Goal: Task Accomplishment & Management: Manage account settings

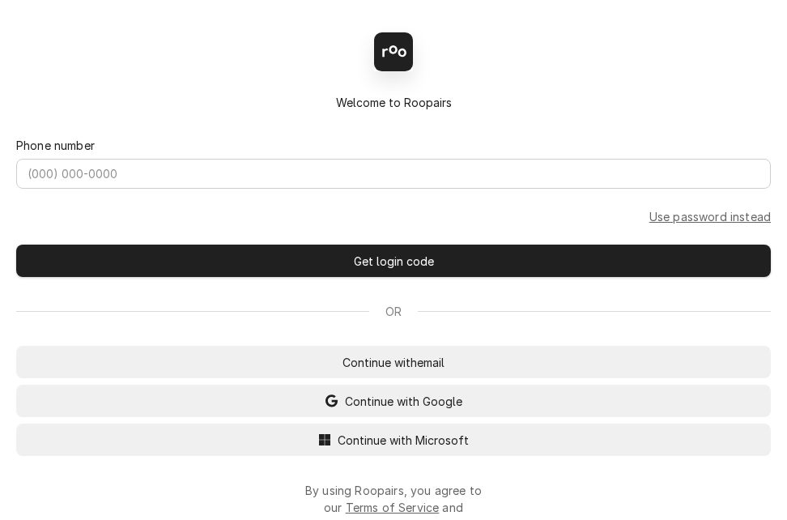
click at [391, 441] on span "Continue with Microsoft" at bounding box center [403, 439] width 138 height 17
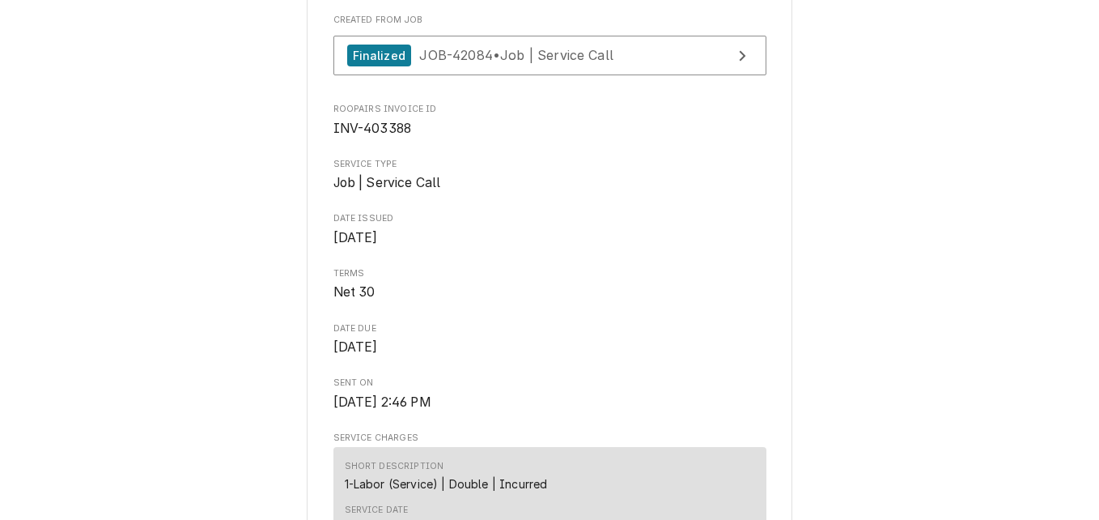
scroll to position [417, 0]
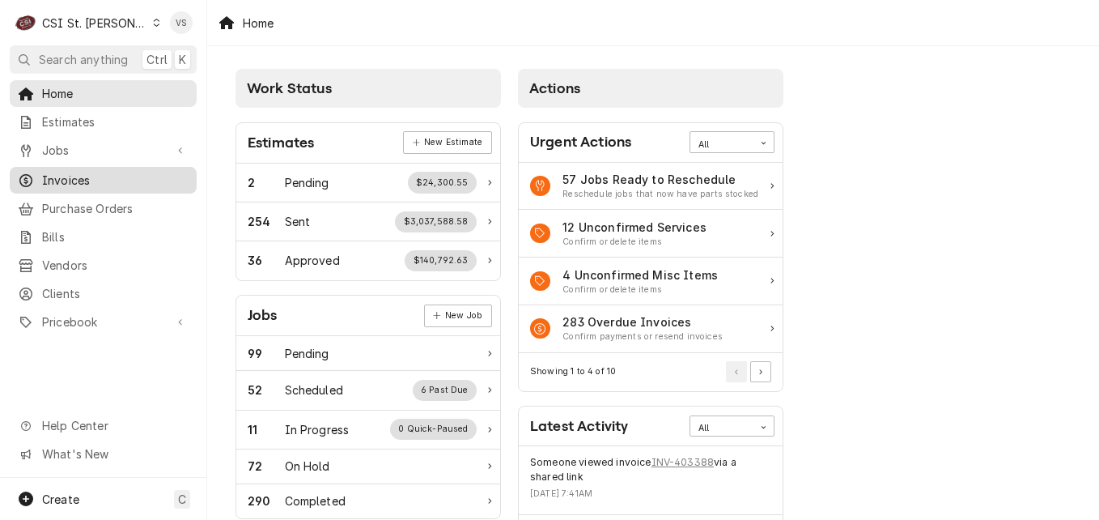
click at [77, 176] on span "Invoices" at bounding box center [115, 180] width 147 height 17
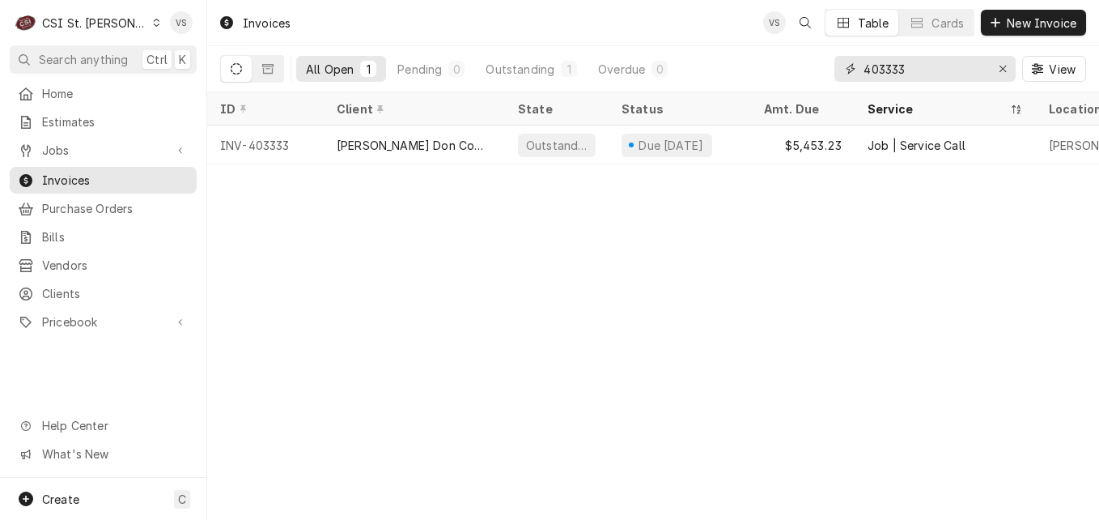
drag, startPoint x: 907, startPoint y: 66, endPoint x: 892, endPoint y: 69, distance: 14.9
click at [892, 69] on input "403333" at bounding box center [924, 69] width 121 height 26
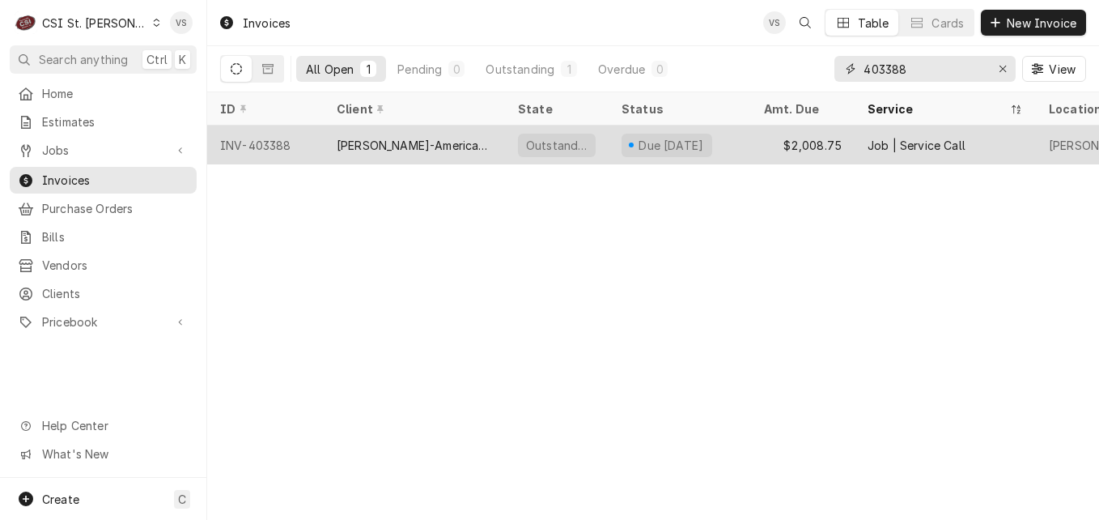
type input "403388"
click at [397, 151] on div "[PERSON_NAME]-American Dining Creations" at bounding box center [414, 144] width 181 height 39
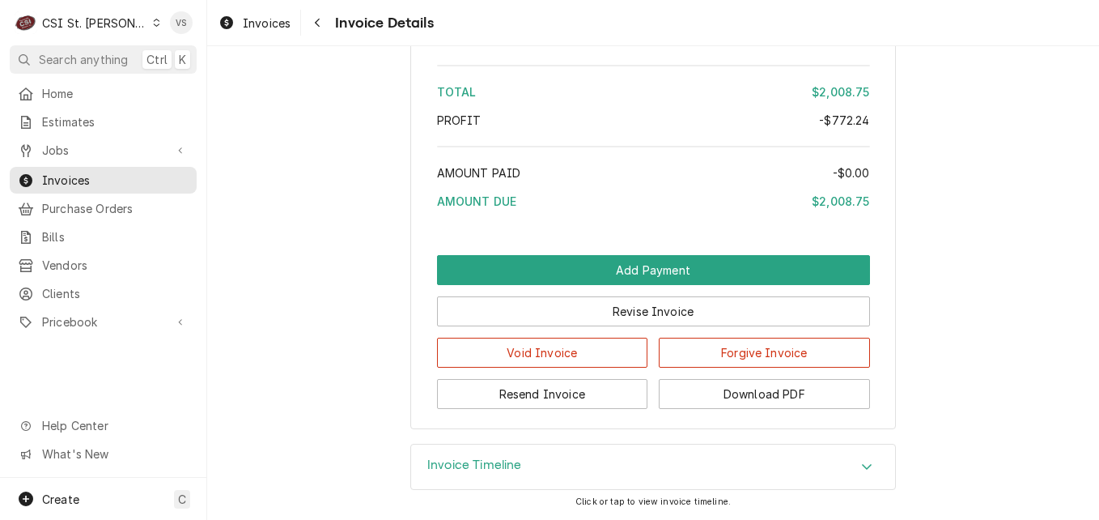
scroll to position [3882, 0]
click at [863, 471] on div "Accordion Header" at bounding box center [867, 466] width 24 height 19
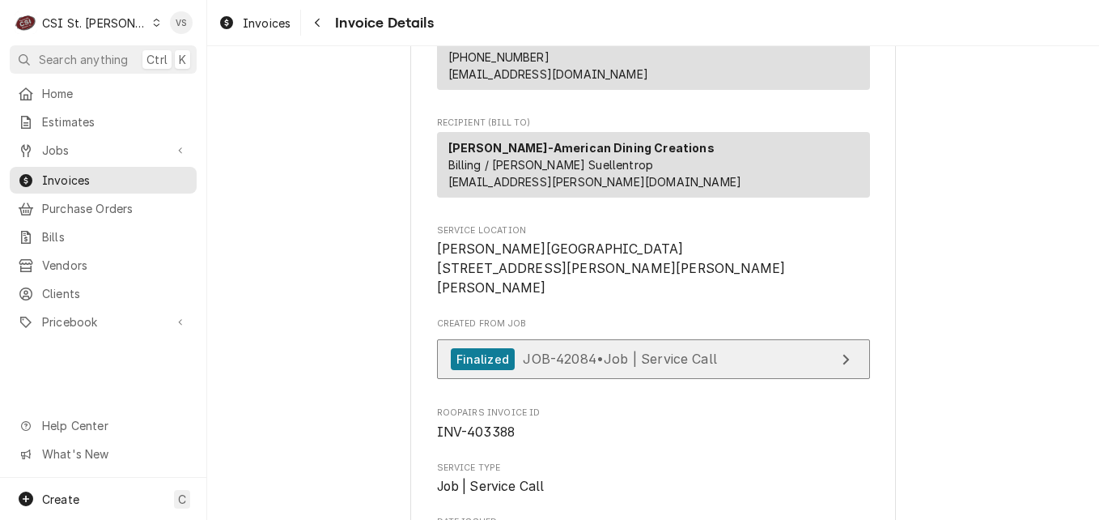
scroll to position [287, 0]
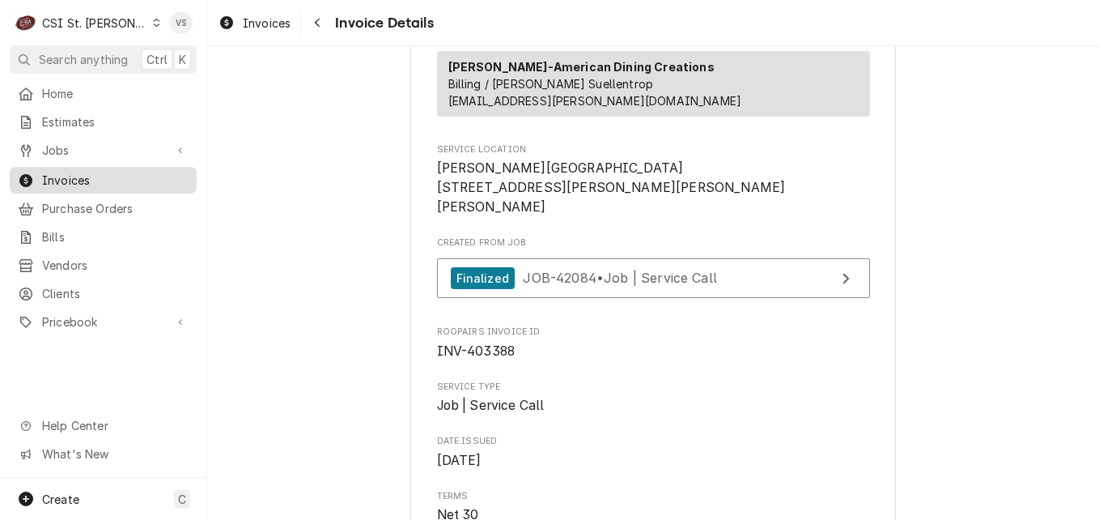
click at [96, 172] on span "Invoices" at bounding box center [115, 180] width 147 height 17
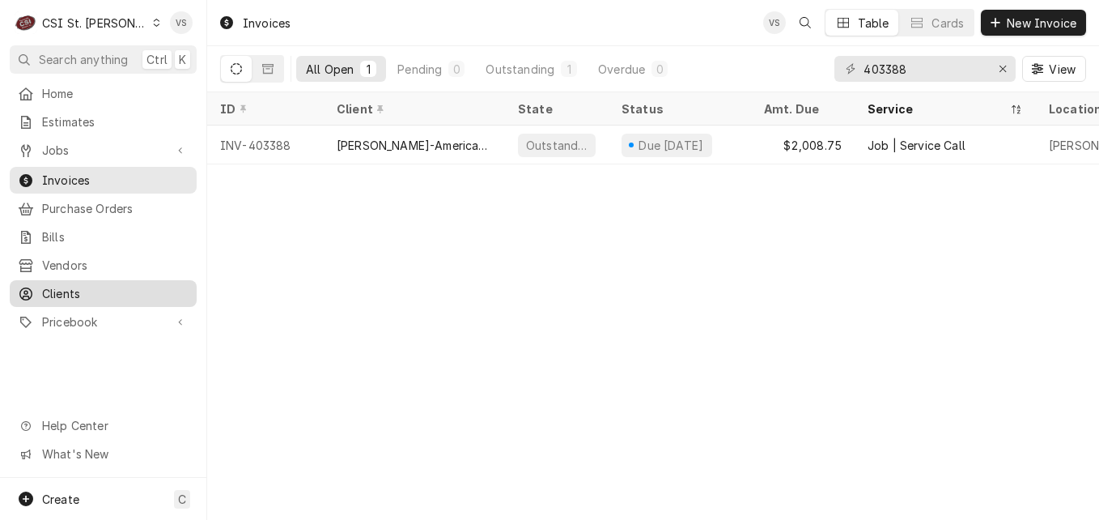
click at [66, 287] on span "Clients" at bounding box center [115, 293] width 147 height 17
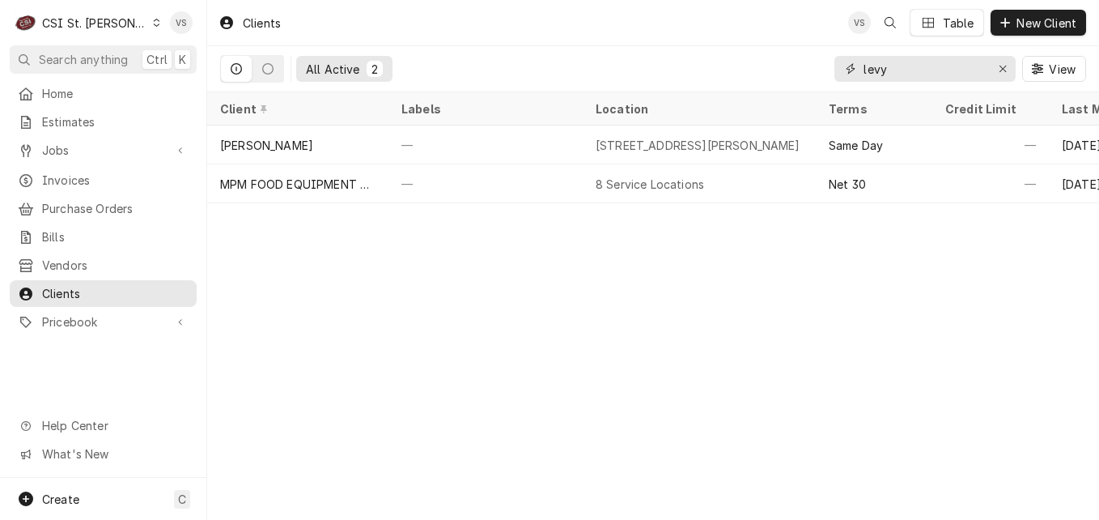
drag, startPoint x: 912, startPoint y: 67, endPoint x: 832, endPoint y: 75, distance: 80.5
click at [809, 72] on div "All Active 2 levy View" at bounding box center [653, 68] width 866 height 45
type input "e"
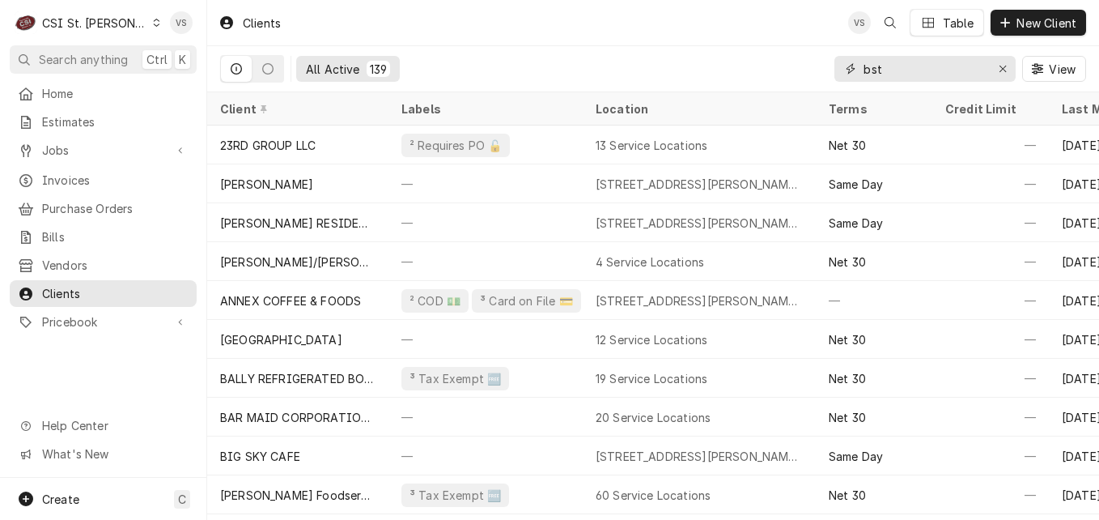
drag, startPoint x: 902, startPoint y: 68, endPoint x: 856, endPoint y: 70, distance: 46.2
click at [856, 70] on div "bst" at bounding box center [925, 69] width 181 height 26
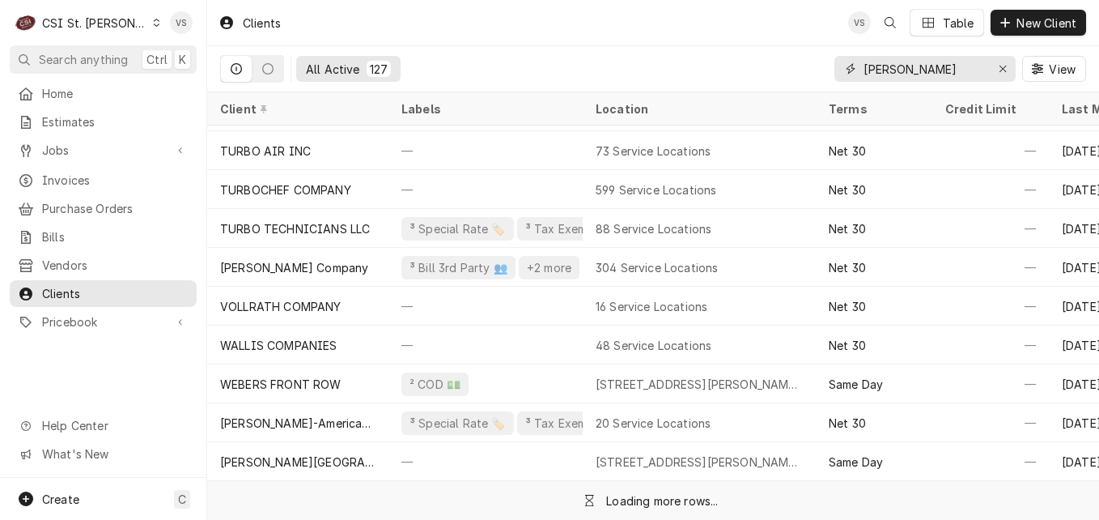
scroll to position [3927, 0]
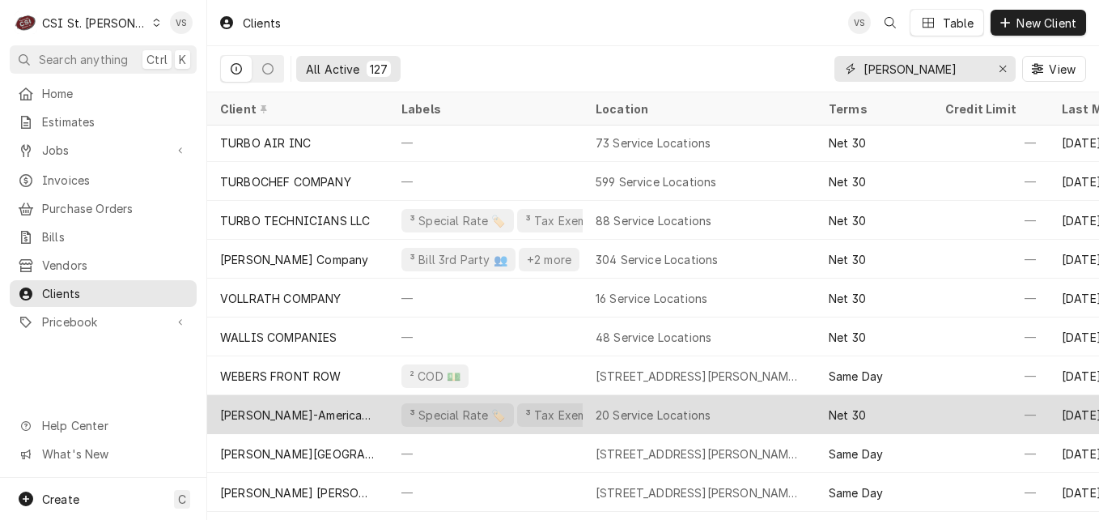
type input "webster"
click at [343, 406] on div "[PERSON_NAME]-American Dining Creations" at bounding box center [297, 414] width 155 height 17
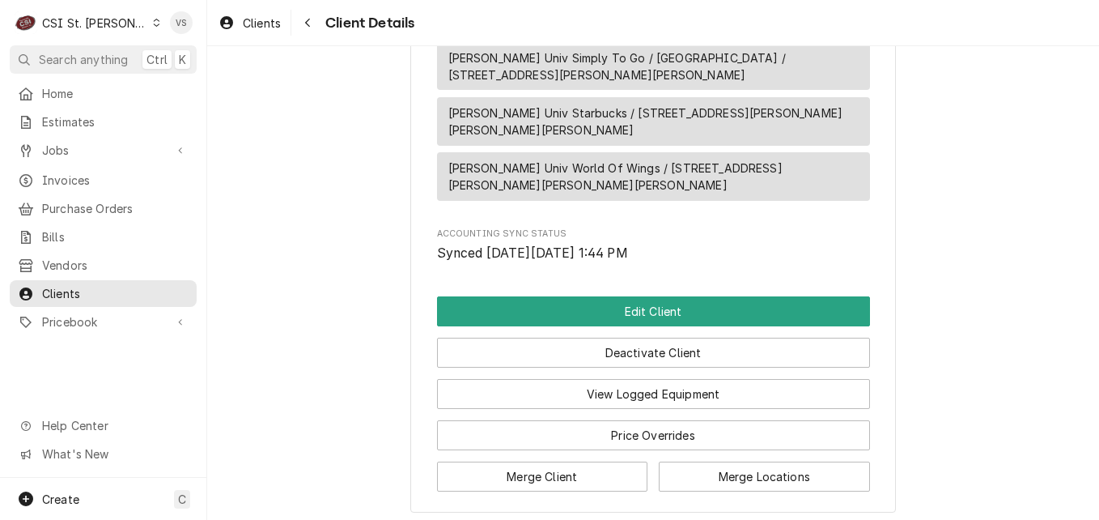
scroll to position [2236, 0]
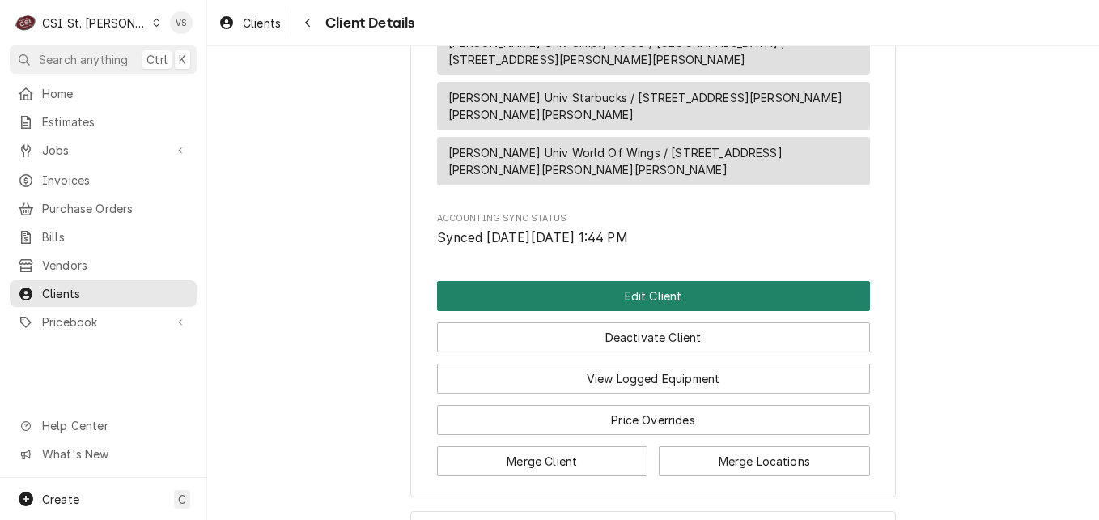
click at [620, 281] on button "Edit Client" at bounding box center [653, 296] width 433 height 30
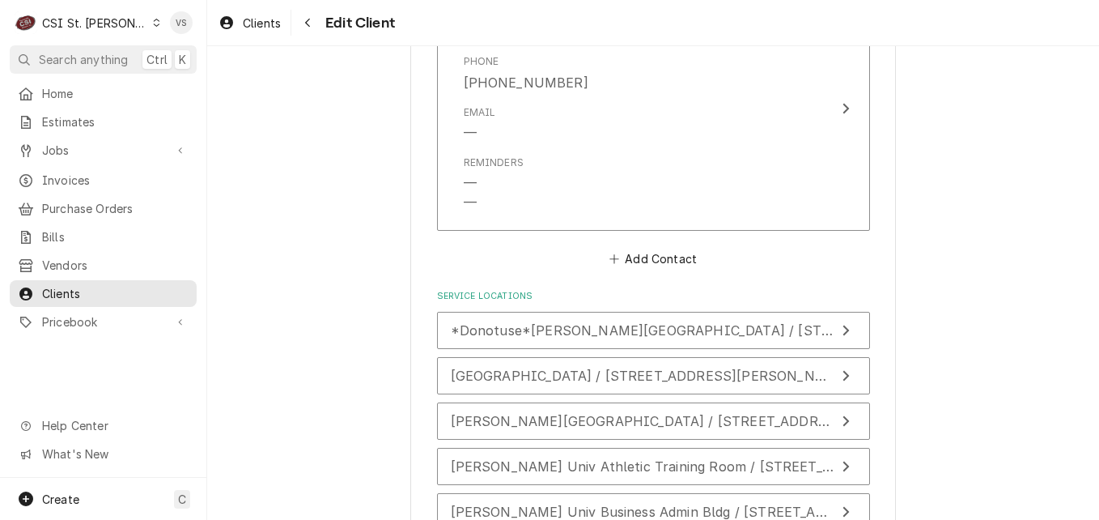
scroll to position [2428, 0]
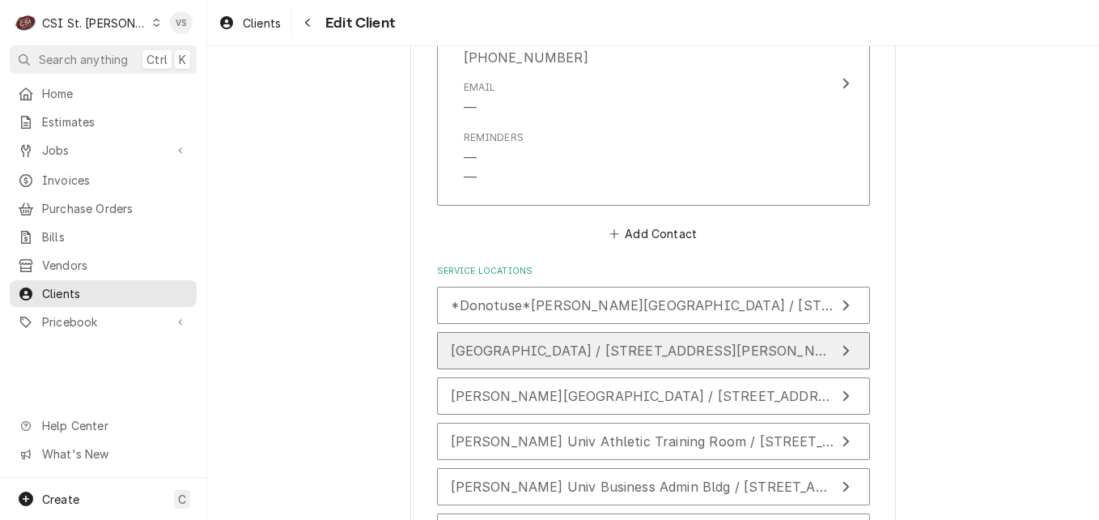
click at [580, 342] on div "Eden Theological Seminary / 475 East Lockwood Ave, Webster Groves, MO 63119" at bounding box center [643, 350] width 384 height 19
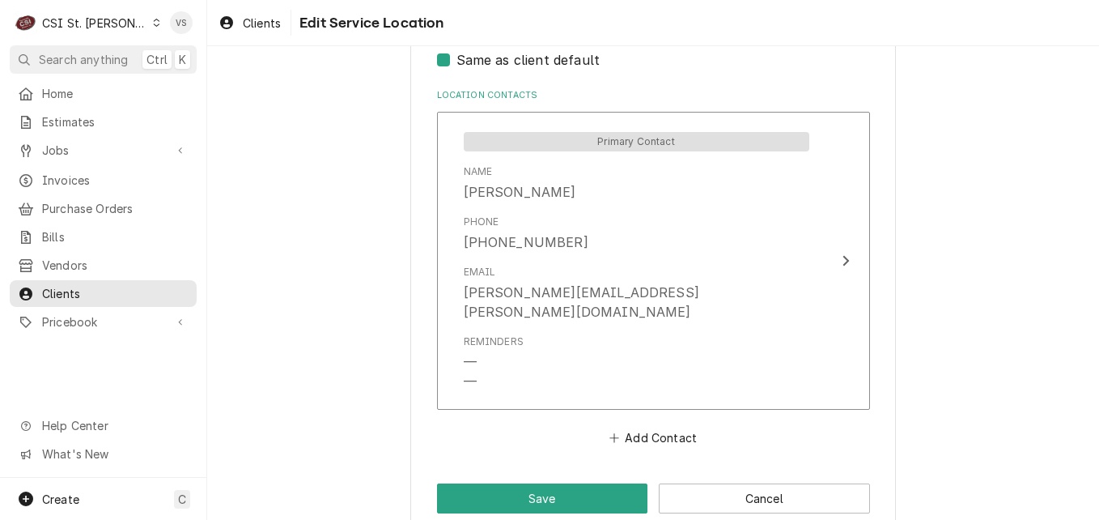
scroll to position [825, 0]
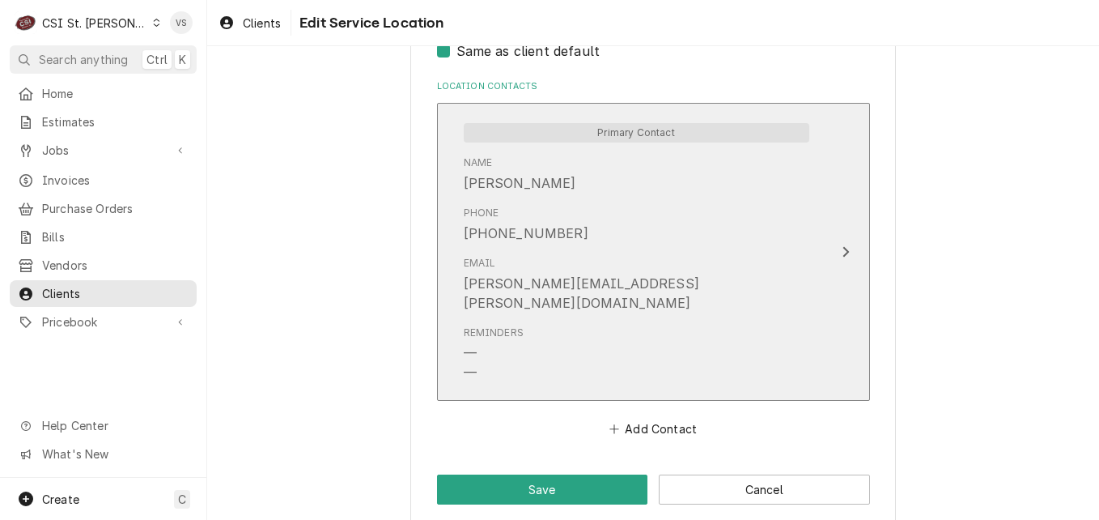
click at [784, 244] on div "Phone (502) 565-6051" at bounding box center [637, 224] width 346 height 50
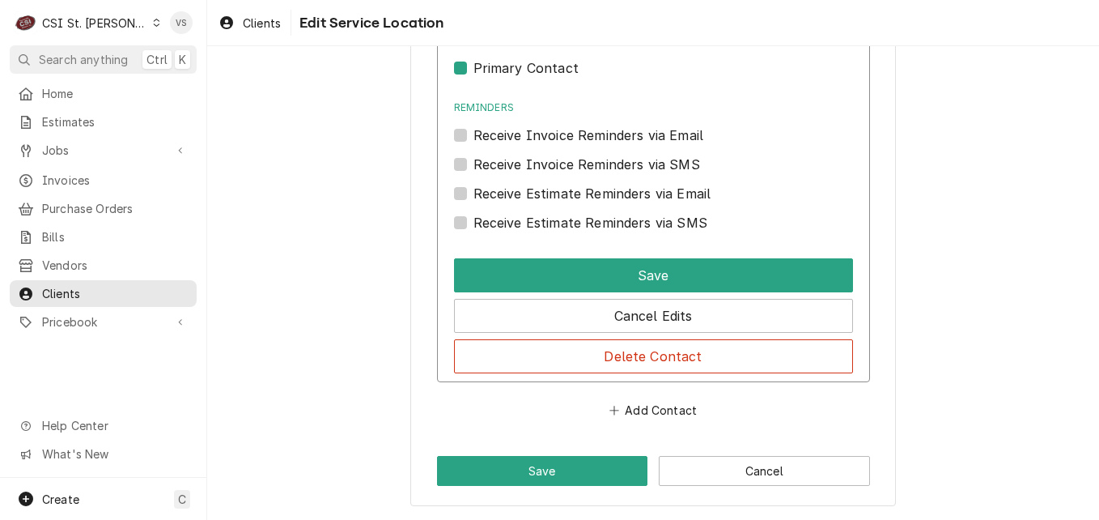
scroll to position [1151, 0]
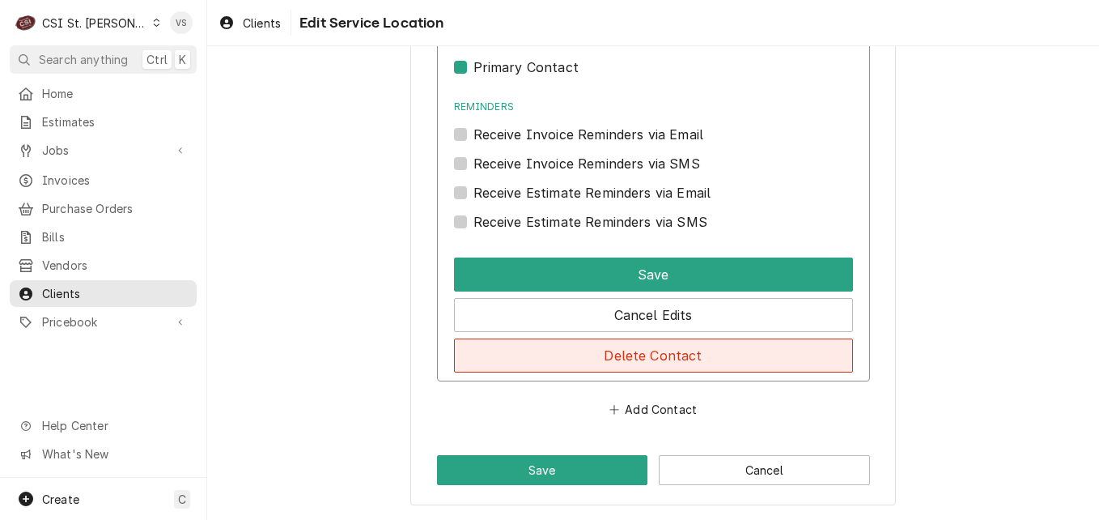
click at [631, 363] on button "Delete Contact" at bounding box center [653, 355] width 399 height 34
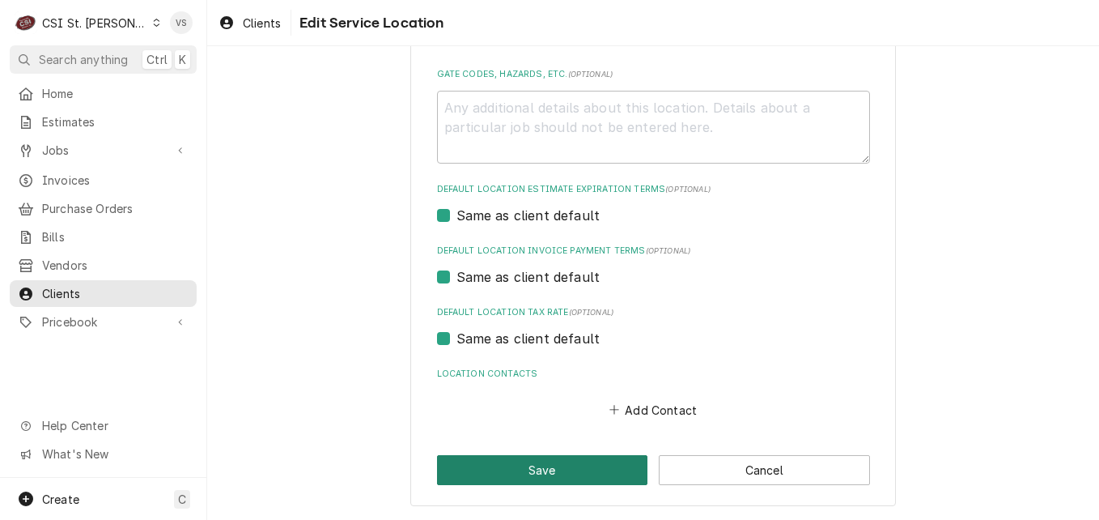
click at [601, 461] on button "Save" at bounding box center [542, 470] width 211 height 30
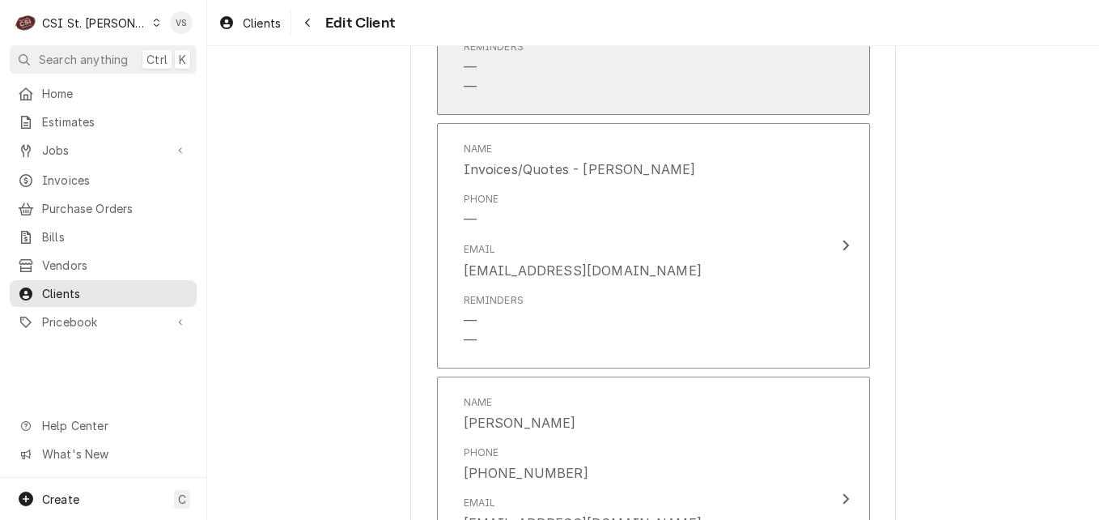
scroll to position [1474, 0]
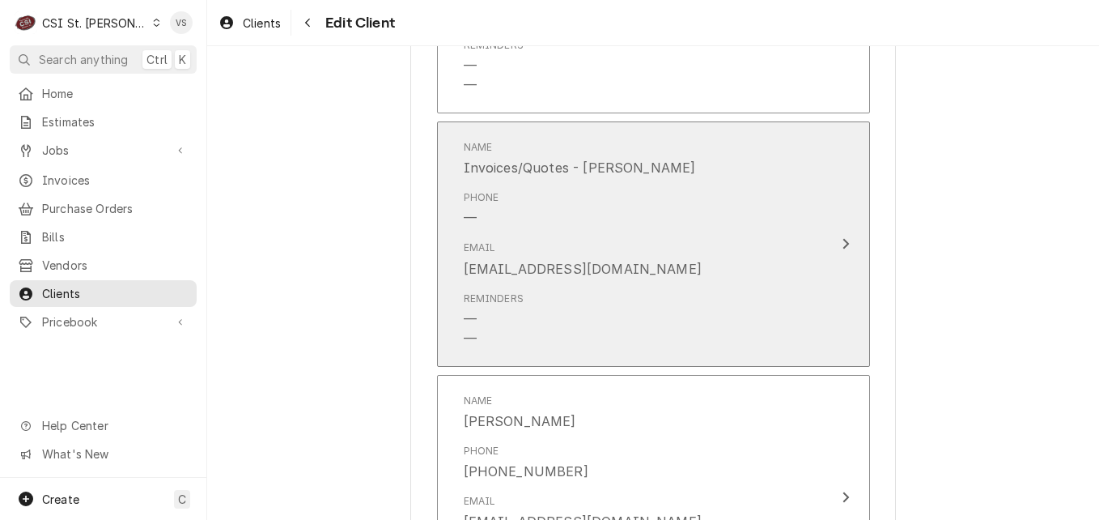
click at [698, 238] on div "Email djones@afvusa.com" at bounding box center [637, 259] width 346 height 50
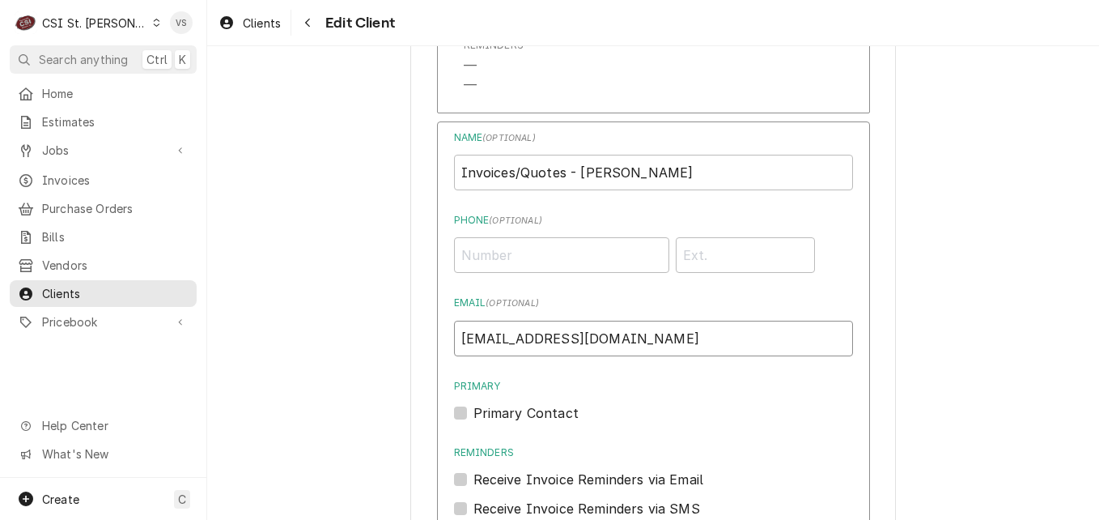
drag, startPoint x: 592, startPoint y: 340, endPoint x: 450, endPoint y: 342, distance: 141.7
click at [454, 342] on input "djones@afvusa.com" at bounding box center [653, 339] width 399 height 36
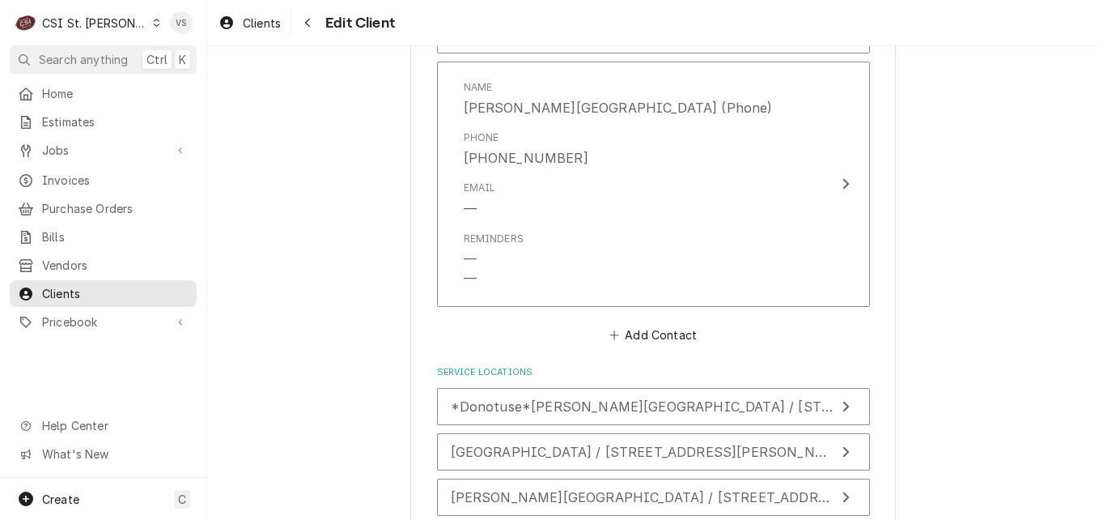
scroll to position [2688, 0]
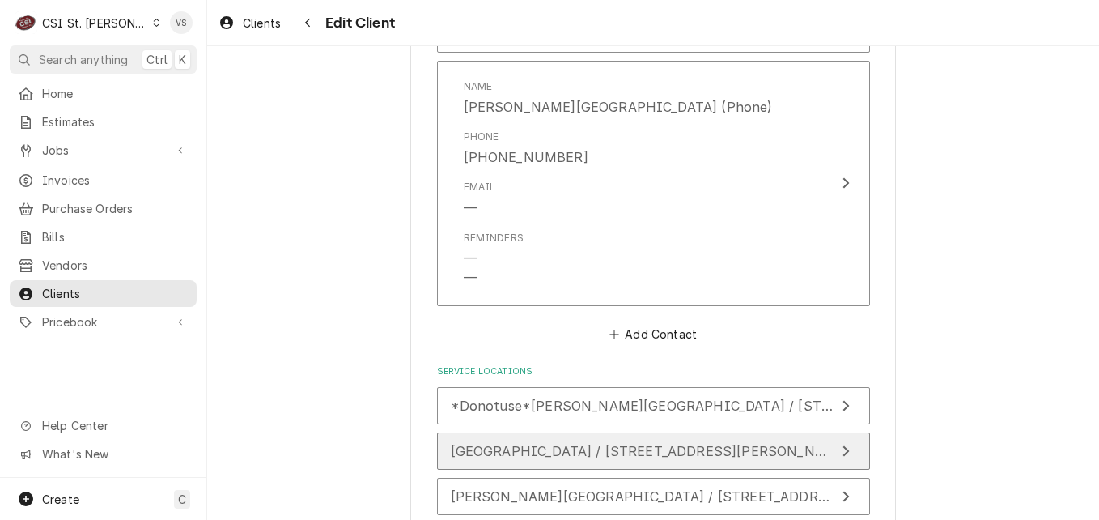
click at [518, 455] on span "Eden Theological Seminary / 475 East Lockwood Ave, Webster Groves, MO 63119" at bounding box center [763, 451] width 624 height 16
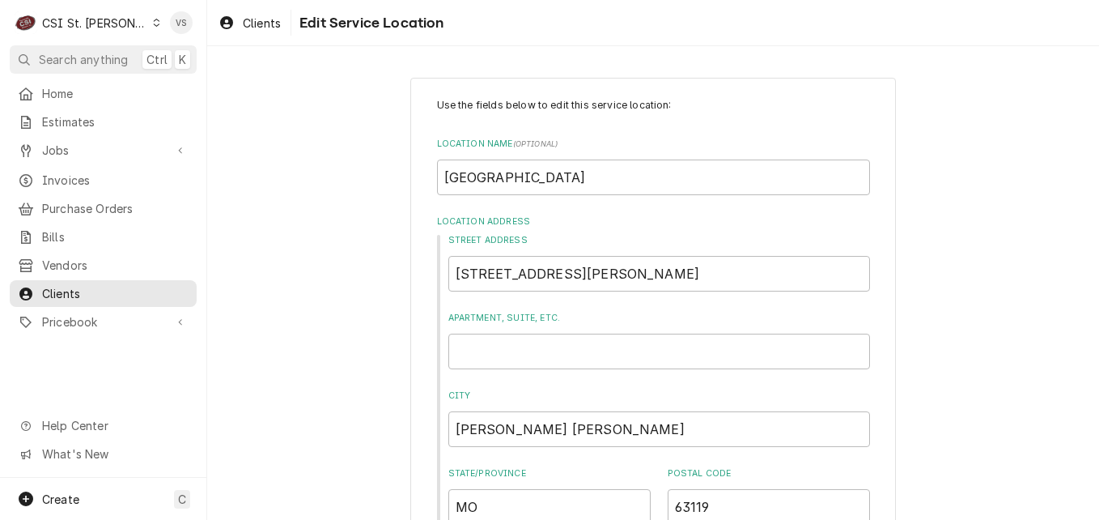
scroll to position [537, 0]
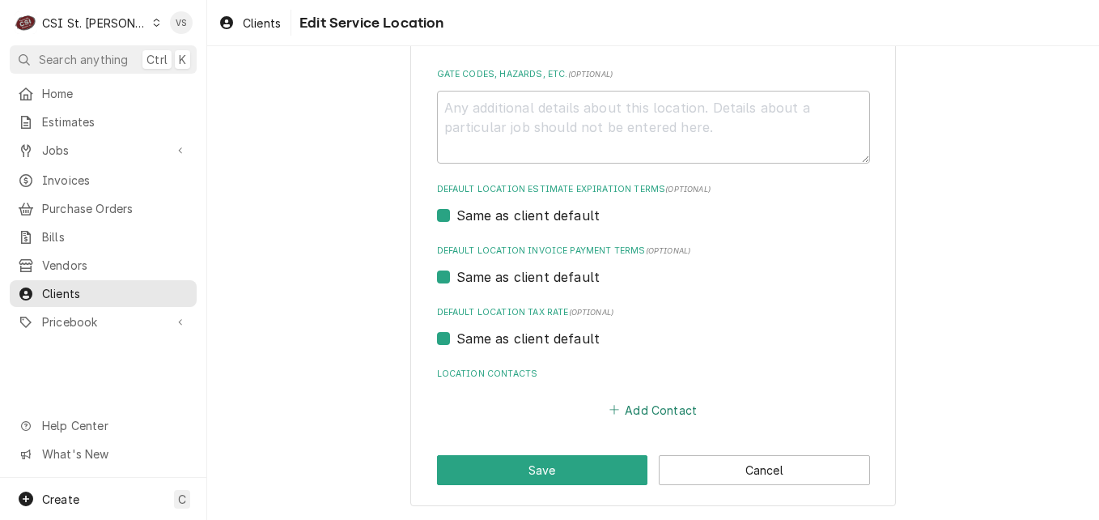
click at [643, 412] on button "Add Contact" at bounding box center [652, 409] width 93 height 23
type textarea "x"
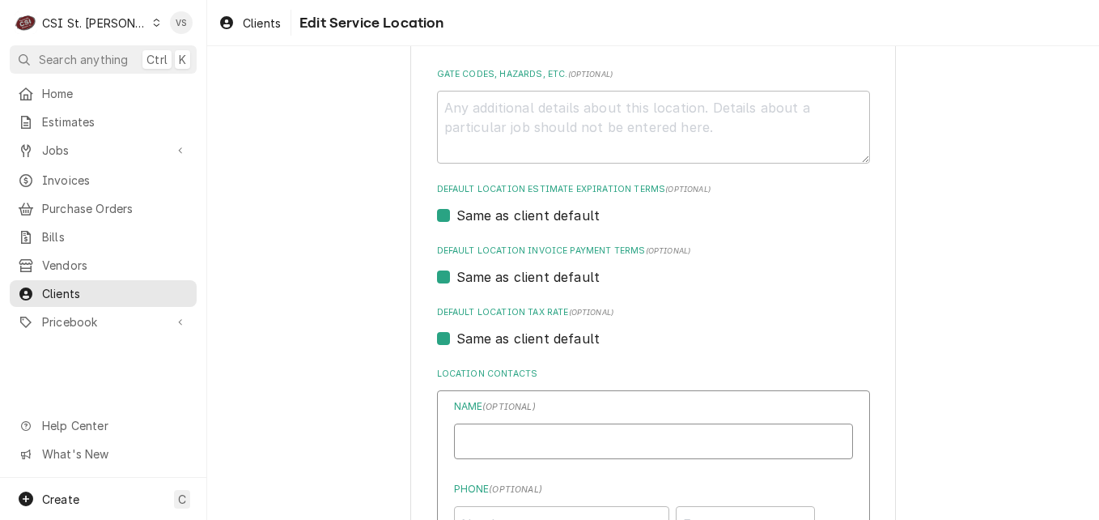
click at [542, 435] on input "Location Name ( optional )" at bounding box center [653, 441] width 399 height 36
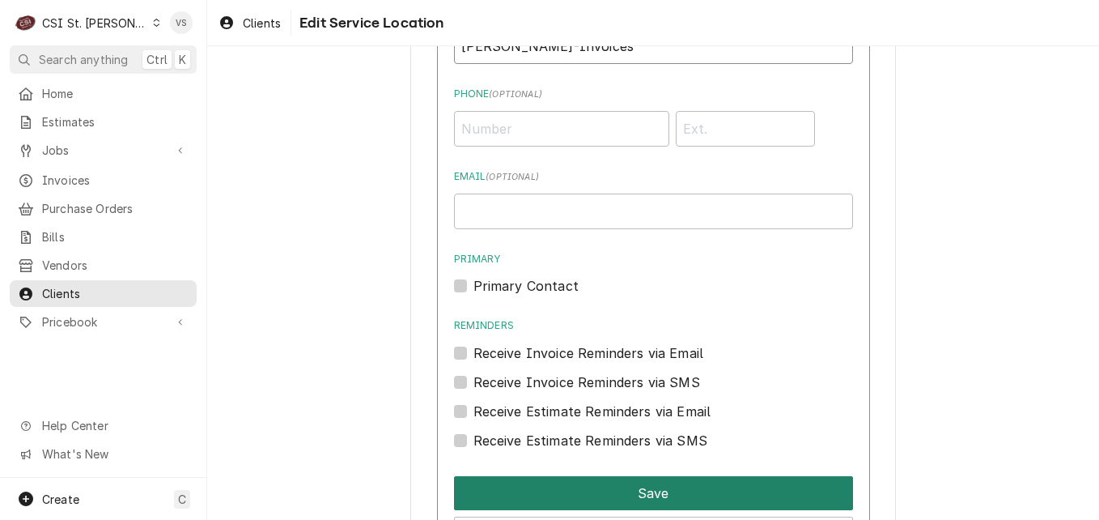
scroll to position [942, 0]
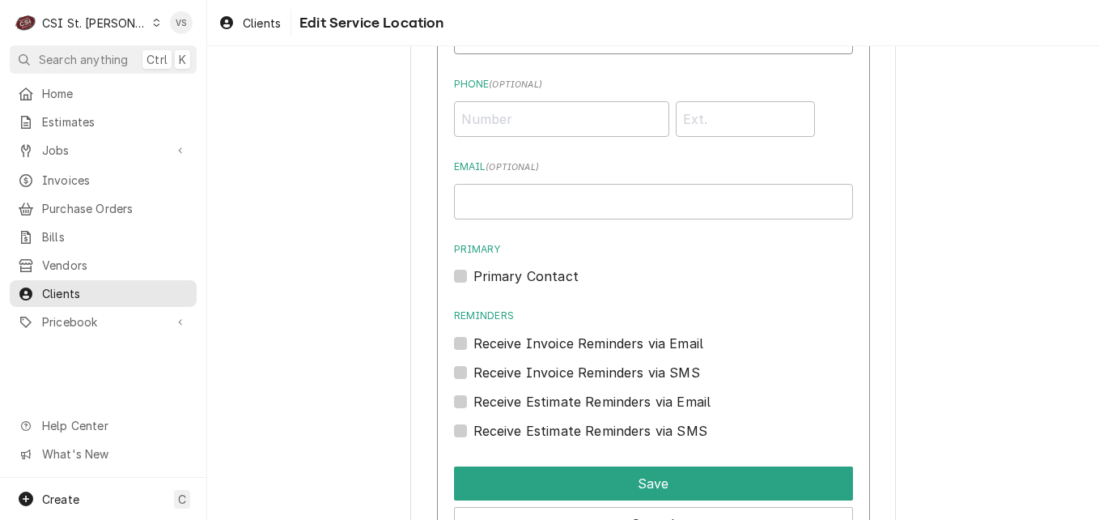
type input "Danielle Jones-Invoices"
click at [487, 206] on input "Email ( optional )" at bounding box center [653, 202] width 399 height 36
paste input "djones@afvusa.com"
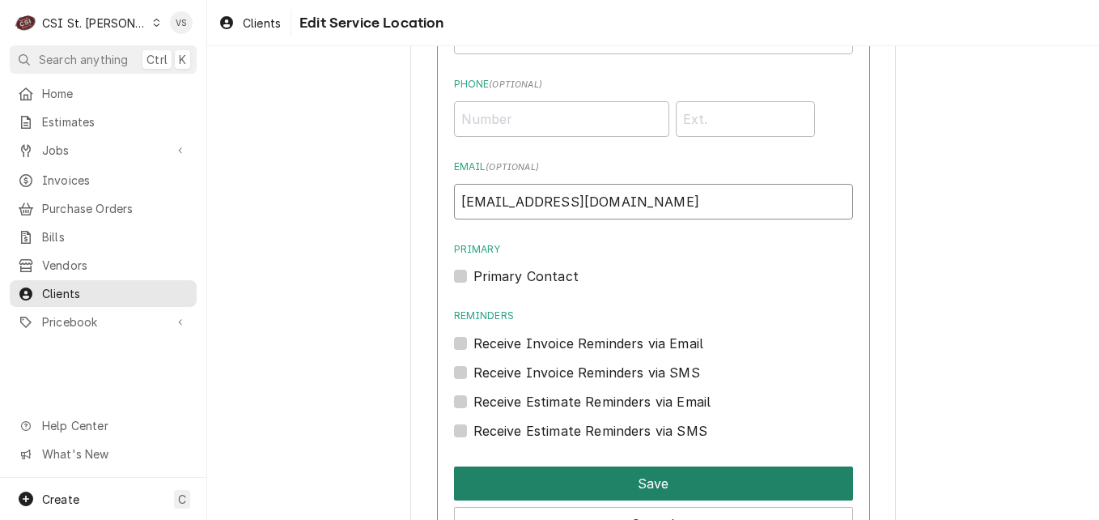
type input "djones@afvusa.com"
click at [645, 478] on button "Save" at bounding box center [653, 483] width 399 height 34
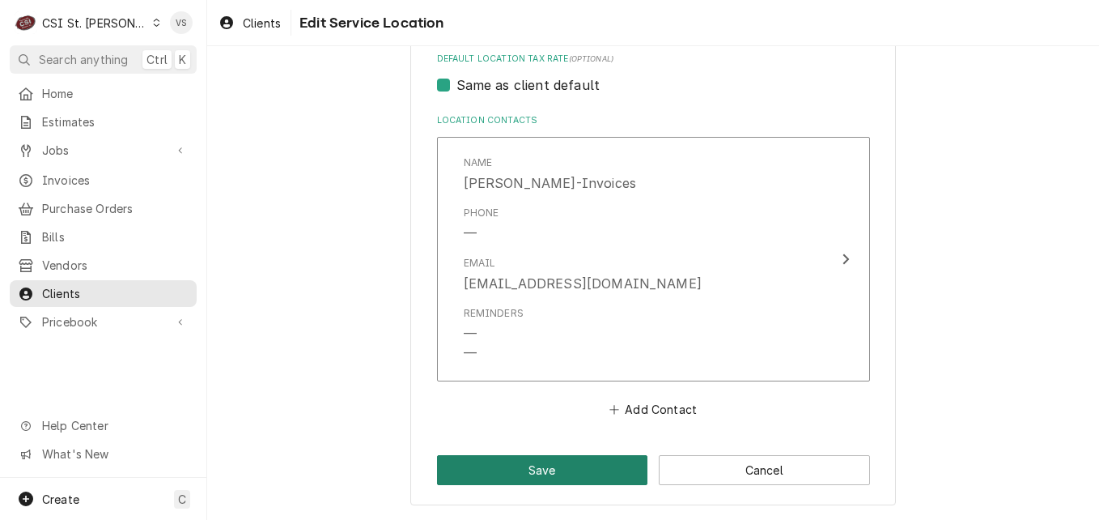
click at [570, 472] on button "Save" at bounding box center [542, 470] width 211 height 30
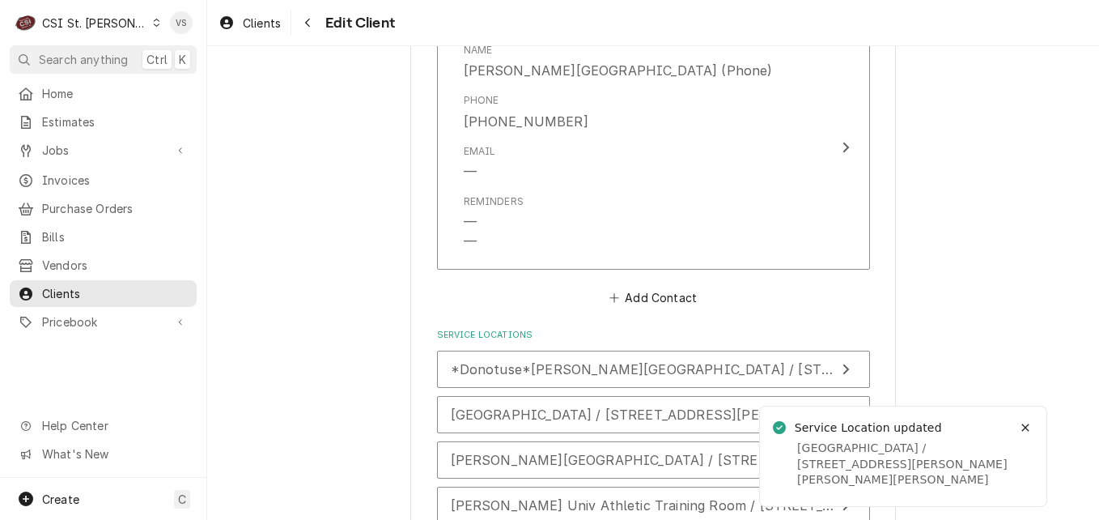
scroll to position [2526, 0]
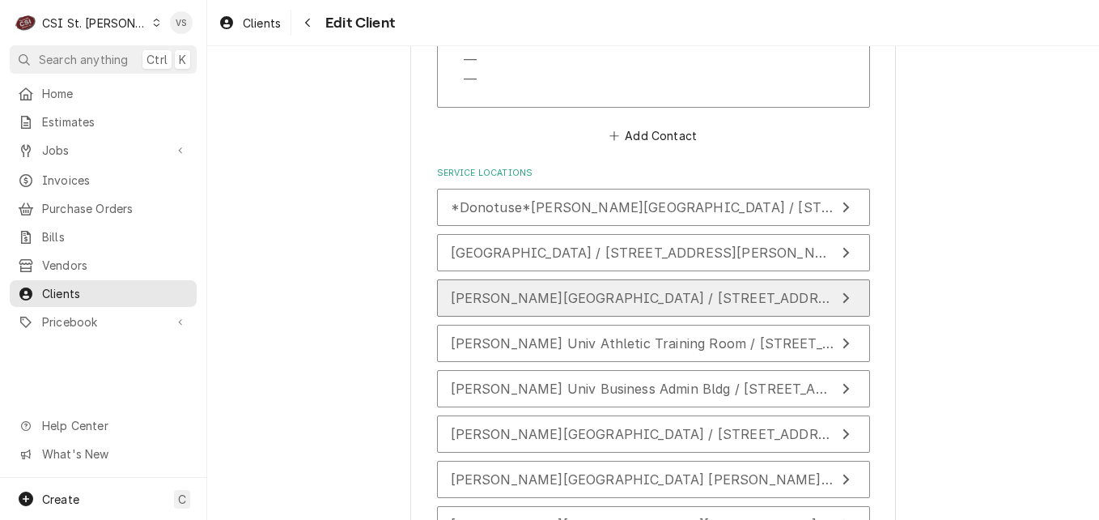
click at [537, 304] on span "Webster Univ Arcade Apartment Bldg / 810 Olive St, St Louis, MO 63101" at bounding box center [650, 298] width 399 height 16
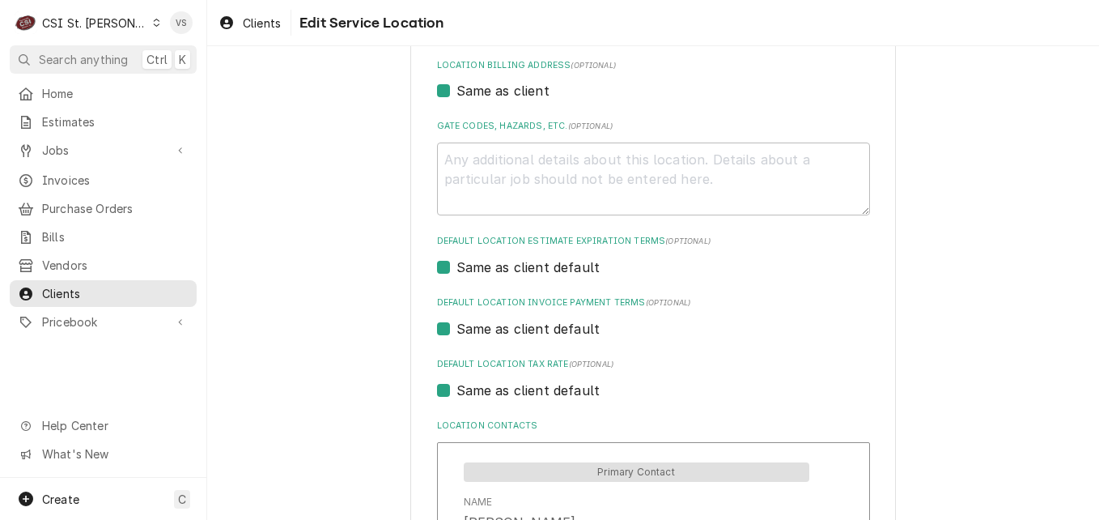
scroll to position [825, 0]
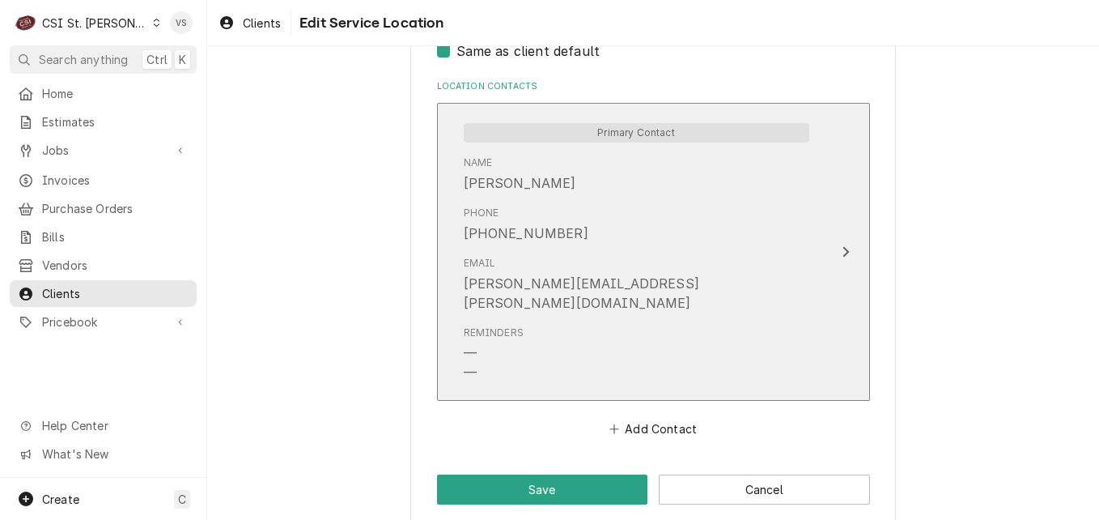
click at [758, 229] on div "Phone (314) 246-3127" at bounding box center [637, 224] width 346 height 50
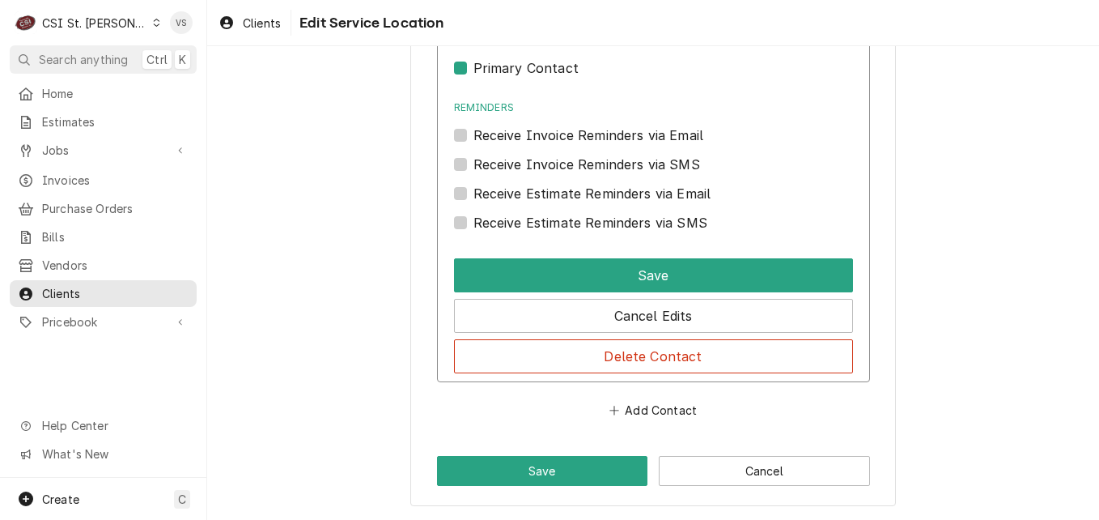
scroll to position [1151, 0]
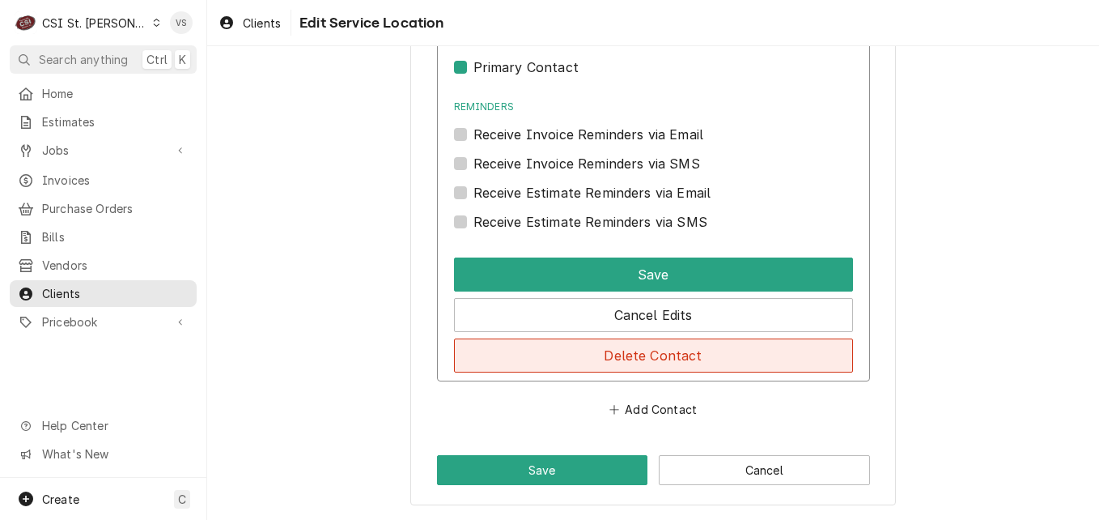
click at [596, 355] on button "Delete Contact" at bounding box center [653, 355] width 399 height 34
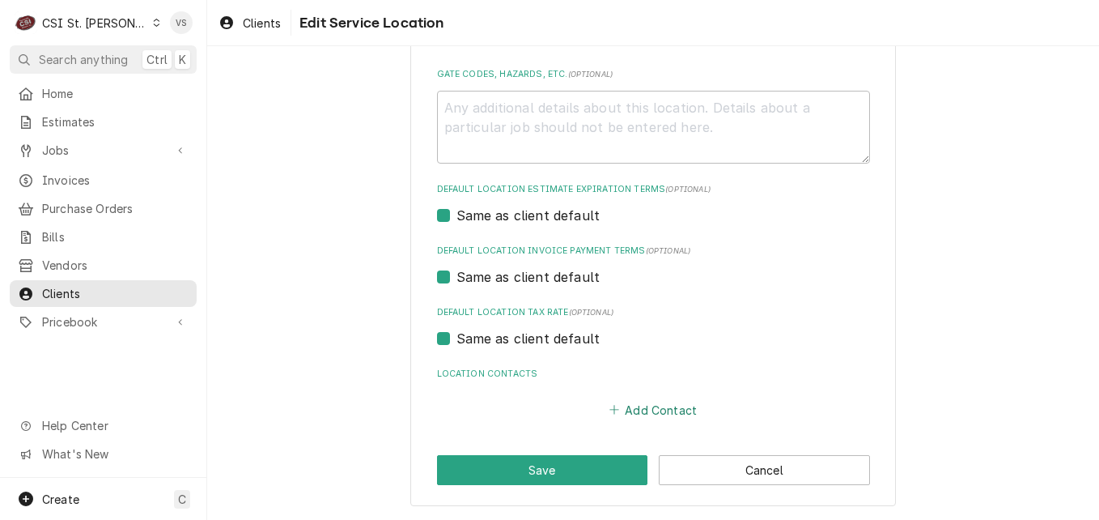
click at [641, 411] on button "Add Contact" at bounding box center [652, 409] width 93 height 23
type textarea "x"
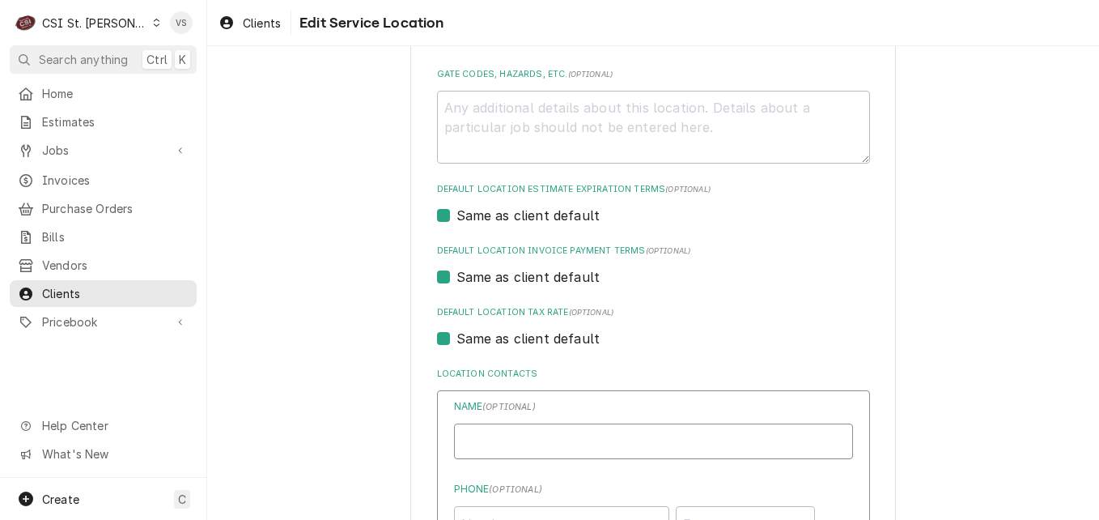
click at [571, 440] on input "Location Name ( optional )" at bounding box center [653, 441] width 399 height 36
type input "Danielle Jones-Invoices"
type input "djones@afvusa.com"
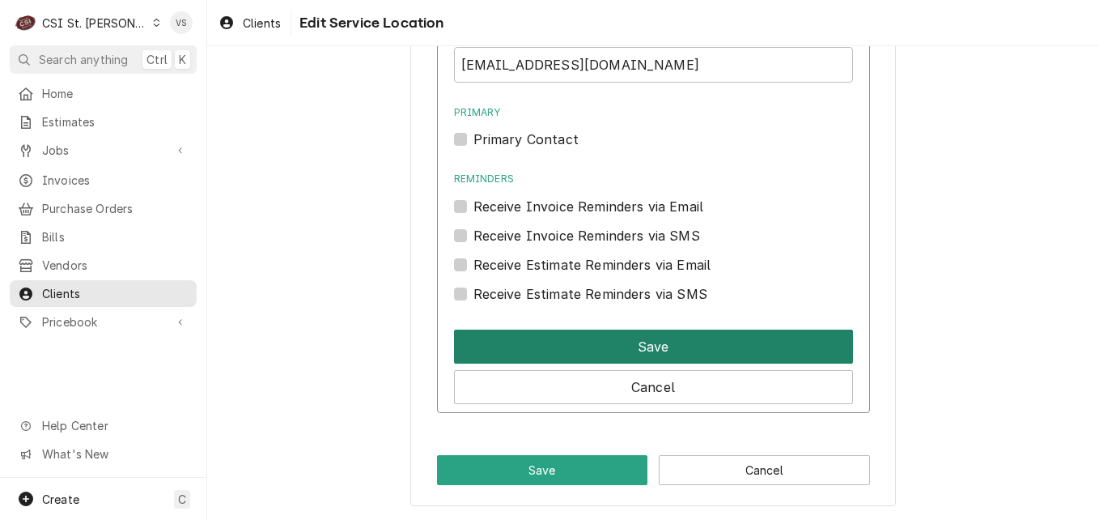
click at [528, 355] on button "Save" at bounding box center [653, 346] width 399 height 34
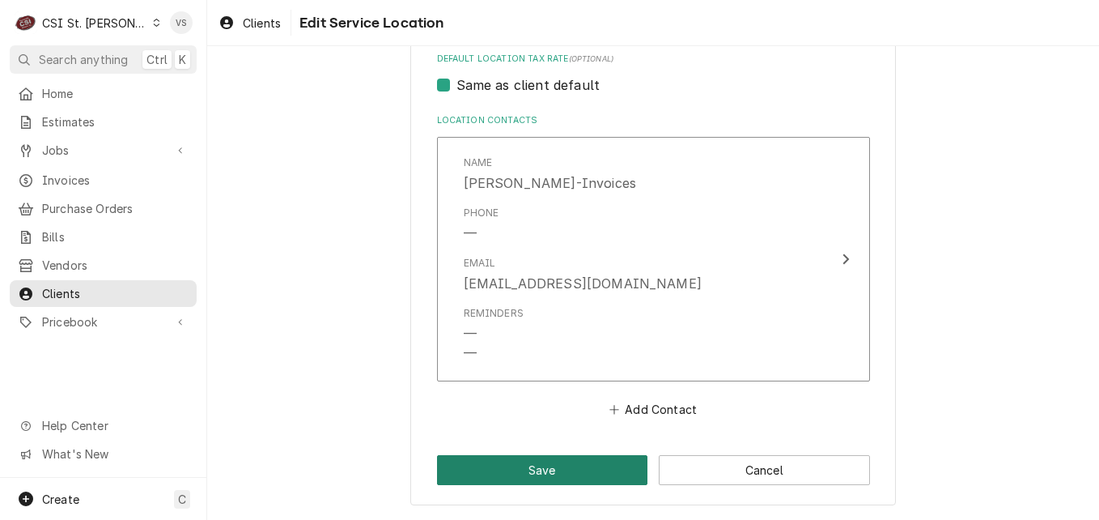
click at [526, 475] on button "Save" at bounding box center [542, 470] width 211 height 30
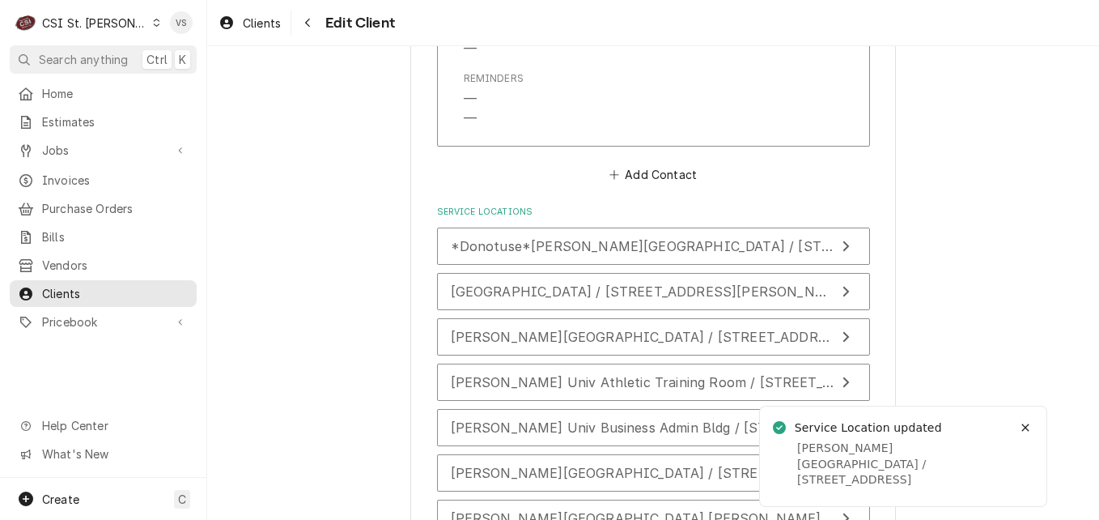
scroll to position [2526, 0]
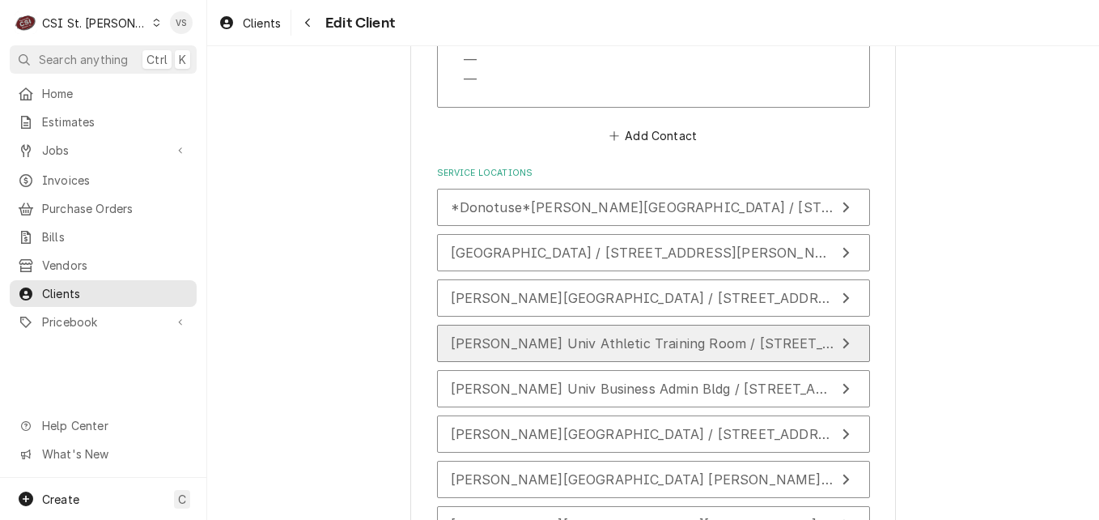
click at [518, 341] on span "Webster Univ Athletic Training Room / 175 Edgar Road (Basement-Under W.O.W.), W…" at bounding box center [999, 343] width 1097 height 16
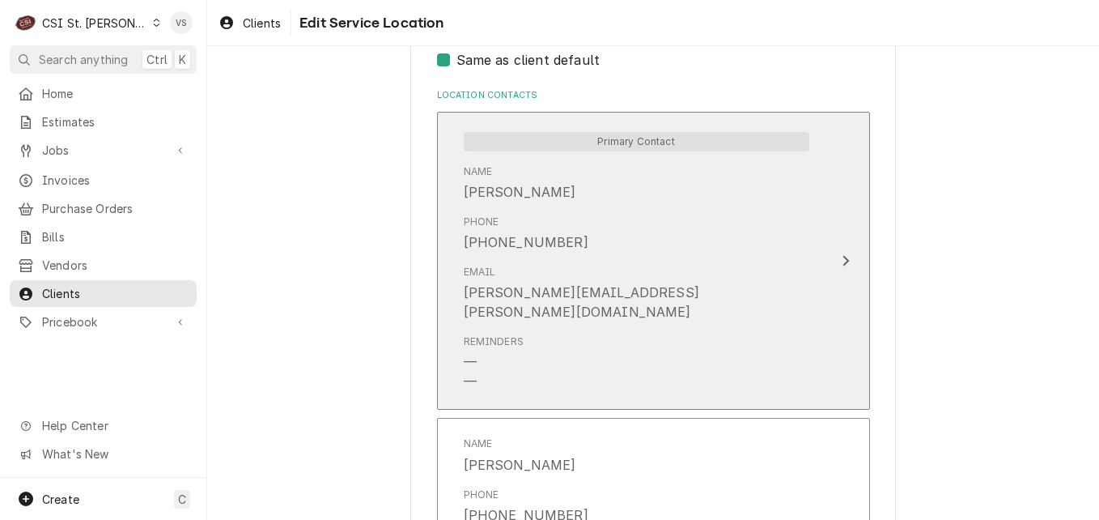
scroll to position [754, 0]
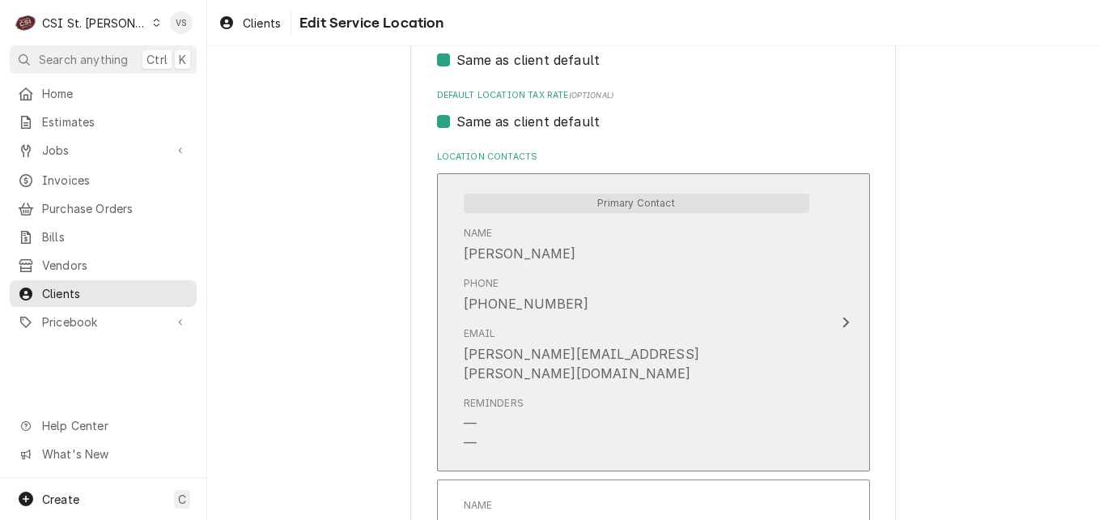
click at [740, 314] on div "Phone (314) 517-6758" at bounding box center [637, 295] width 346 height 50
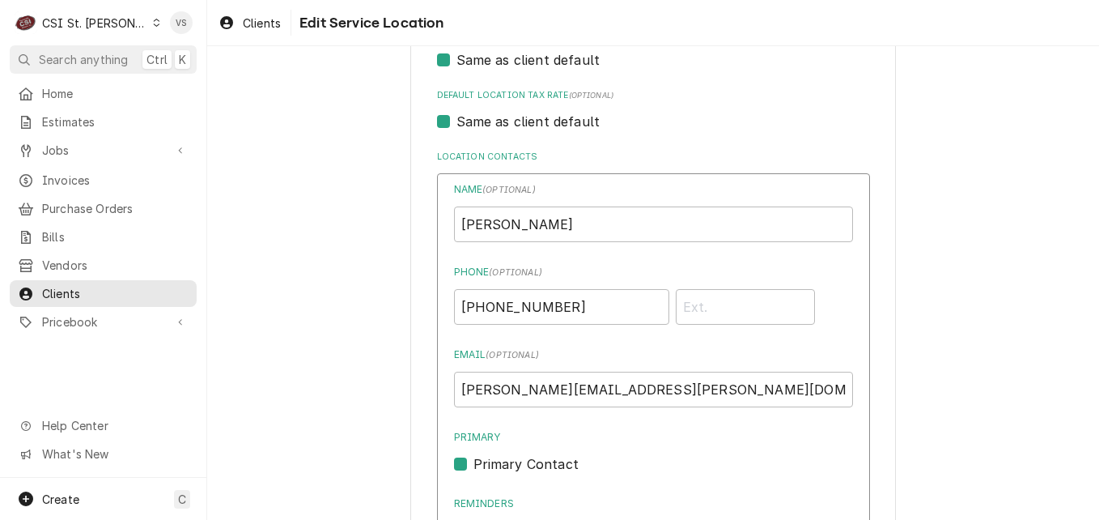
scroll to position [1240, 0]
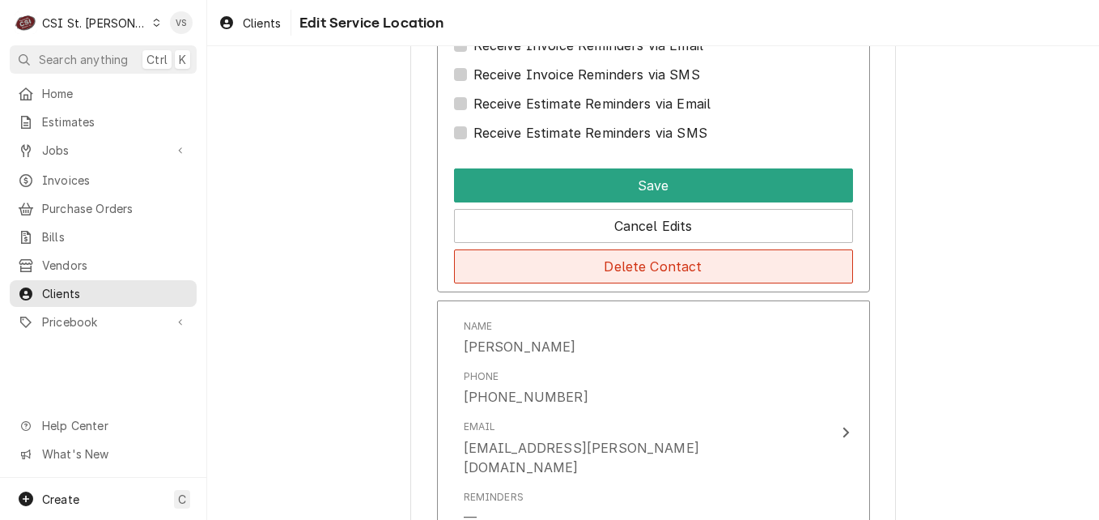
click at [597, 261] on button "Delete Contact" at bounding box center [653, 266] width 399 height 34
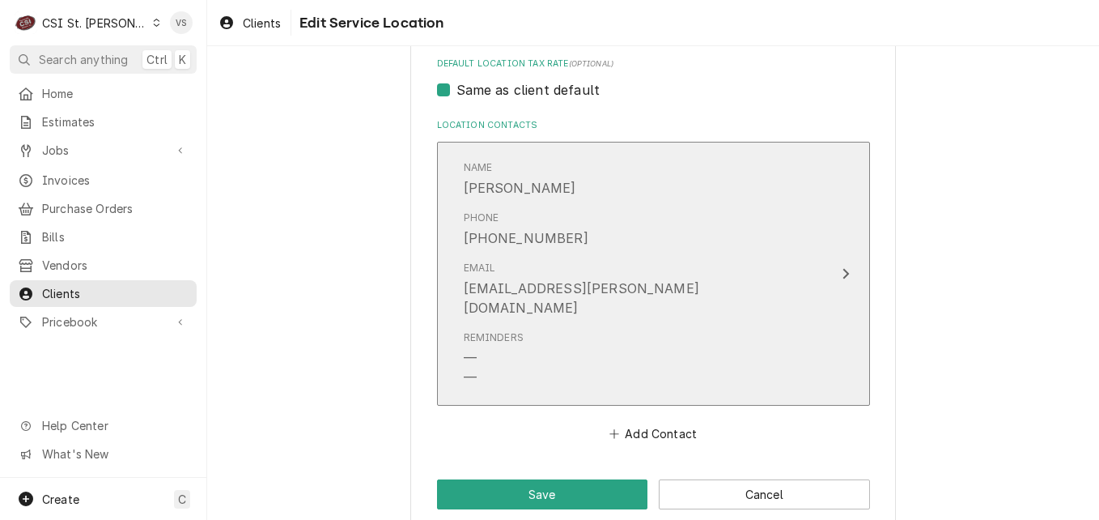
scroll to position [791, 0]
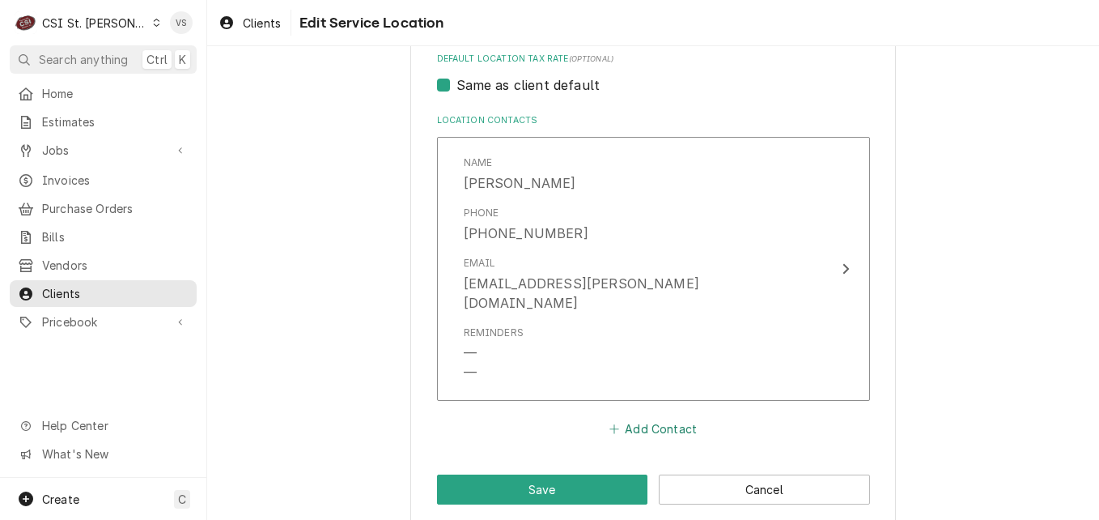
click at [644, 418] on button "Add Contact" at bounding box center [652, 429] width 93 height 23
type textarea "x"
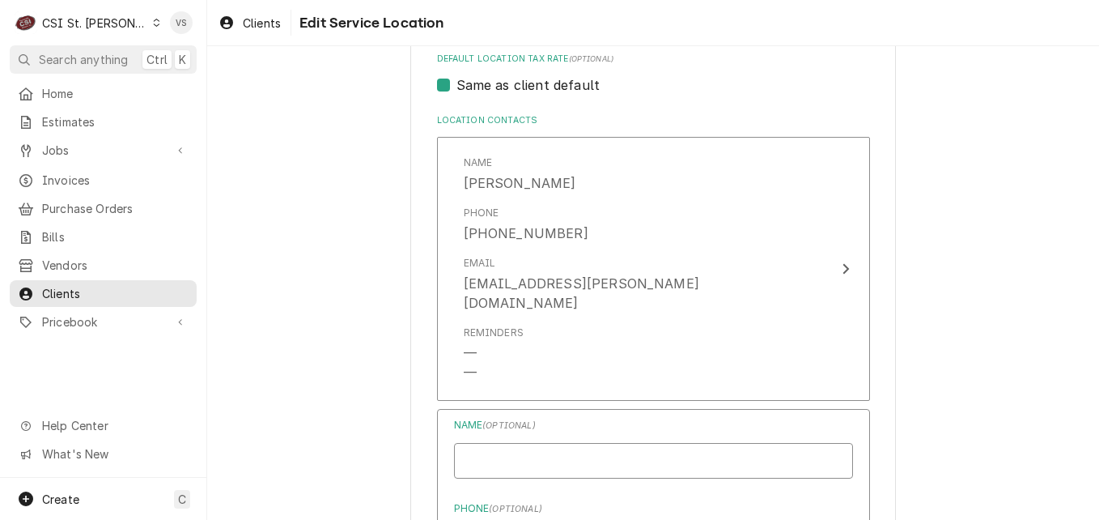
click at [512, 443] on input "Location Name ( optional )" at bounding box center [653, 461] width 399 height 36
type input "Danielle Jones-Invoices"
type input "djones@afvusa.com"
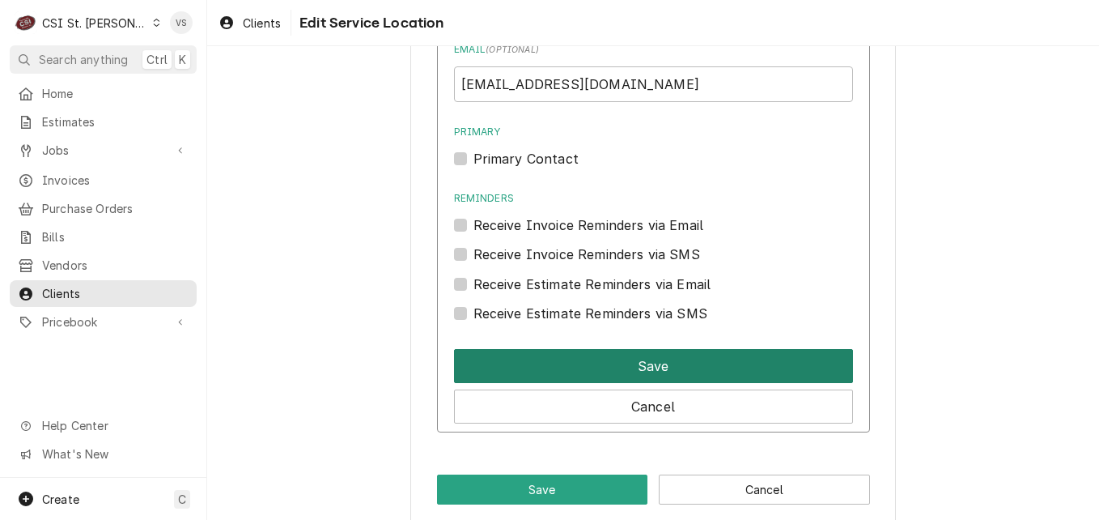
click at [542, 349] on button "Save" at bounding box center [653, 366] width 399 height 34
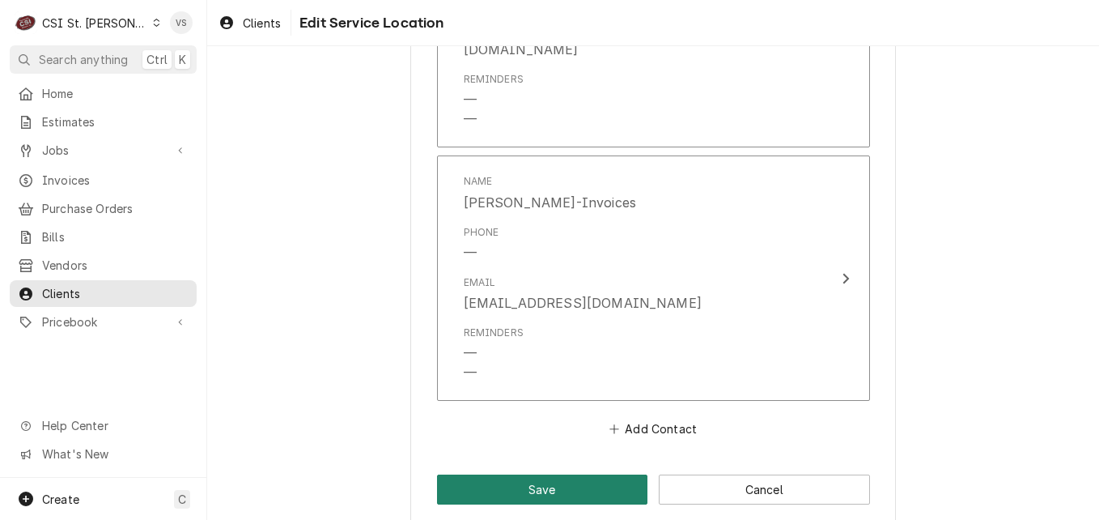
click at [546, 474] on button "Save" at bounding box center [542, 489] width 211 height 30
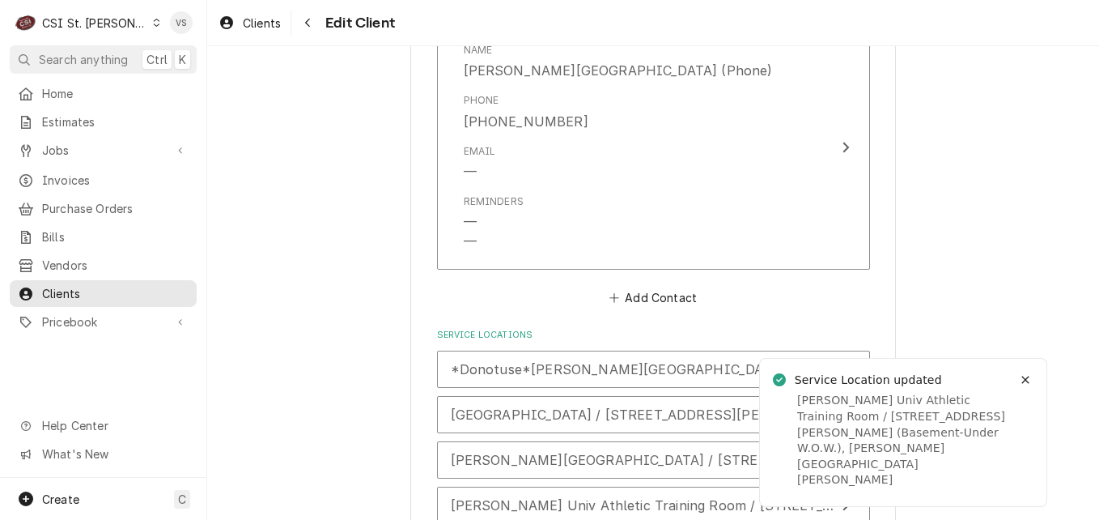
scroll to position [2607, 0]
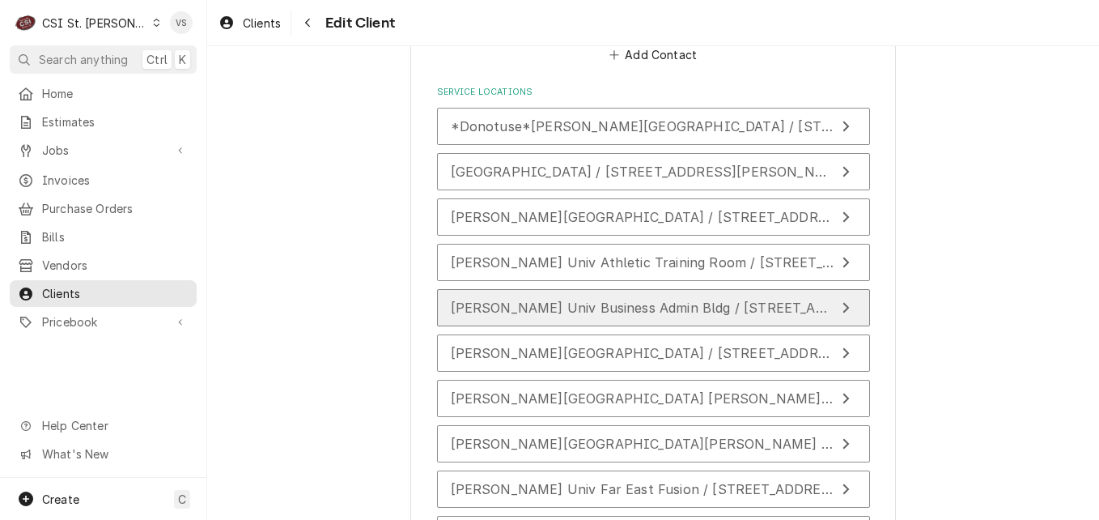
click at [512, 304] on span "Webster Univ Business Admin Bldg / 545 Garden Ave, Webster Groves, MO 63119" at bounding box center [776, 307] width 650 height 16
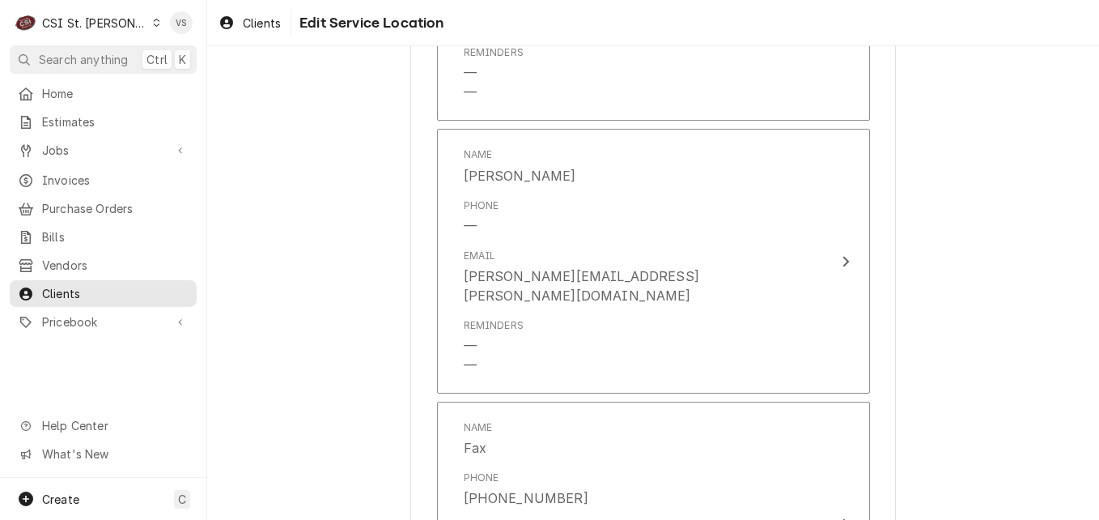
scroll to position [1133, 0]
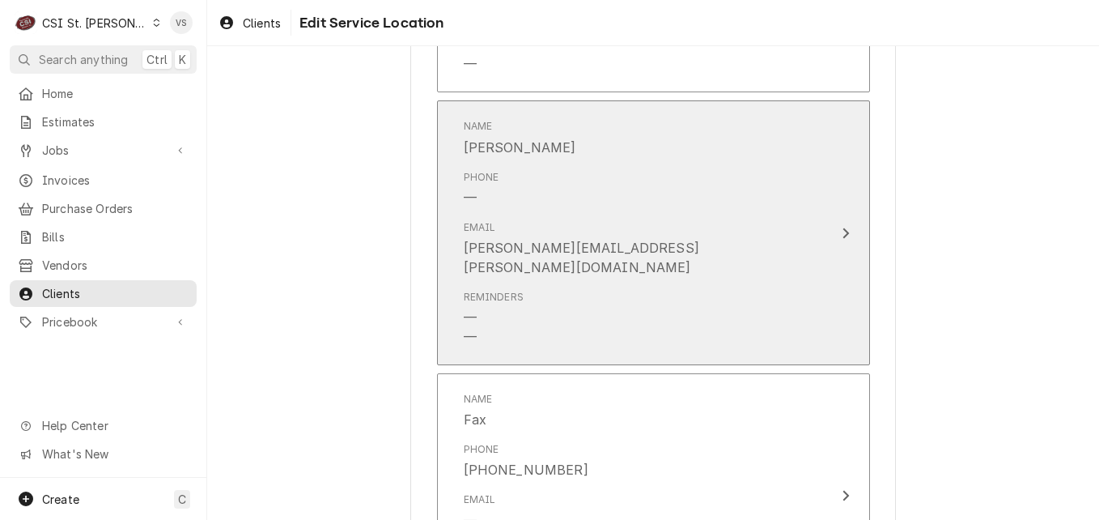
click at [700, 242] on div "Email cheri.hicks@sodexo.com" at bounding box center [637, 249] width 346 height 70
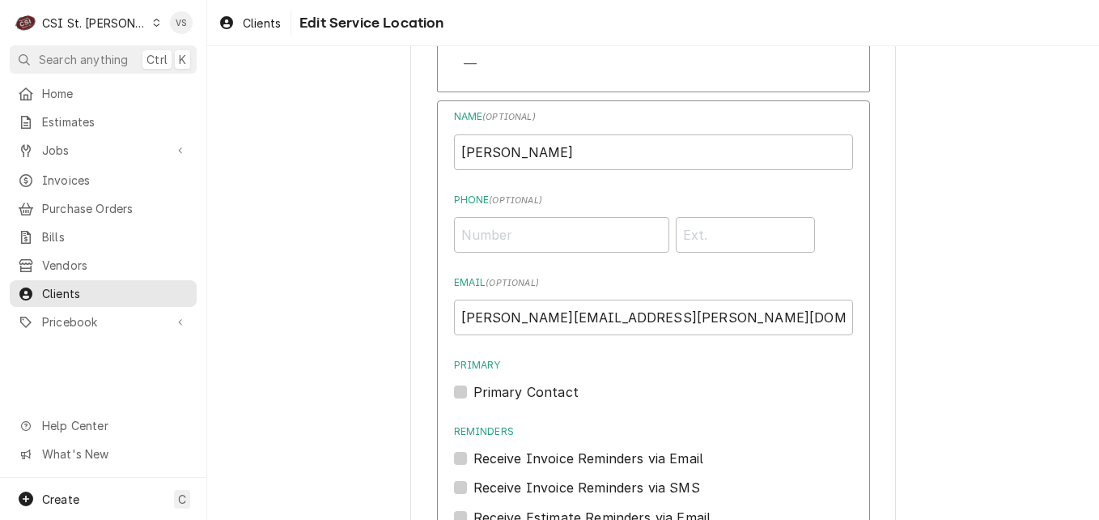
scroll to position [1619, 0]
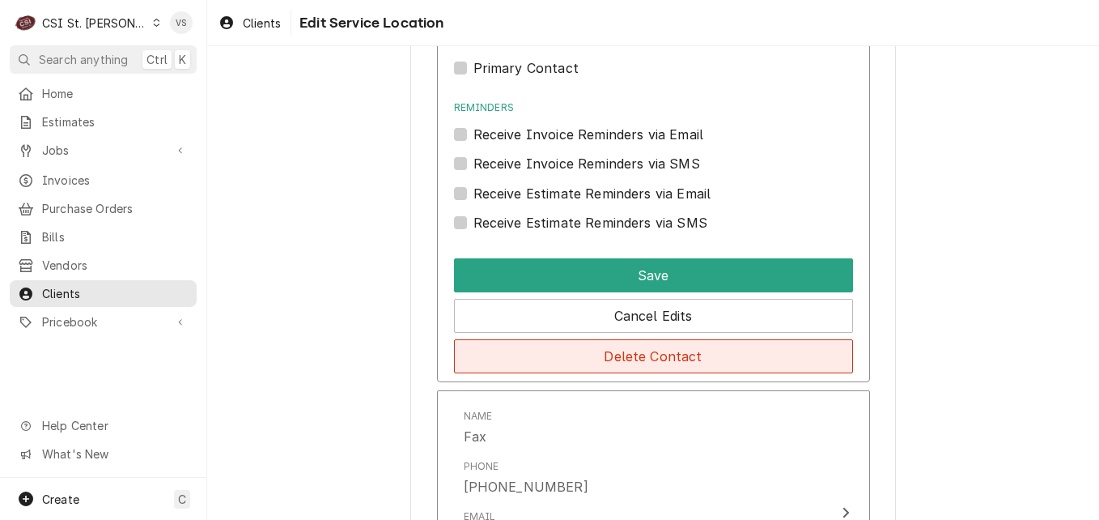
click at [586, 341] on button "Delete Contact" at bounding box center [653, 356] width 399 height 34
type textarea "x"
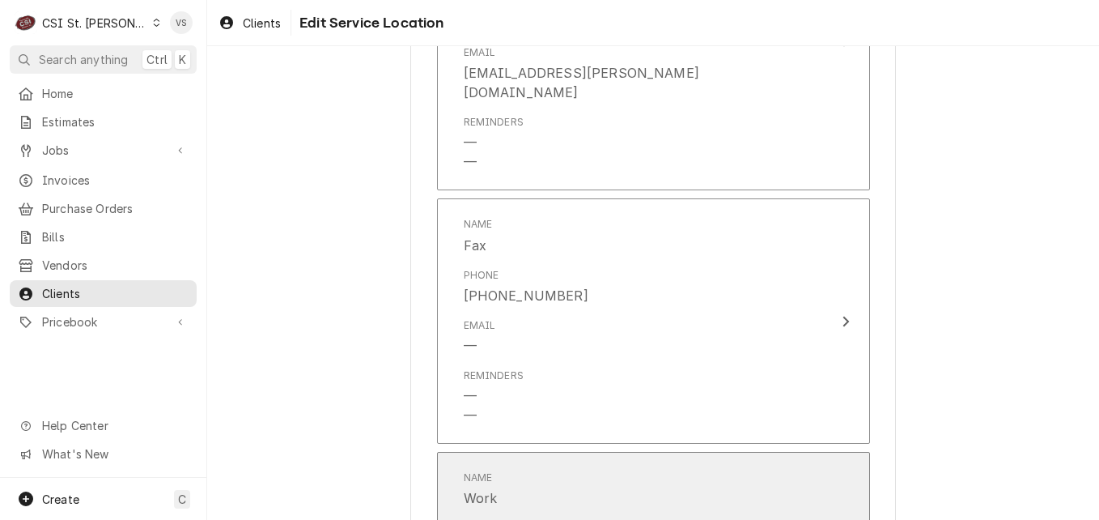
scroll to position [1007, 0]
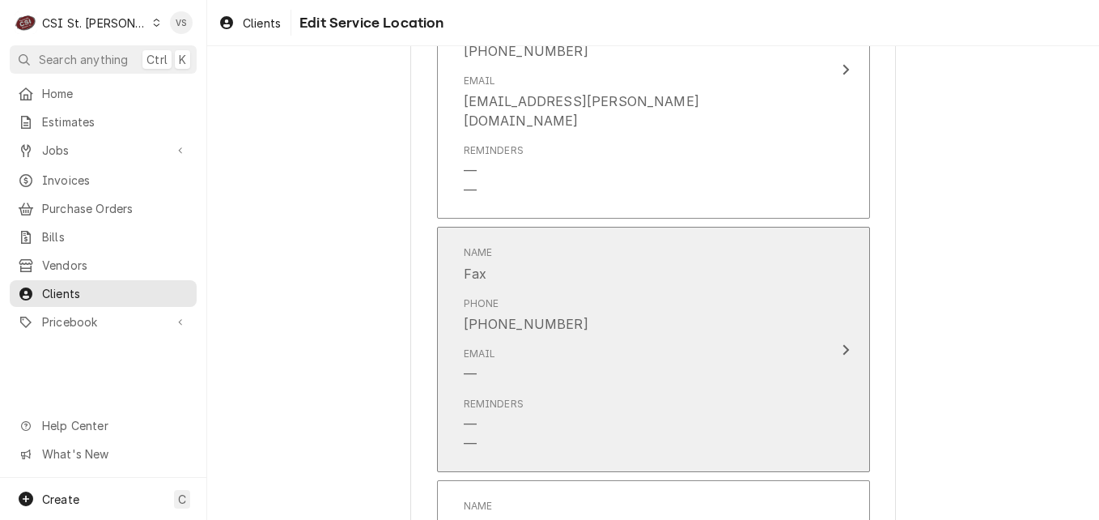
click at [770, 351] on div "Email —" at bounding box center [637, 365] width 346 height 50
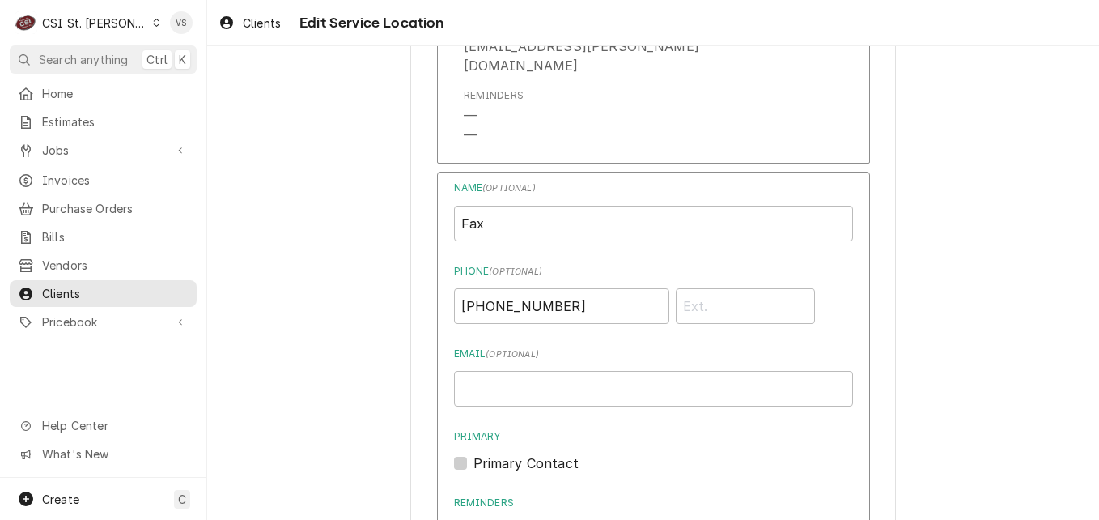
scroll to position [1088, 0]
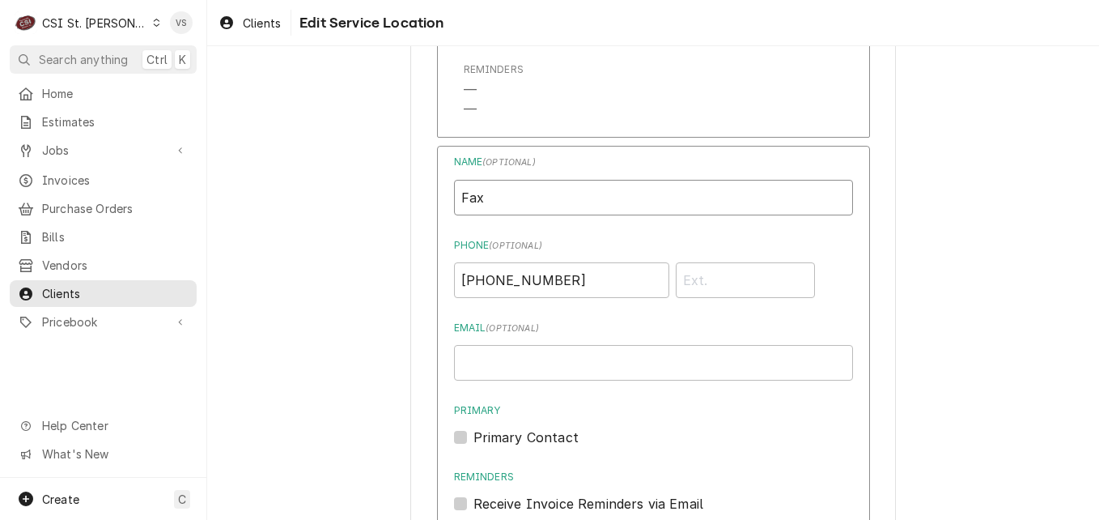
drag, startPoint x: 515, startPoint y: 174, endPoint x: 431, endPoint y: 174, distance: 83.4
click at [437, 174] on div "Name ( optional ) Fax Phone ( optional ) (314) 968-7480 Email ( optional ) Prim…" at bounding box center [653, 448] width 433 height 605
type input "Danielle Jones-Invoices"
type input "djones@afvusa.com"
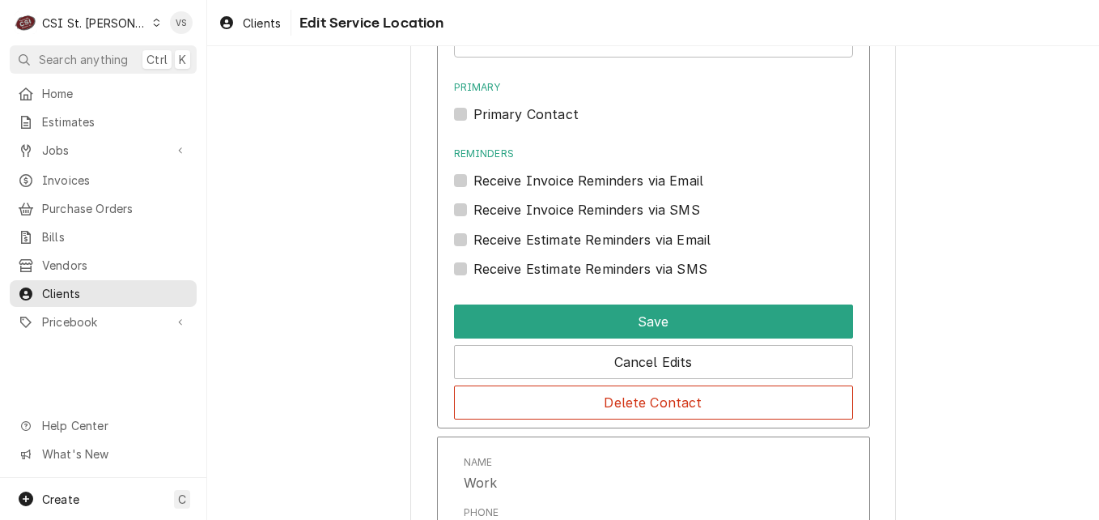
scroll to position [1412, 0]
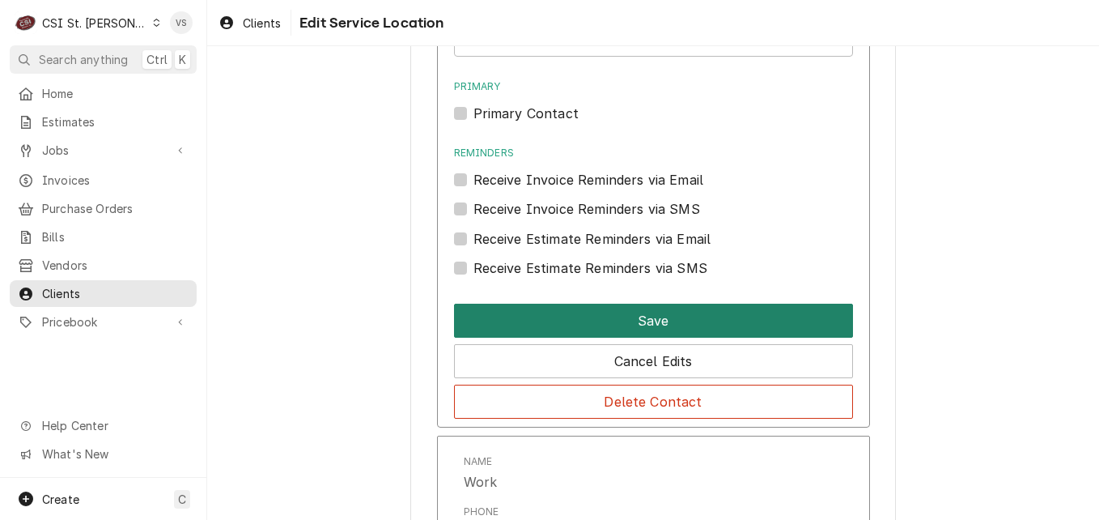
click at [575, 306] on button "Save" at bounding box center [653, 321] width 399 height 34
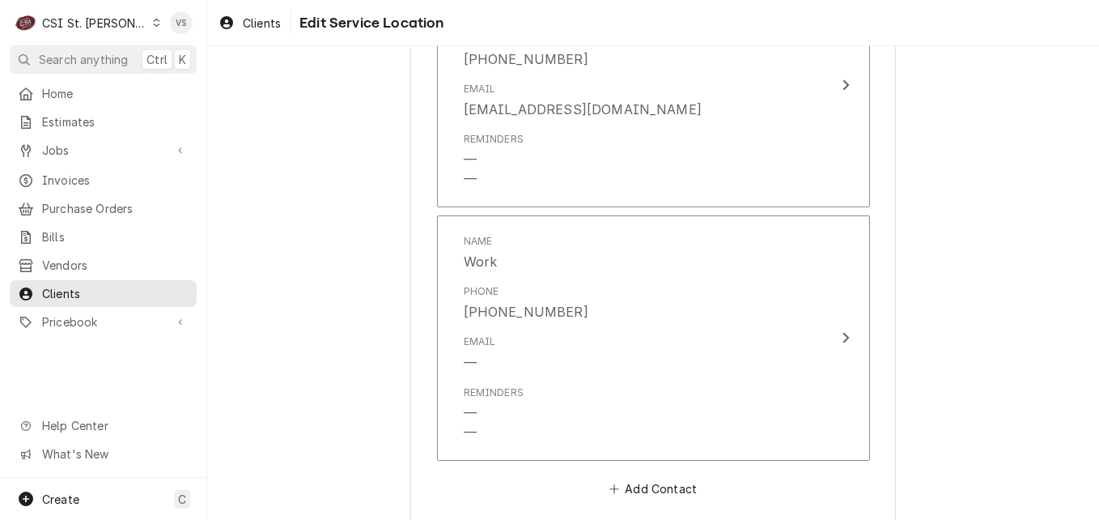
scroll to position [1331, 0]
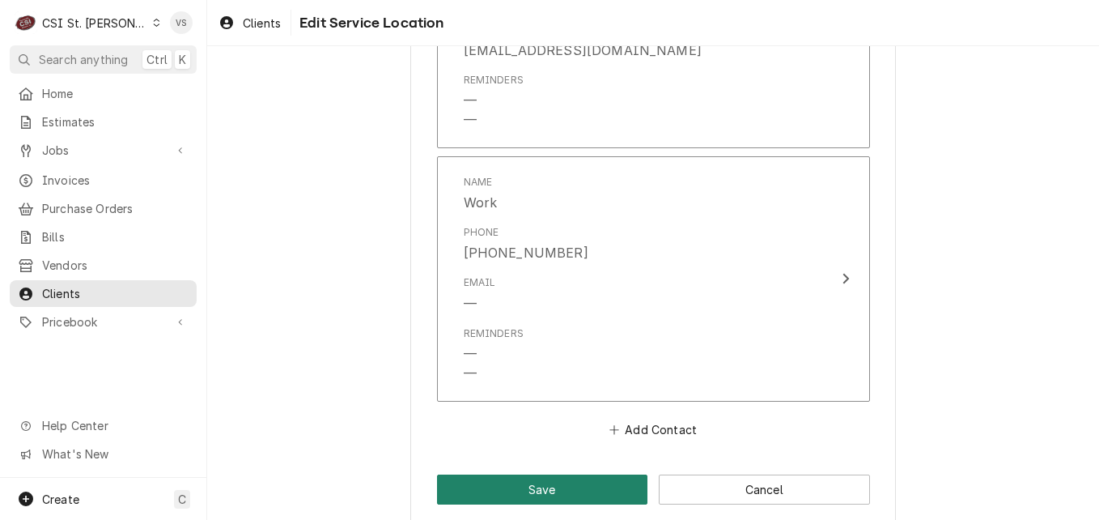
click at [567, 474] on button "Save" at bounding box center [542, 489] width 211 height 30
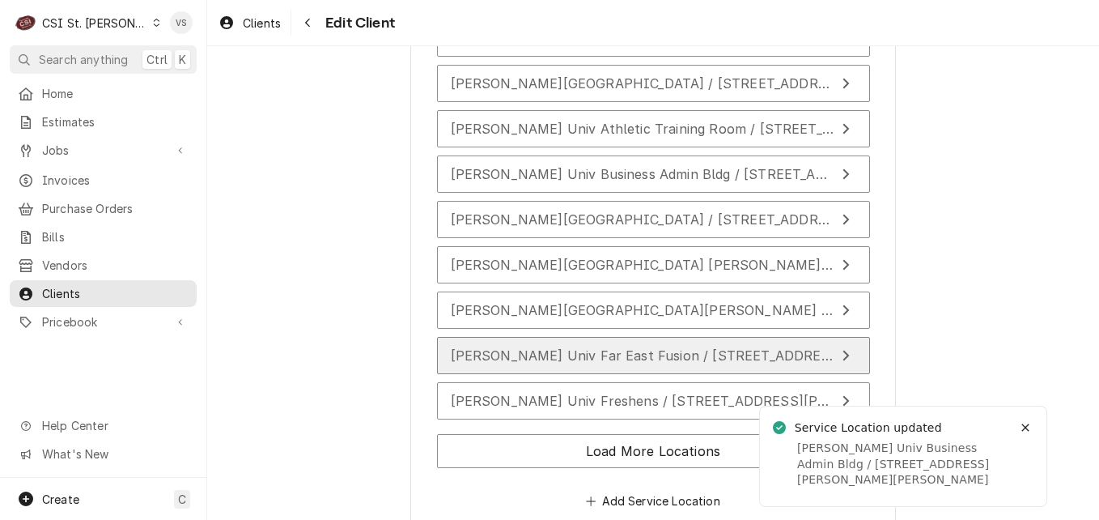
scroll to position [2769, 0]
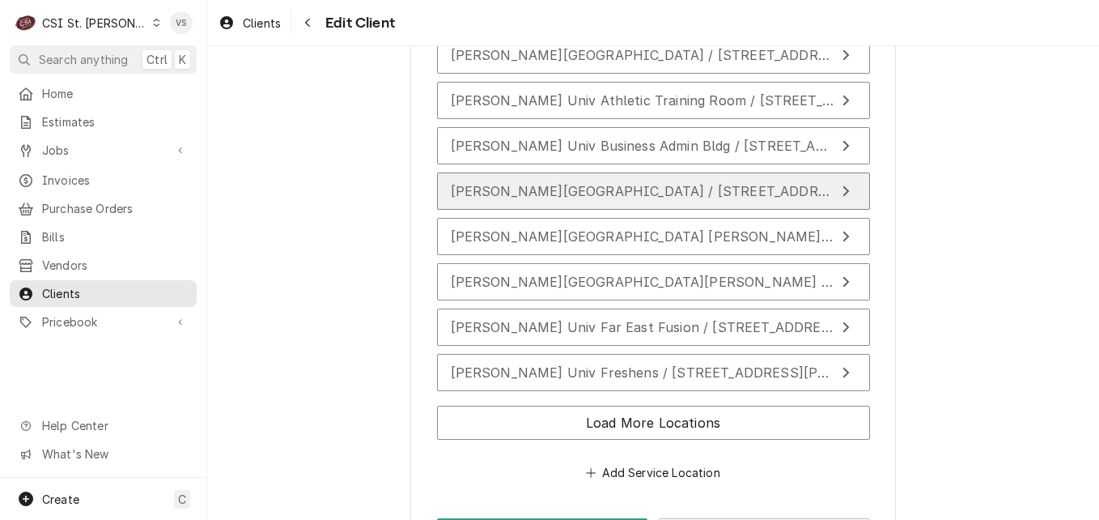
click at [559, 188] on span "Webster Univ Crossroads Food Court / 175 Edgar Road, Webster Groves, MO 63119" at bounding box center [819, 191] width 737 height 16
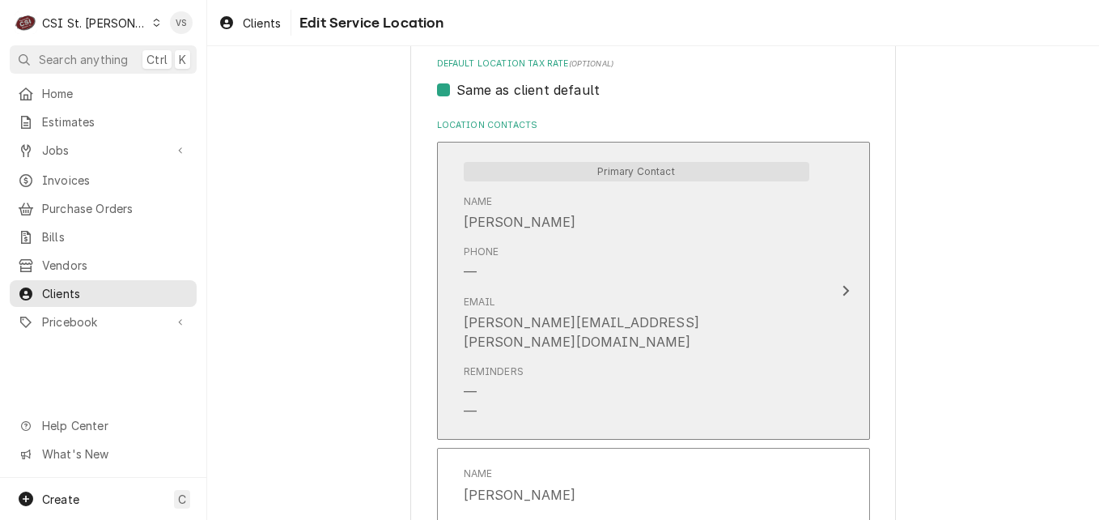
scroll to position [809, 0]
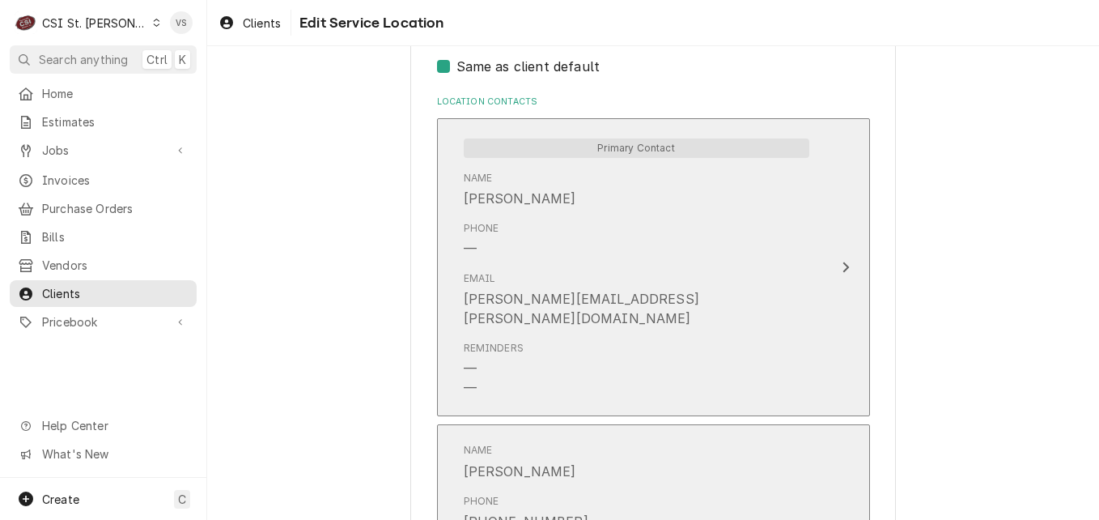
click at [641, 450] on div "Name Danielle Jones" at bounding box center [637, 461] width 346 height 50
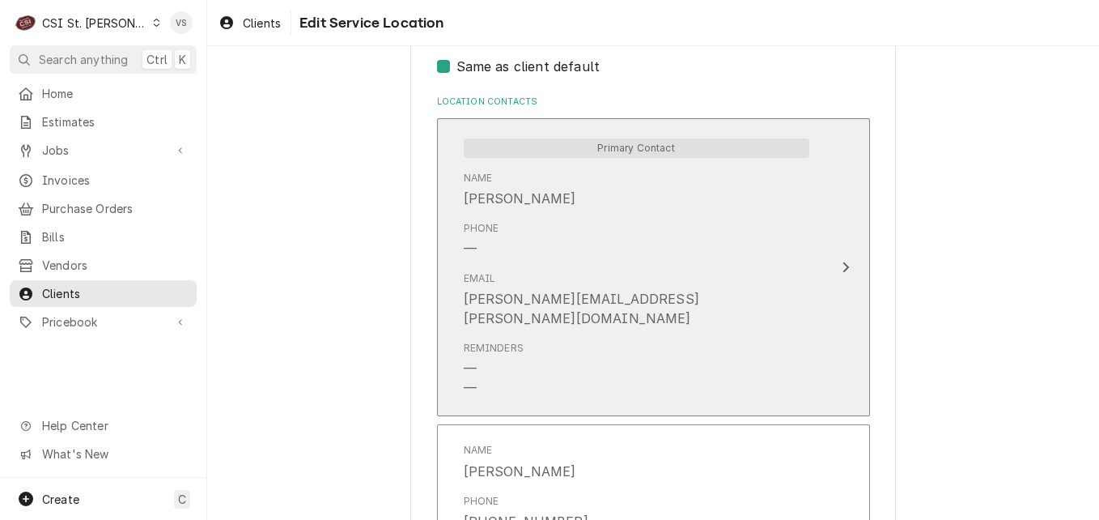
click at [627, 282] on div "Email cheri.hicks@sodexo.com" at bounding box center [637, 300] width 346 height 70
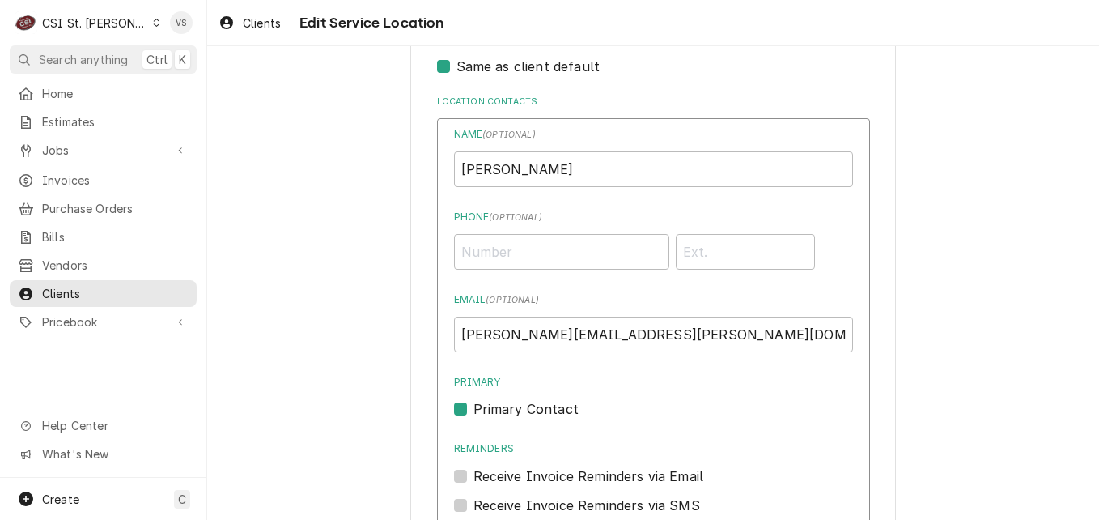
scroll to position [1295, 0]
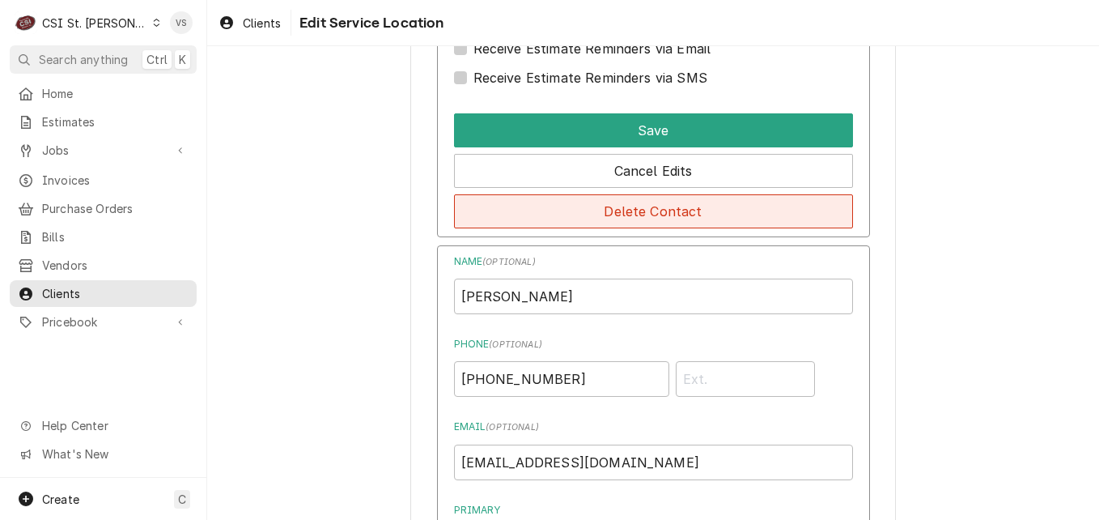
click at [620, 213] on button "Delete Contact" at bounding box center [653, 211] width 399 height 34
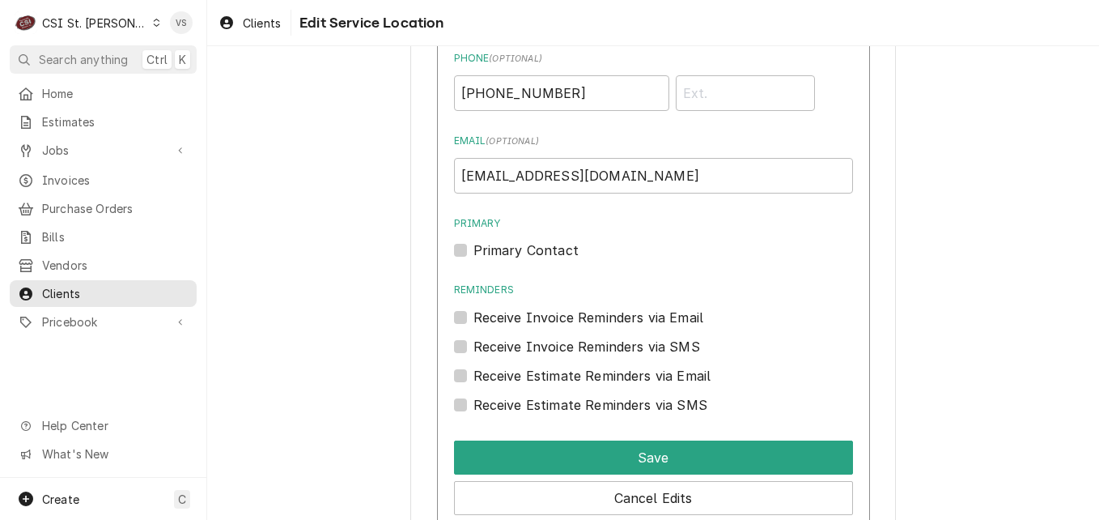
scroll to position [1006, 0]
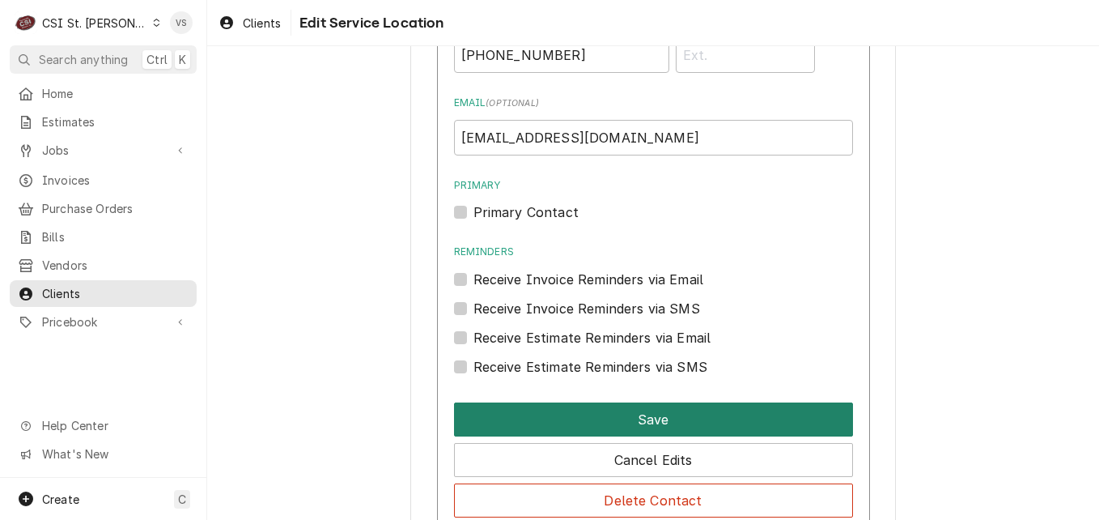
click at [583, 417] on button "Save" at bounding box center [653, 419] width 399 height 34
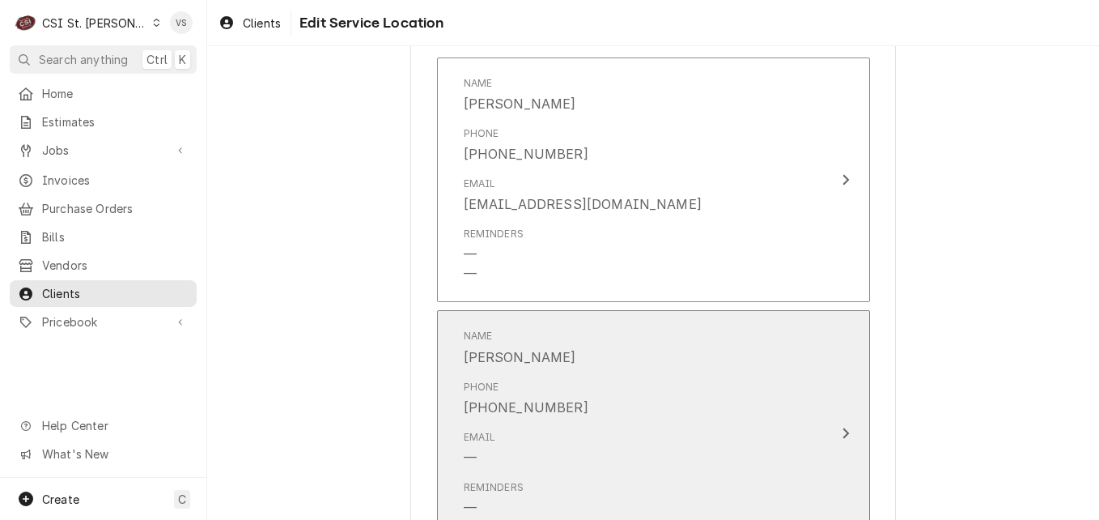
scroll to position [1044, 0]
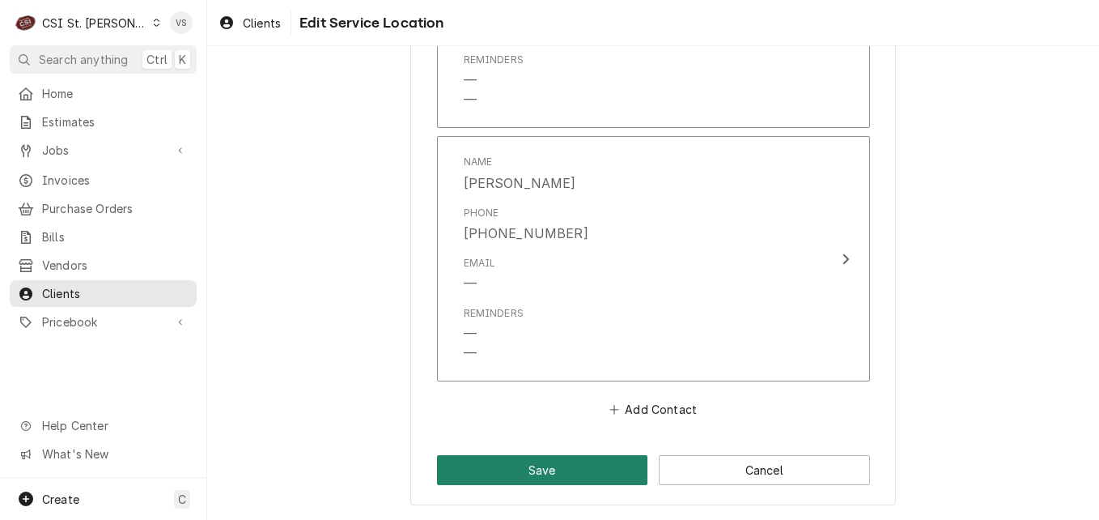
click at [571, 461] on button "Save" at bounding box center [542, 470] width 211 height 30
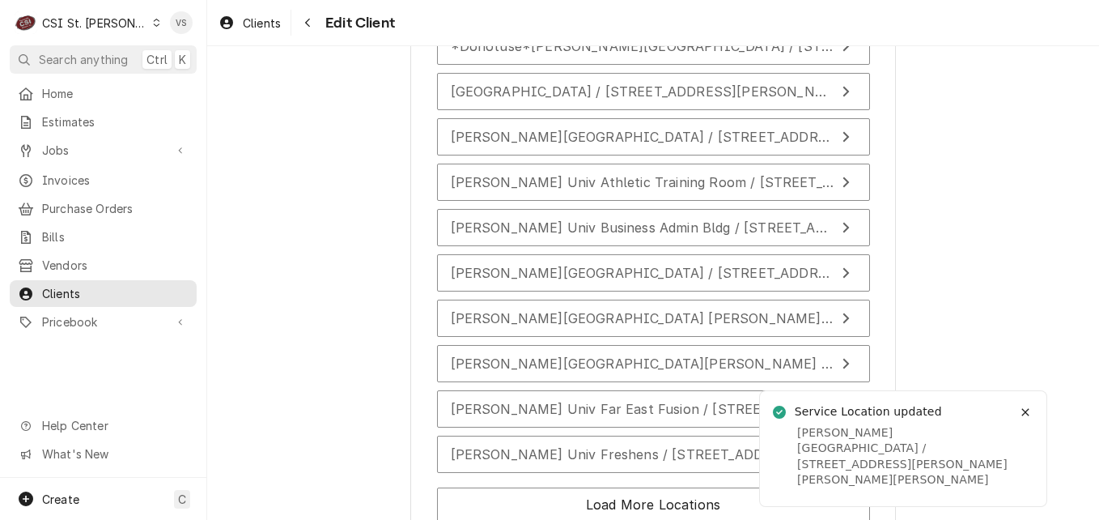
scroll to position [2688, 0]
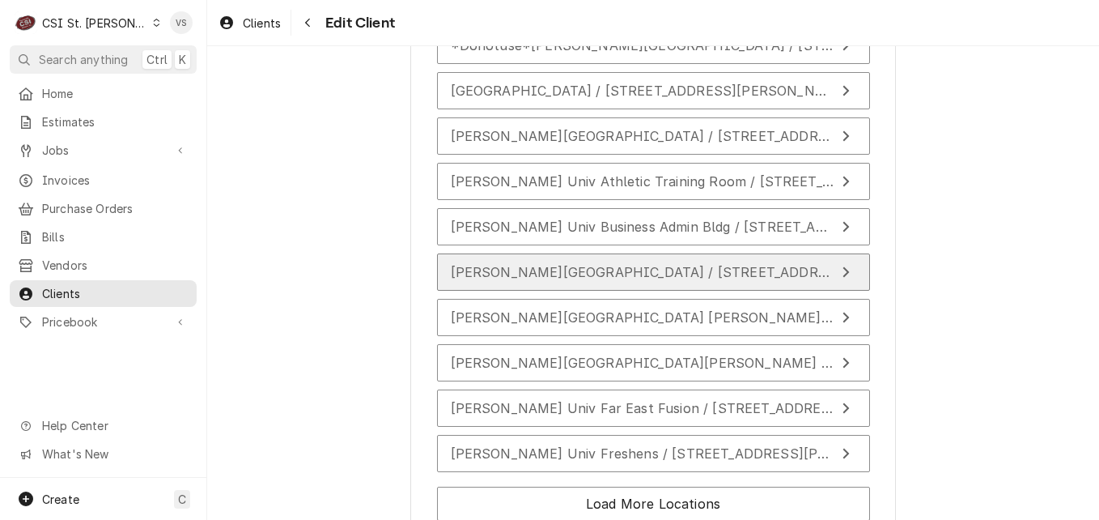
click at [597, 269] on span "Webster Univ Crossroads Food Court / 175 Edgar Road, Webster Groves, MO 63119" at bounding box center [819, 272] width 737 height 16
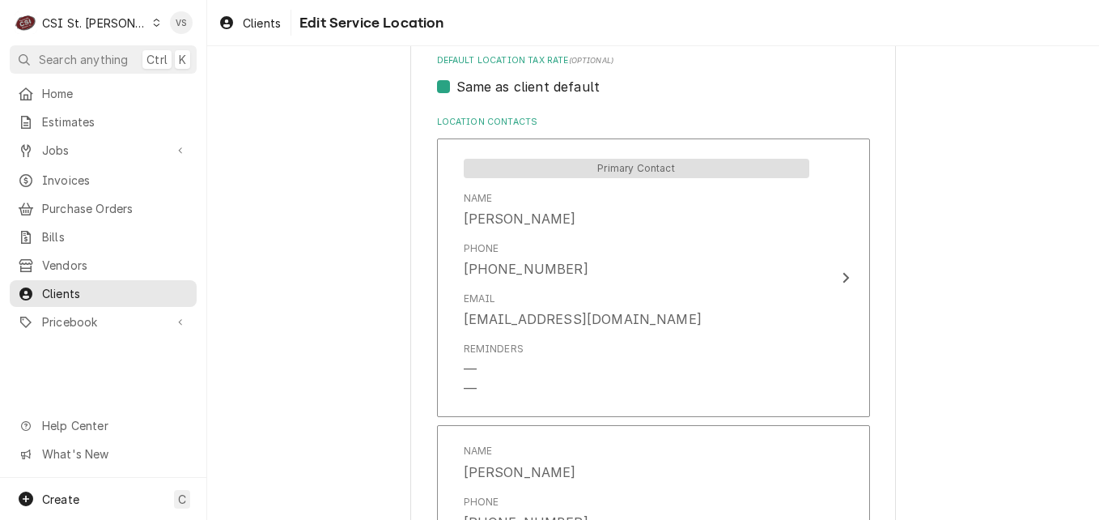
scroll to position [1078, 0]
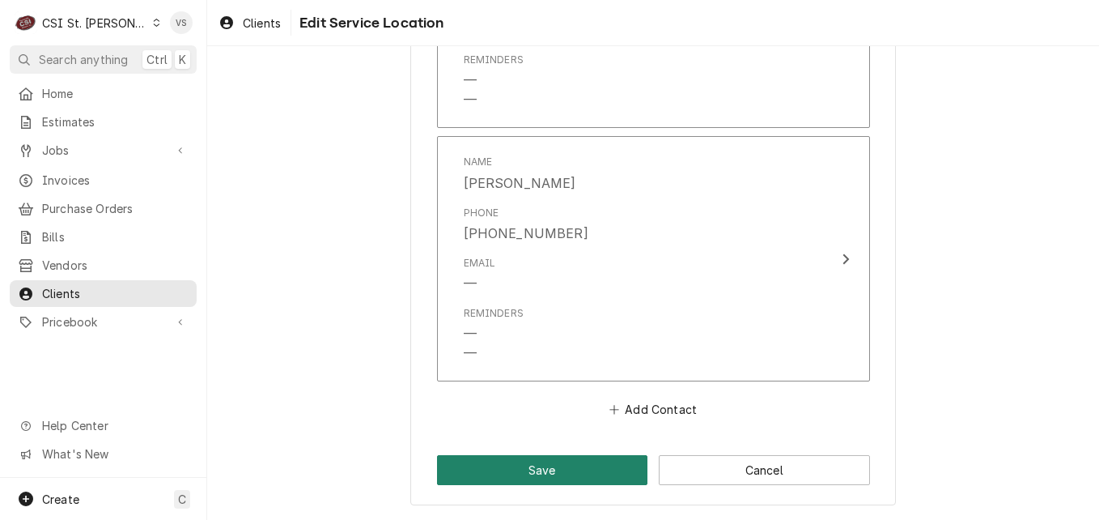
click at [580, 465] on button "Save" at bounding box center [542, 470] width 211 height 30
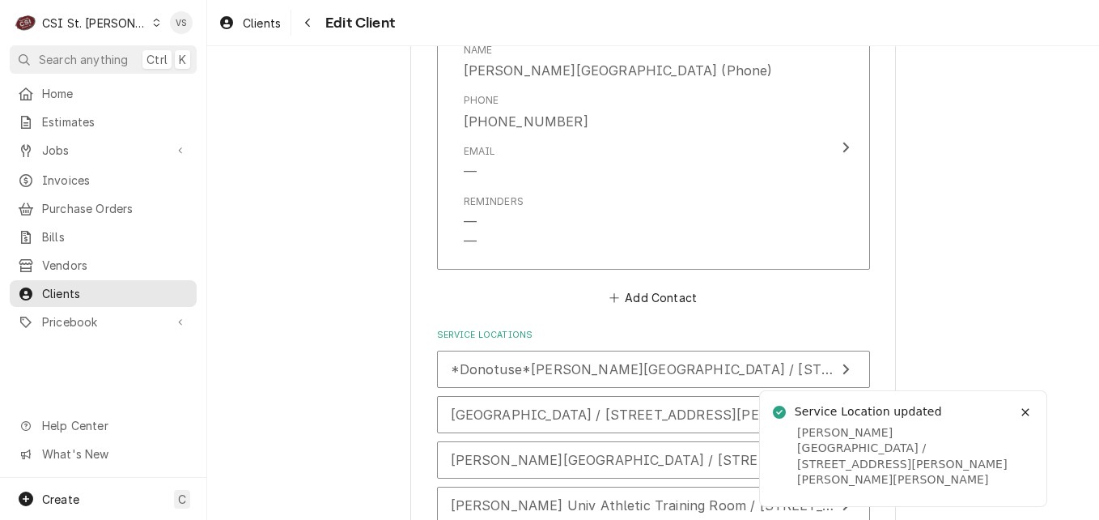
scroll to position [2832, 0]
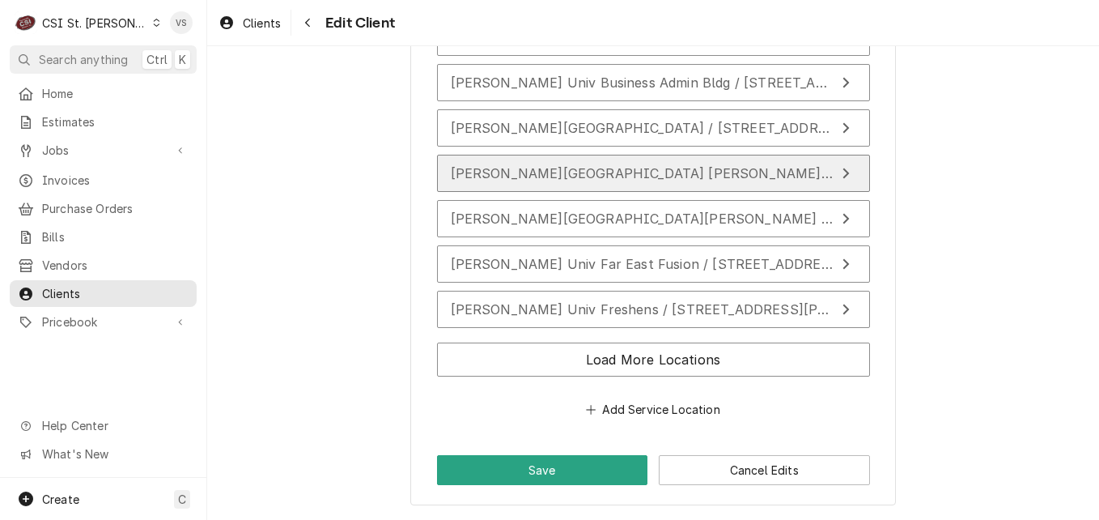
click at [652, 177] on span "Webster Univ Cyber Cafe Emerson Library / 101 Edgar Road, Webster Groves, MO 63…" at bounding box center [948, 173] width 995 height 16
type textarea "x"
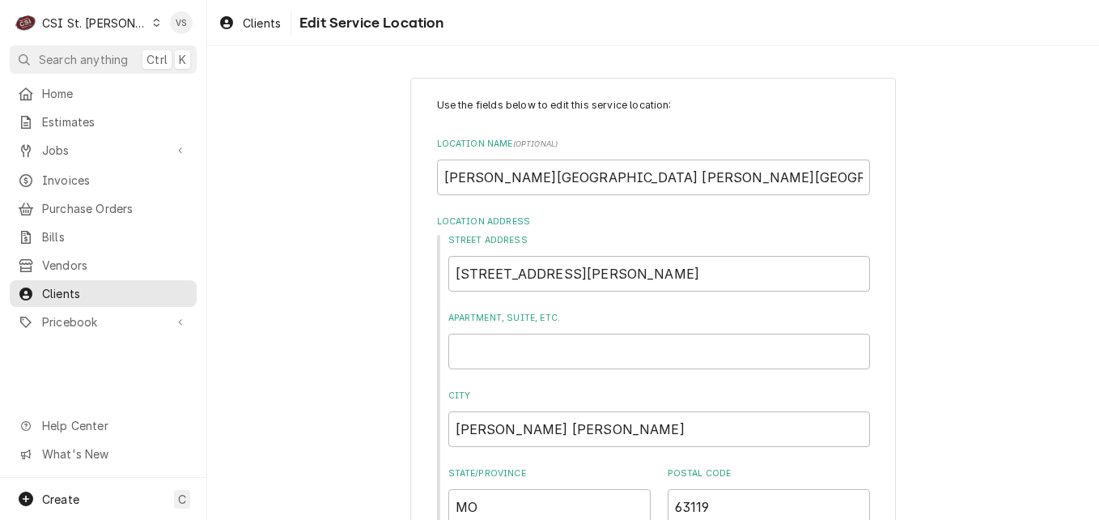
scroll to position [648, 0]
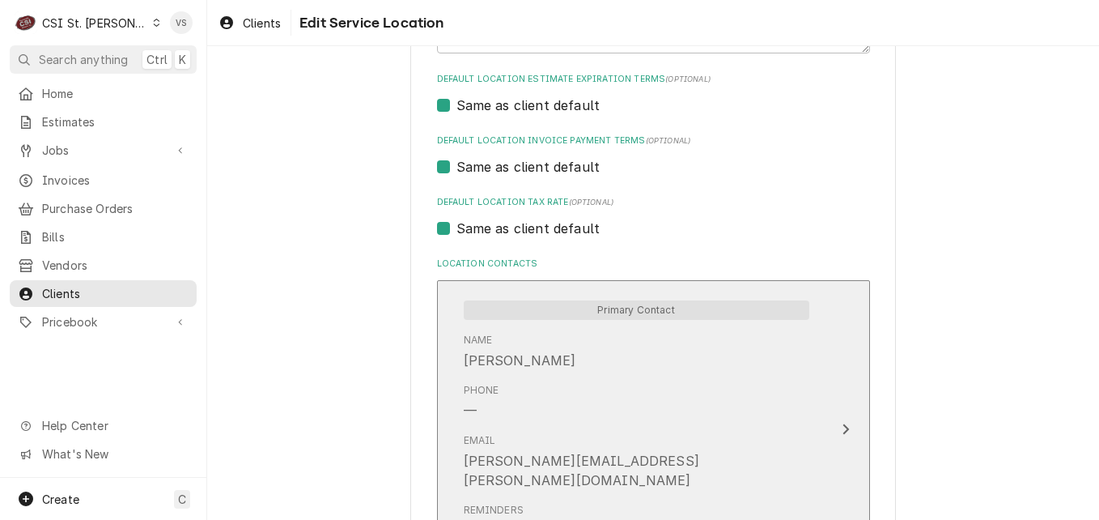
click at [665, 390] on div "Phone —" at bounding box center [637, 401] width 346 height 50
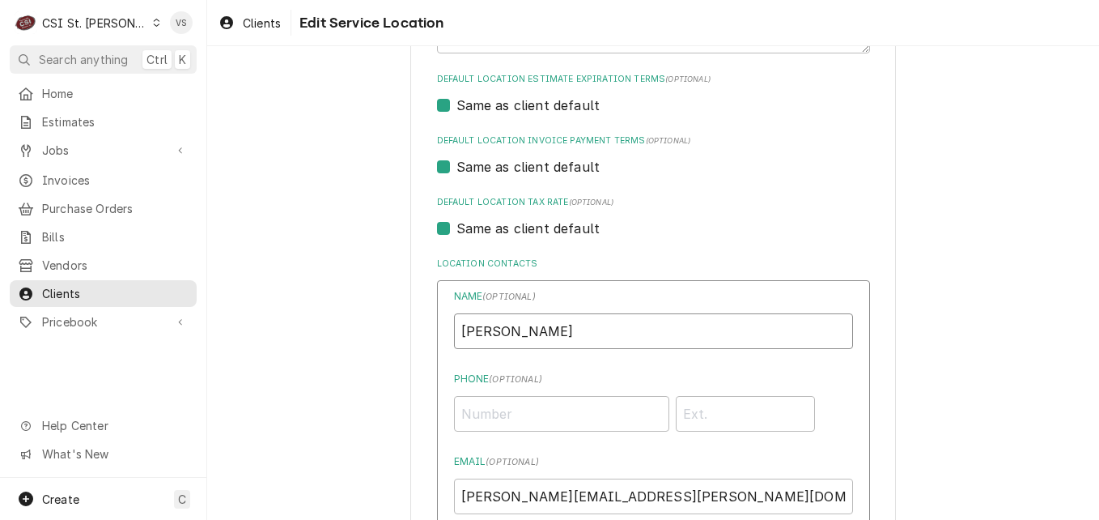
drag, startPoint x: 562, startPoint y: 333, endPoint x: 434, endPoint y: 335, distance: 127.9
type input "Danielle Jones-Invoices"
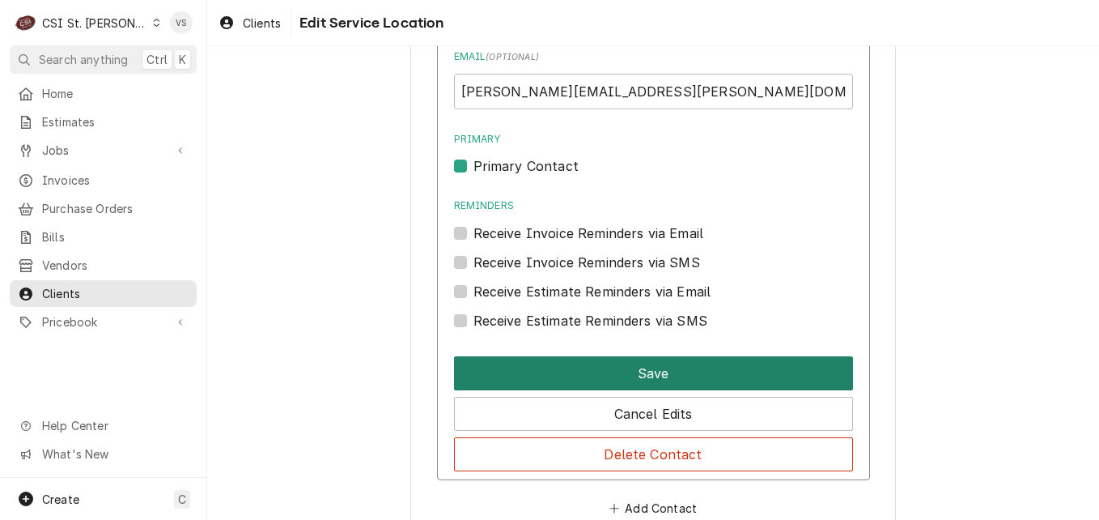
click at [539, 380] on button "Save" at bounding box center [653, 373] width 399 height 34
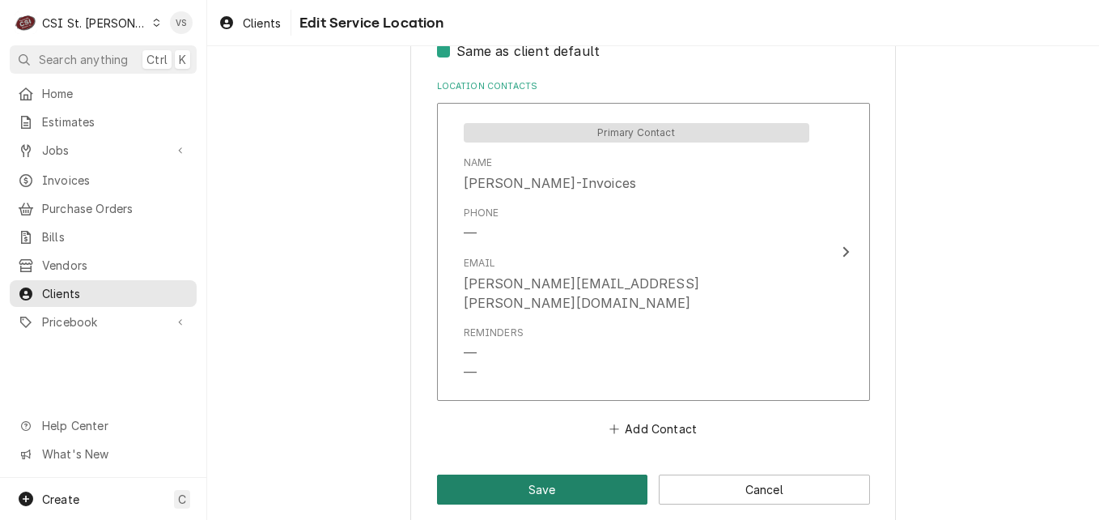
click at [559, 474] on button "Save" at bounding box center [542, 489] width 211 height 30
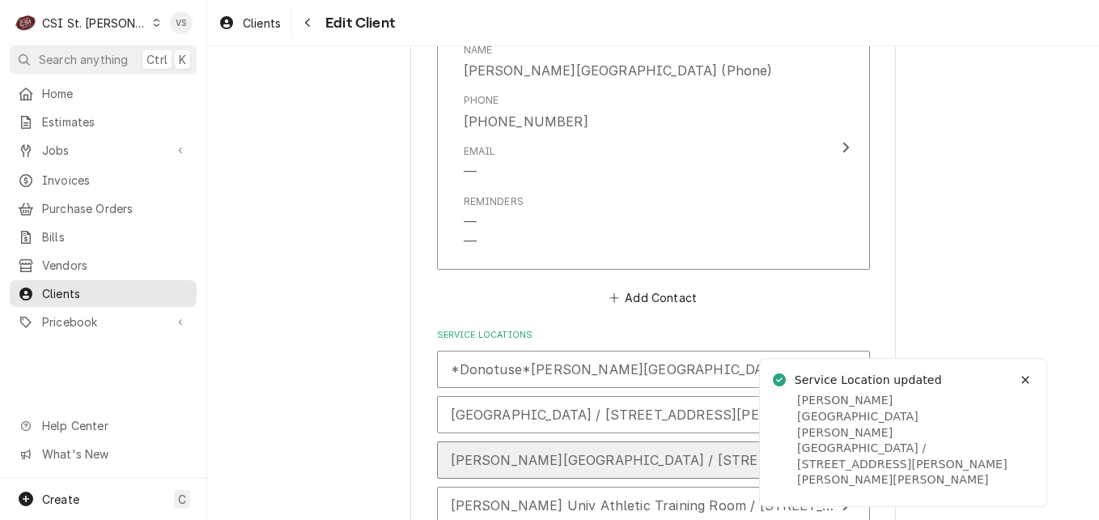
scroll to position [2832, 0]
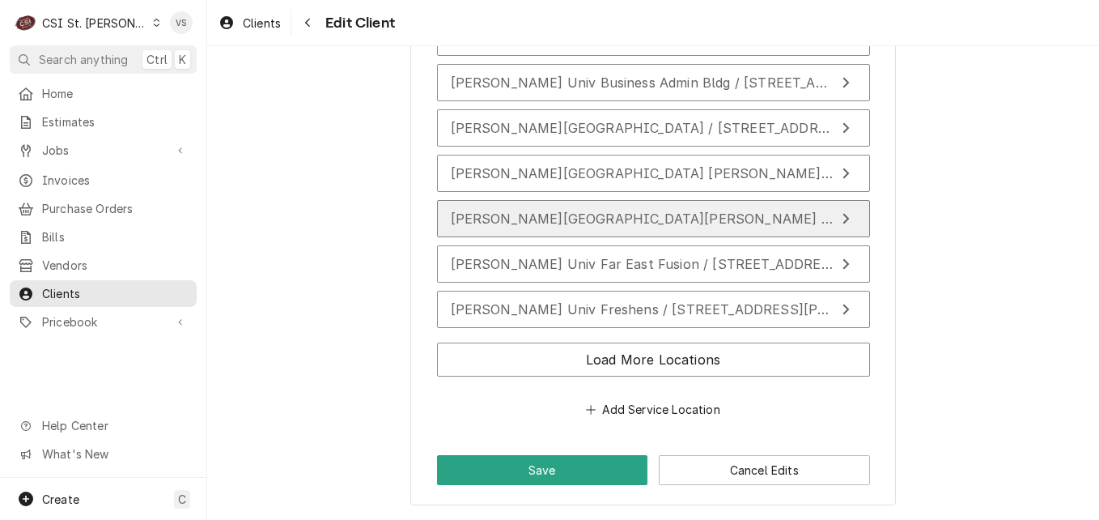
click at [652, 216] on span "Webster Univ Deans Residence / 102 Mason Ave, Webster Groves, MO 63119" at bounding box center [875, 218] width 849 height 16
type textarea "x"
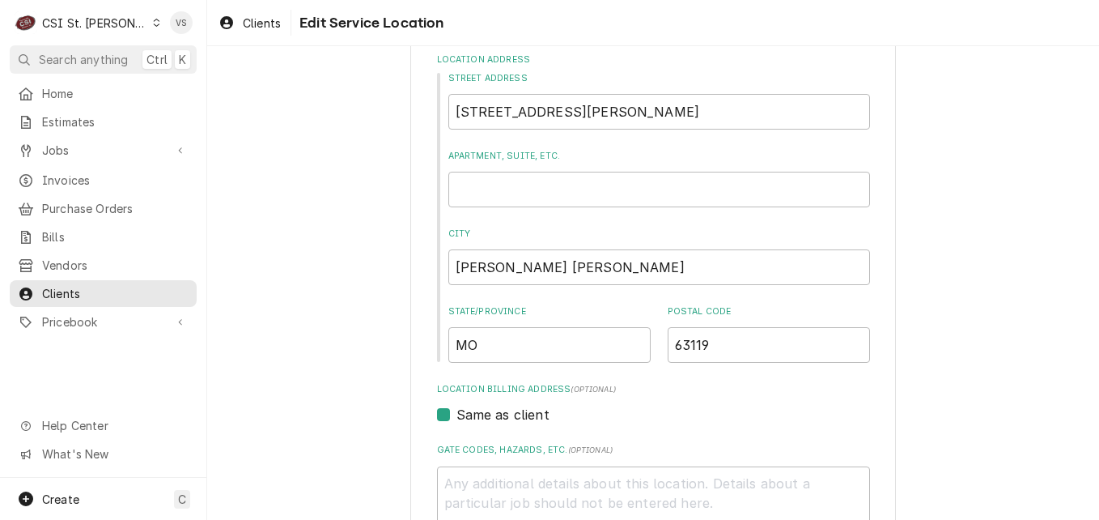
scroll to position [825, 0]
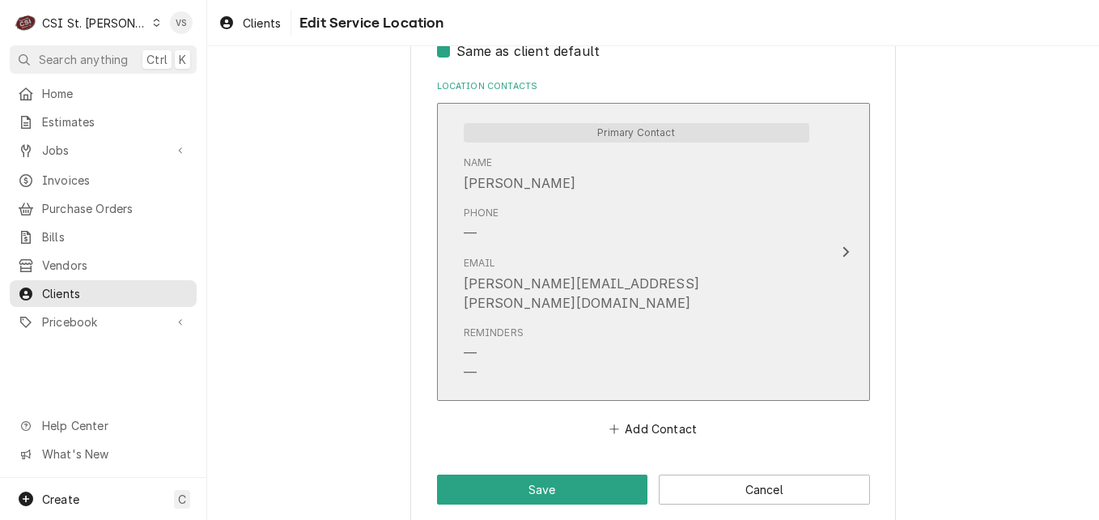
click at [643, 229] on div "Phone —" at bounding box center [637, 224] width 346 height 50
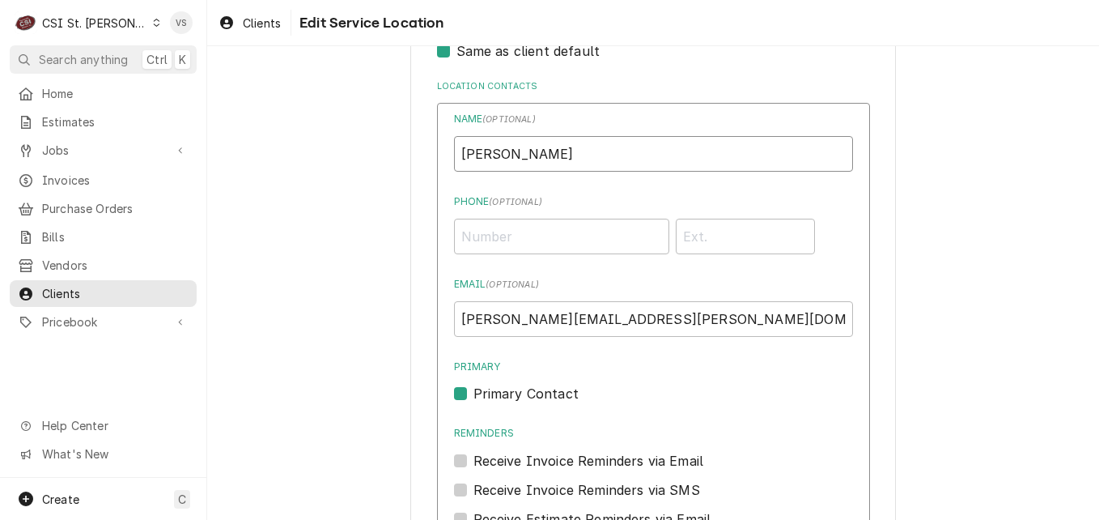
click at [410, 164] on div "Use the fields below to edit this service location: Location Name ( optional ) …" at bounding box center [653, 42] width 486 height 1579
type input "Danielle Jones-Invoices"
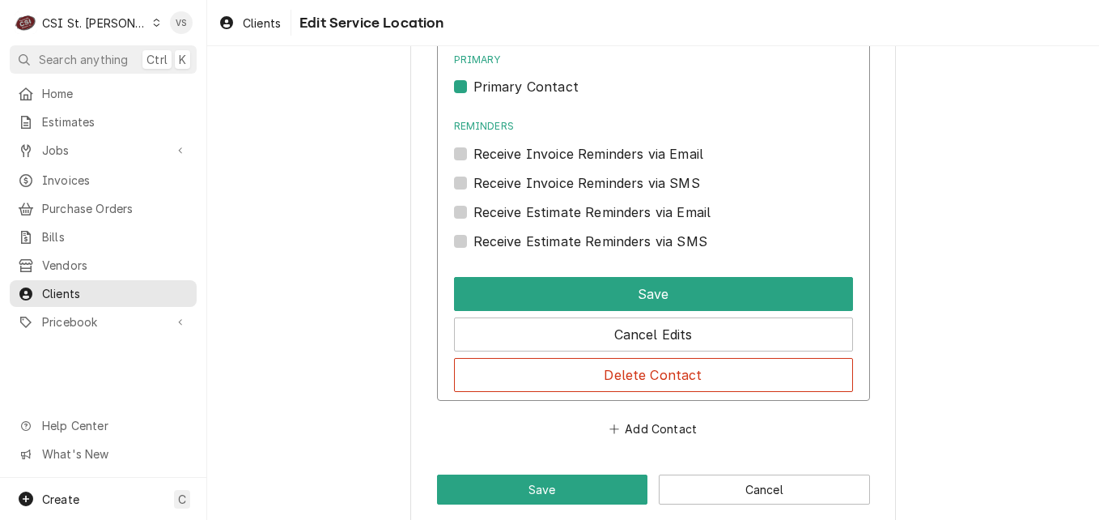
scroll to position [1151, 0]
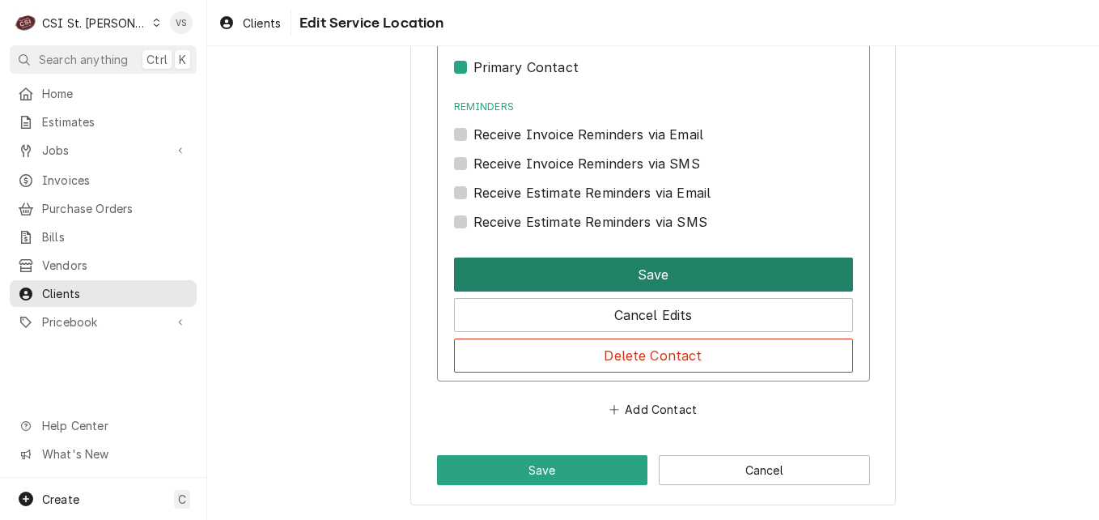
click at [611, 274] on button "Save" at bounding box center [653, 274] width 399 height 34
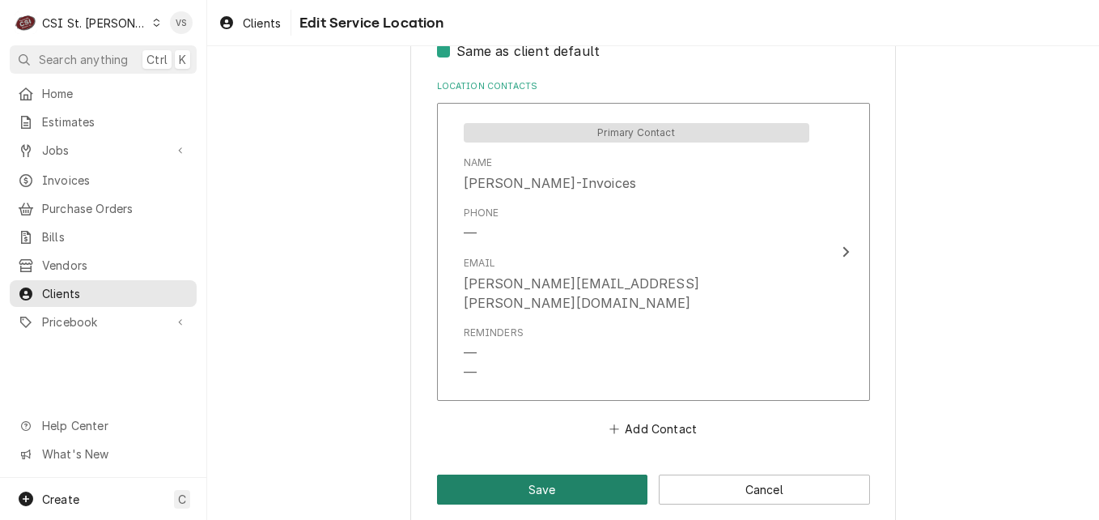
click at [607, 474] on button "Save" at bounding box center [542, 489] width 211 height 30
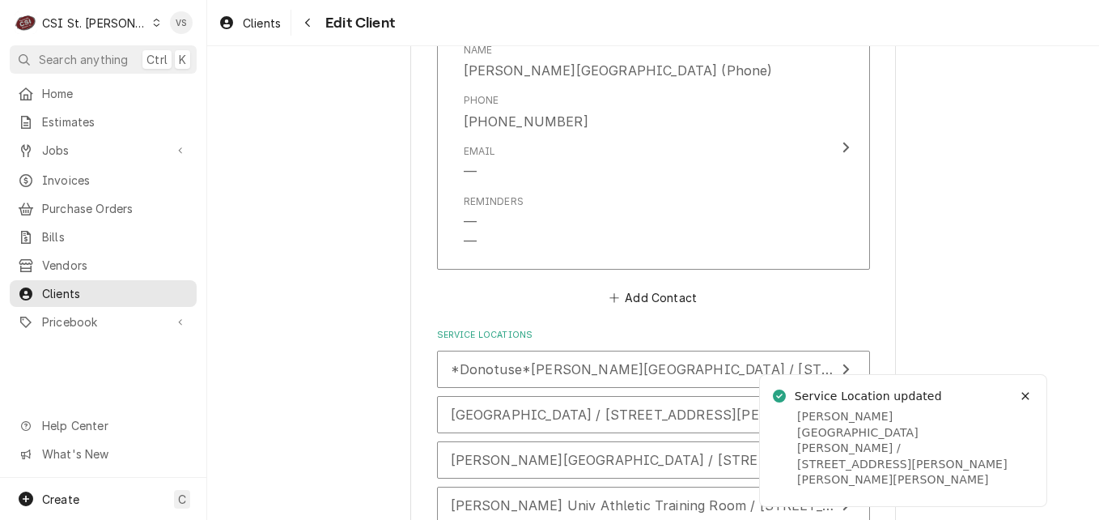
scroll to position [2832, 0]
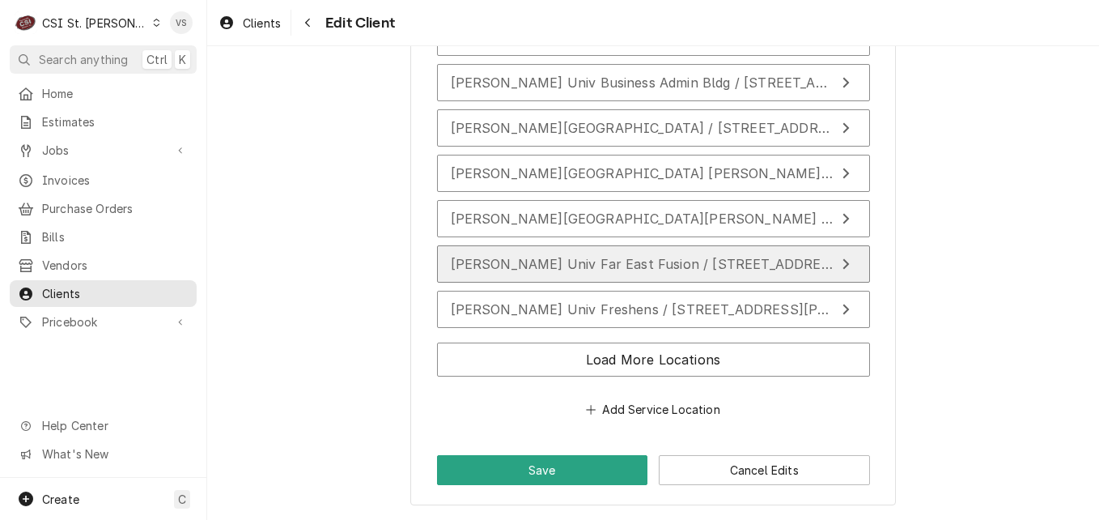
click at [619, 274] on div "Webster Univ Far East Fusion / 175 Edgar Road Crossroads Food Court, Webster Gr…" at bounding box center [643, 263] width 384 height 19
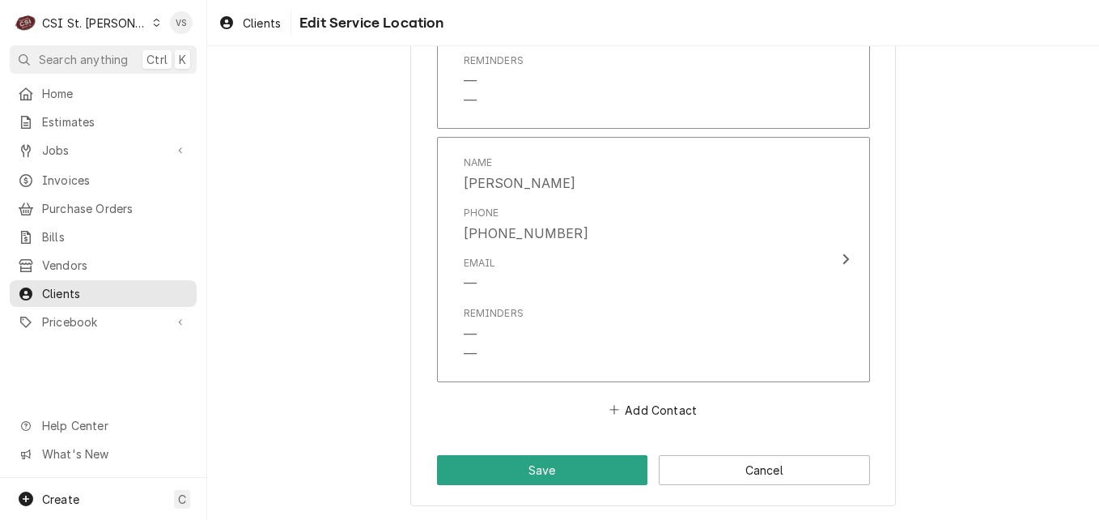
type textarea "x"
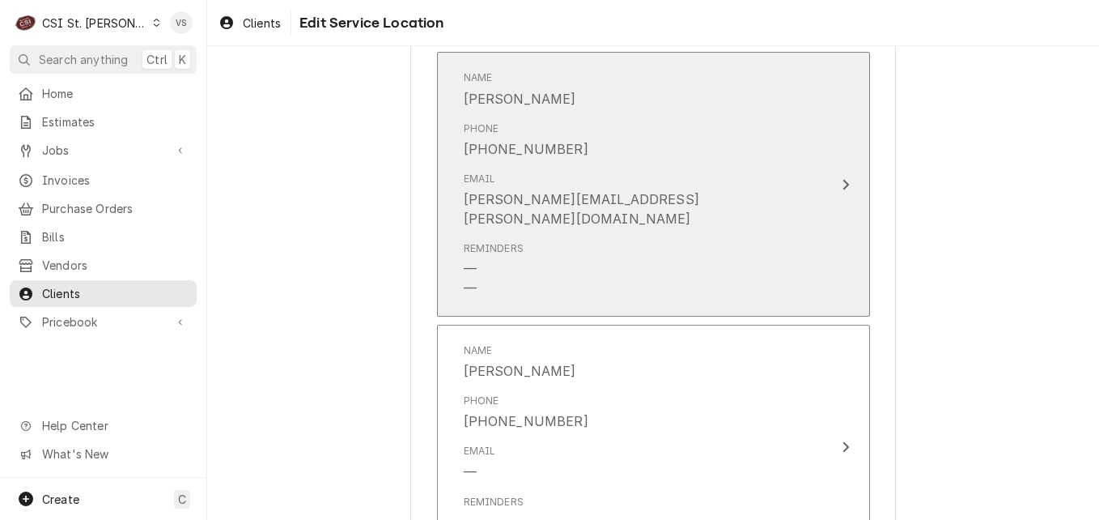
scroll to position [1133, 0]
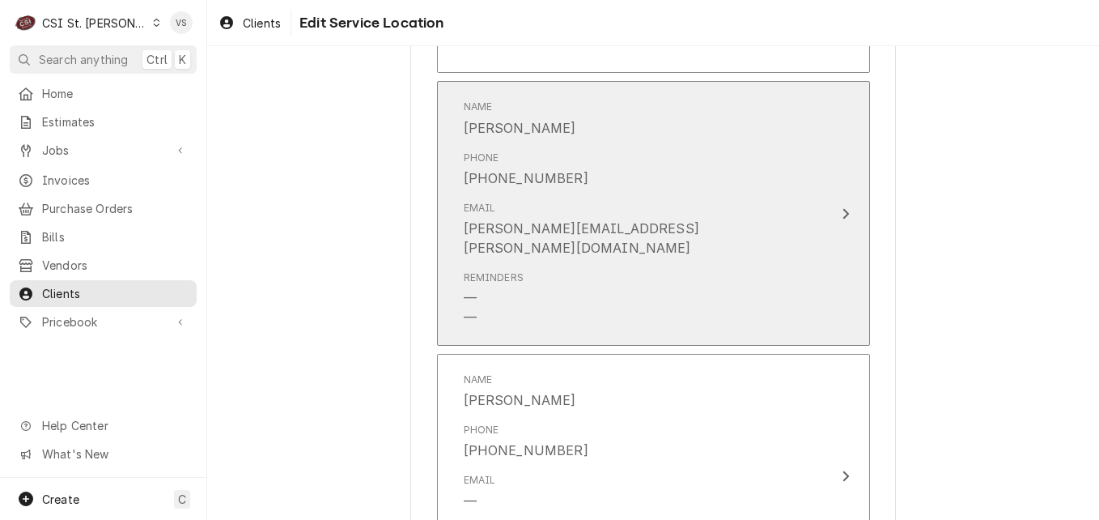
click at [652, 192] on div "Phone (314) 637-7147" at bounding box center [637, 169] width 346 height 50
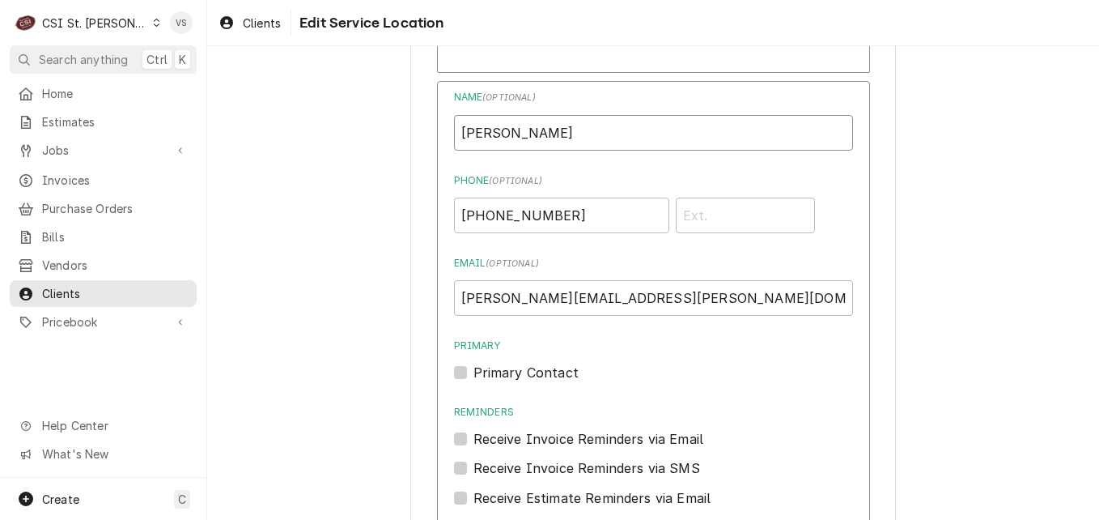
drag, startPoint x: 550, startPoint y: 132, endPoint x: 389, endPoint y: 138, distance: 161.2
click at [389, 137] on div "Use the fields below to edit this service location: Location Name ( optional ) …" at bounding box center [653, 130] width 892 height 2401
type input "Danielle Jones-Invoices"
drag, startPoint x: 588, startPoint y: 215, endPoint x: 423, endPoint y: 215, distance: 165.9
click at [423, 215] on div "Use the fields below to edit this service location: Location Name ( optional ) …" at bounding box center [653, 131] width 486 height 2372
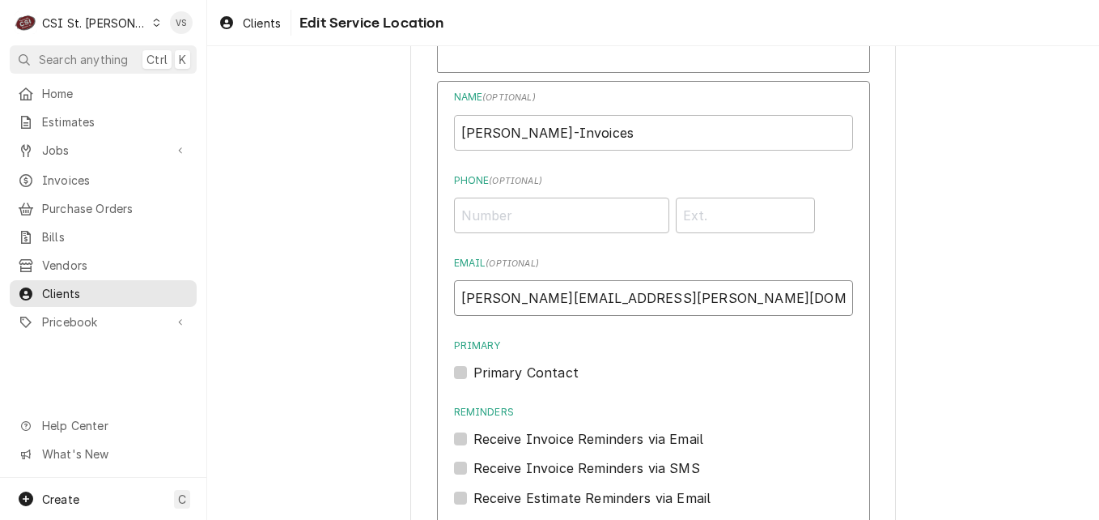
drag, startPoint x: 637, startPoint y: 295, endPoint x: 439, endPoint y: 298, distance: 198.3
click at [439, 298] on div "Name ( optional ) Danielle Jones-Invoices Phone ( optional ) Email ( optional )…" at bounding box center [653, 383] width 433 height 605
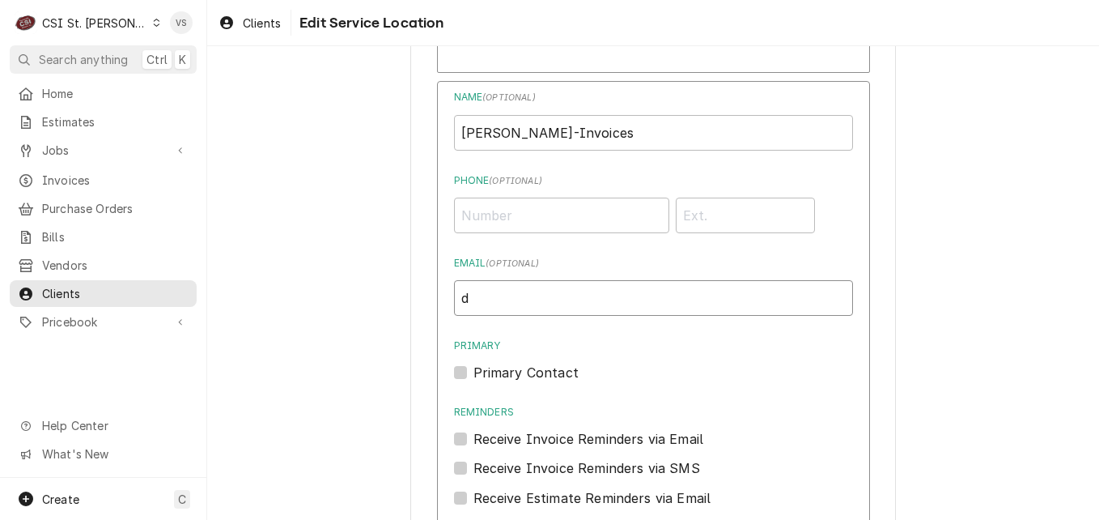
type input "djones@afvusa.com"
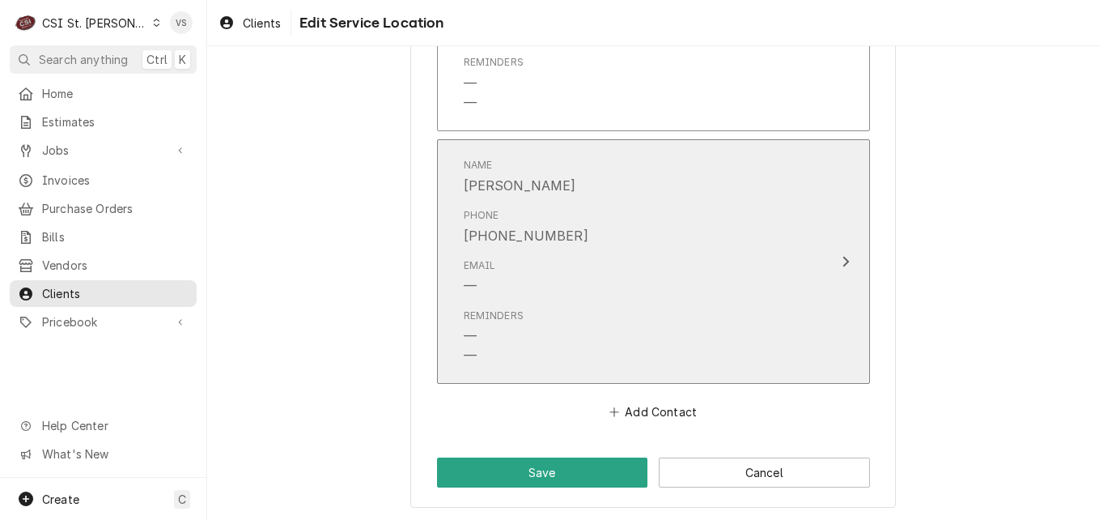
scroll to position [1944, 0]
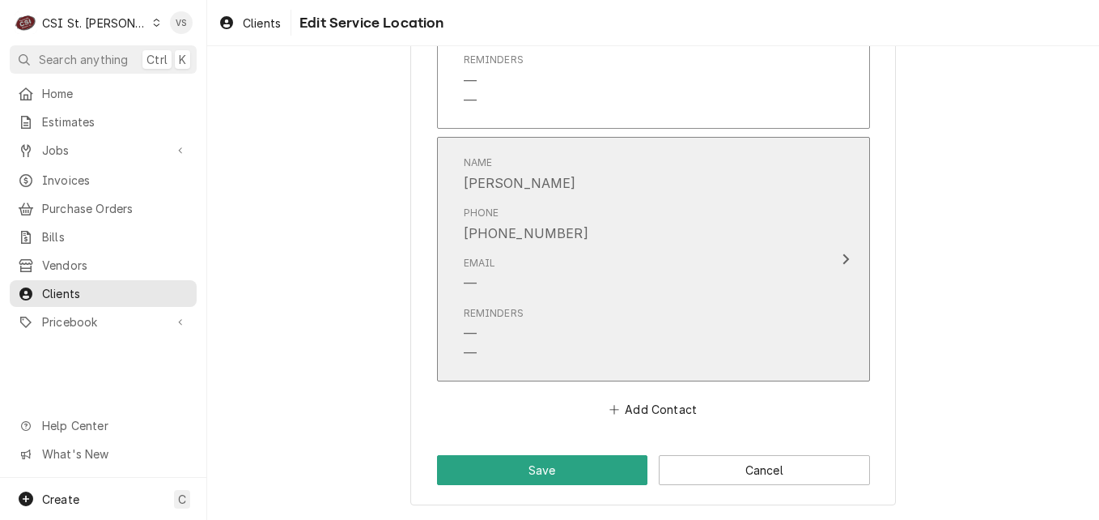
click at [770, 287] on div "Email —" at bounding box center [637, 274] width 346 height 50
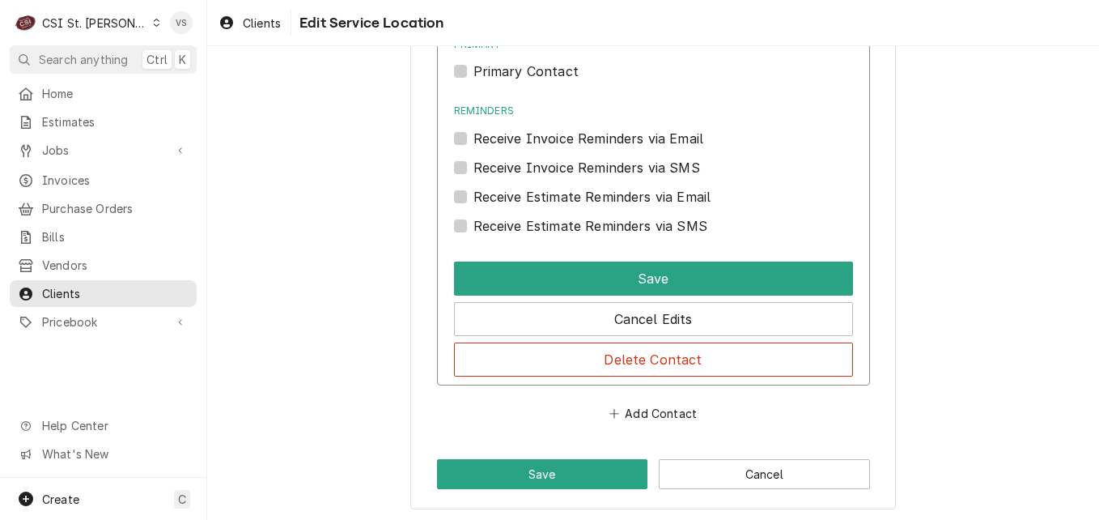
scroll to position [2304, 0]
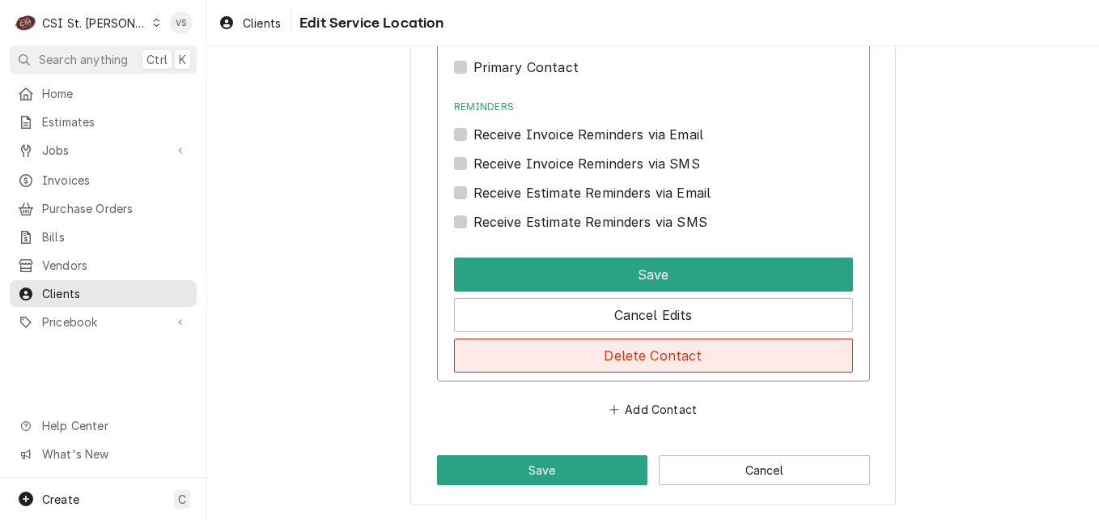
click at [585, 355] on button "Delete Contact" at bounding box center [653, 355] width 399 height 34
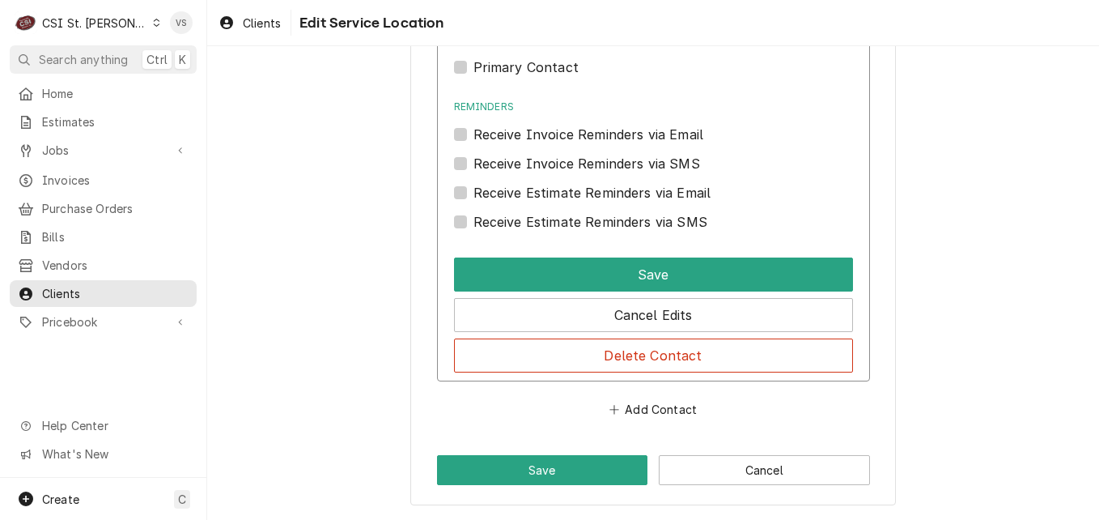
scroll to position [1691, 0]
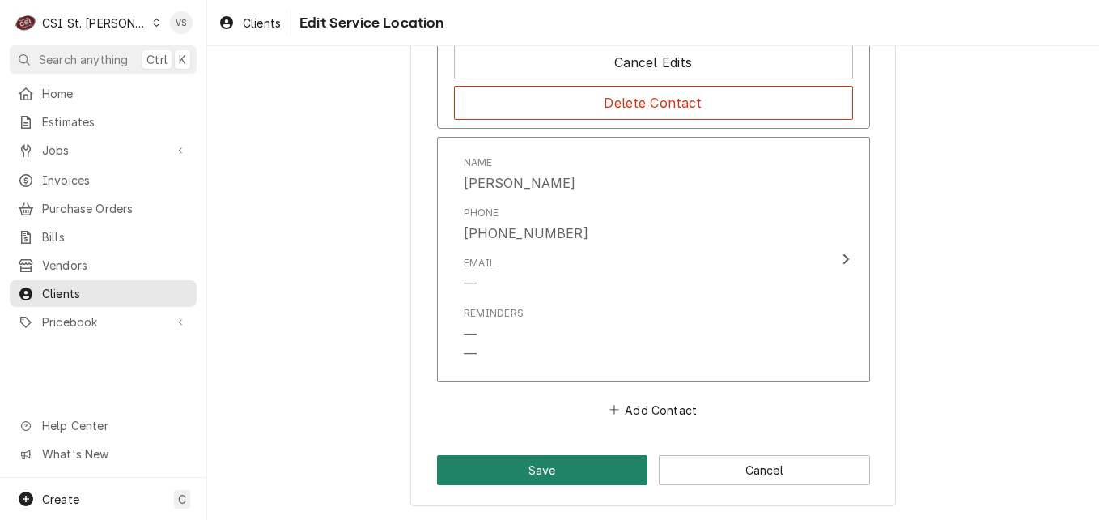
click at [584, 470] on button "Save" at bounding box center [542, 470] width 211 height 30
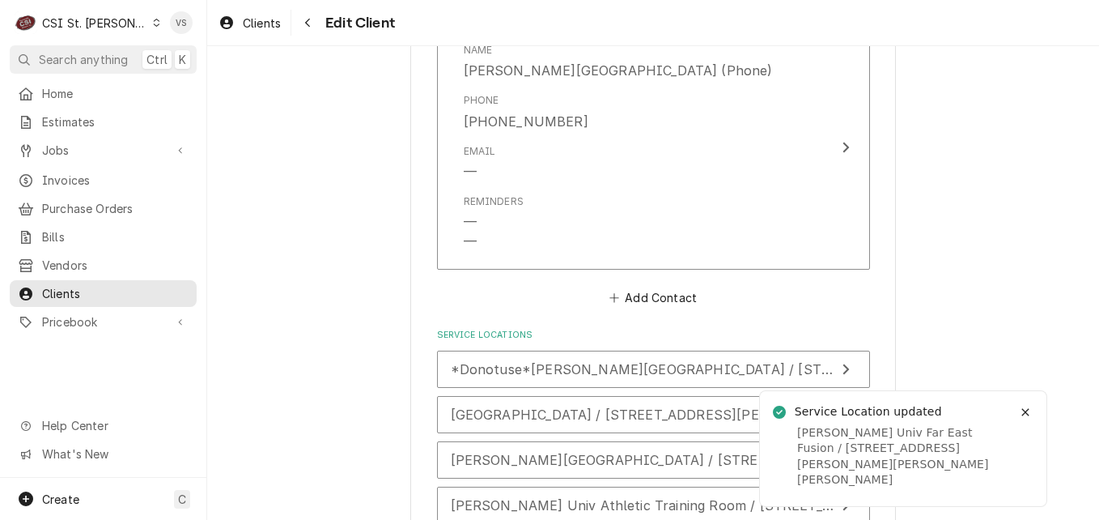
scroll to position [2832, 0]
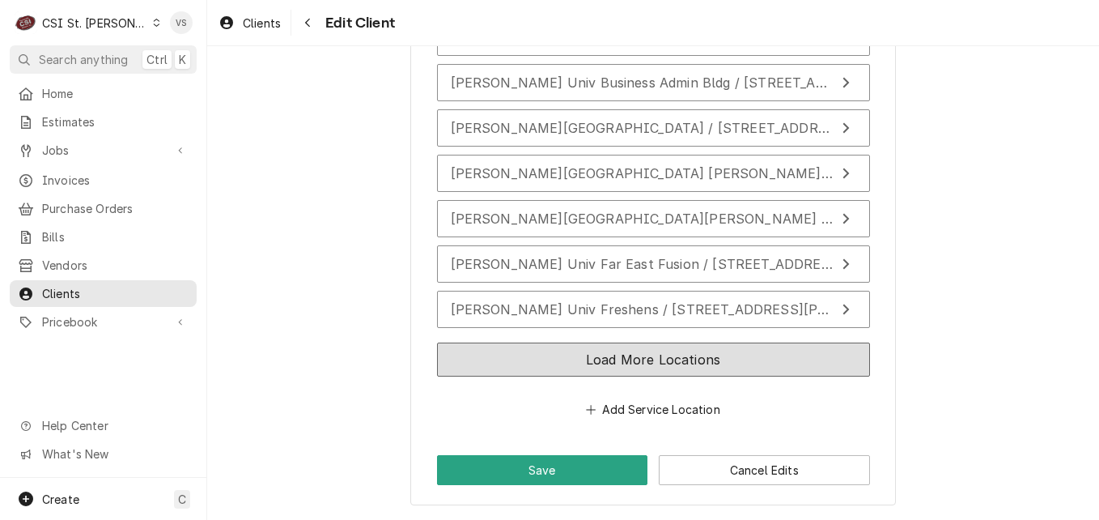
click at [668, 360] on button "Load More Locations" at bounding box center [653, 359] width 433 height 34
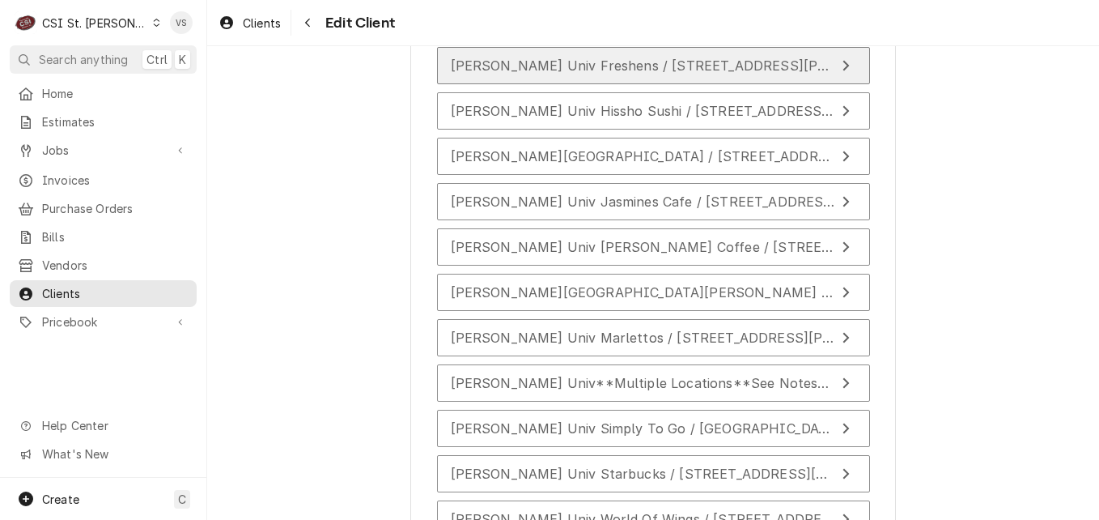
scroll to position [3232, 0]
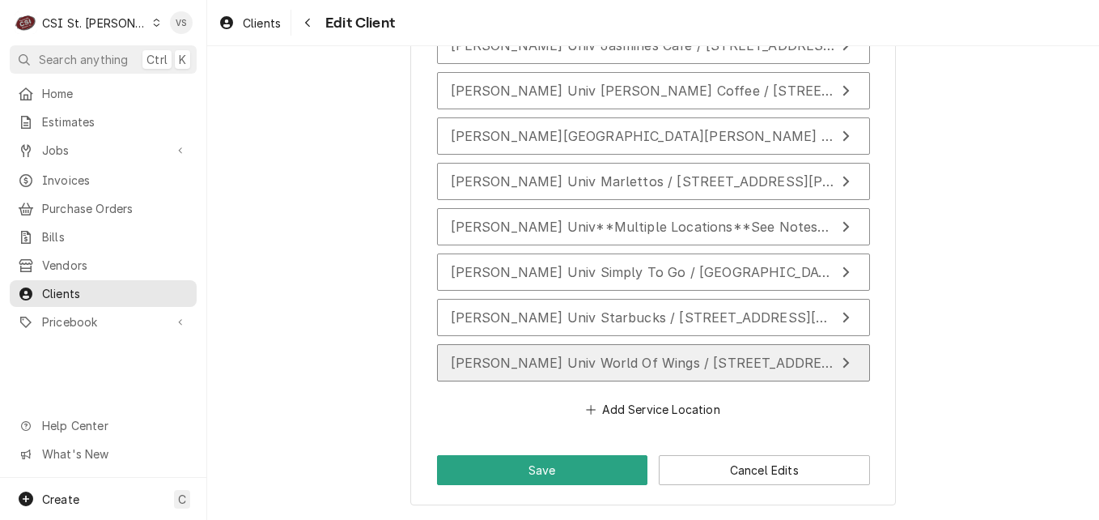
click at [606, 361] on span "Webster Univ World Of Wings / 175 Edgar Road, Webster Groves, MO 63119" at bounding box center [817, 363] width 733 height 16
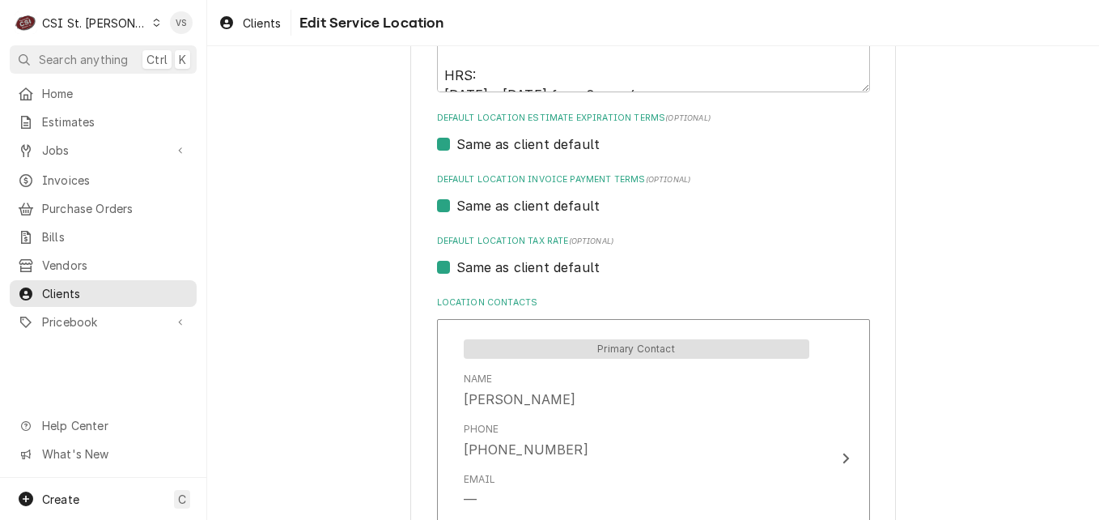
scroll to position [1133, 0]
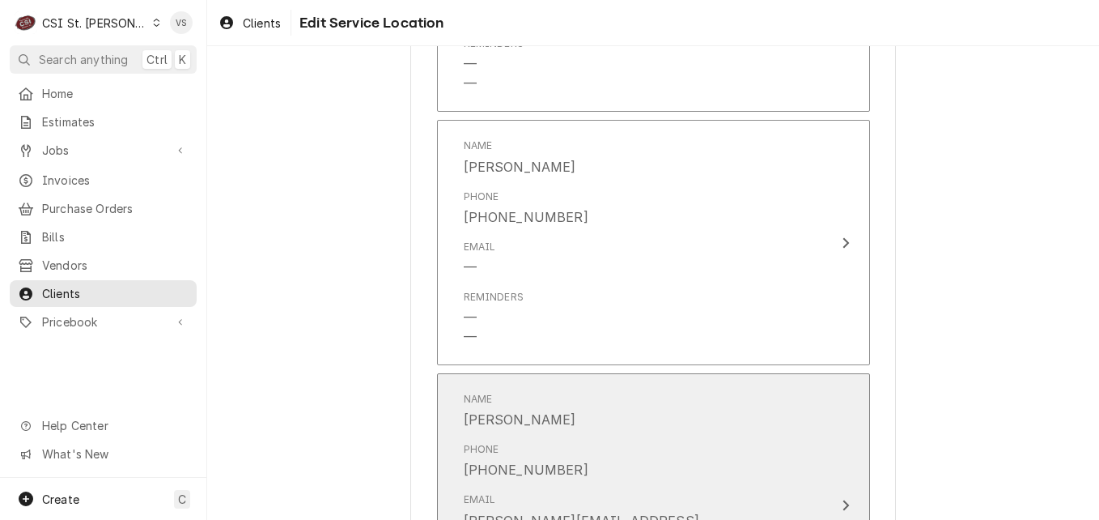
click at [673, 431] on div "Name Cheri Hicks" at bounding box center [637, 410] width 346 height 50
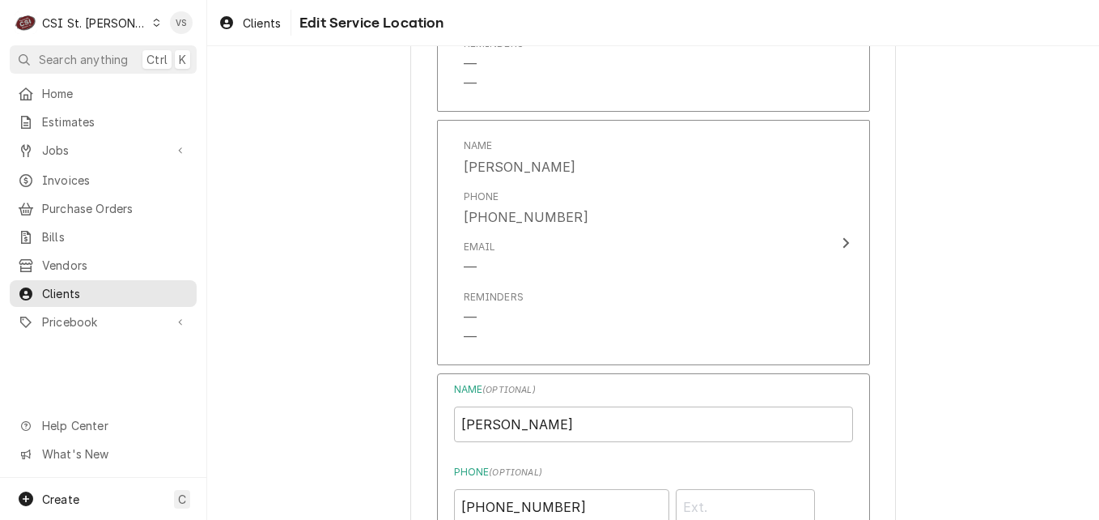
scroll to position [1619, 0]
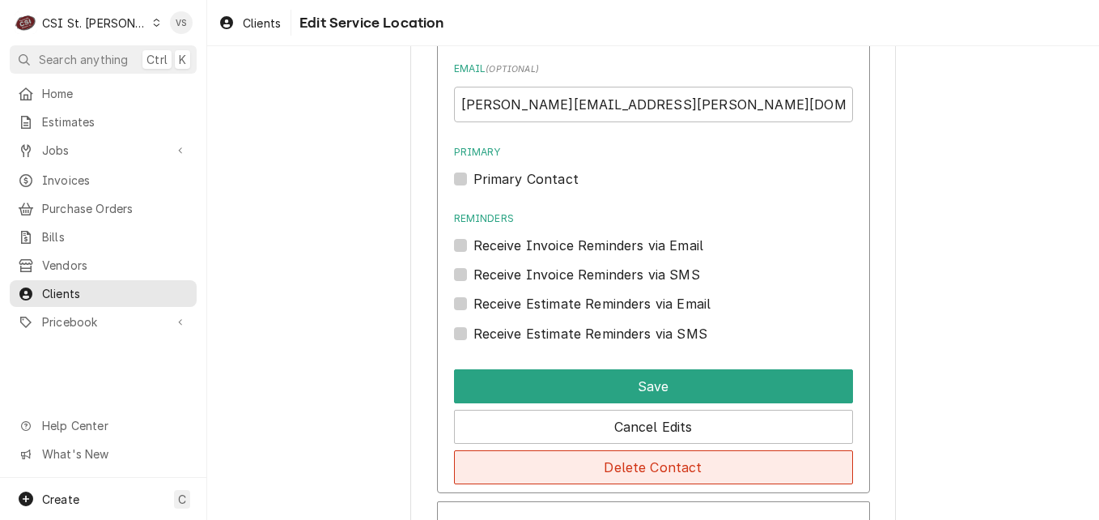
click at [626, 467] on button "Delete Contact" at bounding box center [653, 467] width 399 height 34
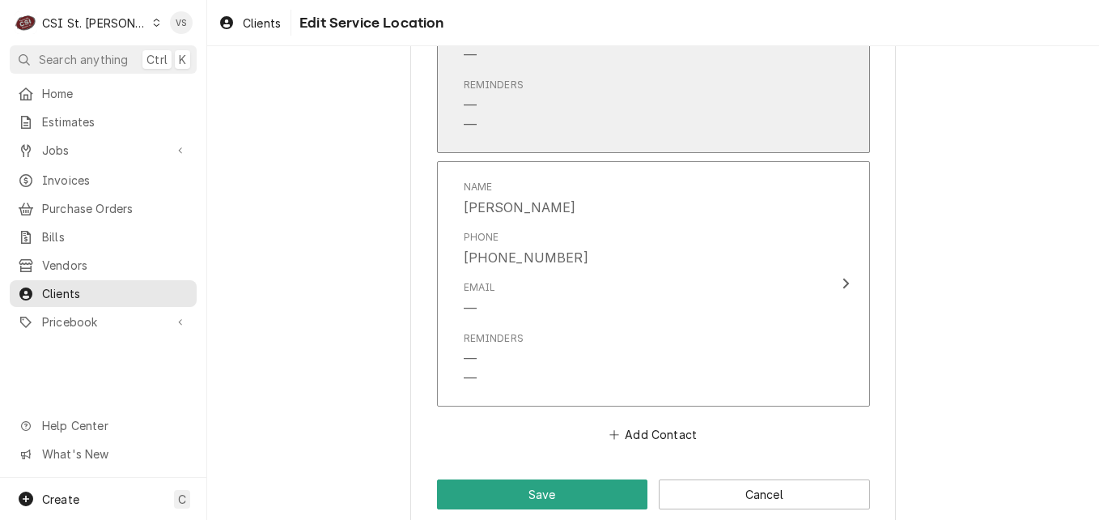
scroll to position [1370, 0]
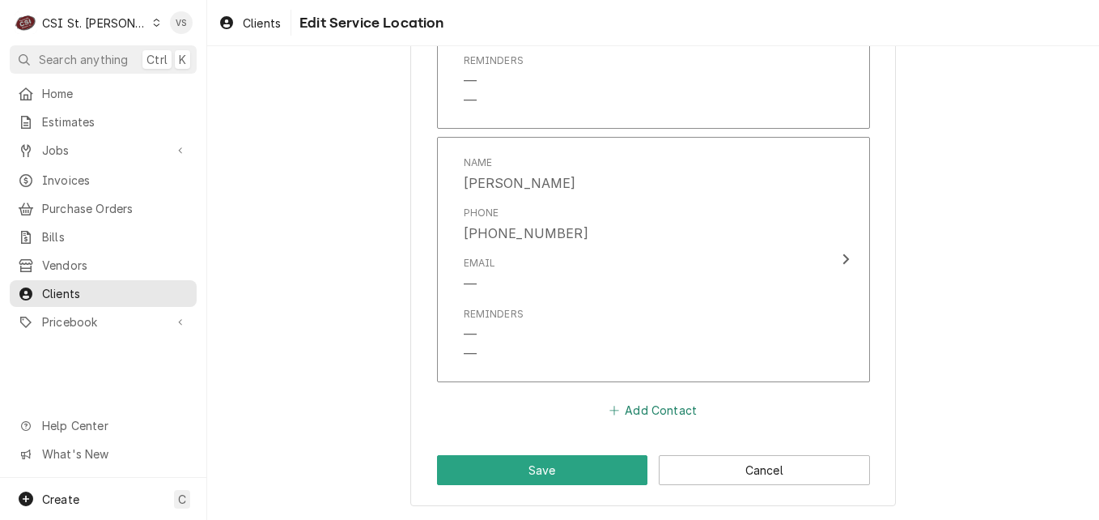
click at [653, 404] on button "Add Contact" at bounding box center [652, 409] width 93 height 23
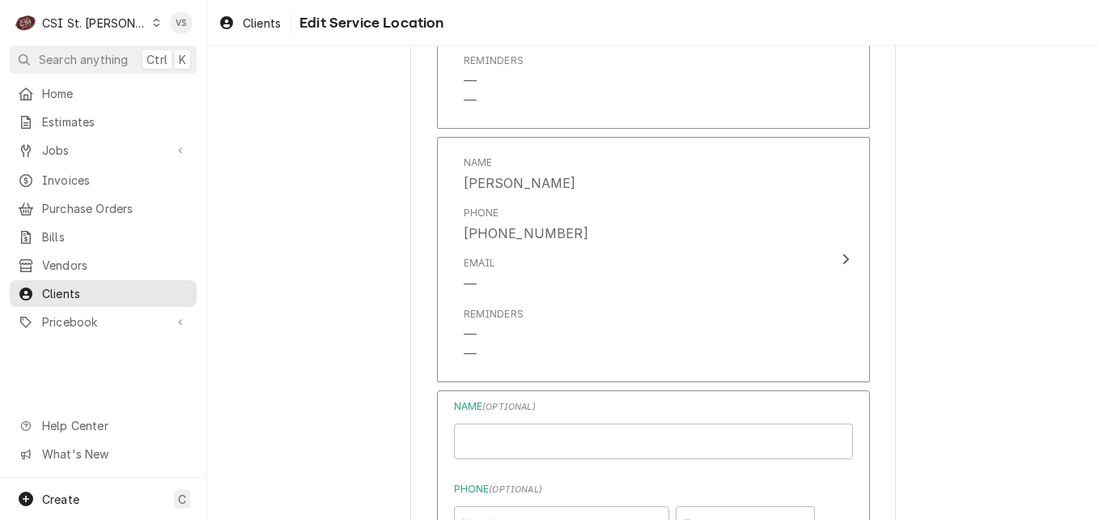
type textarea "x"
click at [527, 444] on input "Location Name ( optional )" at bounding box center [653, 441] width 399 height 36
type input "Danielle Jones-Invoices"
type input "Billing/AP - Danielle Jones"
type input "djones@afvusa.com"
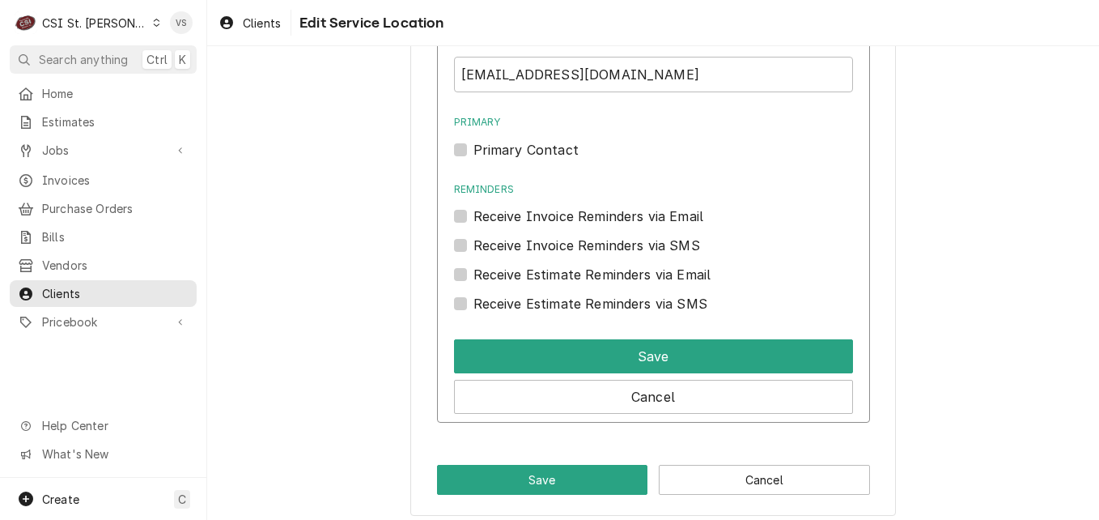
scroll to position [1911, 0]
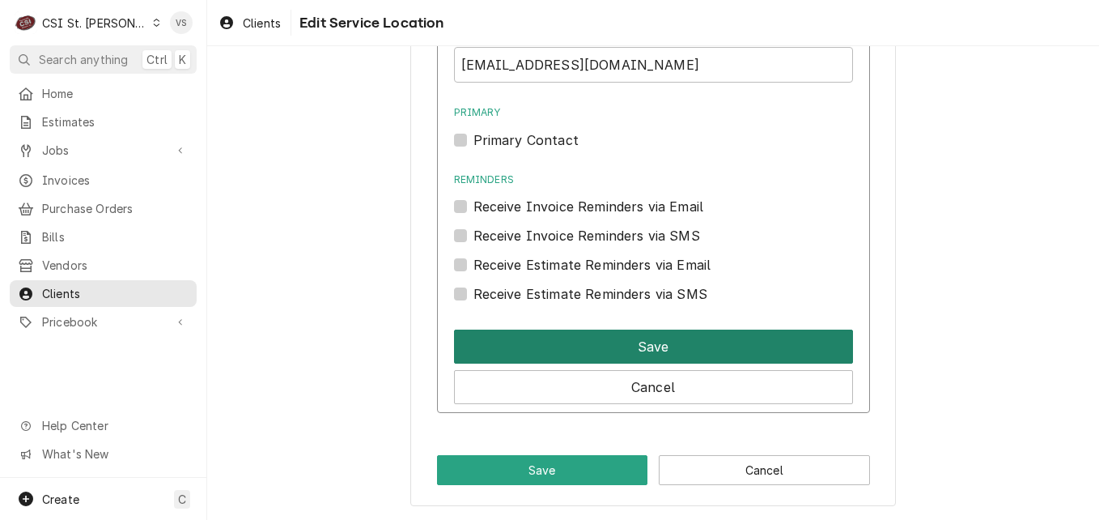
click at [580, 341] on button "Save" at bounding box center [653, 346] width 399 height 34
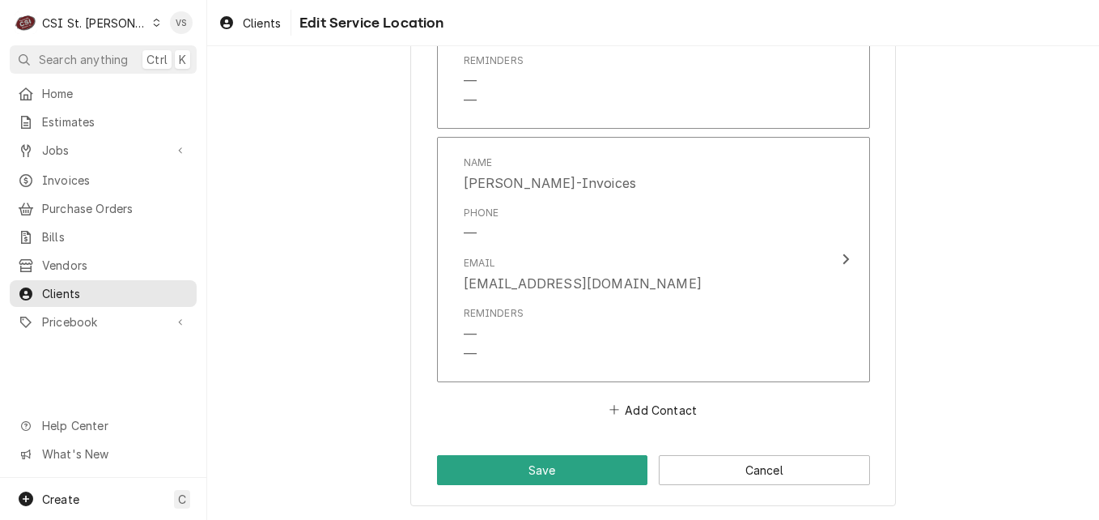
scroll to position [1623, 0]
click at [580, 467] on button "Save" at bounding box center [542, 470] width 211 height 30
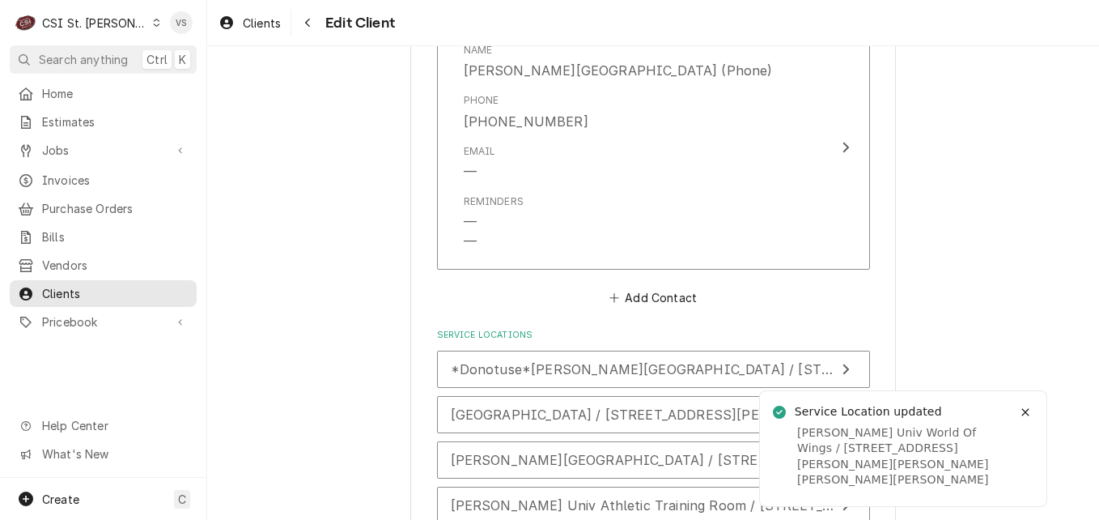
scroll to position [2832, 0]
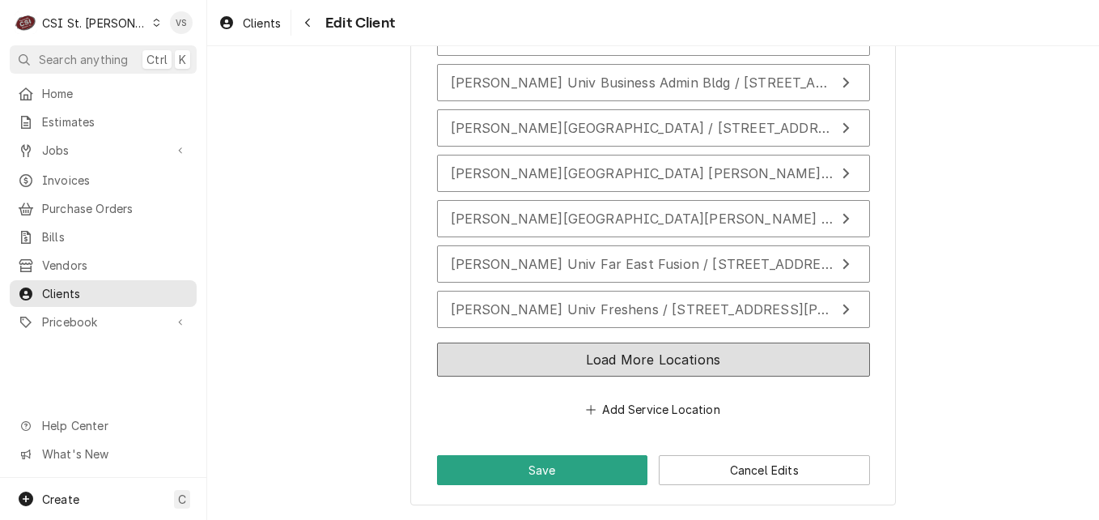
click at [585, 359] on button "Load More Locations" at bounding box center [653, 359] width 433 height 34
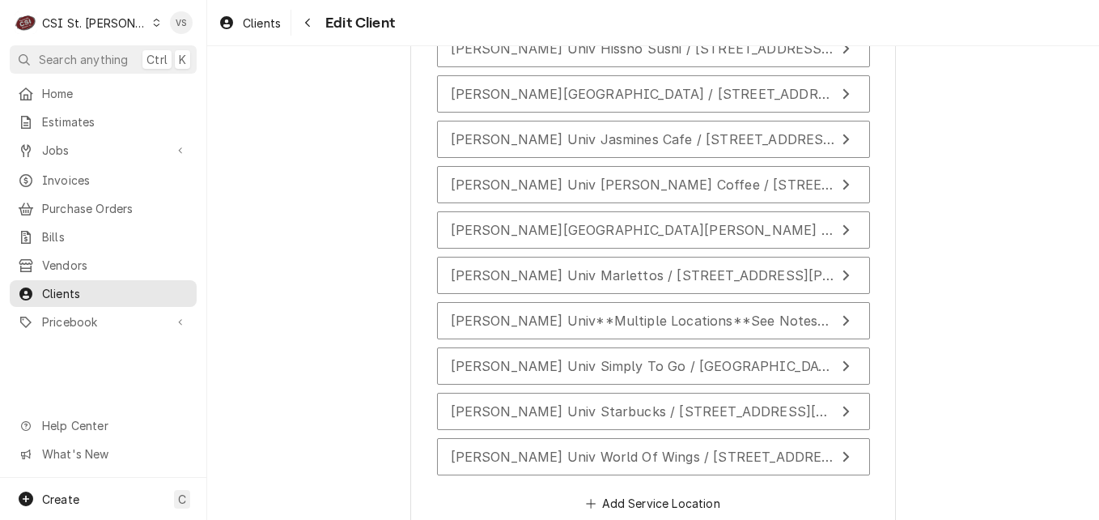
scroll to position [3232, 0]
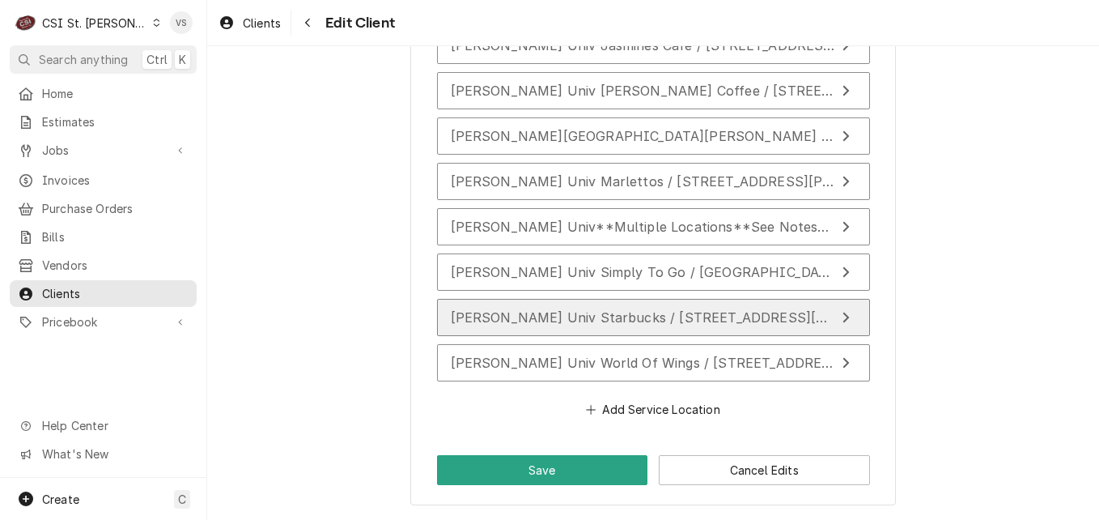
click at [582, 317] on span "Webster Univ Starbucks / 101 Edgar Road, Webster Groves, MO 63119" at bounding box center [800, 317] width 699 height 16
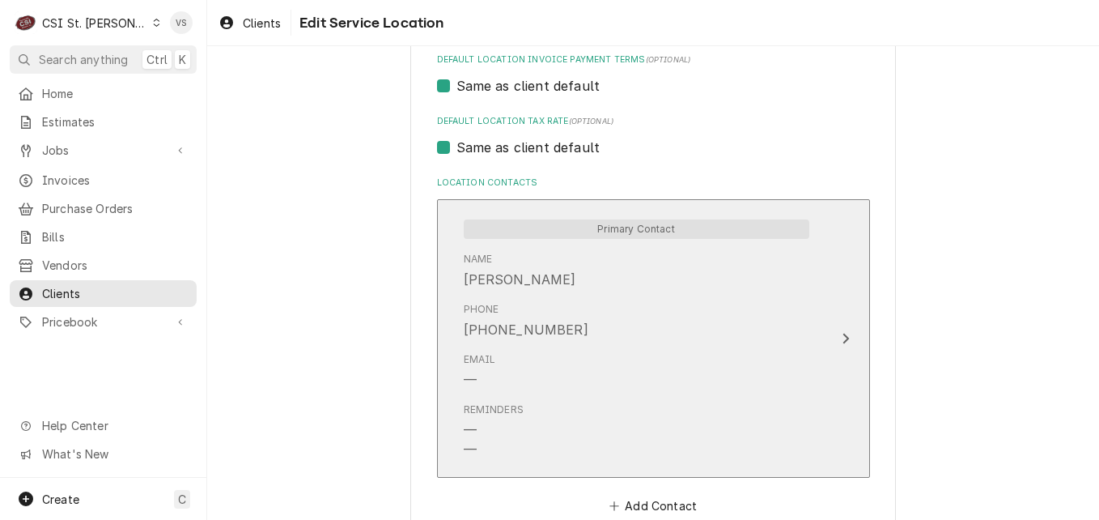
scroll to position [825, 0]
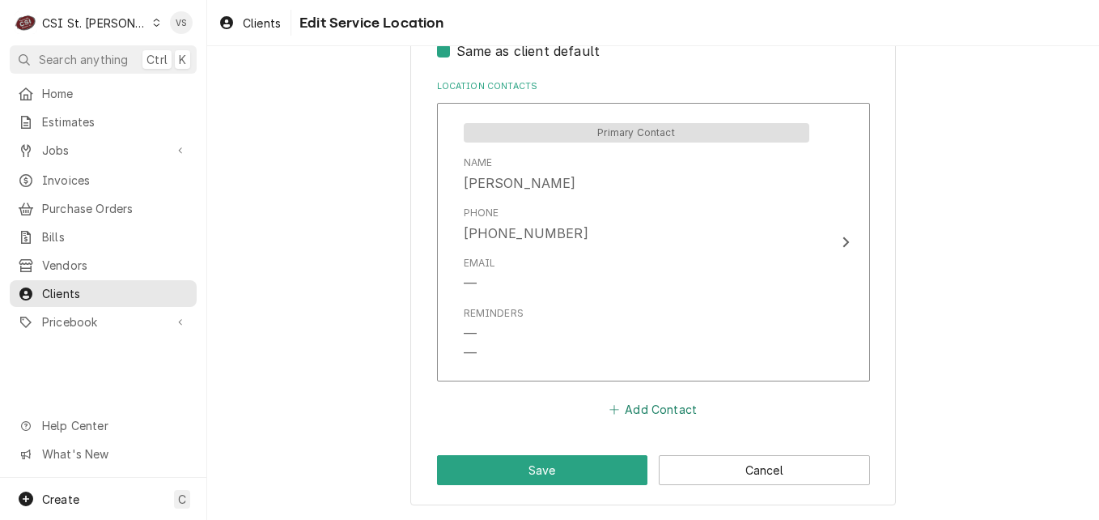
click at [637, 412] on button "Add Contact" at bounding box center [652, 409] width 93 height 23
type textarea "x"
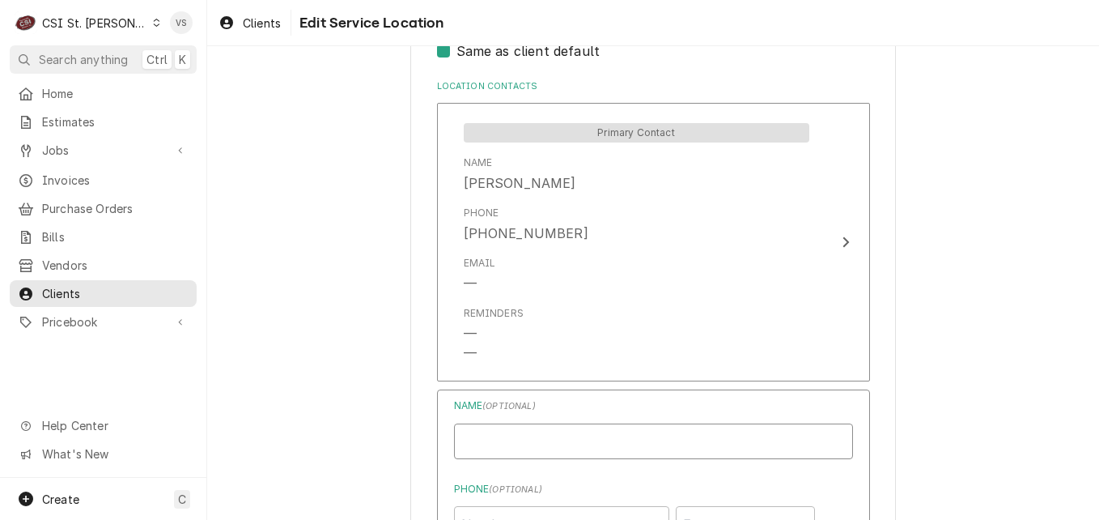
click at [542, 447] on input "Location Name ( optional )" at bounding box center [653, 441] width 399 height 36
type input "Danielle Jones-Invoices"
type input "djones@afvusa.com"
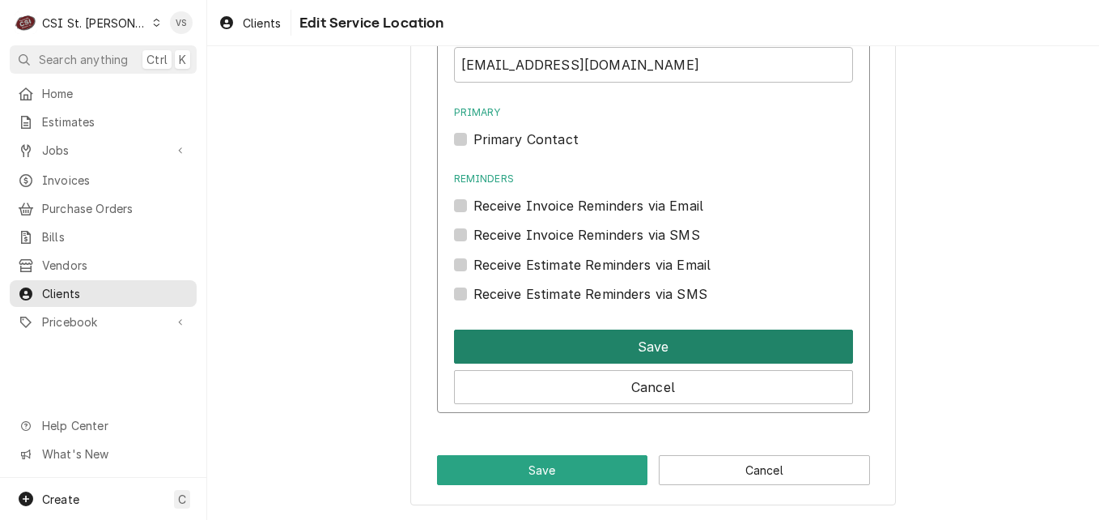
click at [565, 350] on button "Save" at bounding box center [653, 346] width 399 height 34
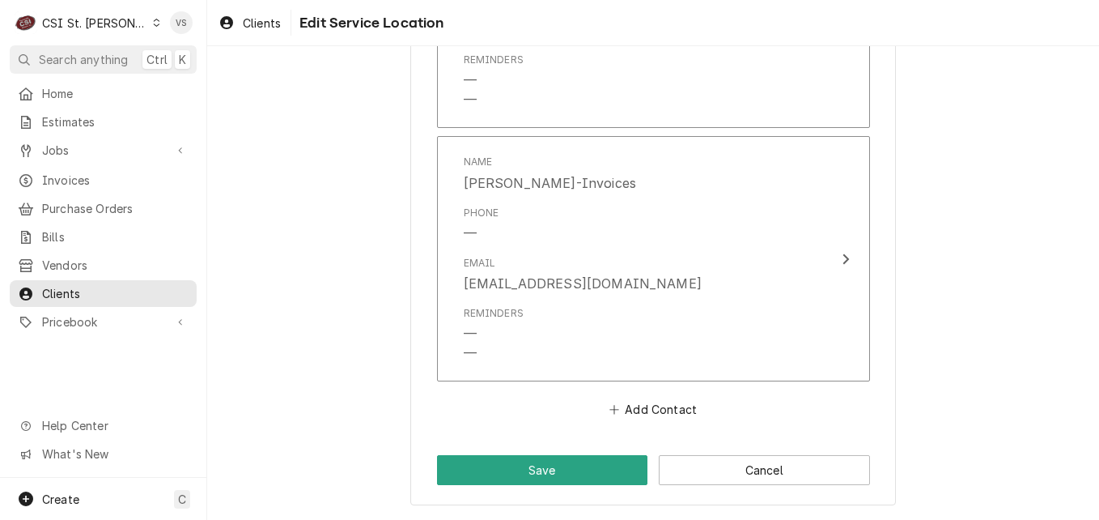
scroll to position [1078, 0]
click at [583, 478] on button "Save" at bounding box center [542, 470] width 211 height 30
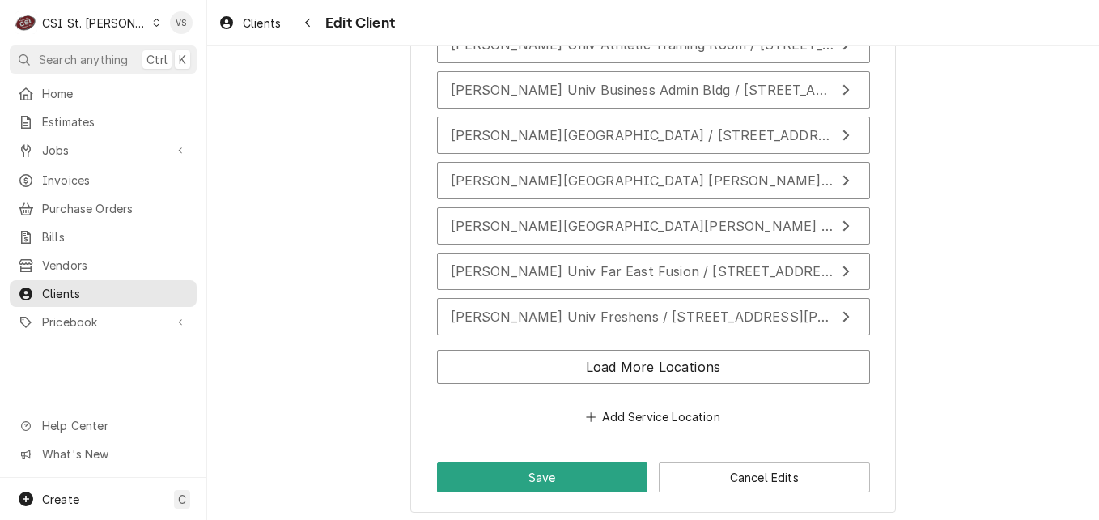
scroll to position [2832, 0]
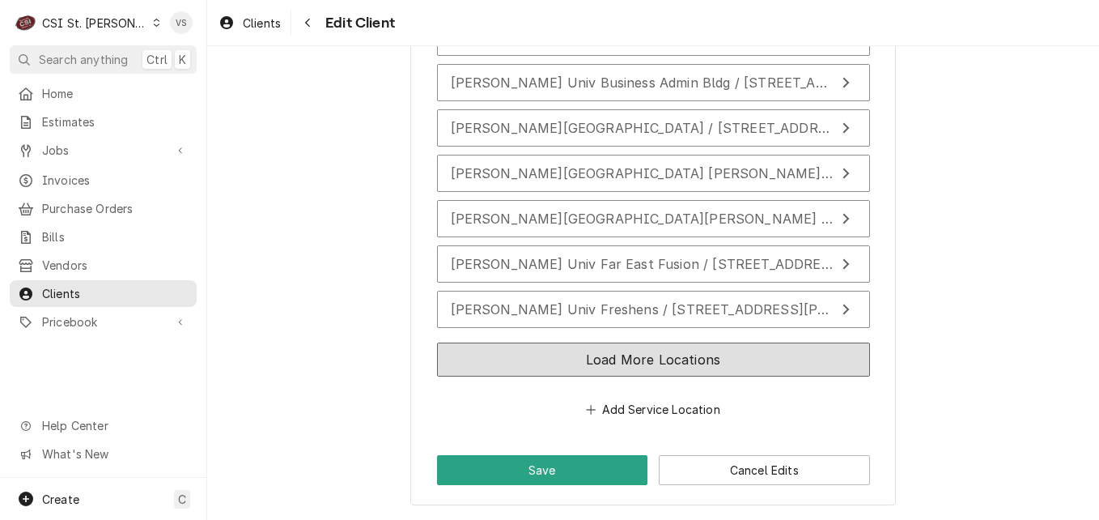
click at [647, 361] on button "Load More Locations" at bounding box center [653, 359] width 433 height 34
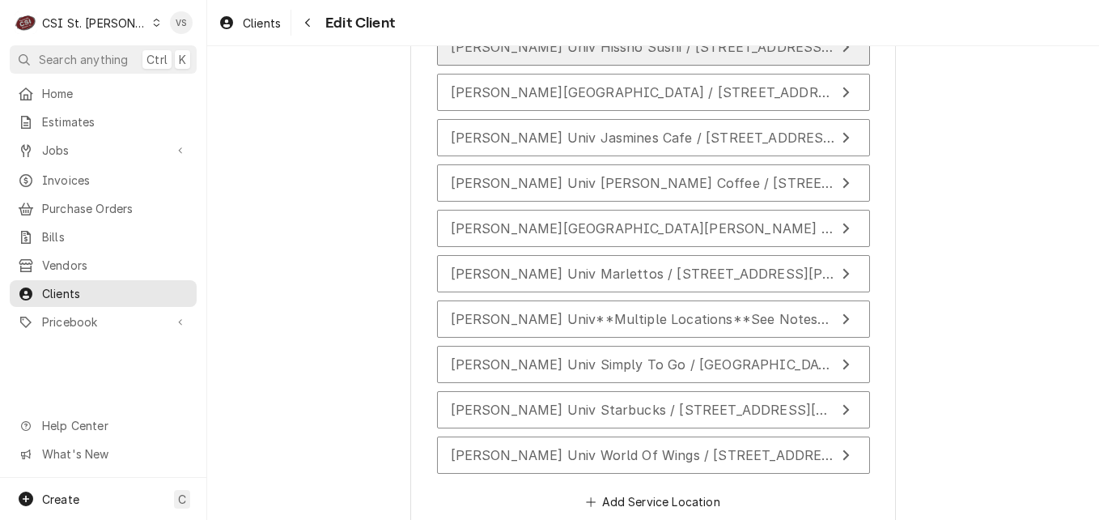
scroll to position [3232, 0]
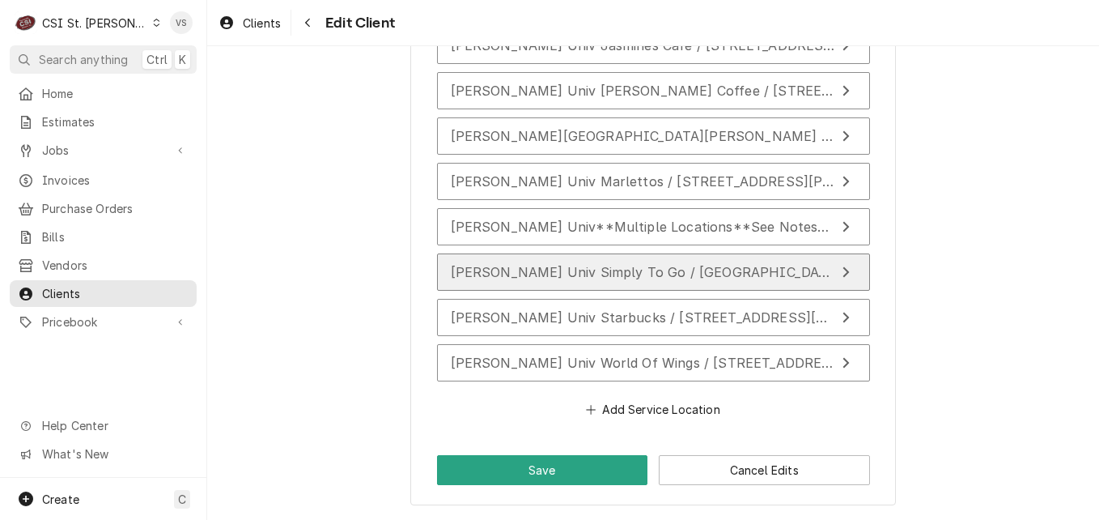
click at [656, 274] on span "Webster Univ Simply To Go / East Academic Bldg / 539 Garden Ave East Academic B…" at bounding box center [831, 272] width 760 height 16
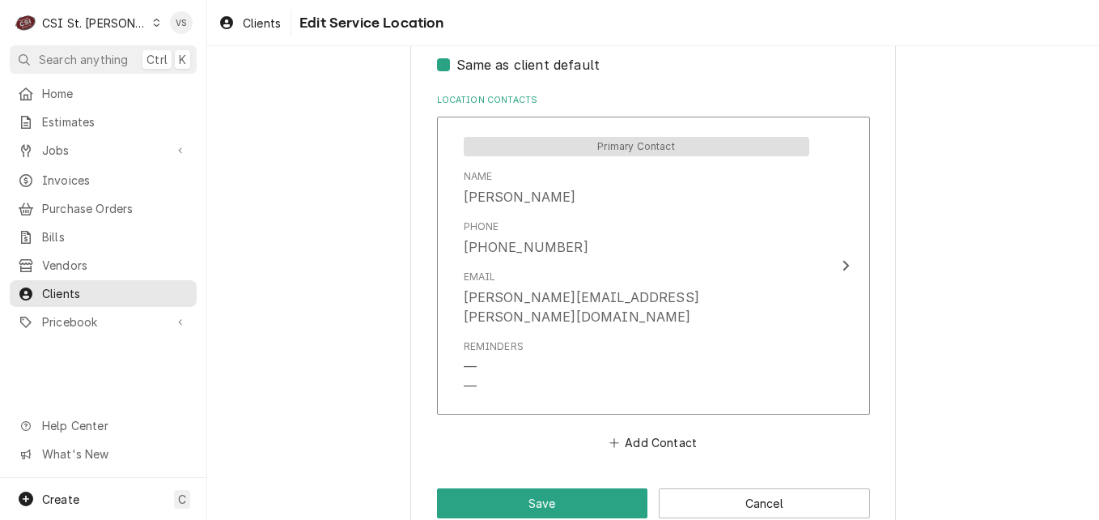
scroll to position [922, 0]
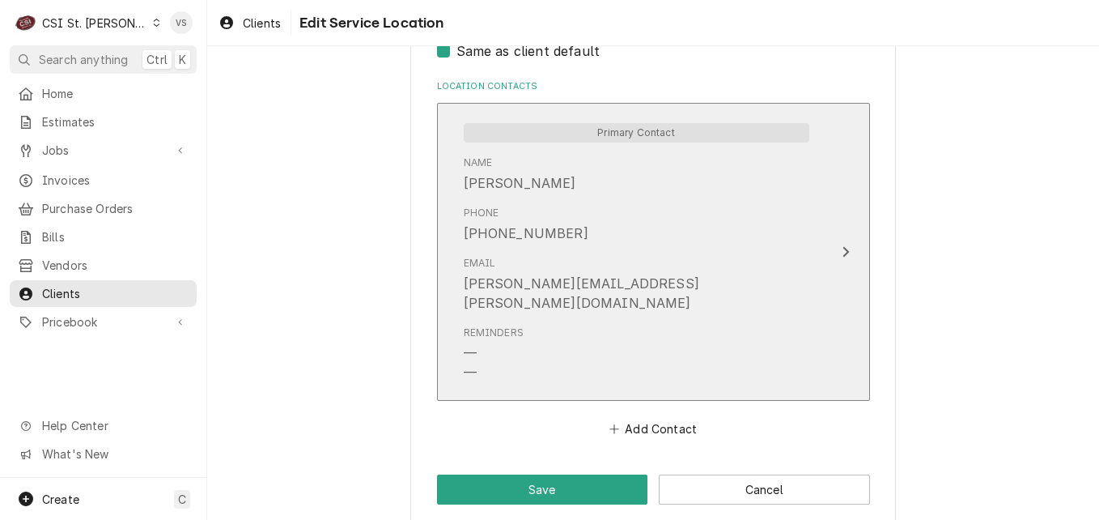
click at [656, 258] on div "Email cheri.hicks@sodexo.com" at bounding box center [637, 284] width 346 height 70
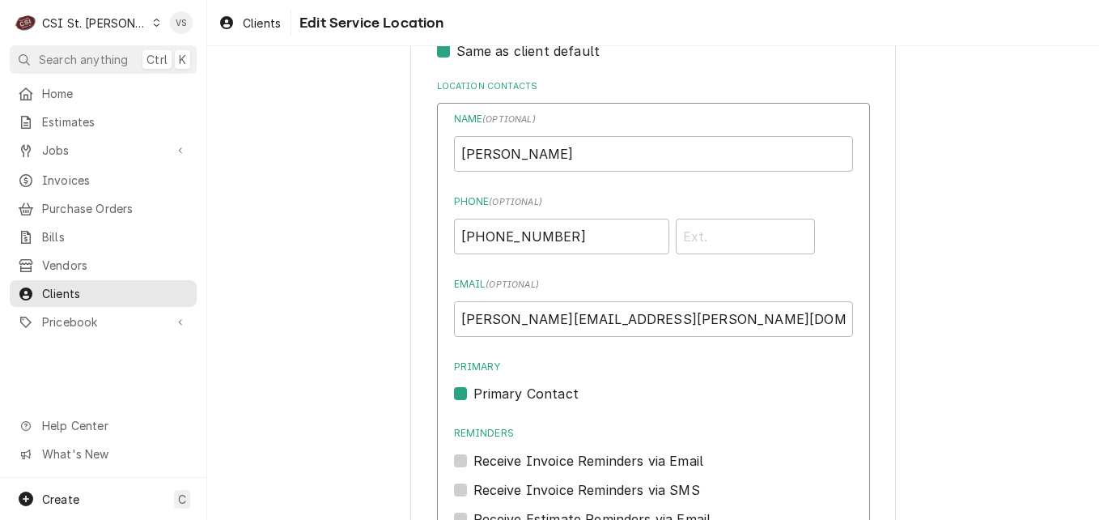
scroll to position [1248, 0]
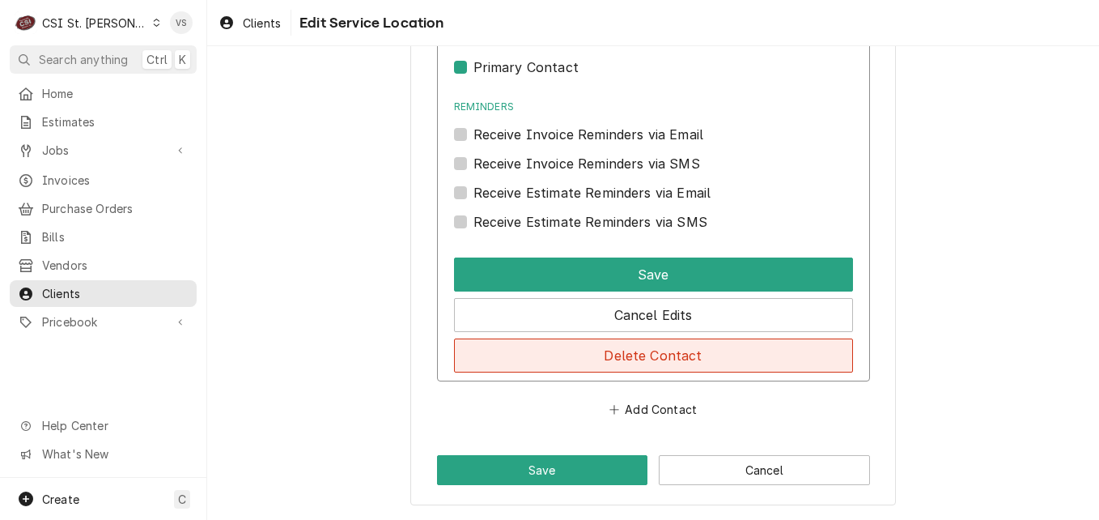
click at [620, 347] on button "Delete Contact" at bounding box center [653, 355] width 399 height 34
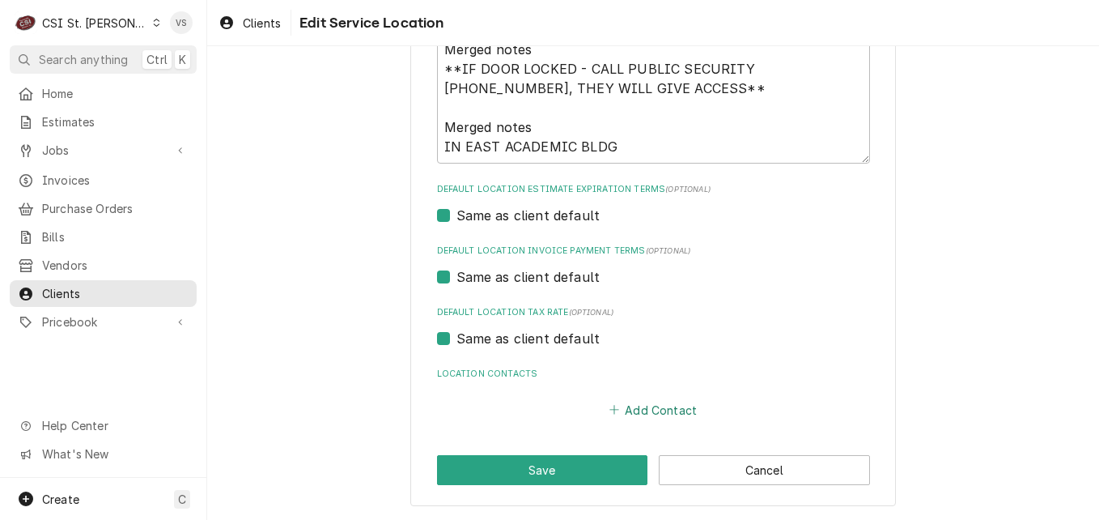
click at [639, 414] on button "Add Contact" at bounding box center [652, 409] width 93 height 23
type textarea "x"
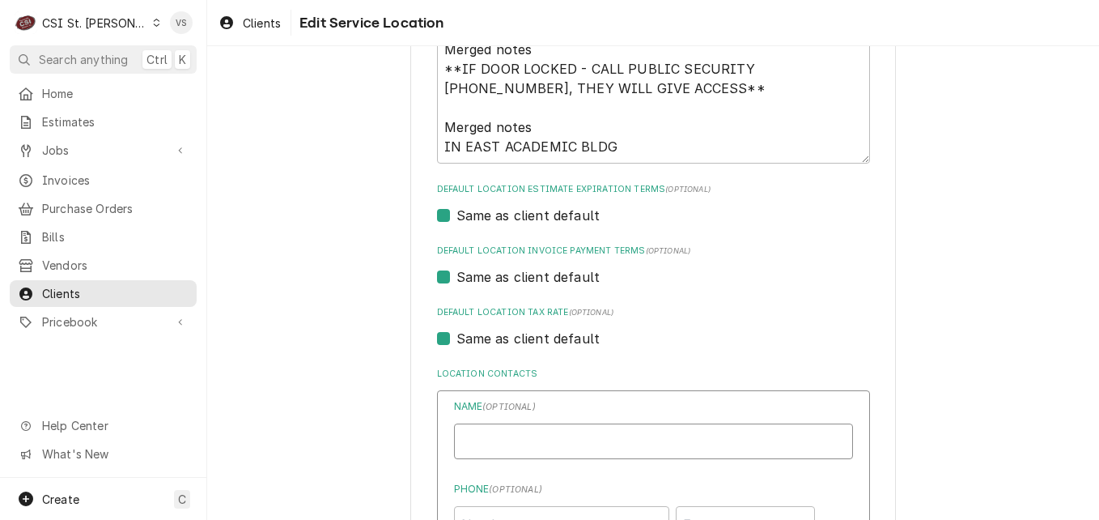
click at [529, 440] on input "Location Name ( optional )" at bounding box center [653, 441] width 399 height 36
type input "Danielle Jones-Invoices"
type input "djones@afvusa.com"
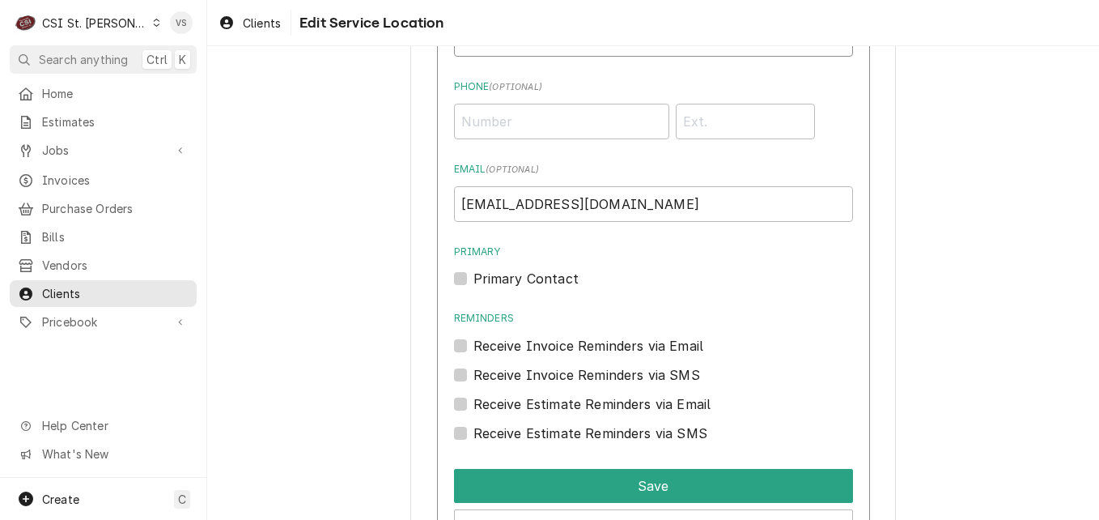
scroll to position [1039, 0]
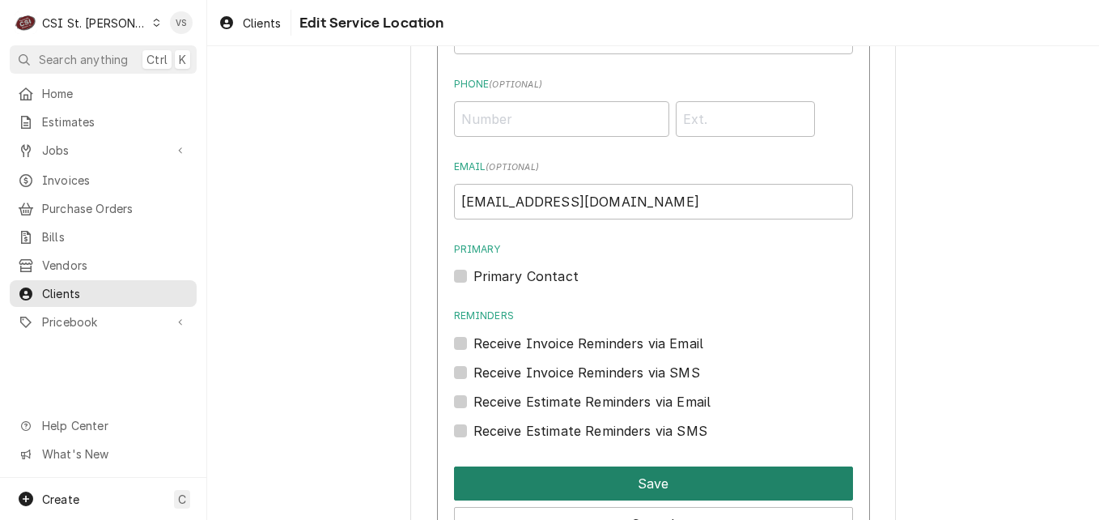
click at [658, 477] on button "Save" at bounding box center [653, 483] width 399 height 34
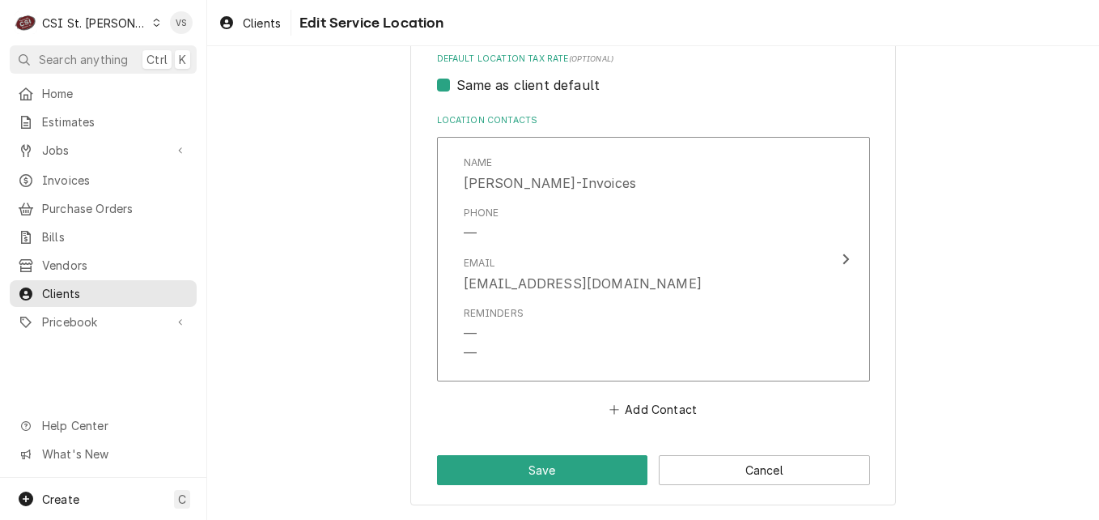
scroll to position [888, 0]
click at [586, 475] on button "Save" at bounding box center [542, 470] width 211 height 30
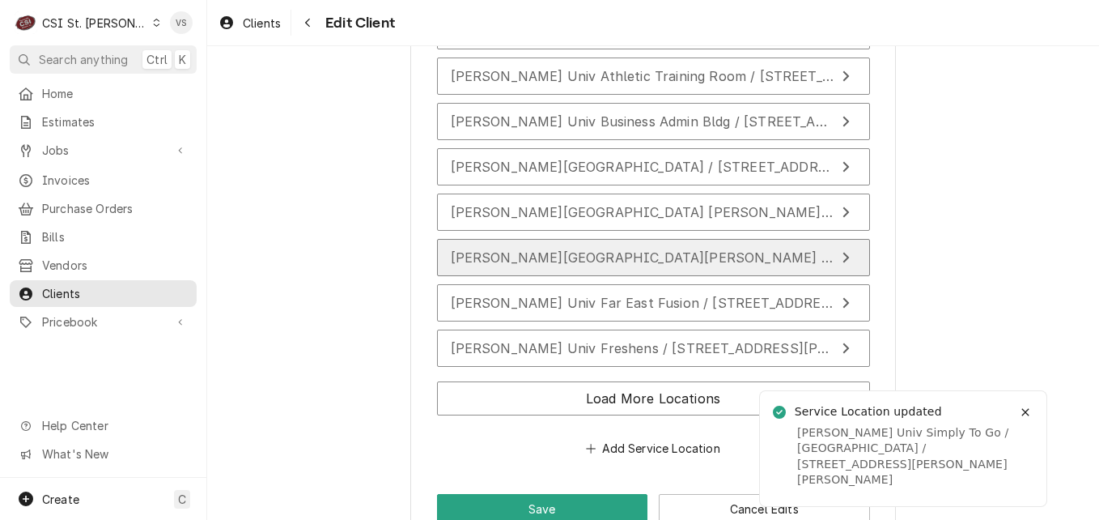
scroll to position [2832, 0]
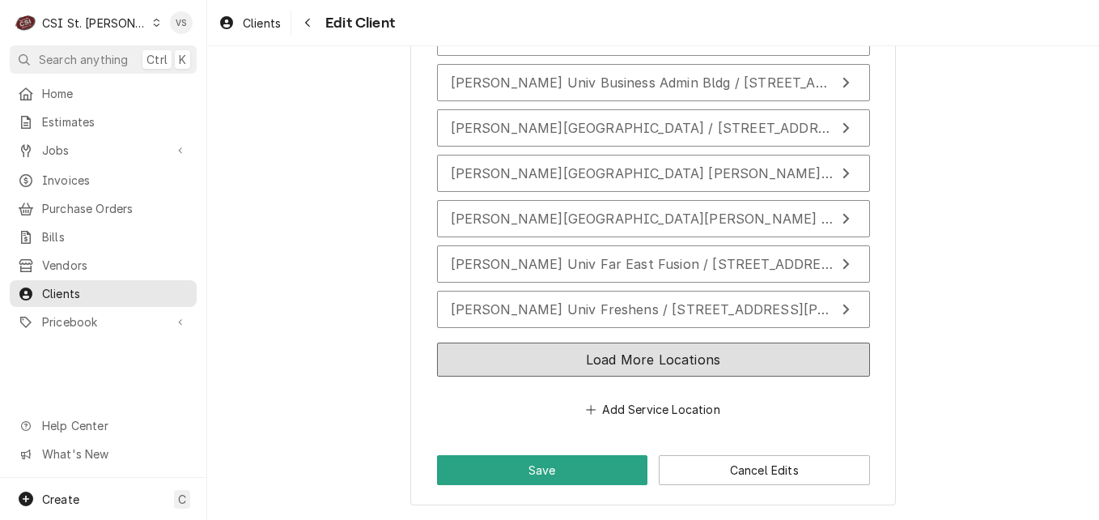
click at [607, 360] on button "Load More Locations" at bounding box center [653, 359] width 433 height 34
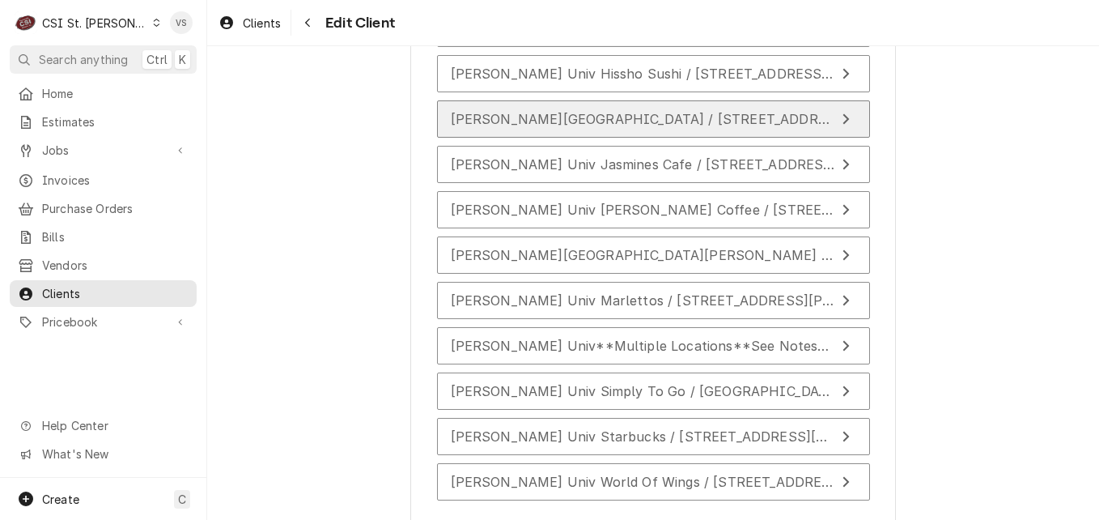
scroll to position [3156, 0]
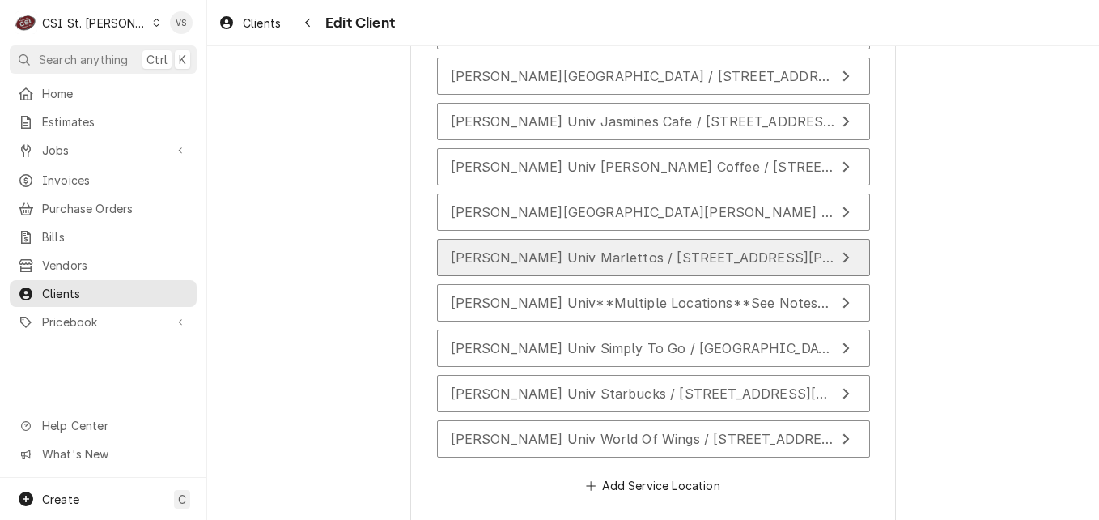
click at [653, 263] on span "Webster Univ Marlettos / 470 East Lockwood Ave, Webster Groves, MO 63119" at bounding box center [799, 257] width 696 height 16
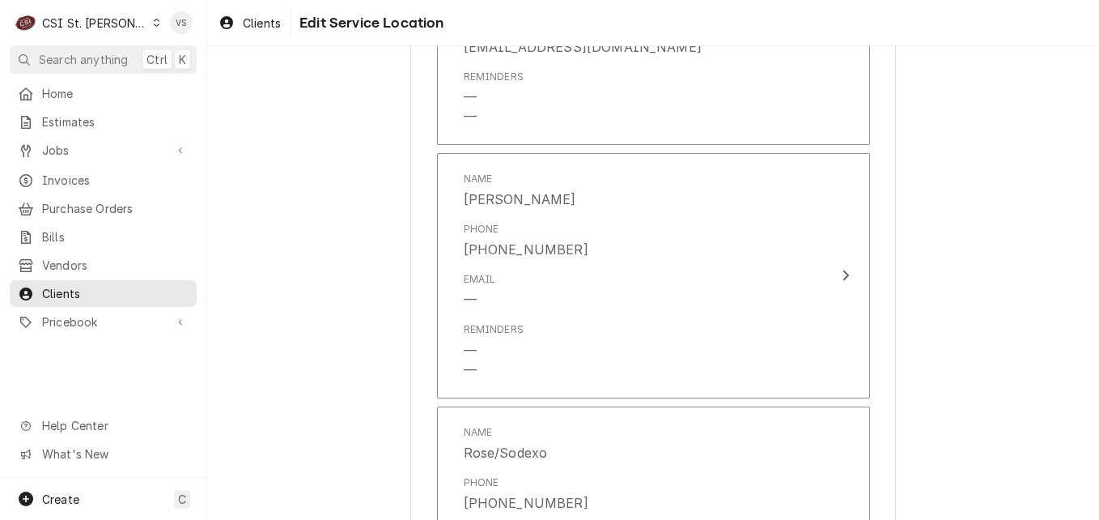
scroll to position [1457, 0]
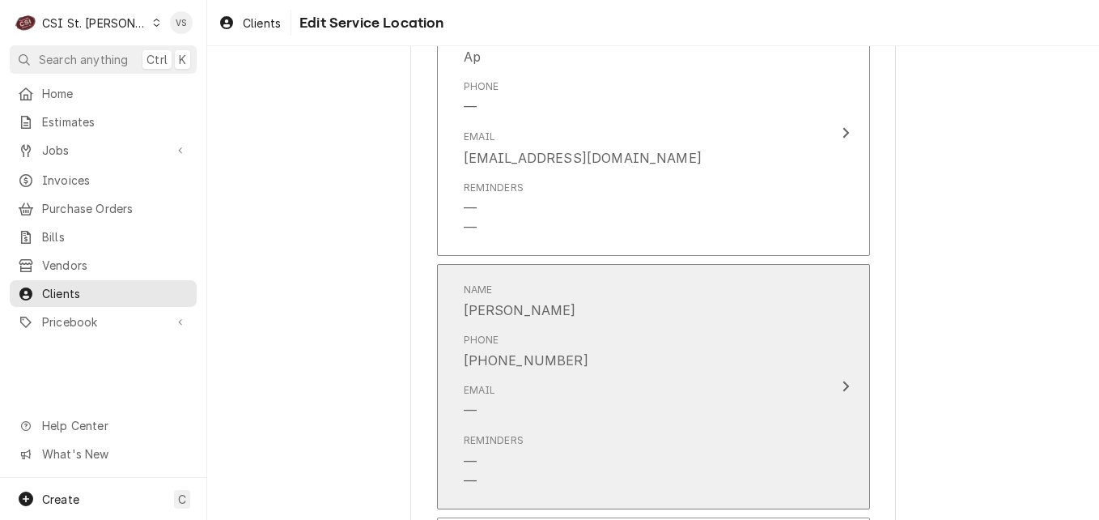
click at [667, 359] on div "Phone (314) 616-8136" at bounding box center [637, 351] width 346 height 50
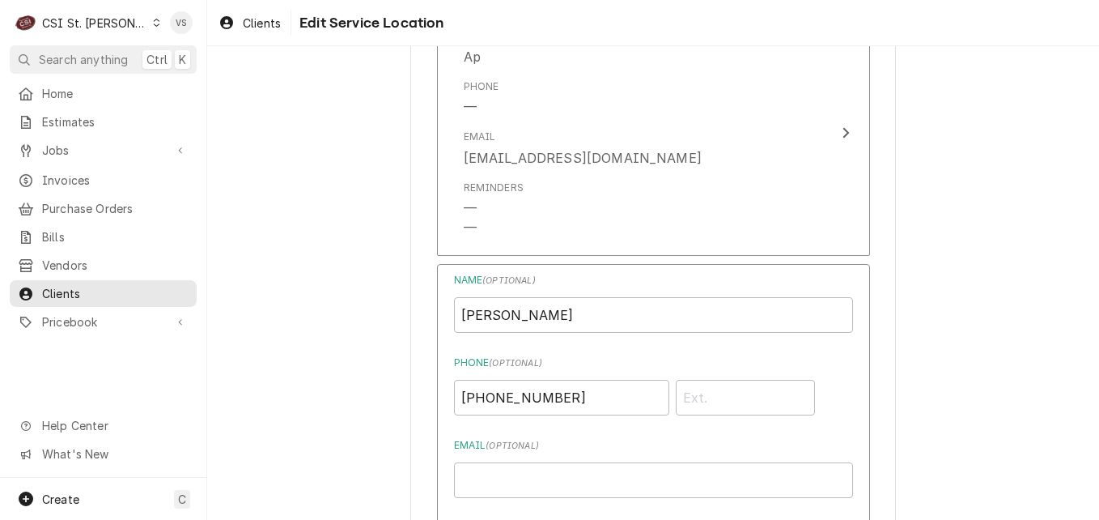
scroll to position [1943, 0]
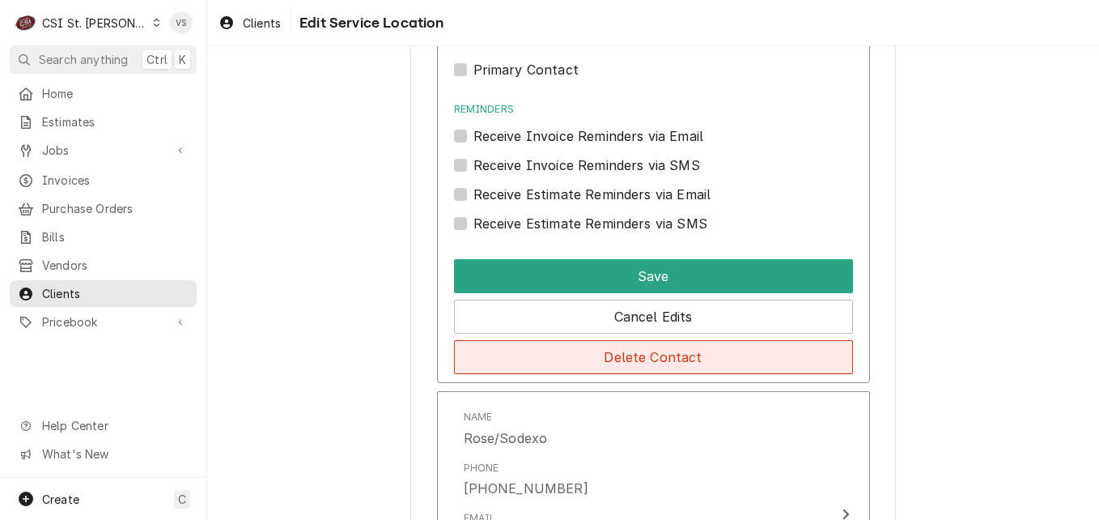
click at [610, 374] on button "Delete Contact" at bounding box center [653, 357] width 399 height 34
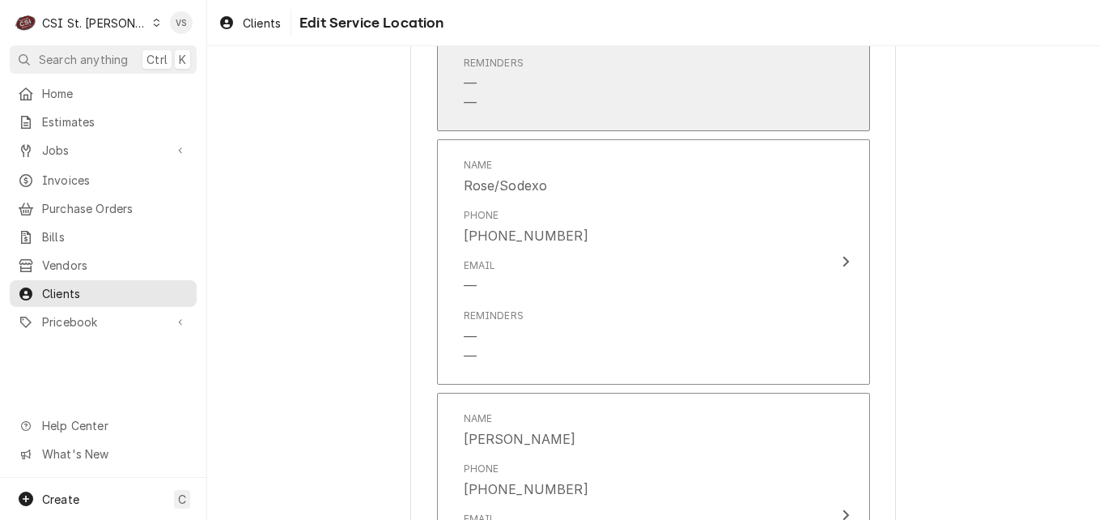
scroll to position [1654, 0]
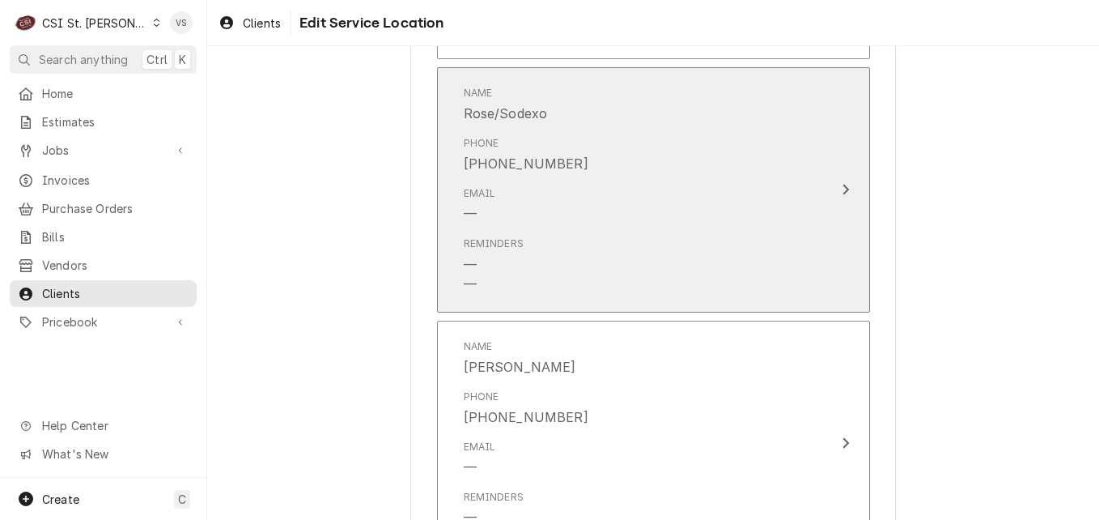
click at [633, 230] on div "Email —" at bounding box center [637, 205] width 346 height 50
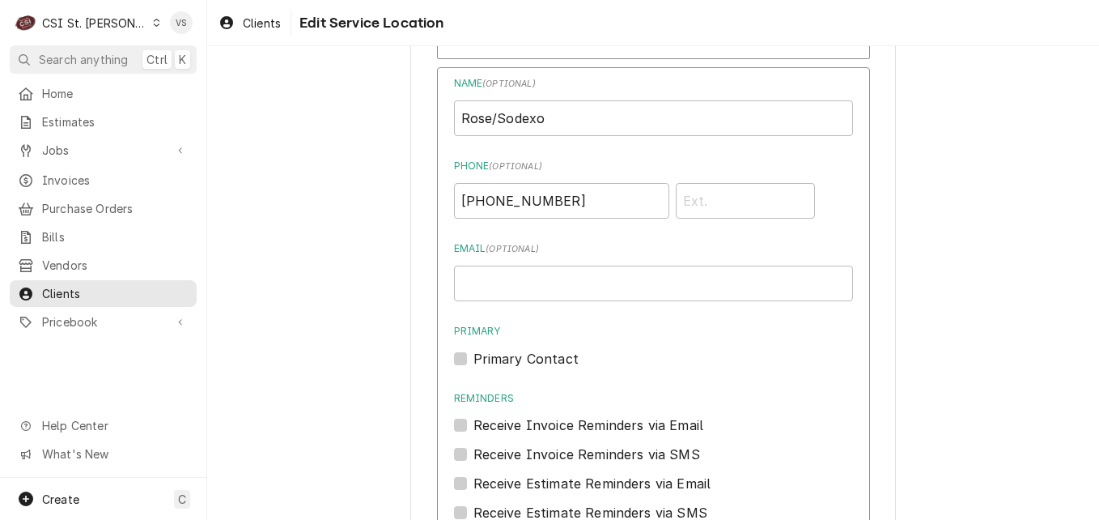
scroll to position [2139, 0]
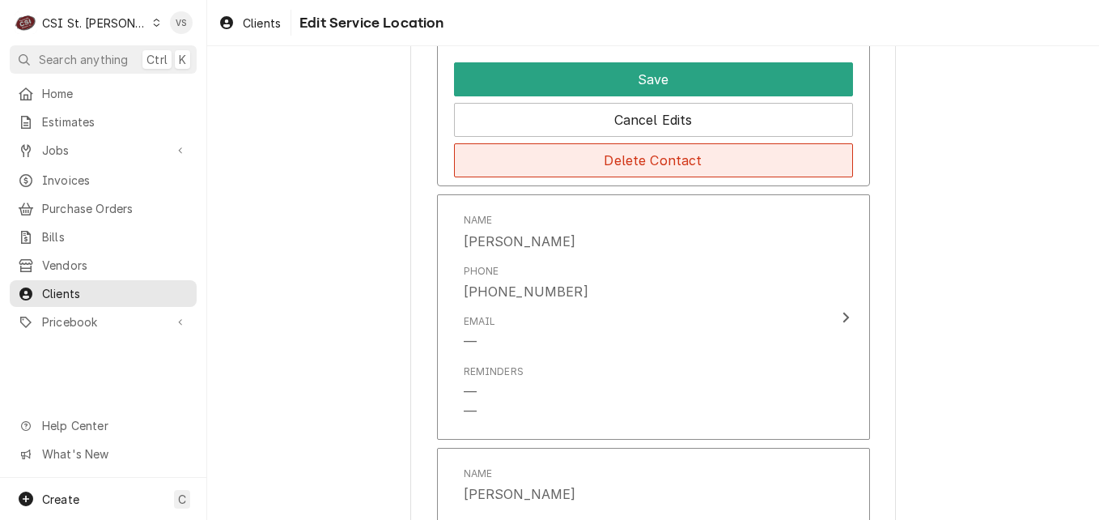
click at [574, 177] on button "Delete Contact" at bounding box center [653, 160] width 399 height 34
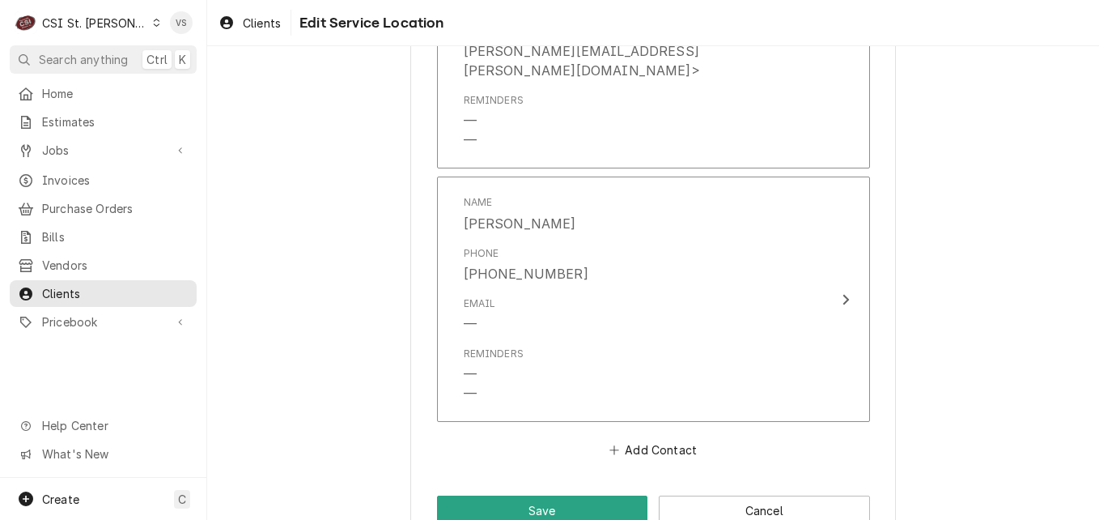
scroll to position [2110, 0]
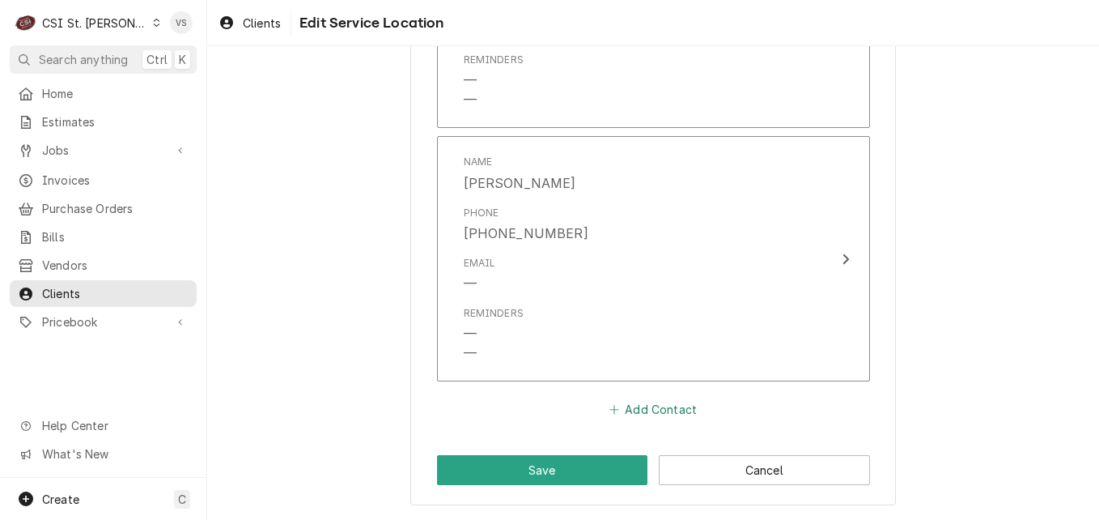
click at [636, 406] on button "Add Contact" at bounding box center [652, 409] width 93 height 23
type textarea "x"
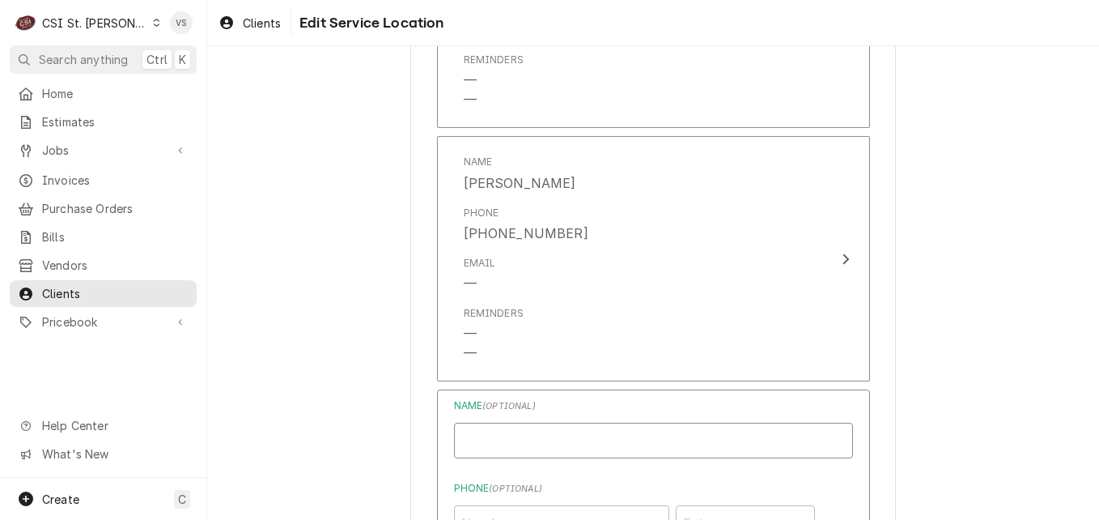
click at [561, 439] on input "Location Name ( optional )" at bounding box center [653, 441] width 399 height 36
type input "Danielle Jones-Invoices"
type input "djones@afvusa.com"
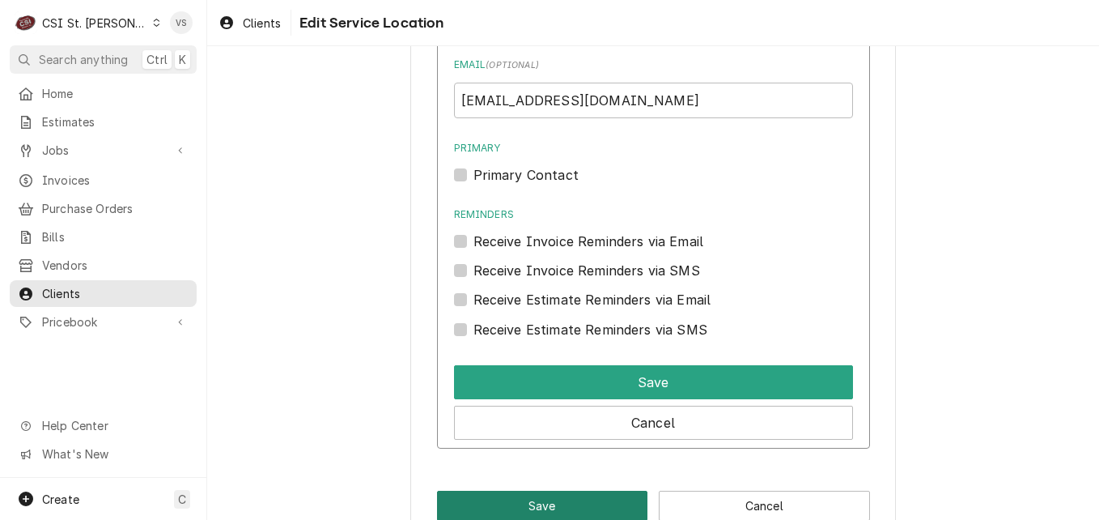
scroll to position [2652, 0]
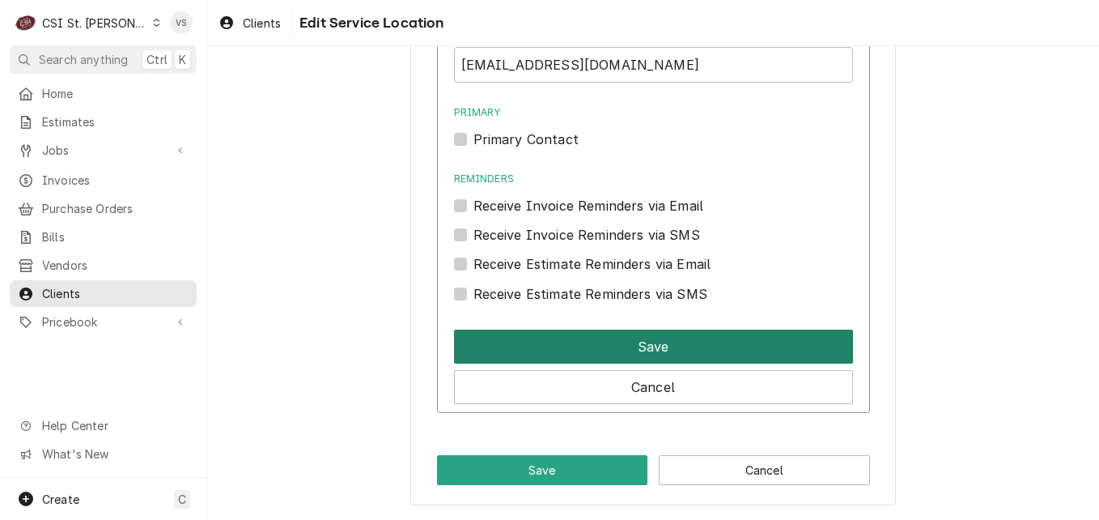
click at [609, 346] on button "Save" at bounding box center [653, 346] width 399 height 34
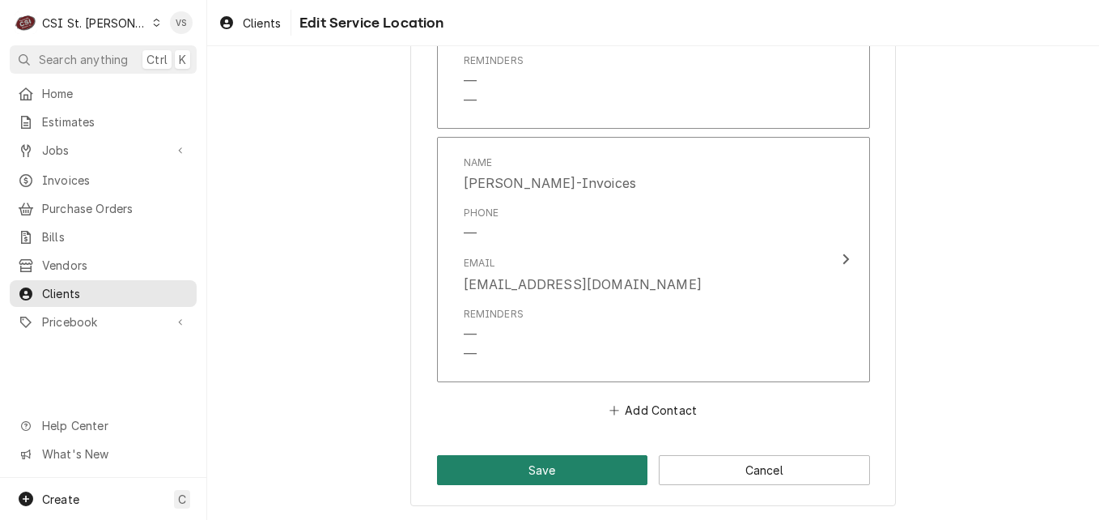
click at [586, 465] on button "Save" at bounding box center [542, 470] width 211 height 30
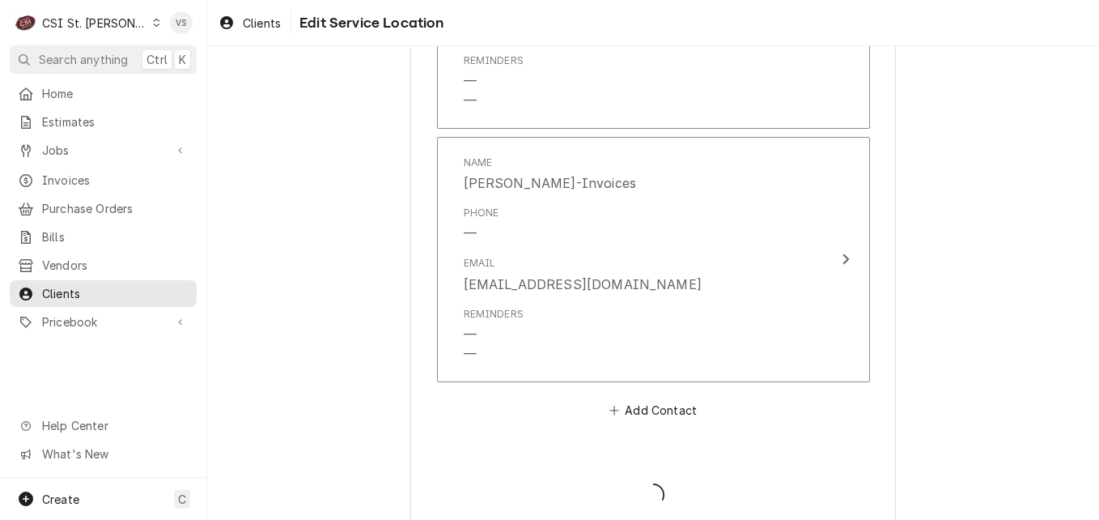
type textarea "x"
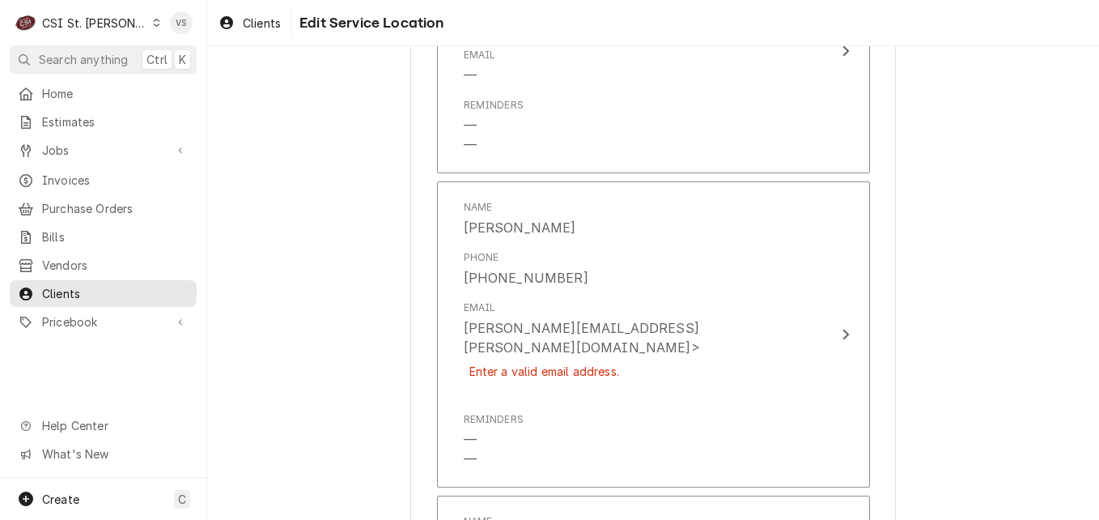
scroll to position [1830, 0]
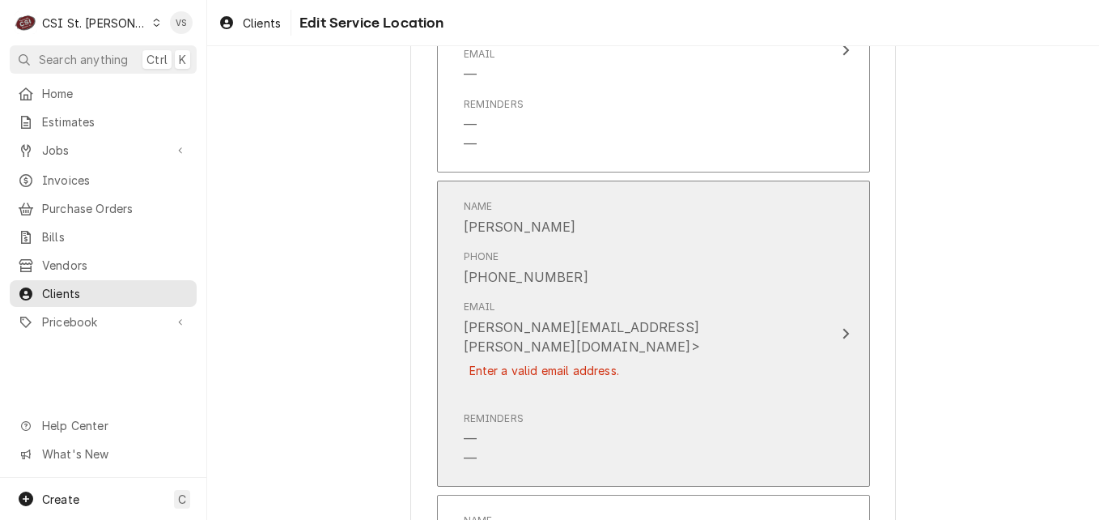
click at [596, 291] on div "Phone (314) 968-7480" at bounding box center [637, 268] width 346 height 50
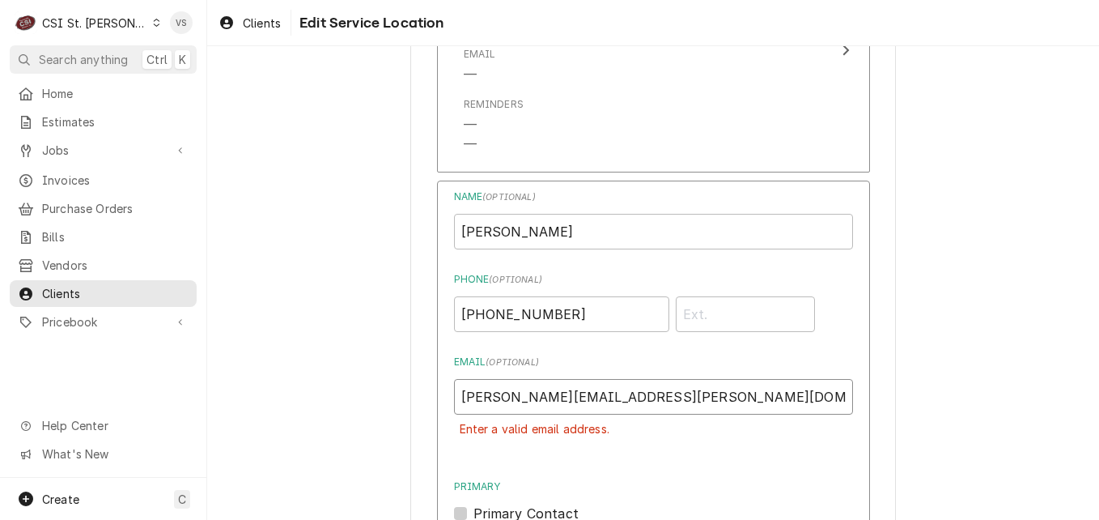
click at [673, 414] on input "samanthaanderson@webster.edu>" at bounding box center [653, 397] width 399 height 36
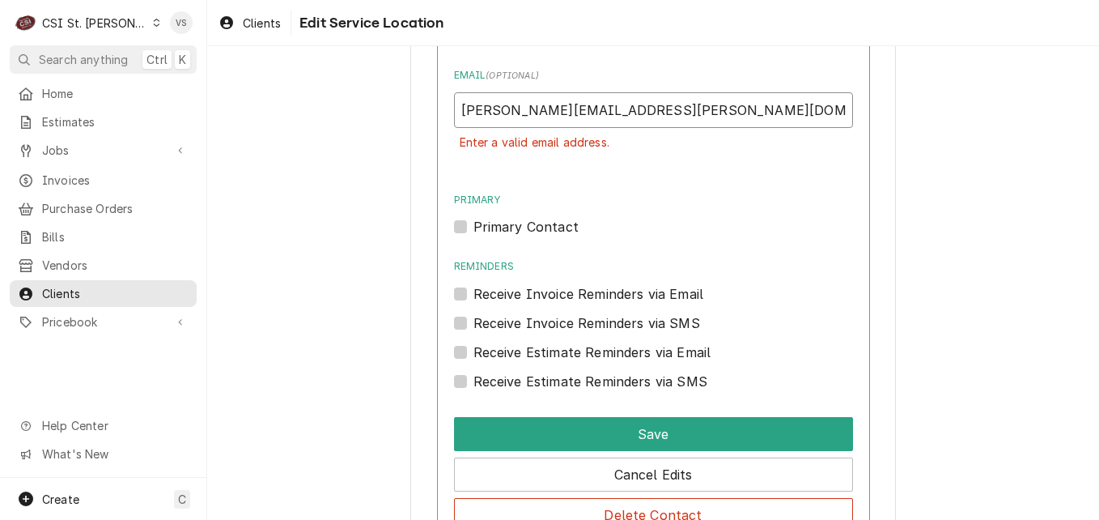
scroll to position [2154, 0]
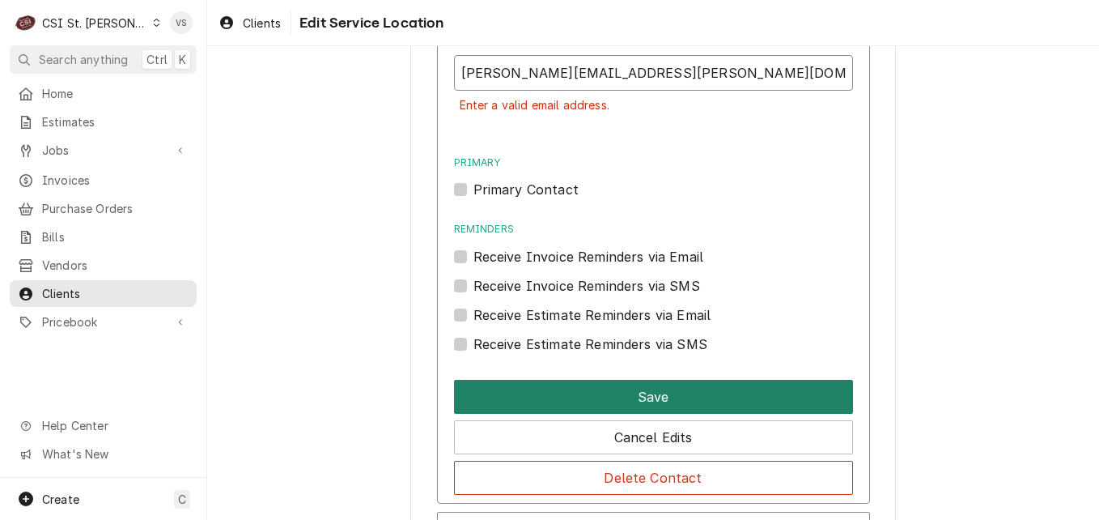
type input "samanthaanderson@webster.edu"
click at [548, 414] on button "Save" at bounding box center [653, 397] width 399 height 34
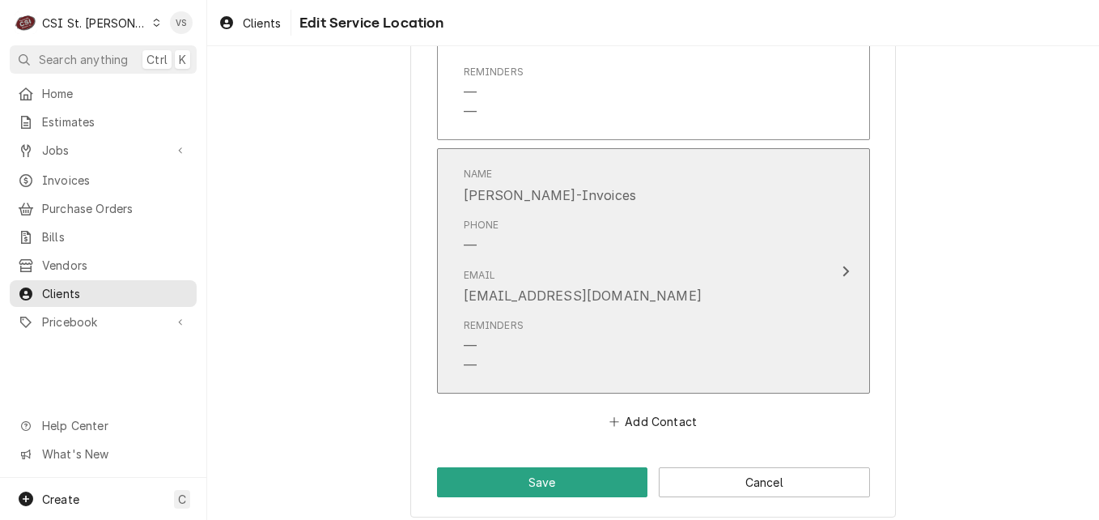
scroll to position [2400, 0]
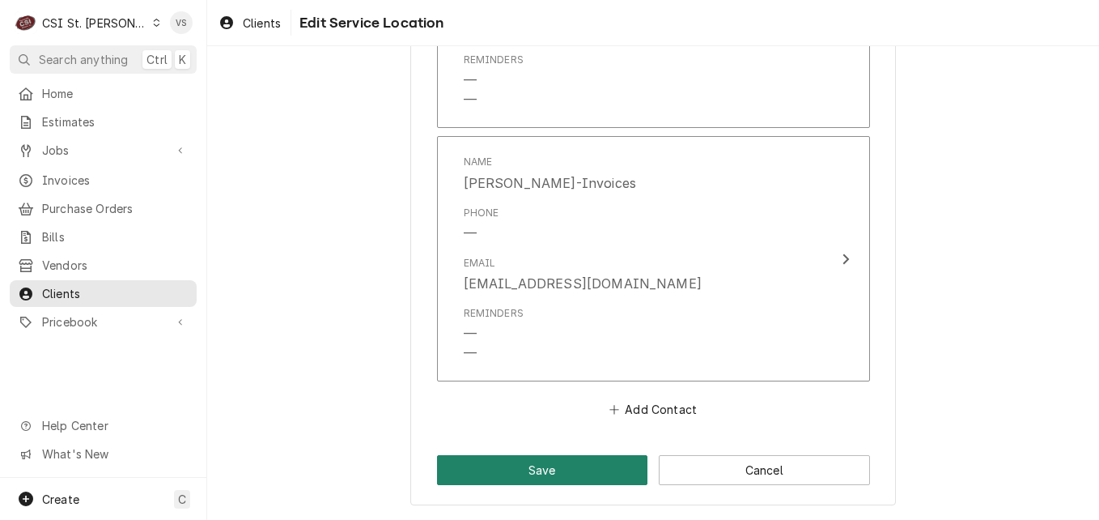
click at [580, 467] on button "Save" at bounding box center [542, 470] width 211 height 30
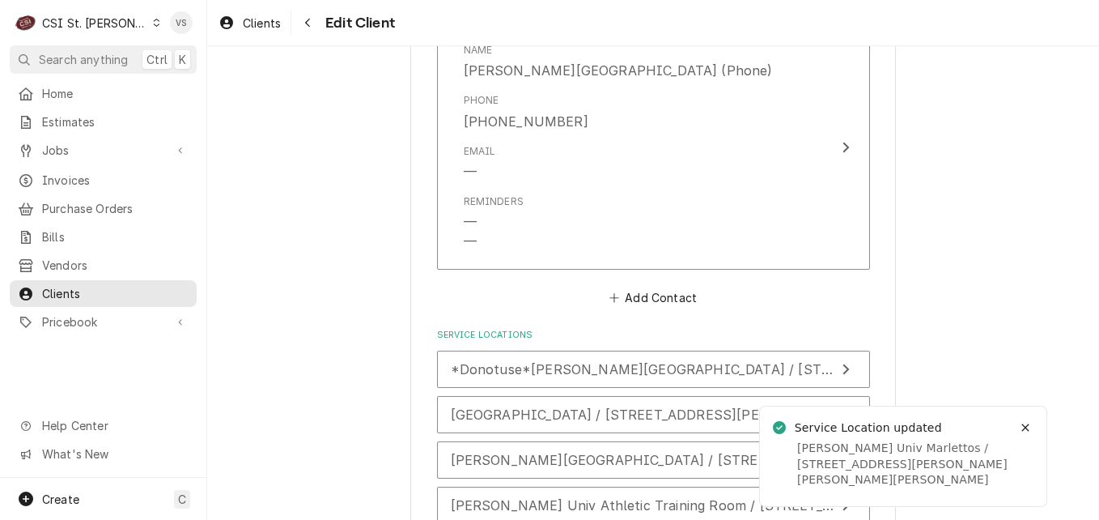
scroll to position [2832, 0]
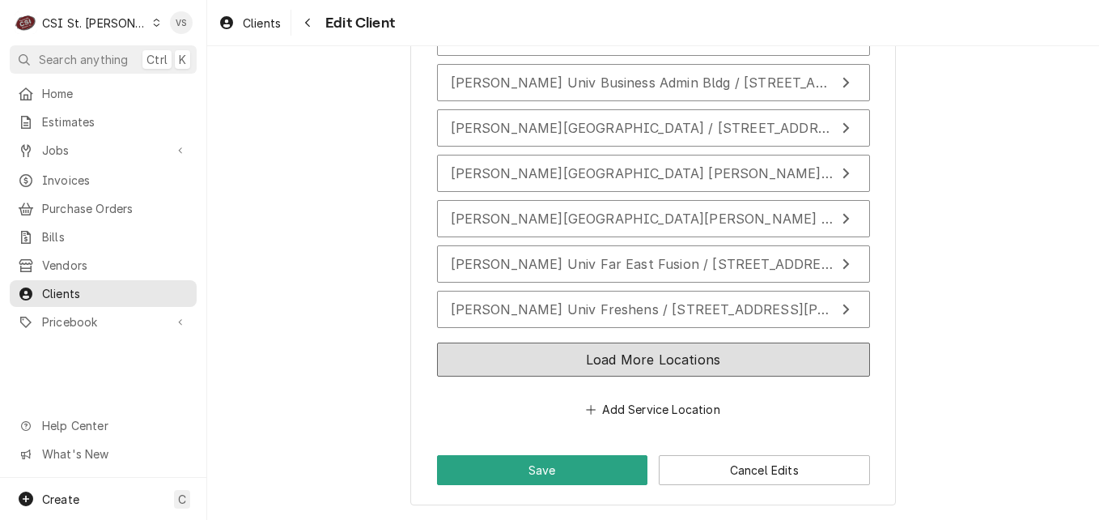
click at [648, 356] on button "Load More Locations" at bounding box center [653, 359] width 433 height 34
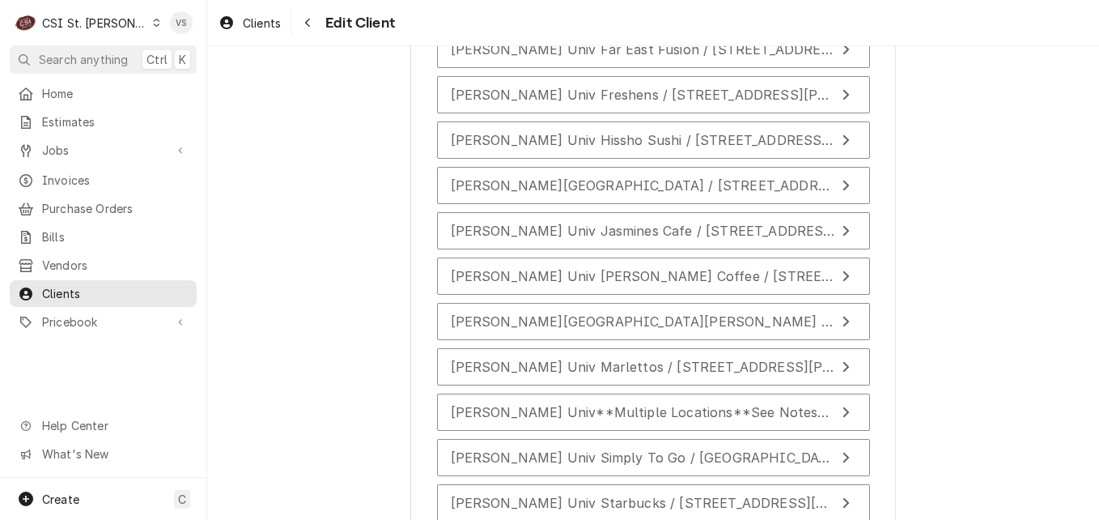
scroll to position [3075, 0]
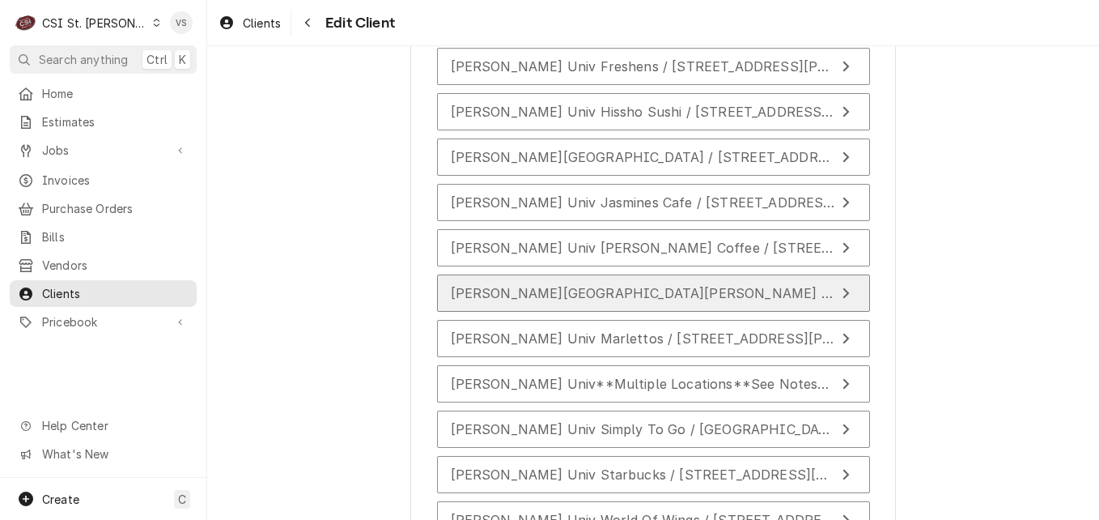
click at [655, 292] on span "Webster Univ Loretto Hilton Theatre / 130 Edgar Road, Webster Groves, MO 63119" at bounding box center [875, 293] width 849 height 16
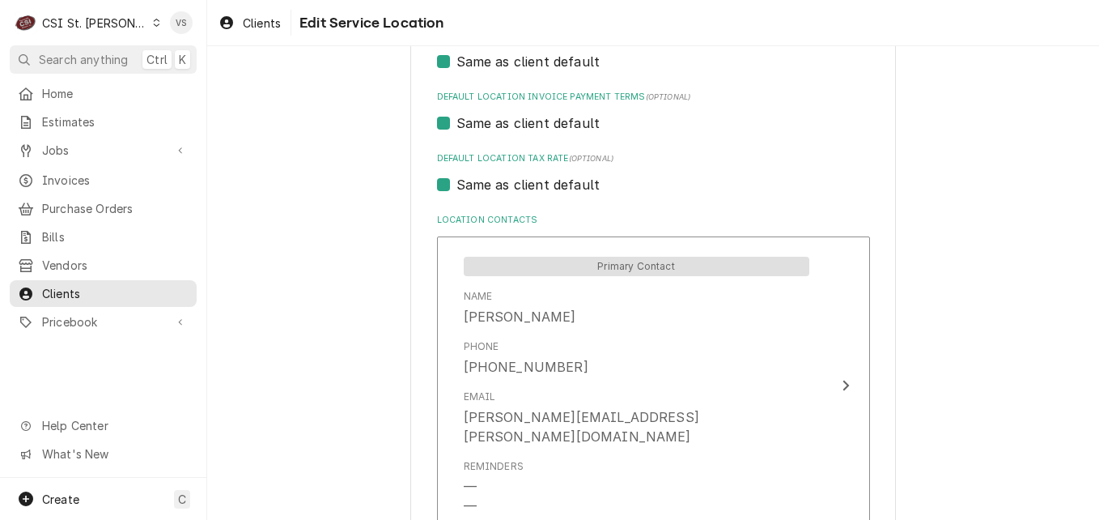
scroll to position [728, 0]
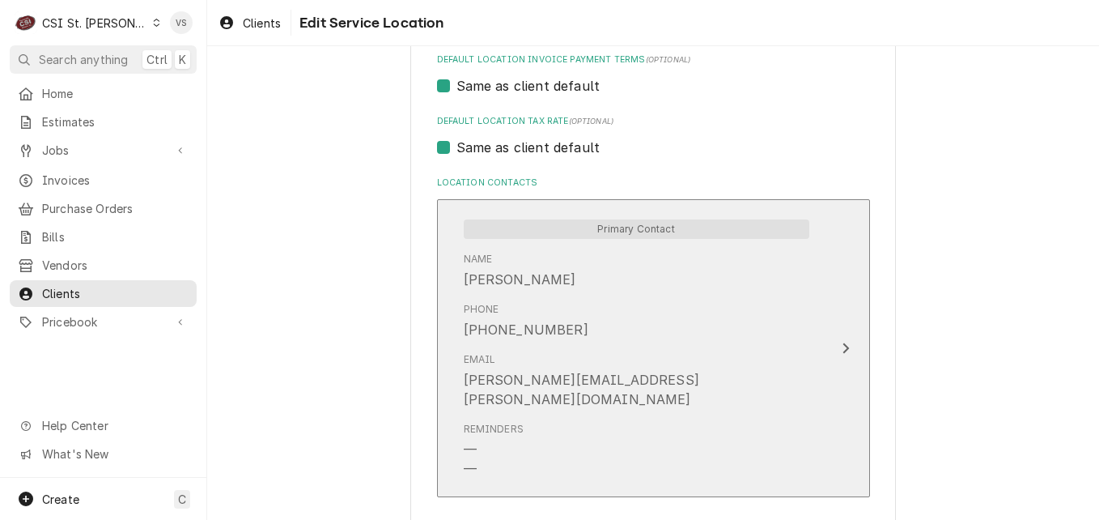
click at [669, 417] on div "Reminders — —" at bounding box center [637, 450] width 346 height 70
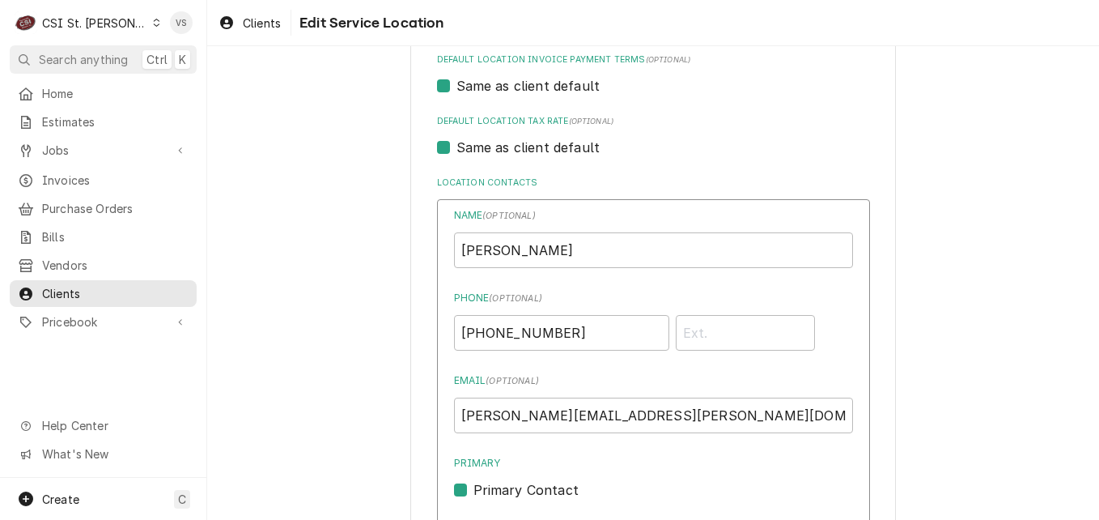
click at [656, 368] on div "Name ( optional ) Cheri Hicks Phone ( optional ) (314) 306-9487 Email ( optiona…" at bounding box center [653, 431] width 399 height 447
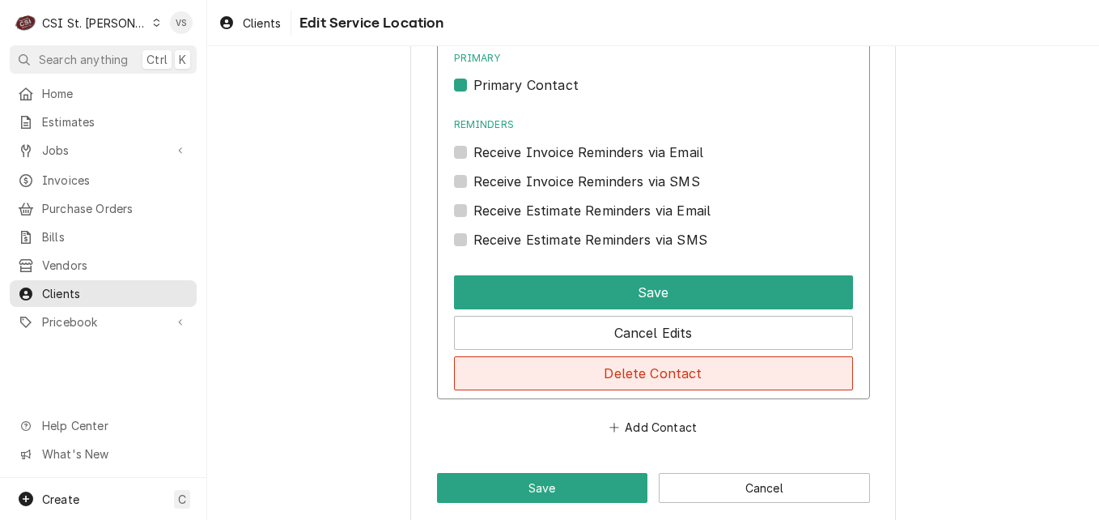
click at [580, 373] on button "Delete Contact" at bounding box center [653, 373] width 399 height 34
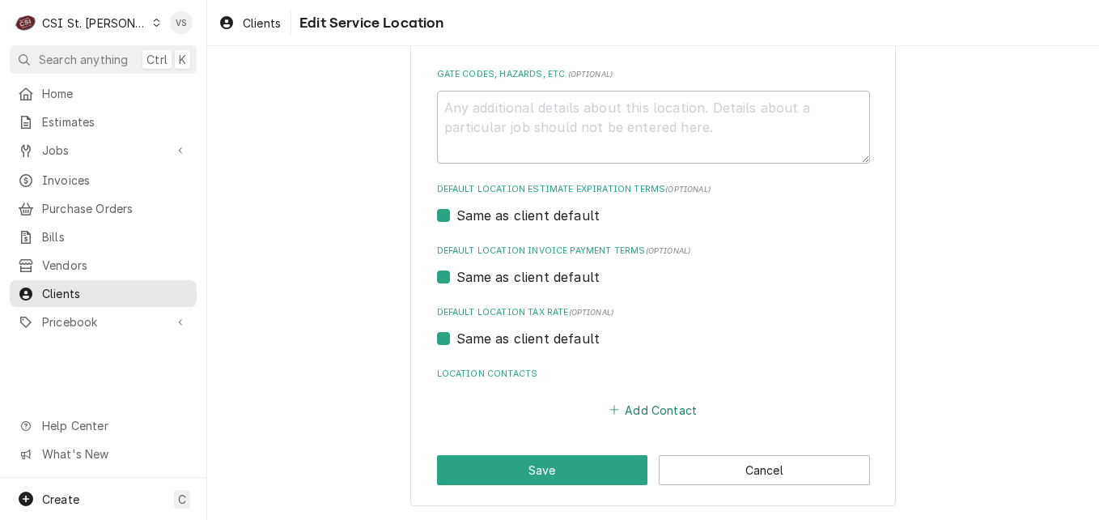
click at [631, 406] on button "Add Contact" at bounding box center [652, 409] width 93 height 23
type textarea "x"
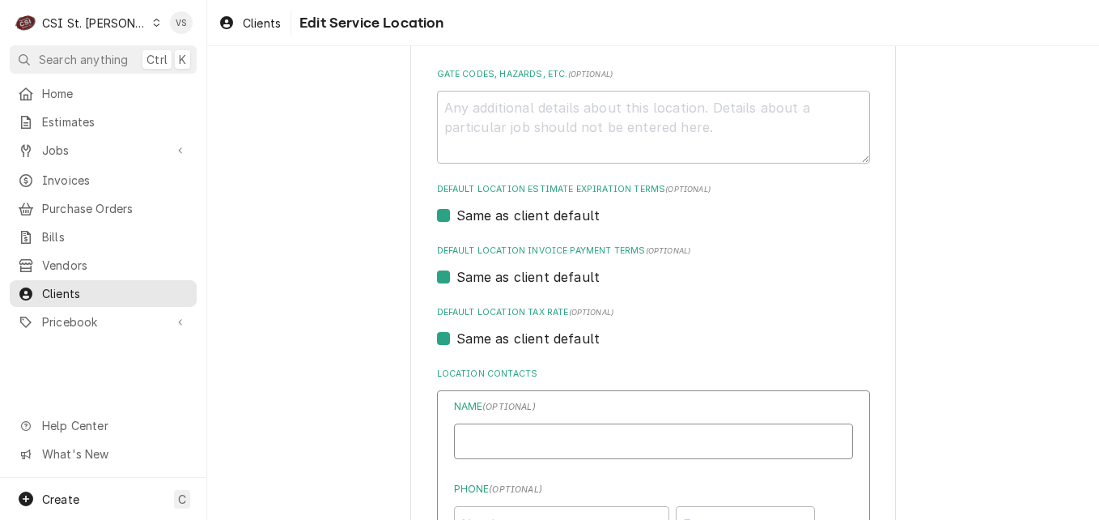
click at [509, 440] on input "Location Name ( optional )" at bounding box center [653, 441] width 399 height 36
type input "Danielle Jones-Invoices"
type input "djones@afvusa.com"
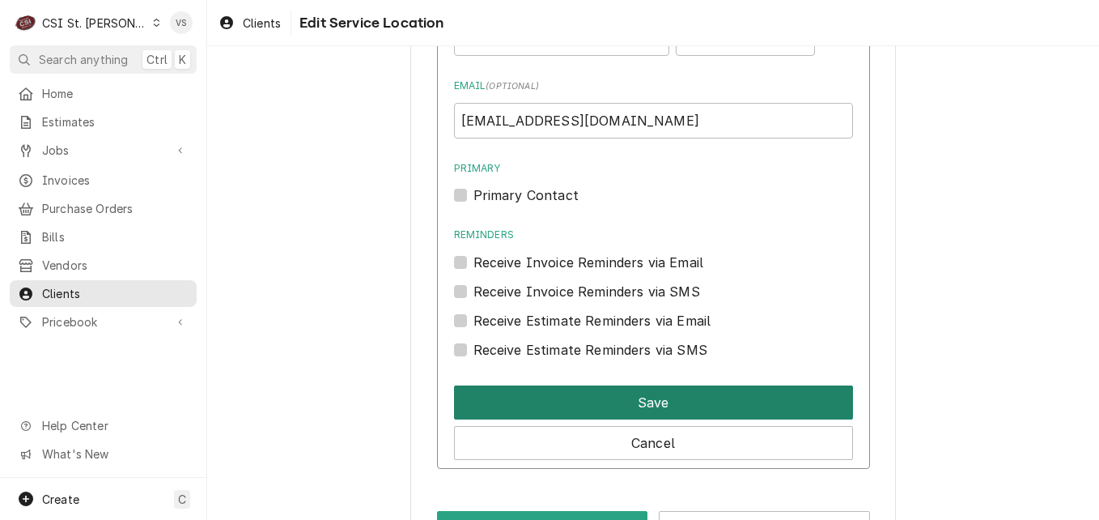
click at [560, 403] on button "Save" at bounding box center [653, 402] width 399 height 34
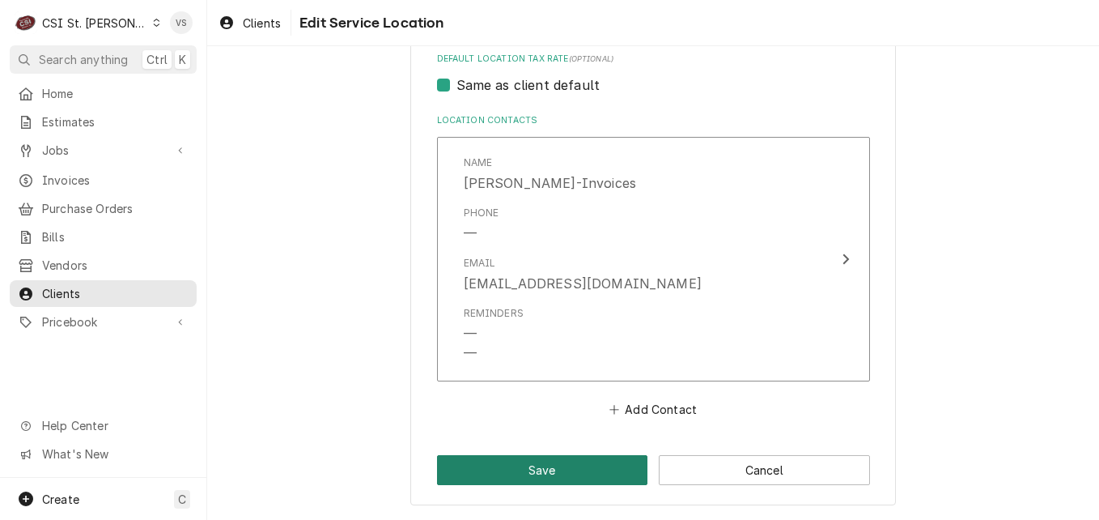
click at [576, 471] on button "Save" at bounding box center [542, 470] width 211 height 30
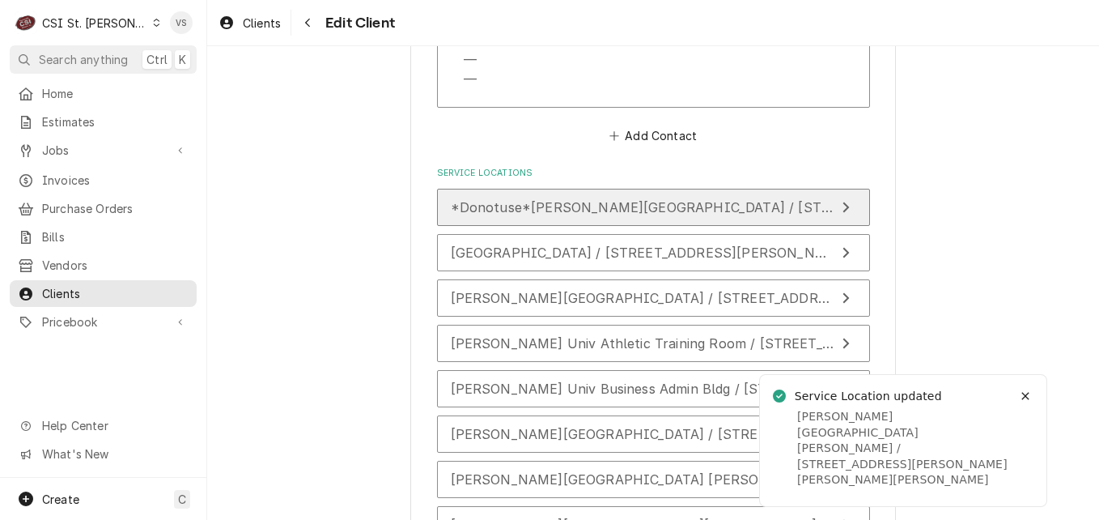
scroll to position [2832, 0]
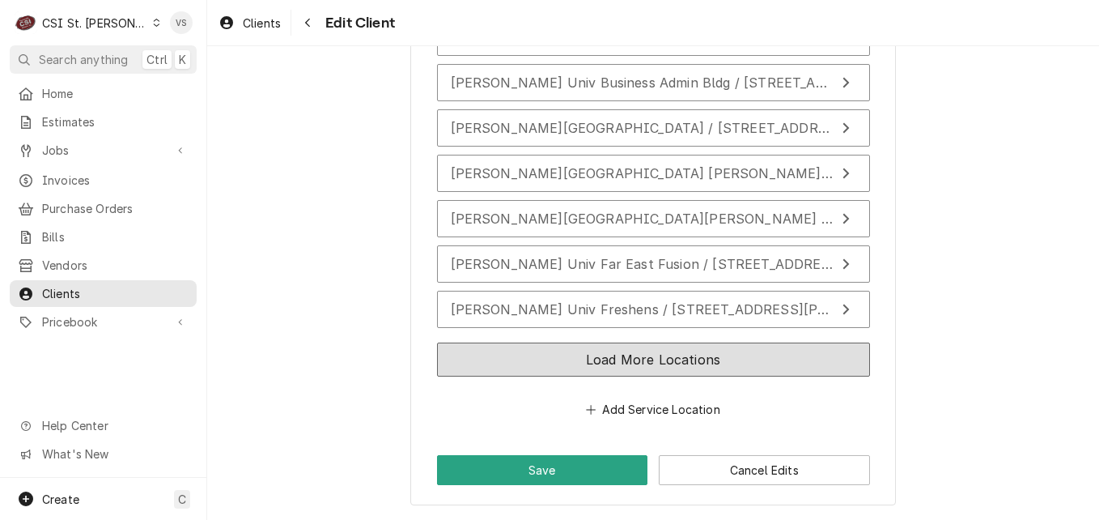
click at [646, 356] on button "Load More Locations" at bounding box center [653, 359] width 433 height 34
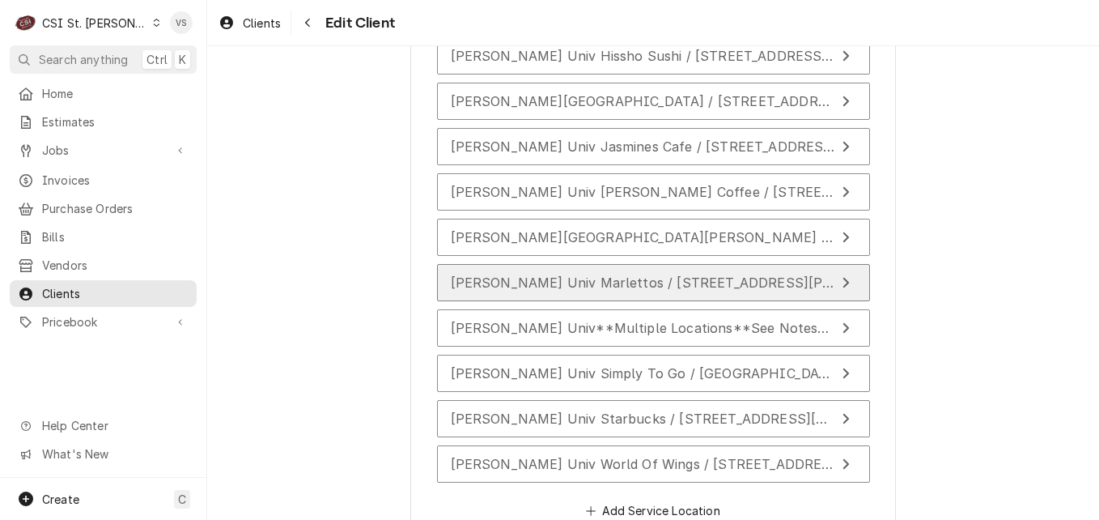
scroll to position [3156, 0]
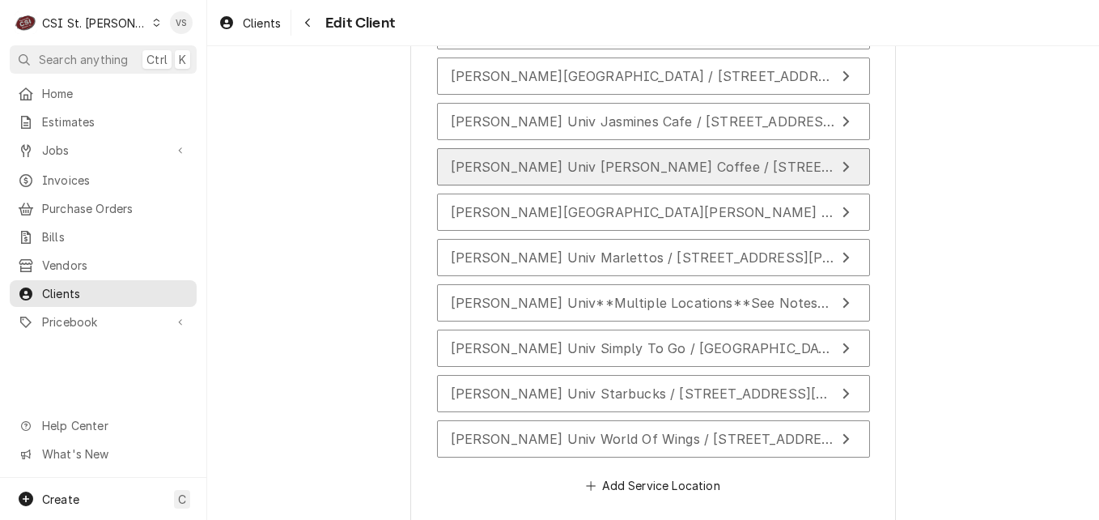
click at [612, 166] on span "Webster Univ Kaldis Coffee / 101 Edgar Road Emerson Library, Webster Groves, MO…" at bounding box center [903, 167] width 905 height 16
type textarea "x"
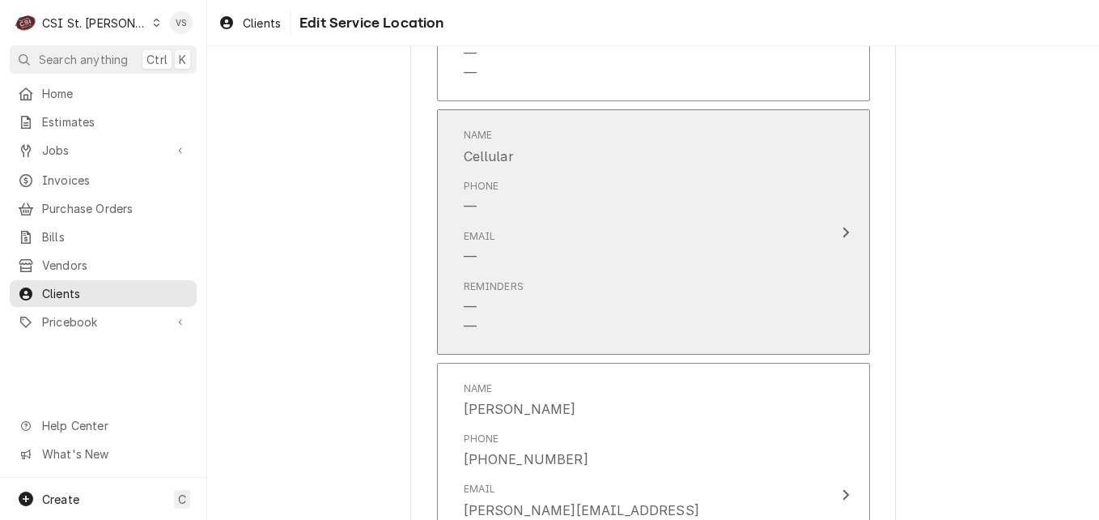
scroll to position [1133, 0]
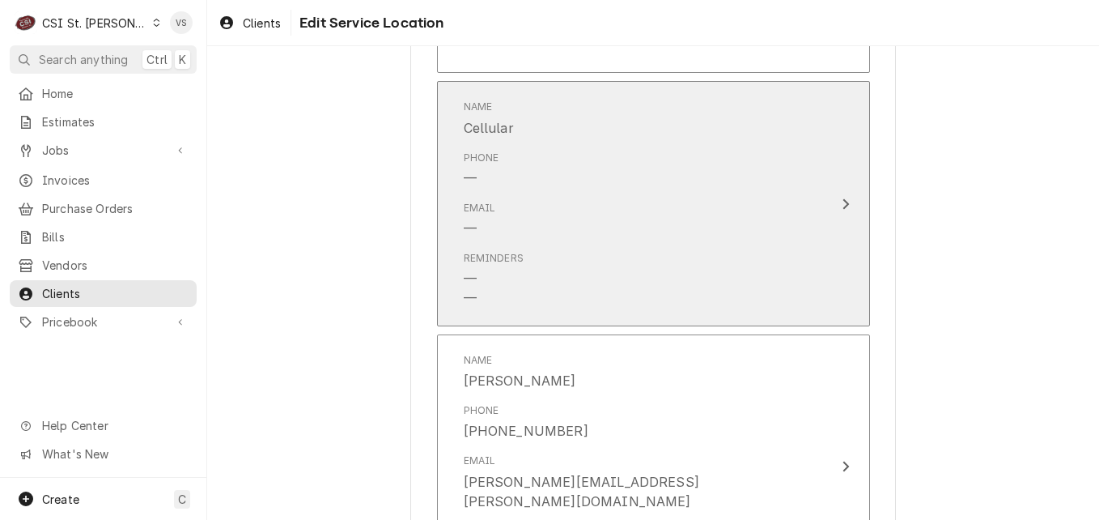
click at [642, 311] on div "Reminders — —" at bounding box center [637, 279] width 346 height 70
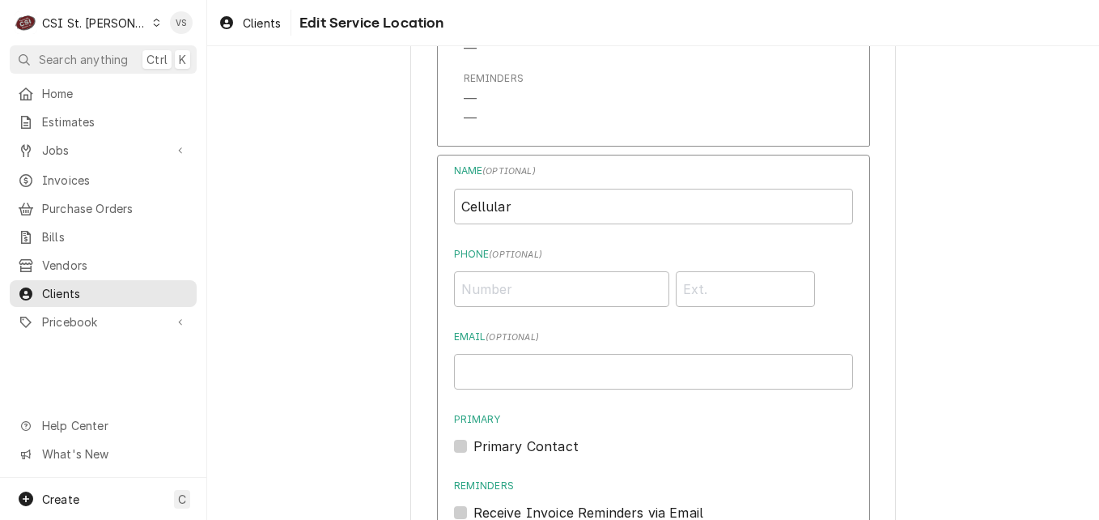
scroll to position [1052, 0]
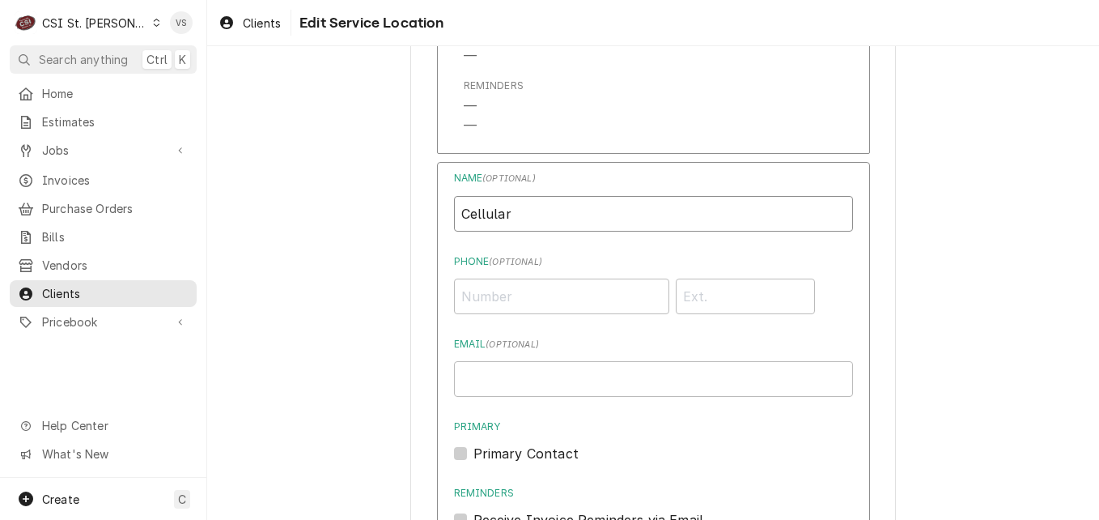
drag, startPoint x: 521, startPoint y: 217, endPoint x: 432, endPoint y: 218, distance: 89.0
click at [437, 218] on div "Name ( optional ) Cellular Phone ( optional ) Email ( optional ) Primary Primar…" at bounding box center [653, 464] width 433 height 605
type input "Danielle Jones-Invoices"
type input "djones@afvusa.com"
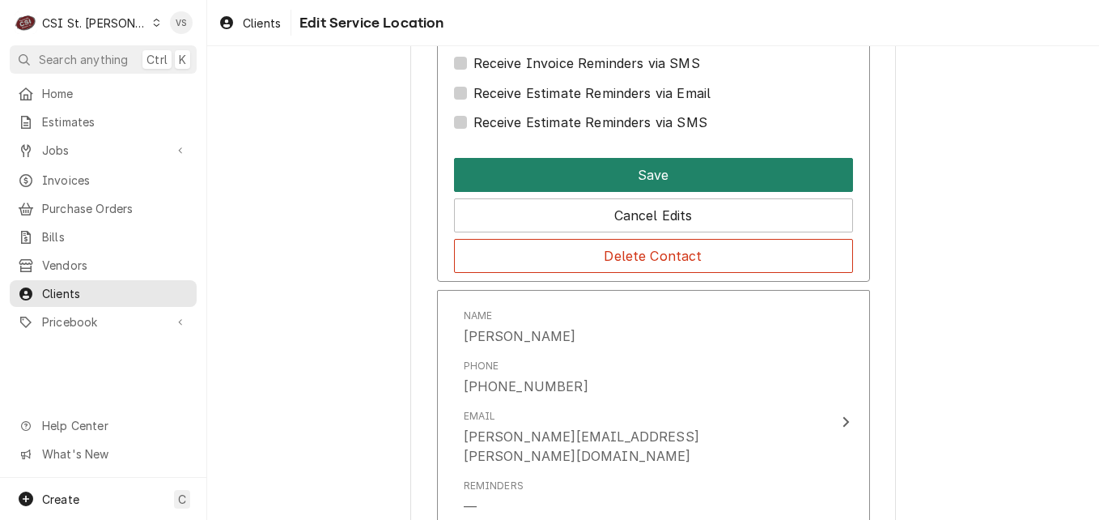
click at [560, 179] on button "Save" at bounding box center [653, 175] width 399 height 34
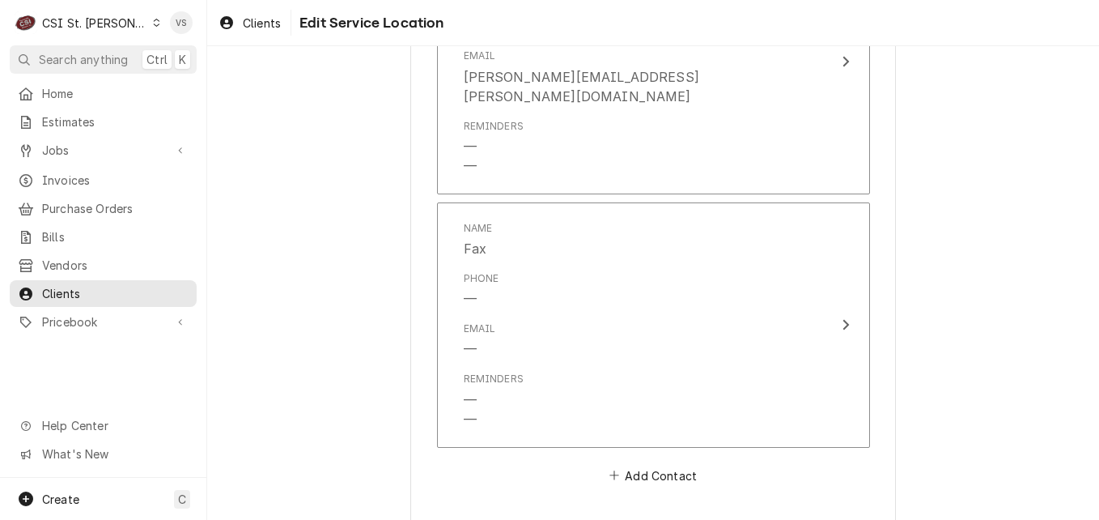
scroll to position [1178, 0]
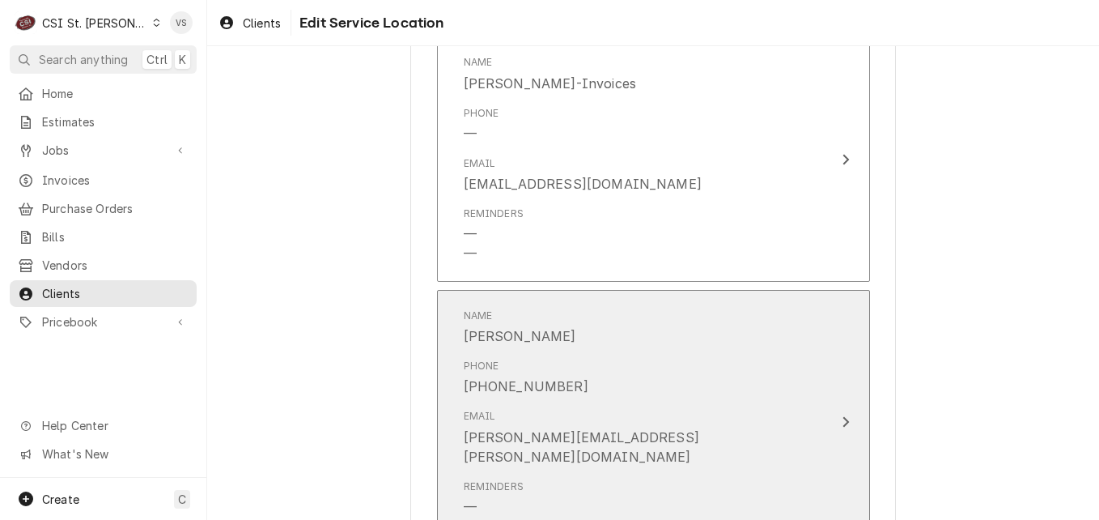
click at [637, 368] on div "Phone (314) 246-8078" at bounding box center [637, 377] width 346 height 50
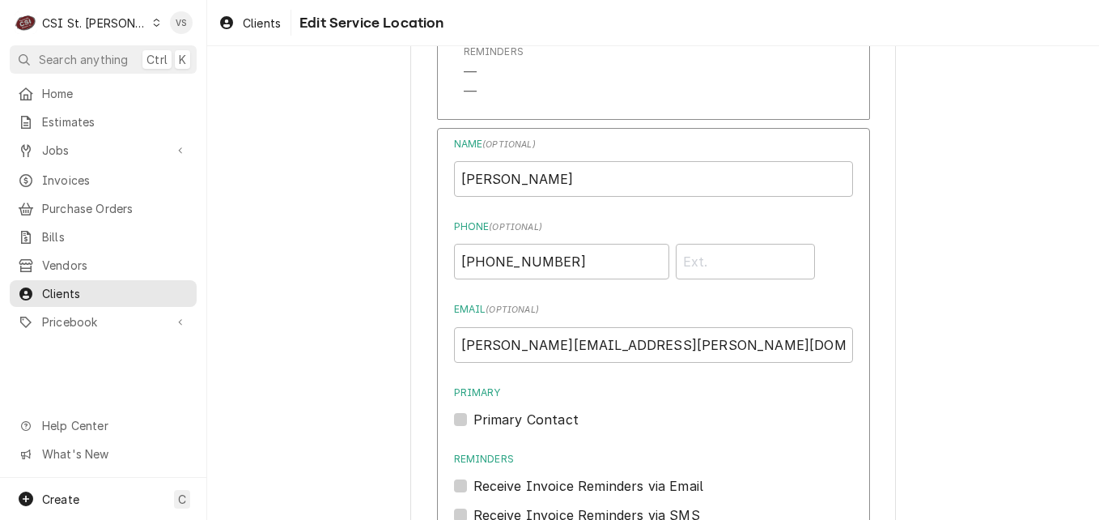
scroll to position [1744, 0]
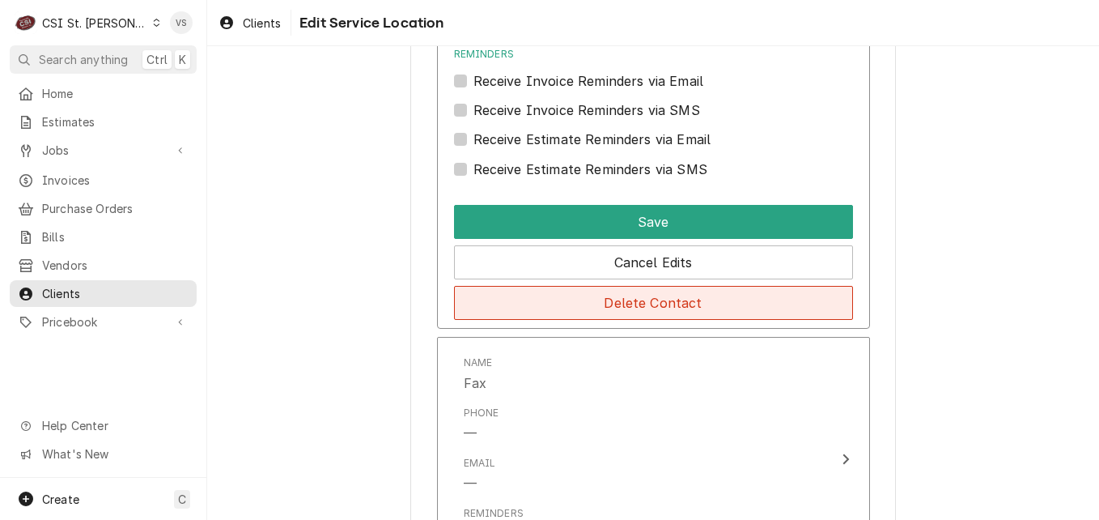
click at [611, 302] on button "Delete Contact" at bounding box center [653, 303] width 399 height 34
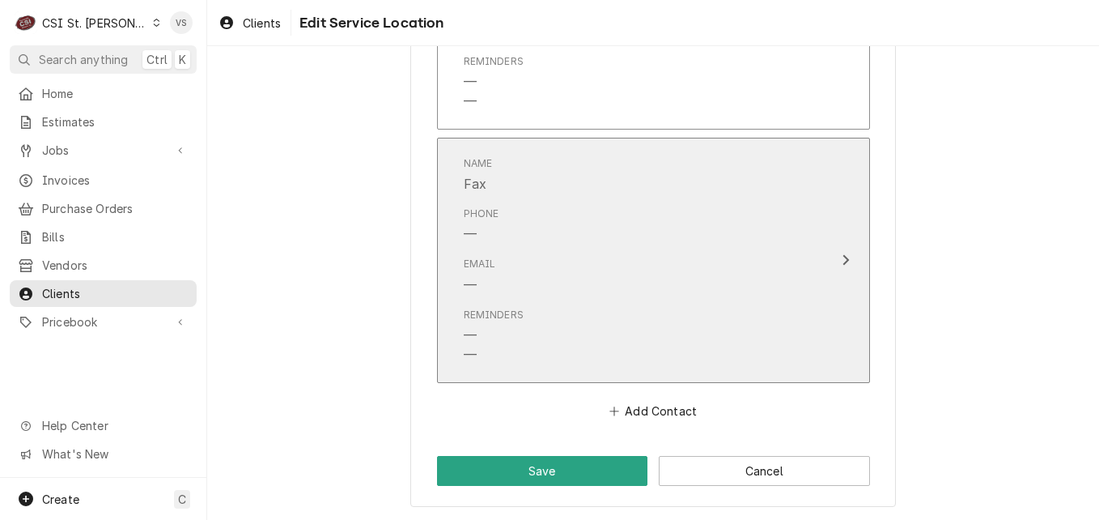
scroll to position [1331, 0]
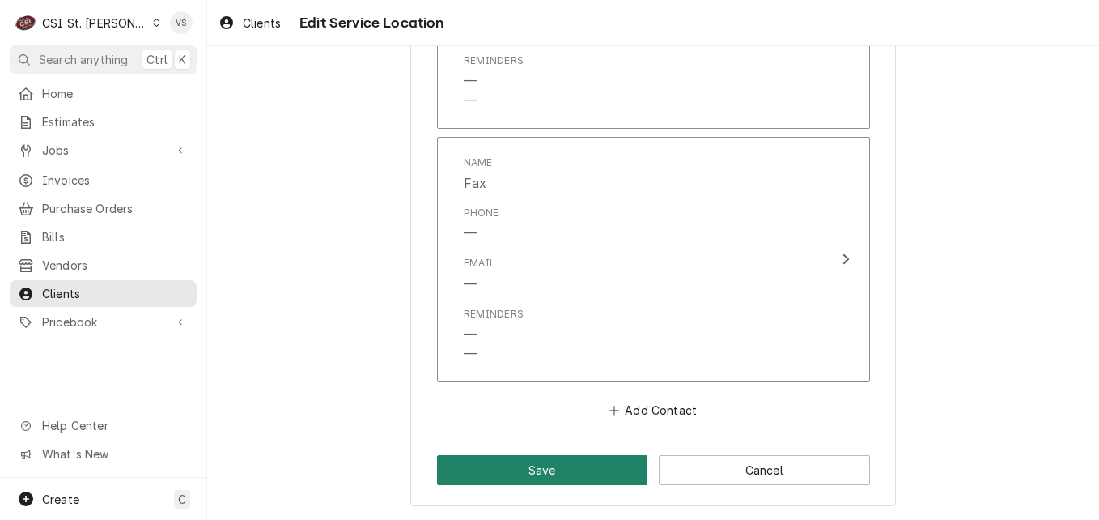
click at [567, 466] on button "Save" at bounding box center [542, 470] width 211 height 30
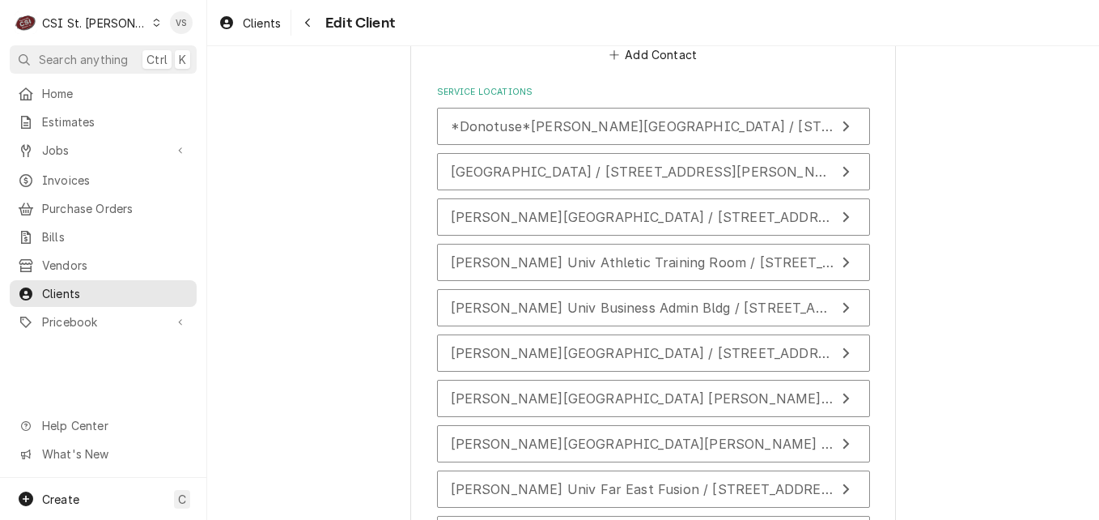
scroll to position [2832, 0]
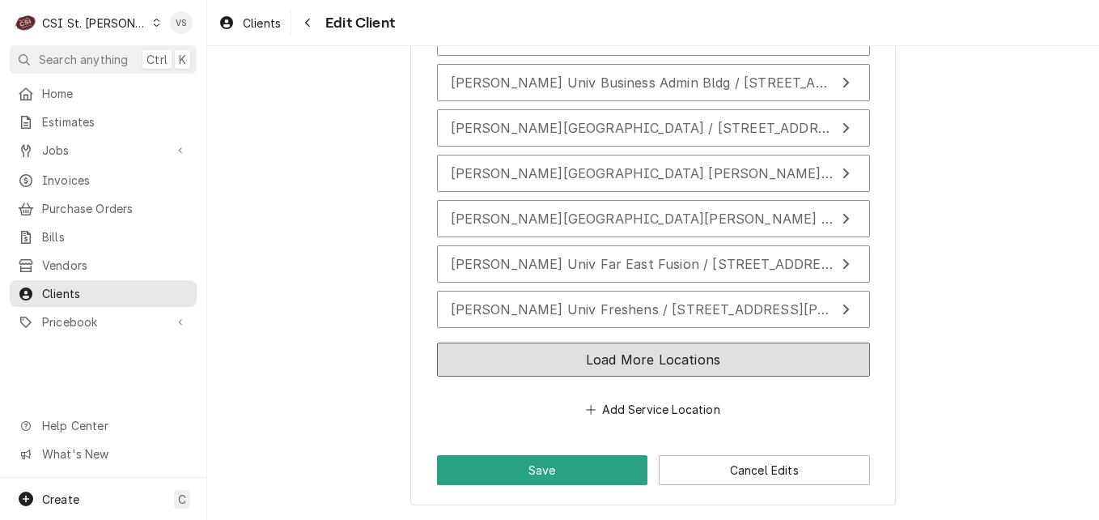
click at [638, 364] on button "Load More Locations" at bounding box center [653, 359] width 433 height 34
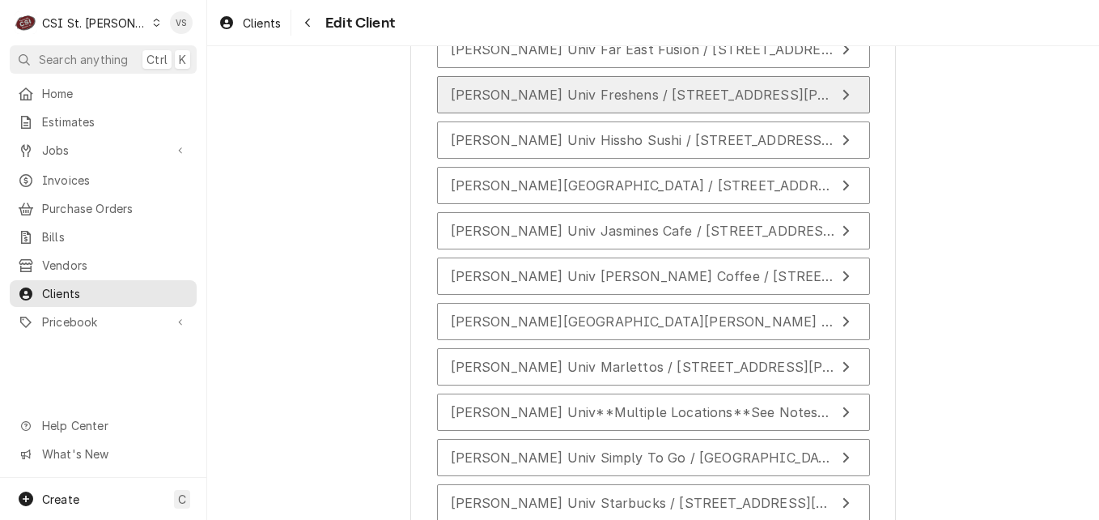
scroll to position [3075, 0]
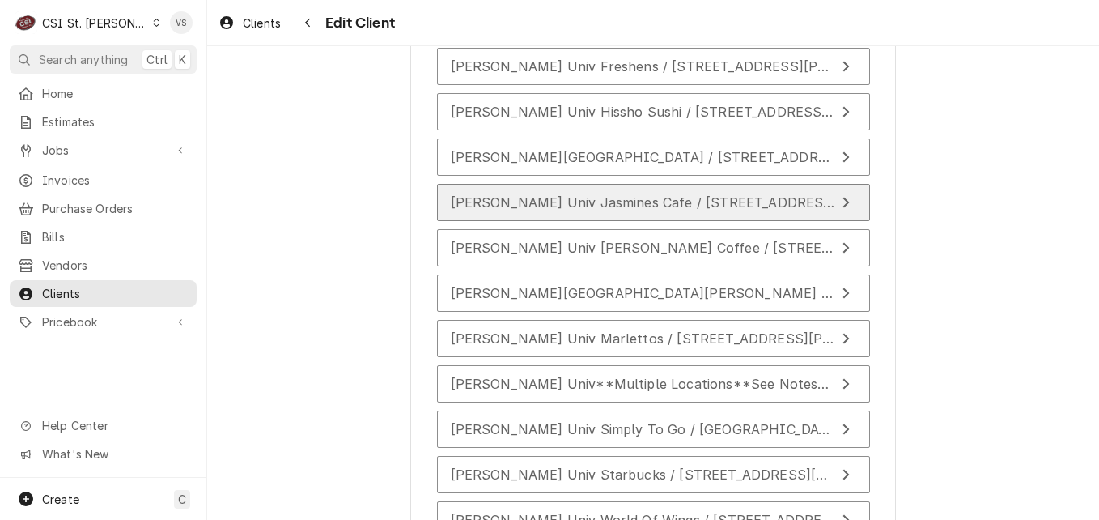
click at [567, 206] on span "Webster Univ Jasmines Cafe / 470 East Lockwood Ave Emerson Library, Webster Gro…" at bounding box center [869, 202] width 837 height 16
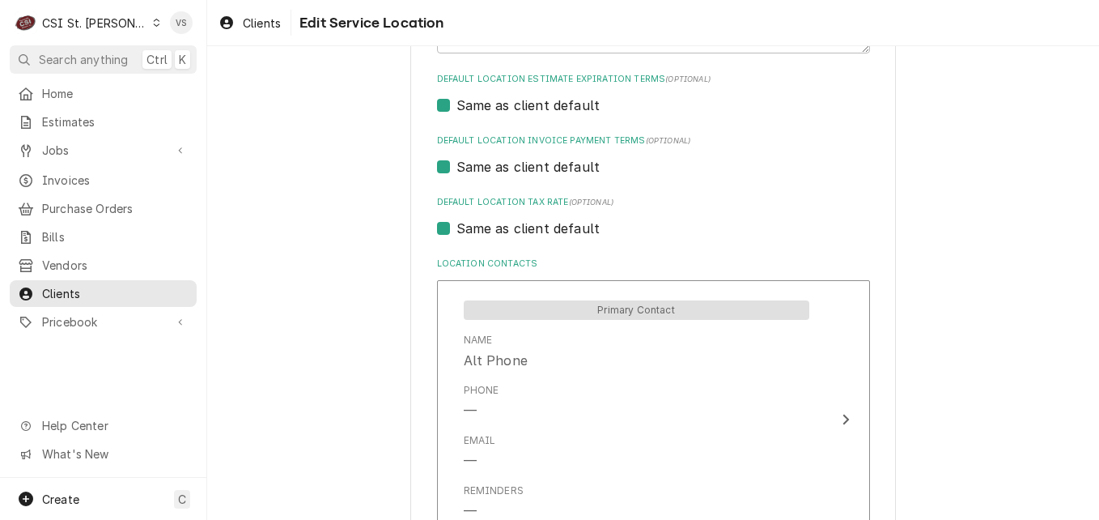
scroll to position [1052, 0]
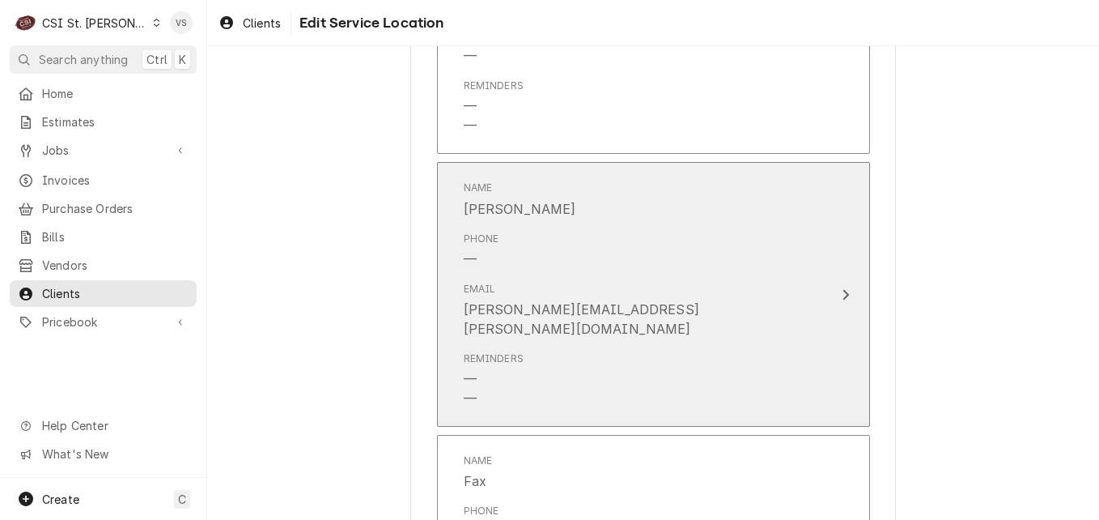
click at [579, 255] on div "Phone —" at bounding box center [637, 250] width 346 height 50
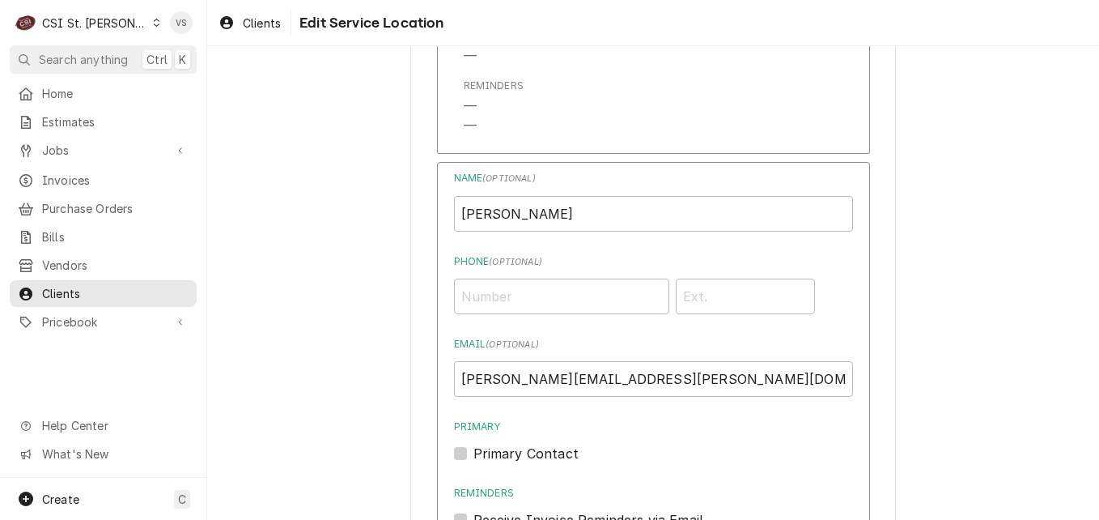
scroll to position [1538, 0]
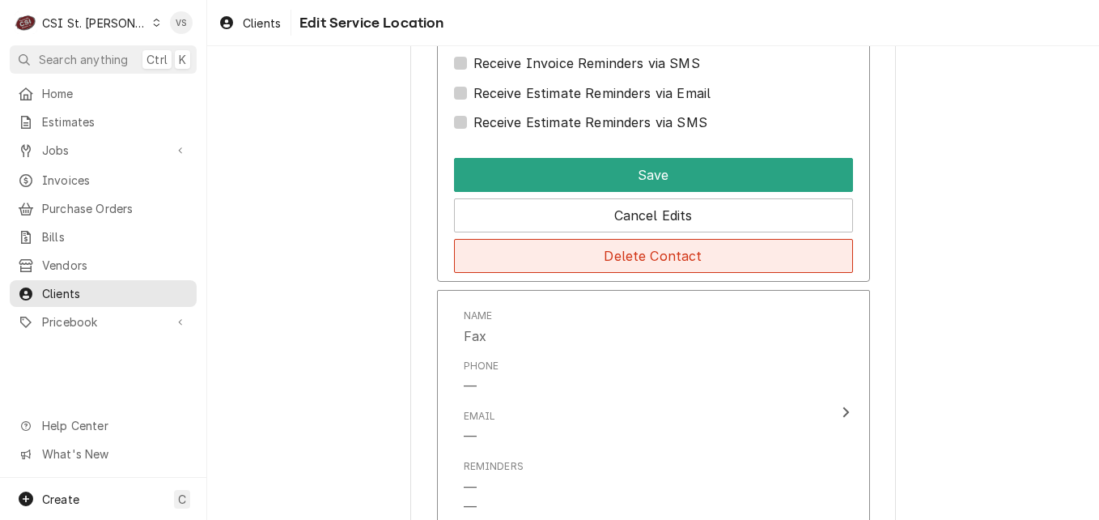
click at [576, 257] on button "Delete Contact" at bounding box center [653, 256] width 399 height 34
type textarea "x"
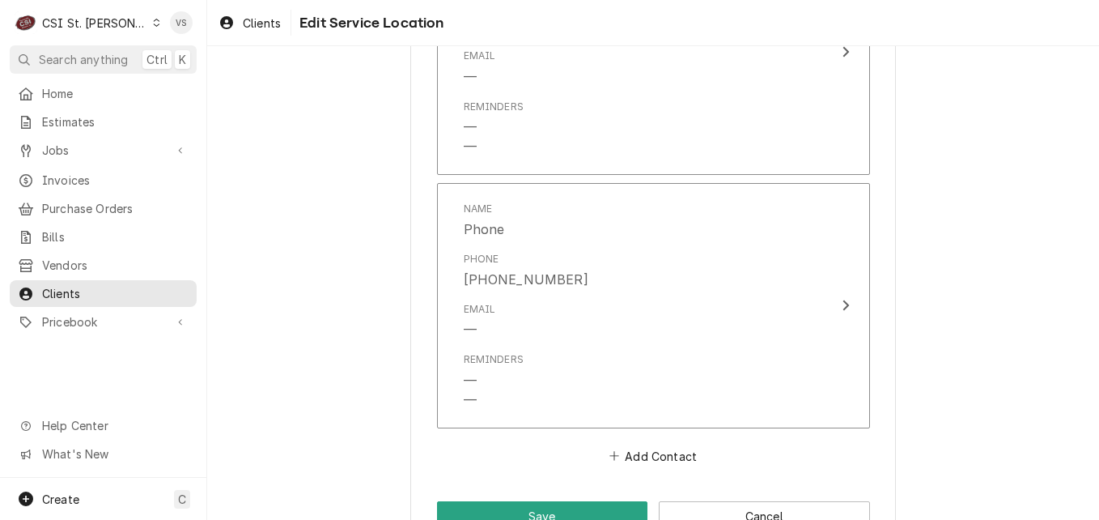
scroll to position [924, 0]
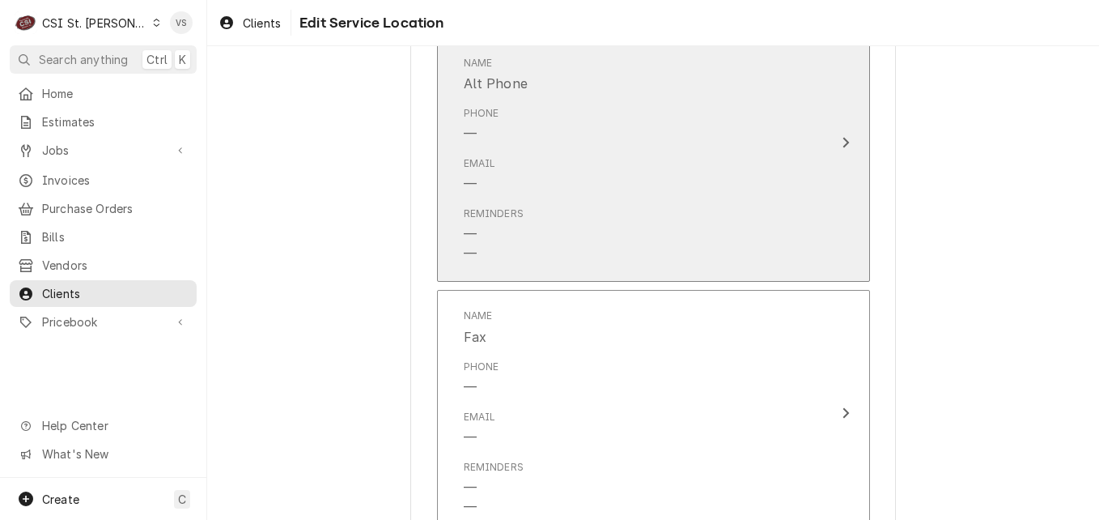
click at [628, 188] on div "Email —" at bounding box center [637, 175] width 346 height 50
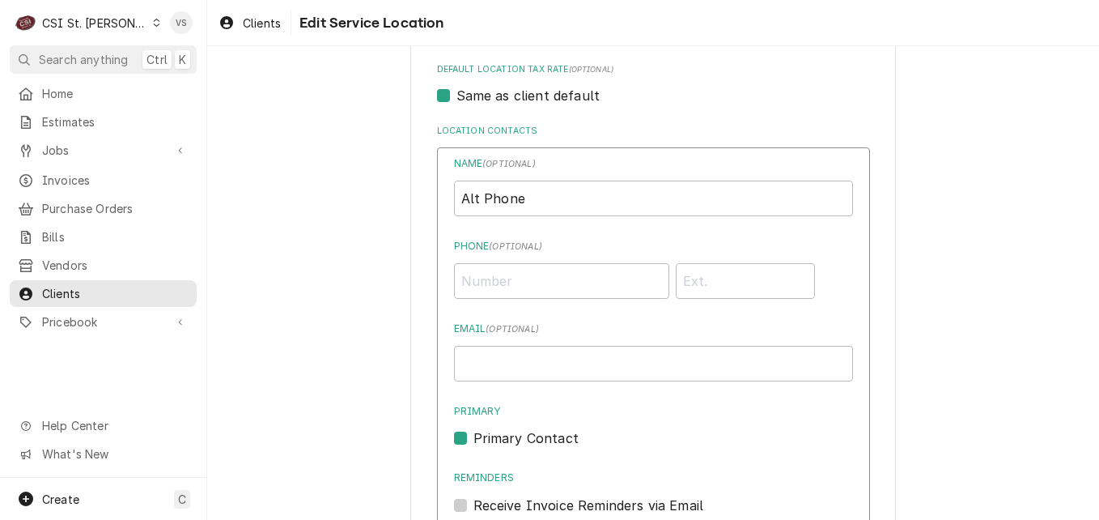
scroll to position [765, 0]
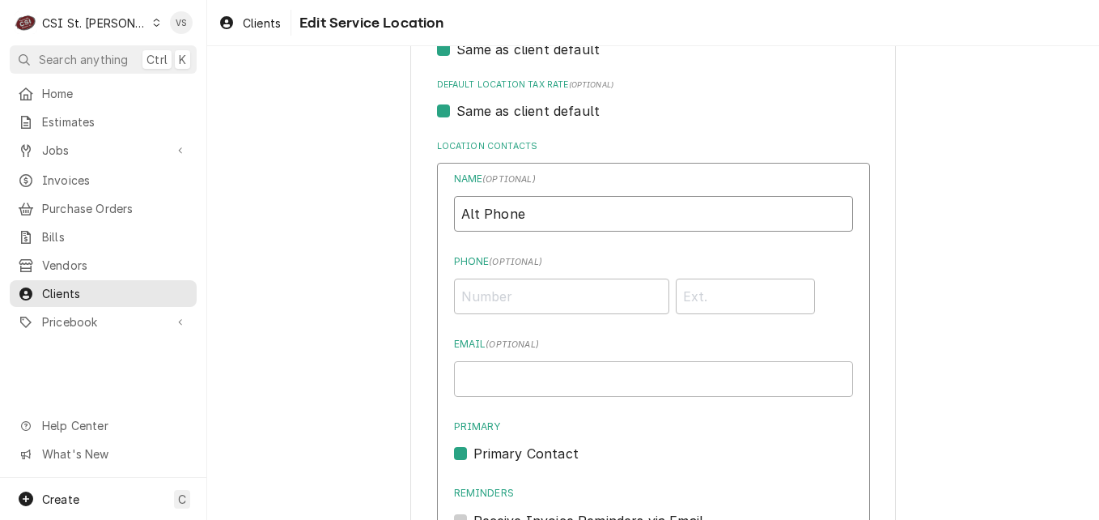
drag, startPoint x: 516, startPoint y: 214, endPoint x: 427, endPoint y: 214, distance: 89.8
click at [427, 214] on div "Use the fields below to edit this service location: Location Name ( optional ) …" at bounding box center [653, 482] width 486 height 2338
type input "Danielle Jones-Invoices"
type input "djones@afvusa.com"
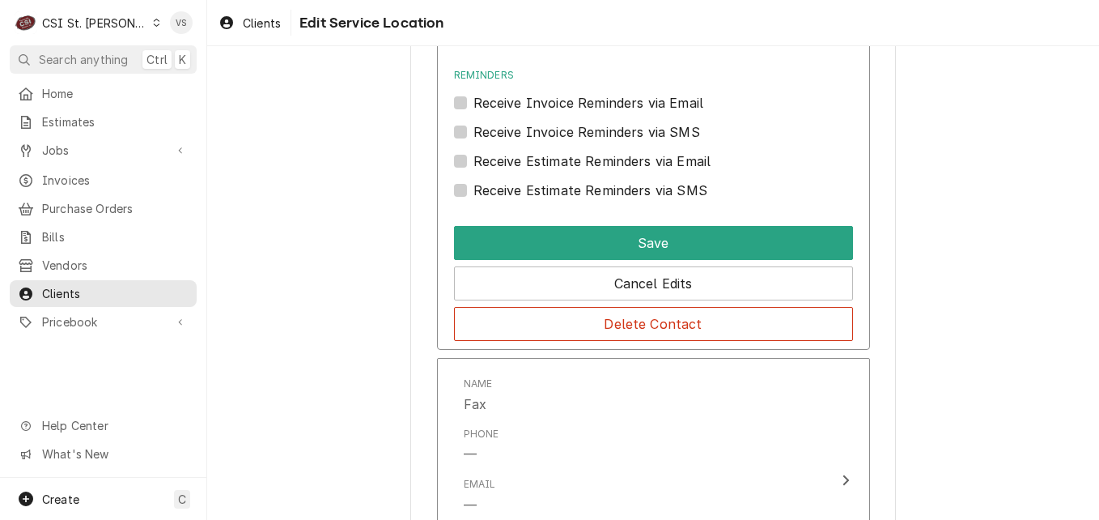
scroll to position [1170, 0]
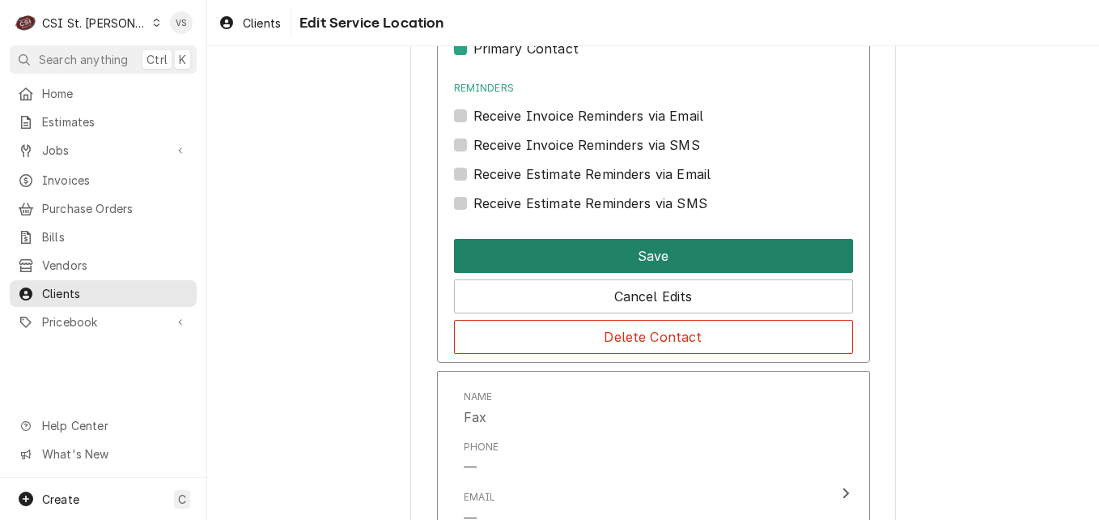
click at [545, 248] on button "Save" at bounding box center [653, 256] width 399 height 34
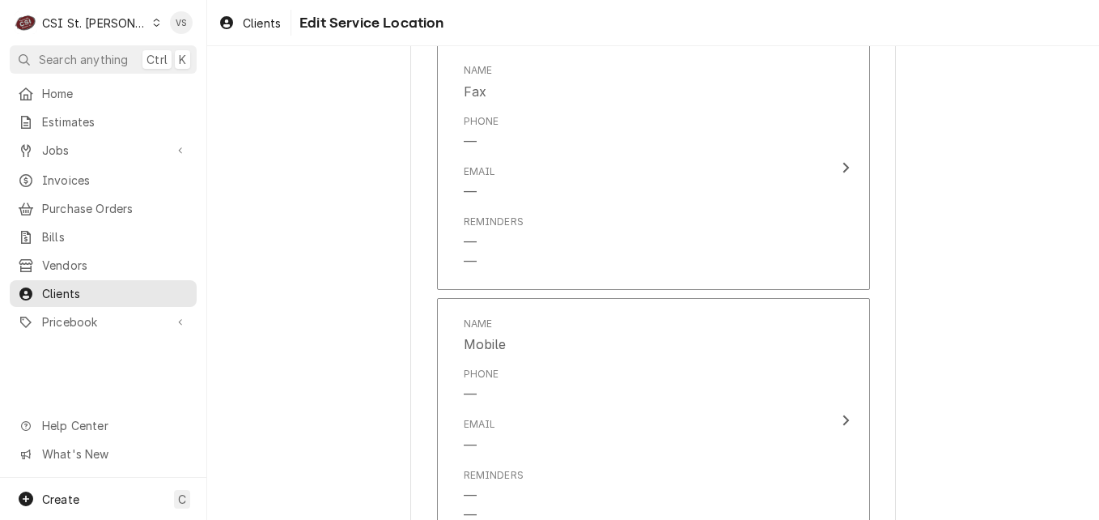
scroll to position [843, 0]
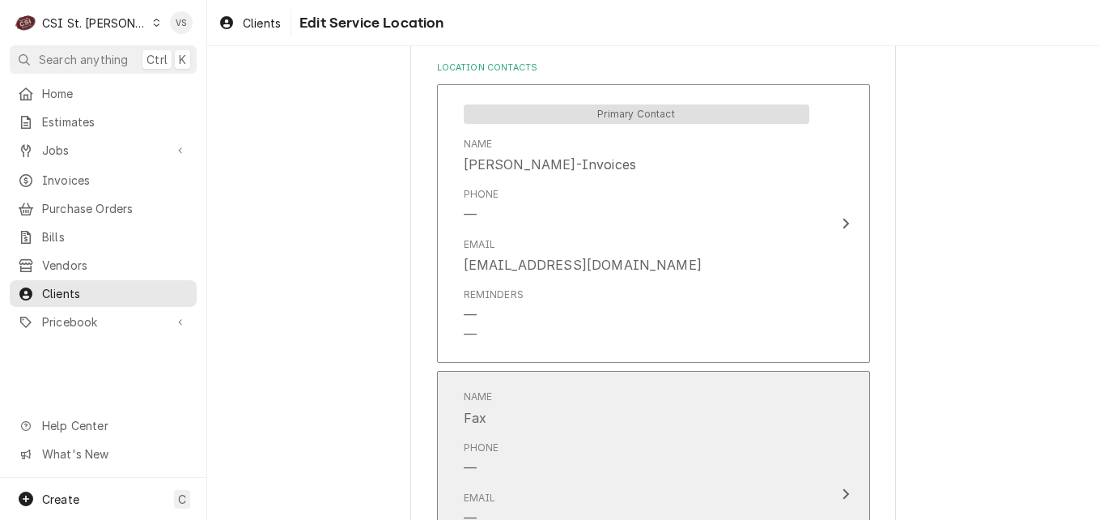
click at [583, 440] on div "Phone —" at bounding box center [637, 459] width 346 height 50
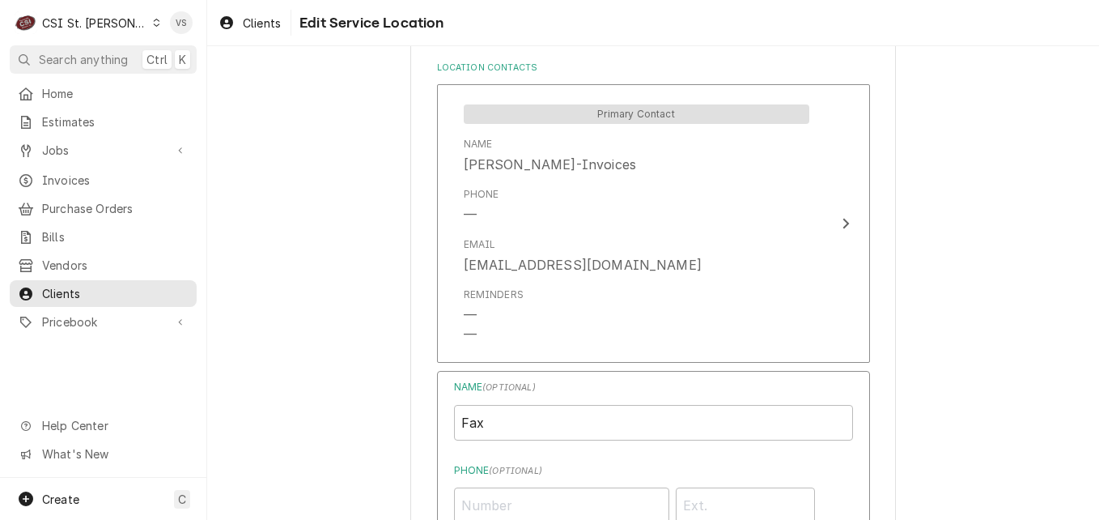
scroll to position [1329, 0]
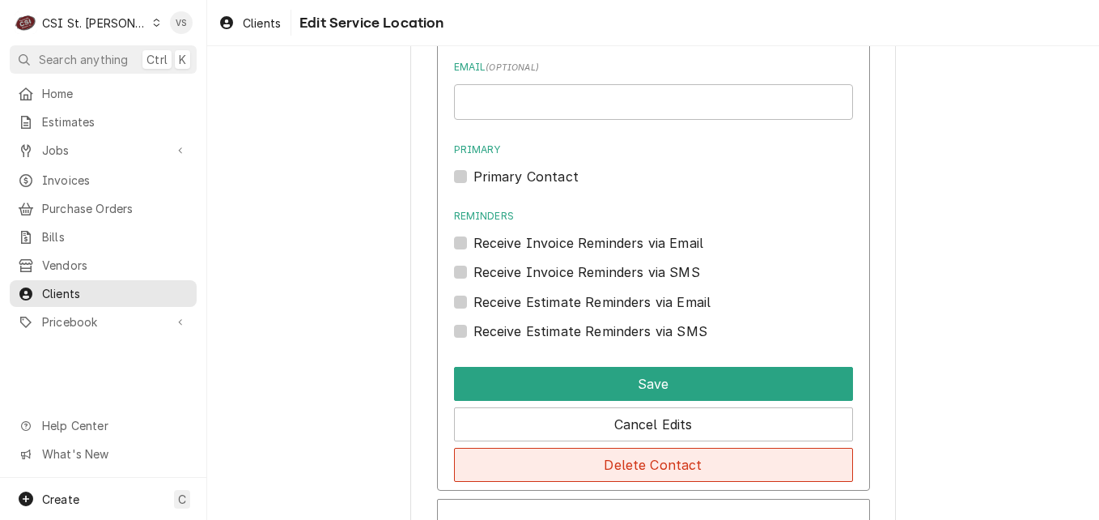
click at [601, 463] on button "Delete Contact" at bounding box center [653, 465] width 399 height 34
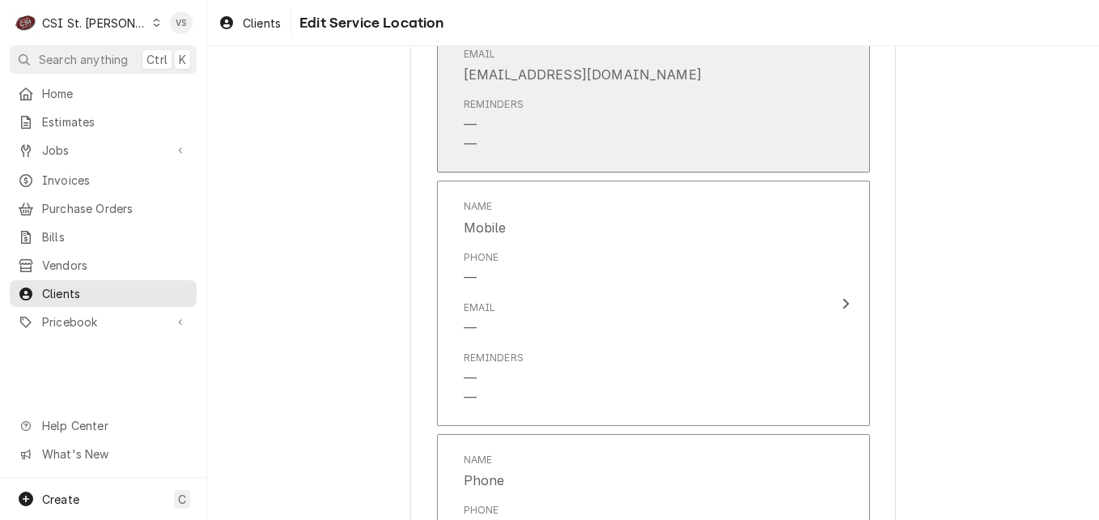
scroll to position [1039, 0]
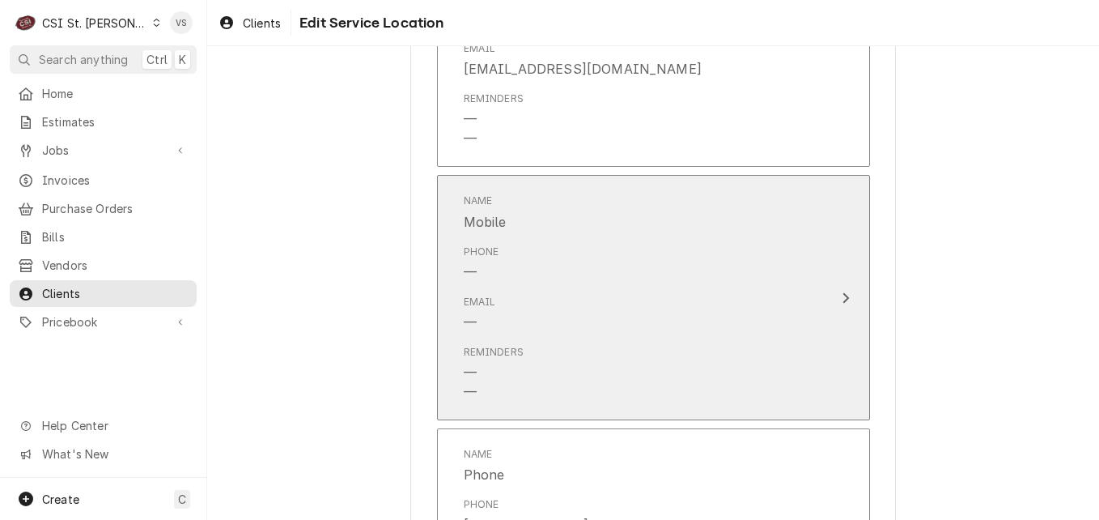
click at [580, 328] on div "Email —" at bounding box center [637, 313] width 346 height 50
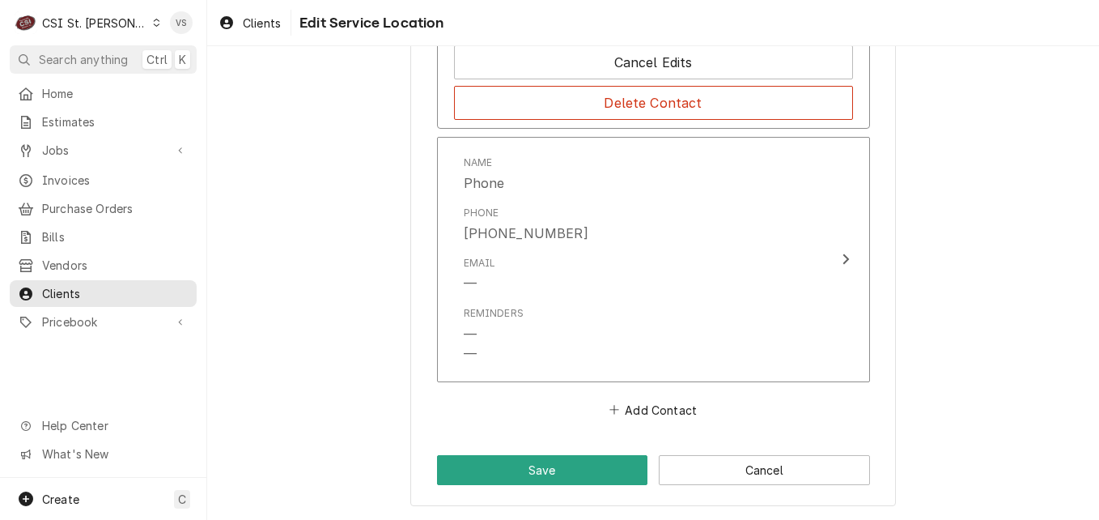
scroll to position [1610, 0]
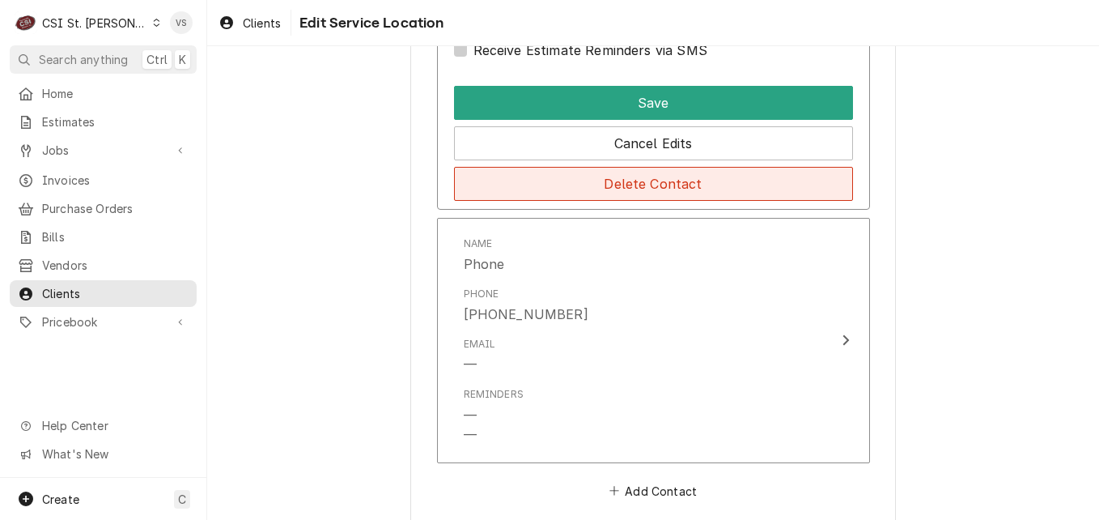
click at [583, 190] on button "Delete Contact" at bounding box center [653, 184] width 399 height 34
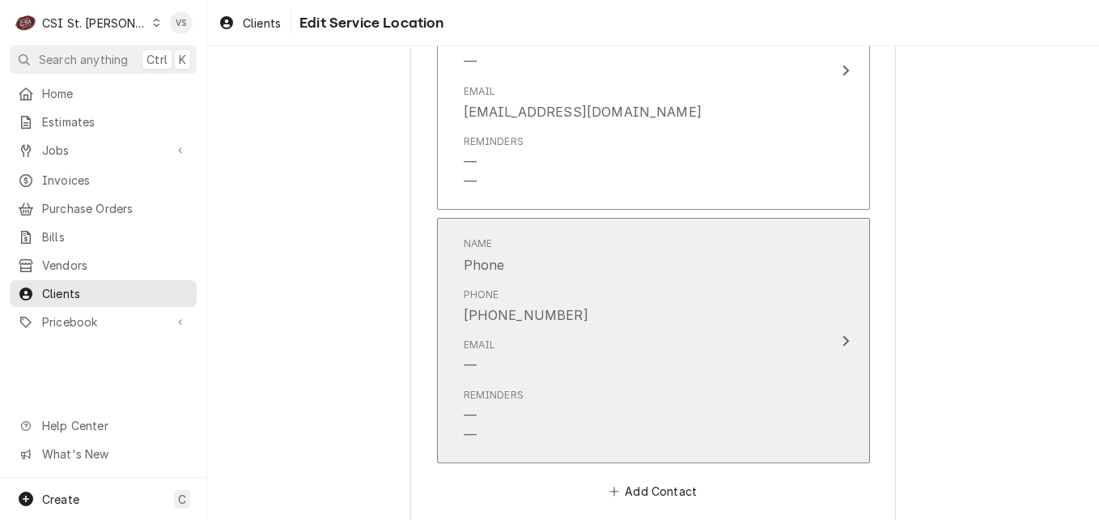
scroll to position [1078, 0]
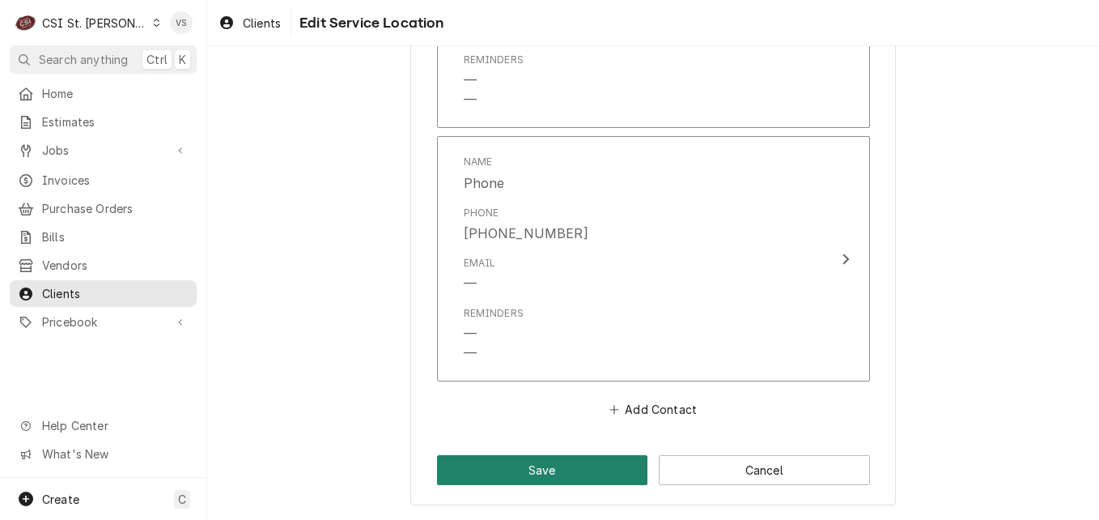
click at [570, 464] on button "Save" at bounding box center [542, 470] width 211 height 30
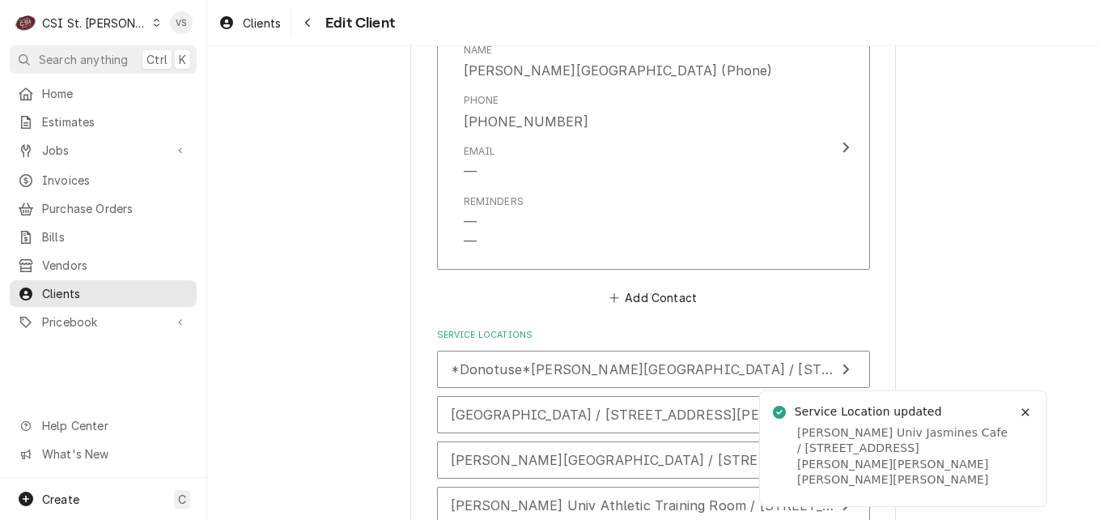
scroll to position [2832, 0]
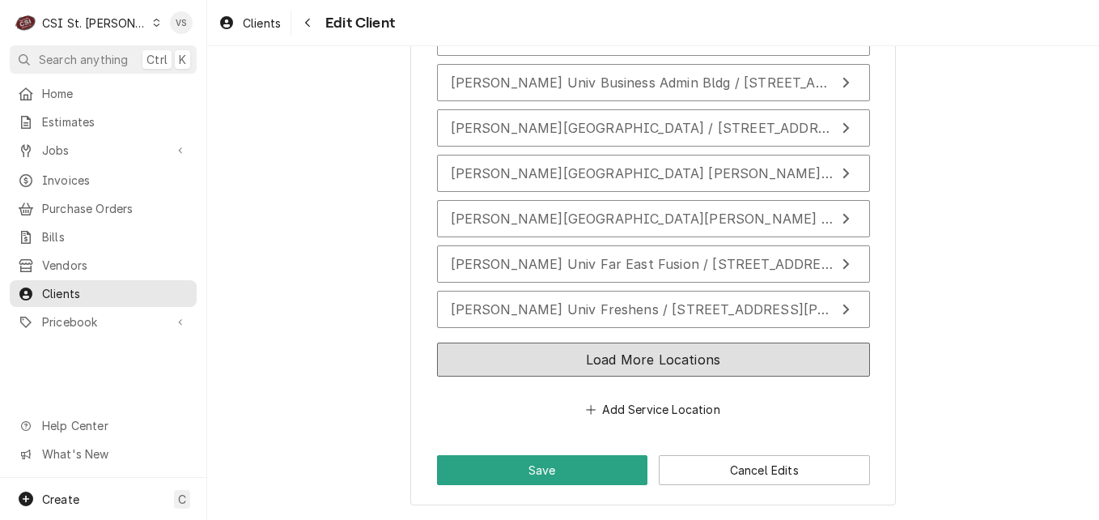
click at [601, 363] on button "Load More Locations" at bounding box center [653, 359] width 433 height 34
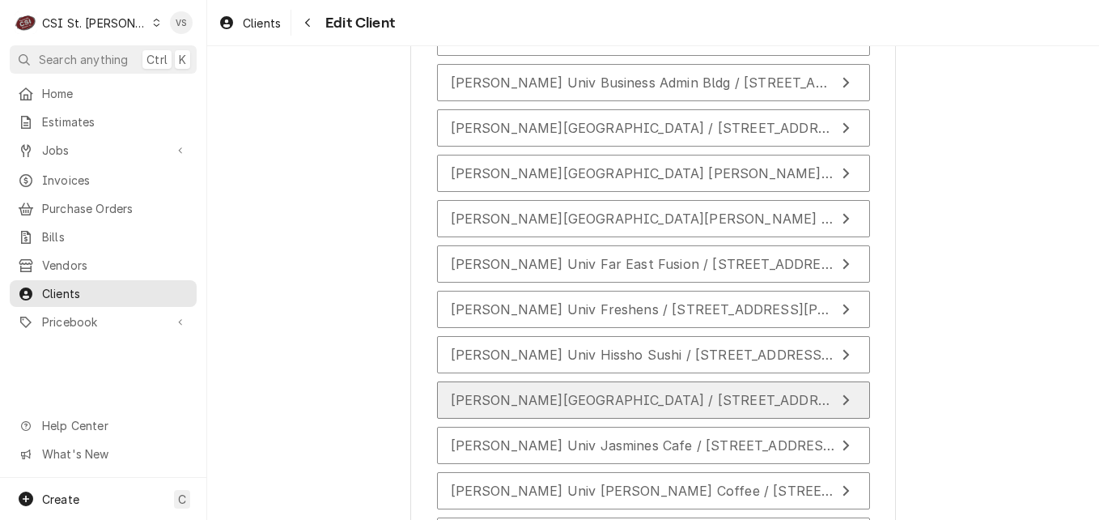
click at [571, 396] on span "Webster Univ Isb Building / 80 Plymouth, St Louis, MO 63119" at bounding box center [650, 400] width 399 height 16
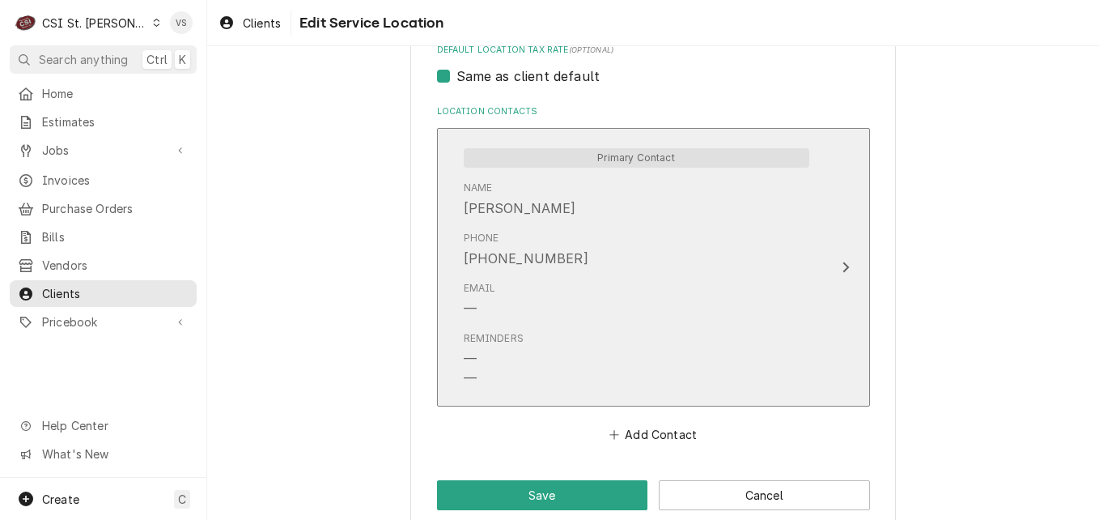
scroll to position [825, 0]
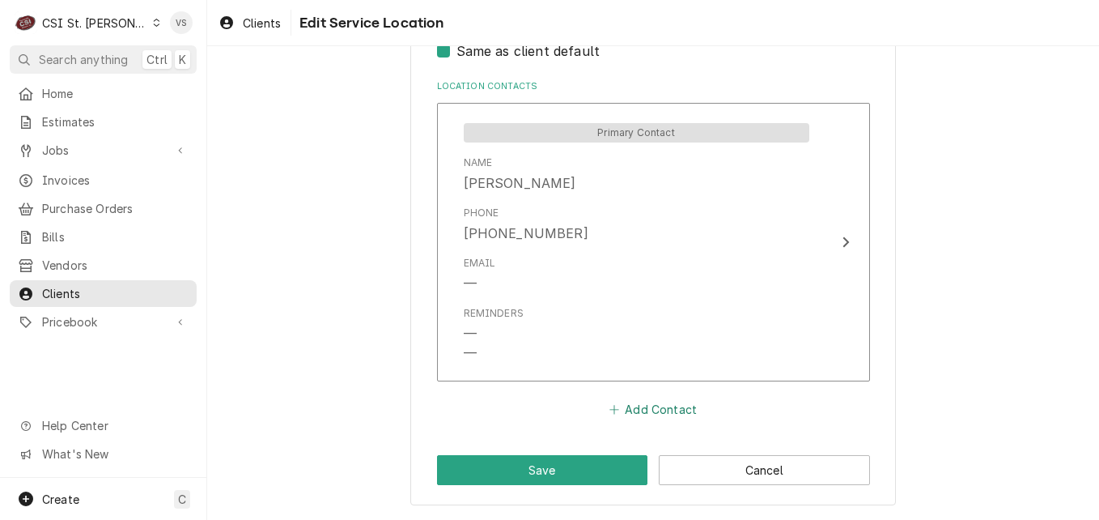
click at [645, 406] on button "Add Contact" at bounding box center [652, 409] width 93 height 23
type textarea "x"
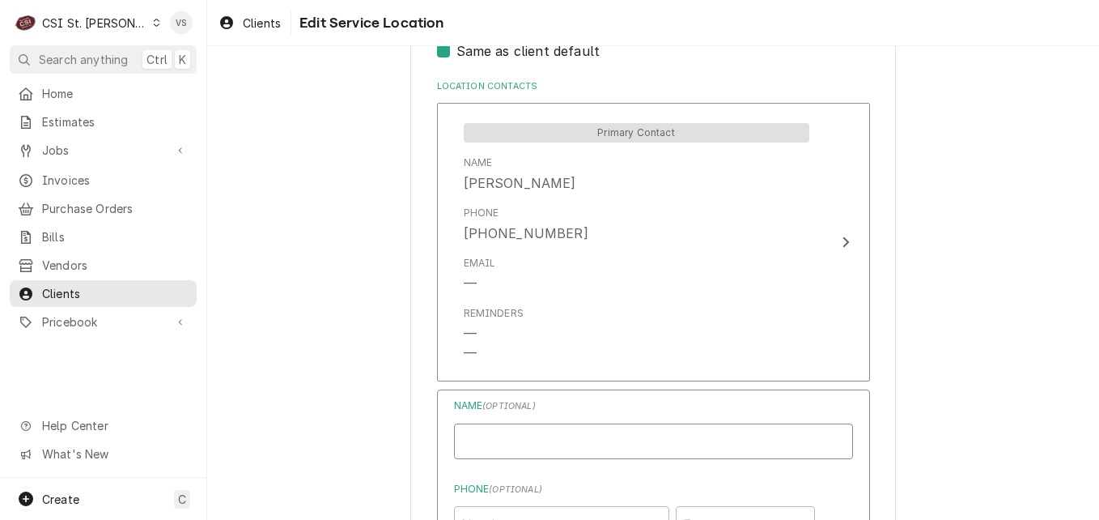
click at [525, 439] on input "Location Name ( optional )" at bounding box center [653, 441] width 399 height 36
type input "Danielle Jones-Invoices"
type input "djones@afvusa.com"
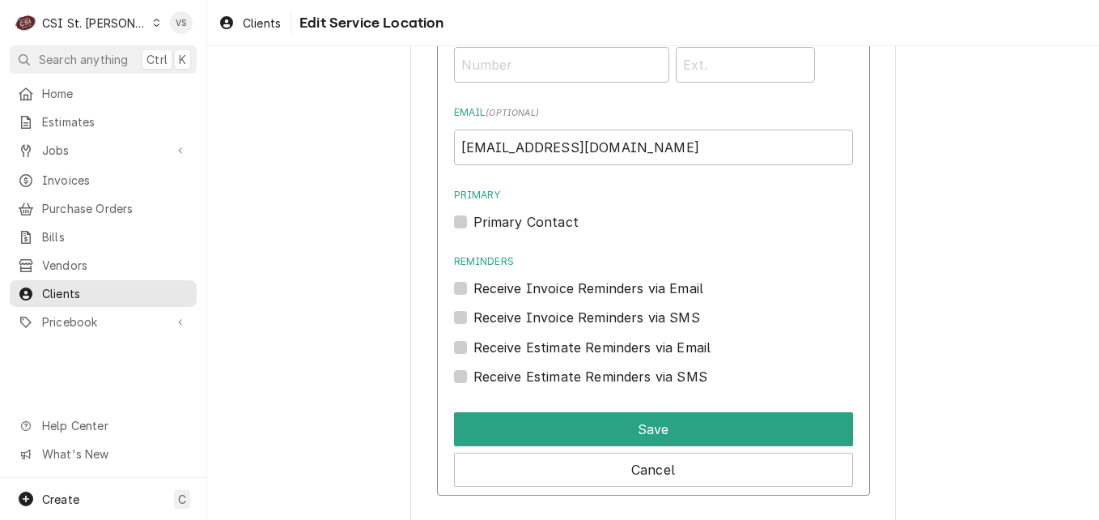
scroll to position [1310, 0]
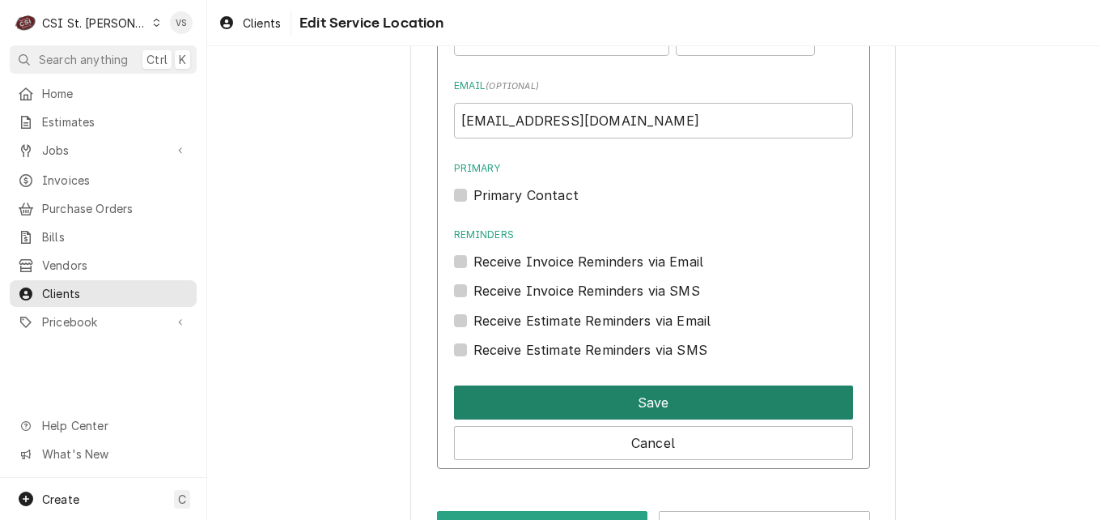
click at [573, 406] on button "Save" at bounding box center [653, 402] width 399 height 34
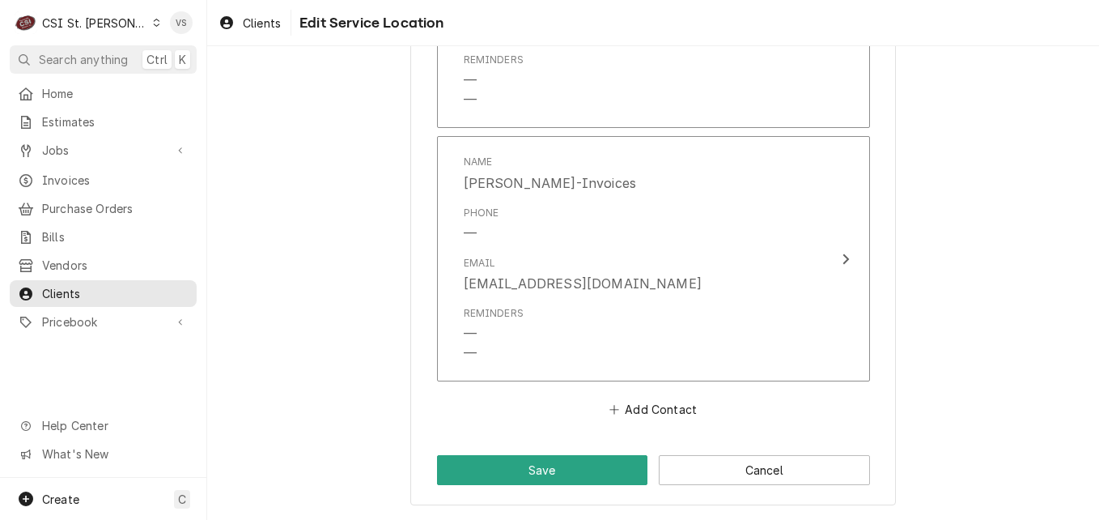
click at [574, 462] on button "Save" at bounding box center [542, 470] width 211 height 30
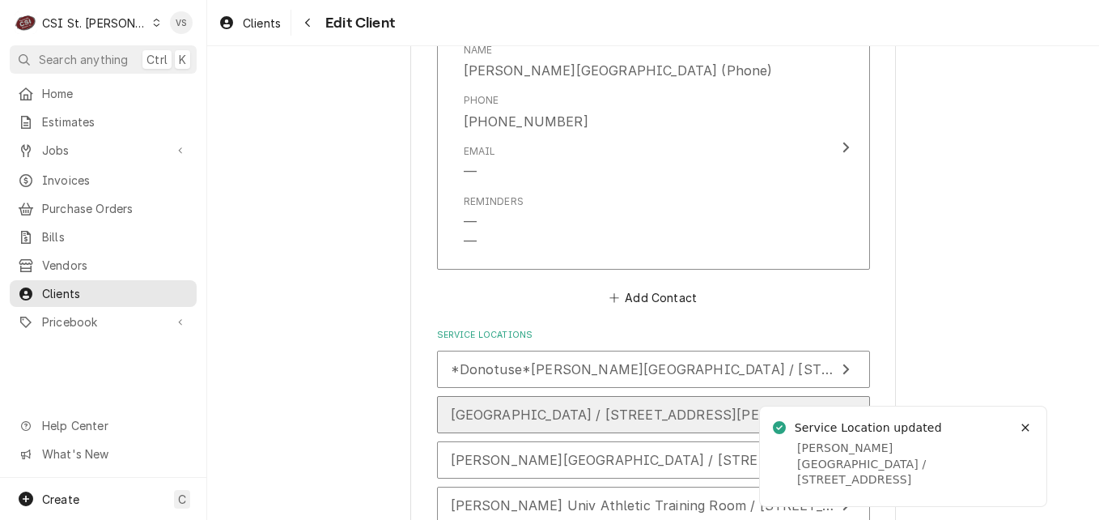
scroll to position [2832, 0]
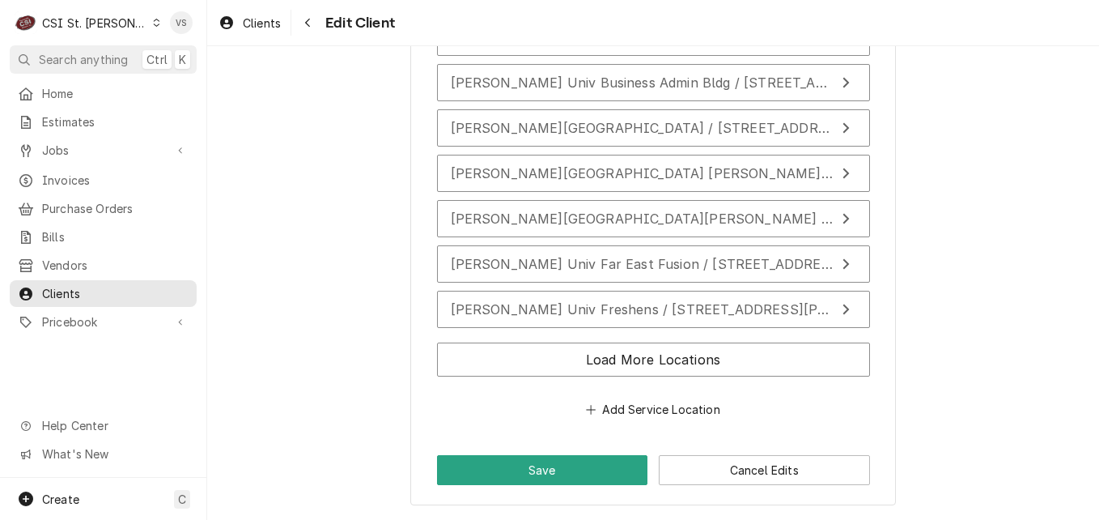
click at [618, 360] on button "Load More Locations" at bounding box center [653, 359] width 433 height 34
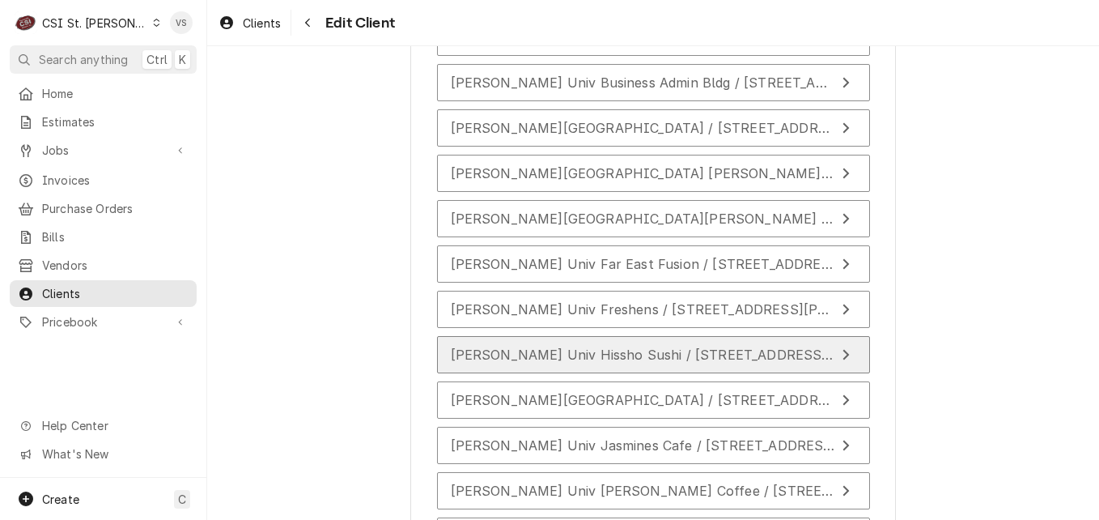
click at [565, 353] on span "Webster Univ Hissho Sushi / 175 Edgar Road, Webster Groves, MO 63119" at bounding box center [808, 354] width 714 height 16
type textarea "x"
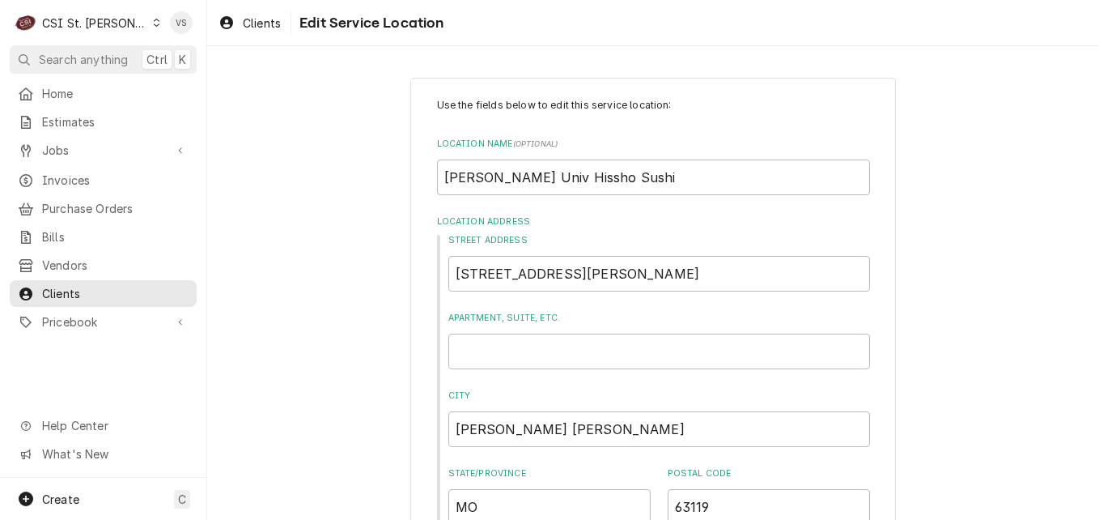
scroll to position [648, 0]
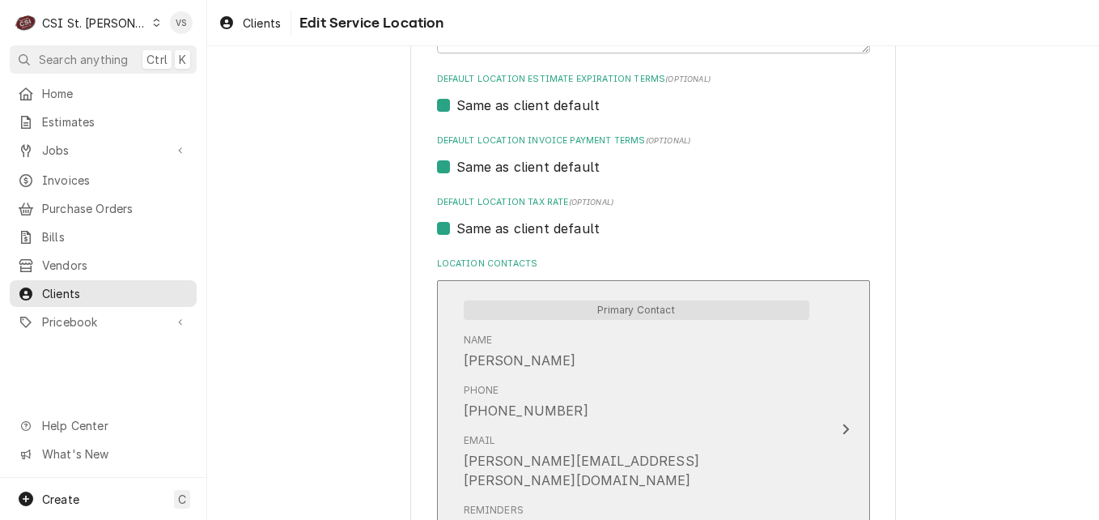
click at [587, 372] on div "Name Cheri Hicks" at bounding box center [637, 351] width 346 height 50
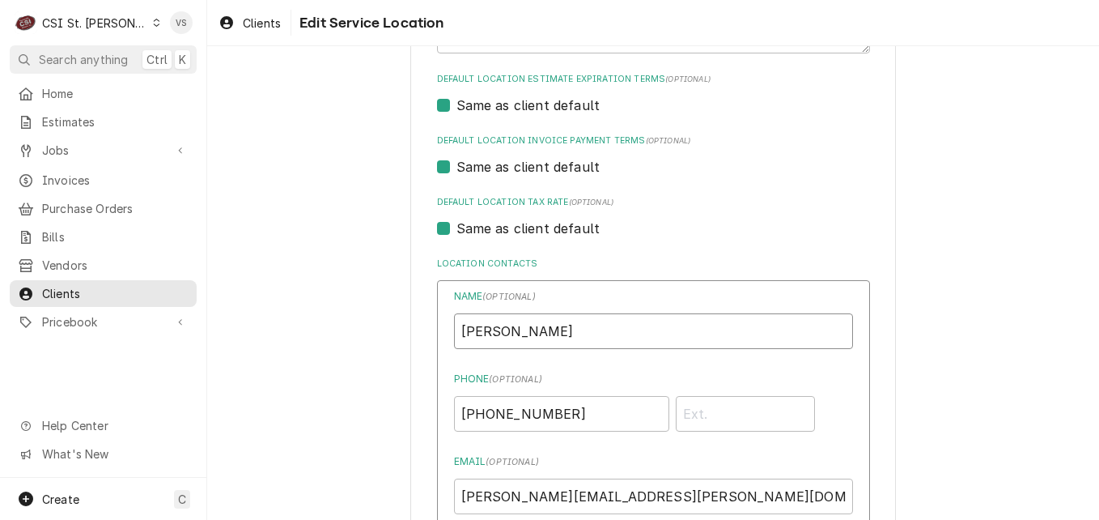
click at [423, 321] on div "Use the fields below to edit this service location: Location Name ( optional ) …" at bounding box center [653, 219] width 486 height 1579
type input "Danielle Jones-Invoices"
click at [509, 496] on input "cheri.hicks@sodexo.com" at bounding box center [653, 496] width 399 height 36
click at [395, 411] on div "Use the fields below to edit this service location: Location Name ( optional ) …" at bounding box center [653, 220] width 892 height 1608
drag, startPoint x: 617, startPoint y: 493, endPoint x: 424, endPoint y: 491, distance: 192.7
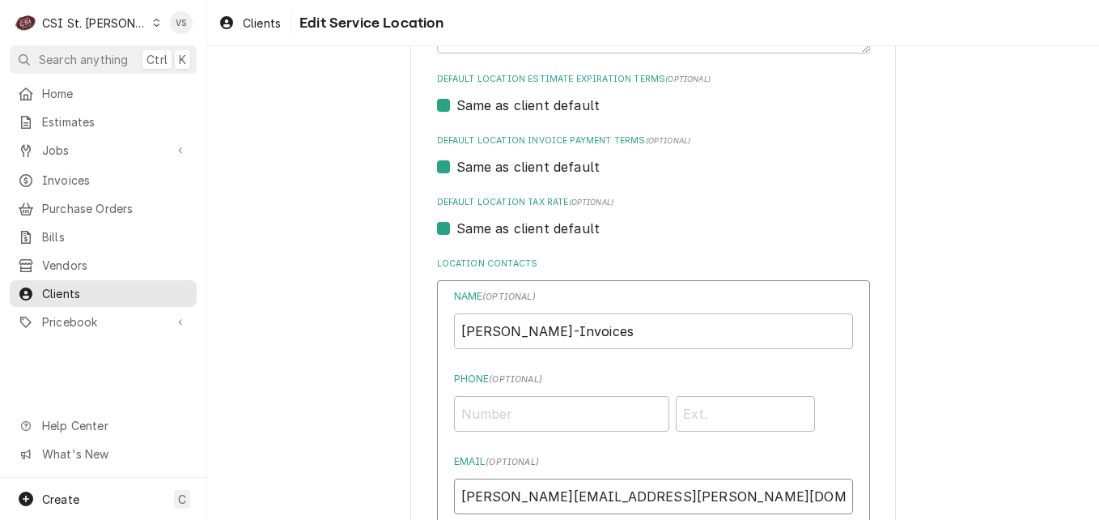
click at [424, 491] on div "Use the fields below to edit this service location: Location Name ( optional ) …" at bounding box center [653, 219] width 486 height 1579
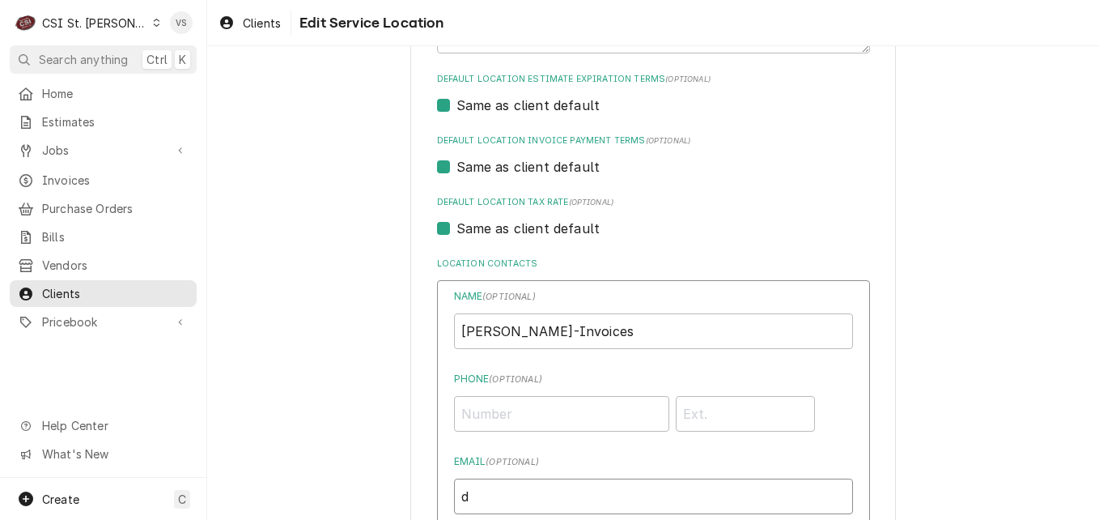
type input "djones@afvusa.com"
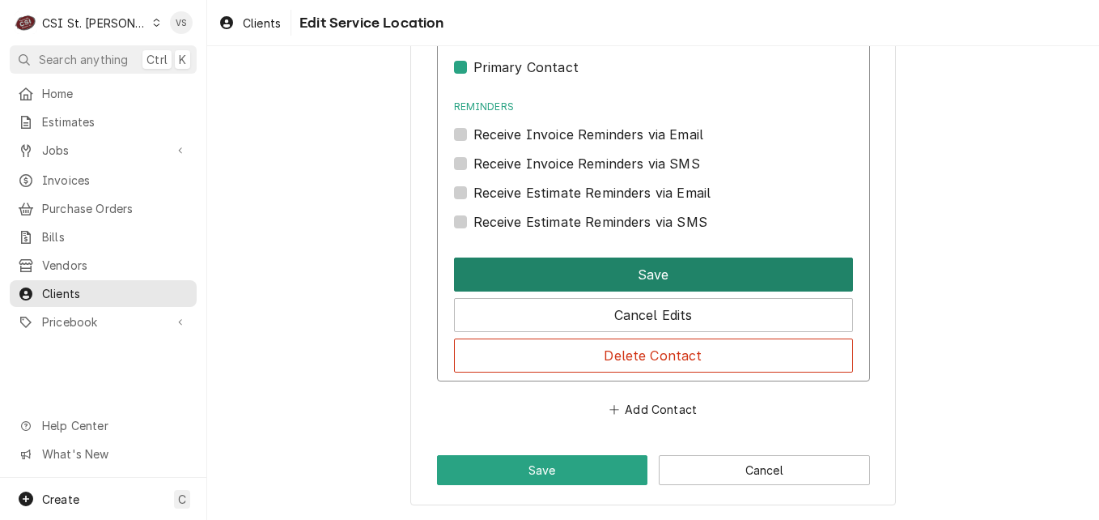
click at [563, 282] on button "Save" at bounding box center [653, 274] width 399 height 34
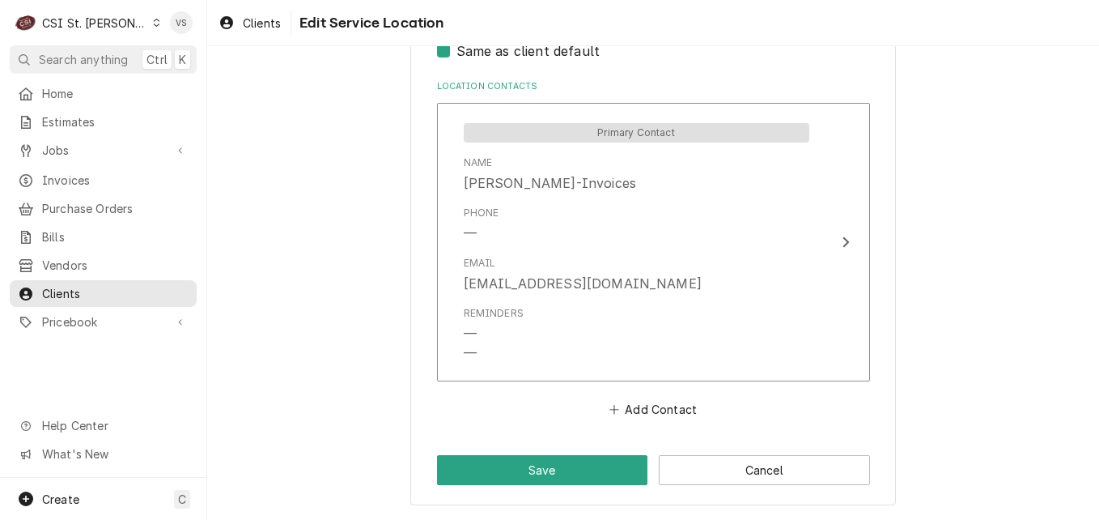
scroll to position [825, 0]
click at [562, 474] on button "Save" at bounding box center [542, 470] width 211 height 30
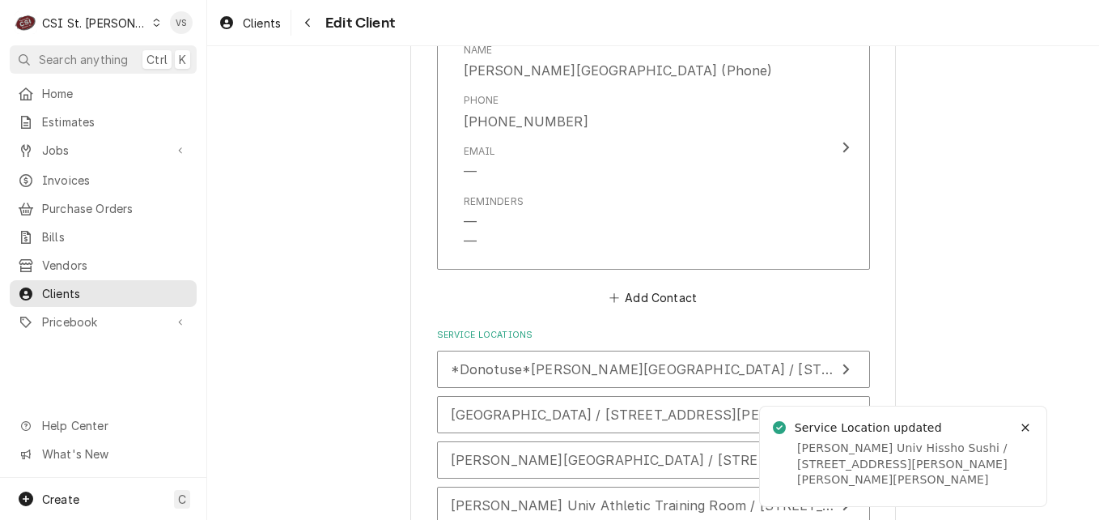
scroll to position [2832, 0]
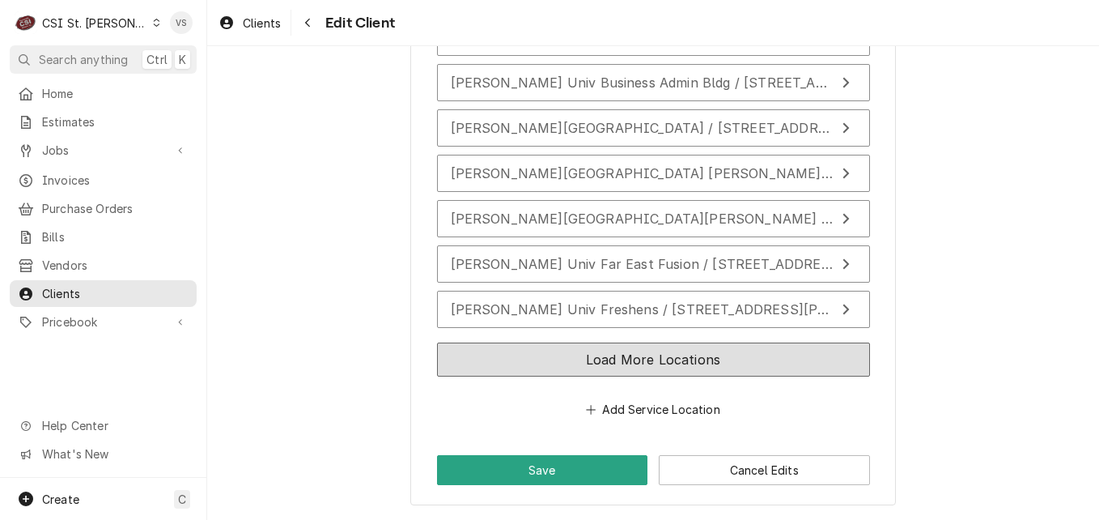
click at [508, 361] on button "Load More Locations" at bounding box center [653, 359] width 433 height 34
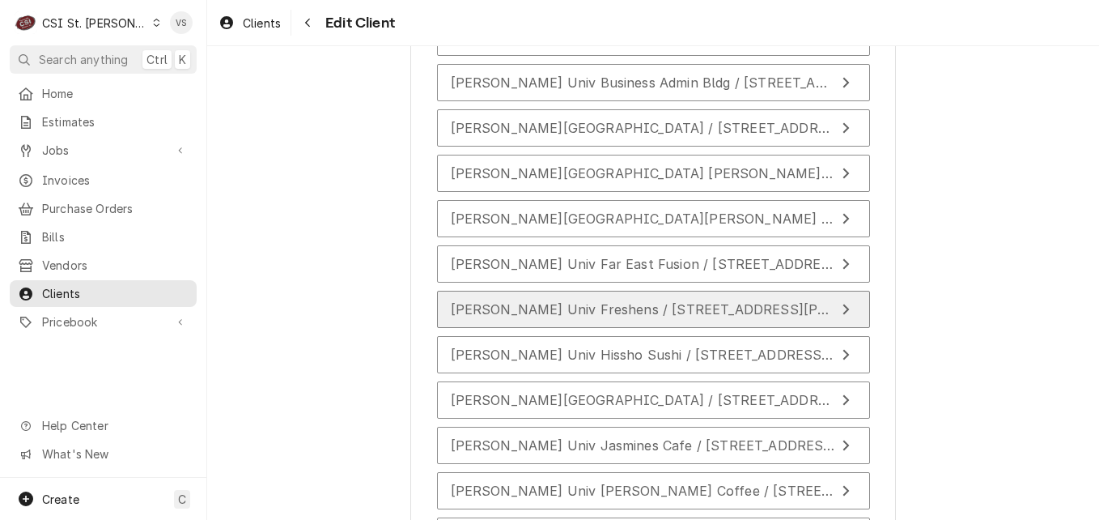
click at [512, 308] on span "Webster Univ Freshens / 175 Edgar Road Crossroads Food Court, Webster Groves, M…" at bounding box center [796, 309] width 691 height 16
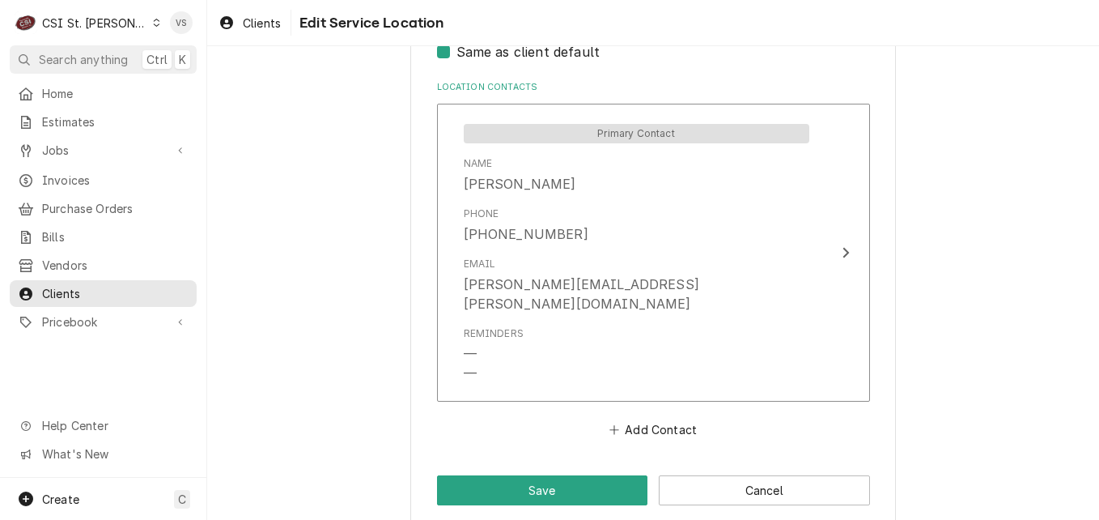
scroll to position [864, 0]
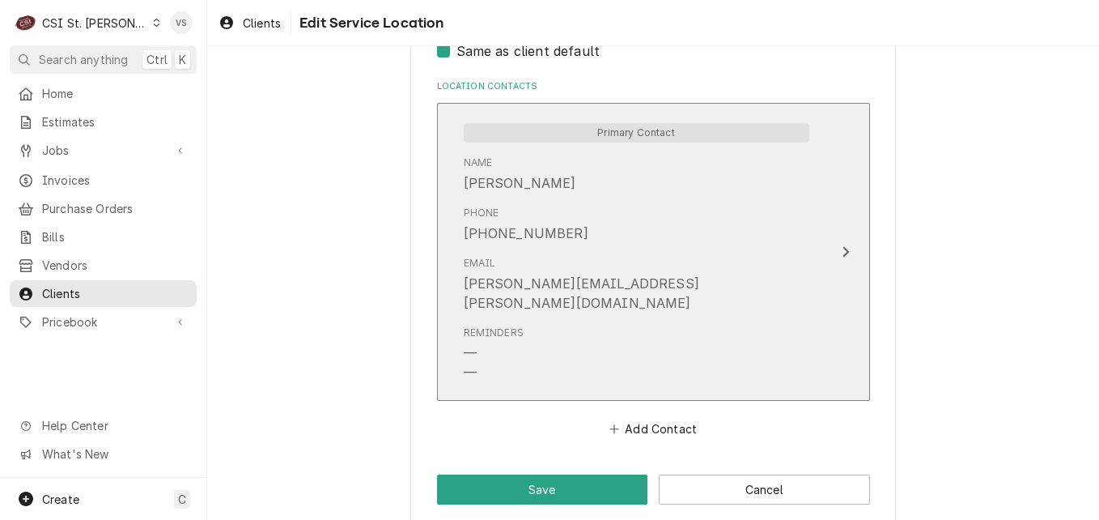
click at [615, 245] on div "Phone (314) 246-7776" at bounding box center [637, 224] width 346 height 50
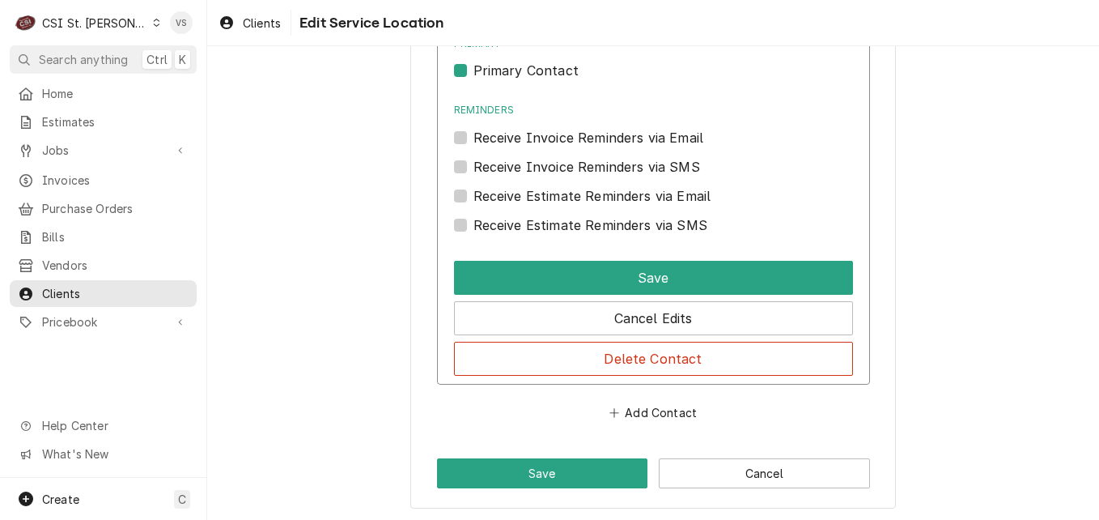
scroll to position [1187, 0]
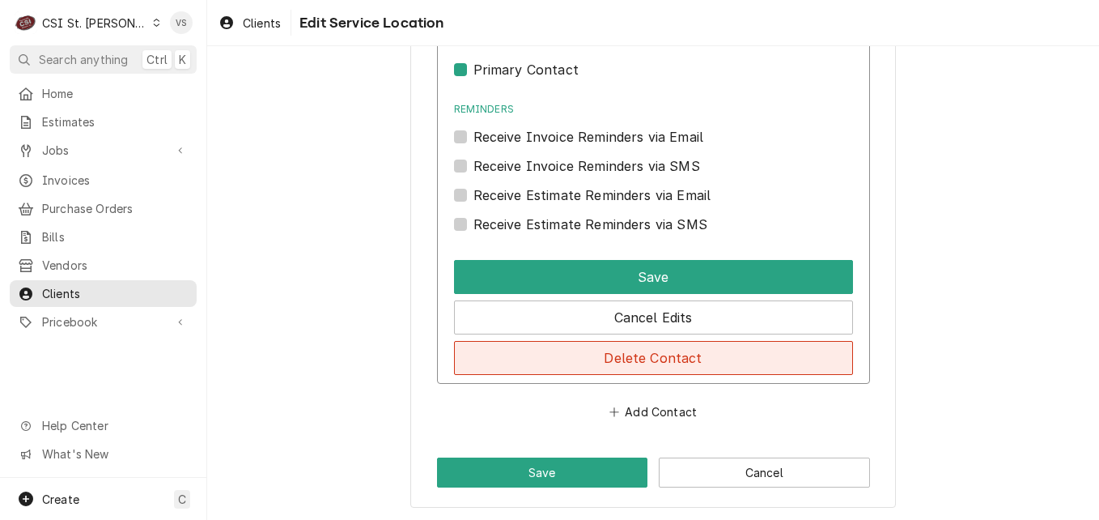
click at [619, 357] on button "Delete Contact" at bounding box center [653, 358] width 399 height 34
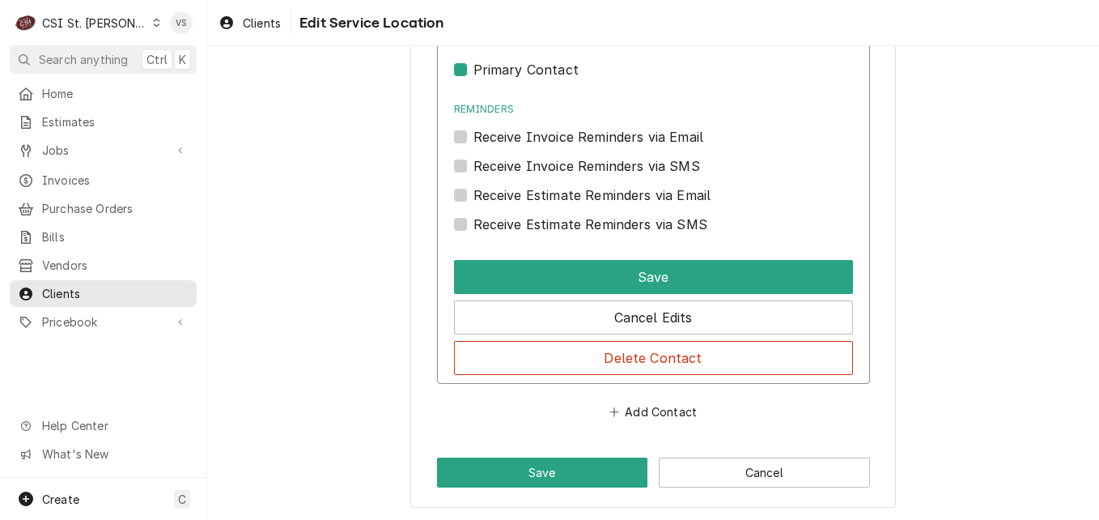
scroll to position [576, 0]
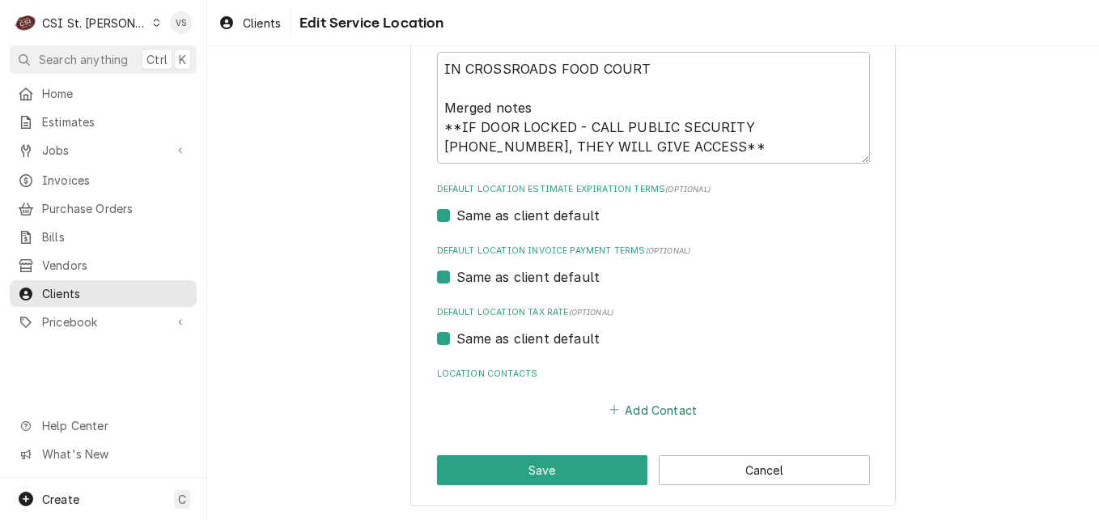
click at [635, 412] on button "Add Contact" at bounding box center [652, 409] width 93 height 23
type textarea "x"
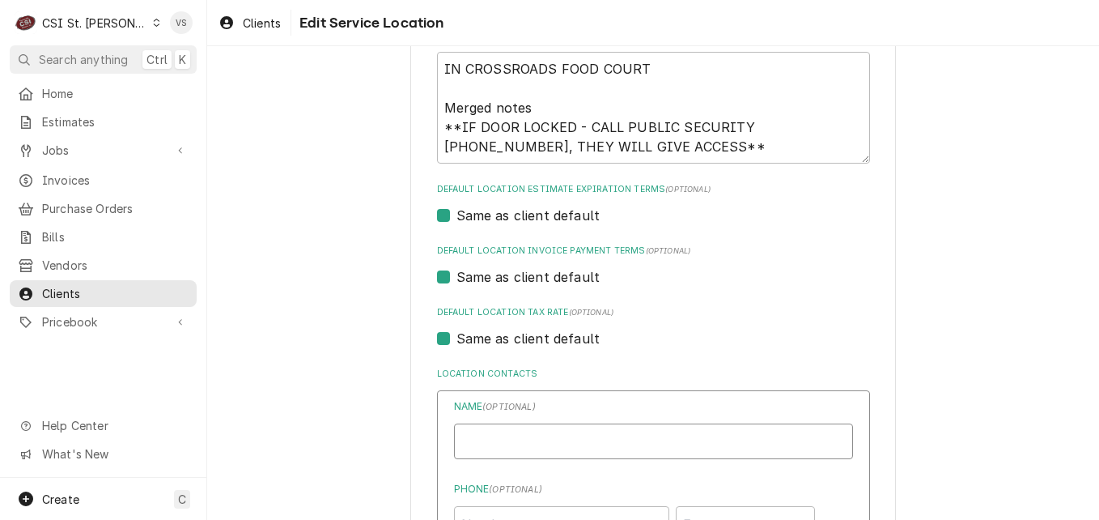
click at [530, 438] on input "Location Name ( optional )" at bounding box center [653, 441] width 399 height 36
type input "Danielle Jones-Invoices"
type input "djones@afvusa.com"
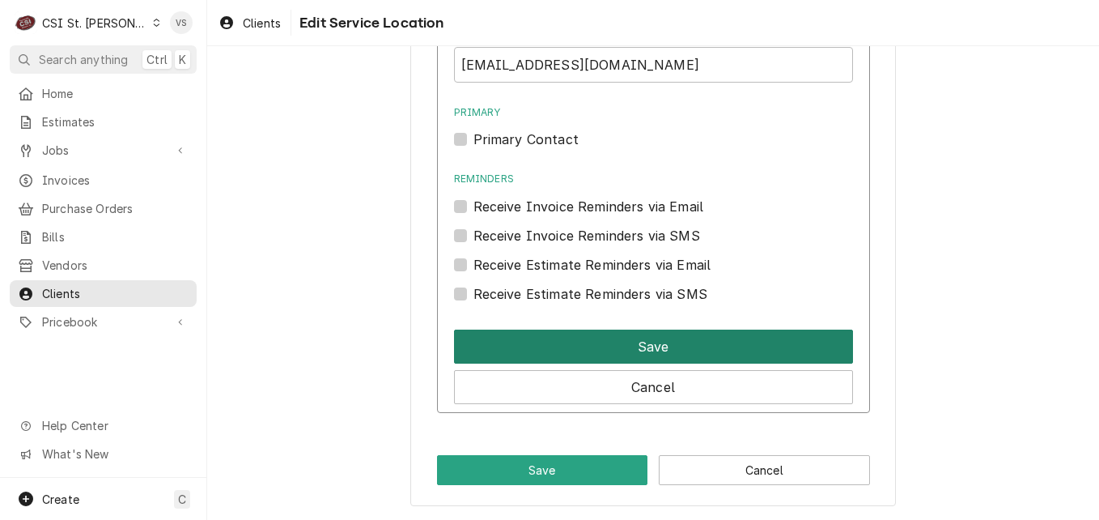
click at [542, 340] on button "Save" at bounding box center [653, 346] width 399 height 34
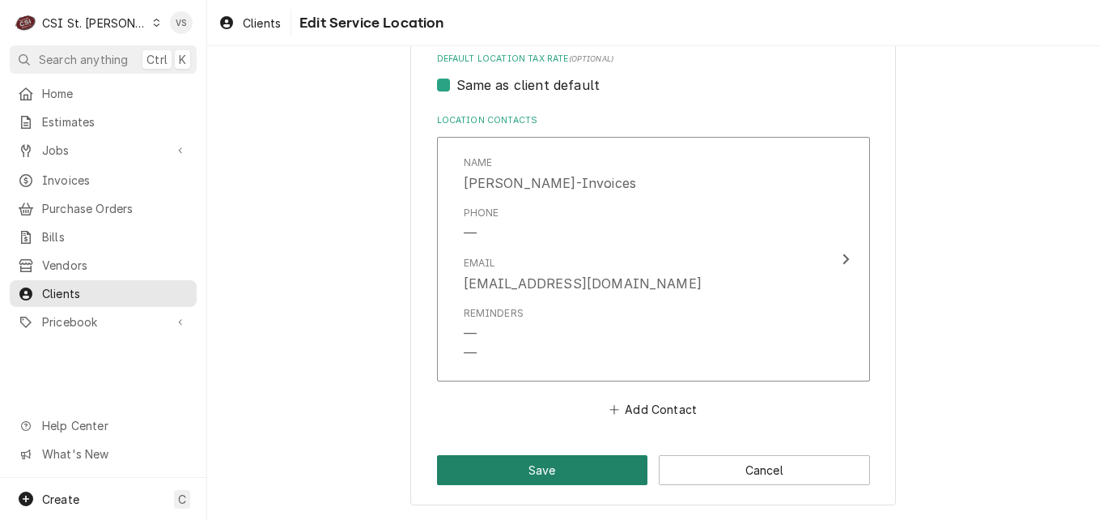
scroll to position [830, 0]
click at [532, 467] on button "Save" at bounding box center [542, 470] width 211 height 30
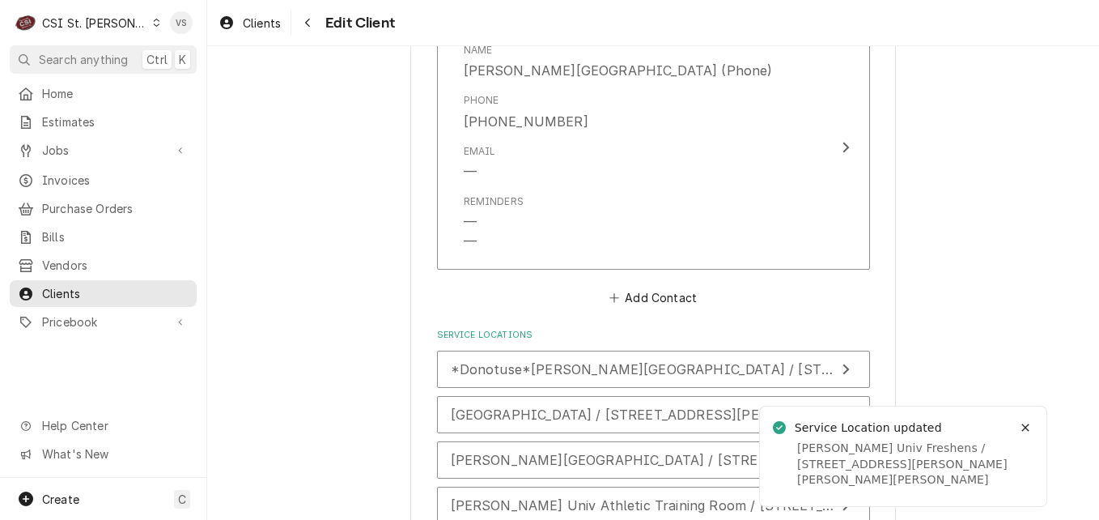
scroll to position [2832, 0]
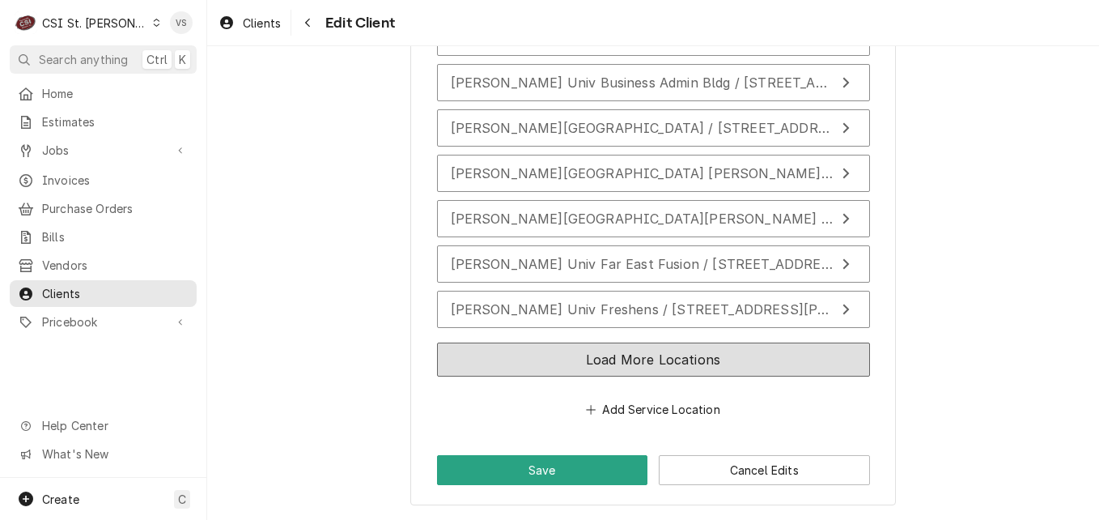
click at [560, 355] on button "Load More Locations" at bounding box center [653, 359] width 433 height 34
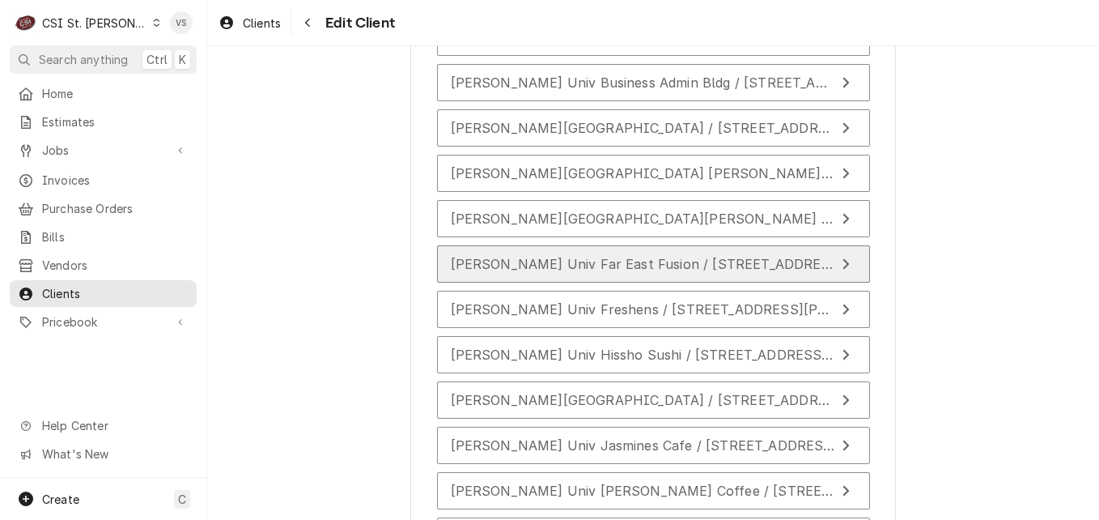
click at [565, 258] on span "Webster Univ Far East Fusion / 175 Edgar Road Crossroads Food Court, Webster Gr…" at bounding box center [817, 264] width 732 height 16
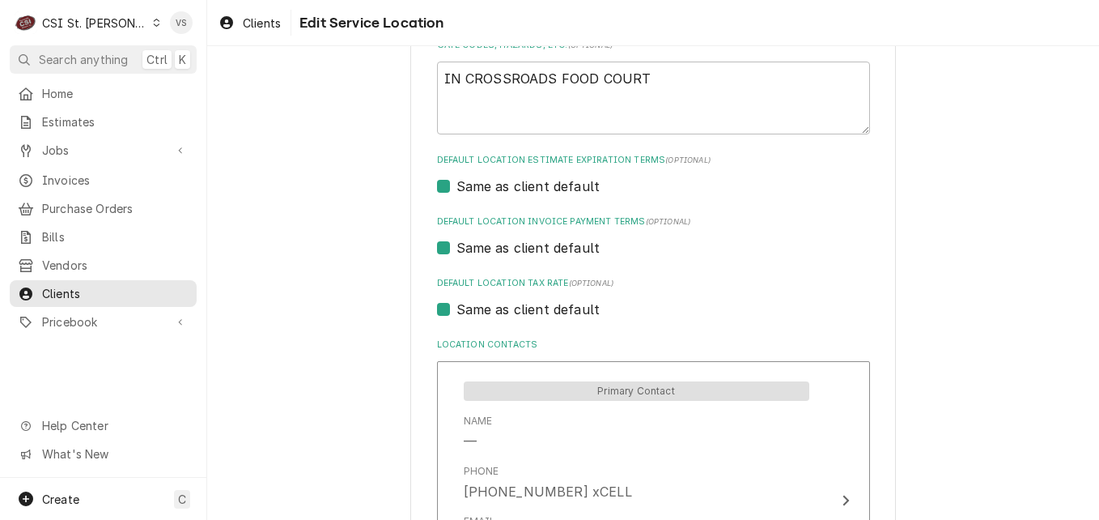
scroll to position [890, 0]
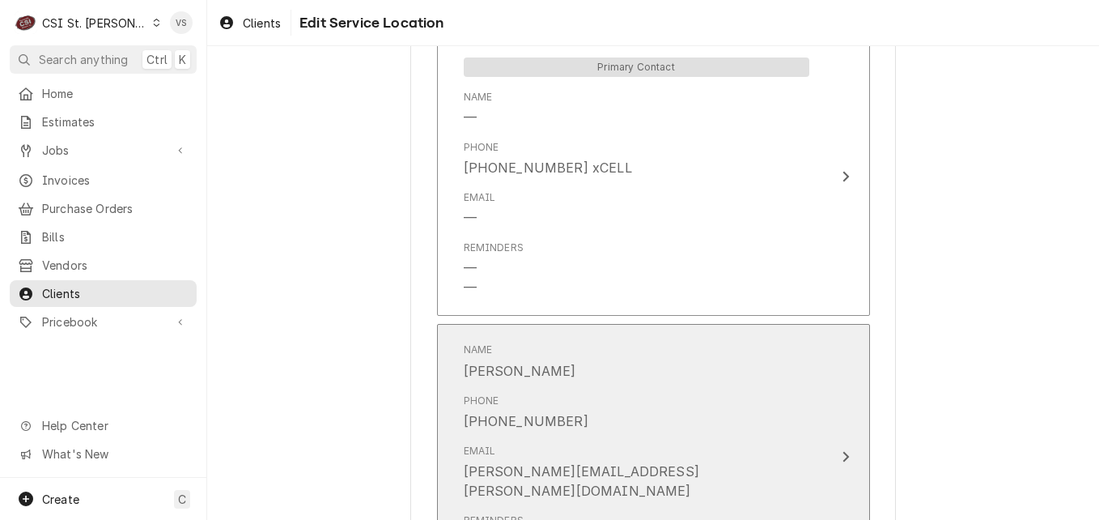
click at [584, 389] on div "Phone (314) 637-7147" at bounding box center [637, 412] width 346 height 50
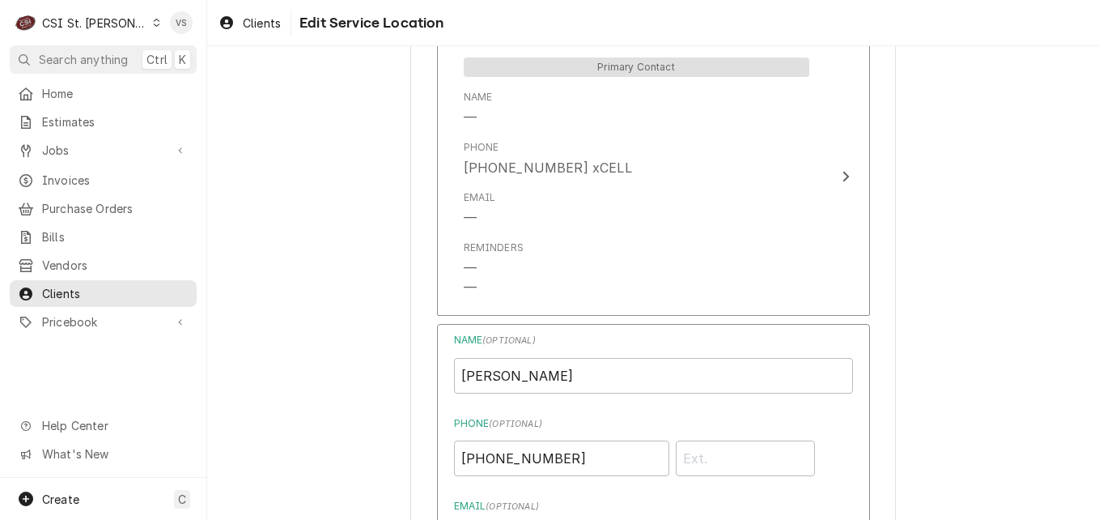
scroll to position [1376, 0]
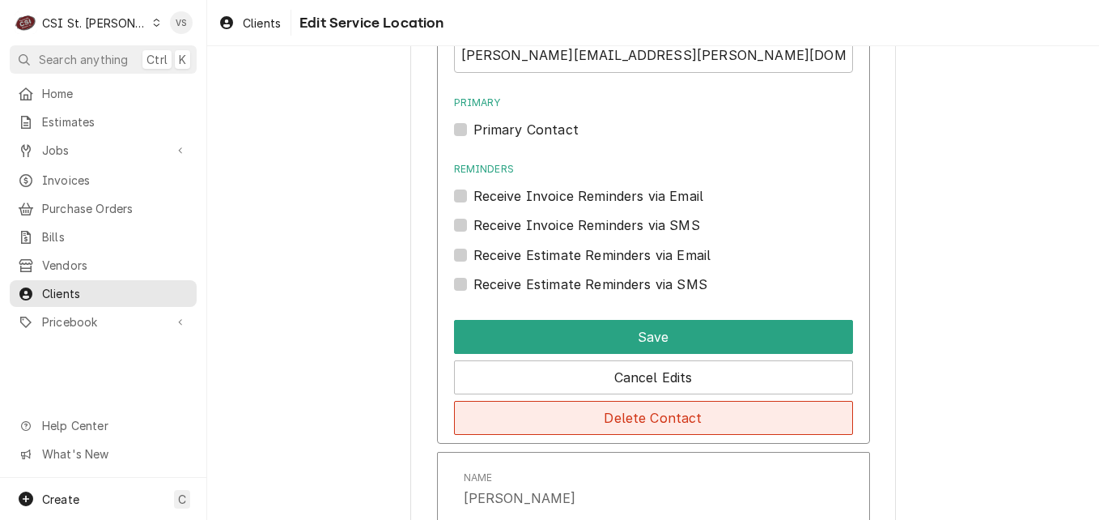
click at [579, 423] on button "Delete Contact" at bounding box center [653, 418] width 399 height 34
type textarea "x"
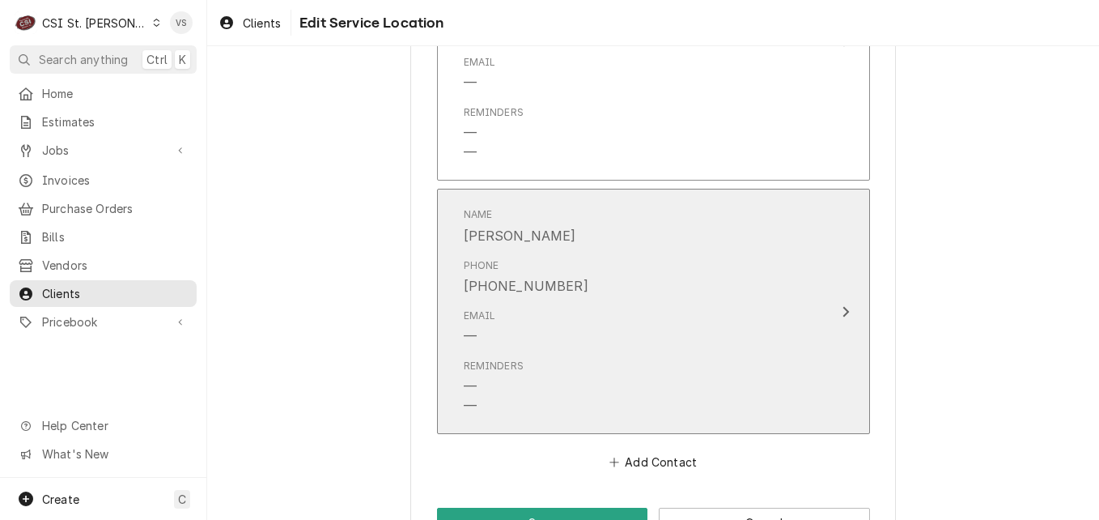
scroll to position [997, 0]
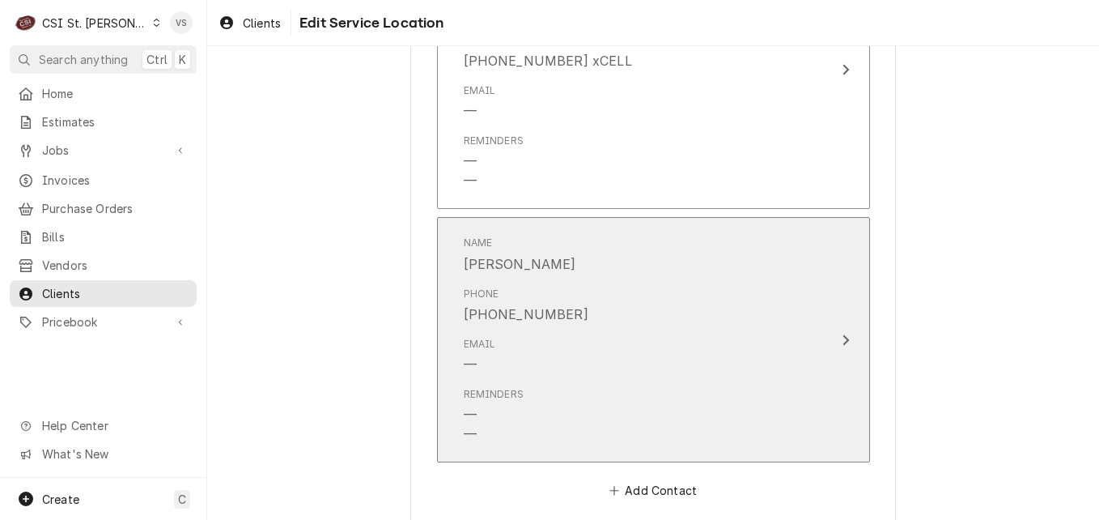
click at [816, 338] on button "Name Ruth Phone (314) 246-7775 Email — Reminders — —" at bounding box center [653, 339] width 433 height 245
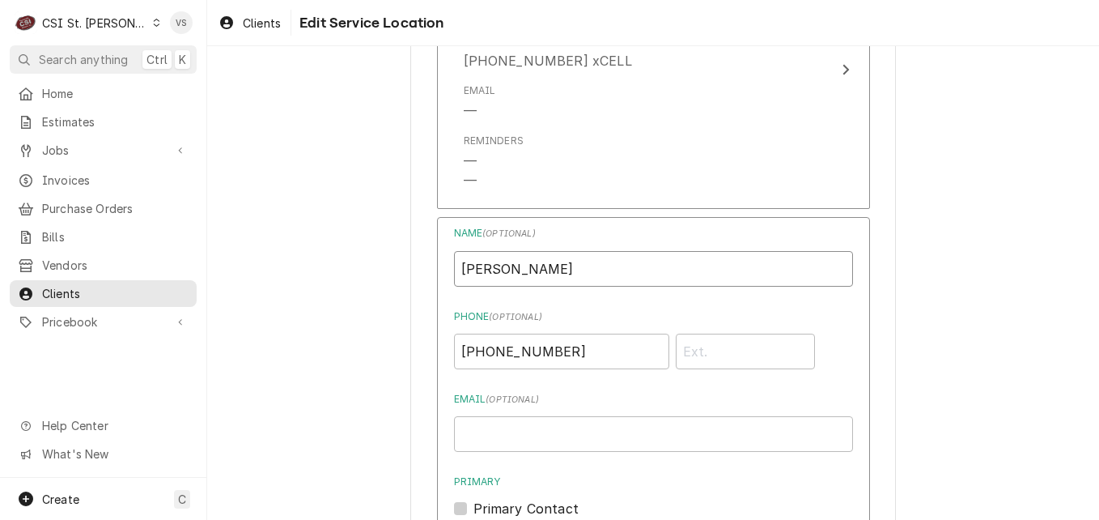
click at [429, 272] on div "Use the fields below to edit this service location: Location Name ( optional ) …" at bounding box center [653, 13] width 486 height 1866
type input "Danielle Jones-Invoices"
type input "djones@afvusa.com"
click at [470, 352] on input "(314) 246-7775" at bounding box center [561, 351] width 215 height 36
click at [354, 349] on div "Use the fields below to edit this service location: Location Name ( optional ) …" at bounding box center [653, 13] width 892 height 1894
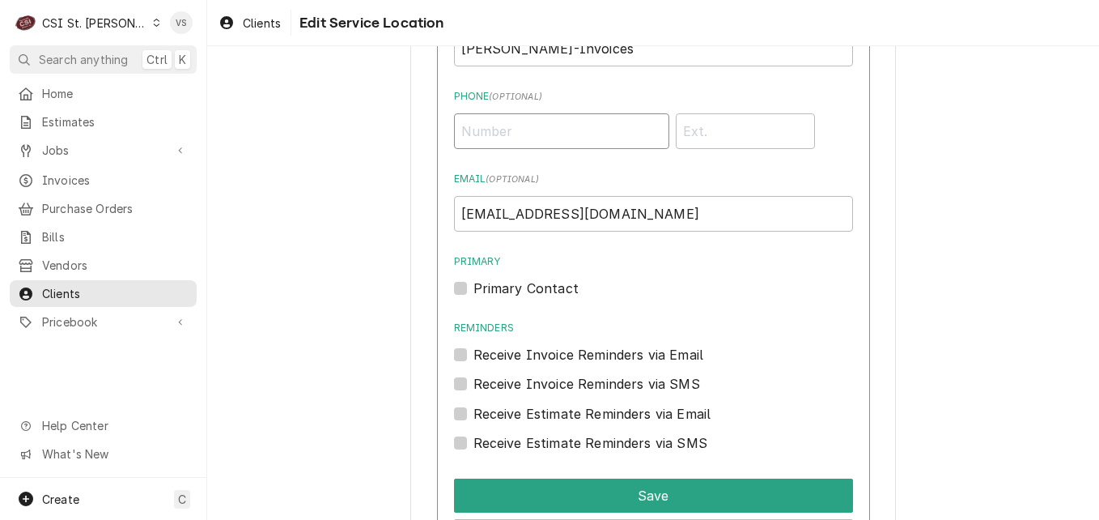
scroll to position [1321, 0]
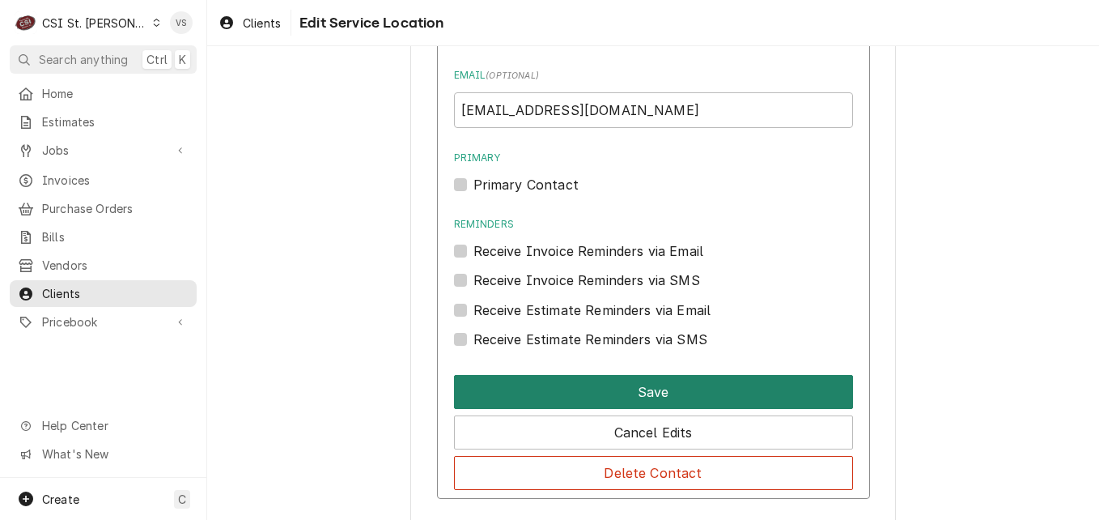
click at [535, 399] on button "Save" at bounding box center [653, 392] width 399 height 34
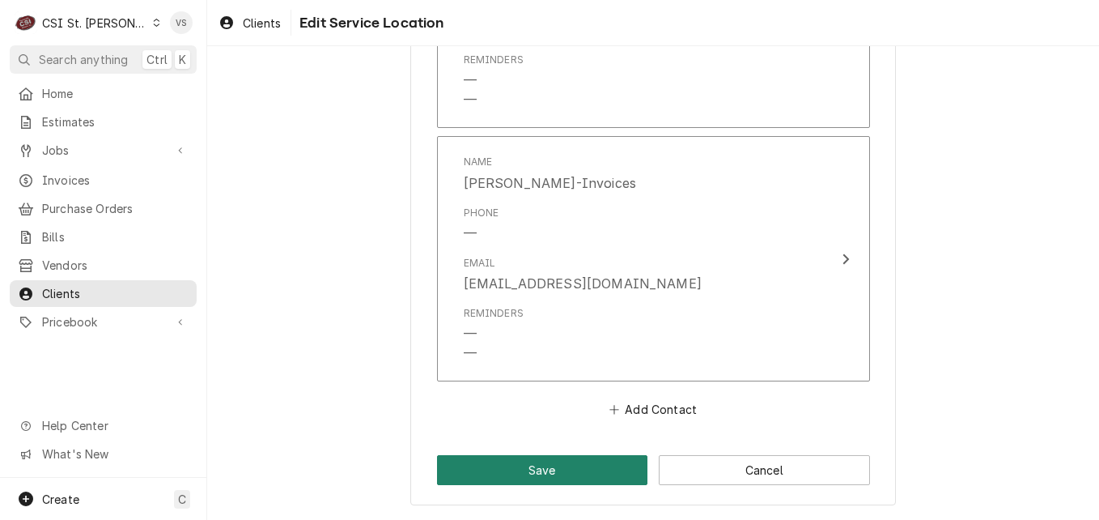
click at [543, 469] on button "Save" at bounding box center [542, 470] width 211 height 30
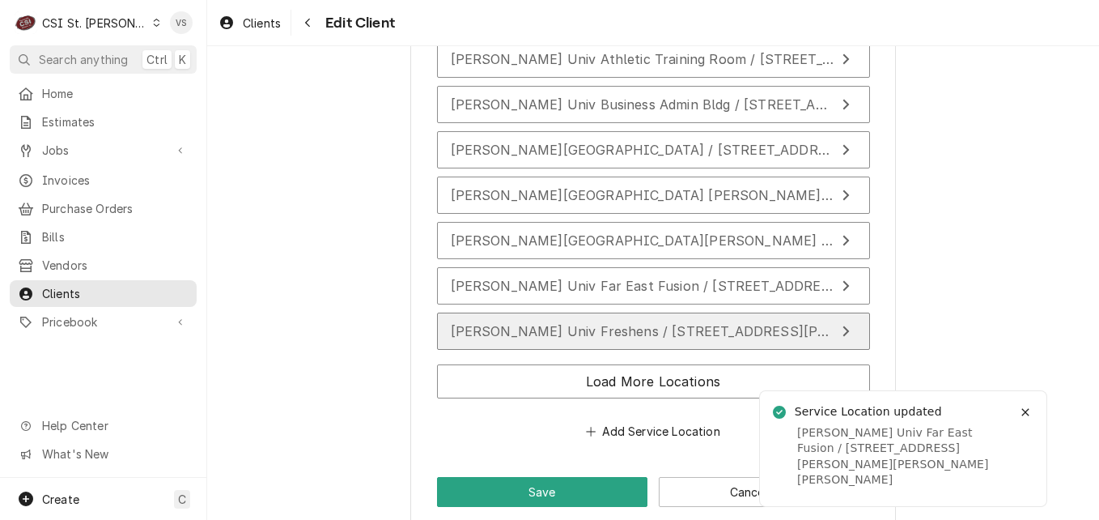
scroll to position [2832, 0]
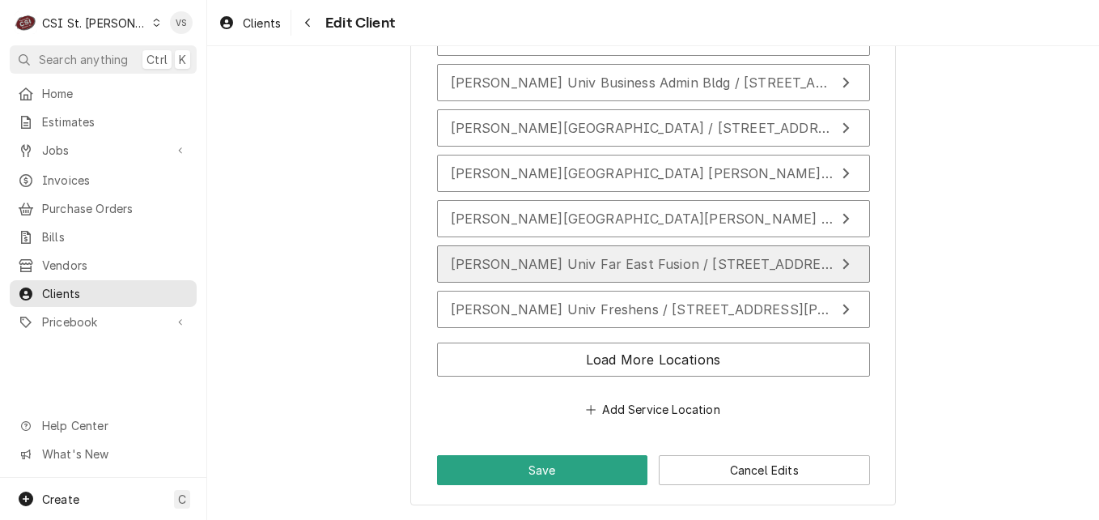
click at [554, 263] on span "Webster Univ Far East Fusion / 175 Edgar Road Crossroads Food Court, Webster Gr…" at bounding box center [817, 264] width 732 height 16
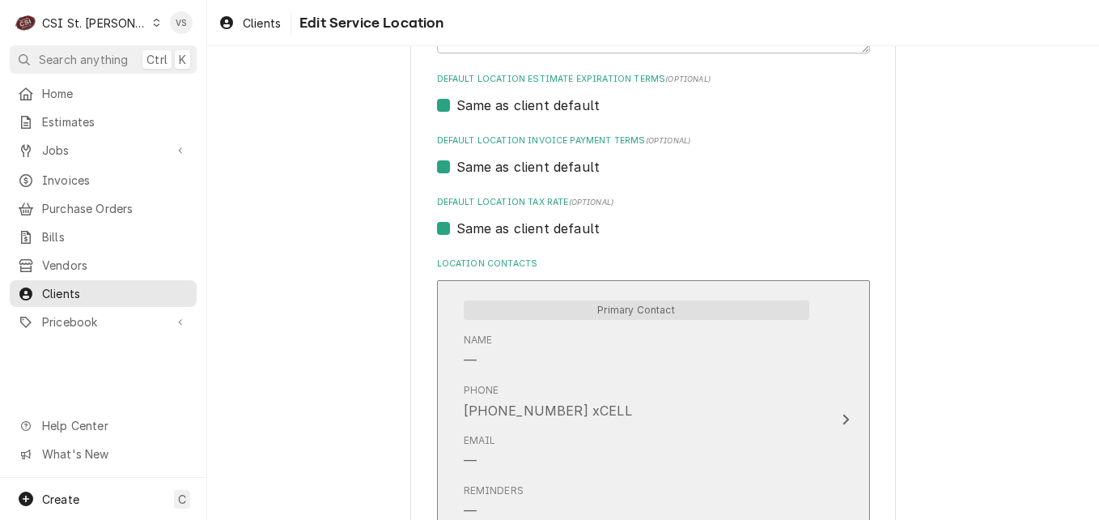
scroll to position [1078, 0]
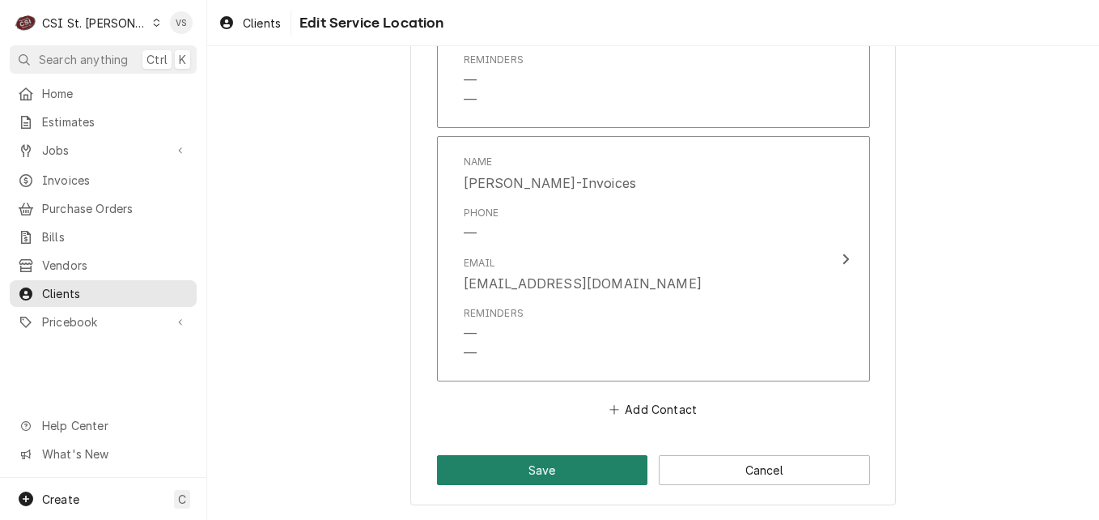
click at [568, 459] on button "Save" at bounding box center [542, 470] width 211 height 30
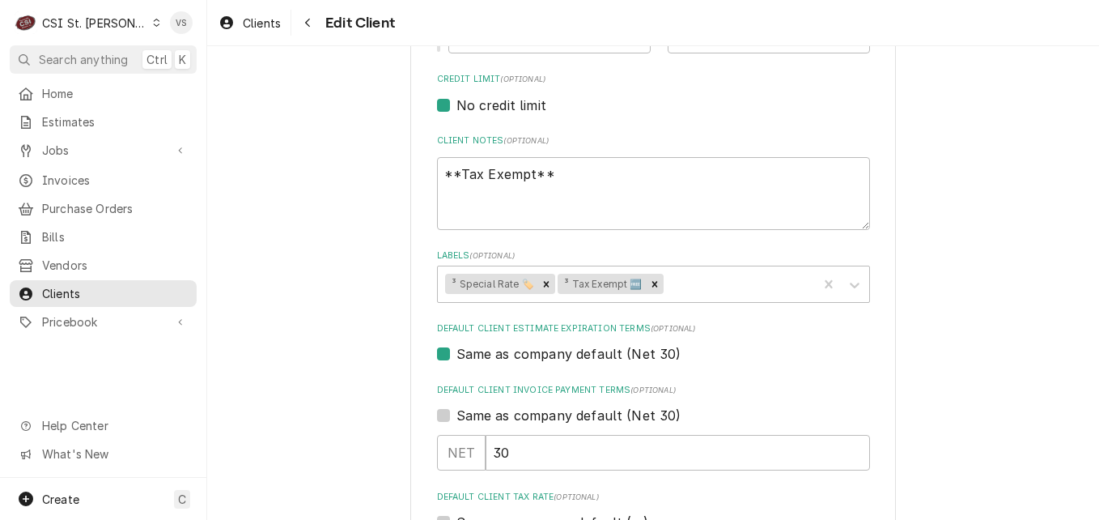
scroll to position [648, 0]
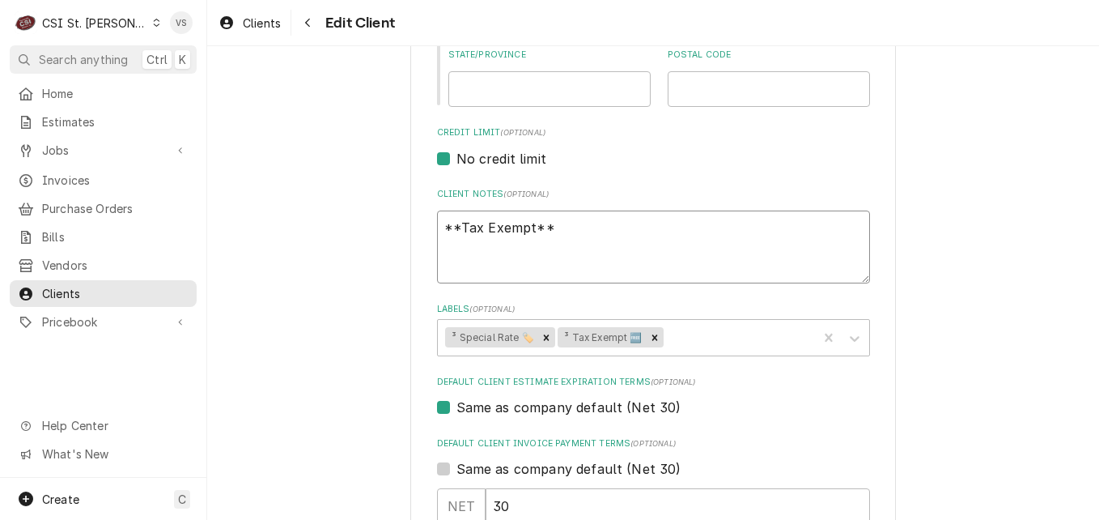
click at [582, 230] on textarea "**Tax Exempt**" at bounding box center [653, 246] width 433 height 73
type textarea "x"
type textarea "**Tax Exempt**"
type textarea "x"
type textarea "**Tax Exempt** N"
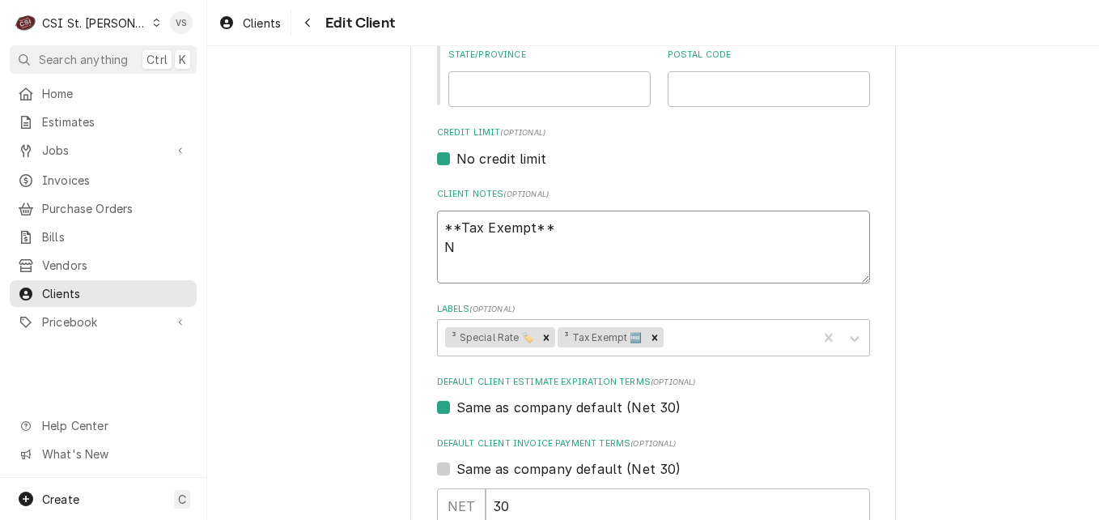
type textarea "x"
type textarea "**Tax Exempt** Ne"
type textarea "x"
type textarea "**Tax Exempt** New"
type textarea "x"
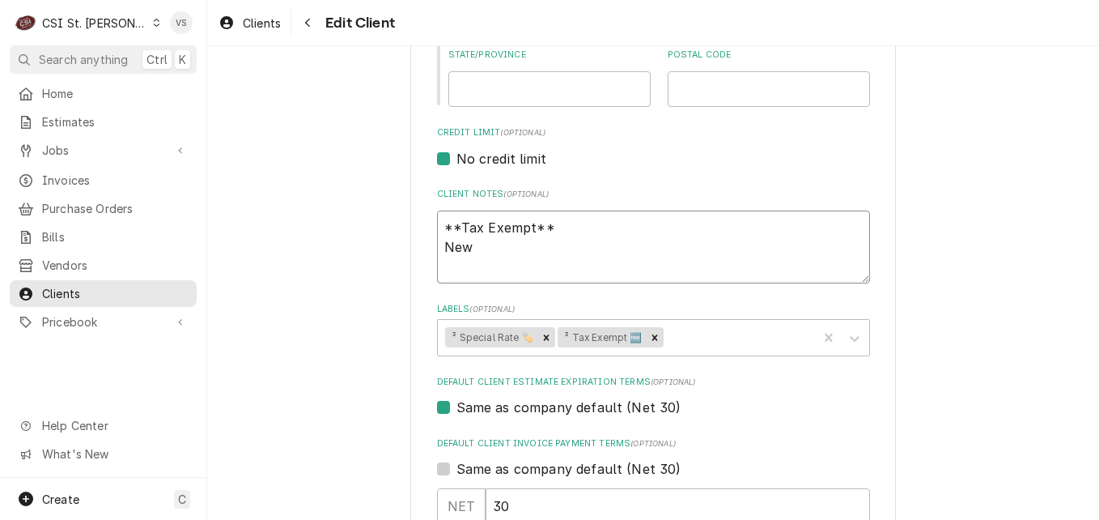
type textarea "**Tax Exempt** New"
type textarea "x"
type textarea "**Tax Exempt** New c"
type textarea "x"
type textarea "**Tax Exempt** New co"
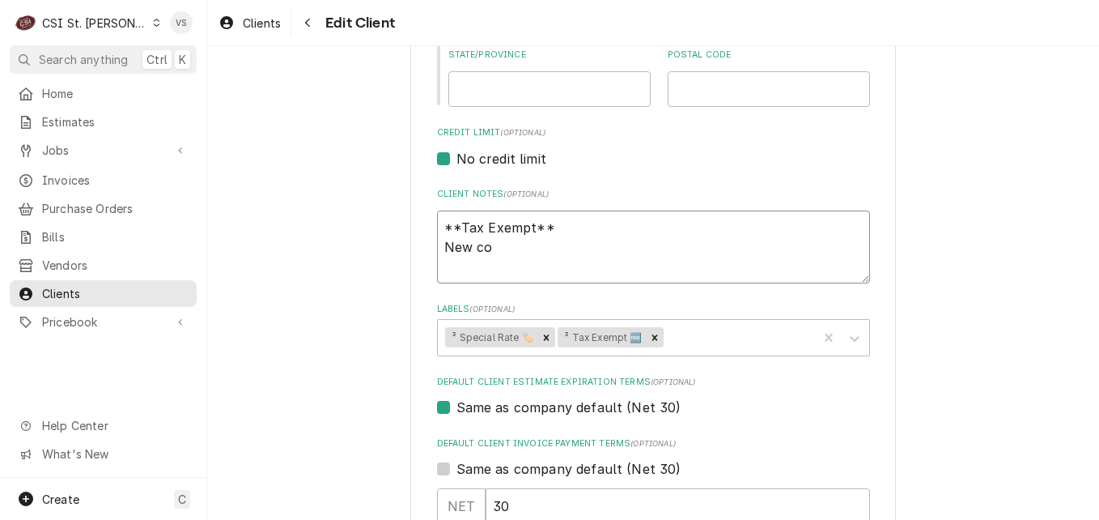
type textarea "x"
type textarea "**Tax Exempt** New c"
type textarea "x"
type textarea "**Tax Exempt** New"
type textarea "x"
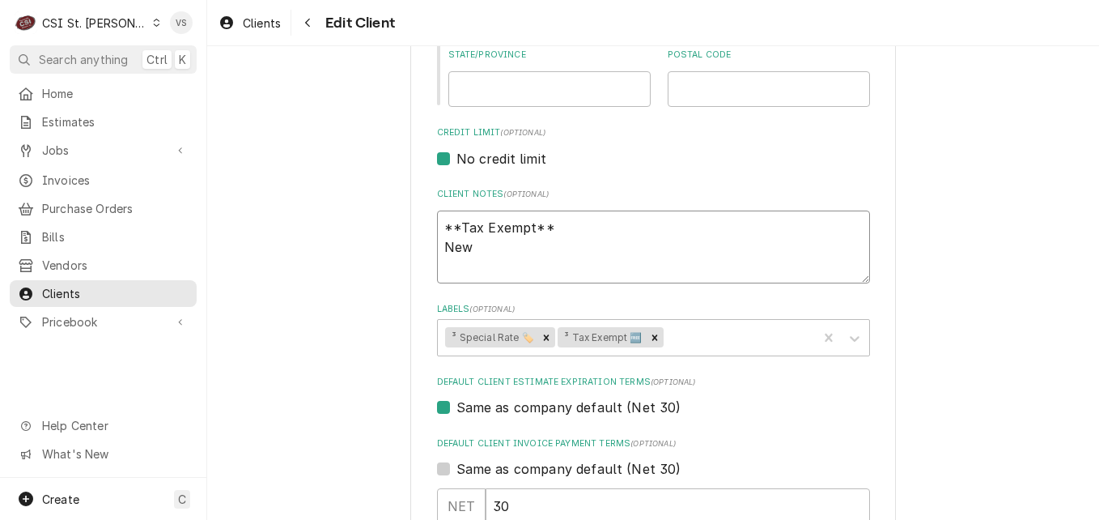
type textarea "**Tax Exempt** New c"
type textarea "x"
type textarea "**Tax Exempt** New co"
type textarea "x"
type textarea "**Tax Exempt** New c"
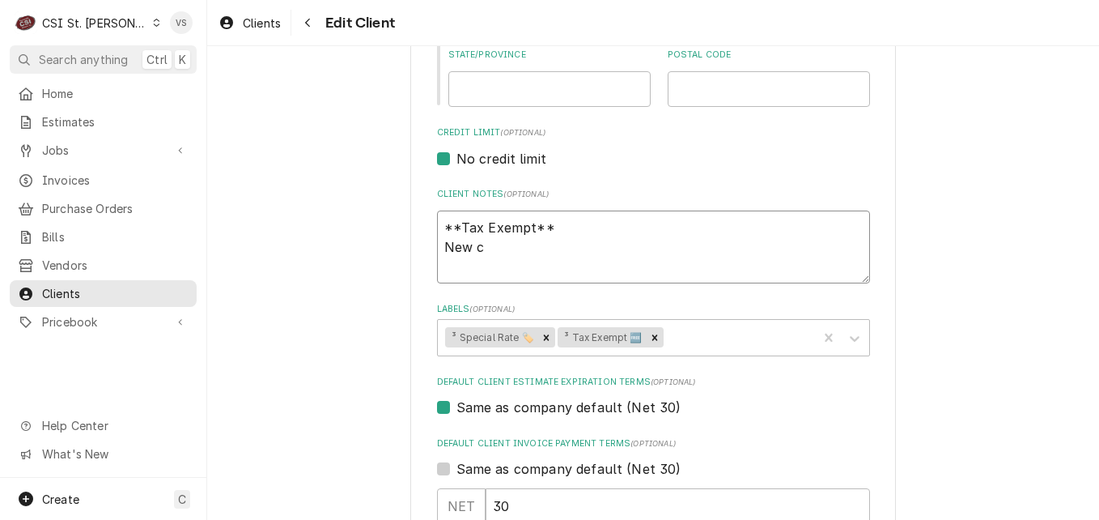
type textarea "x"
type textarea "**Tax Exempt** New"
type textarea "x"
type textarea "**Tax Exempt** New C"
type textarea "x"
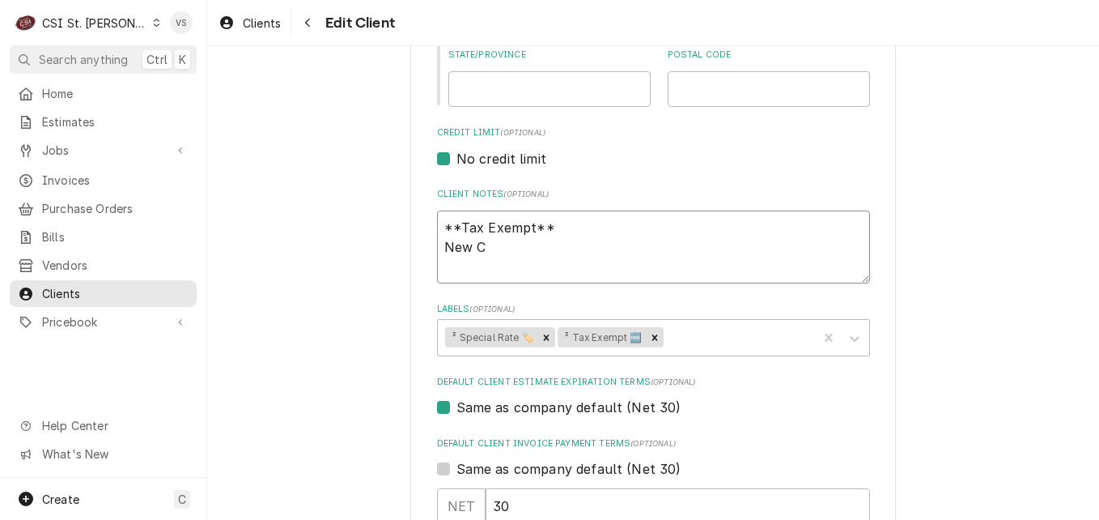
type textarea "**Tax Exempt** New Co"
type textarea "x"
type textarea "**Tax Exempt** New Com"
type textarea "x"
type textarea "**Tax Exempt** New Coma"
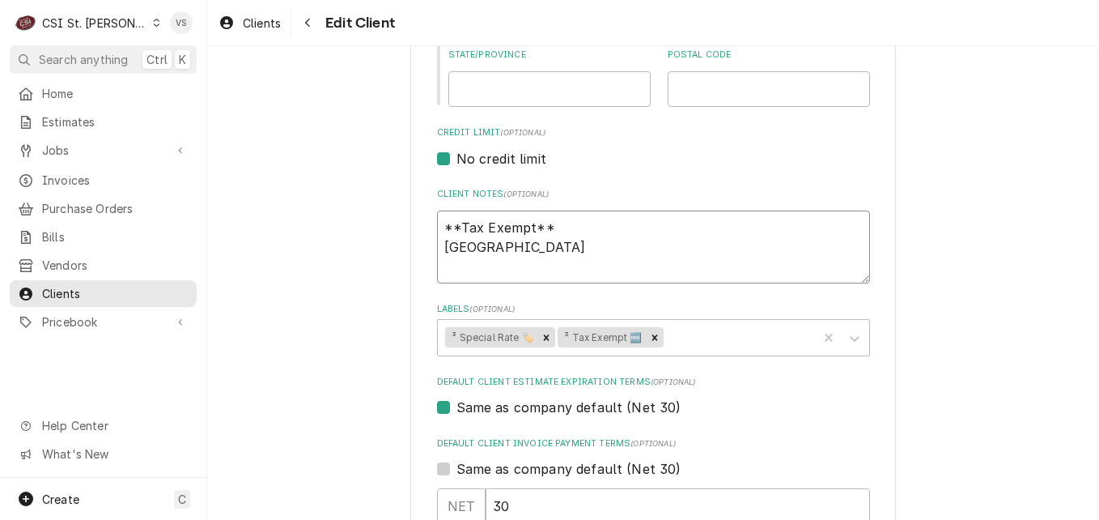
type textarea "x"
type textarea "**Tax Exempt** New Comap"
type textarea "x"
type textarea "**Tax Exempt** New Coma"
type textarea "x"
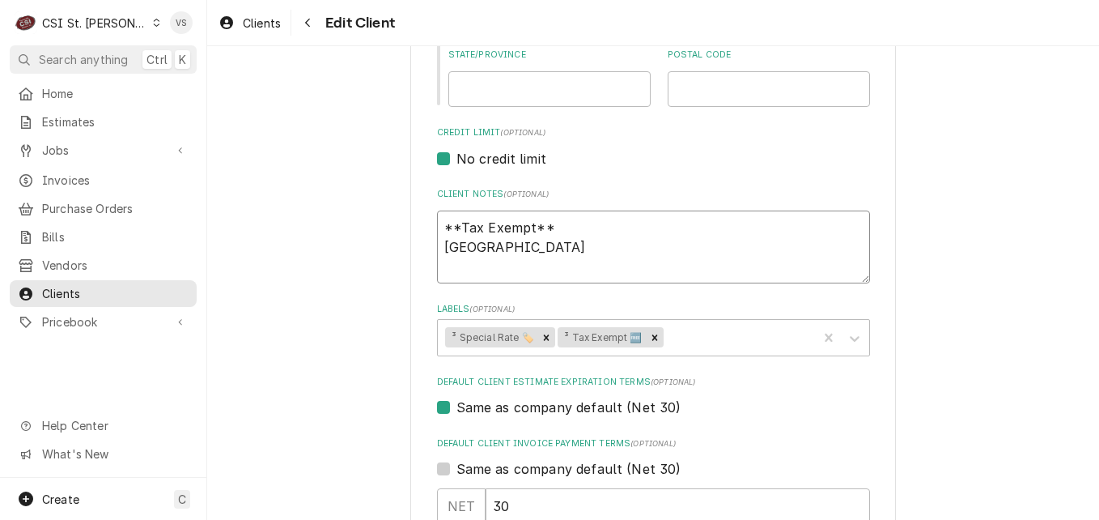
type textarea "**Tax Exempt** New Com"
type textarea "x"
type textarea "**Tax Exempt** New Comp"
type textarea "x"
type textarea "**Tax Exempt** New Compa"
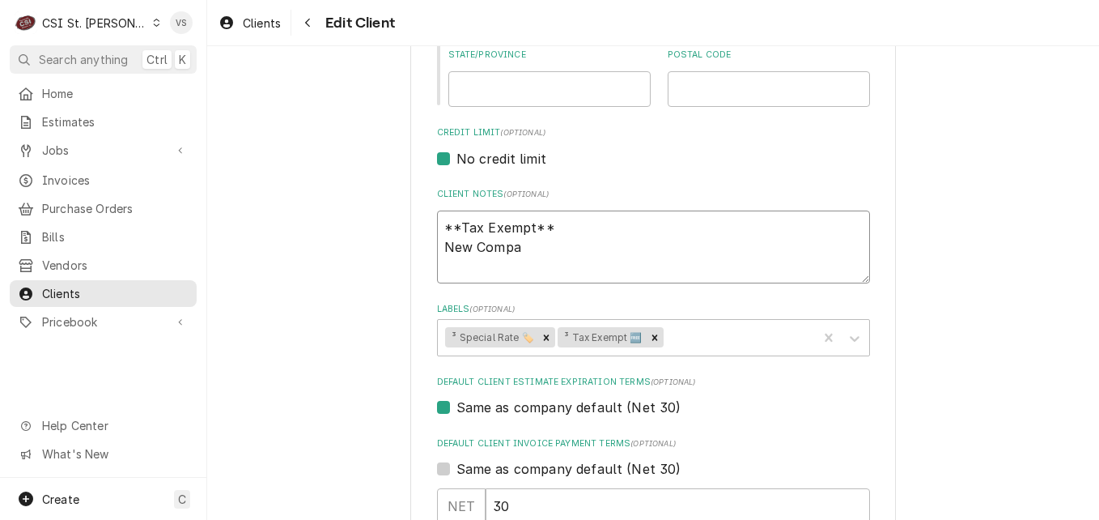
type textarea "x"
type textarea "**Tax Exempt** New Compan"
type textarea "x"
type textarea "**Tax Exempt** New Company"
type textarea "x"
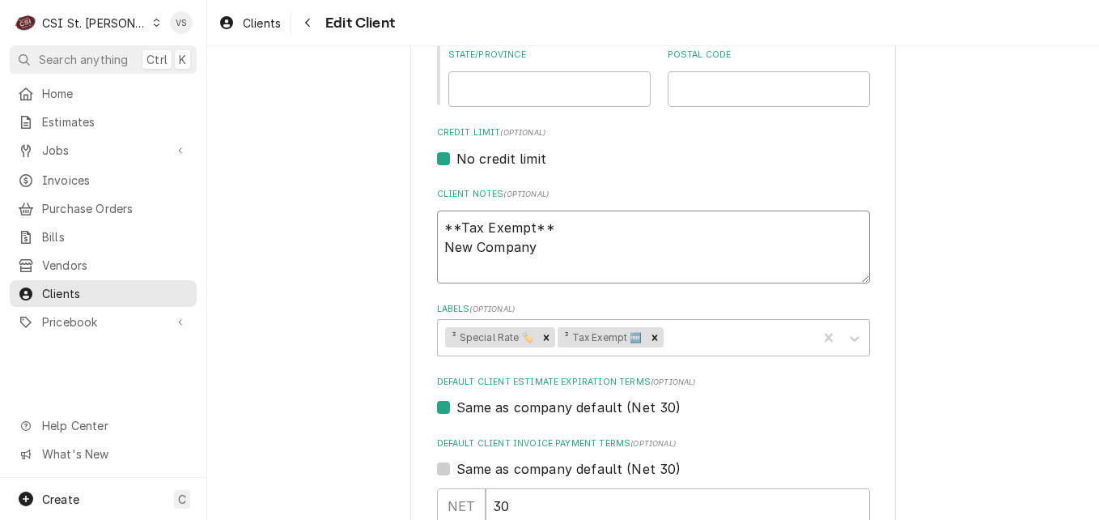
type textarea "**Tax Exempt** New Company"
type textarea "x"
type textarea "**Tax Exempt** New Company m"
type textarea "x"
type textarea "**Tax Exempt** New Company ma"
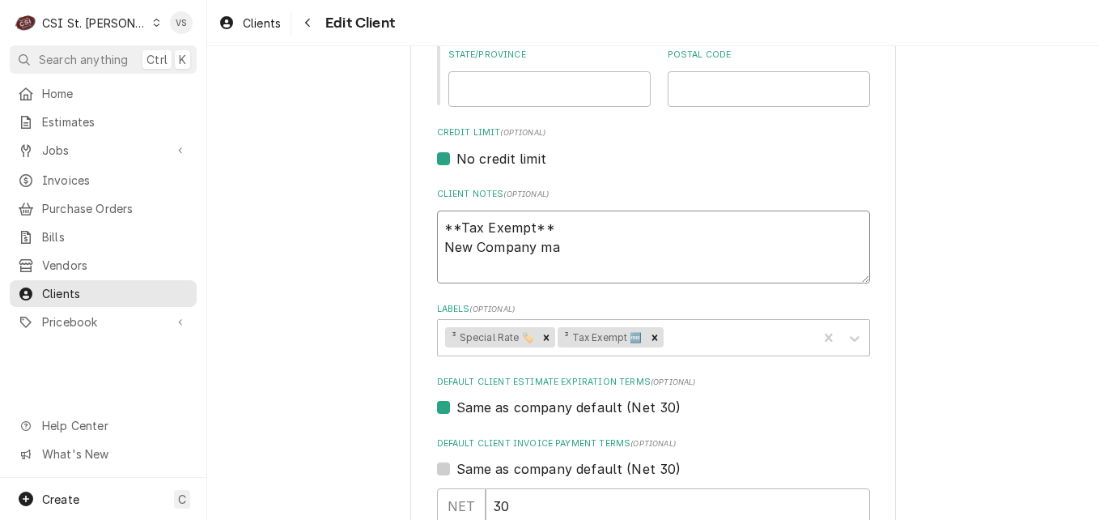
type textarea "x"
type textarea "**Tax Exempt** New Company man"
type textarea "x"
type textarea "**Tax Exempt** New Company mana"
type textarea "x"
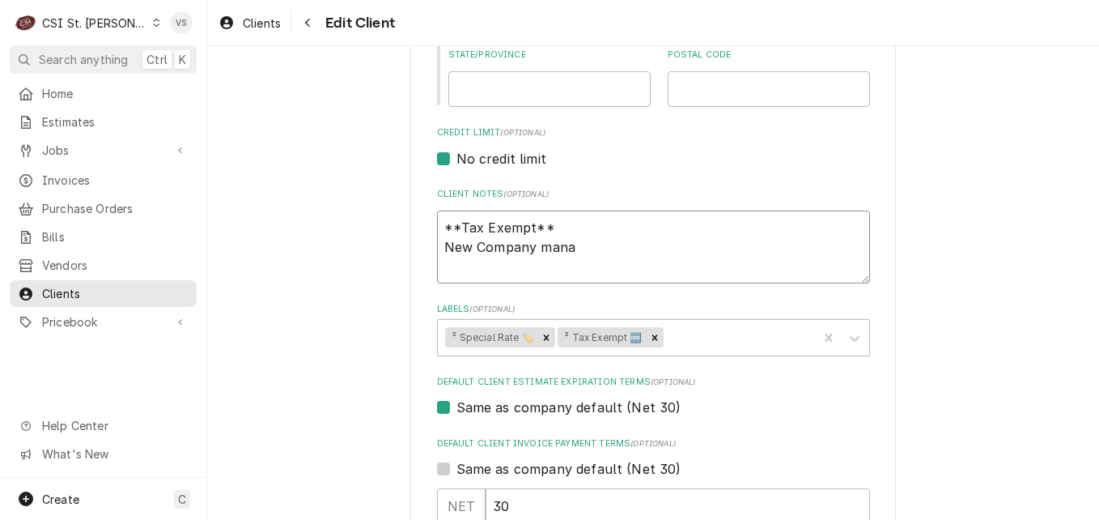
type textarea "**Tax Exempt** New Company manag"
type textarea "x"
type textarea "**Tax Exempt** New Company managi"
type textarea "x"
type textarea "**Tax Exempt** New Company managin"
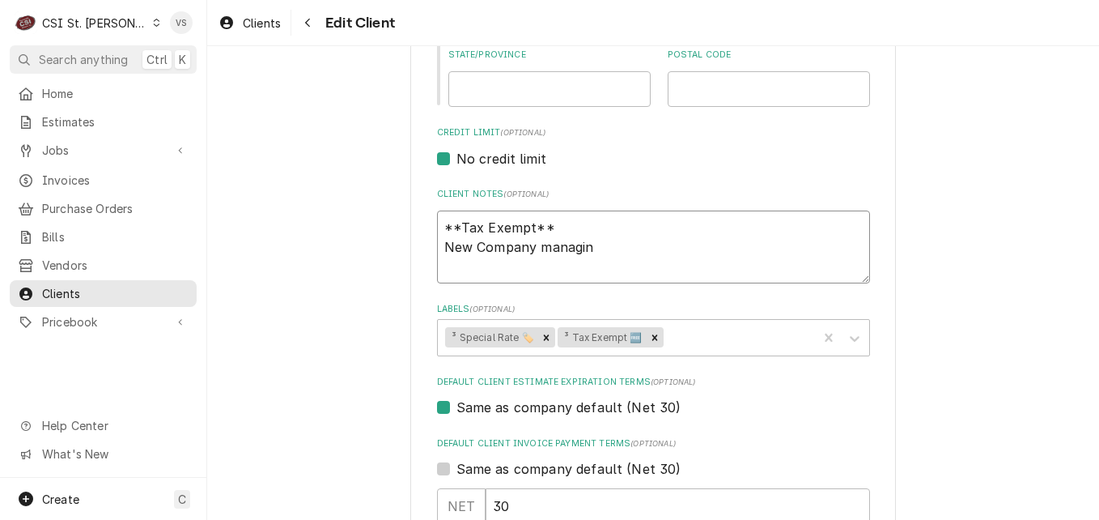
type textarea "x"
type textarea "**Tax Exempt** New Company managing"
type textarea "x"
type textarea "**Tax Exempt** New Company managing"
type textarea "x"
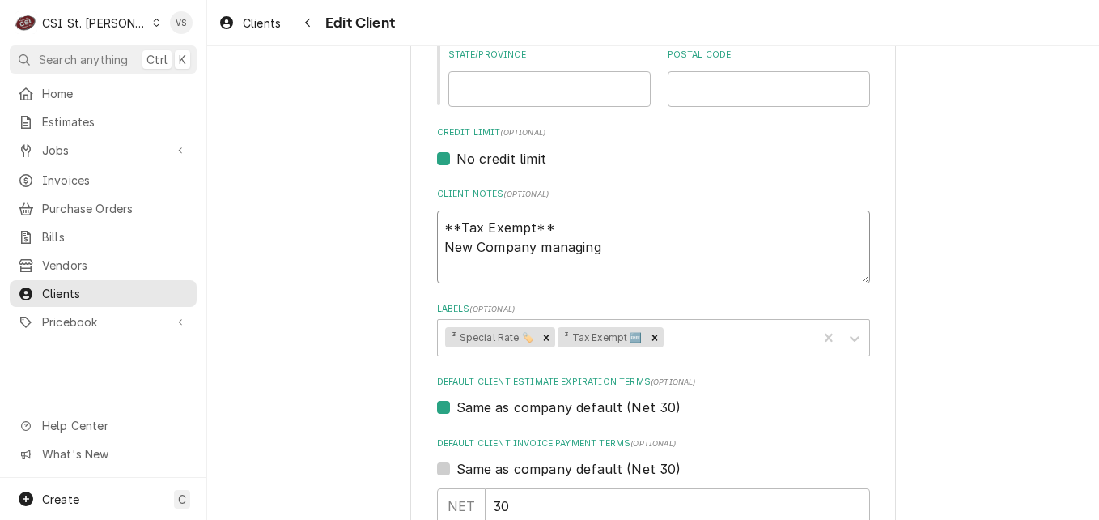
type textarea "**Tax Exempt** New Company managing W"
type textarea "x"
type textarea "**Tax Exempt** New Company managing We"
type textarea "x"
type textarea "**Tax Exempt** New Company managing Web"
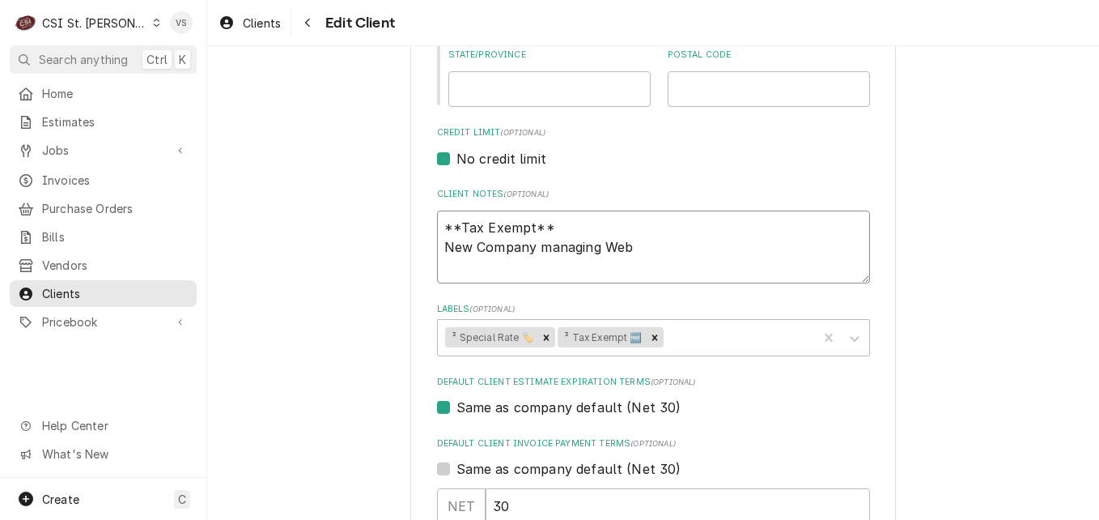
type textarea "x"
type textarea "**Tax Exempt** New Company managing Webs"
type textarea "x"
type textarea "**Tax Exempt** New Company managing Webst"
type textarea "x"
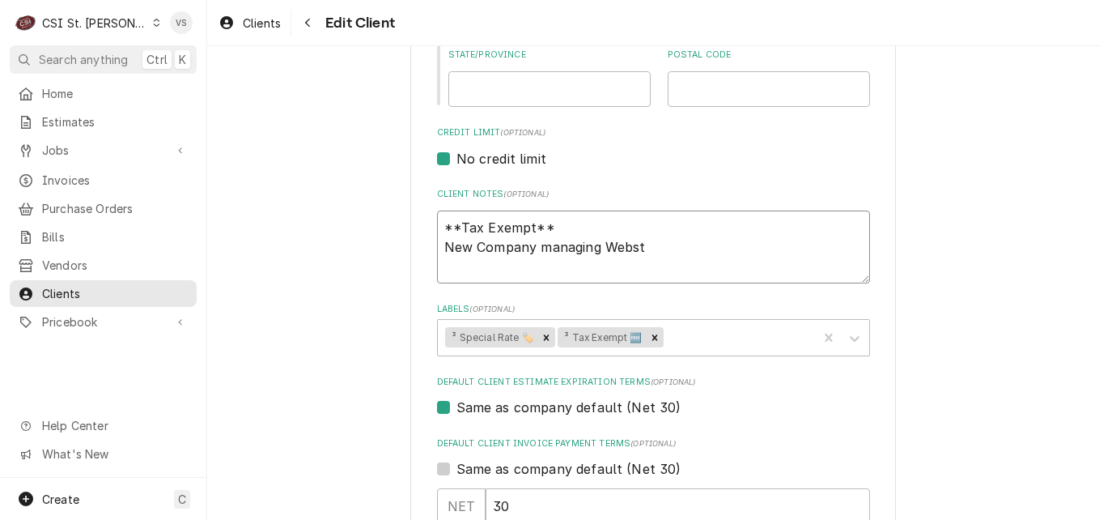
type textarea "**Tax Exempt** New Company managing Webste"
type textarea "x"
type textarea "**Tax Exempt** New Company managing Webster"
type textarea "x"
type textarea "**Tax Exempt** New Company managing Webster"
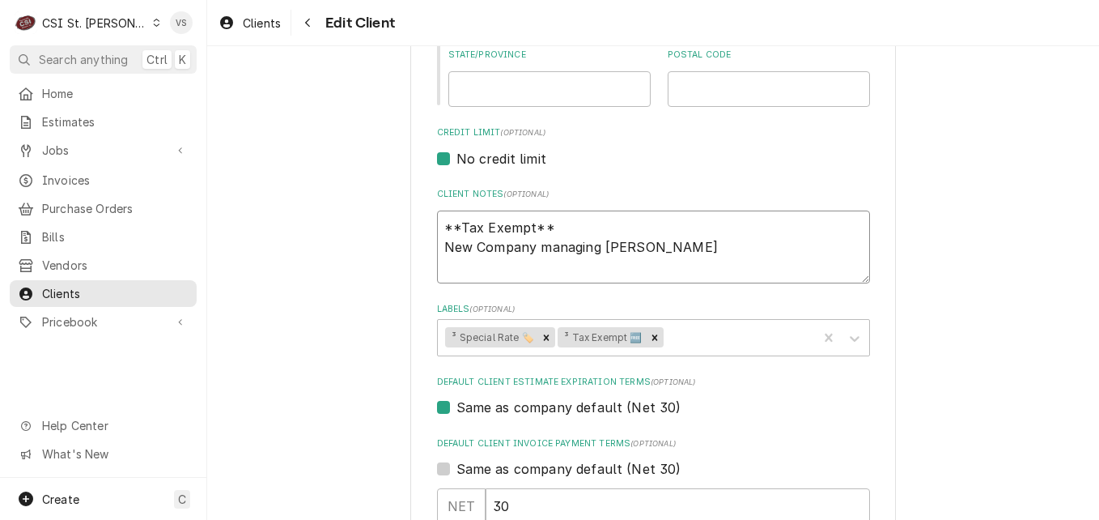
type textarea "x"
type textarea "**Tax Exempt** New Company managing Webster U"
type textarea "x"
type textarea "**Tax Exempt** New Company managing Webster Un"
type textarea "x"
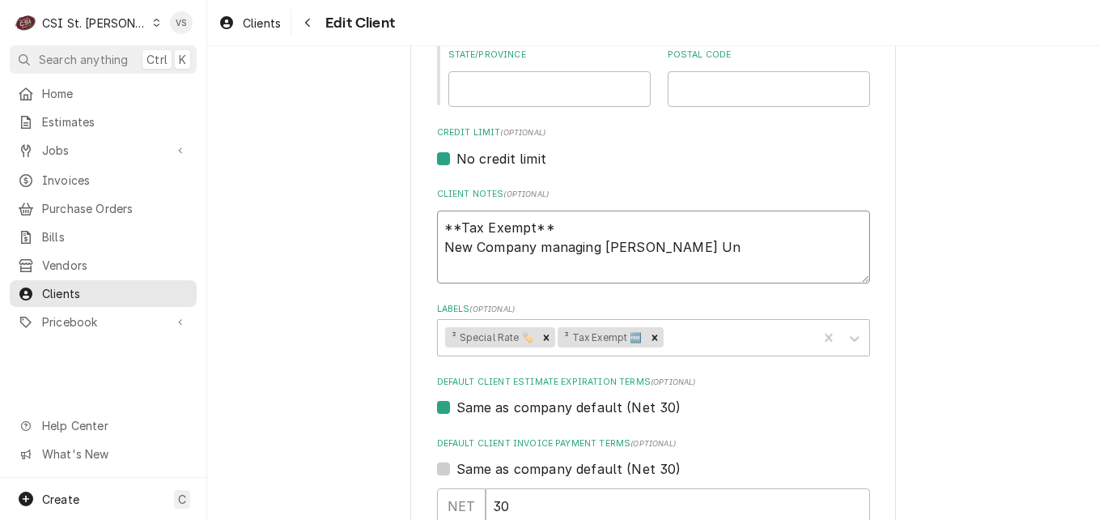
type textarea "**Tax Exempt** New Company managing Webster Uni"
type textarea "x"
type textarea "**Tax Exempt** New Company managing Webster Univ"
type textarea "x"
type textarea "**Tax Exempt** New Company managing Webster Unive"
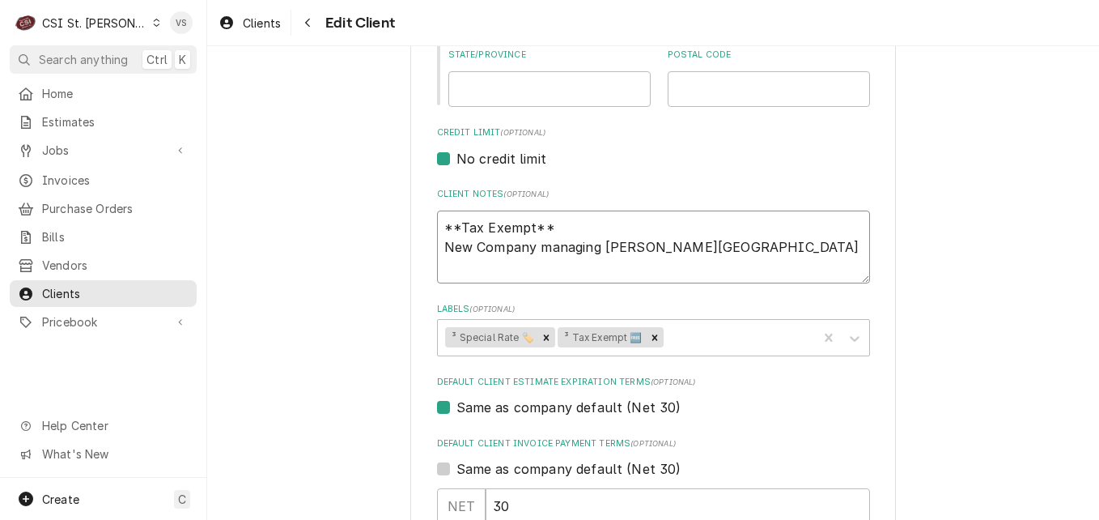
type textarea "x"
type textarea "**Tax Exempt** New Company managing Webster Univer"
type textarea "x"
type textarea "**Tax Exempt** New Company managing Webster Univers"
type textarea "x"
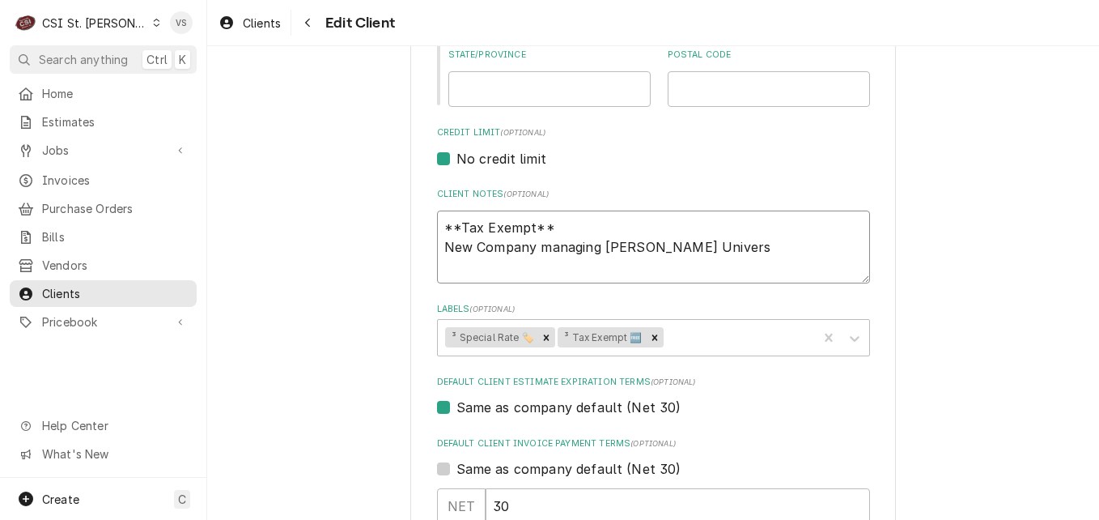
type textarea "**Tax Exempt** New Company managing Webster Universi"
type textarea "x"
type textarea "**Tax Exempt** New Company managing Webster Universit"
type textarea "x"
type textarea "**Tax Exempt** New Company managing Webster University"
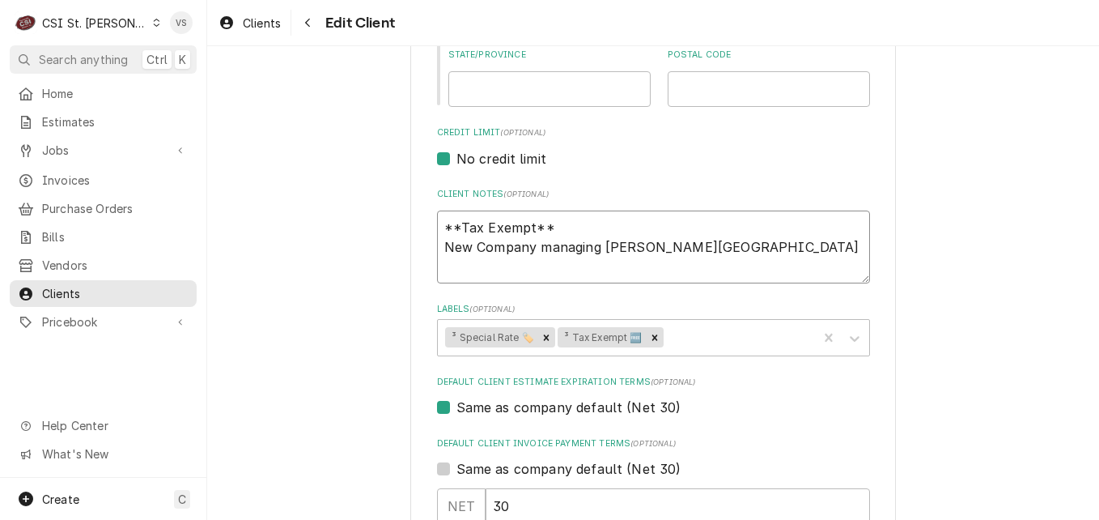
type textarea "x"
type textarea "**Tax Exempt** New Company managing Webster University"
type textarea "x"
type textarea "**Tax Exempt** New Company managing Webster University i"
type textarea "x"
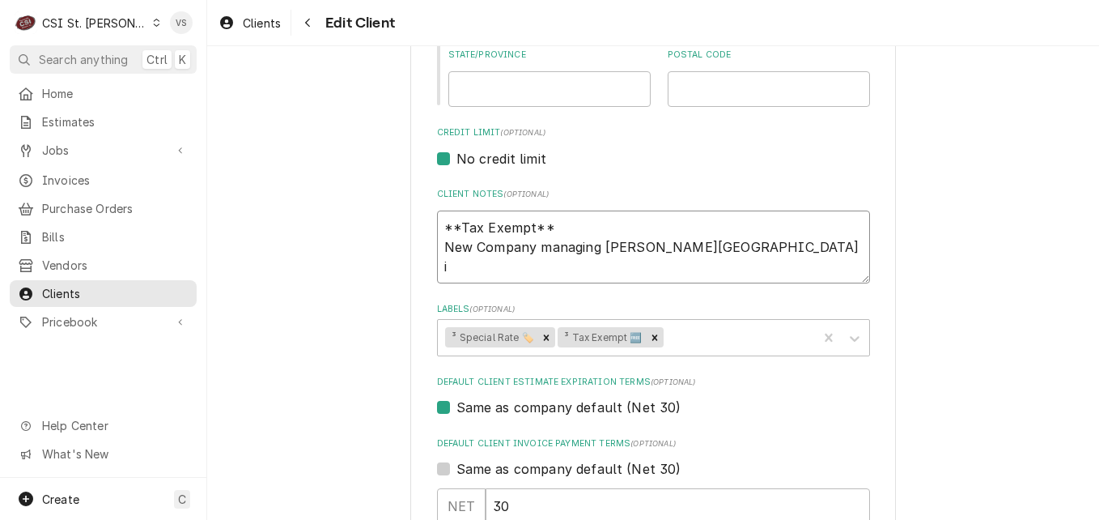
type textarea "**Tax Exempt** New Company managing Webster University is"
type textarea "x"
type textarea "**Tax Exempt** New Company managing Webster University is"
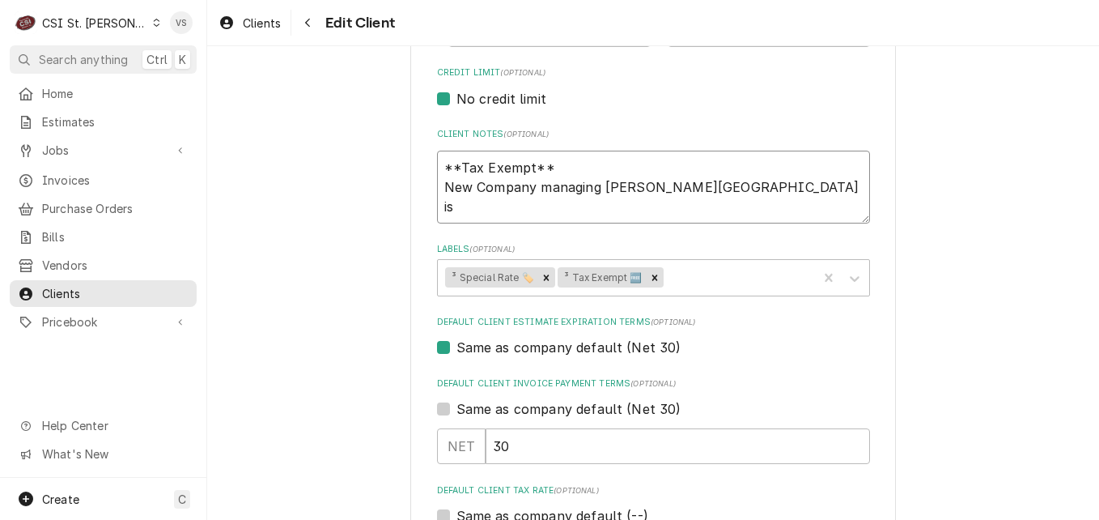
scroll to position [728, 0]
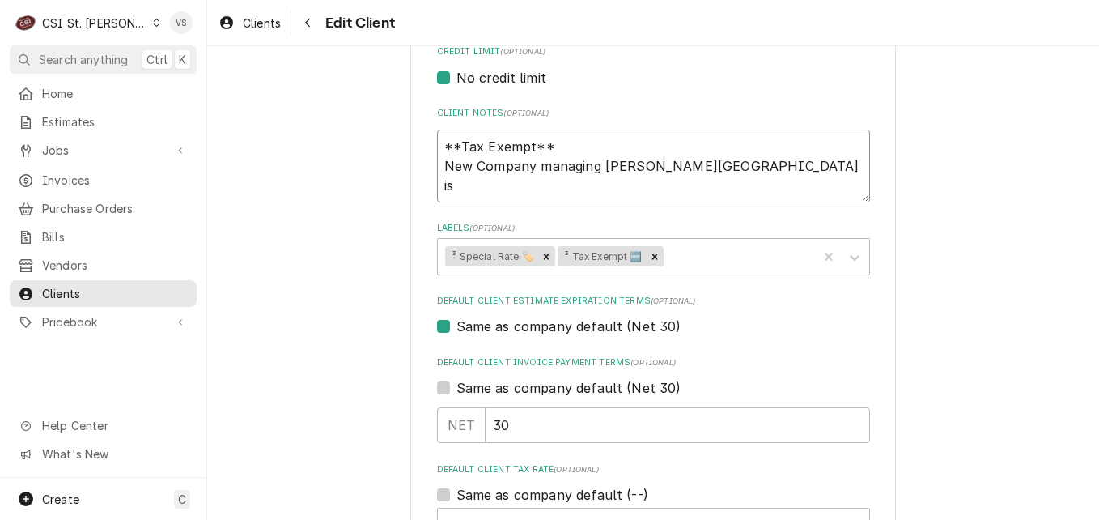
type textarea "x"
type textarea "**Tax Exempt** New Company managing Webster University is A"
type textarea "x"
type textarea "**Tax Exempt** New Company managing Webster University is Am"
type textarea "x"
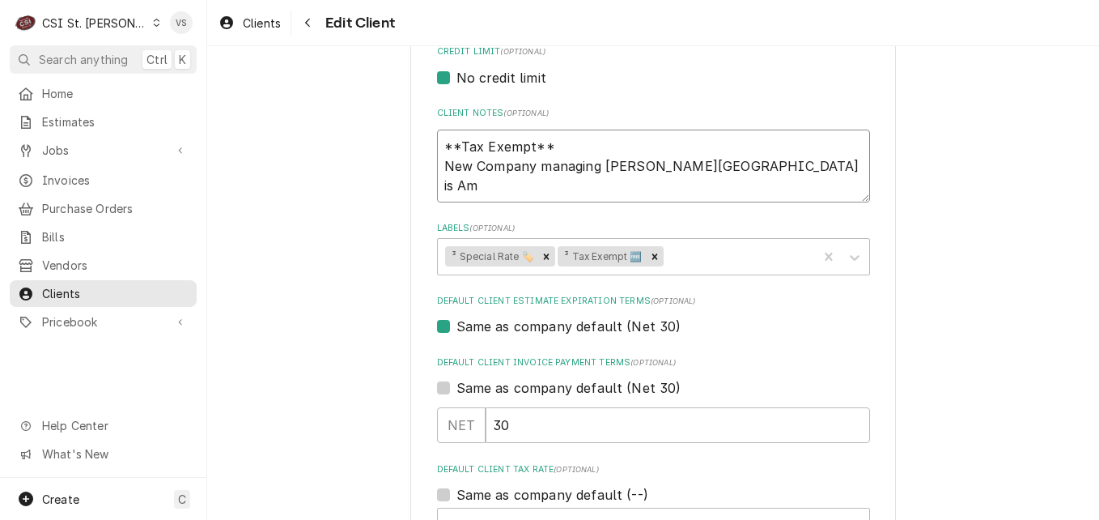
type textarea "**Tax Exempt** New Company managing Webster University is Ame"
type textarea "x"
type textarea "**Tax Exempt** New Company managing Webster University is Amer"
type textarea "x"
type textarea "**Tax Exempt** New Company managing Webster University is Ameri"
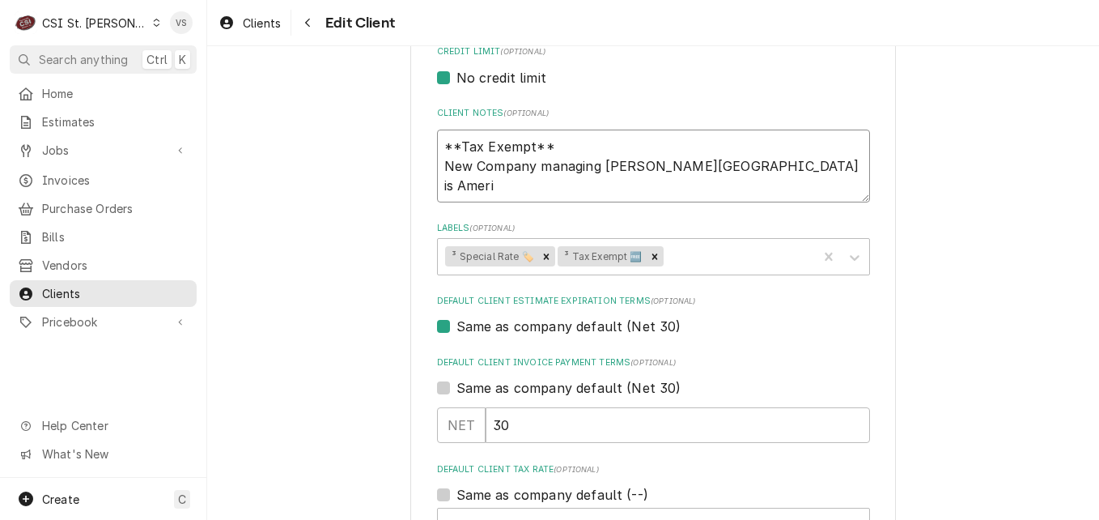
type textarea "x"
type textarea "**Tax Exempt** New Company managing Webster University is Americ"
type textarea "x"
type textarea "**Tax Exempt** New Company managing Webster University is America"
type textarea "x"
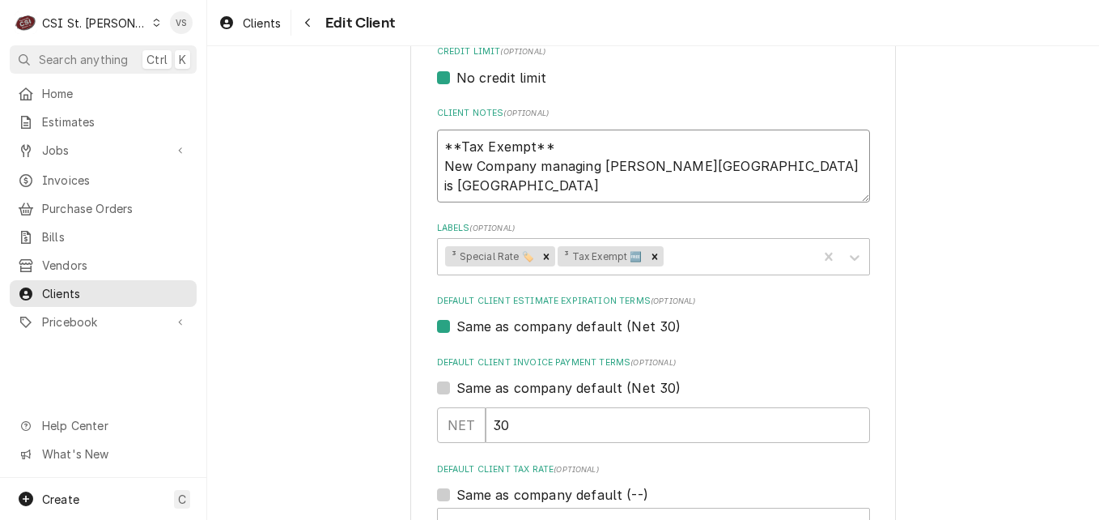
type textarea "**Tax Exempt** New Company managing Webster University is American"
type textarea "x"
type textarea "**Tax Exempt** New Company managing Webster University is American"
type textarea "x"
type textarea "**Tax Exempt** New Company managing Webster University is American D"
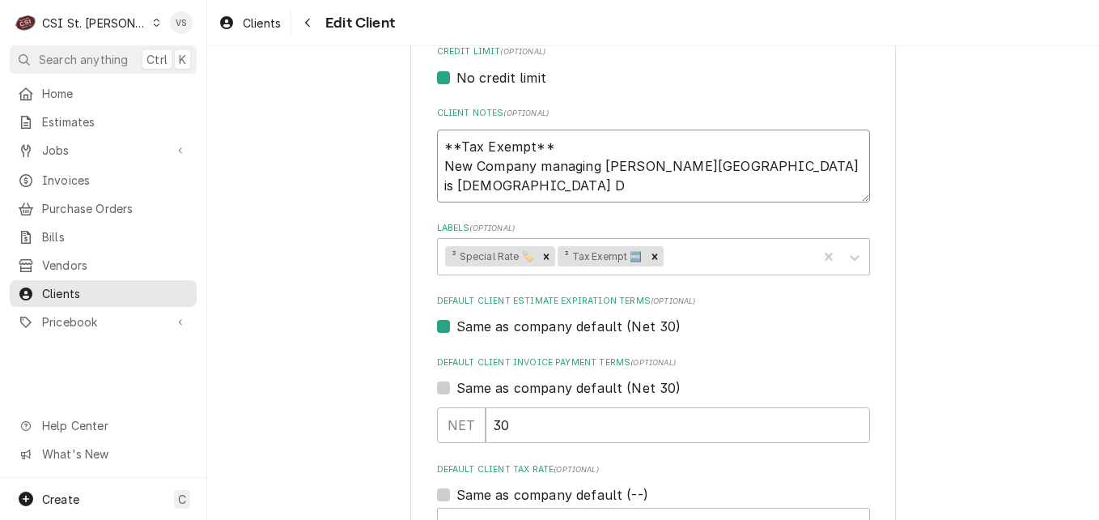
type textarea "x"
type textarea "**Tax Exempt** New Company managing Webster University is American Di"
type textarea "x"
type textarea "**Tax Exempt** New Company managing Webster University is American Din"
type textarea "x"
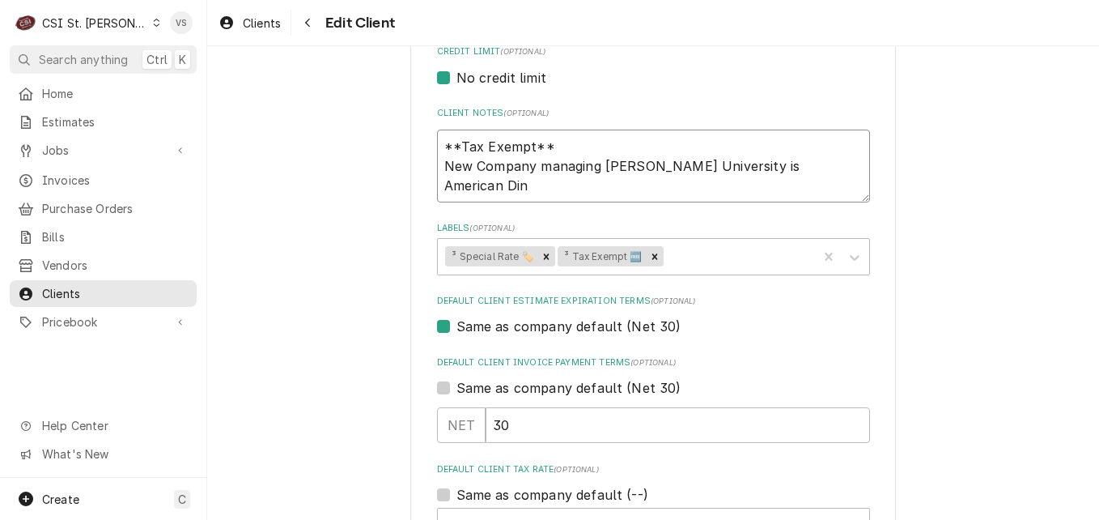
type textarea "**Tax Exempt** New Company managing Webster University is American Dini"
type textarea "x"
type textarea "**Tax Exempt** New Company managing Webster University is American Dinin"
type textarea "x"
type textarea "**Tax Exempt** New Company managing Webster University is American Dining"
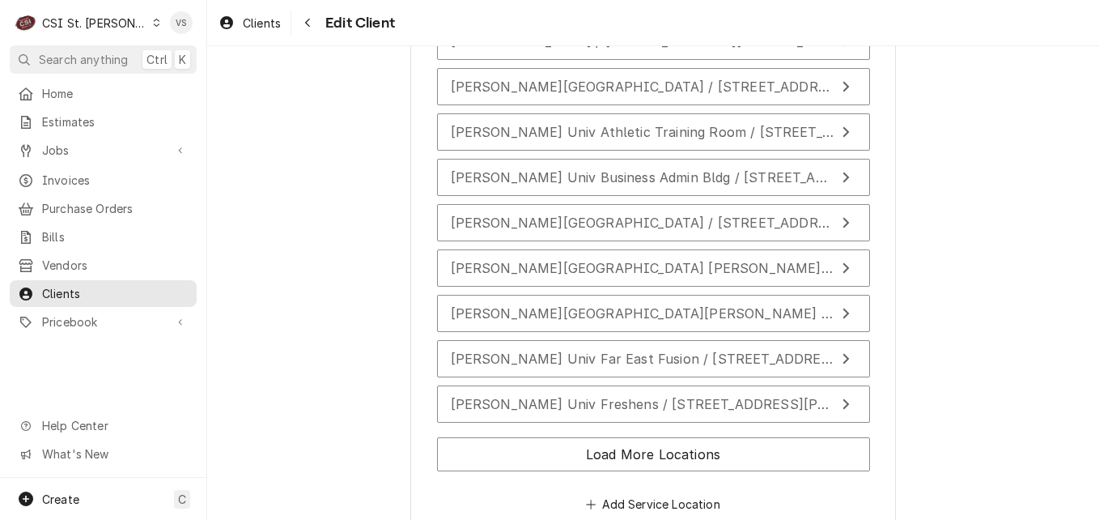
scroll to position [2852, 0]
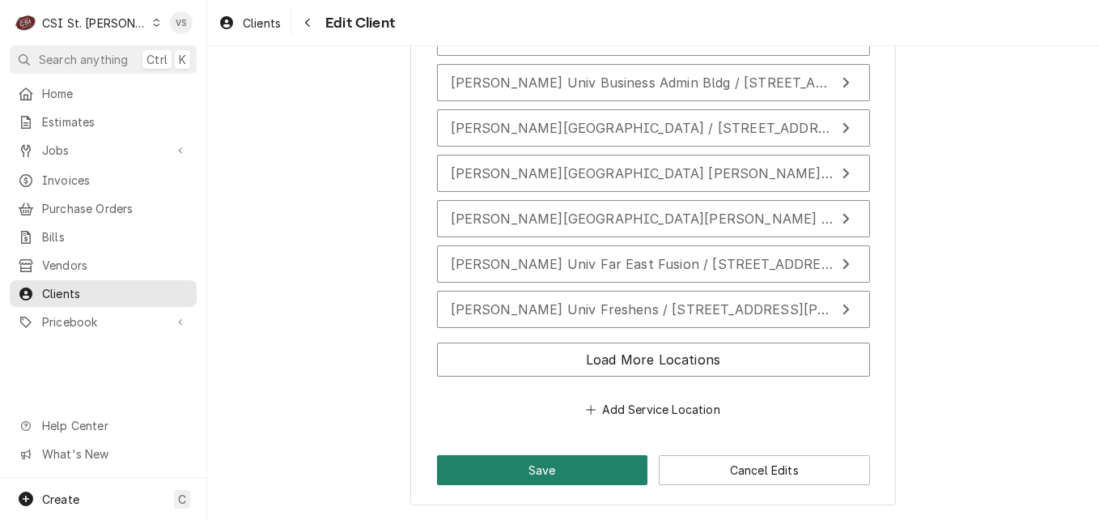
click at [550, 472] on button "Save" at bounding box center [542, 470] width 211 height 30
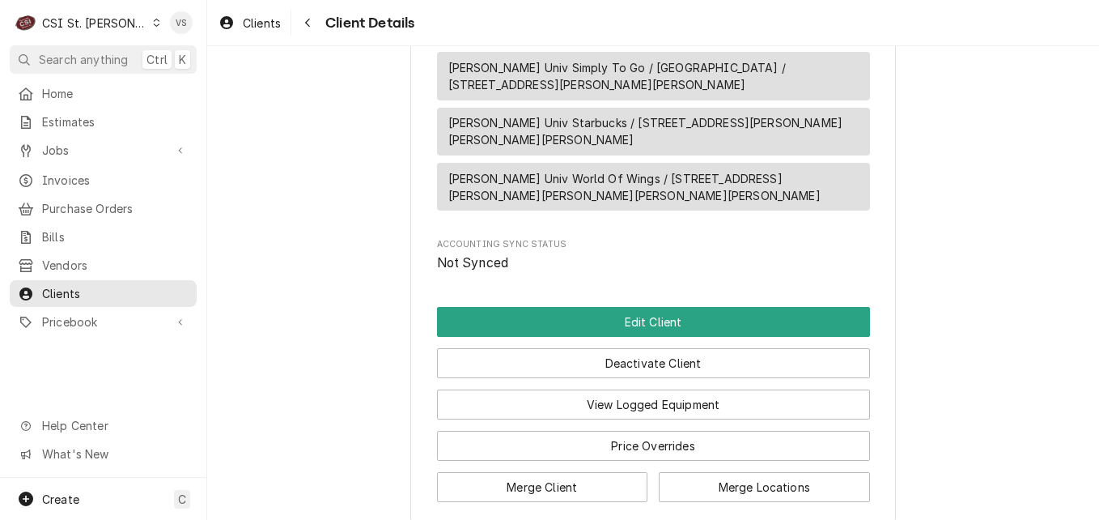
scroll to position [2292, 0]
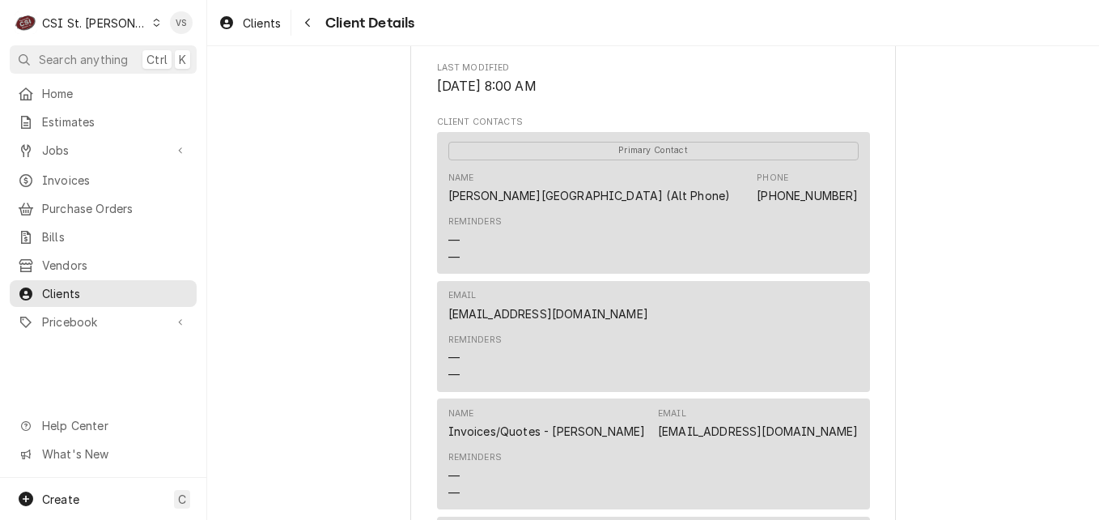
scroll to position [567, 0]
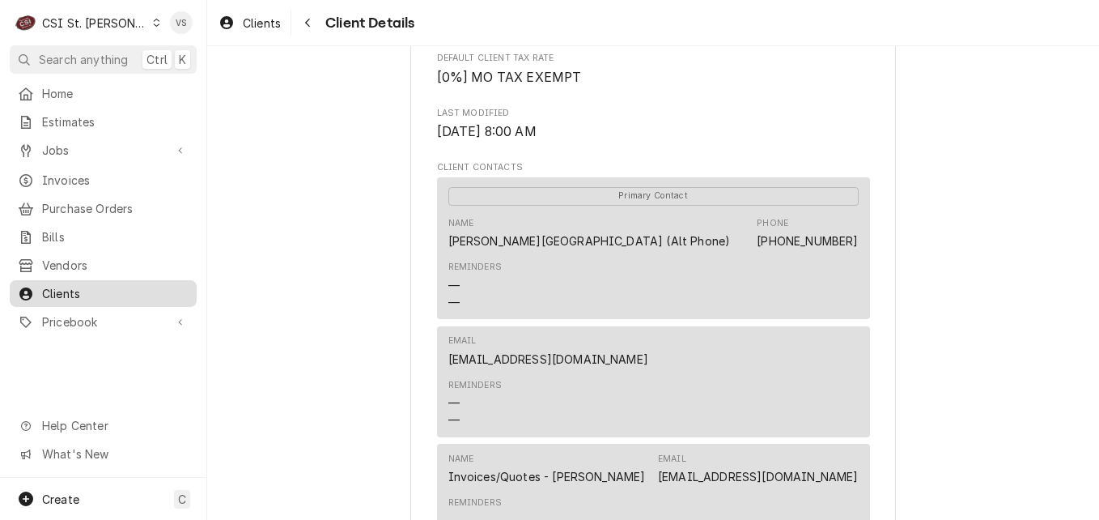
click at [80, 292] on span "Clients" at bounding box center [115, 293] width 147 height 17
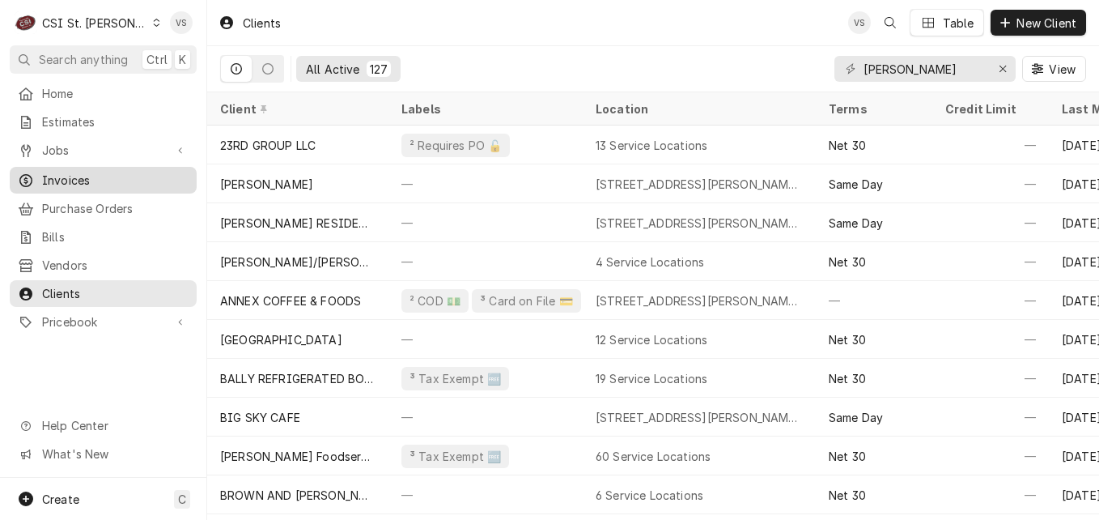
click at [74, 176] on span "Invoices" at bounding box center [115, 180] width 147 height 17
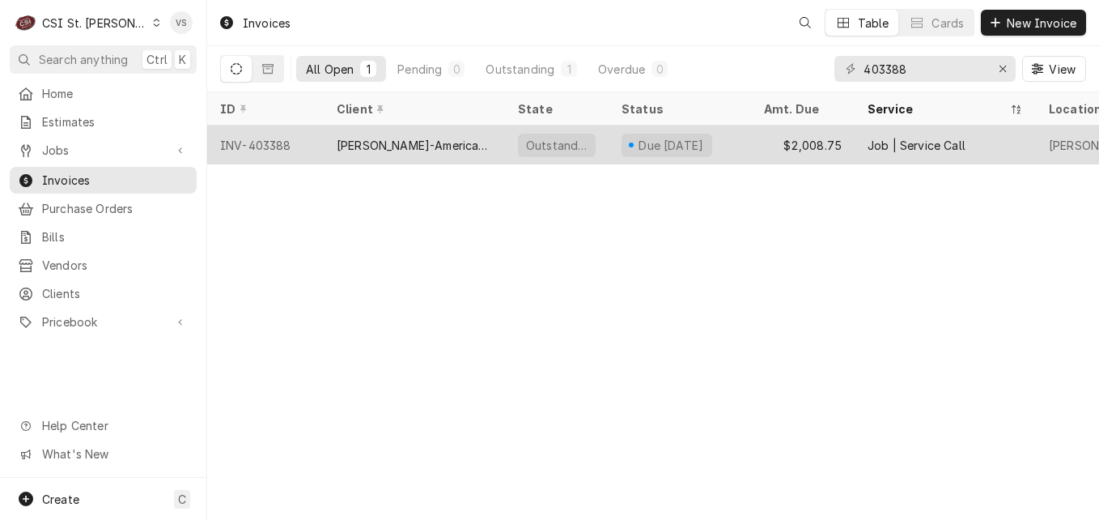
click at [427, 142] on div "[PERSON_NAME]-American Dining Creations" at bounding box center [414, 145] width 155 height 17
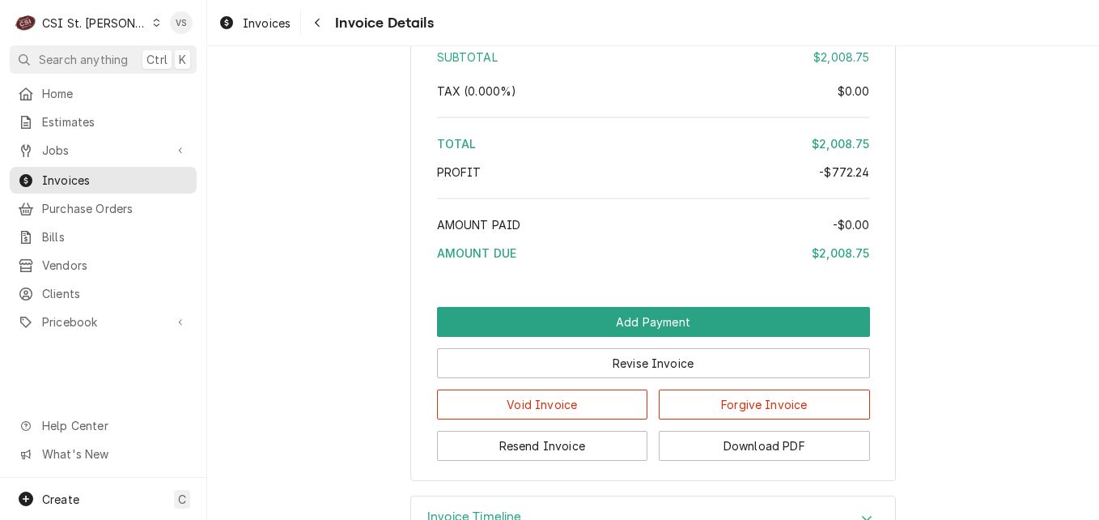
scroll to position [3882, 0]
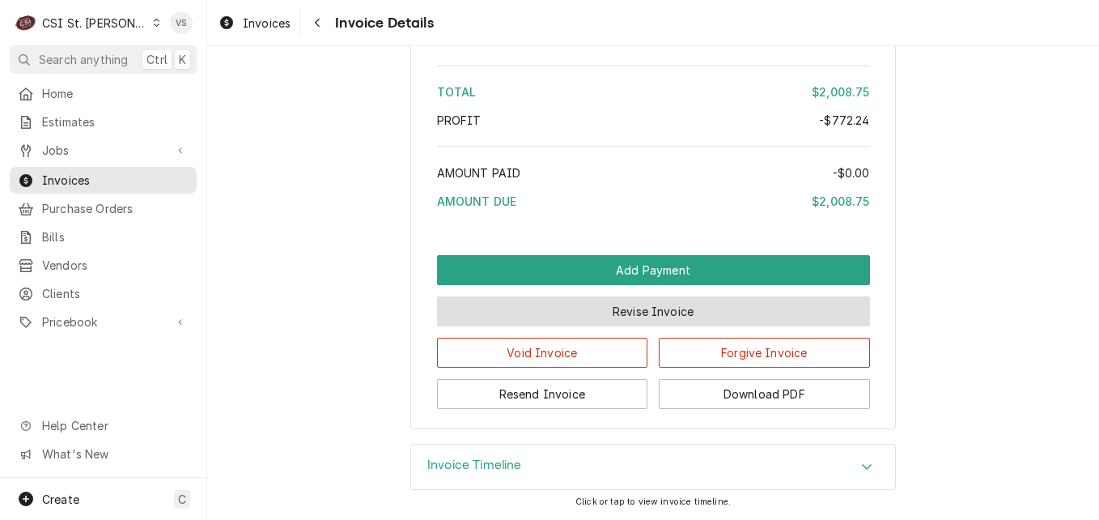
click at [586, 304] on button "Revise Invoice" at bounding box center [653, 311] width 433 height 30
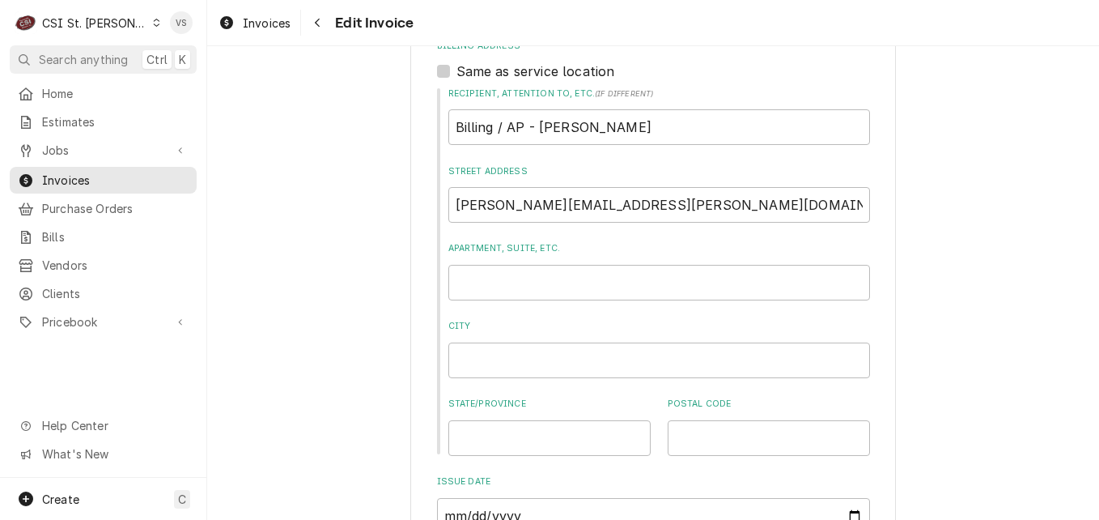
scroll to position [728, 0]
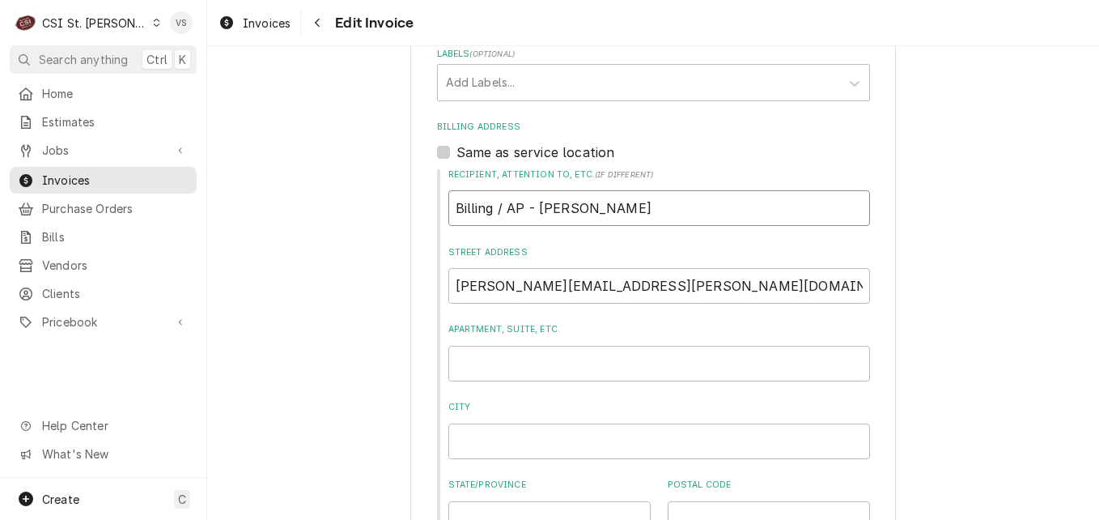
drag, startPoint x: 677, startPoint y: 186, endPoint x: 669, endPoint y: 192, distance: 9.9
click at [669, 192] on input "Billing / AP - [PERSON_NAME]" at bounding box center [659, 208] width 422 height 36
drag, startPoint x: 669, startPoint y: 192, endPoint x: 413, endPoint y: 184, distance: 255.9
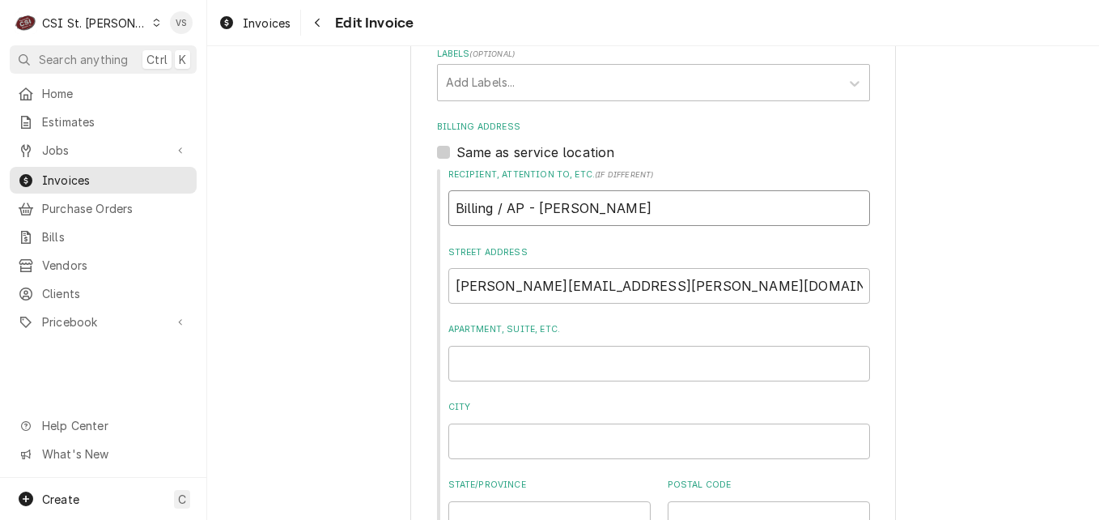
type textarea "x"
type input "d"
type textarea "x"
type input "da"
type textarea "x"
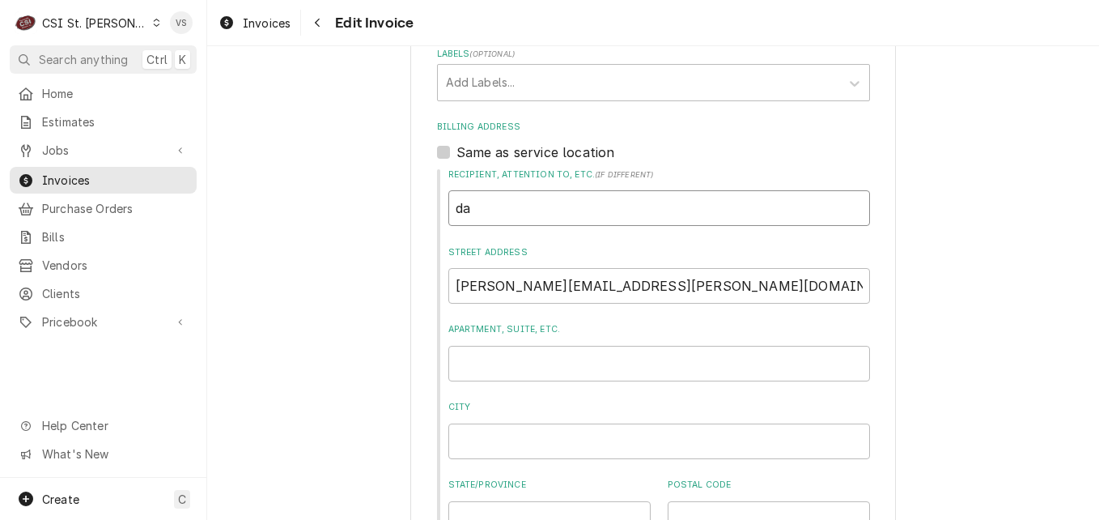
type input "d"
type textarea "x"
type input "D"
type textarea "x"
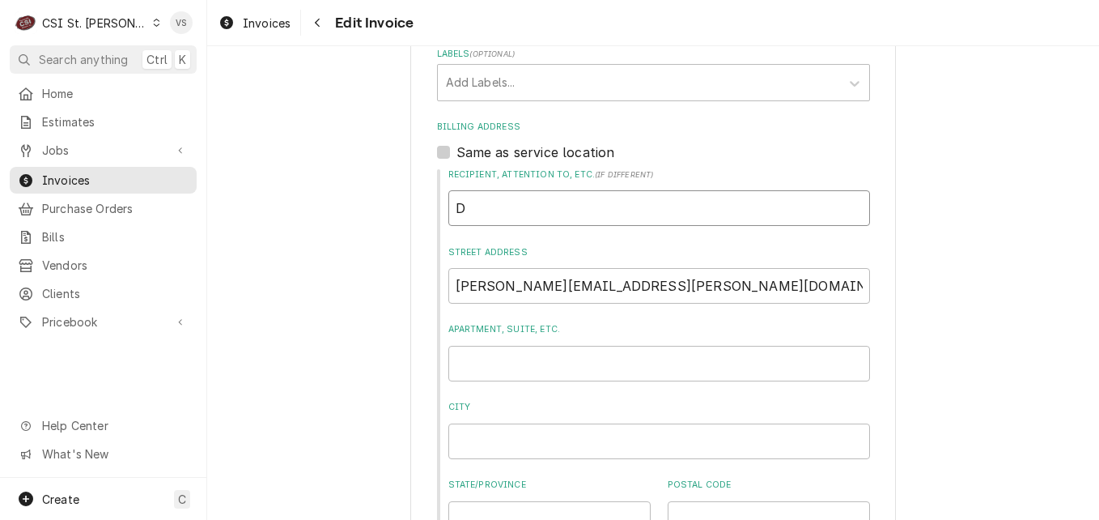
type input "Da"
type textarea "x"
type input "Dan"
type textarea "x"
type input "Dani"
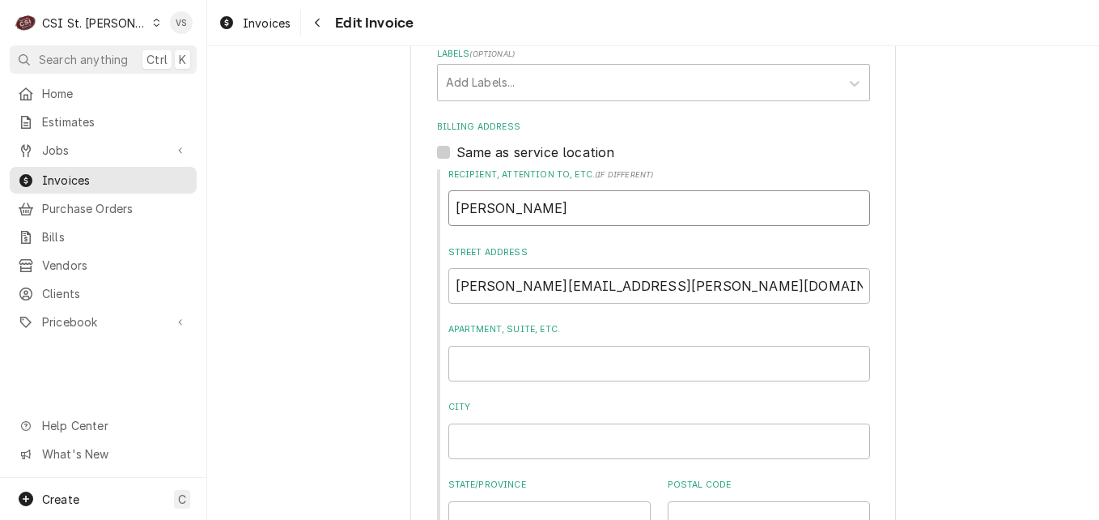
type textarea "x"
type input "Danie"
type textarea "x"
type input "Daniel"
type textarea "x"
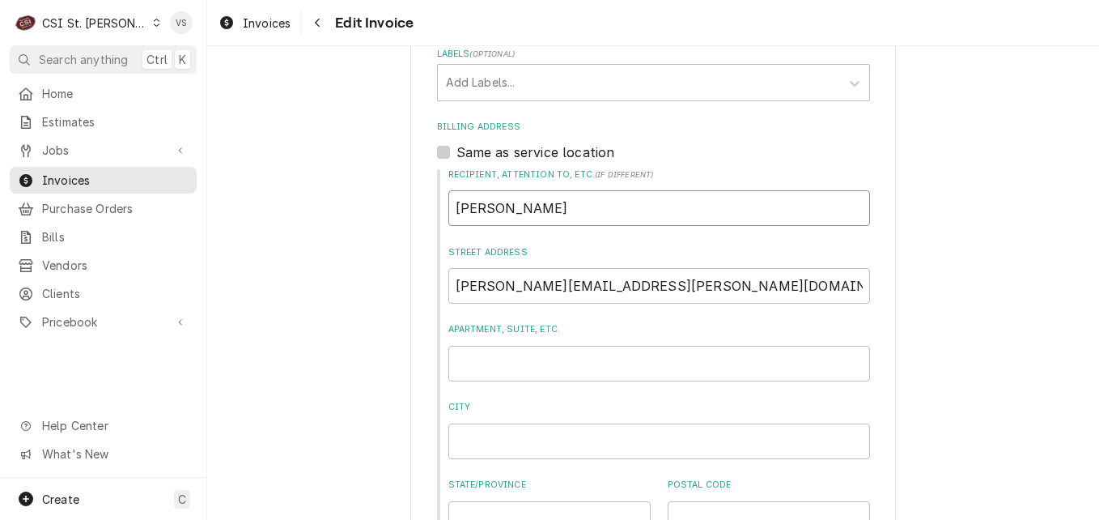
type input "Daniell"
type textarea "x"
type input "Danielle"
type textarea "x"
type input "Danielle"
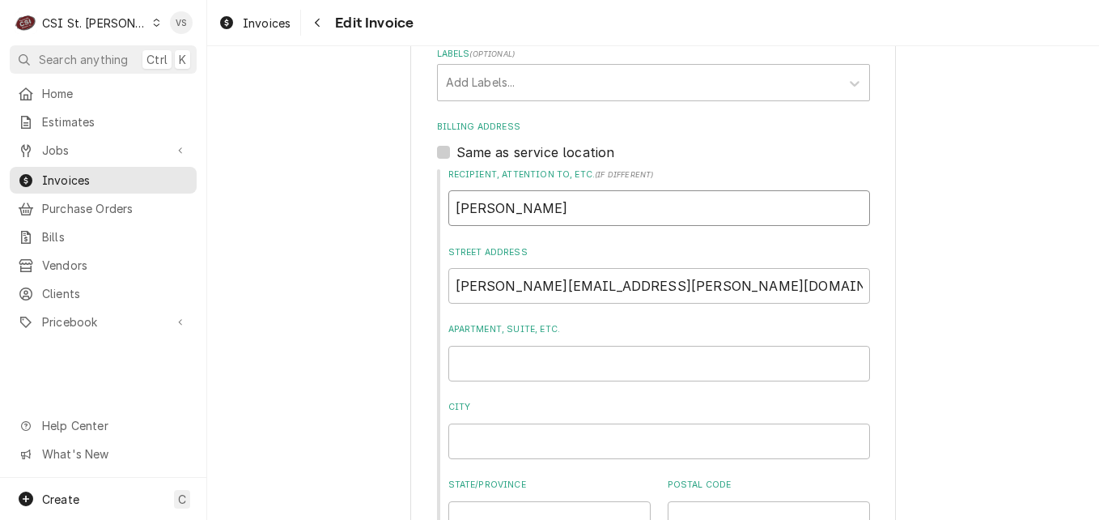
type textarea "x"
type input "Danielle J"
type textarea "x"
type input "Danielle Jo"
type textarea "x"
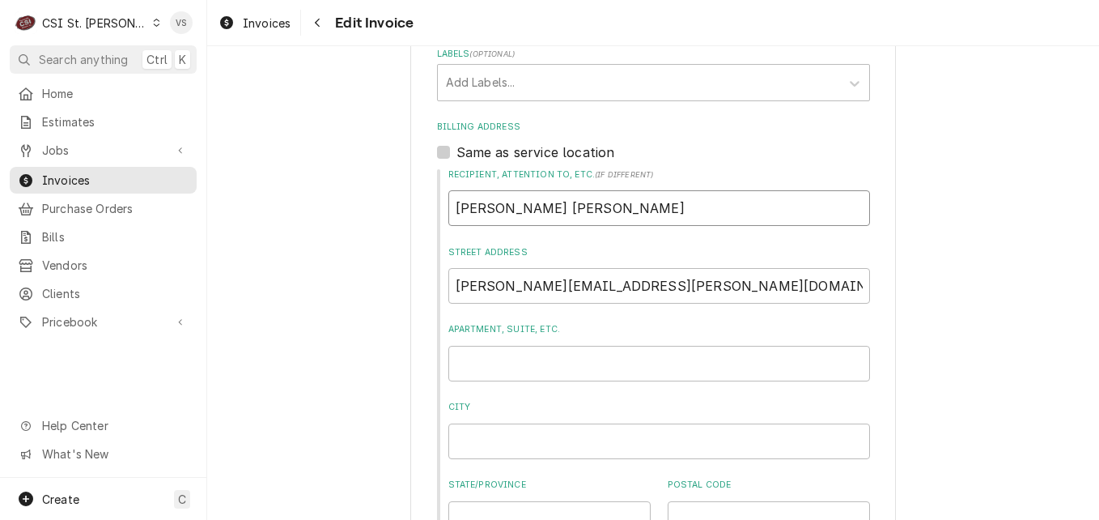
type input "Danielle Jon"
type textarea "x"
type input "Danielle Jone"
type textarea "x"
type input "[PERSON_NAME]"
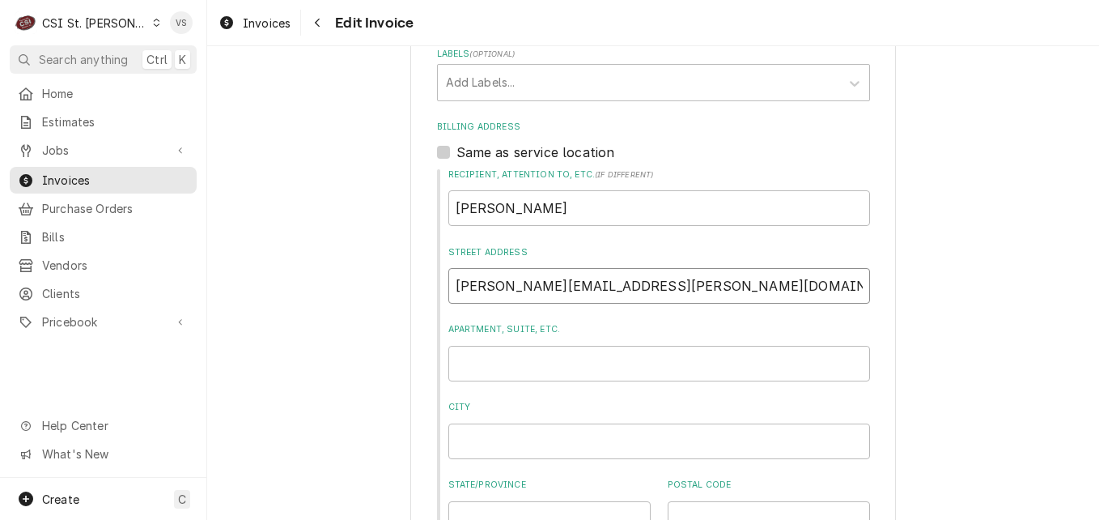
drag, startPoint x: 685, startPoint y: 265, endPoint x: 437, endPoint y: 256, distance: 247.9
click at [437, 256] on div "Recipient, Attention To, etc. ( if different ) Danielle Jones Street Address ma…" at bounding box center [653, 352] width 433 height 368
type textarea "x"
type input "d"
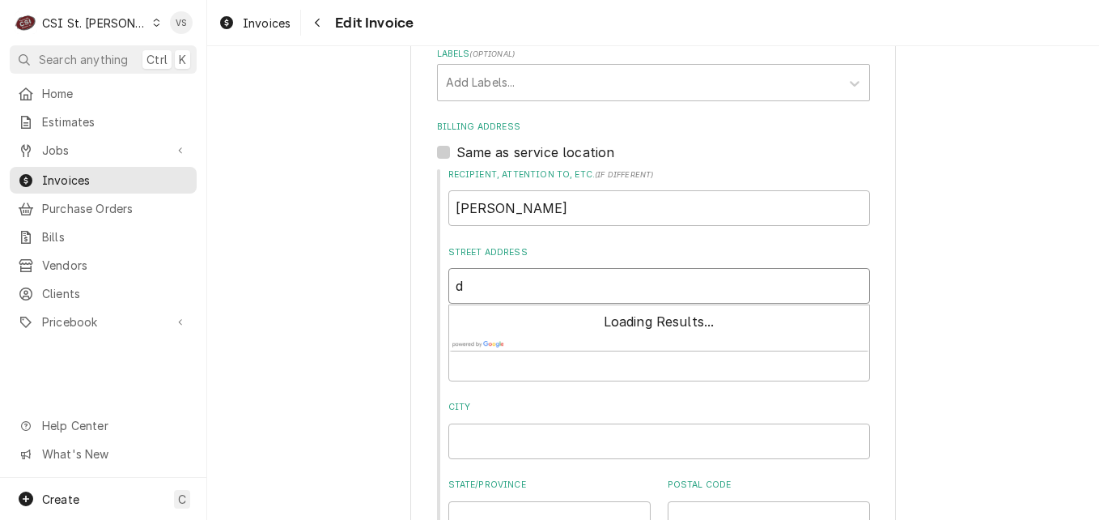
type textarea "x"
type input "dj"
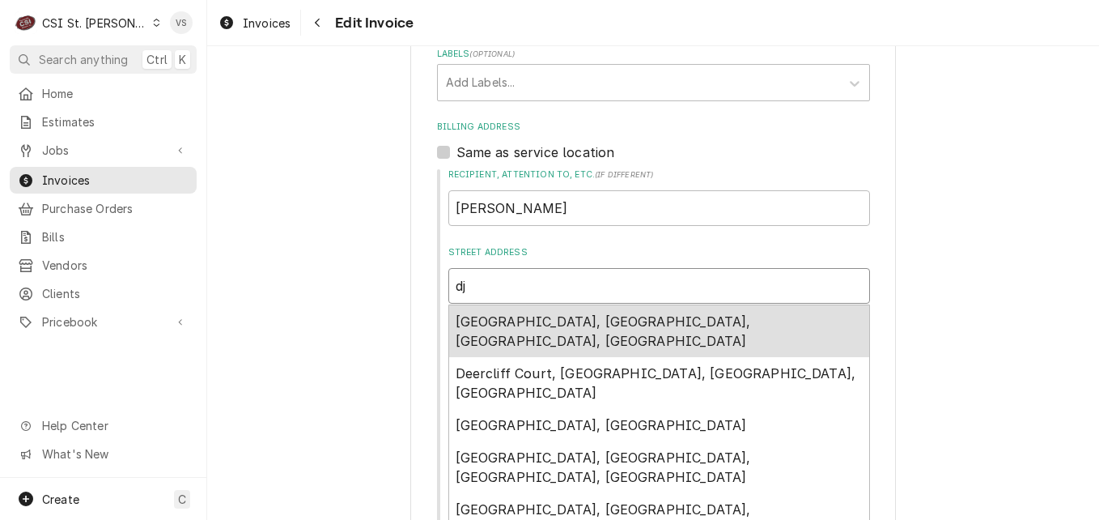
type textarea "x"
type input "djo"
type textarea "x"
type input "djon"
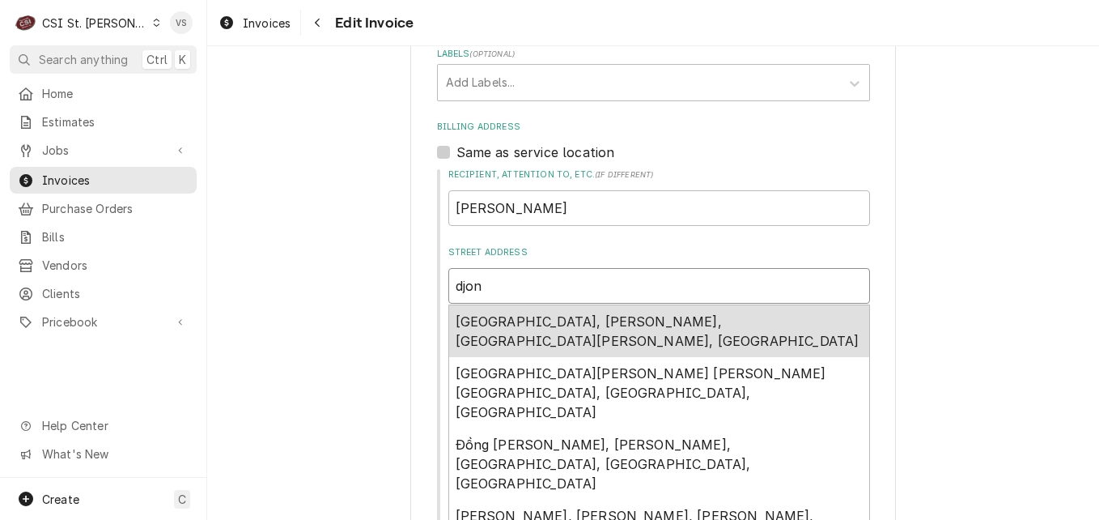
type textarea "x"
type input "djone"
type textarea "x"
type input "djones"
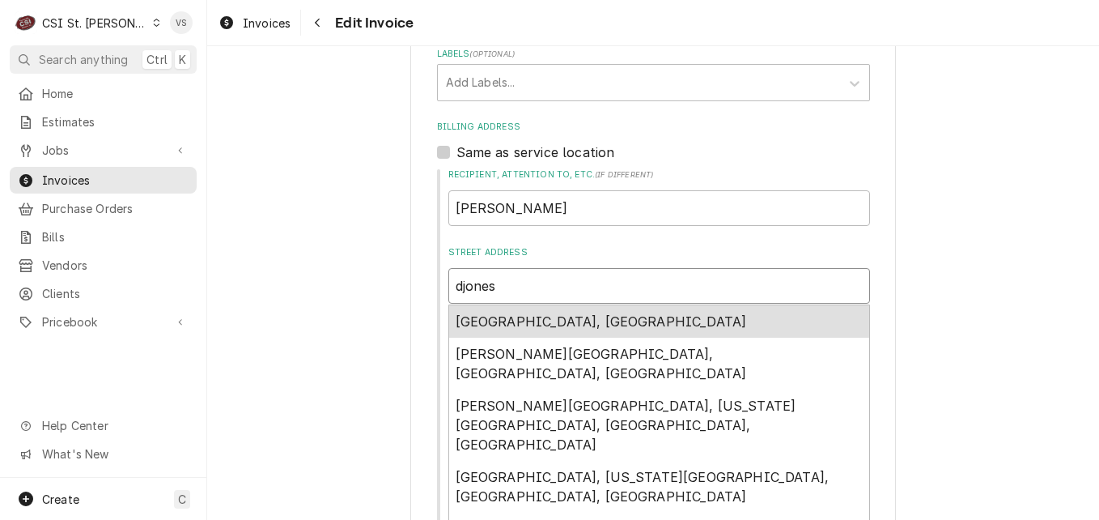
type textarea "x"
type input "djones@"
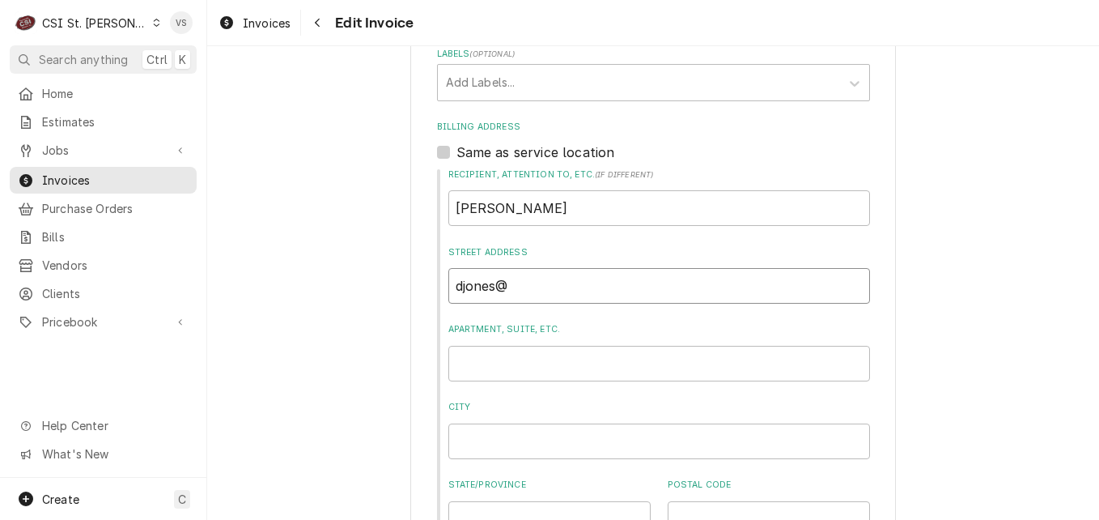
type textarea "x"
type input "djones@a"
type textarea "x"
type input "djones@af"
type textarea "x"
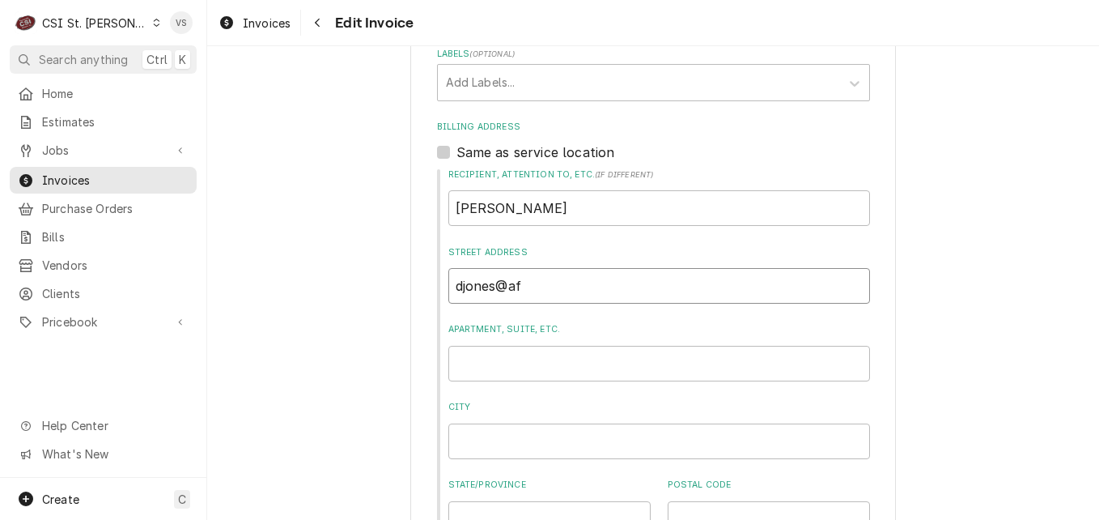
type input "djones@afv"
type textarea "x"
type input "djones@afvu"
type textarea "x"
type input "djones@afvus"
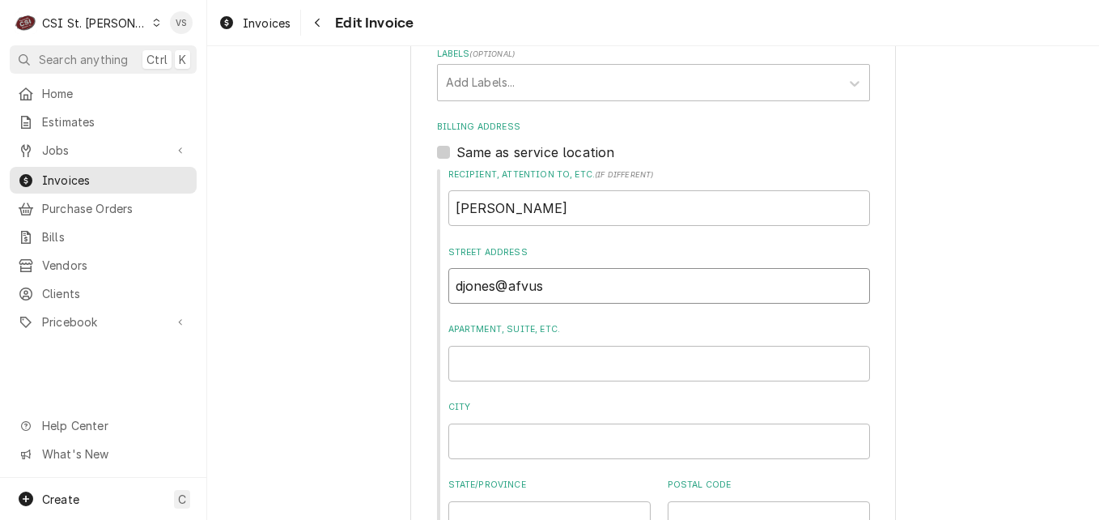
type textarea "x"
type input "djones@afvusa"
type textarea "x"
type input "djones@afvusa."
type textarea "x"
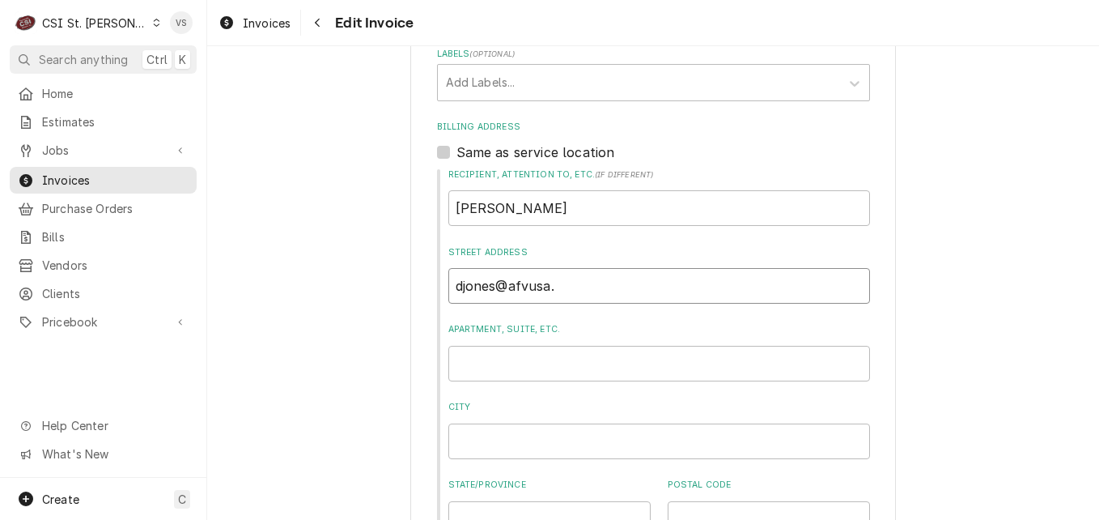
type input "djones@afvusa.c"
type textarea "x"
type input "djones@afvusa.co"
type textarea "x"
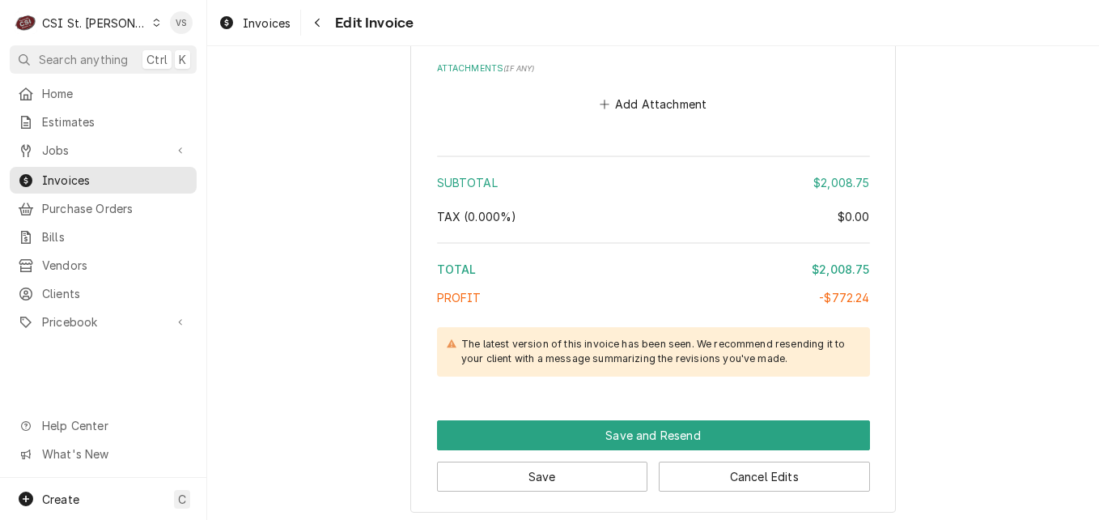
scroll to position [3961, 0]
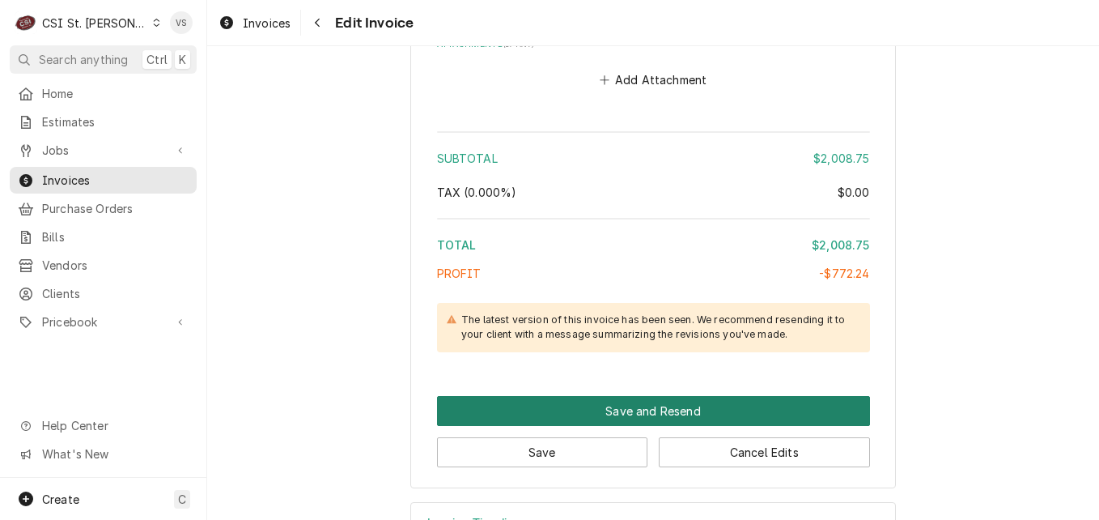
type input "djones@afvusa.com"
click at [597, 396] on button "Save and Resend" at bounding box center [653, 411] width 433 height 30
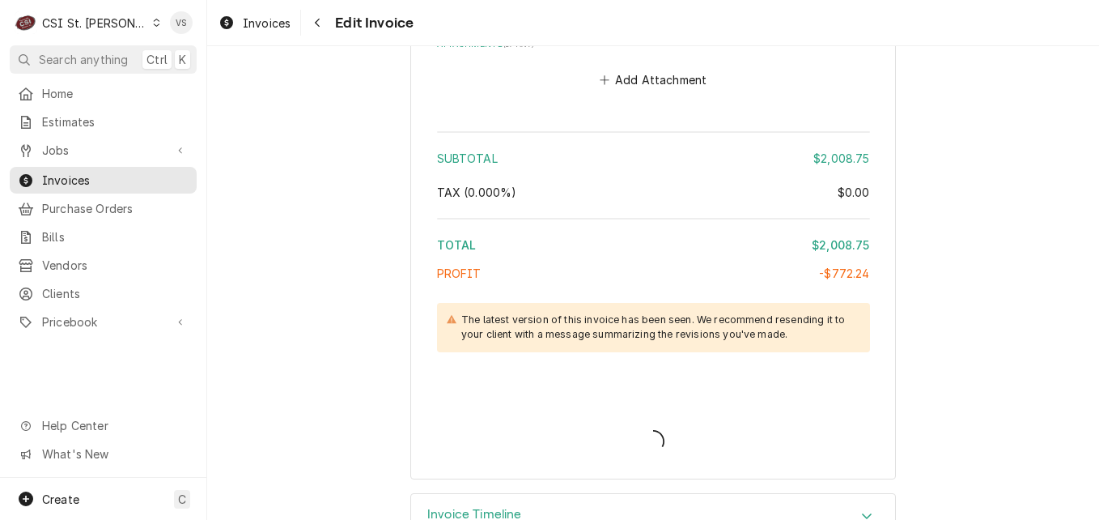
scroll to position [3952, 0]
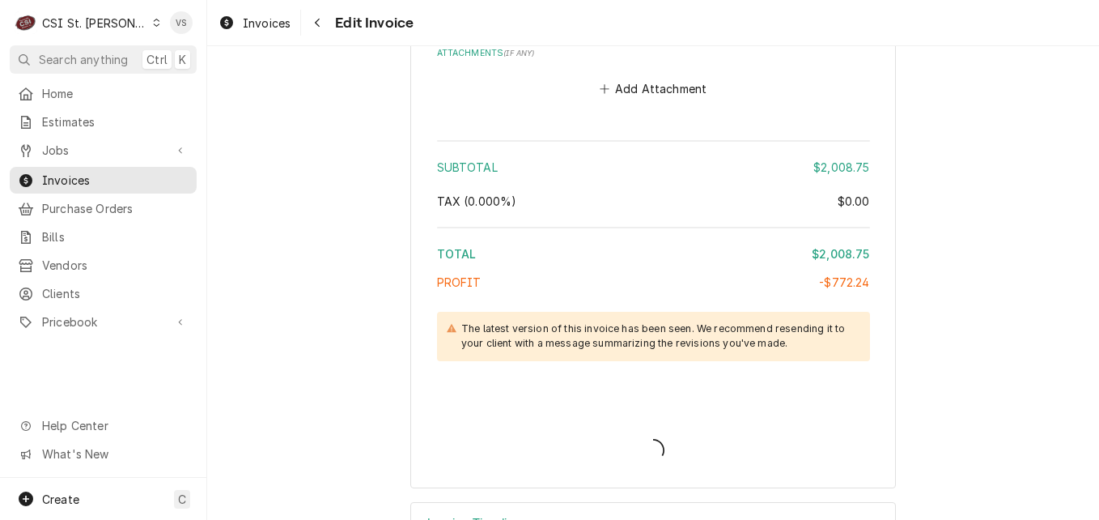
type textarea "x"
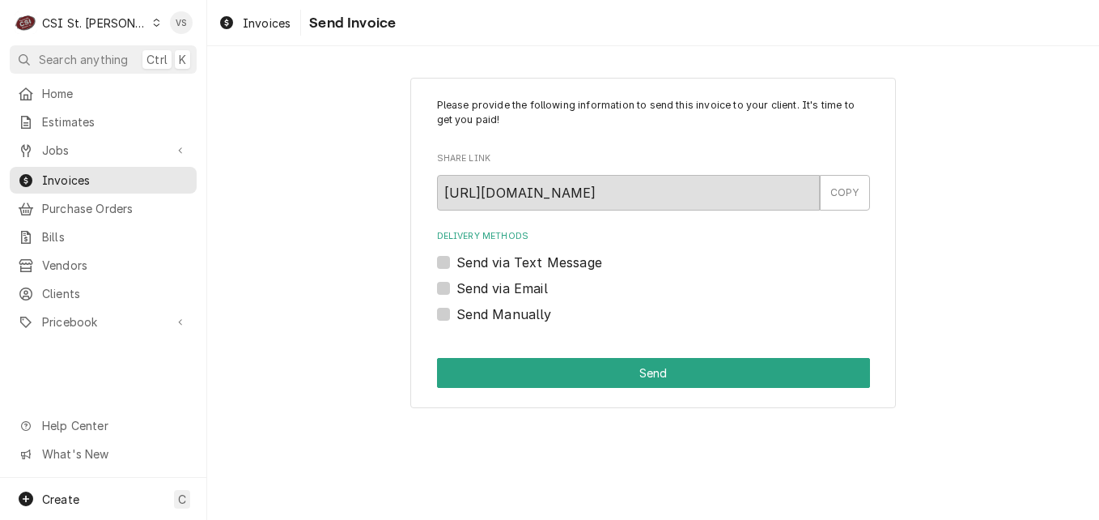
click at [457, 291] on label "Send via Email" at bounding box center [502, 287] width 91 height 19
click at [457, 291] on input "Send via Email" at bounding box center [673, 296] width 433 height 36
checkbox input "true"
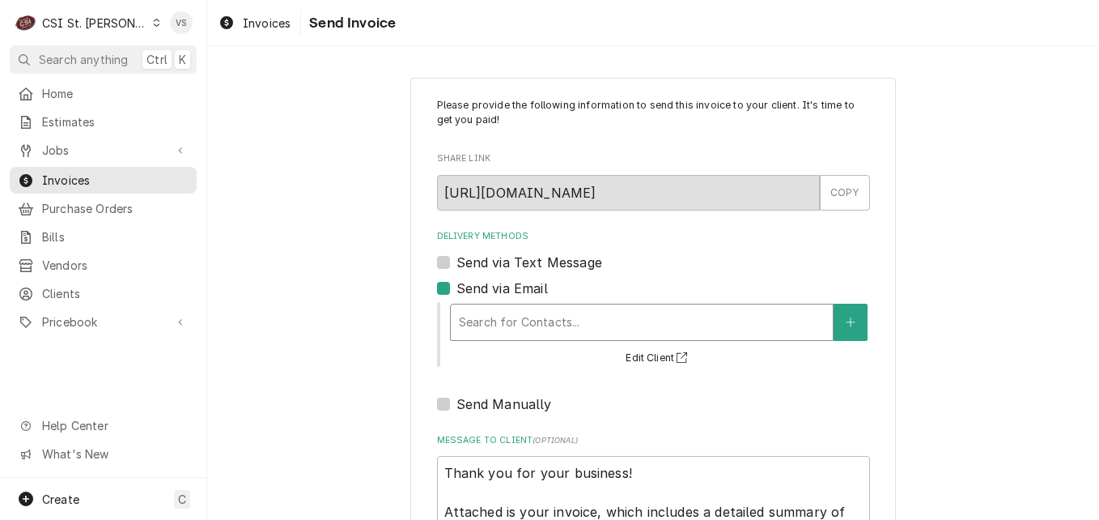
click at [503, 325] on div "Delivery Methods" at bounding box center [642, 322] width 366 height 29
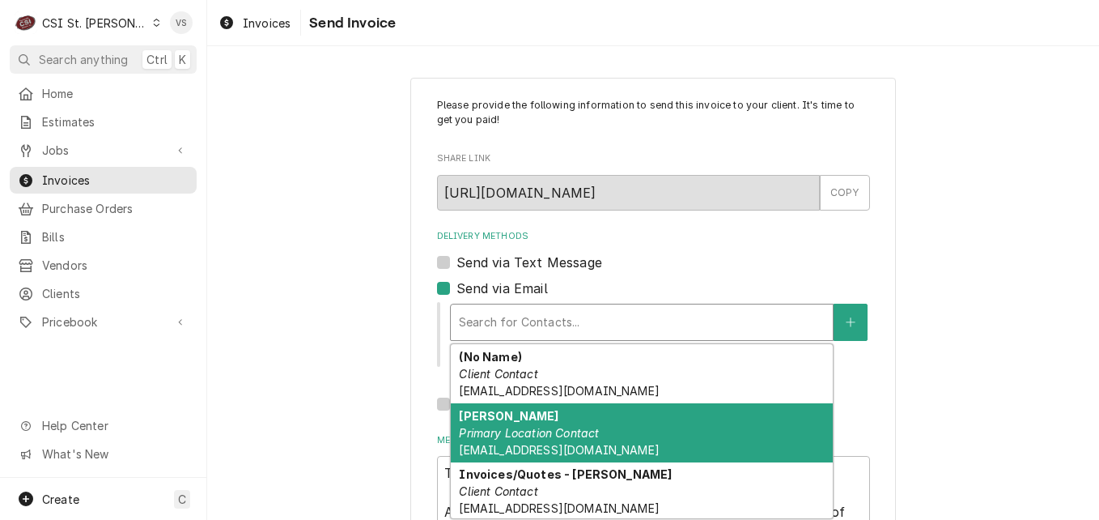
click at [514, 441] on div "[PERSON_NAME] Primary Location Contact [EMAIL_ADDRESS][DOMAIN_NAME]" at bounding box center [642, 432] width 382 height 59
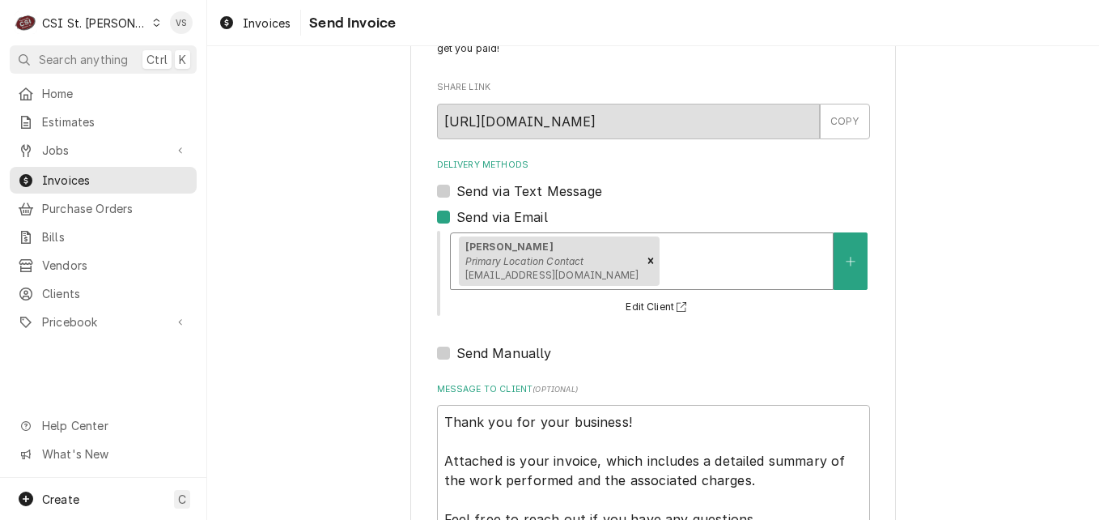
scroll to position [186, 0]
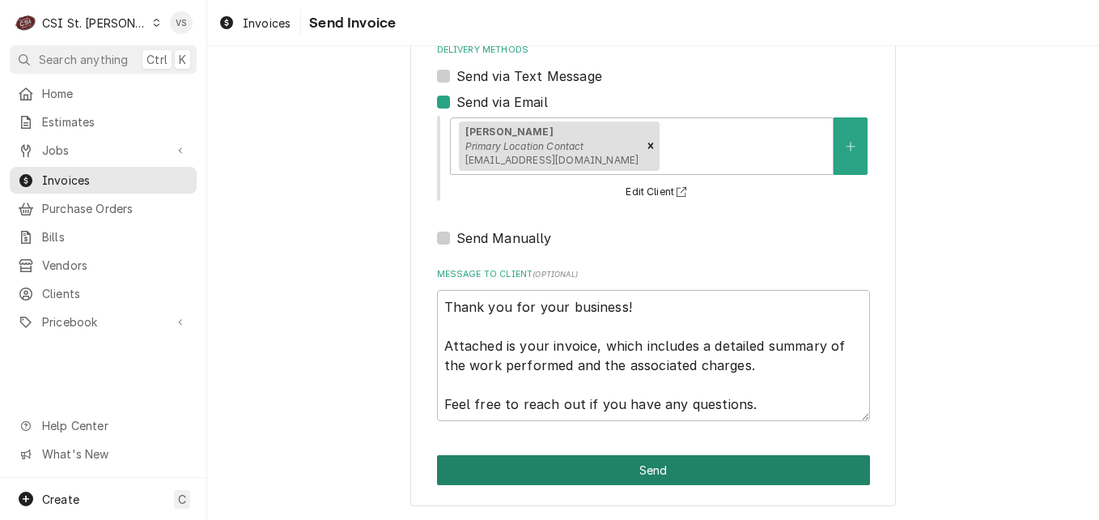
click at [535, 462] on button "Send" at bounding box center [653, 470] width 433 height 30
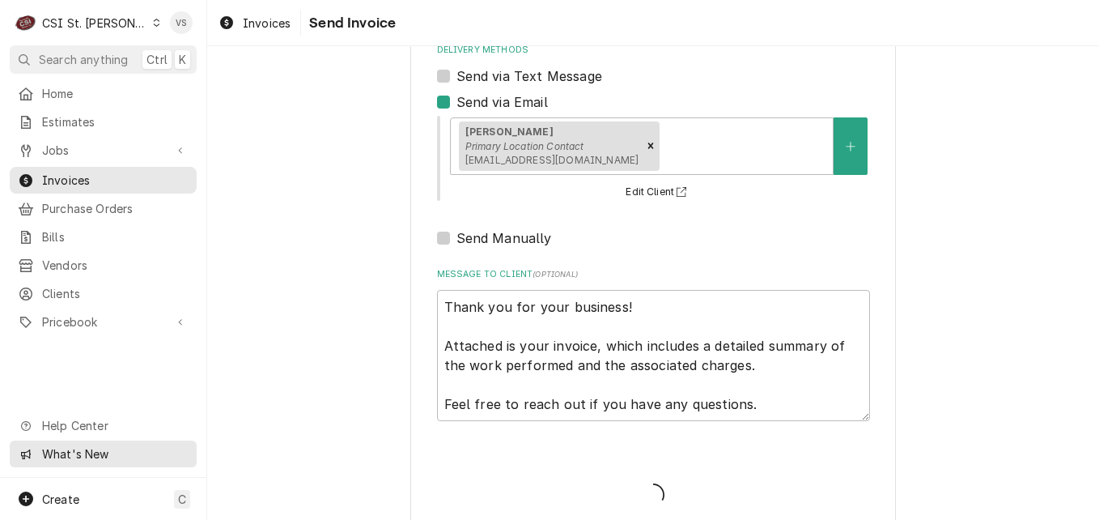
type textarea "x"
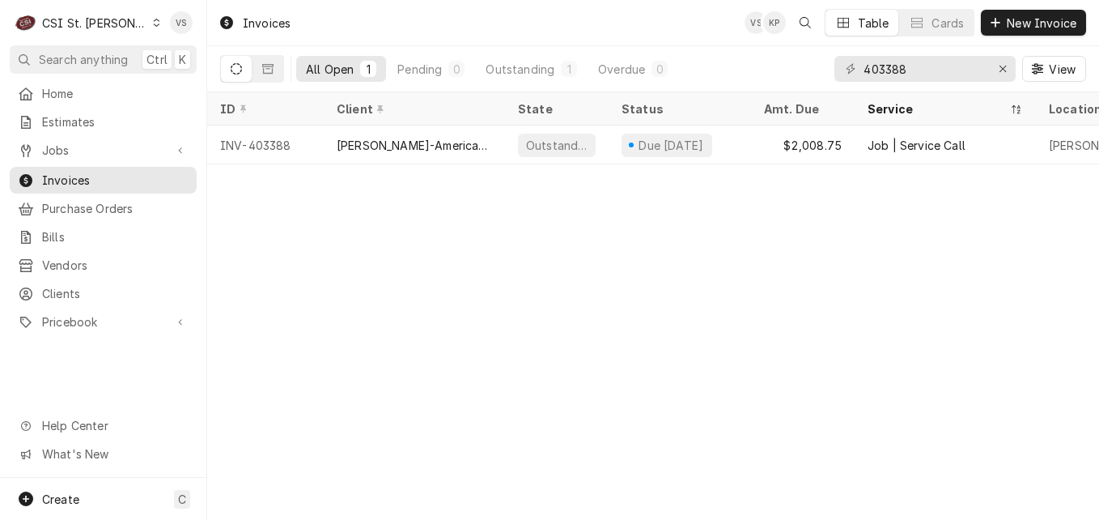
click at [153, 26] on icon "Dynamic Content Wrapper" at bounding box center [156, 23] width 7 height 8
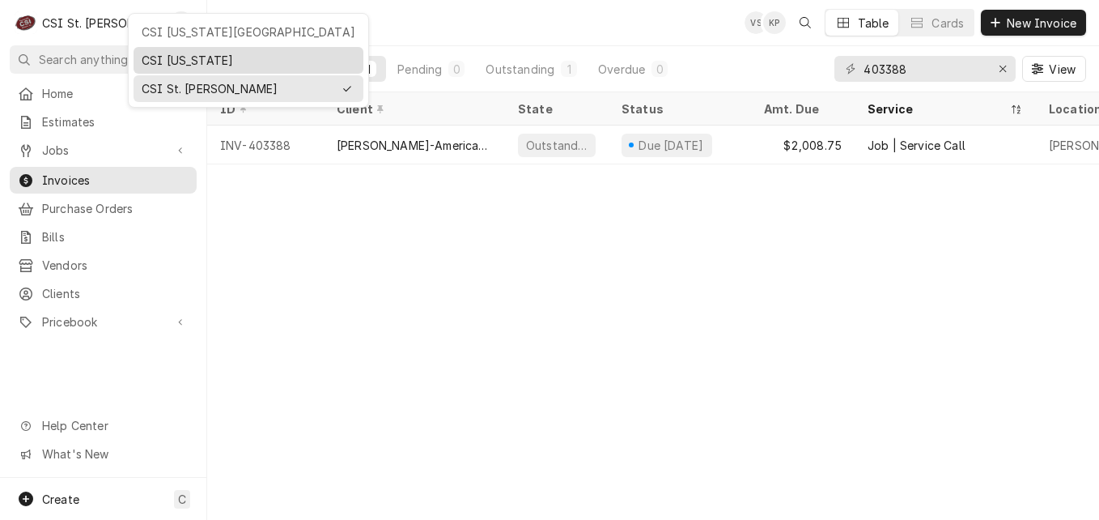
click at [176, 57] on div "CSI [US_STATE]" at bounding box center [249, 60] width 214 height 17
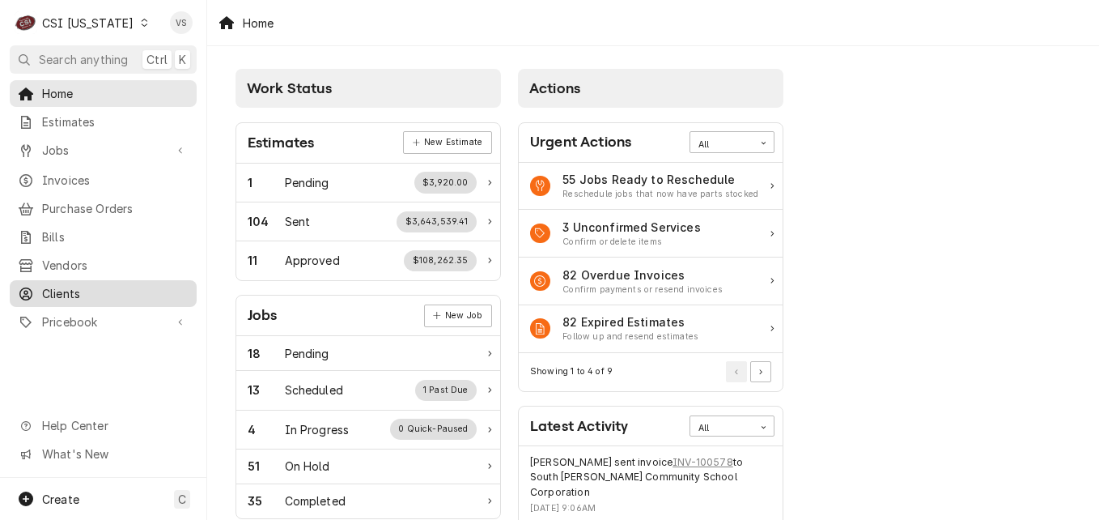
click at [62, 287] on span "Clients" at bounding box center [115, 293] width 147 height 17
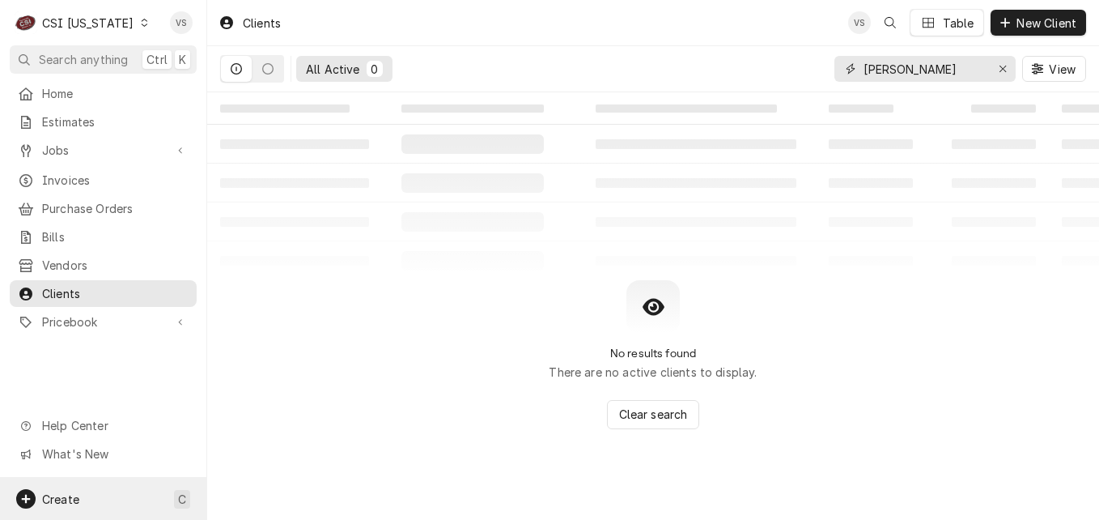
drag, startPoint x: 927, startPoint y: 70, endPoint x: 192, endPoint y: 497, distance: 850.2
click at [838, 70] on div "[PERSON_NAME]" at bounding box center [925, 69] width 181 height 26
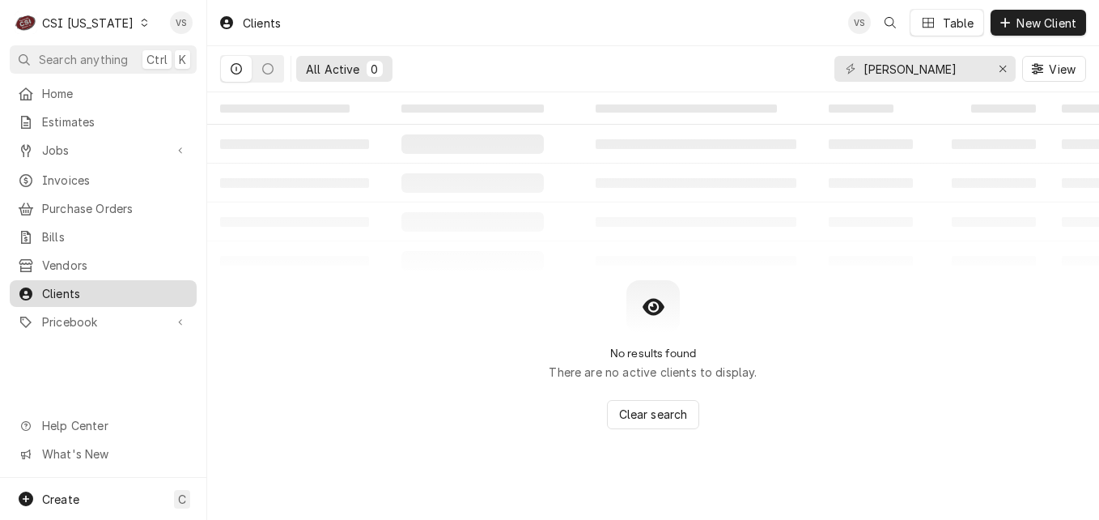
click at [127, 286] on span "Clients" at bounding box center [115, 293] width 147 height 17
click at [914, 66] on input "webster" at bounding box center [924, 69] width 121 height 26
drag, startPoint x: 853, startPoint y: 74, endPoint x: 861, endPoint y: 70, distance: 8.7
click at [852, 74] on div "webster" at bounding box center [925, 69] width 181 height 26
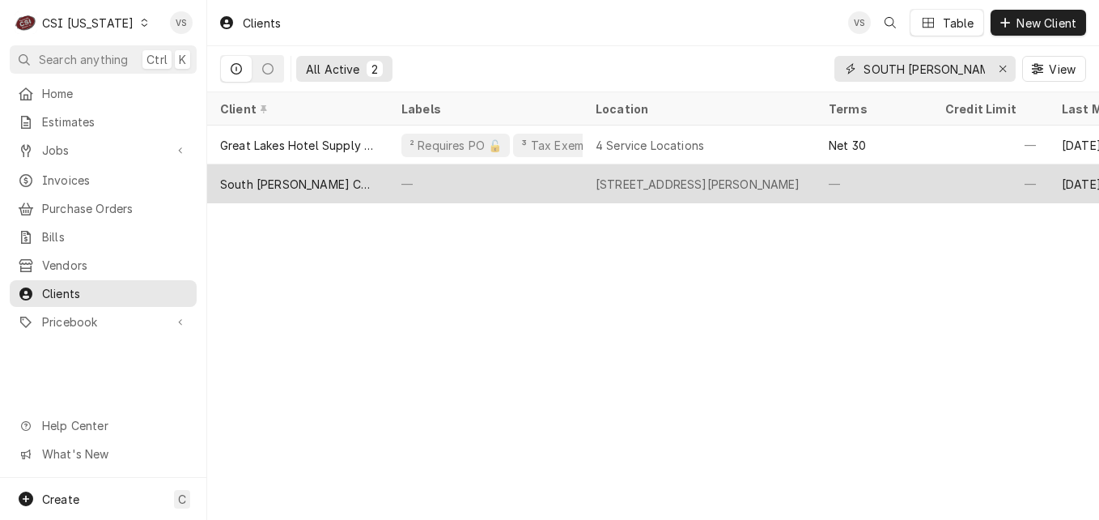
type input "SOUTH HARRISON"
click at [287, 187] on div "South [PERSON_NAME] Community School Corporation" at bounding box center [297, 184] width 155 height 17
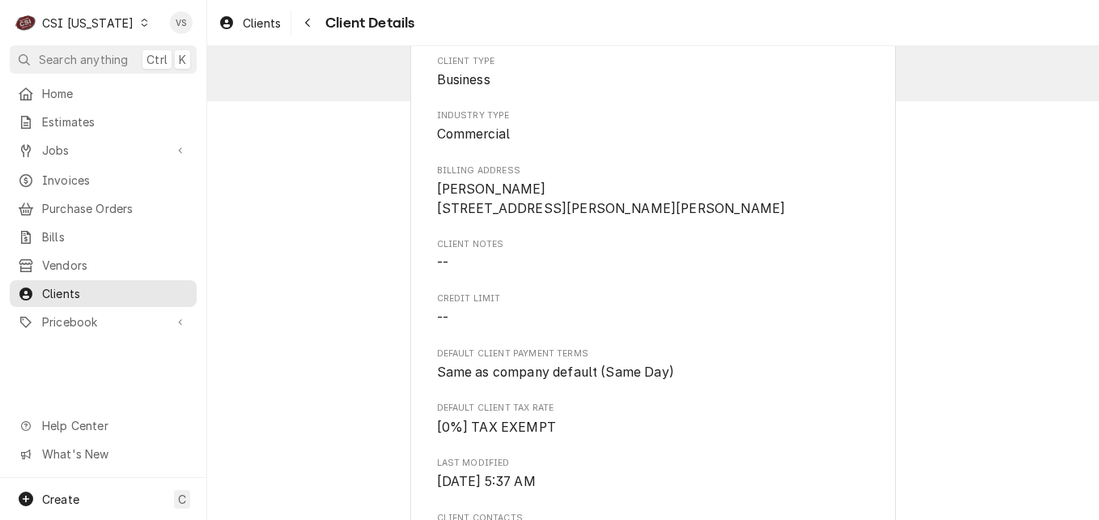
scroll to position [593, 0]
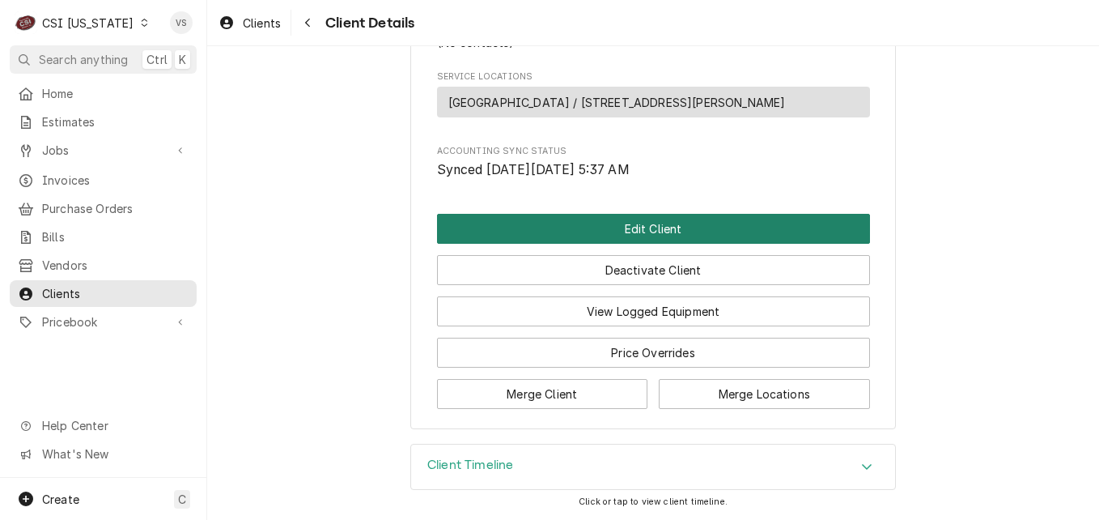
click at [560, 238] on button "Edit Client" at bounding box center [653, 229] width 433 height 30
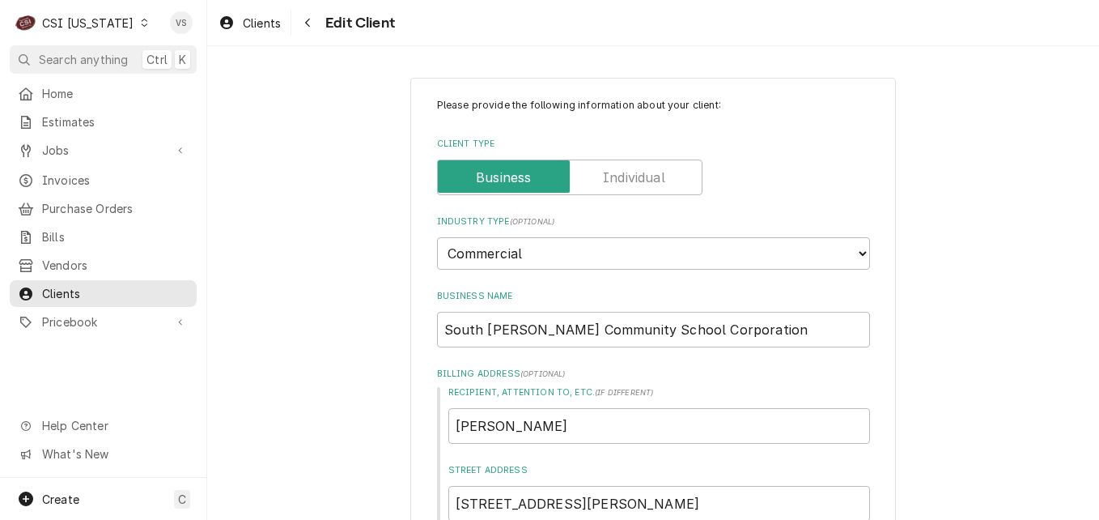
type textarea "x"
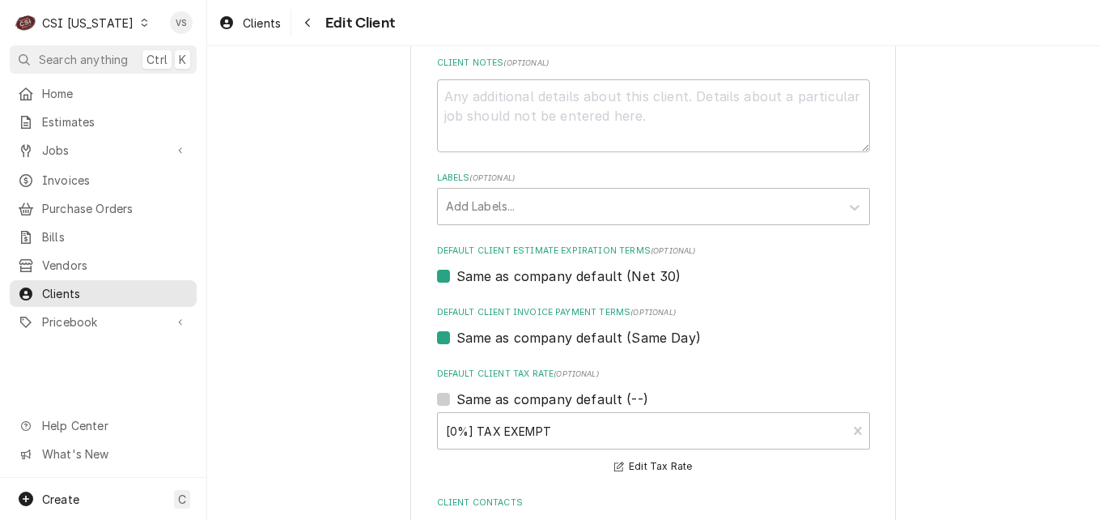
scroll to position [809, 0]
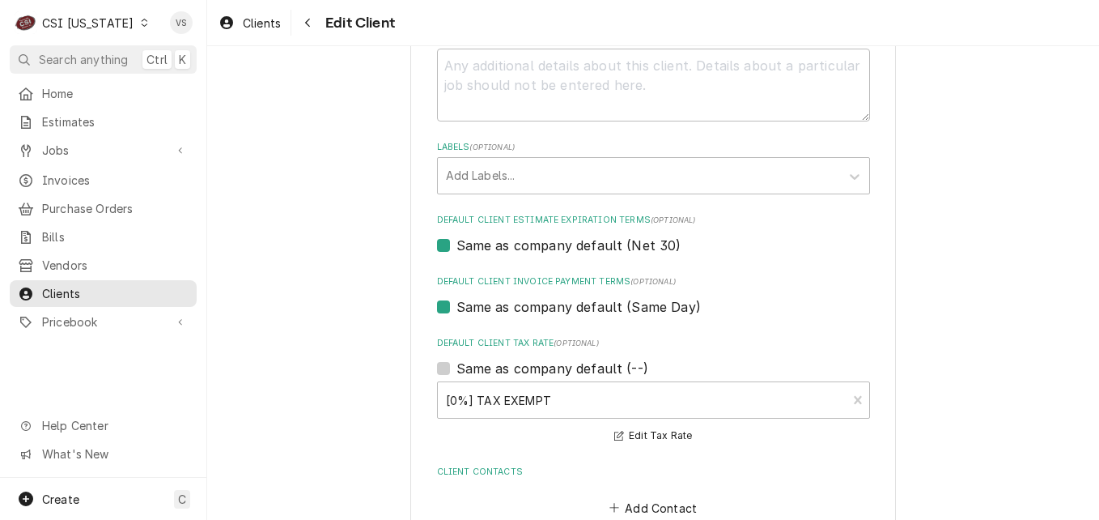
click at [457, 308] on label "Same as company default (Same Day)" at bounding box center [579, 306] width 244 height 19
click at [457, 308] on input "Same as company default (Same Day)" at bounding box center [673, 315] width 433 height 36
checkbox input "false"
type textarea "x"
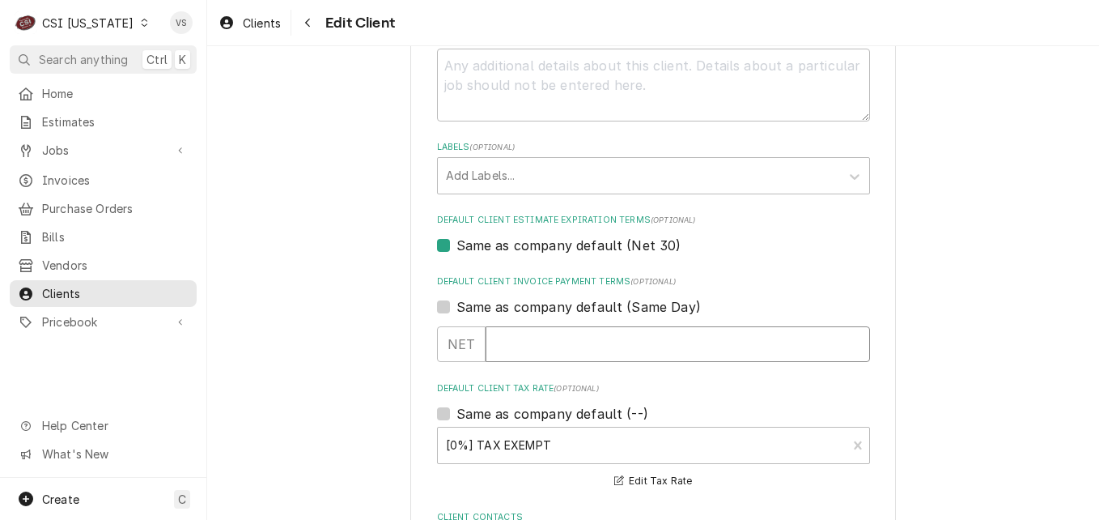
click at [509, 336] on input "Default Client Invoice Payment Terms" at bounding box center [678, 344] width 384 height 36
type input "30"
type textarea "x"
type input "30"
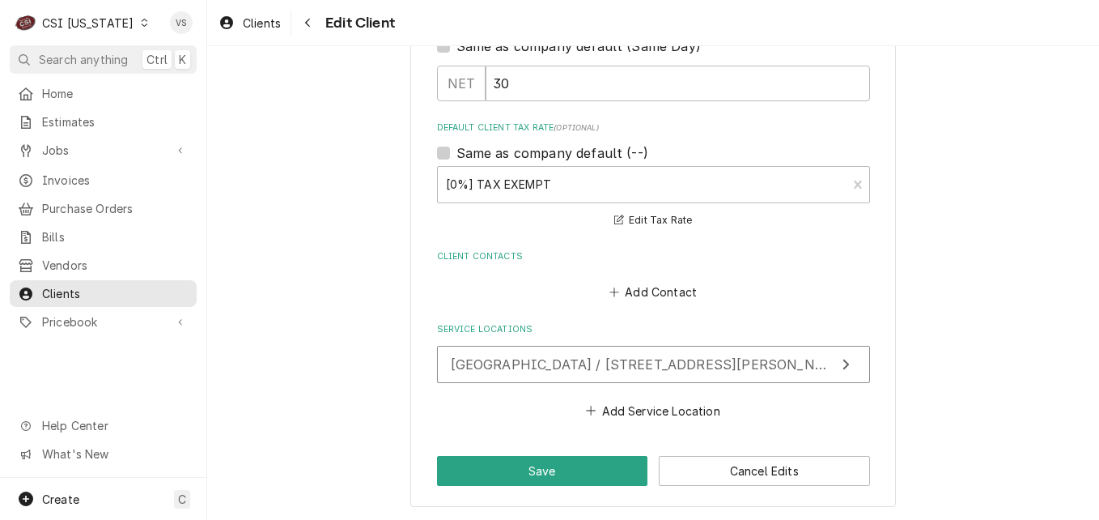
scroll to position [1071, 0]
click at [561, 464] on button "Save" at bounding box center [542, 470] width 211 height 30
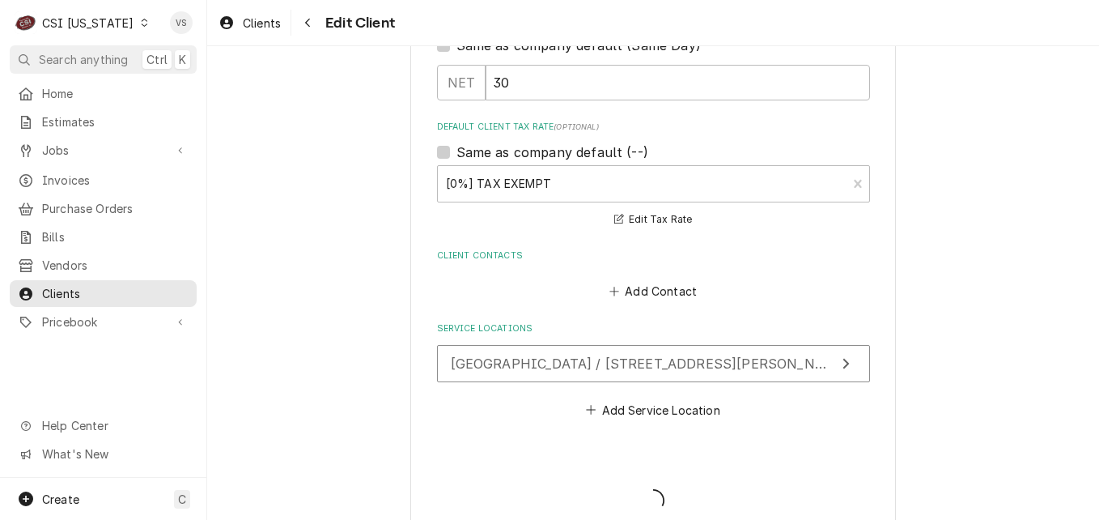
type textarea "x"
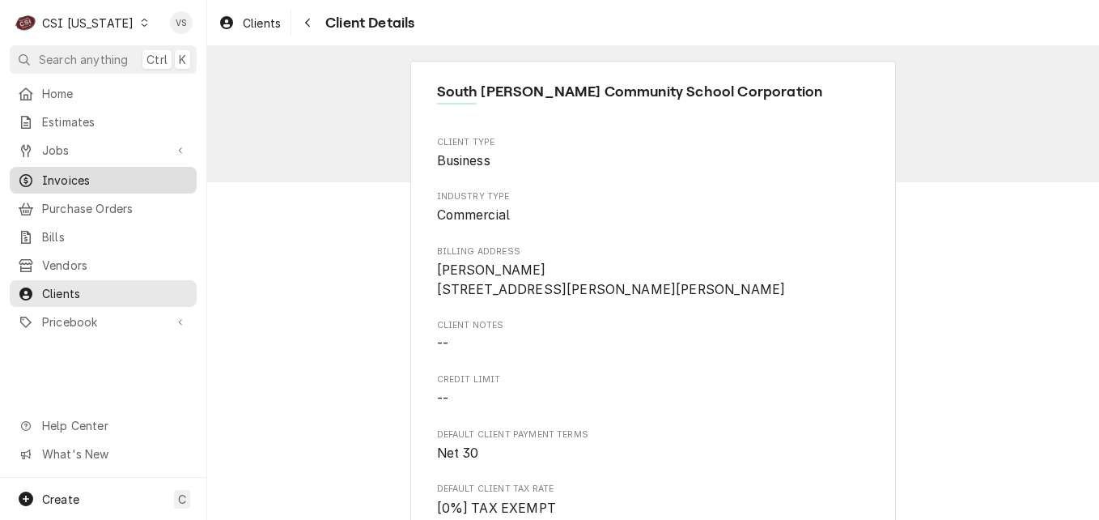
click at [73, 172] on span "Invoices" at bounding box center [115, 180] width 147 height 17
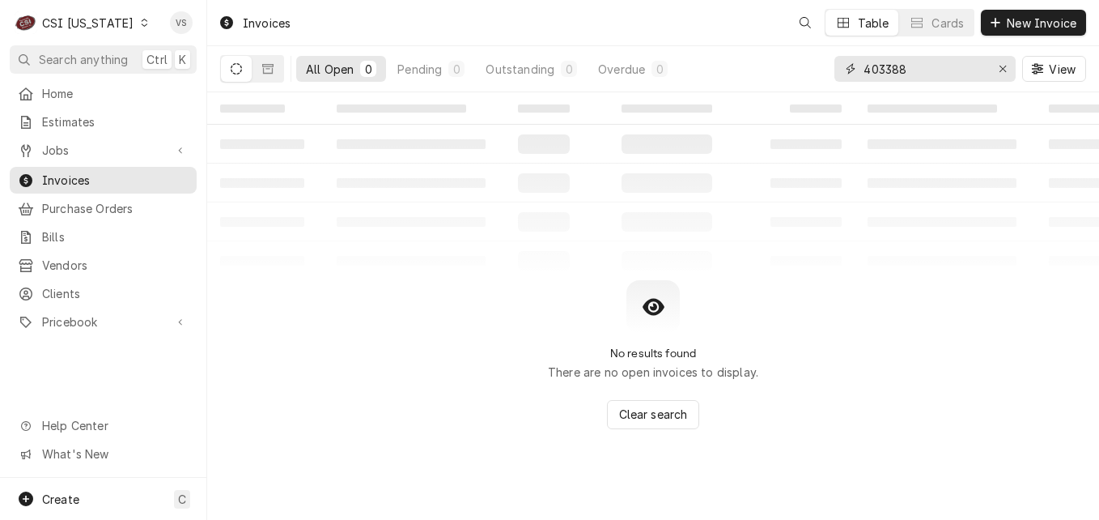
drag, startPoint x: 920, startPoint y: 66, endPoint x: 826, endPoint y: 77, distance: 93.7
click at [803, 75] on div "All Open 0 Pending 0 Outstanding 0 Overdue 0 403388 View" at bounding box center [653, 68] width 866 height 45
type input "1"
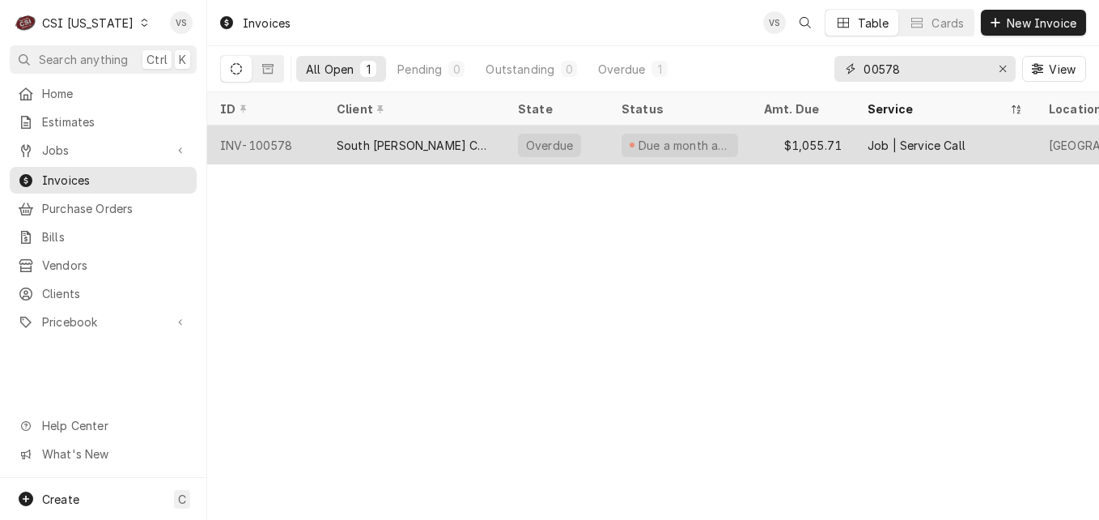
type input "00578"
click at [495, 138] on div "South [PERSON_NAME] Community School Corporation" at bounding box center [414, 144] width 181 height 39
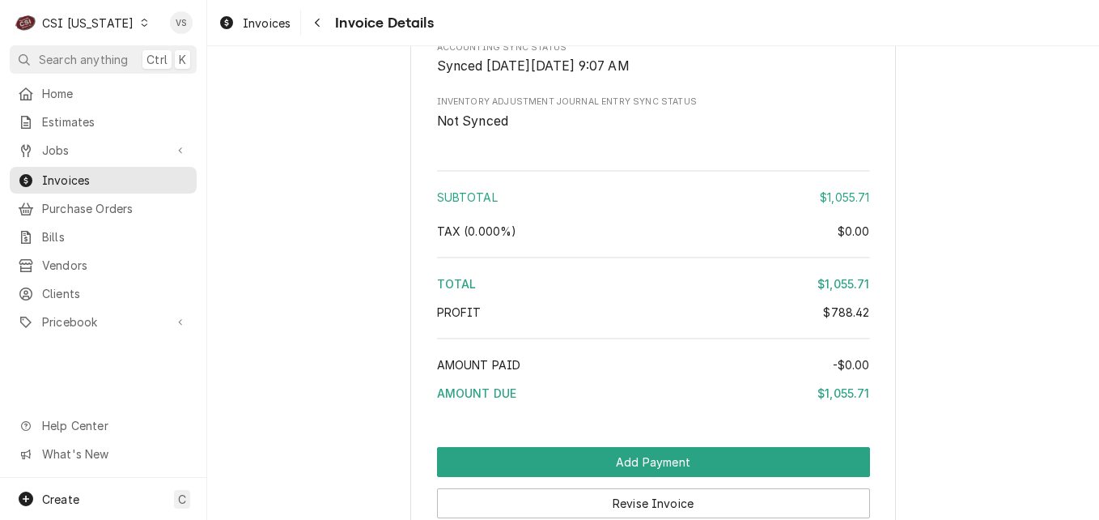
scroll to position [3561, 0]
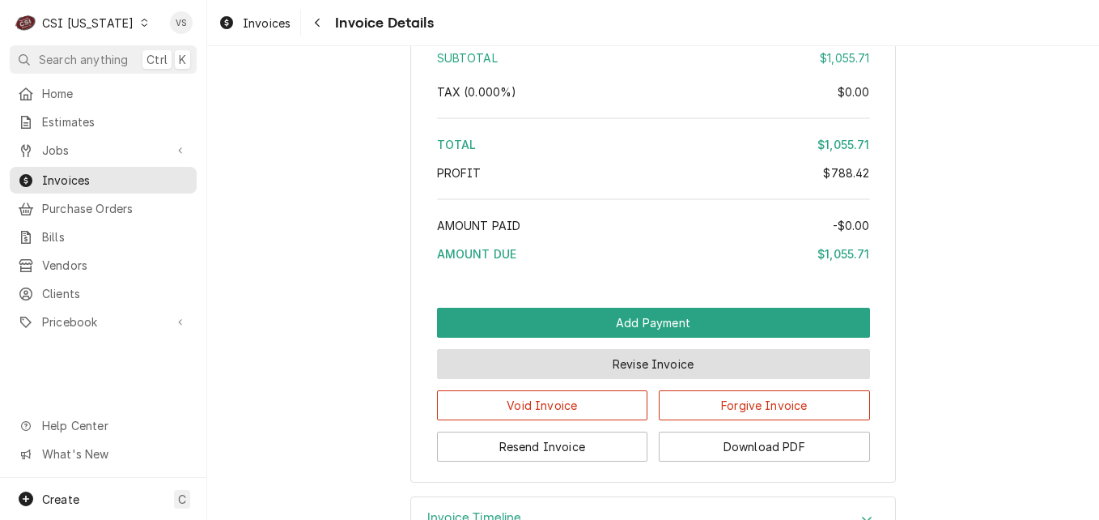
click at [614, 379] on button "Revise Invoice" at bounding box center [653, 364] width 433 height 30
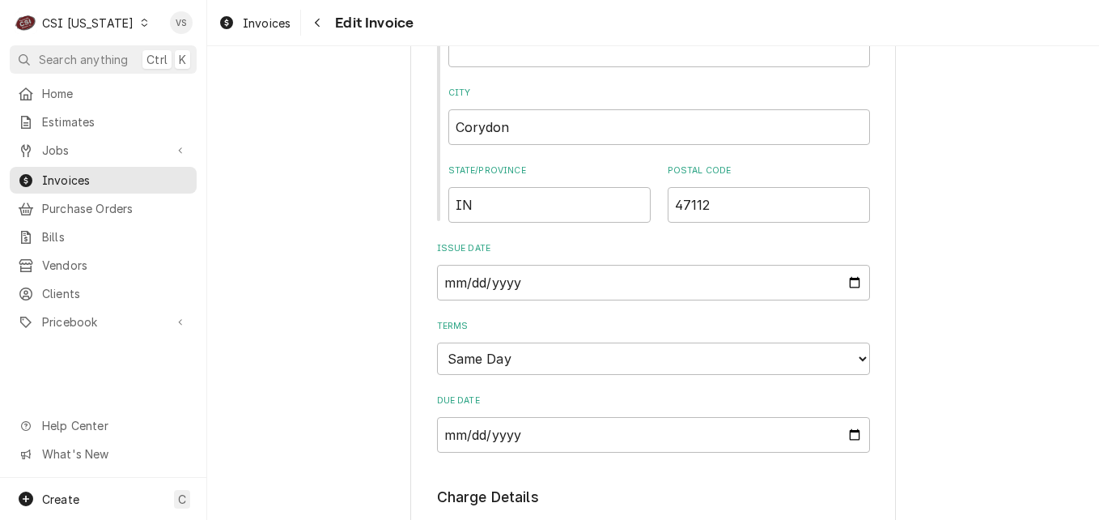
scroll to position [890, 0]
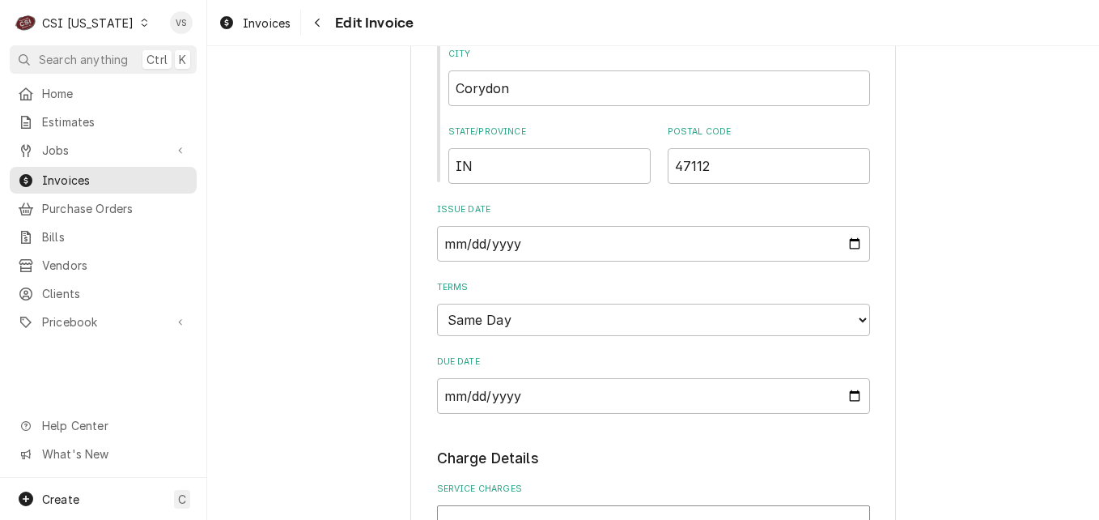
click at [855, 315] on select "Choose payment terms... Same Day Net 7 Net 14 Net 21 Net 30 Net 45 Net 60 Net 90" at bounding box center [653, 320] width 433 height 32
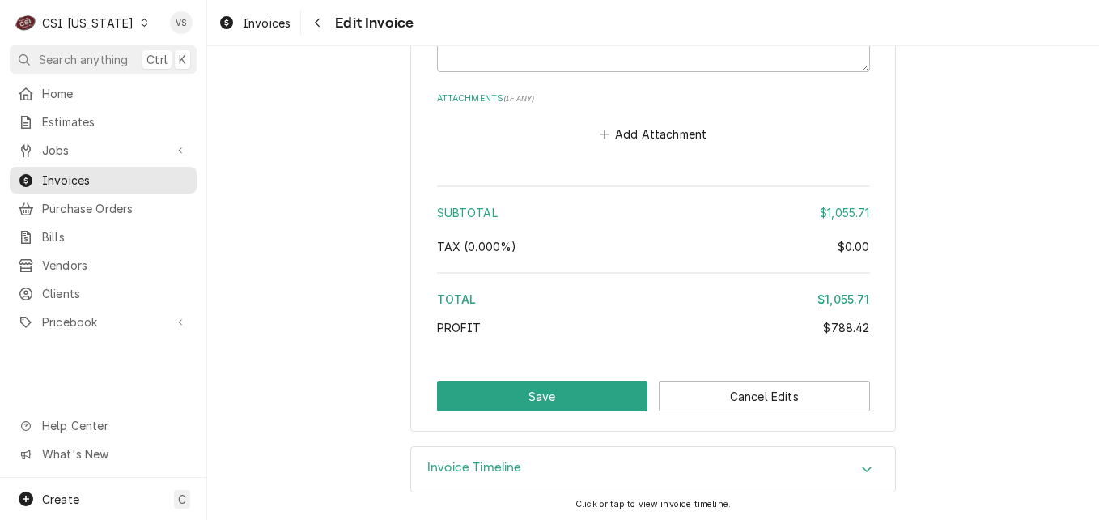
scroll to position [3540, 0]
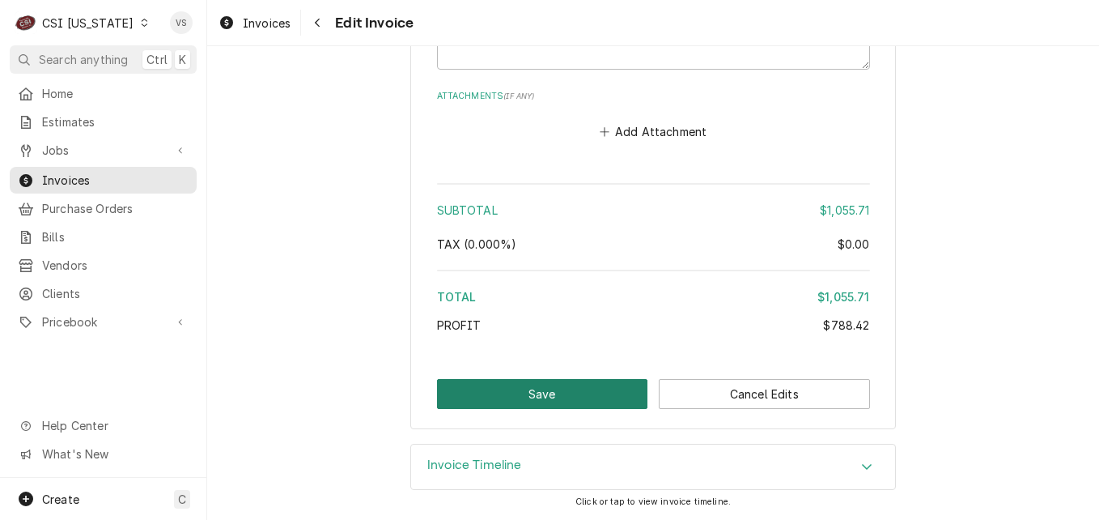
click at [567, 397] on button "Save" at bounding box center [542, 394] width 211 height 30
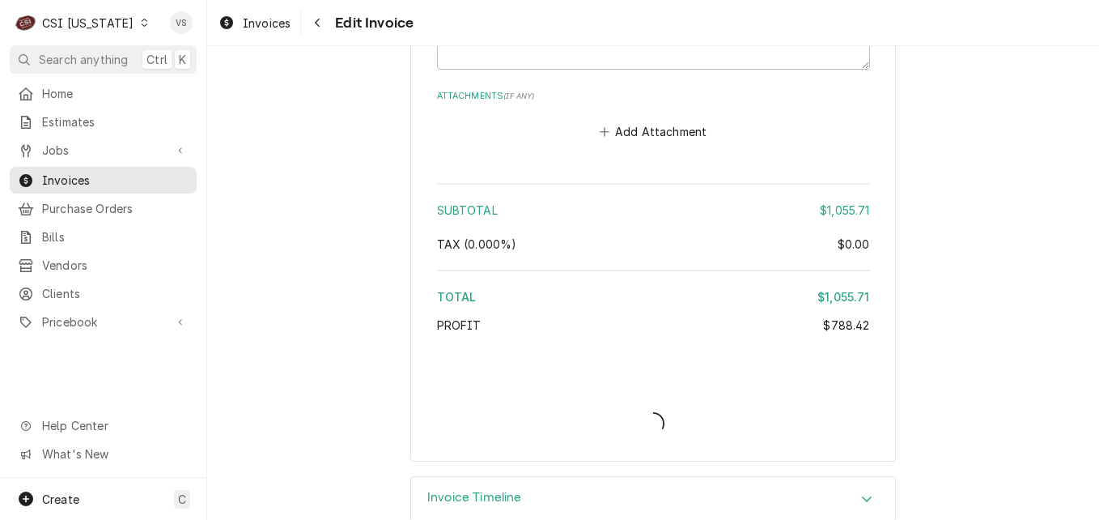
type textarea "x"
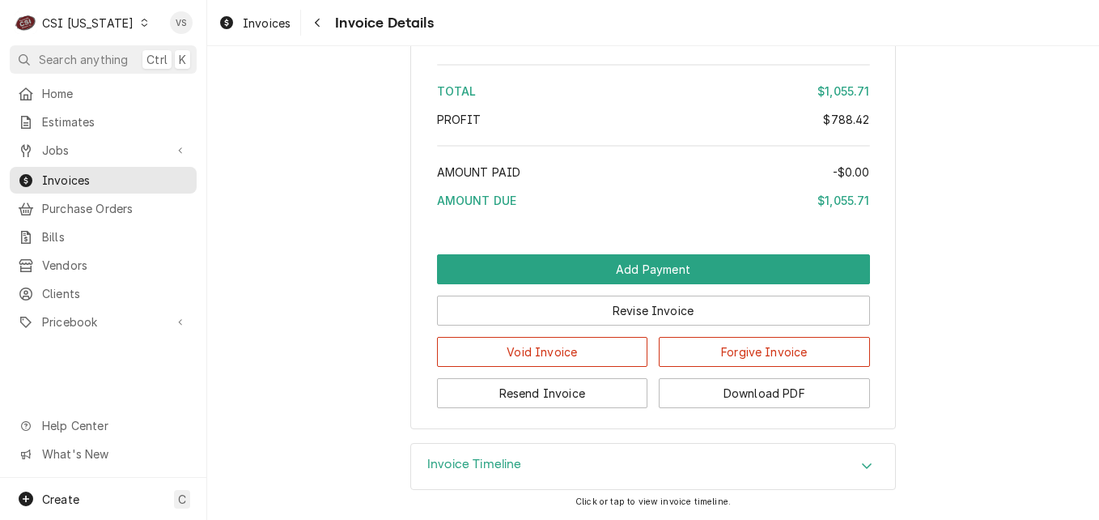
scroll to position [3668, 0]
click at [82, 178] on span "Invoices" at bounding box center [115, 180] width 147 height 17
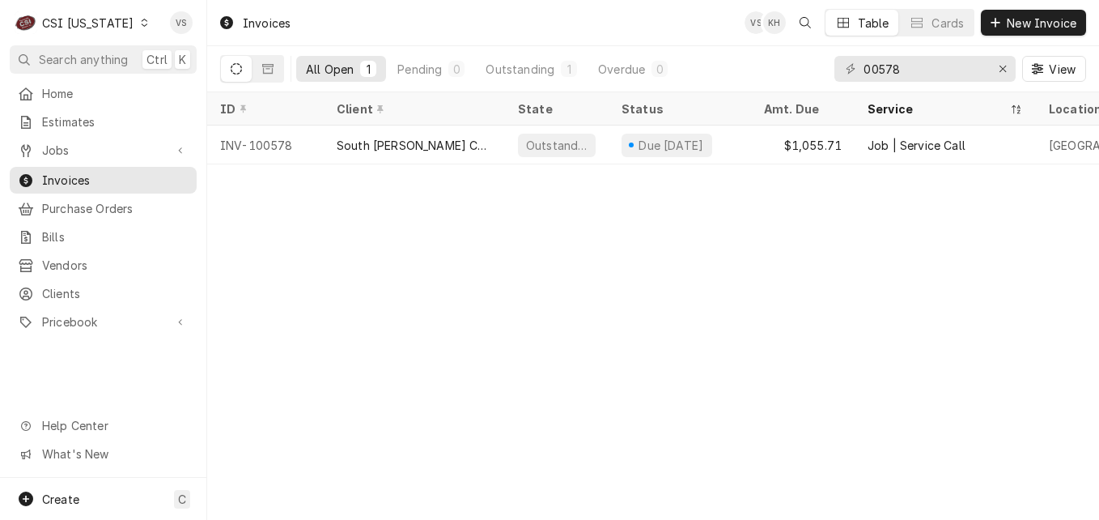
click at [138, 27] on div "Dynamic Content Wrapper" at bounding box center [143, 22] width 11 height 11
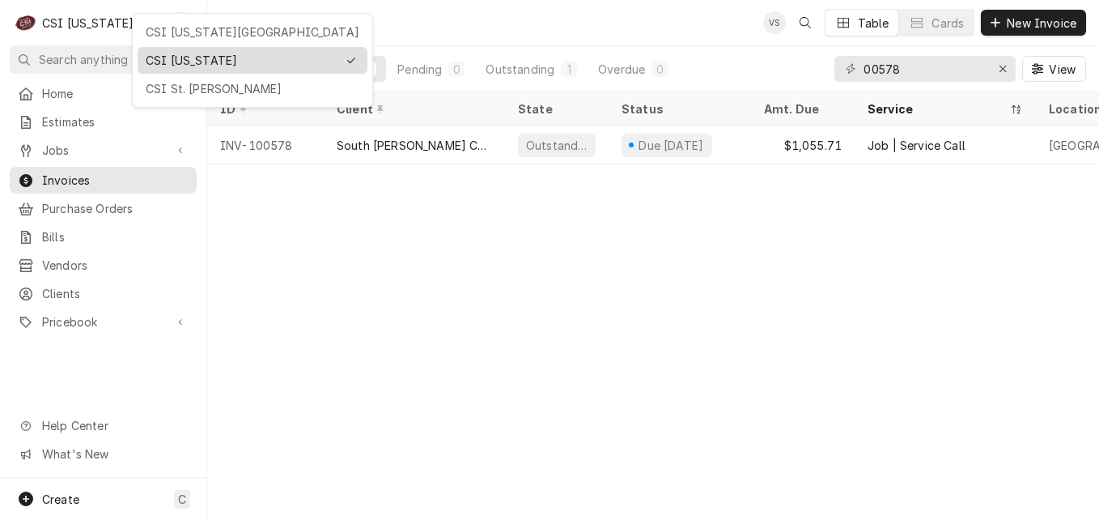
click at [164, 61] on div "CSI [US_STATE]" at bounding box center [241, 60] width 191 height 17
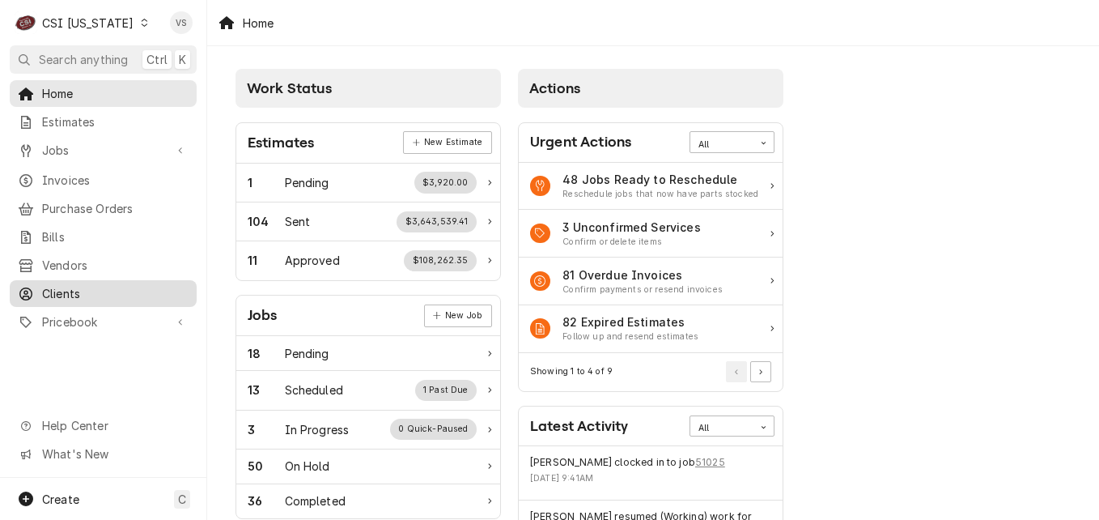
click at [82, 285] on span "Clients" at bounding box center [115, 293] width 147 height 17
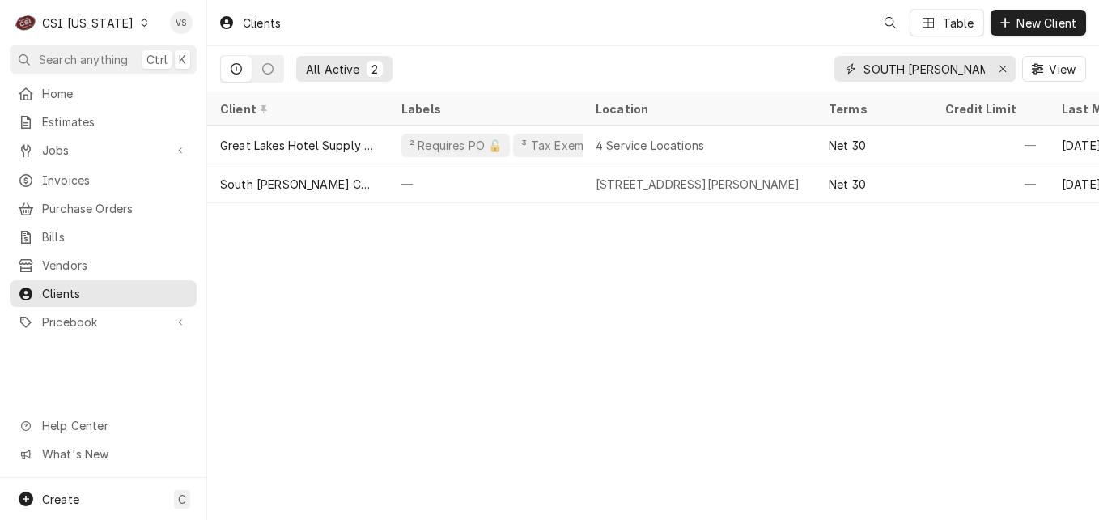
click at [975, 66] on input "SOUTH HARRISON" at bounding box center [924, 69] width 121 height 26
click at [799, 65] on div "All Active 2 SOUTH HARRISON View" at bounding box center [653, 68] width 866 height 45
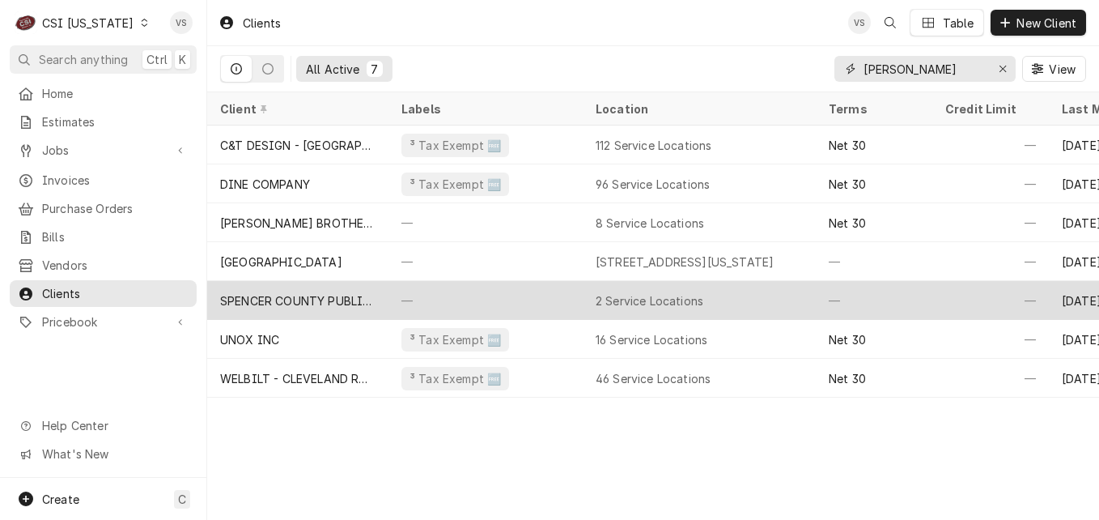
type input "spencer"
click at [398, 302] on div "—" at bounding box center [486, 300] width 194 height 39
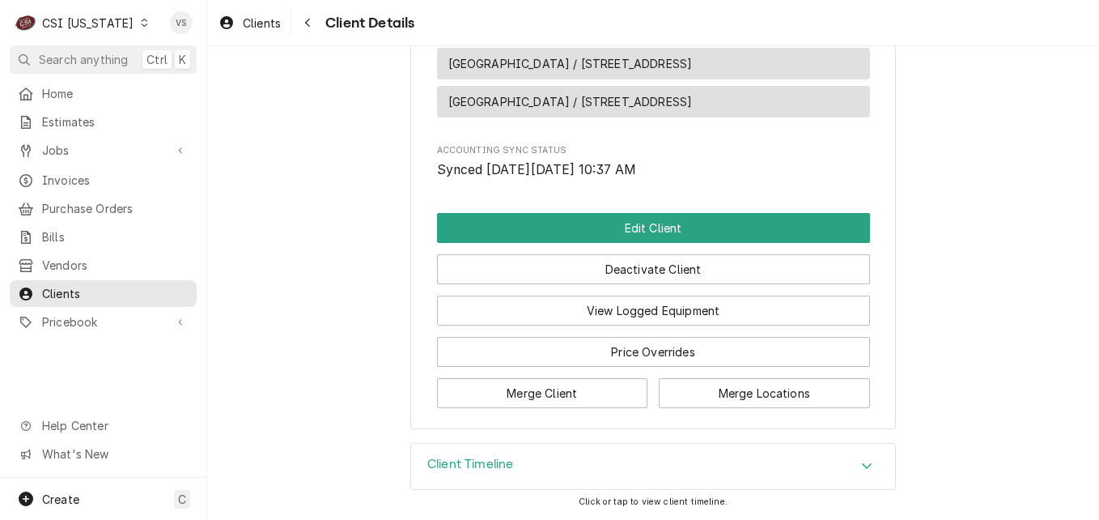
scroll to position [728, 0]
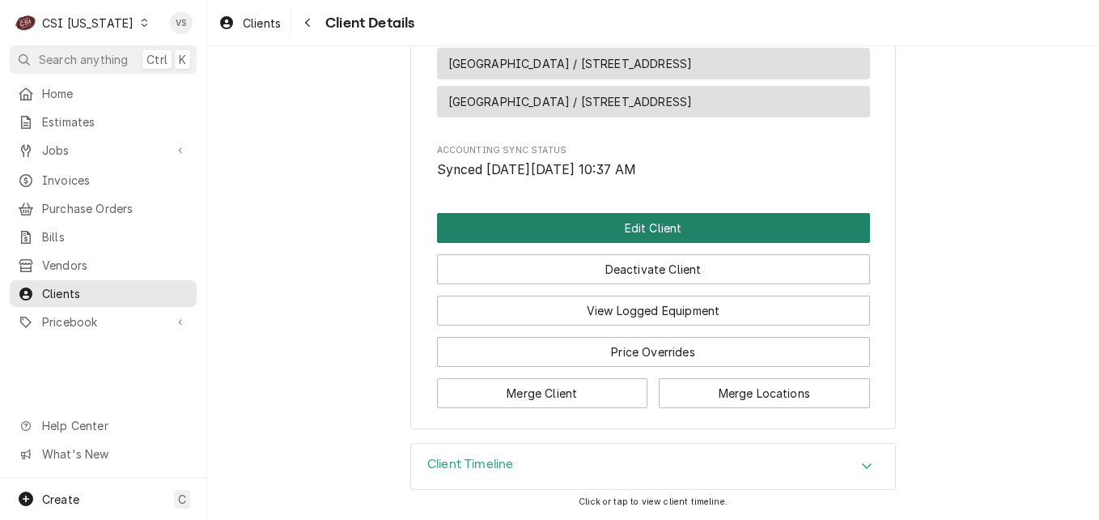
click at [612, 243] on button "Edit Client" at bounding box center [653, 228] width 433 height 30
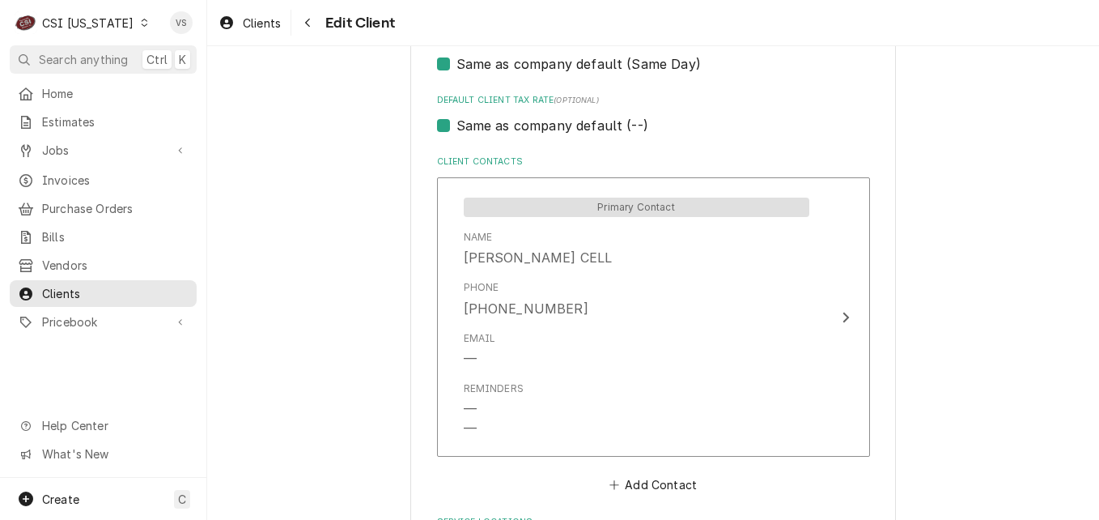
scroll to position [1291, 0]
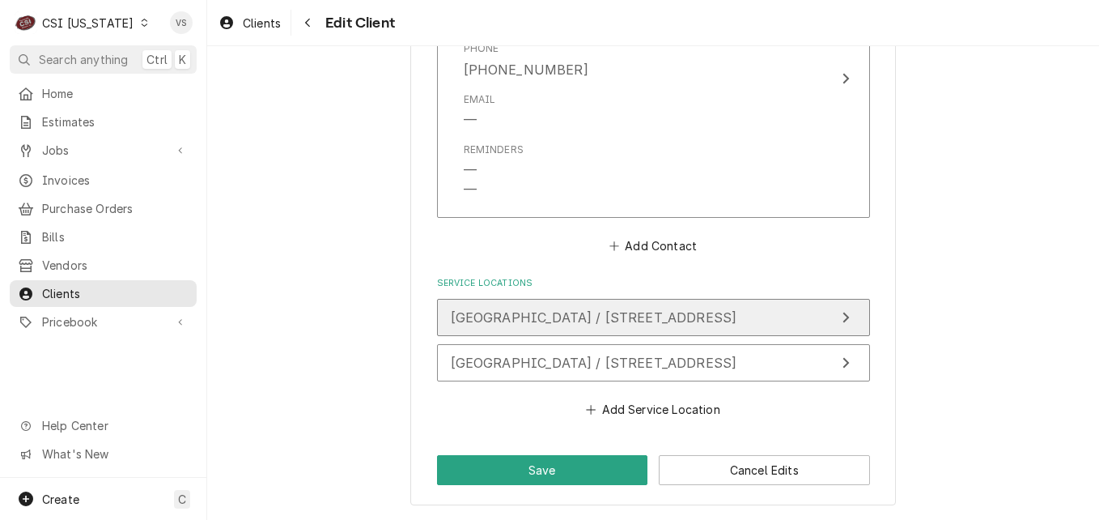
click at [580, 313] on span "[GEOGRAPHIC_DATA] / [STREET_ADDRESS]" at bounding box center [594, 317] width 287 height 16
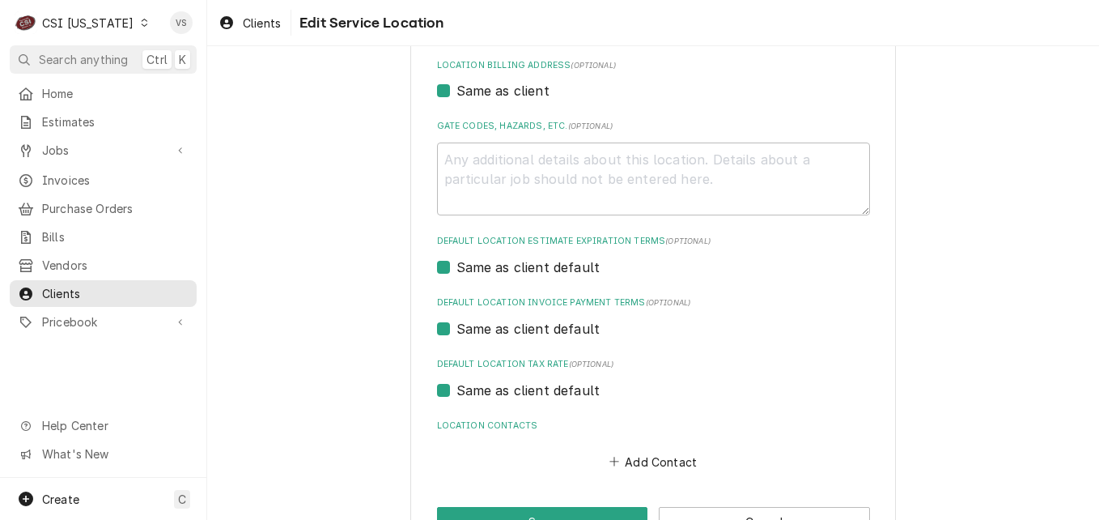
scroll to position [537, 0]
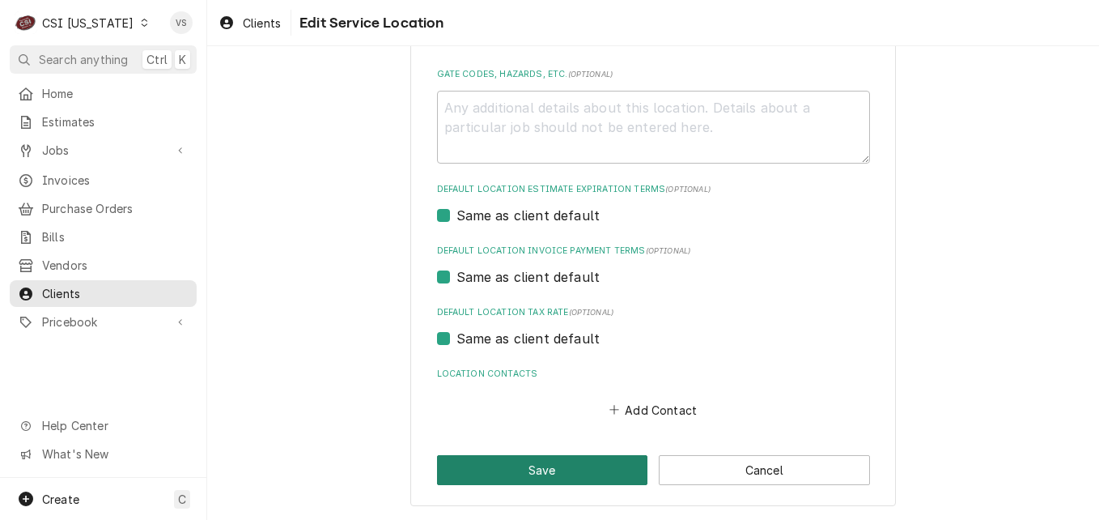
click at [582, 462] on button "Save" at bounding box center [542, 470] width 211 height 30
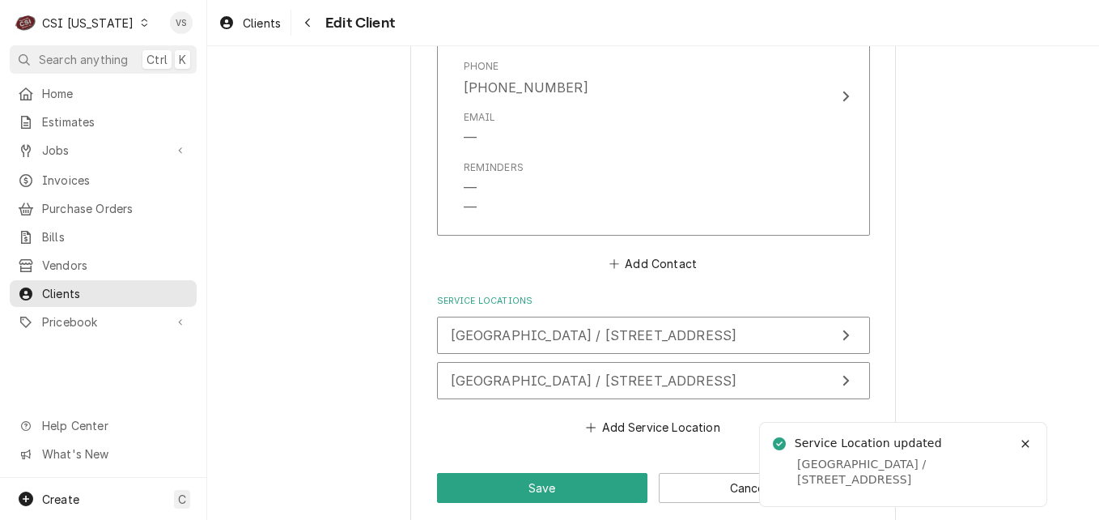
scroll to position [1291, 0]
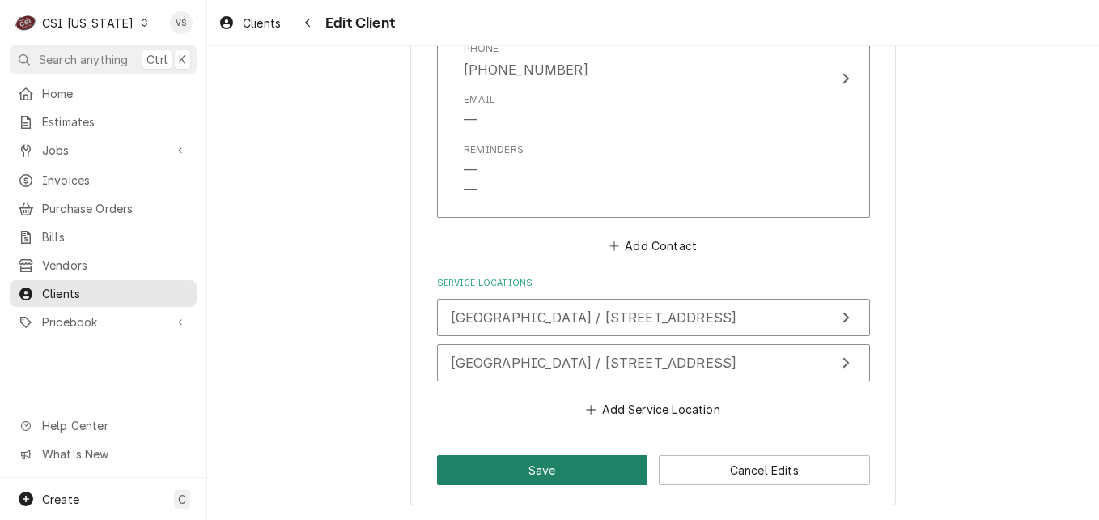
click at [520, 469] on button "Save" at bounding box center [542, 470] width 211 height 30
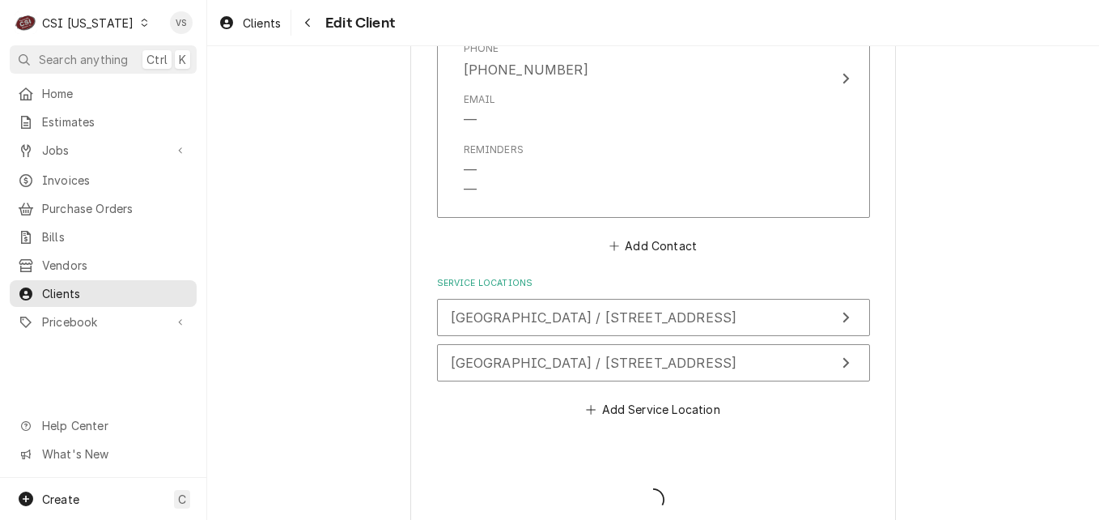
type textarea "x"
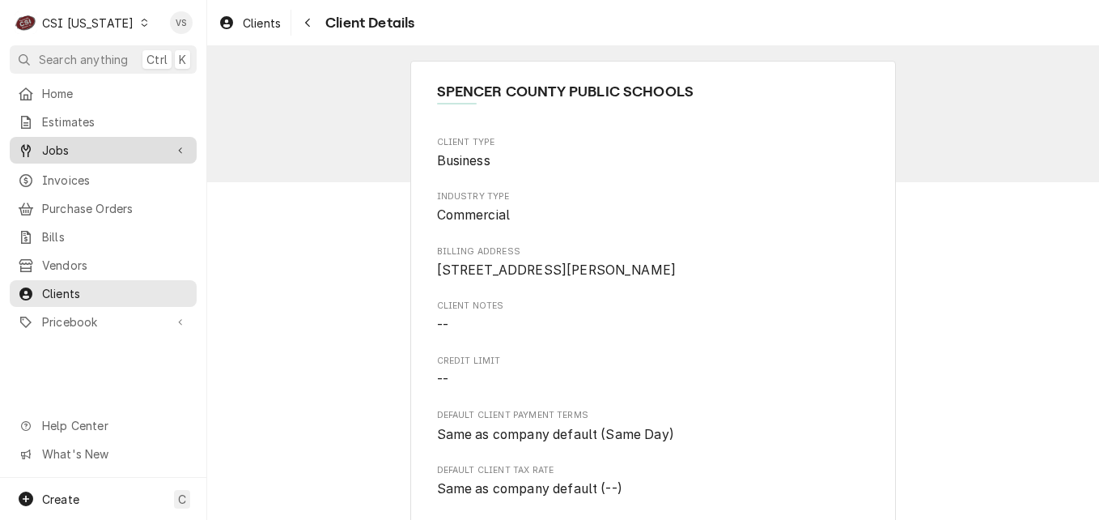
click at [72, 152] on span "Jobs" at bounding box center [103, 150] width 122 height 17
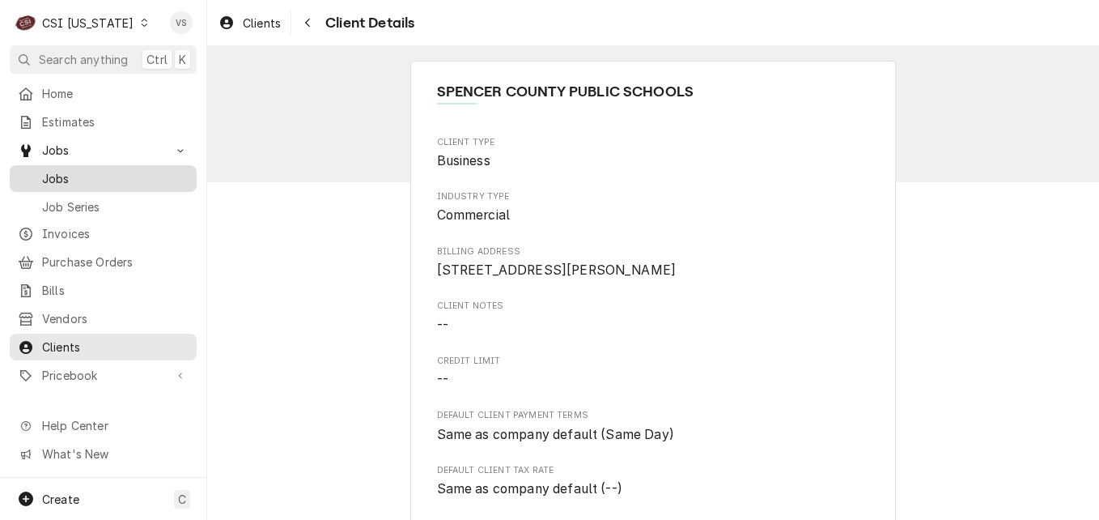
click at [72, 168] on div "Jobs" at bounding box center [103, 178] width 181 height 20
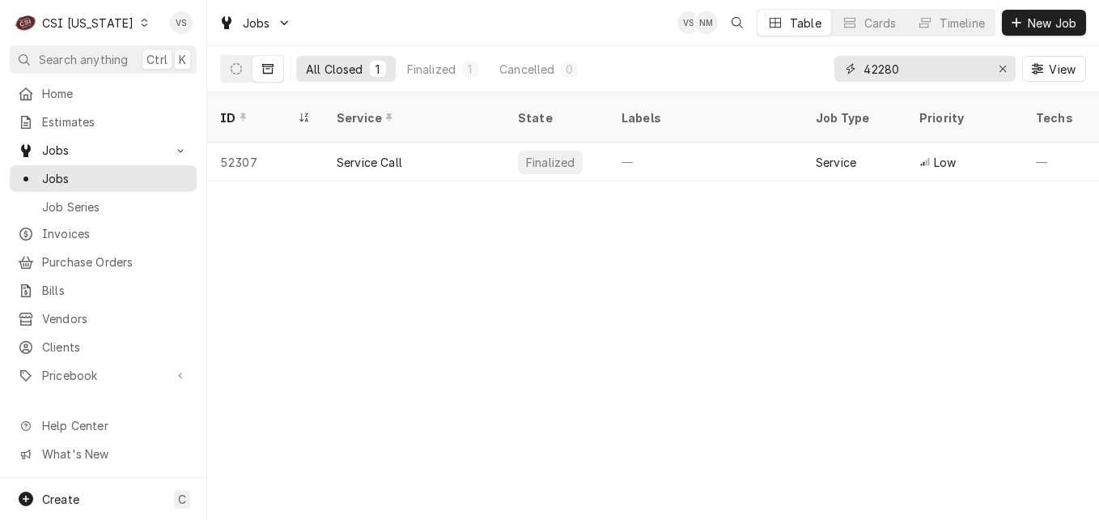
click at [898, 69] on input "42280" at bounding box center [924, 69] width 121 height 26
click at [866, 68] on input "42280" at bounding box center [924, 69] width 121 height 26
drag, startPoint x: 866, startPoint y: 68, endPoint x: 916, endPoint y: 69, distance: 50.2
drag, startPoint x: 916, startPoint y: 69, endPoint x: 847, endPoint y: 69, distance: 68.8
click at [847, 69] on div "42280" at bounding box center [925, 69] width 181 height 26
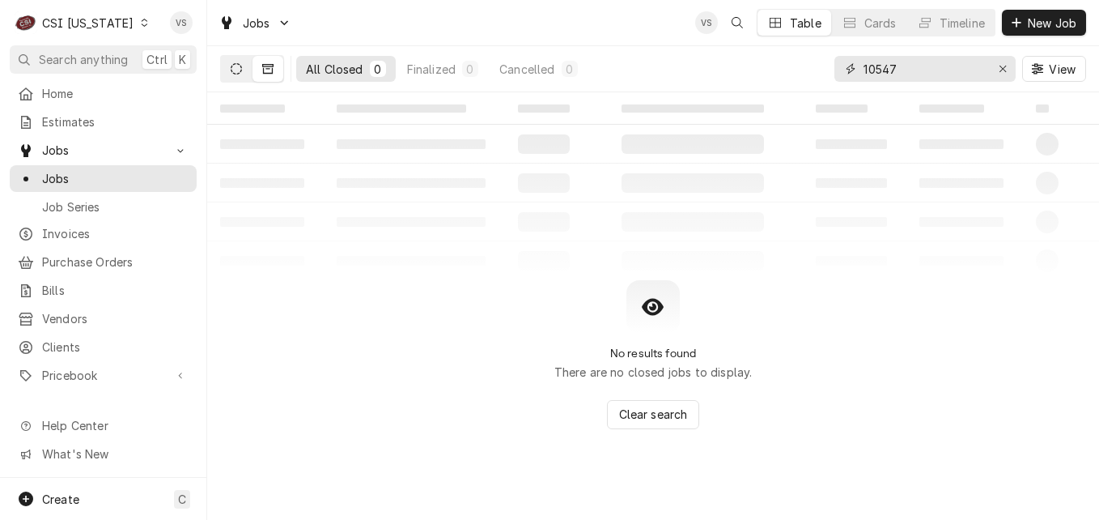
type input "10547"
click at [235, 69] on icon "Dynamic Content Wrapper" at bounding box center [236, 68] width 11 height 11
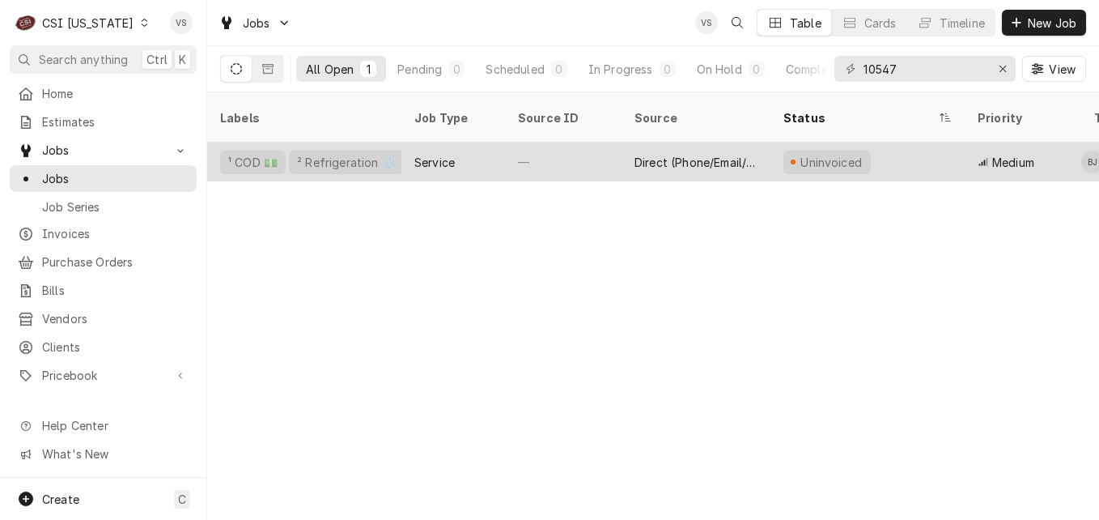
click at [526, 143] on div "—" at bounding box center [563, 161] width 117 height 39
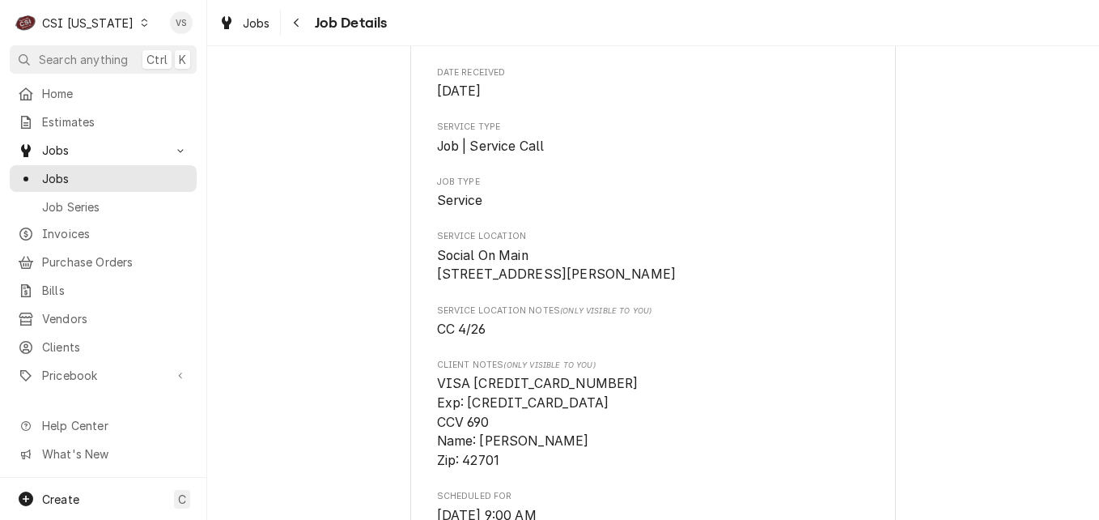
scroll to position [243, 0]
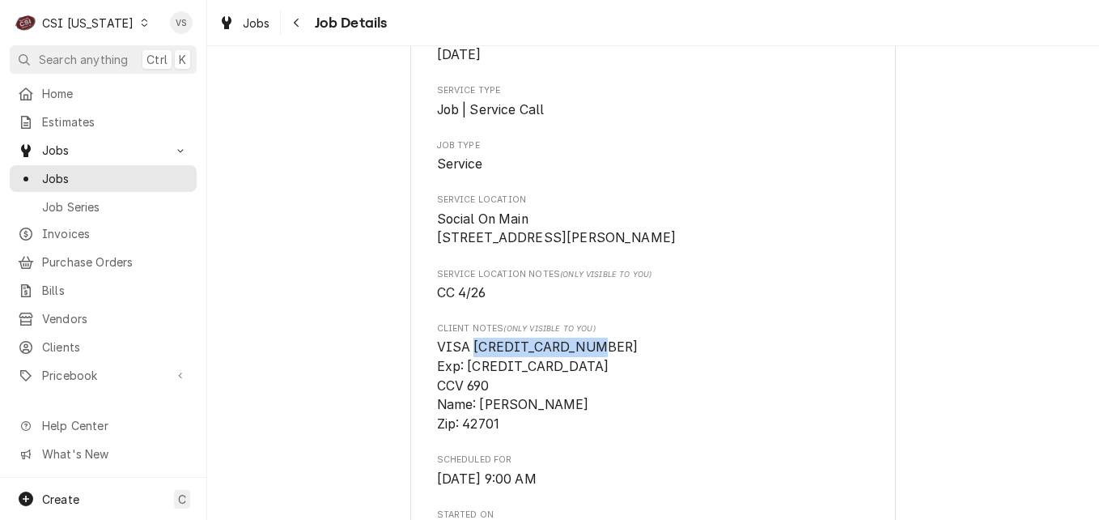
drag, startPoint x: 596, startPoint y: 364, endPoint x: 469, endPoint y: 369, distance: 127.2
click at [469, 369] on span "VISA [CREDIT_CARD_NUMBER] Exp: [CREDIT_CARD_DATA] CCV 690 Name: [PERSON_NAME] Z…" at bounding box center [653, 386] width 433 height 96
drag, startPoint x: 469, startPoint y: 369, endPoint x: 484, endPoint y: 365, distance: 15.9
copy span "4904823269801951"
click at [68, 174] on span "Jobs" at bounding box center [115, 178] width 147 height 17
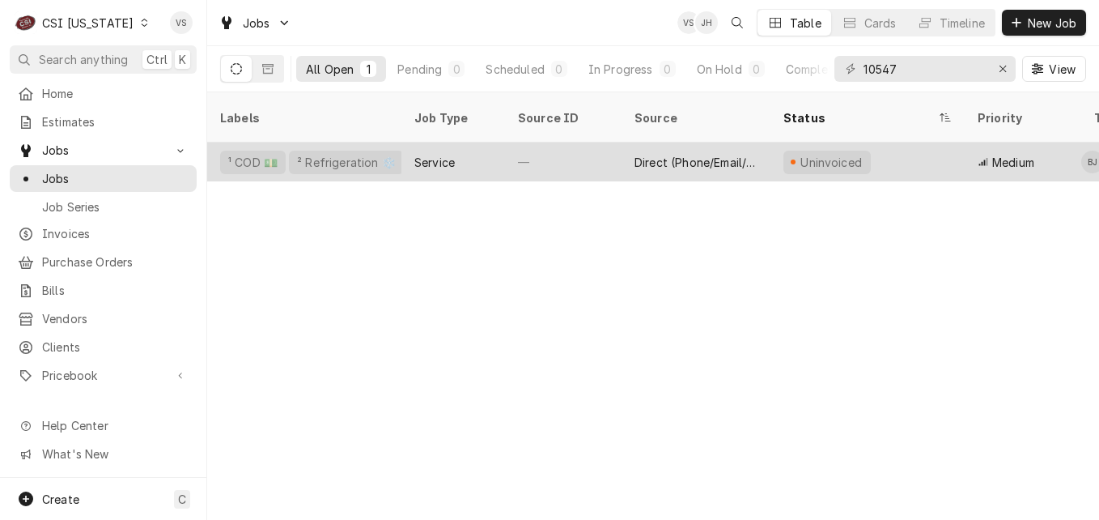
click at [491, 142] on div "Service" at bounding box center [453, 161] width 104 height 39
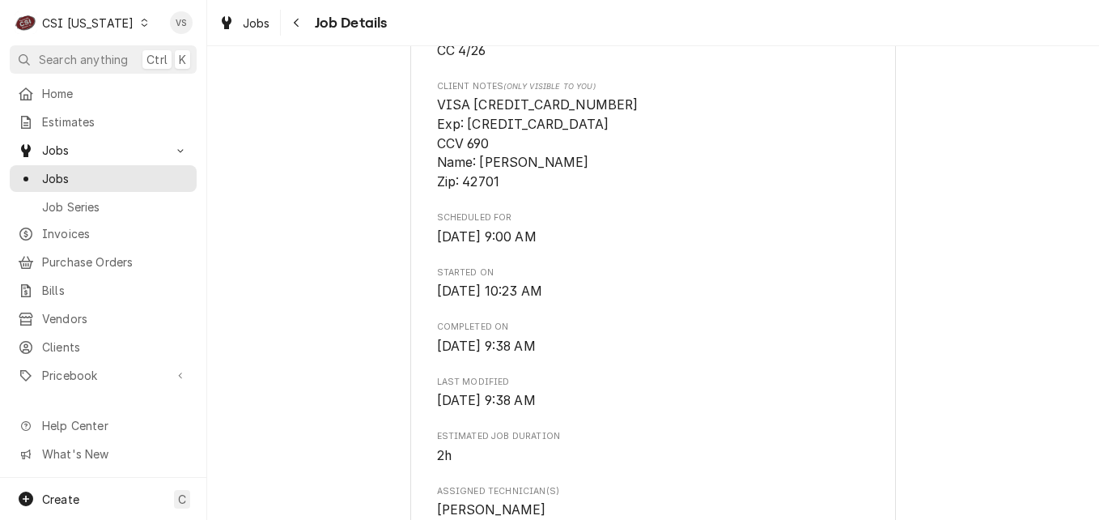
scroll to position [486, 0]
click at [62, 176] on span "Jobs" at bounding box center [115, 178] width 147 height 17
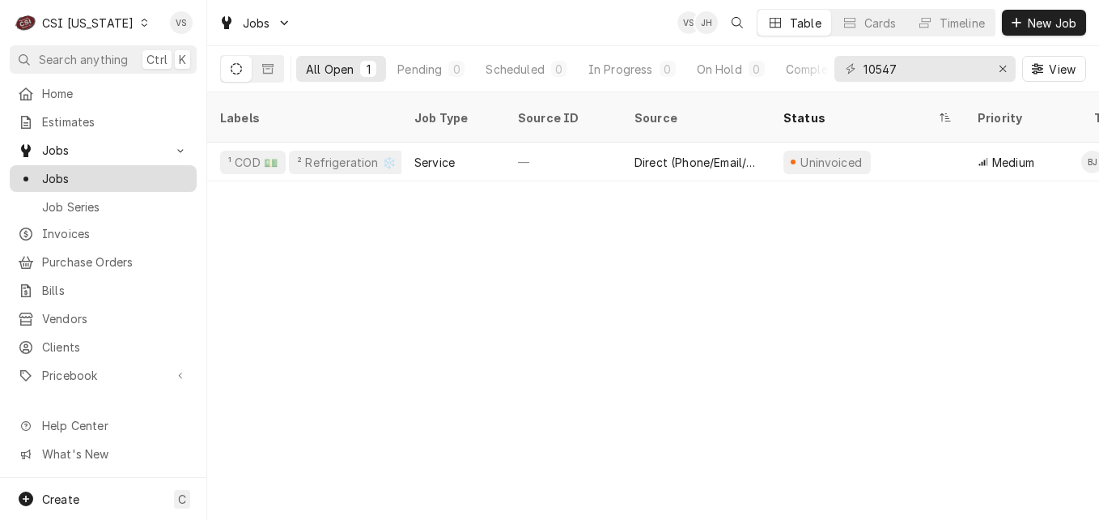
click at [84, 172] on span "Jobs" at bounding box center [115, 178] width 147 height 17
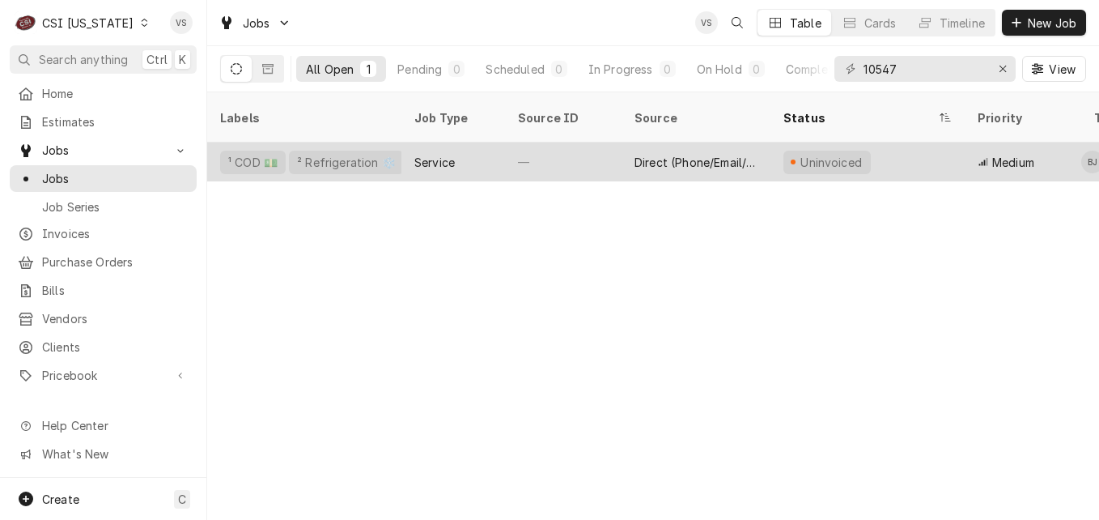
click at [476, 142] on div "Service" at bounding box center [453, 161] width 104 height 39
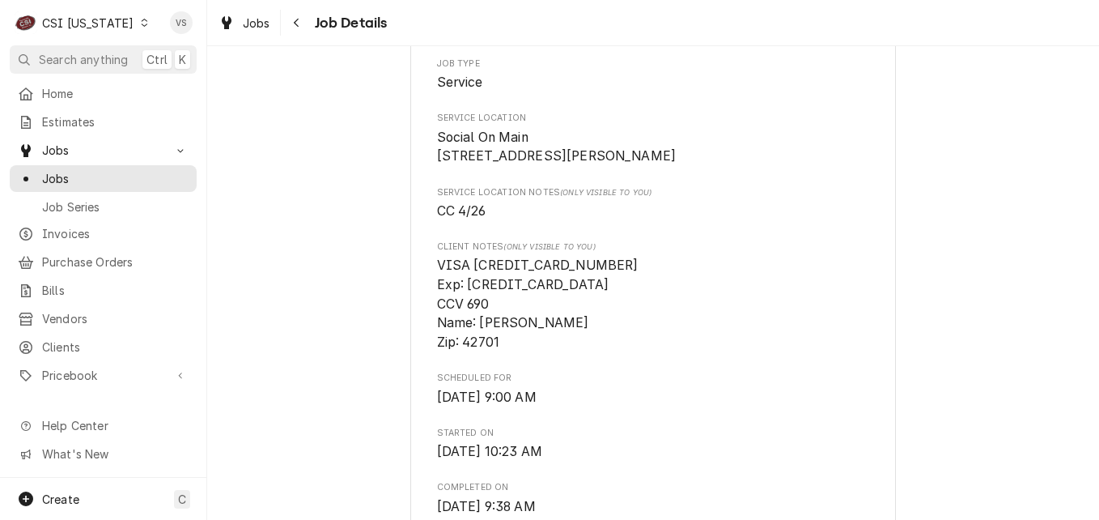
scroll to position [324, 0]
drag, startPoint x: 542, startPoint y: 340, endPoint x: 473, endPoint y: 342, distance: 69.6
click at [473, 342] on span "VISA [CREDIT_CARD_NUMBER] Exp: [CREDIT_CARD_DATA] CCV 690 Name: [PERSON_NAME] Z…" at bounding box center [538, 304] width 202 height 92
drag, startPoint x: 473, startPoint y: 342, endPoint x: 482, endPoint y: 338, distance: 9.5
copy span "[PERSON_NAME]"
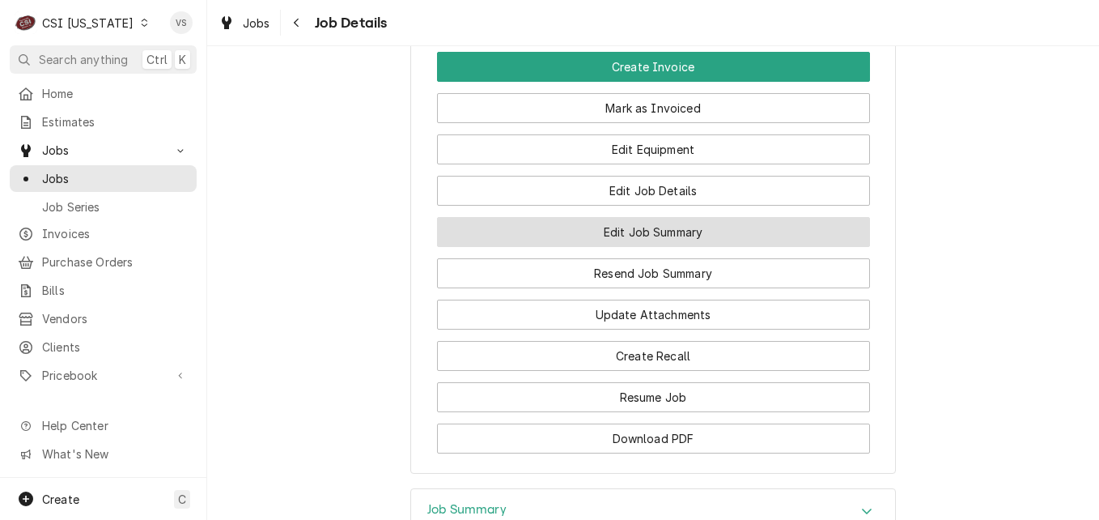
scroll to position [1619, 0]
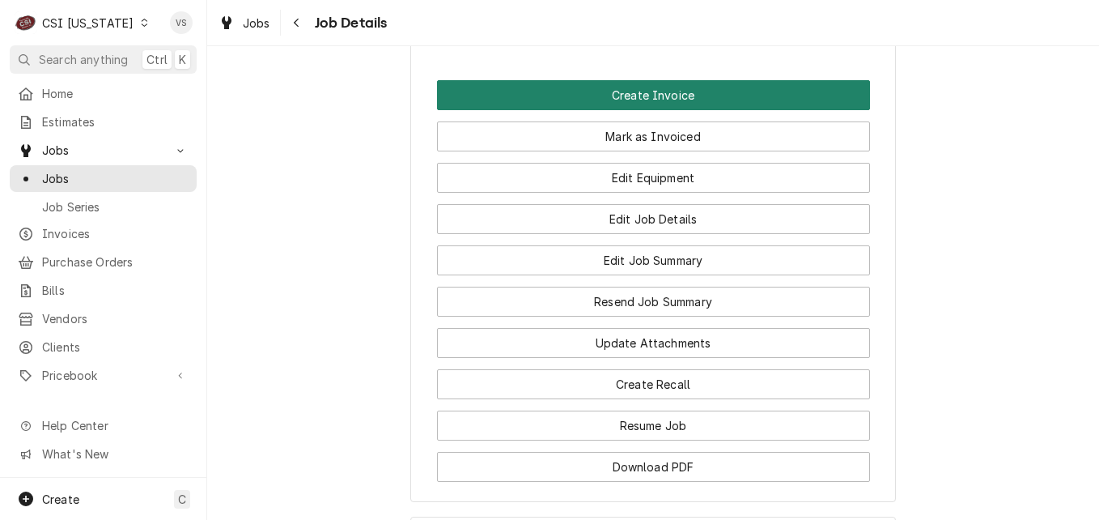
click at [556, 110] on button "Create Invoice" at bounding box center [653, 95] width 433 height 30
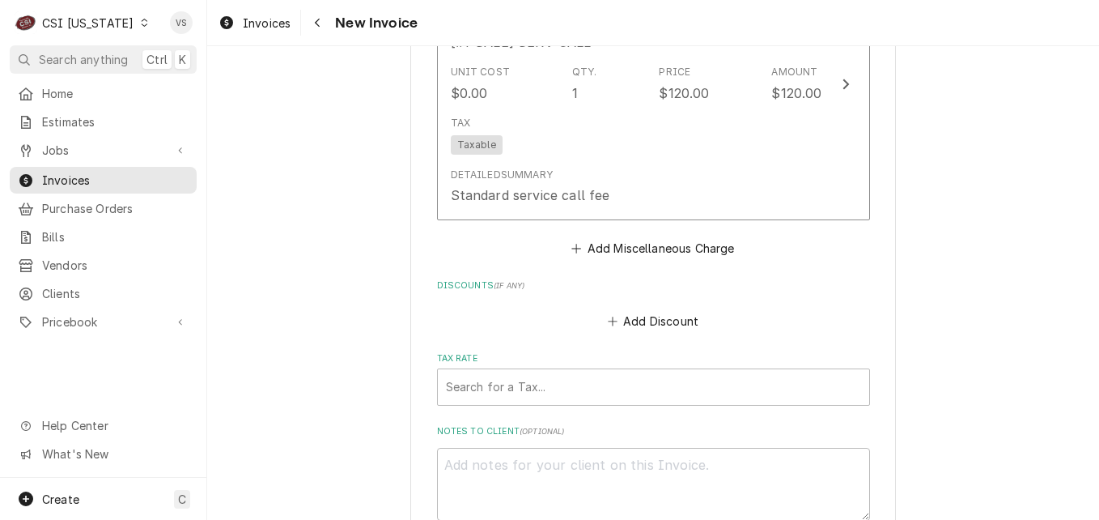
scroll to position [4452, 0]
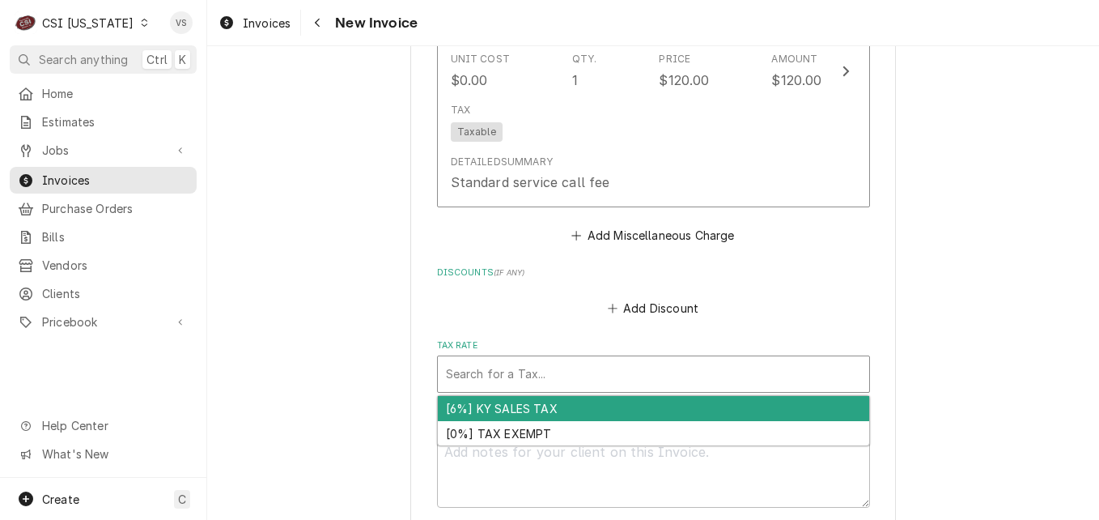
click at [446, 376] on input "Tax Rate" at bounding box center [447, 374] width 3 height 26
click at [478, 408] on div "[6%] KY SALES TAX" at bounding box center [653, 408] width 431 height 25
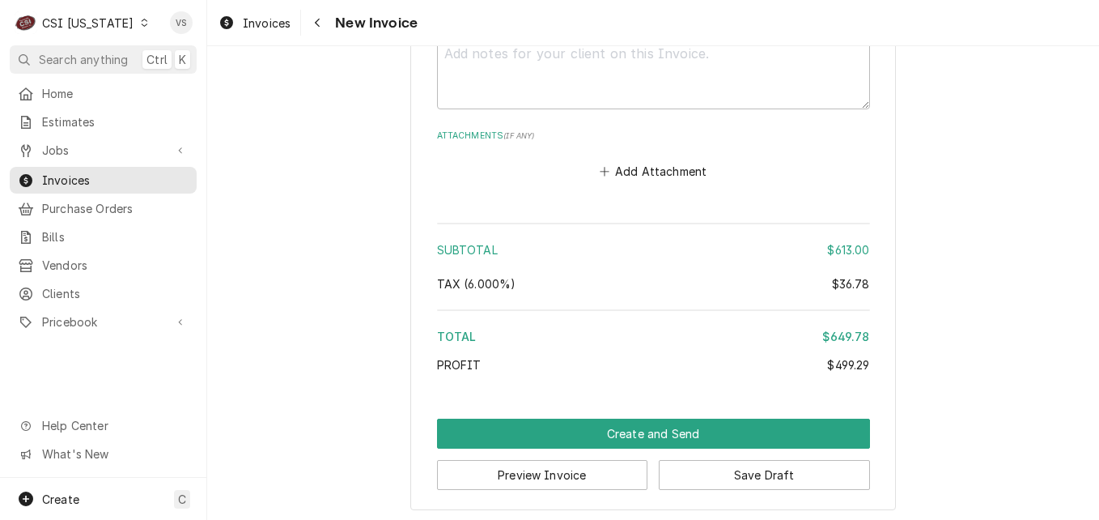
scroll to position [4882, 0]
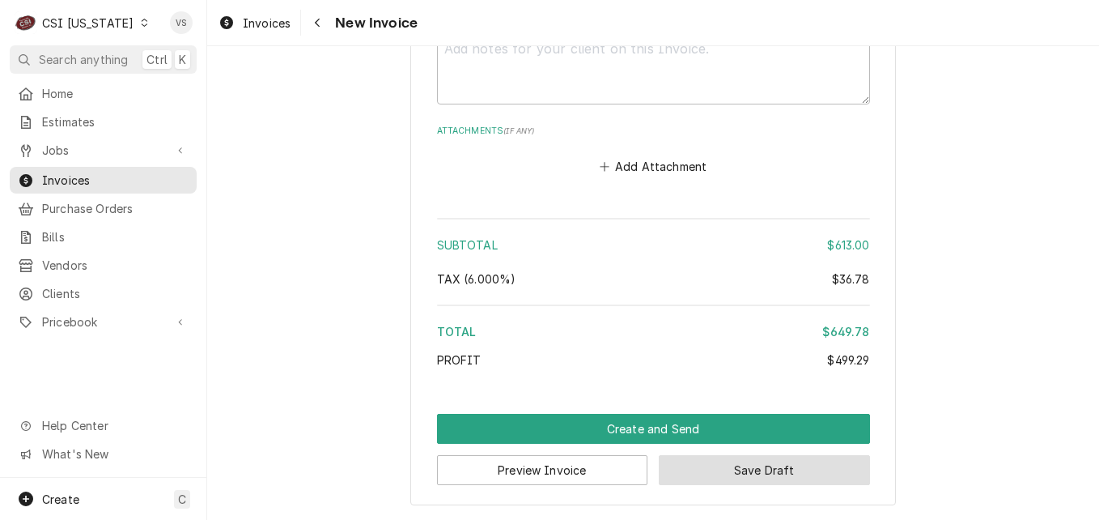
click at [703, 473] on button "Save Draft" at bounding box center [764, 470] width 211 height 30
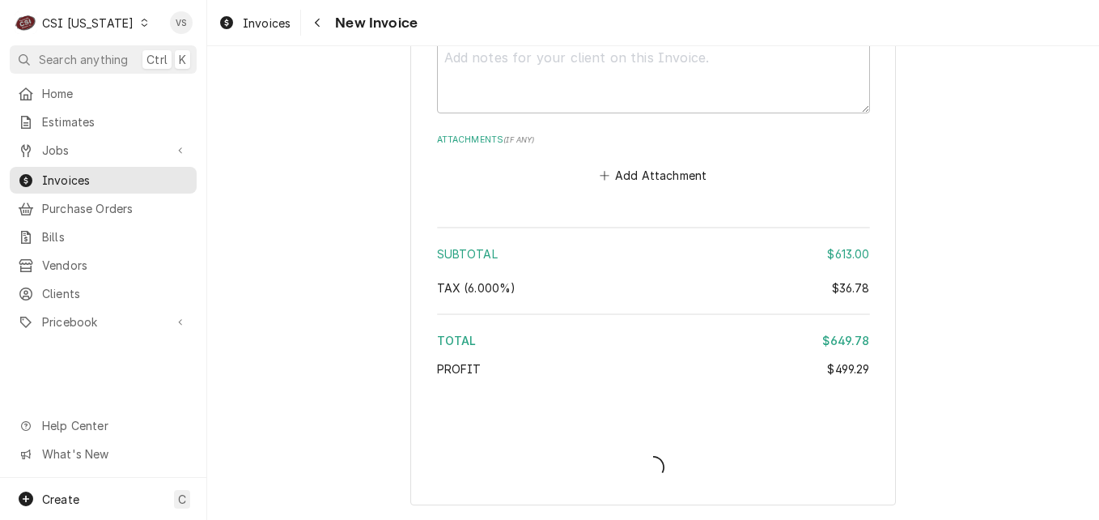
scroll to position [4873, 0]
type textarea "x"
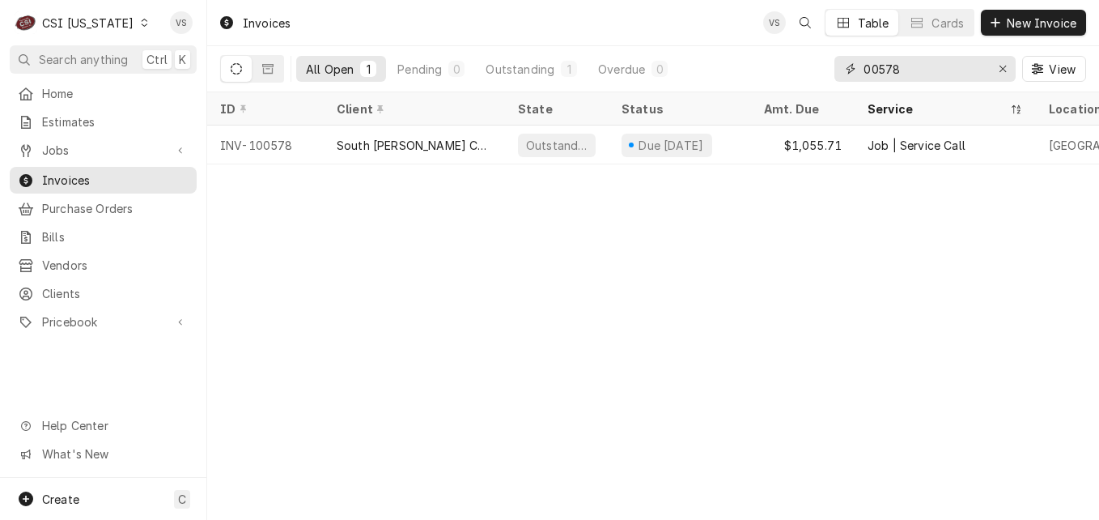
drag, startPoint x: 907, startPoint y: 72, endPoint x: 824, endPoint y: 69, distance: 83.4
click at [844, 69] on div "00578" at bounding box center [925, 69] width 181 height 26
type input "1"
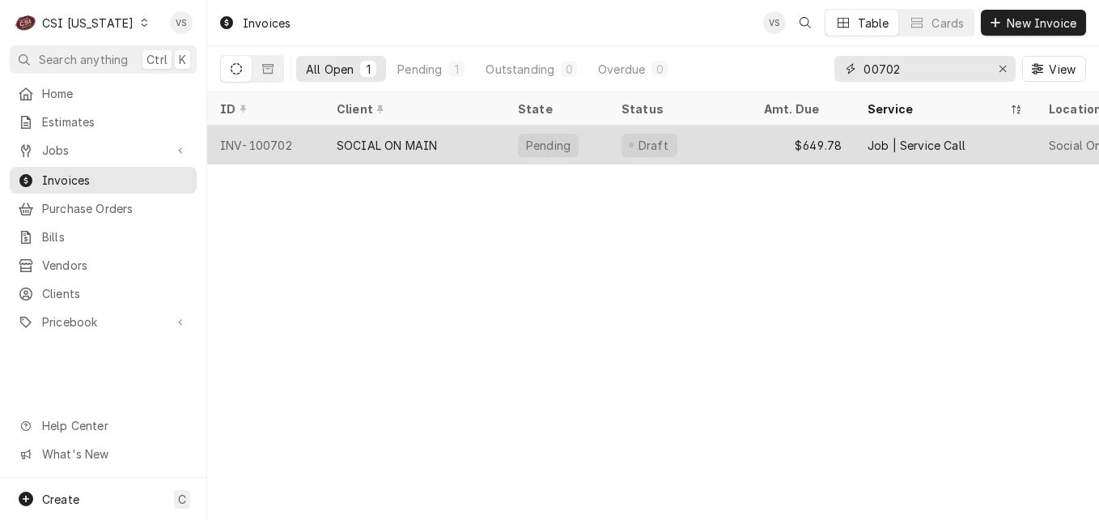
type input "00702"
click at [489, 139] on div "SOCIAL ON MAIN" at bounding box center [414, 144] width 181 height 39
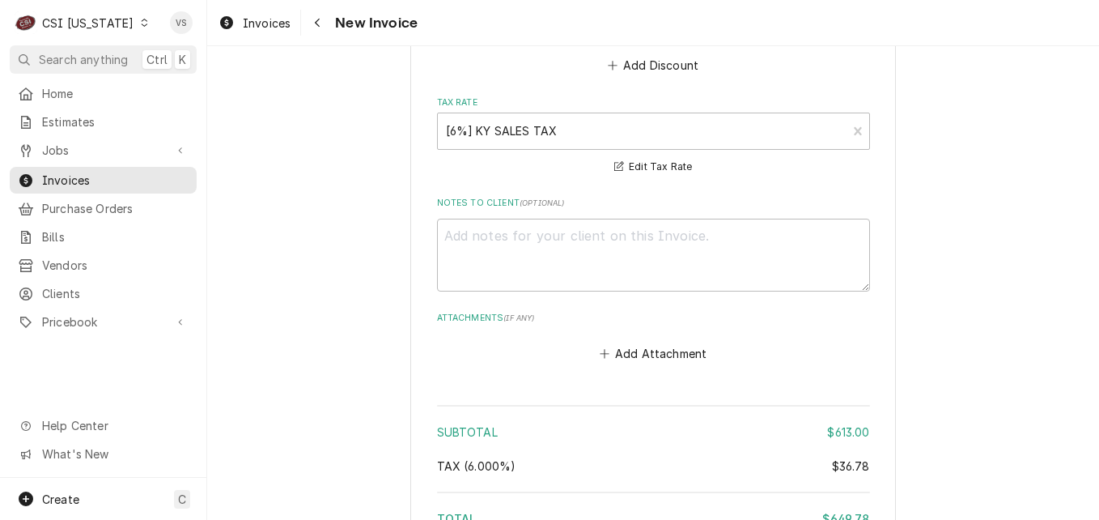
scroll to position [4999, 0]
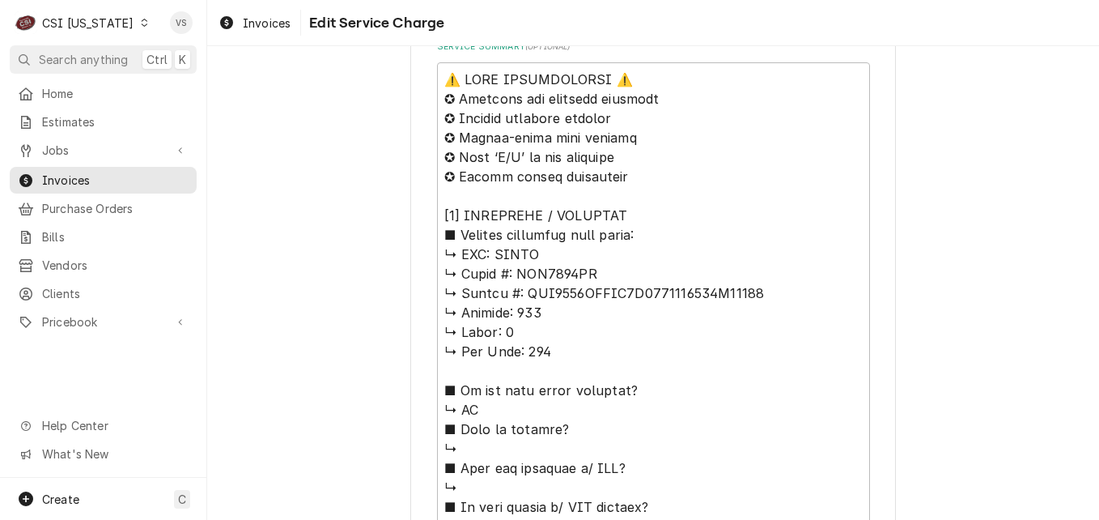
scroll to position [807, 0]
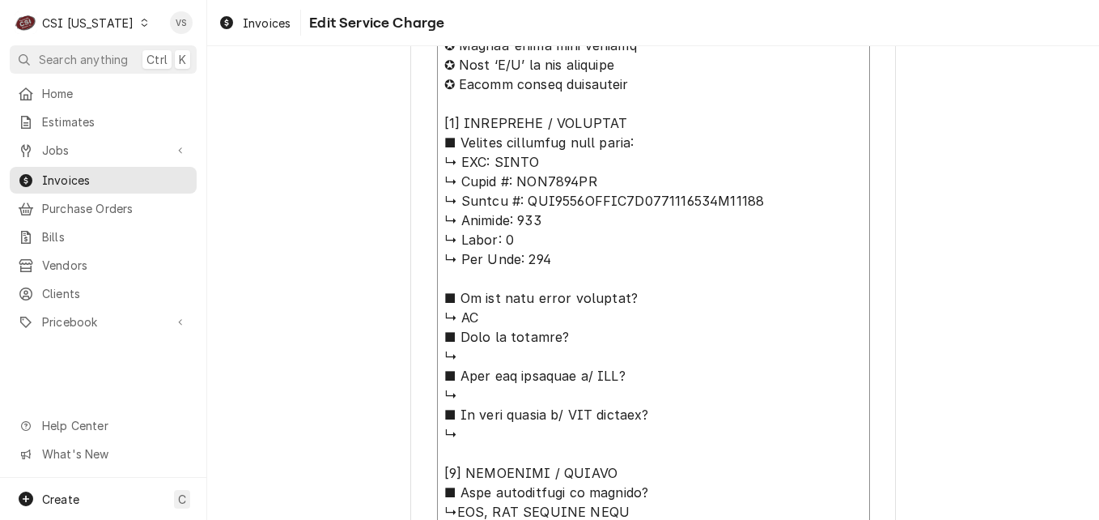
drag, startPoint x: 488, startPoint y: 159, endPoint x: 766, endPoint y: 202, distance: 280.9
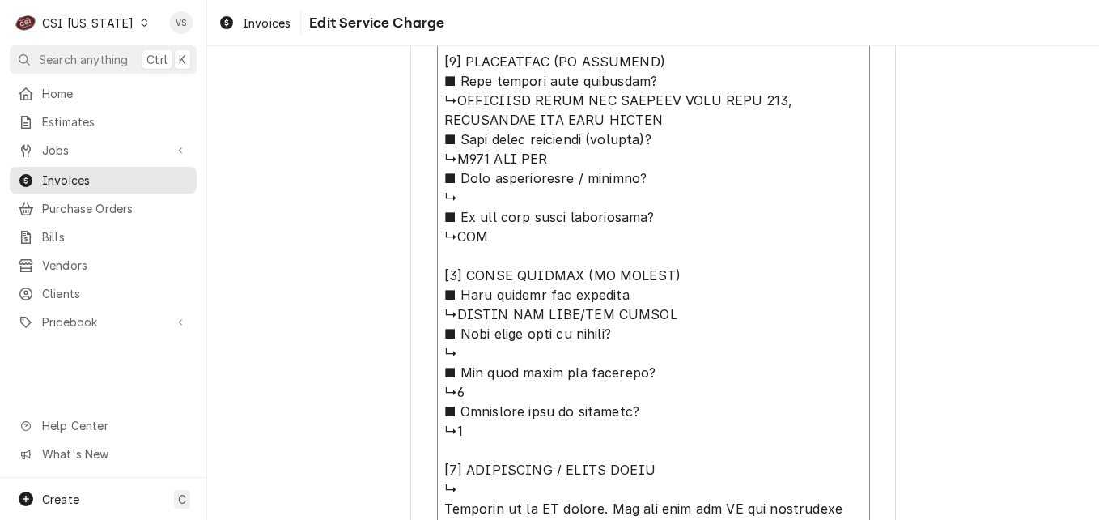
scroll to position [1616, 0]
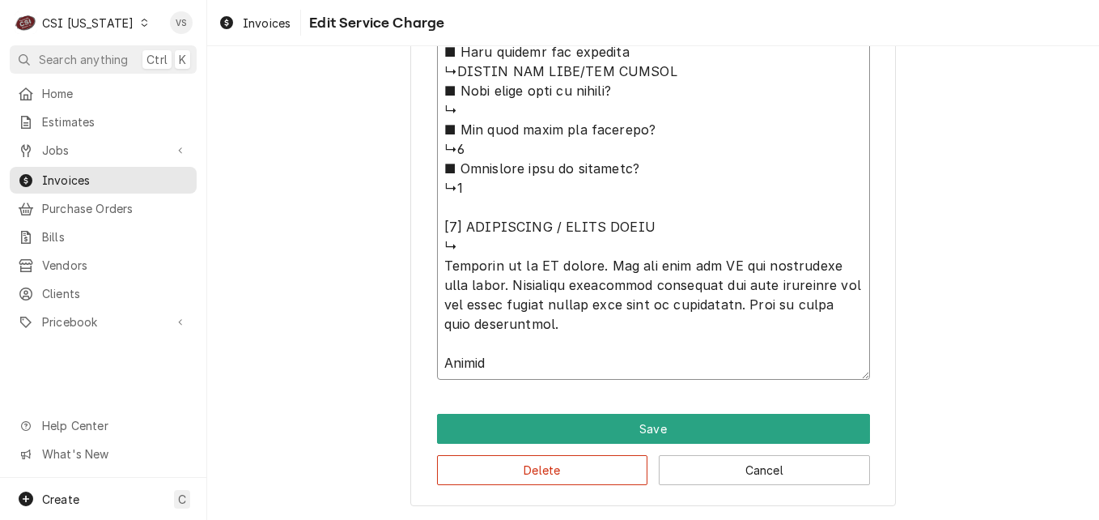
type textarea "x"
type textarea "⚠️ LORE IPSUMDOLORSI ⚠️ ✪ Ametcons adi elitsedd eiusmodt ✪ Incidid utlabore etd…"
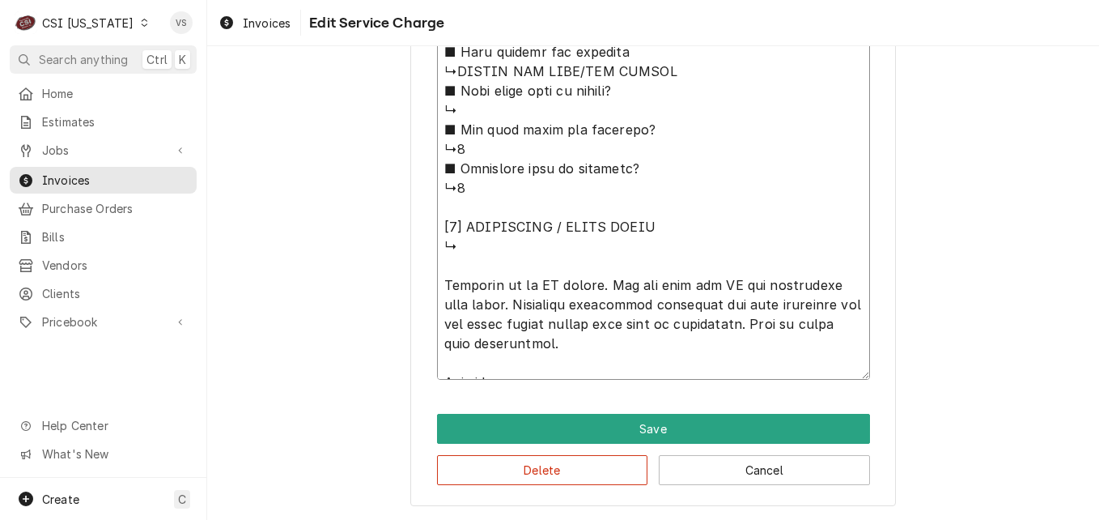
type textarea "x"
type textarea "⚠️ LORE IPSUMDOLORSI ⚠️ ✪ Ametcons adi elitsedd eiusmodt ✪ Incidid utlabore etd…"
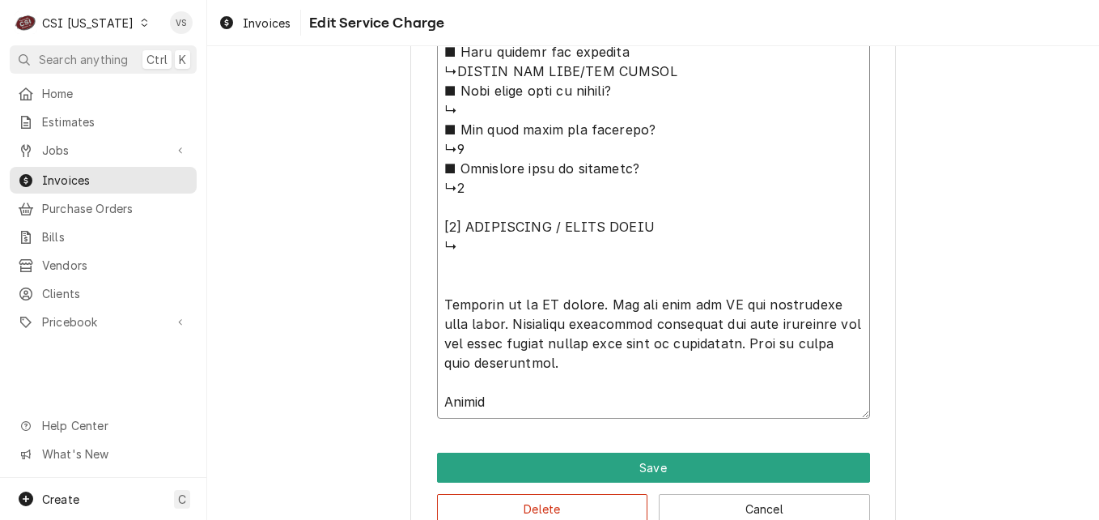
paste textarea "ATOSA ↳ 𝗠𝗼𝗱𝗲𝗹 #: MSF8307GR ↳ 𝗦𝗲𝗿𝗶𝗮𝗹 #: MSF8307GRAUS1T0323093000C40030"
type textarea "x"
type textarea "⚠️ 𝗙𝗢𝗥𝗠 𝗜𝗡𝗦𝗧𝗥𝗨𝗖𝗧𝗜𝗢𝗡𝗦 ⚠️ ✪ 𝗖𝗼𝗺𝗽𝗹𝗲𝘁𝗲 𝗮𝗹𝗹 𝗿𝗲𝗹𝗲𝘃𝗮𝗻𝘁 𝘀𝗲𝗰𝘁𝗶𝗼𝗻𝘀 ✪ 𝗣𝗿𝗼𝘃𝗶𝗱𝗲 𝗱𝗲𝘁𝗮𝗶𝗹𝗲𝗱 𝗮𝗻𝘀…"
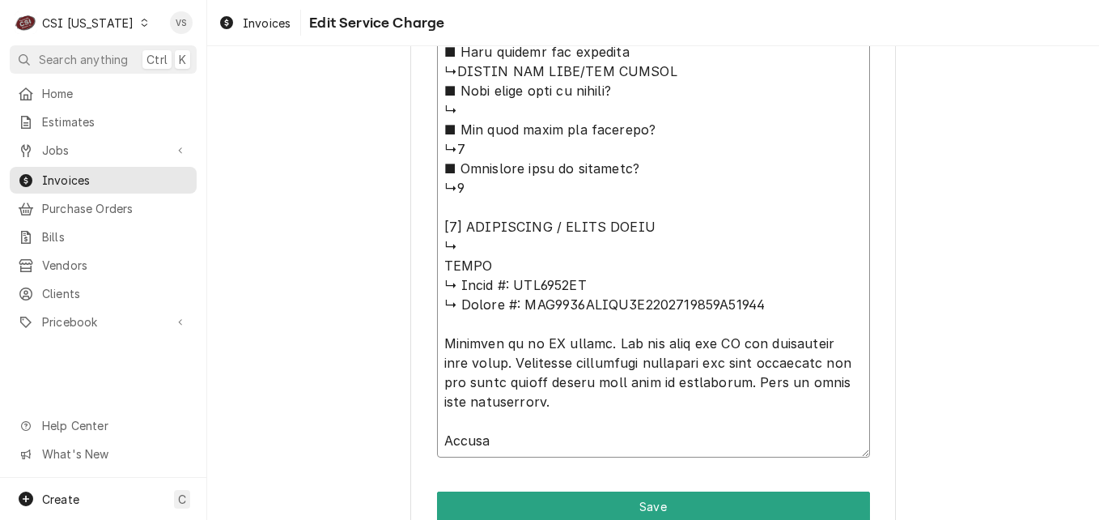
drag, startPoint x: 513, startPoint y: 286, endPoint x: 590, endPoint y: 287, distance: 76.9
type textarea "x"
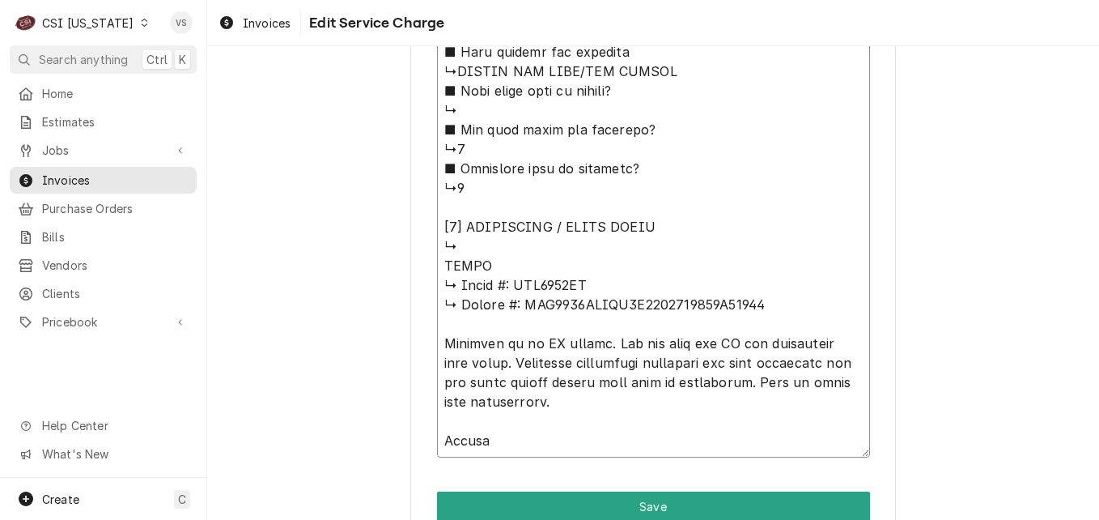
type textarea "⚠️ 𝗙𝗢𝗥𝗠 𝗜𝗡𝗦𝗧𝗥𝗨𝗖𝗧𝗜𝗢𝗡𝗦 ⚠️ ✪ 𝗖𝗼𝗺𝗽𝗹𝗲𝘁𝗲 𝗮𝗹𝗹 𝗿𝗲𝗹𝗲𝘃𝗮𝗻𝘁 𝘀𝗲𝗰𝘁𝗶𝗼𝗻𝘀 ✪ 𝗣𝗿𝗼𝘃𝗶𝗱𝗲 𝗱𝗲𝘁𝗮𝗶𝗹𝗲𝗱 𝗮𝗻𝘀…"
type textarea "x"
type textarea "⚠️ 𝗙𝗢𝗥𝗠 𝗜𝗡𝗦𝗧𝗥𝗨𝗖𝗧𝗜𝗢𝗡𝗦 ⚠️ ✪ 𝗖𝗼𝗺𝗽𝗹𝗲𝘁𝗲 𝗮𝗹𝗹 𝗿𝗲𝗹𝗲𝘃𝗮𝗻𝘁 𝘀𝗲𝗰𝘁𝗶𝗼𝗻𝘀 ✪ 𝗣𝗿𝗼𝘃𝗶𝗱𝗲 𝗱𝗲𝘁𝗮𝗶𝗹𝗲𝗱 𝗮𝗻𝘀…"
type textarea "x"
type textarea "⚠️ 𝗙𝗢𝗥𝗠 𝗜𝗡𝗦𝗧𝗥𝗨𝗖𝗧𝗜𝗢𝗡𝗦 ⚠️ ✪ 𝗖𝗼𝗺𝗽𝗹𝗲𝘁𝗲 𝗮𝗹𝗹 𝗿𝗲𝗹𝗲𝘃𝗮𝗻𝘁 𝘀𝗲𝗰𝘁𝗶𝗼𝗻𝘀 ✪ 𝗣𝗿𝗼𝘃𝗶𝗱𝗲 𝗱𝗲𝘁𝗮𝗶𝗹𝗲𝗱 𝗮𝗻𝘀…"
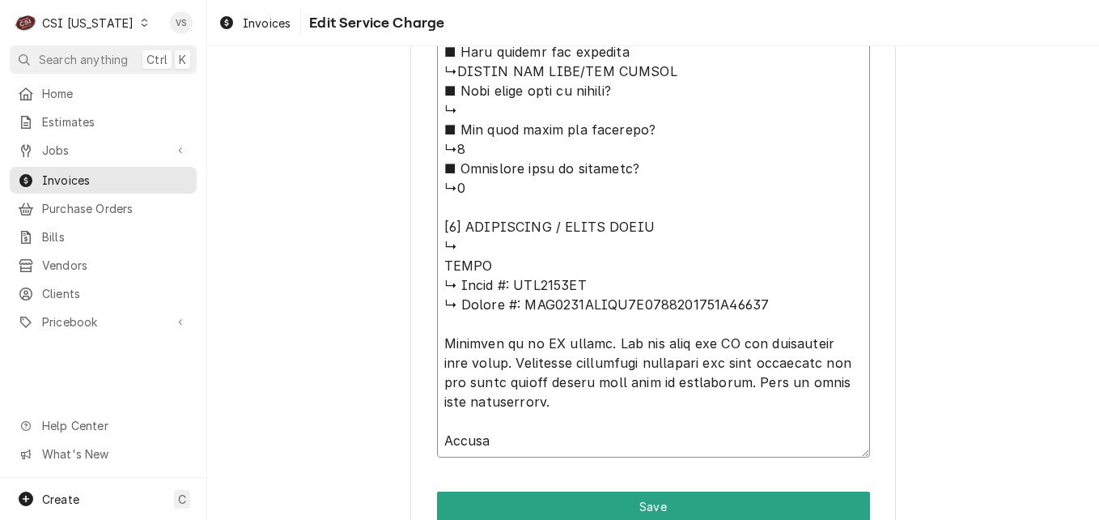
type textarea "x"
type textarea "⚠️ 𝗙𝗢𝗥𝗠 𝗜𝗡𝗦𝗧𝗥𝗨𝗖𝗧𝗜𝗢𝗡𝗦 ⚠️ ✪ 𝗖𝗼𝗺𝗽𝗹𝗲𝘁𝗲 𝗮𝗹𝗹 𝗿𝗲𝗹𝗲𝘃𝗮𝗻𝘁 𝘀𝗲𝗰𝘁𝗶𝗼𝗻𝘀 ✪ 𝗣𝗿𝗼𝘃𝗶𝗱𝗲 𝗱𝗲𝘁𝗮𝗶𝗹𝗲𝗱 𝗮𝗻𝘀…"
type textarea "x"
type textarea "⚠️ 𝗙𝗢𝗥𝗠 𝗜𝗡𝗦𝗧𝗥𝗨𝗖𝗧𝗜𝗢𝗡𝗦 ⚠️ ✪ 𝗖𝗼𝗺𝗽𝗹𝗲𝘁𝗲 𝗮𝗹𝗹 𝗿𝗲𝗹𝗲𝘃𝗮𝗻𝘁 𝘀𝗲𝗰𝘁𝗶𝗼𝗻𝘀 ✪ 𝗣𝗿𝗼𝘃𝗶𝗱𝗲 𝗱𝗲𝘁𝗮𝗶𝗹𝗲𝗱 𝗮𝗻𝘀…"
type textarea "x"
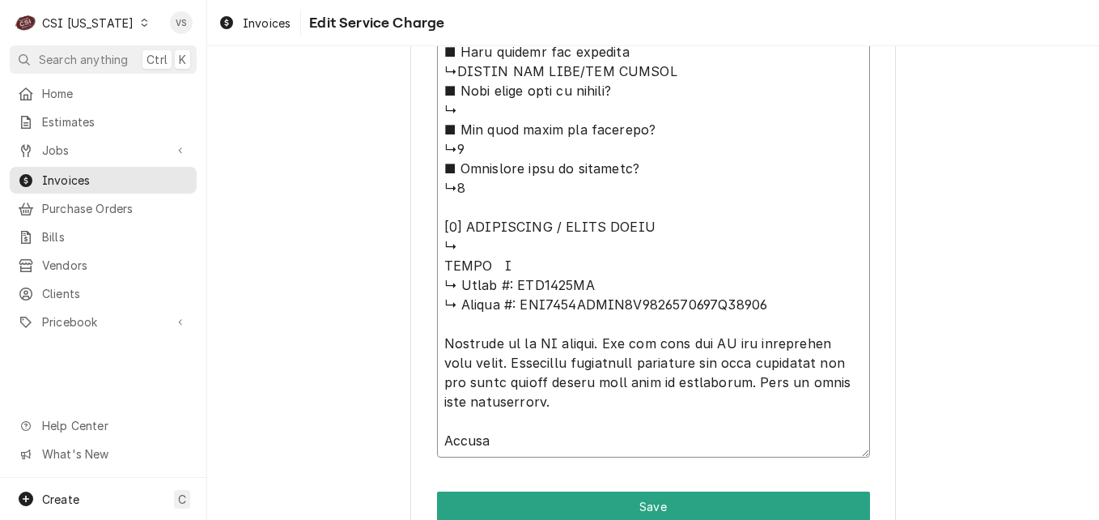
type textarea "⚠️ 𝗙𝗢𝗥𝗠 𝗜𝗡𝗦𝗧𝗥𝗨𝗖𝗧𝗜𝗢𝗡𝗦 ⚠️ ✪ 𝗖𝗼𝗺𝗽𝗹𝗲𝘁𝗲 𝗮𝗹𝗹 𝗿𝗲𝗹𝗲𝘃𝗮𝗻𝘁 𝘀𝗲𝗰𝘁𝗶𝗼𝗻𝘀 ✪ 𝗣𝗿𝗼𝘃𝗶𝗱𝗲 𝗱𝗲𝘁𝗮𝗶𝗹𝗲𝗱 𝗮𝗻𝘀…"
paste textarea "MSF8307GR"
type textarea "x"
type textarea "⚠️ 𝗙𝗢𝗥𝗠 𝗜𝗡𝗦𝗧𝗥𝗨𝗖𝗧𝗜𝗢𝗡𝗦 ⚠️ ✪ 𝗖𝗼𝗺𝗽𝗹𝗲𝘁𝗲 𝗮𝗹𝗹 𝗿𝗲𝗹𝗲𝘃𝗮𝗻𝘁 𝘀𝗲𝗰𝘁𝗶𝗼𝗻𝘀 ✪ 𝗣𝗿𝗼𝘃𝗶𝗱𝗲 𝗱𝗲𝘁𝗮𝗶𝗹𝗲𝗱 𝗮𝗻𝘀…"
drag, startPoint x: 510, startPoint y: 305, endPoint x: 767, endPoint y: 308, distance: 256.6
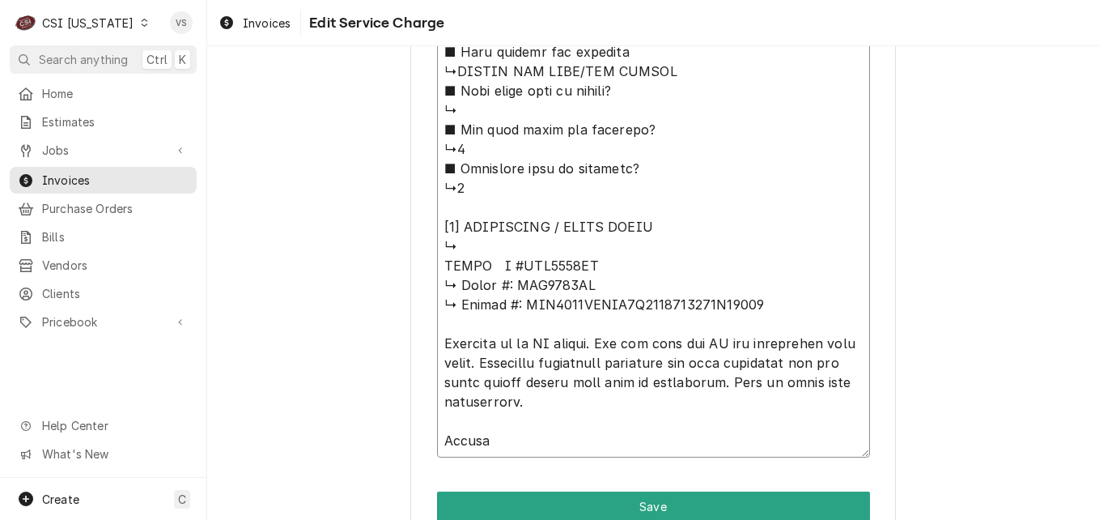
type textarea "x"
type textarea "⚠️ 𝗙𝗢𝗥𝗠 𝗜𝗡𝗦𝗧𝗥𝗨𝗖𝗧𝗜𝗢𝗡𝗦 ⚠️ ✪ 𝗖𝗼𝗺𝗽𝗹𝗲𝘁𝗲 𝗮𝗹𝗹 𝗿𝗲𝗹𝗲𝘃𝗮𝗻𝘁 𝘀𝗲𝗰𝘁𝗶𝗼𝗻𝘀 ✪ 𝗣𝗿𝗼𝘃𝗶𝗱𝗲 𝗱𝗲𝘁𝗮𝗶𝗹𝗲𝗱 𝗮𝗻𝘀…"
type textarea "x"
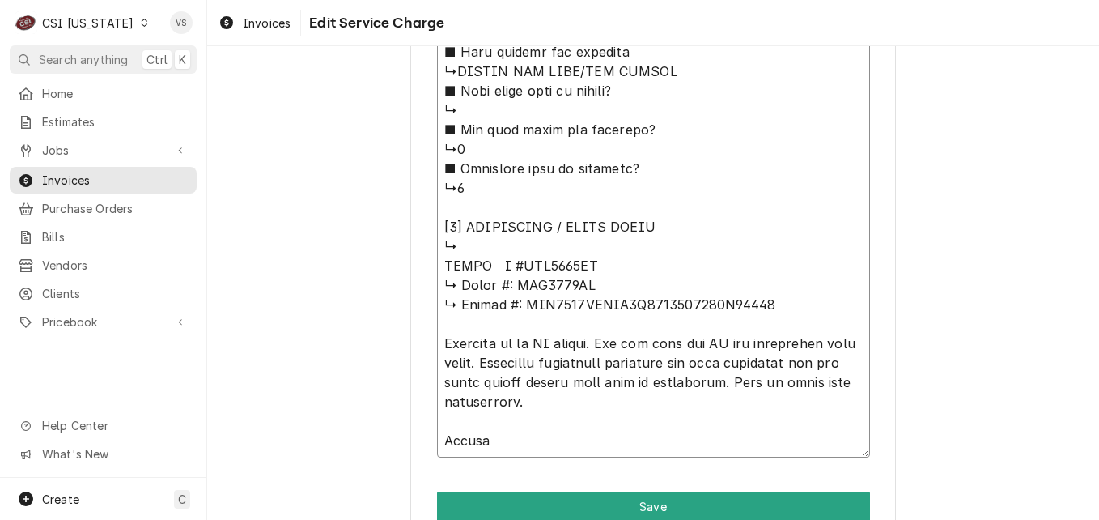
type textarea "⚠️ 𝗙𝗢𝗥𝗠 𝗜𝗡𝗦𝗧𝗥𝗨𝗖𝗧𝗜𝗢𝗡𝗦 ⚠️ ✪ 𝗖𝗼𝗺𝗽𝗹𝗲𝘁𝗲 𝗮𝗹𝗹 𝗿𝗲𝗹𝗲𝘃𝗮𝗻𝘁 𝘀𝗲𝗰𝘁𝗶𝗼𝗻𝘀 ✪ 𝗣𝗿𝗼𝘃𝗶𝗱𝗲 𝗱𝗲𝘁𝗮𝗶𝗹𝗲𝗱 𝗮𝗻𝘀…"
type textarea "x"
type textarea "⚠️ 𝗙𝗢𝗥𝗠 𝗜𝗡𝗦𝗧𝗥𝗨𝗖𝗧𝗜𝗢𝗡𝗦 ⚠️ ✪ 𝗖𝗼𝗺𝗽𝗹𝗲𝘁𝗲 𝗮𝗹𝗹 𝗿𝗲𝗹𝗲𝘃𝗮𝗻𝘁 𝘀𝗲𝗰𝘁𝗶𝗼𝗻𝘀 ✪ 𝗣𝗿𝗼𝘃𝗶𝗱𝗲 𝗱𝗲𝘁𝗮𝗶𝗹𝗲𝗱 𝗮𝗻𝘀…"
type textarea "x"
type textarea "⚠️ 𝗙𝗢𝗥𝗠 𝗜𝗡𝗦𝗧𝗥𝗨𝗖𝗧𝗜𝗢𝗡𝗦 ⚠️ ✪ 𝗖𝗼𝗺𝗽𝗹𝗲𝘁𝗲 𝗮𝗹𝗹 𝗿𝗲𝗹𝗲𝘃𝗮𝗻𝘁 𝘀𝗲𝗰𝘁𝗶𝗼𝗻𝘀 ✪ 𝗣𝗿𝗼𝘃𝗶𝗱𝗲 𝗱𝗲𝘁𝗮𝗶𝗹𝗲𝗱 𝗮𝗻𝘀…"
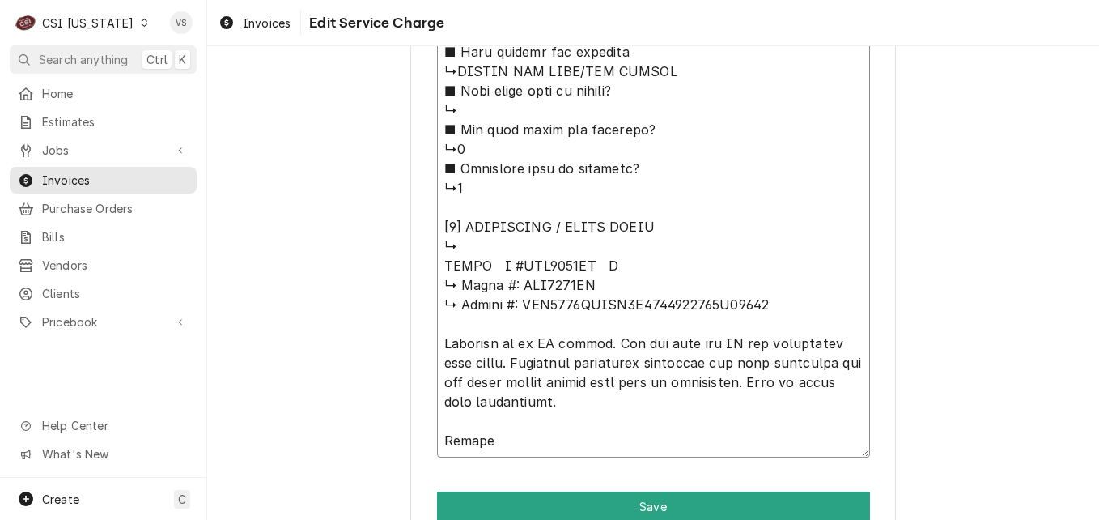
type textarea "x"
type textarea "⚠️ 𝗙𝗢𝗥𝗠 𝗜𝗡𝗦𝗧𝗥𝗨𝗖𝗧𝗜𝗢𝗡𝗦 ⚠️ ✪ 𝗖𝗼𝗺𝗽𝗹𝗲𝘁𝗲 𝗮𝗹𝗹 𝗿𝗲𝗹𝗲𝘃𝗮𝗻𝘁 𝘀𝗲𝗰𝘁𝗶𝗼𝗻𝘀 ✪ 𝗣𝗿𝗼𝘃𝗶𝗱𝗲 𝗱𝗲𝘁𝗮𝗶𝗹𝗲𝗱 𝗮𝗻𝘀…"
type textarea "x"
type textarea "⚠️ 𝗙𝗢𝗥𝗠 𝗜𝗡𝗦𝗧𝗥𝗨𝗖𝗧𝗜𝗢𝗡𝗦 ⚠️ ✪ 𝗖𝗼𝗺𝗽𝗹𝗲𝘁𝗲 𝗮𝗹𝗹 𝗿𝗲𝗹𝗲𝘃𝗮𝗻𝘁 𝘀𝗲𝗰𝘁𝗶𝗼𝗻𝘀 ✪ 𝗣𝗿𝗼𝘃𝗶𝗱𝗲 𝗱𝗲𝘁𝗮𝗶𝗹𝗲𝗱 𝗮𝗻𝘀…"
paste textarea "MSF8307GRAUS1T0323093000C40030"
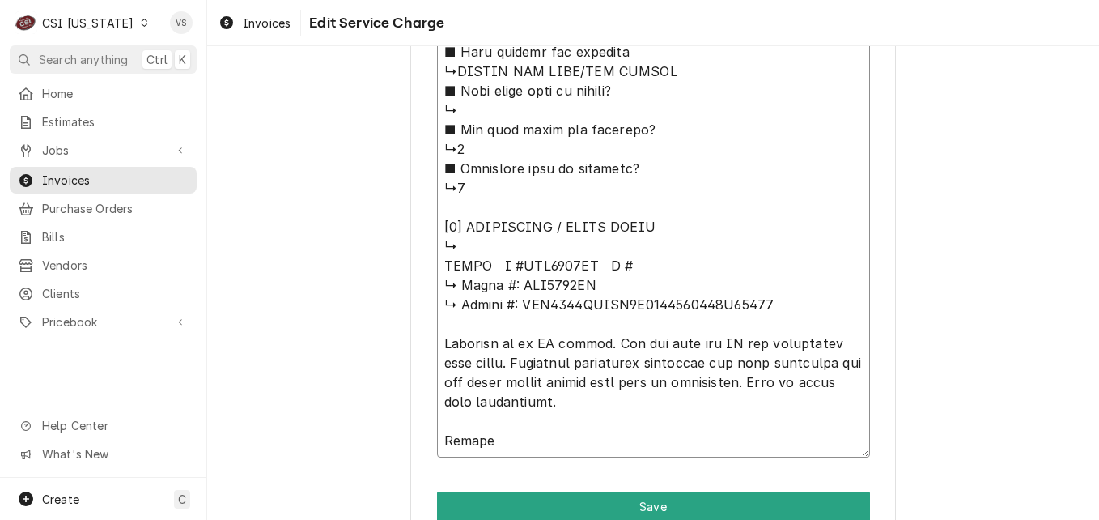
type textarea "x"
type textarea "⚠️ 𝗙𝗢𝗥𝗠 𝗜𝗡𝗦𝗧𝗥𝗨𝗖𝗧𝗜𝗢𝗡𝗦 ⚠️ ✪ 𝗖𝗼𝗺𝗽𝗹𝗲𝘁𝗲 𝗮𝗹𝗹 𝗿𝗲𝗹𝗲𝘃𝗮𝗻𝘁 𝘀𝗲𝗰𝘁𝗶𝗼𝗻𝘀 ✪ 𝗣𝗿𝗼𝘃𝗶𝗱𝗲 𝗱𝗲𝘁𝗮𝗶𝗹𝗲𝗱 𝗮𝗻𝘀…"
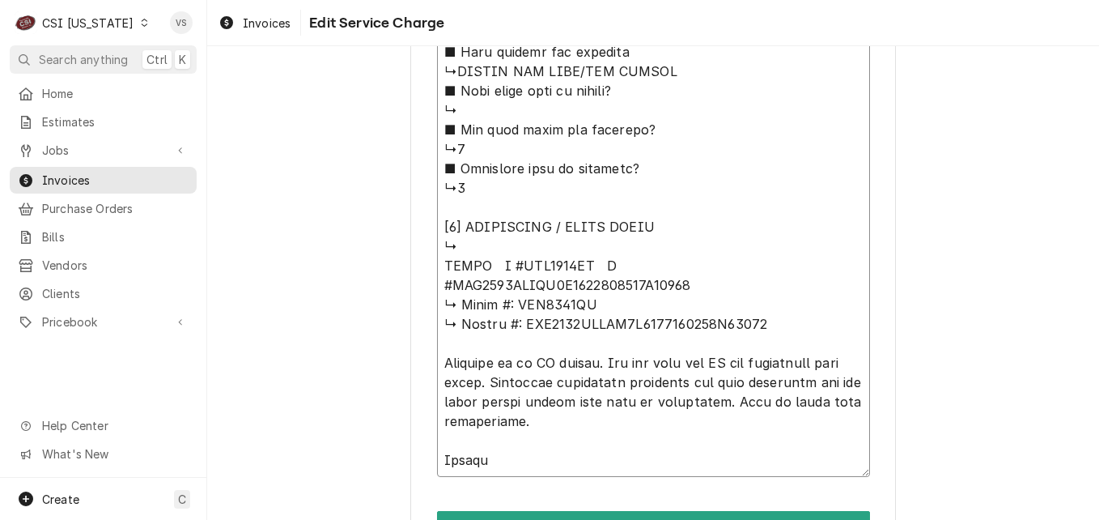
type textarea "x"
type textarea "⚠️ 𝗙𝗢𝗥𝗠 𝗜𝗡𝗦𝗧𝗥𝗨𝗖𝗧𝗜𝗢𝗡𝗦 ⚠️ ✪ 𝗖𝗼𝗺𝗽𝗹𝗲𝘁𝗲 𝗮𝗹𝗹 𝗿𝗲𝗹𝗲𝘃𝗮𝗻𝘁 𝘀𝗲𝗰𝘁𝗶𝗼𝗻𝘀 ✪ 𝗣𝗿𝗼𝘃𝗶𝗱𝗲 𝗱𝗲𝘁𝗮𝗶𝗹𝗲𝗱 𝗮𝗻𝘀…"
type textarea "x"
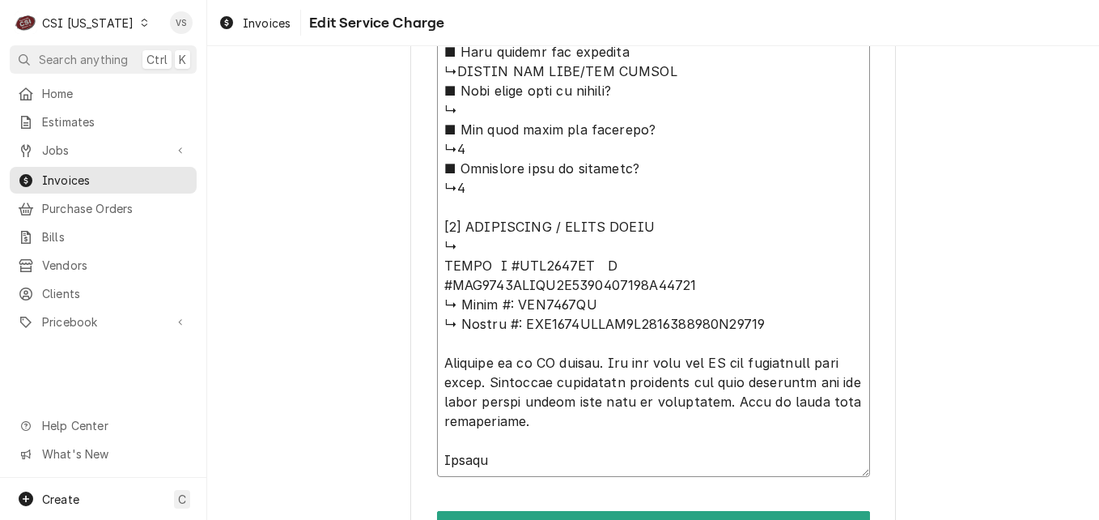
type textarea "⚠️ 𝗙𝗢𝗥𝗠 𝗜𝗡𝗦𝗧𝗥𝗨𝗖𝗧𝗜𝗢𝗡𝗦 ⚠️ ✪ 𝗖𝗼𝗺𝗽𝗹𝗲𝘁𝗲 𝗮𝗹𝗹 𝗿𝗲𝗹𝗲𝘃𝗮𝗻𝘁 𝘀𝗲𝗰𝘁𝗶𝗼𝗻𝘀 ✪ 𝗣𝗿𝗼𝘃𝗶𝗱𝗲 𝗱𝗲𝘁𝗮𝗶𝗹𝗲𝗱 𝗮𝗻𝘀…"
type textarea "x"
type textarea "⚠️ 𝗙𝗢𝗥𝗠 𝗜𝗡𝗦𝗧𝗥𝗨𝗖𝗧𝗜𝗢𝗡𝗦 ⚠️ ✪ 𝗖𝗼𝗺𝗽𝗹𝗲𝘁𝗲 𝗮𝗹𝗹 𝗿𝗲𝗹𝗲𝘃𝗮𝗻𝘁 𝘀𝗲𝗰𝘁𝗶𝗼𝗻𝘀 ✪ 𝗣𝗿𝗼𝘃𝗶𝗱𝗲 𝗱𝗲𝘁𝗮𝗶𝗹𝗲𝗱 𝗮𝗻𝘀…"
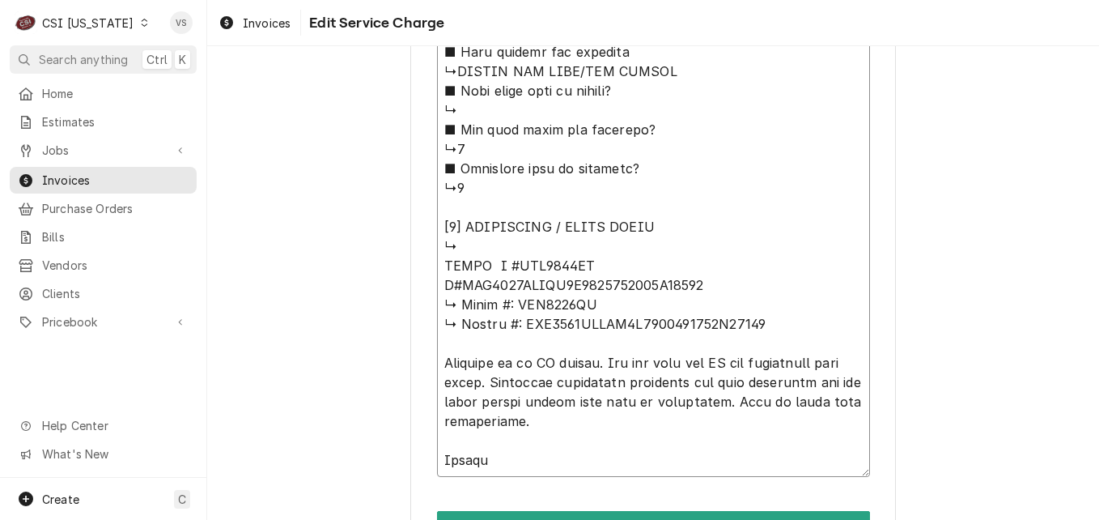
type textarea "x"
type textarea "⚠️ 𝗙𝗢𝗥𝗠 𝗜𝗡𝗦𝗧𝗥𝗨𝗖𝗧𝗜𝗢𝗡𝗦 ⚠️ ✪ 𝗖𝗼𝗺𝗽𝗹𝗲𝘁𝗲 𝗮𝗹𝗹 𝗿𝗲𝗹𝗲𝘃𝗮𝗻𝘁 𝘀𝗲𝗰𝘁𝗶𝗼𝗻𝘀 ✪ 𝗣𝗿𝗼𝘃𝗶𝗱𝗲 𝗱𝗲𝘁𝗮𝗶𝗹𝗲𝗱 𝗮𝗻𝘀…"
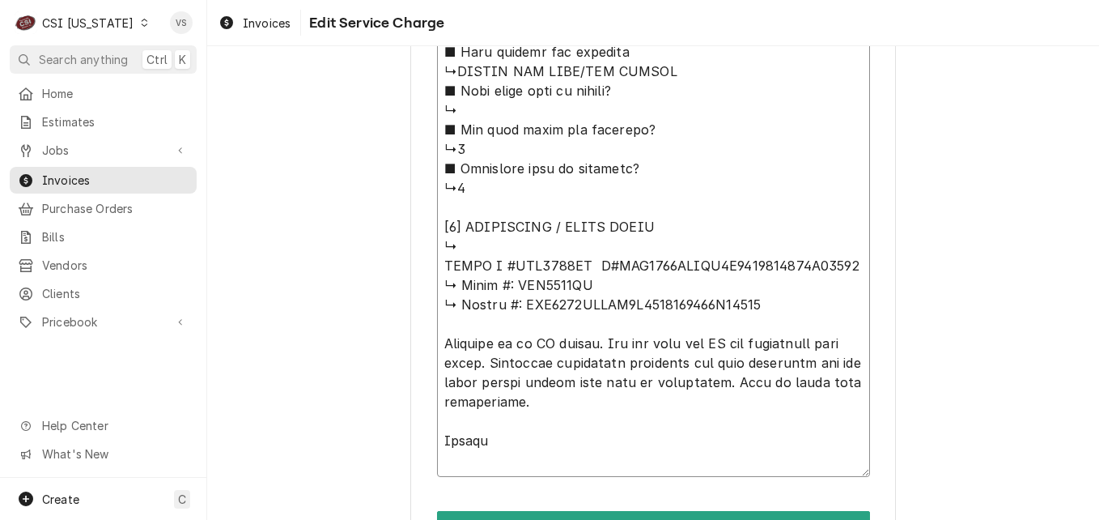
type textarea "x"
type textarea "⚠️ 𝗙𝗢𝗥𝗠 𝗜𝗡𝗦𝗧𝗥𝗨𝗖𝗧𝗜𝗢𝗡𝗦 ⚠️ ✪ 𝗖𝗼𝗺𝗽𝗹𝗲𝘁𝗲 𝗮𝗹𝗹 𝗿𝗲𝗹𝗲𝘃𝗮𝗻𝘁 𝘀𝗲𝗰𝘁𝗶𝗼𝗻𝘀 ✪ 𝗣𝗿𝗼𝘃𝗶𝗱𝗲 𝗱𝗲𝘁𝗮𝗶𝗹𝗲𝗱 𝗮𝗻𝘀…"
type textarea "x"
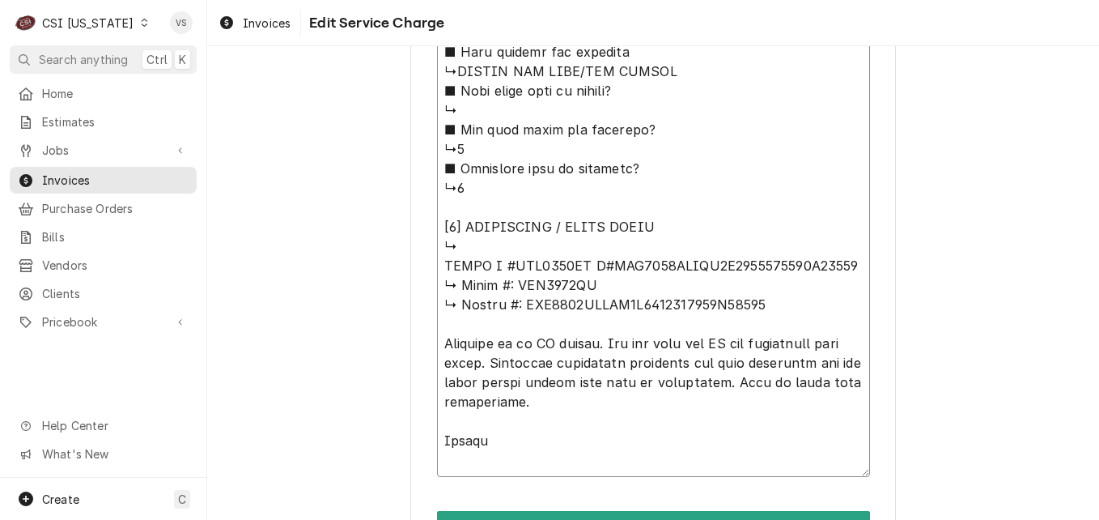
type textarea "⚠️ 𝗙𝗢𝗥𝗠 𝗜𝗡𝗦𝗧𝗥𝗨𝗖𝗧𝗜𝗢𝗡𝗦 ⚠️ ✪ 𝗖𝗼𝗺𝗽𝗹𝗲𝘁𝗲 𝗮𝗹𝗹 𝗿𝗲𝗹𝗲𝘃𝗮𝗻𝘁 𝘀𝗲𝗰𝘁𝗶𝗼𝗻𝘀 ✪ 𝗣𝗿𝗼𝘃𝗶𝗱𝗲 𝗱𝗲𝘁𝗮𝗶𝗹𝗲𝗱 𝗮𝗻𝘀…"
type textarea "x"
type textarea "⚠️ 𝗙𝗢𝗥𝗠 𝗜𝗡𝗦𝗧𝗥𝗨𝗖𝗧𝗜𝗢𝗡𝗦 ⚠️ ✪ 𝗖𝗼𝗺𝗽𝗹𝗲𝘁𝗲 𝗮𝗹𝗹 𝗿𝗲𝗹𝗲𝘃𝗮𝗻𝘁 𝘀𝗲𝗰𝘁𝗶𝗼𝗻𝘀 ✪ 𝗣𝗿𝗼𝘃𝗶𝗱𝗲 𝗱𝗲𝘁𝗮𝗶𝗹𝗲𝗱 𝗮𝗻𝘀…"
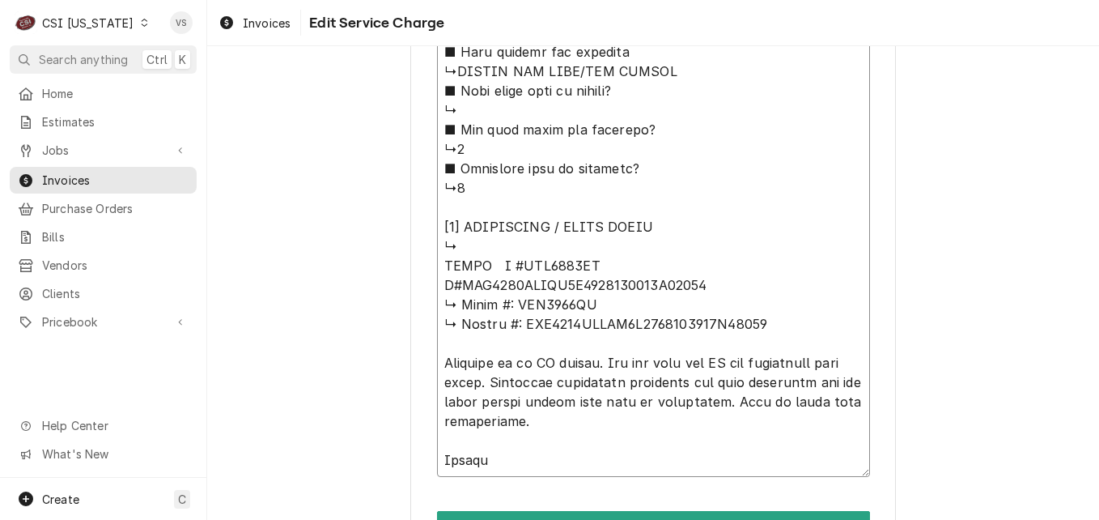
type textarea "x"
type textarea "⚠️ 𝗙𝗢𝗥𝗠 𝗜𝗡𝗦𝗧𝗥𝗨𝗖𝗧𝗜𝗢𝗡𝗦 ⚠️ ✪ 𝗖𝗼𝗺𝗽𝗹𝗲𝘁𝗲 𝗮𝗹𝗹 𝗿𝗲𝗹𝗲𝘃𝗮𝗻𝘁 𝘀𝗲𝗰𝘁𝗶𝗼𝗻𝘀 ✪ 𝗣𝗿𝗼𝘃𝗶𝗱𝗲 𝗱𝗲𝘁𝗮𝗶𝗹𝗲𝗱 𝗮𝗻𝘀…"
type textarea "x"
type textarea "⚠️ 𝗙𝗢𝗥𝗠 𝗜𝗡𝗦𝗧𝗥𝗨𝗖𝗧𝗜𝗢𝗡𝗦 ⚠️ ✪ 𝗖𝗼𝗺𝗽𝗹𝗲𝘁𝗲 𝗮𝗹𝗹 𝗿𝗲𝗹𝗲𝘃𝗮𝗻𝘁 𝘀𝗲𝗰𝘁𝗶𝗼𝗻𝘀 ✪ 𝗣𝗿𝗼𝘃𝗶𝗱𝗲 𝗱𝗲𝘁𝗮𝗶𝗹𝗲𝗱 𝗮𝗻𝘀…"
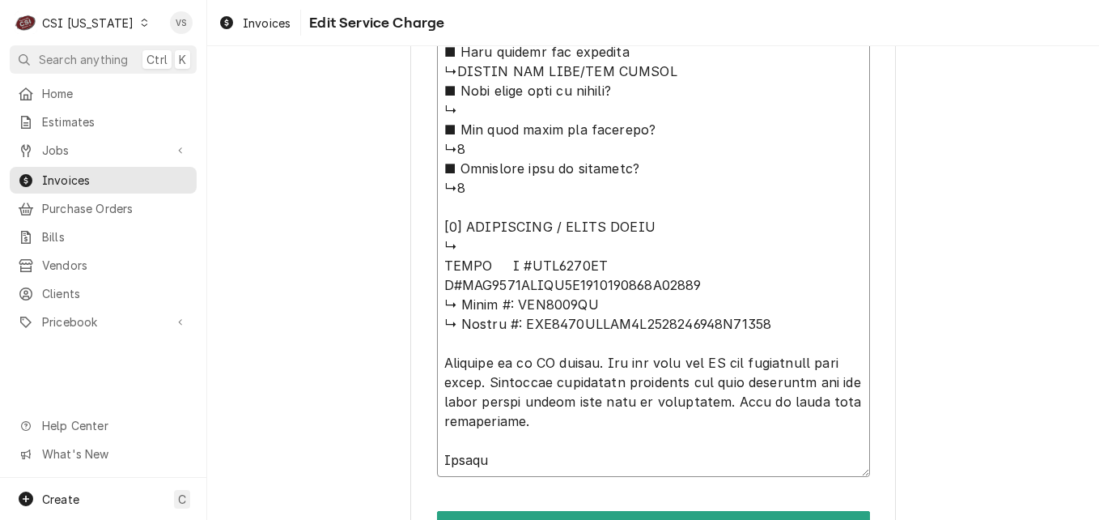
type textarea "x"
type textarea "⚠️ 𝗙𝗢𝗥𝗠 𝗜𝗡𝗦𝗧𝗥𝗨𝗖𝗧𝗜𝗢𝗡𝗦 ⚠️ ✪ 𝗖𝗼𝗺𝗽𝗹𝗲𝘁𝗲 𝗮𝗹𝗹 𝗿𝗲𝗹𝗲𝘃𝗮𝗻𝘁 𝘀𝗲𝗰𝘁𝗶𝗼𝗻𝘀 ✪ 𝗣𝗿𝗼𝘃𝗶𝗱𝗲 𝗱𝗲𝘁𝗮𝗶𝗹𝗲𝗱 𝗮𝗻𝘀…"
type textarea "x"
type textarea "⚠️ 𝗙𝗢𝗥𝗠 𝗜𝗡𝗦𝗧𝗥𝗨𝗖𝗧𝗜𝗢𝗡𝗦 ⚠️ ✪ 𝗖𝗼𝗺𝗽𝗹𝗲𝘁𝗲 𝗮𝗹𝗹 𝗿𝗲𝗹𝗲𝘃𝗮𝗻𝘁 𝘀𝗲𝗰𝘁𝗶𝗼𝗻𝘀 ✪ 𝗣𝗿𝗼𝘃𝗶𝗱𝗲 𝗱𝗲𝘁𝗮𝗶𝗹𝗲𝗱 𝗮𝗻𝘀…"
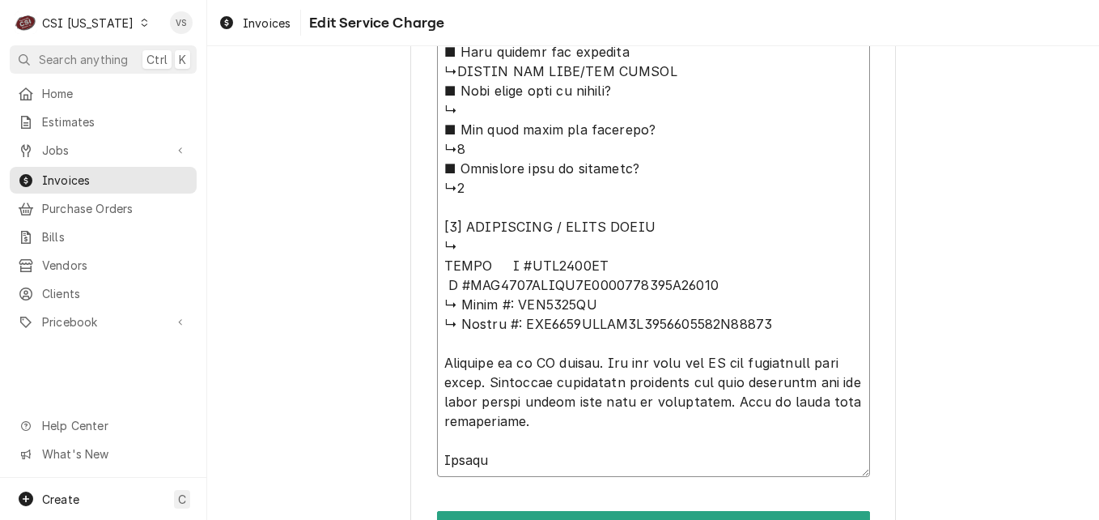
drag, startPoint x: 439, startPoint y: 304, endPoint x: 792, endPoint y: 326, distance: 354.4
type textarea "x"
type textarea "⚠️ 𝗙𝗢𝗥𝗠 𝗜𝗡𝗦𝗧𝗥𝗨𝗖𝗧𝗜𝗢𝗡𝗦 ⚠️ ✪ 𝗖𝗼𝗺𝗽𝗹𝗲𝘁𝗲 𝗮𝗹𝗹 𝗿𝗲𝗹𝗲𝘃𝗮𝗻𝘁 𝘀𝗲𝗰𝘁𝗶𝗼𝗻𝘀 ✪ 𝗣𝗿𝗼𝘃𝗶𝗱𝗲 𝗱𝗲𝘁𝗮𝗶𝗹𝗲𝗱 𝗮𝗻𝘀…"
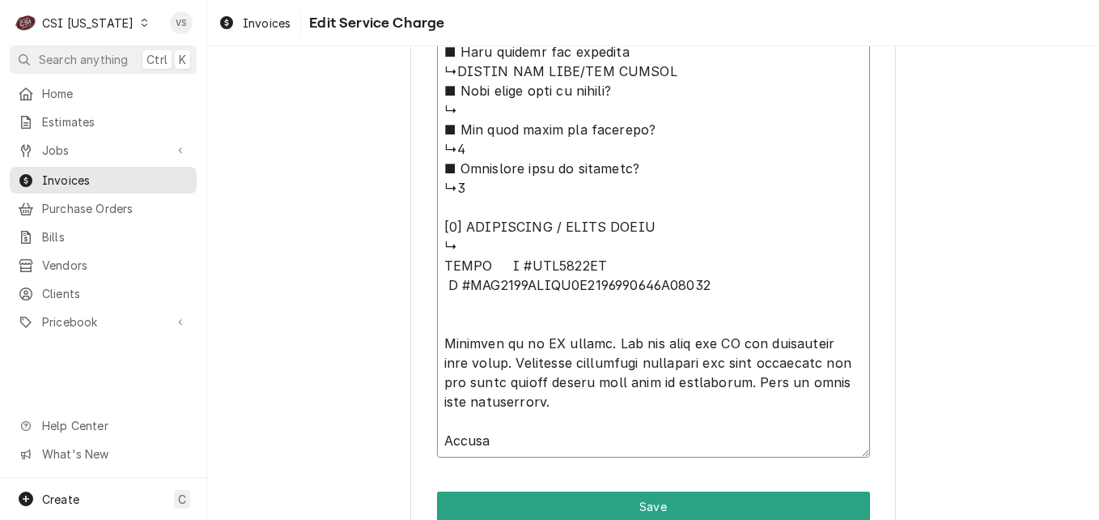
type textarea "x"
type textarea "⚠️ 𝗙𝗢𝗥𝗠 𝗜𝗡𝗦𝗧𝗥𝗨𝗖𝗧𝗜𝗢𝗡𝗦 ⚠️ ✪ 𝗖𝗼𝗺𝗽𝗹𝗲𝘁𝗲 𝗮𝗹𝗹 𝗿𝗲𝗹𝗲𝘃𝗮𝗻𝘁 𝘀𝗲𝗰𝘁𝗶𝗼𝗻𝘀 ✪ 𝗣𝗿𝗼𝘃𝗶𝗱𝗲 𝗱𝗲𝘁𝗮𝗶𝗹𝗲𝗱 𝗮𝗻𝘀…"
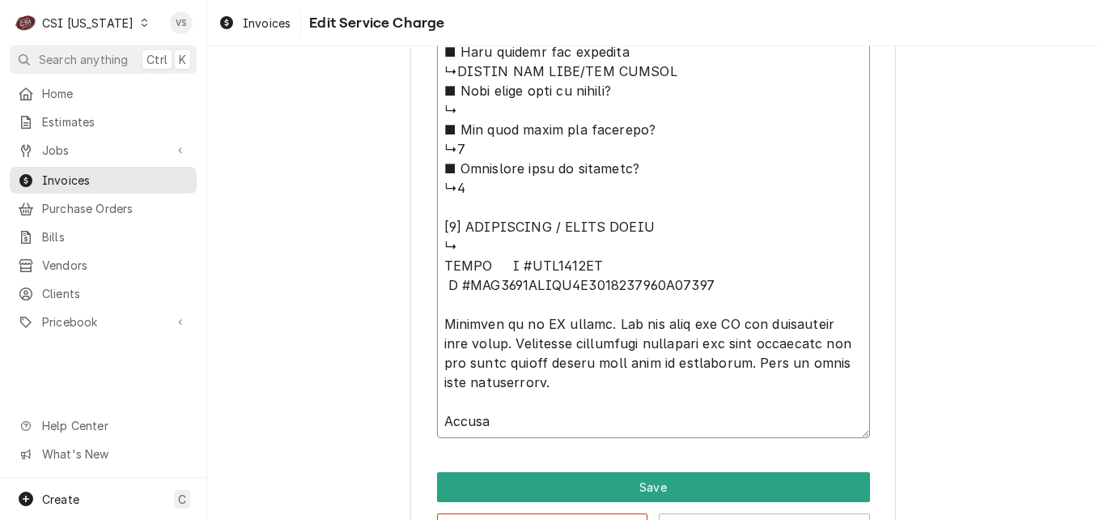
type textarea "x"
type textarea "⚠️ 𝗙𝗢𝗥𝗠 𝗜𝗡𝗦𝗧𝗥𝗨𝗖𝗧𝗜𝗢𝗡𝗦 ⚠️ ✪ 𝗖𝗼𝗺𝗽𝗹𝗲𝘁𝗲 𝗮𝗹𝗹 𝗿𝗲𝗹𝗲𝘃𝗮𝗻𝘁 𝘀𝗲𝗰𝘁𝗶𝗼𝗻𝘀 ✪ 𝗣𝗿𝗼𝘃𝗶𝗱𝗲 𝗱𝗲𝘁𝗮𝗶𝗹𝗲𝗱 𝗮𝗻𝘀…"
type textarea "x"
type textarea "⚠️ 𝗙𝗢𝗥𝗠 𝗜𝗡𝗦𝗧𝗥𝗨𝗖𝗧𝗜𝗢𝗡𝗦 ⚠️ ✪ 𝗖𝗼𝗺𝗽𝗹𝗲𝘁𝗲 𝗮𝗹𝗹 𝗿𝗲𝗹𝗲𝘃𝗮𝗻𝘁 𝘀𝗲𝗰𝘁𝗶𝗼𝗻𝘀 ✪ 𝗣𝗿𝗼𝘃𝗶𝗱𝗲 𝗱𝗲𝘁𝗮𝗶𝗹𝗲𝗱 𝗮𝗻𝘀…"
type textarea "x"
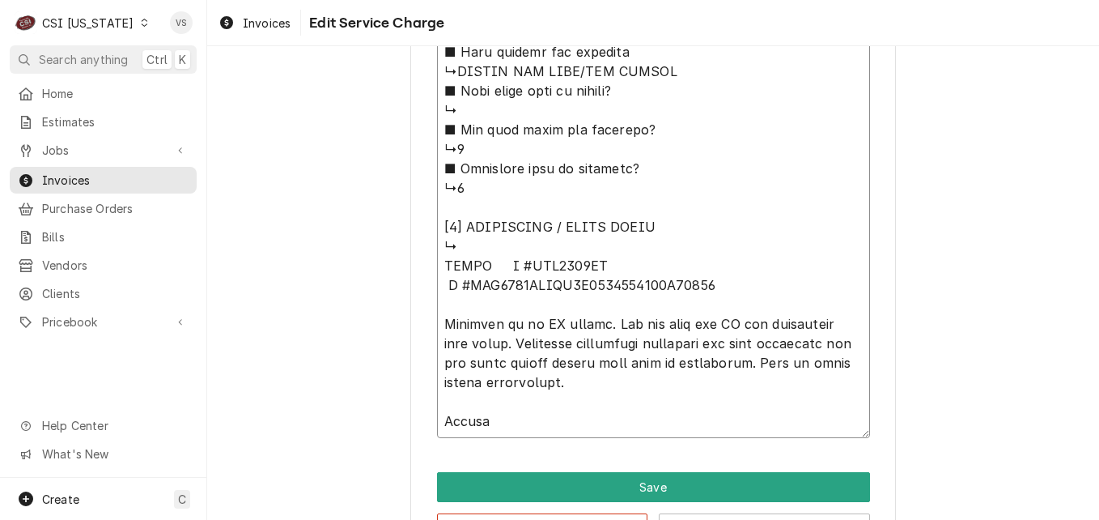
type textarea "⚠️ 𝗙𝗢𝗥𝗠 𝗜𝗡𝗦𝗧𝗥𝗨𝗖𝗧𝗜𝗢𝗡𝗦 ⚠️ ✪ 𝗖𝗼𝗺𝗽𝗹𝗲𝘁𝗲 𝗮𝗹𝗹 𝗿𝗲𝗹𝗲𝘃𝗮𝗻𝘁 𝘀𝗲𝗰𝘁𝗶𝗼𝗻𝘀 ✪ 𝗣𝗿𝗼𝘃𝗶𝗱𝗲 𝗱𝗲𝘁𝗮𝗶𝗹𝗲𝗱 𝗮𝗻𝘀…"
type textarea "x"
type textarea "⚠️ 𝗙𝗢𝗥𝗠 𝗜𝗡𝗦𝗧𝗥𝗨𝗖𝗧𝗜𝗢𝗡𝗦 ⚠️ ✪ 𝗖𝗼𝗺𝗽𝗹𝗲𝘁𝗲 𝗮𝗹𝗹 𝗿𝗲𝗹𝗲𝘃𝗮𝗻𝘁 𝘀𝗲𝗰𝘁𝗶𝗼𝗻𝘀 ✪ 𝗣𝗿𝗼𝘃𝗶𝗱𝗲 𝗱𝗲𝘁𝗮𝗶𝗹𝗲𝗱 𝗮𝗻𝘀…"
type textarea "x"
type textarea "⚠️ 𝗙𝗢𝗥𝗠 𝗜𝗡𝗦𝗧𝗥𝗨𝗖𝗧𝗜𝗢𝗡𝗦 ⚠️ ✪ 𝗖𝗼𝗺𝗽𝗹𝗲𝘁𝗲 𝗮𝗹𝗹 𝗿𝗲𝗹𝗲𝘃𝗮𝗻𝘁 𝘀𝗲𝗰𝘁𝗶𝗼𝗻𝘀 ✪ 𝗣𝗿𝗼𝘃𝗶𝗱𝗲 𝗱𝗲𝘁𝗮𝗶𝗹𝗲𝗱 𝗮𝗻𝘀…"
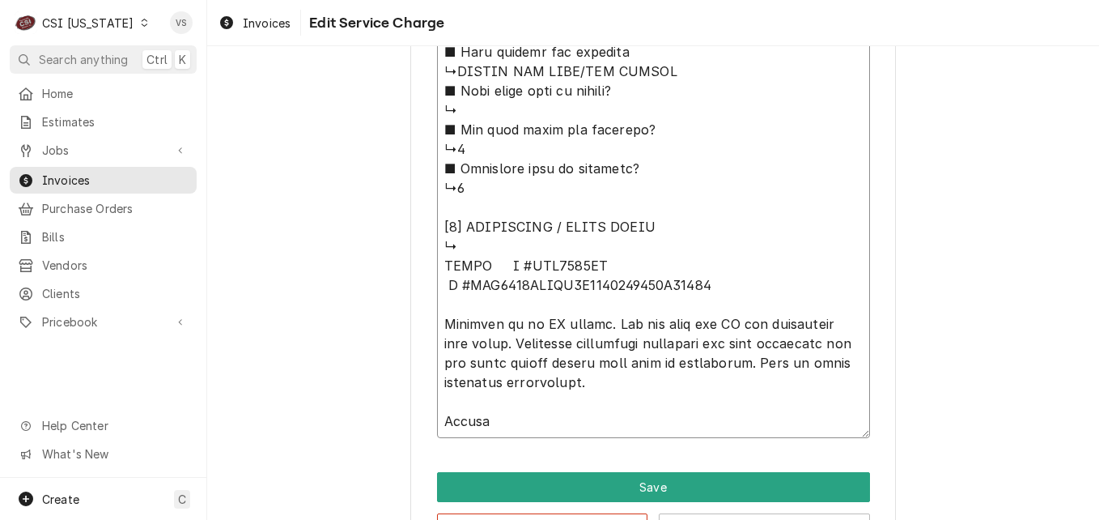
type textarea "x"
type textarea "⚠️ 𝗙𝗢𝗥𝗠 𝗜𝗡𝗦𝗧𝗥𝗨𝗖𝗧𝗜𝗢𝗡𝗦 ⚠️ ✪ 𝗖𝗼𝗺𝗽𝗹𝗲𝘁𝗲 𝗮𝗹𝗹 𝗿𝗲𝗹𝗲𝘃𝗮𝗻𝘁 𝘀𝗲𝗰𝘁𝗶𝗼𝗻𝘀 ✪ 𝗣𝗿𝗼𝘃𝗶𝗱𝗲 𝗱𝗲𝘁𝗮𝗶𝗹𝗲𝗱 𝗮𝗻𝘀…"
drag, startPoint x: 486, startPoint y: 423, endPoint x: 429, endPoint y: 423, distance: 57.5
type textarea "x"
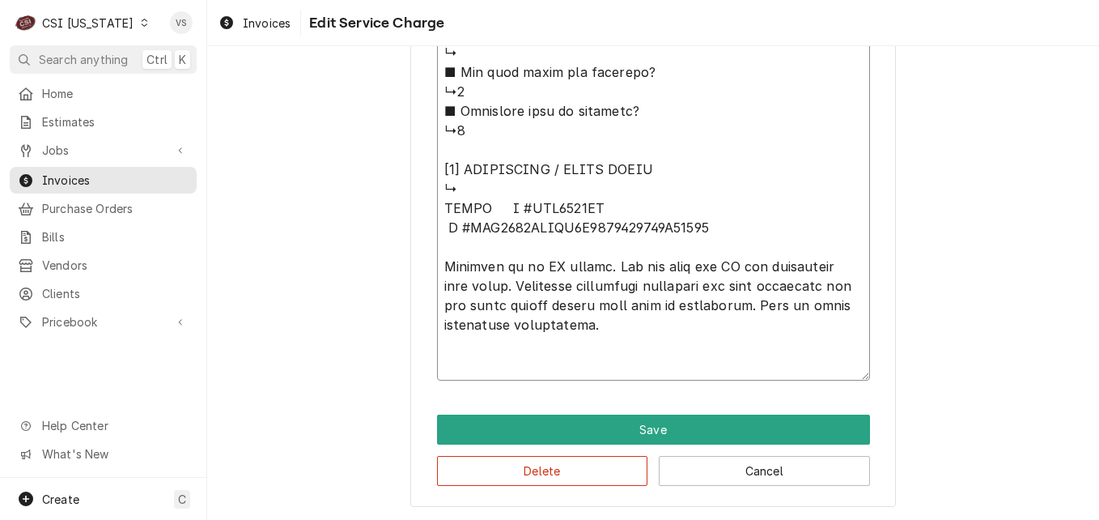
scroll to position [1675, 0]
drag, startPoint x: 442, startPoint y: 206, endPoint x: 635, endPoint y: 331, distance: 229.9
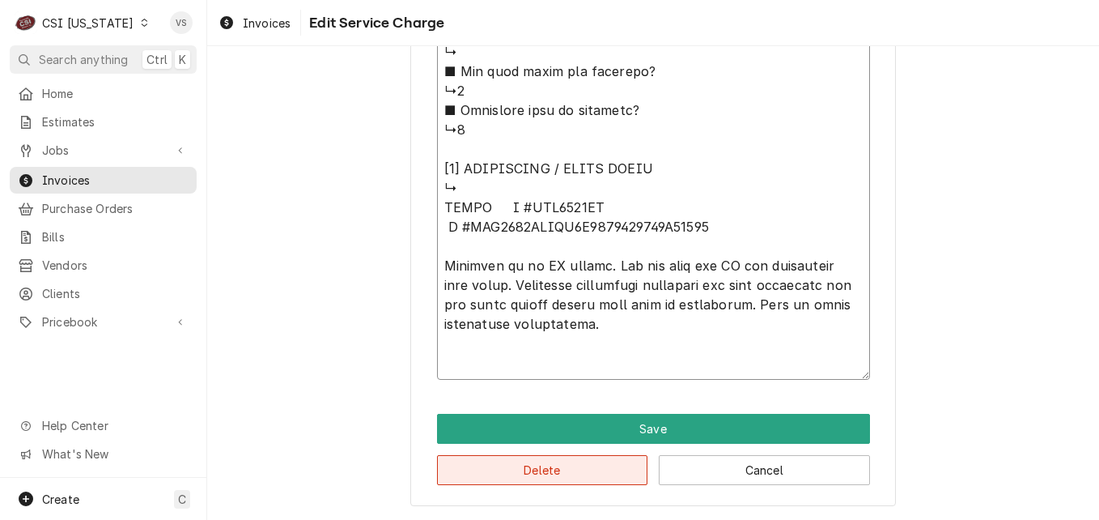
type textarea "⚠️ 𝗙𝗢𝗥𝗠 𝗜𝗡𝗦𝗧𝗥𝗨𝗖𝗧𝗜𝗢𝗡𝗦 ⚠️ ✪ 𝗖𝗼𝗺𝗽𝗹𝗲𝘁𝗲 𝗮𝗹𝗹 𝗿𝗲𝗹𝗲𝘃𝗮𝗻𝘁 𝘀𝗲𝗰𝘁𝗶𝗼𝗻𝘀 ✪ 𝗣𝗿𝗼𝘃𝗶𝗱𝗲 𝗱𝗲𝘁𝗮𝗶𝗹𝗲𝗱 𝗮𝗻𝘀…"
click at [584, 463] on button "Delete" at bounding box center [542, 470] width 211 height 30
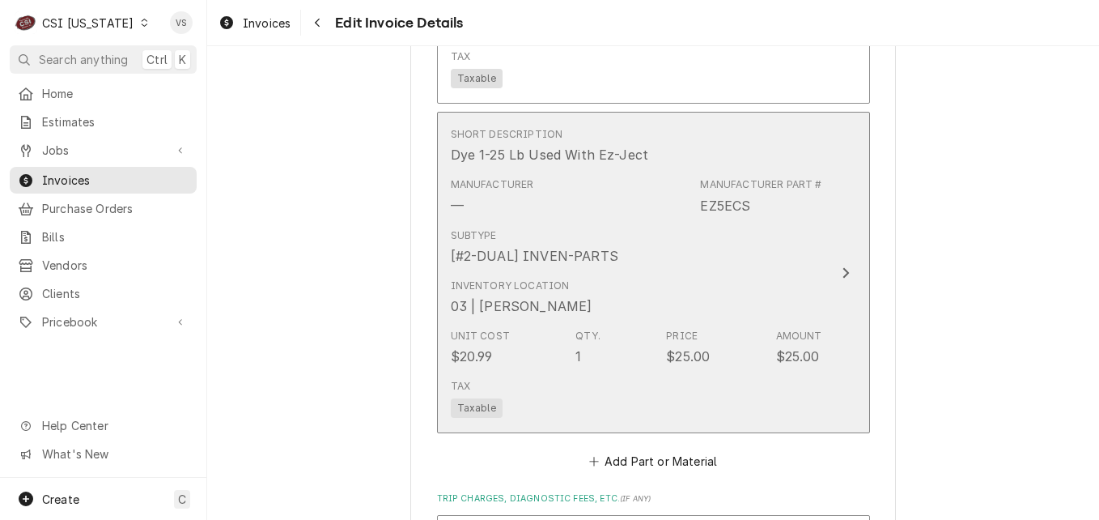
scroll to position [1630, 0]
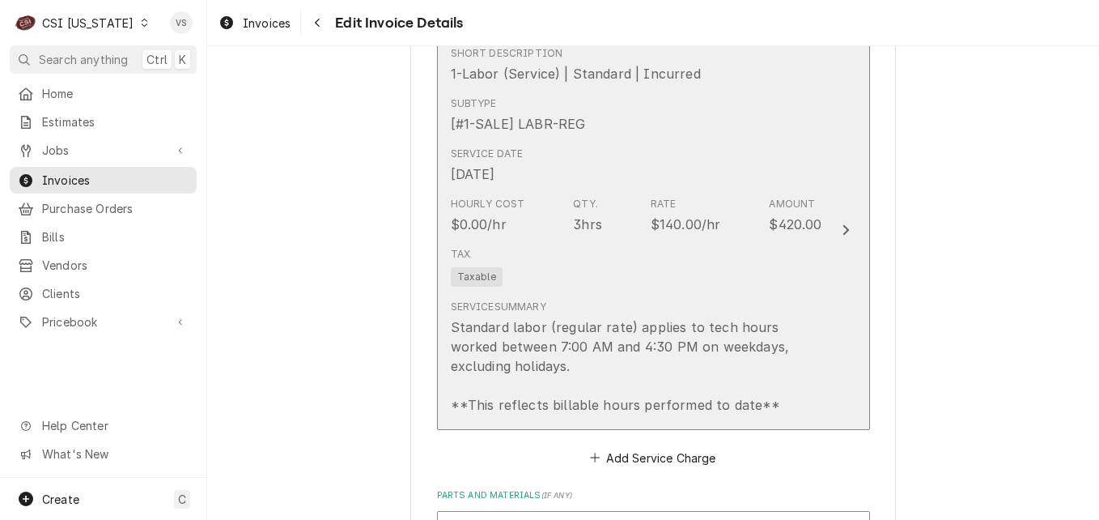
click at [674, 130] on div "Subtype [#1-SALE] LABR-REG" at bounding box center [637, 115] width 372 height 50
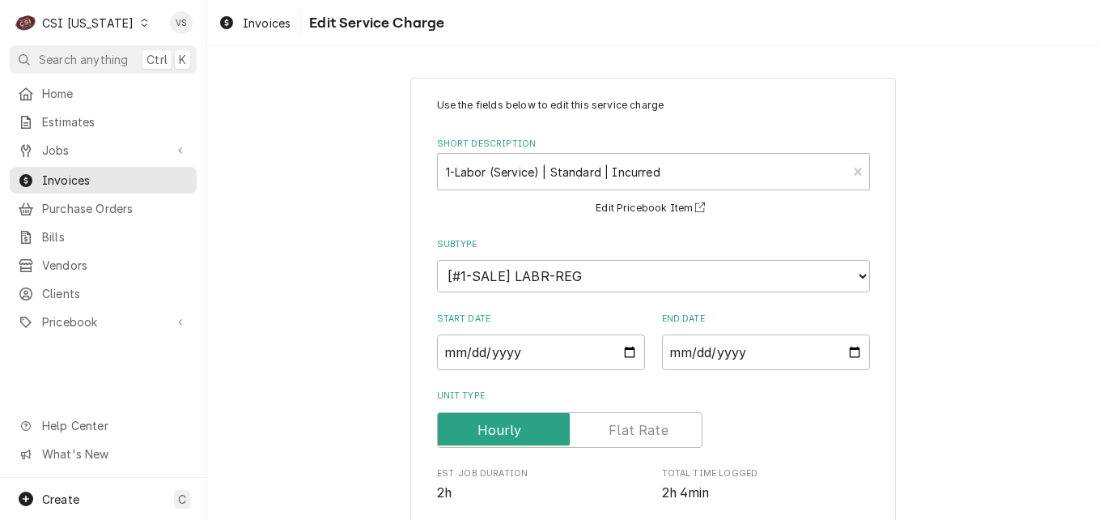
scroll to position [490, 0]
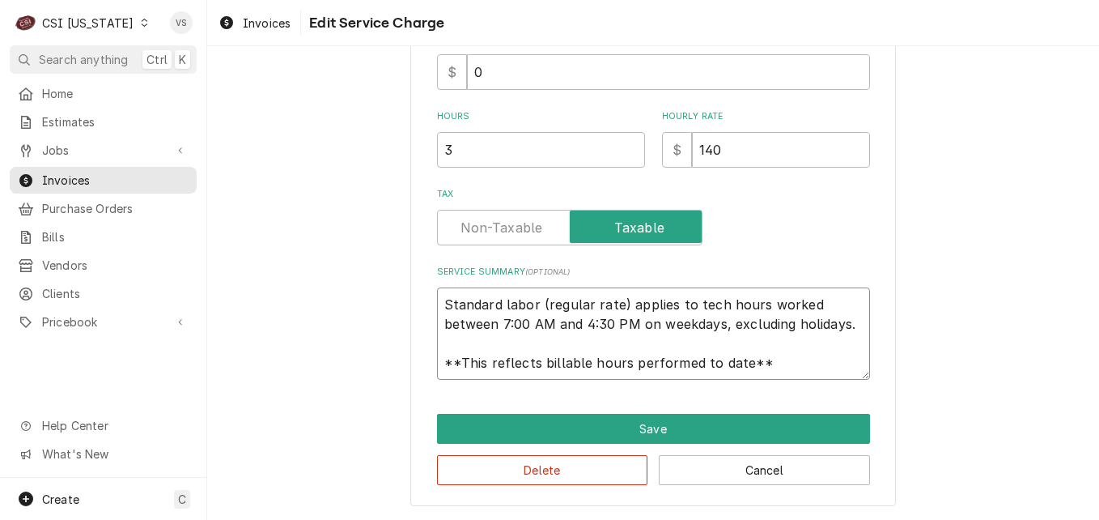
click at [437, 302] on textarea "Standard labor (regular rate) applies to tech hours worked between 7:00 AM and …" at bounding box center [653, 333] width 433 height 92
click at [437, 304] on textarea "Standard labor (regular rate) applies to tech hours worked between 7:00 AM and …" at bounding box center [653, 333] width 433 height 92
click at [438, 303] on textarea "Standard labor (regular rate) applies to tech hours worked between 7:00 AM and …" at bounding box center [653, 333] width 433 height 92
type textarea "x"
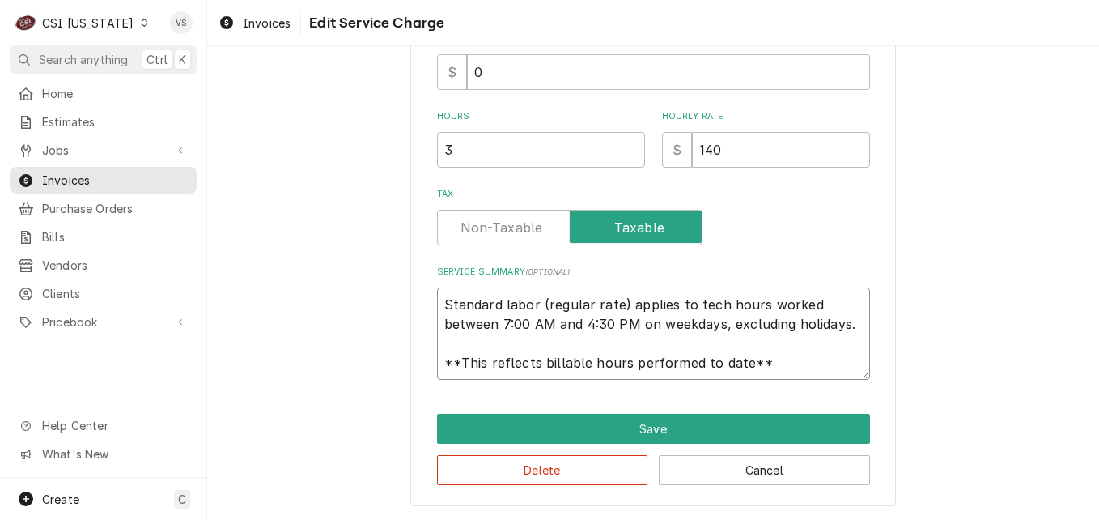
type textarea "**This reflects billable hours performed to date**"
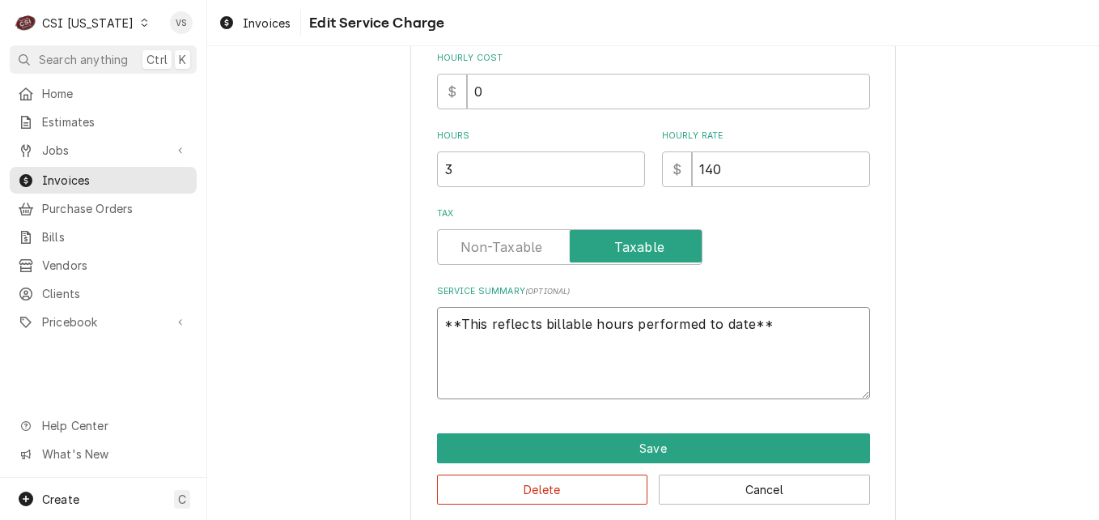
type textarea "x"
type textarea "**This reflects billable hours performed to date**"
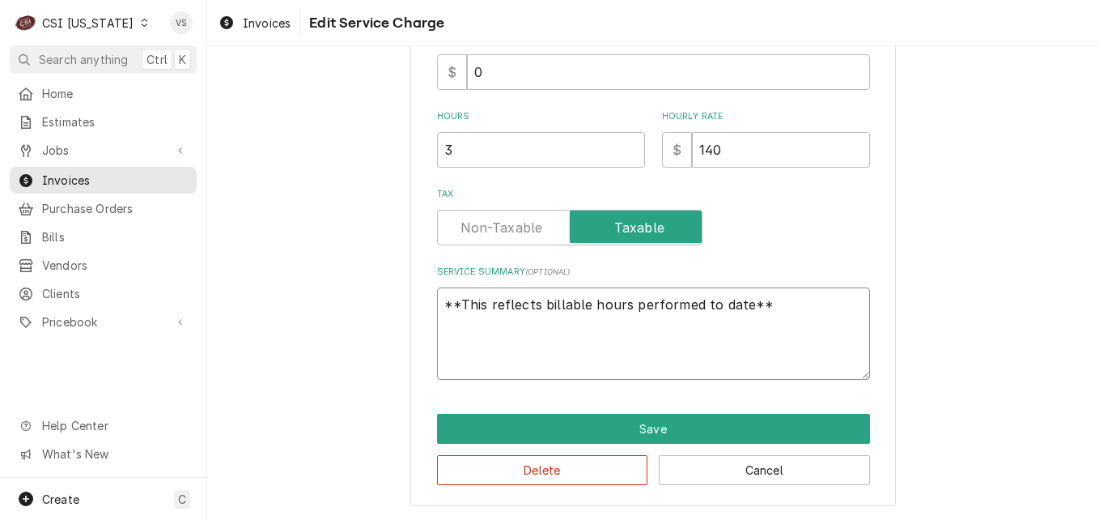
click at [446, 299] on textarea "**This reflects billable hours performed to date**" at bounding box center [653, 333] width 433 height 92
paste textarea "TOSA M #MSF8307GR S #MSF8307GRAUS1T0323093000C40030 Returned to do UV search. D…"
type textarea "x"
type textarea "TOSA M #MSF8307GR S #MSF8307GRAUS1T0323093000C40030 Returned to do UV search. D…"
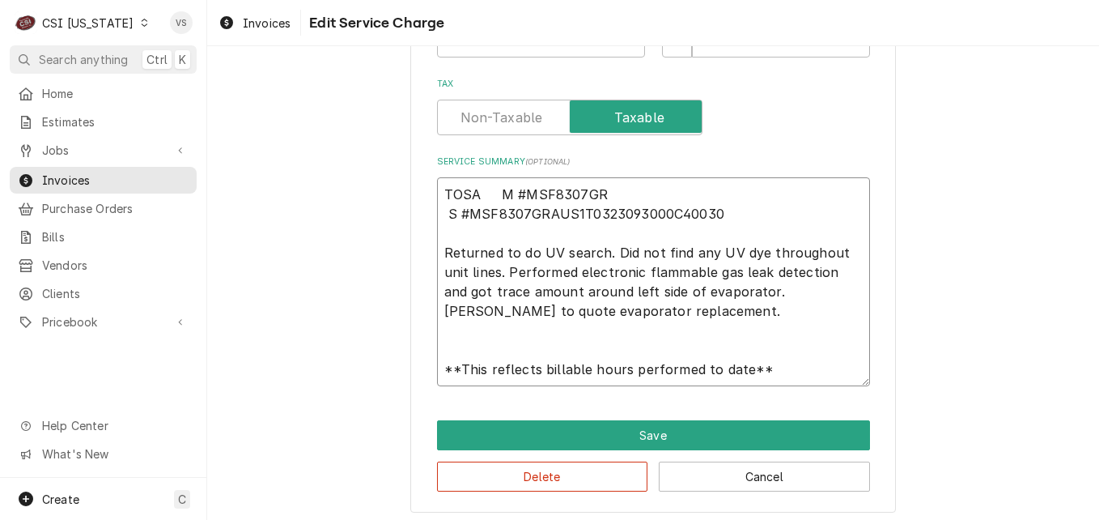
scroll to position [606, 0]
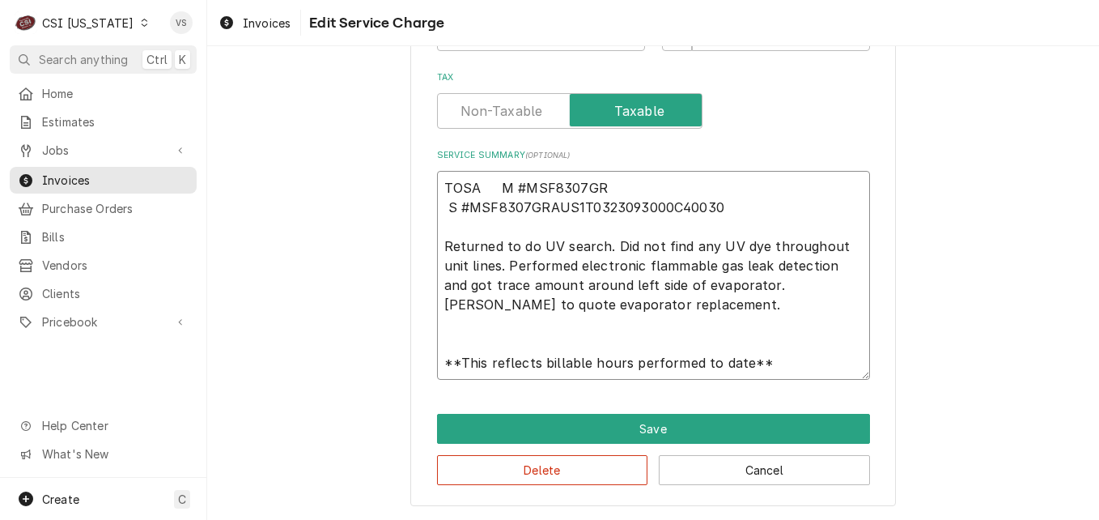
drag, startPoint x: 758, startPoint y: 361, endPoint x: 434, endPoint y: 355, distance: 324.6
click at [437, 355] on textarea "TOSA M #MSF8307GR S #MSF8307GRAUS1T0323093000C40030 Returned to do UV search. D…" at bounding box center [653, 275] width 433 height 209
type textarea "x"
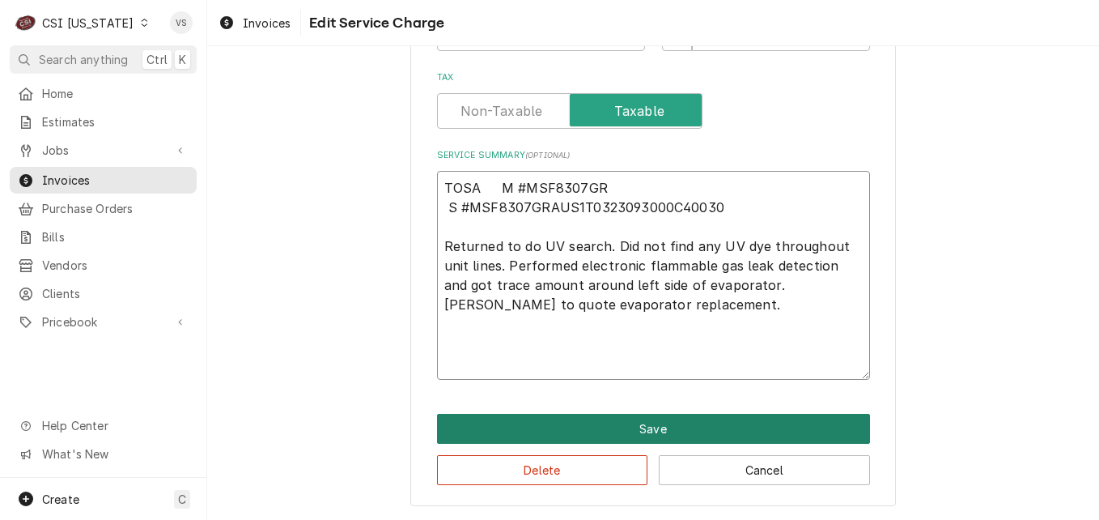
type textarea "TOSA M #MSF8307GR S #MSF8307GRAUS1T0323093000C40030 Returned to do UV search. D…"
click at [508, 427] on button "Save" at bounding box center [653, 429] width 433 height 30
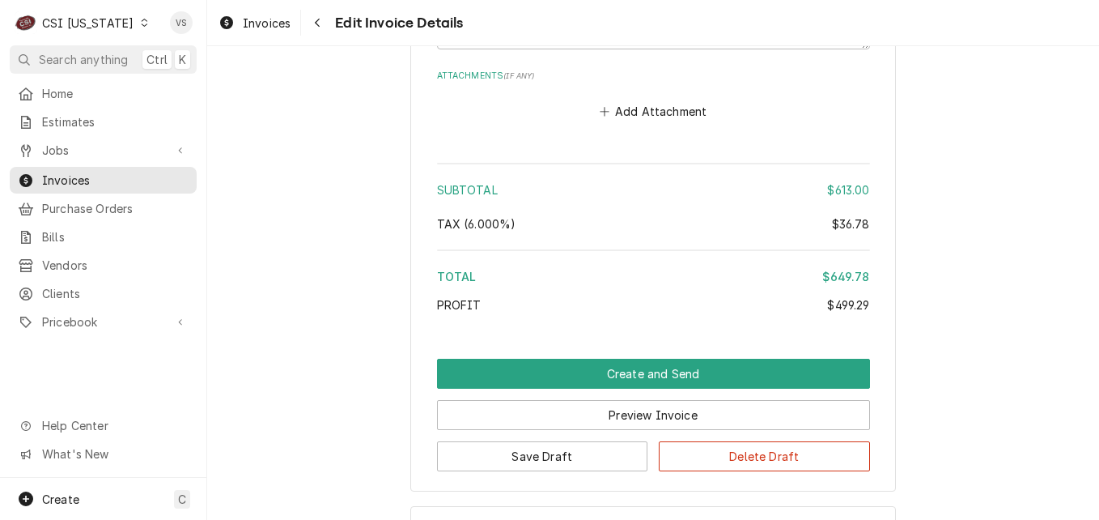
scroll to position [3562, 0]
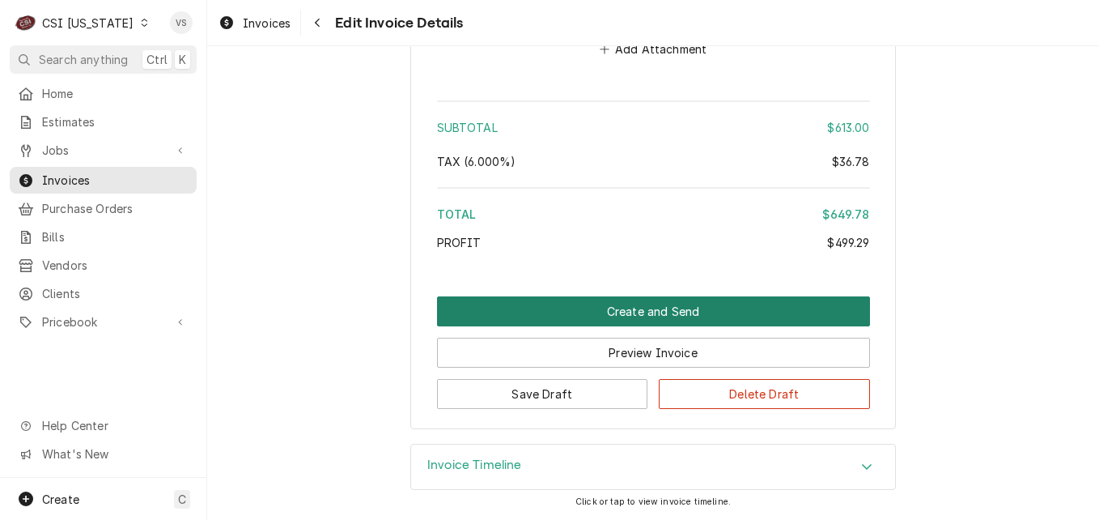
click at [547, 312] on button "Create and Send" at bounding box center [653, 311] width 433 height 30
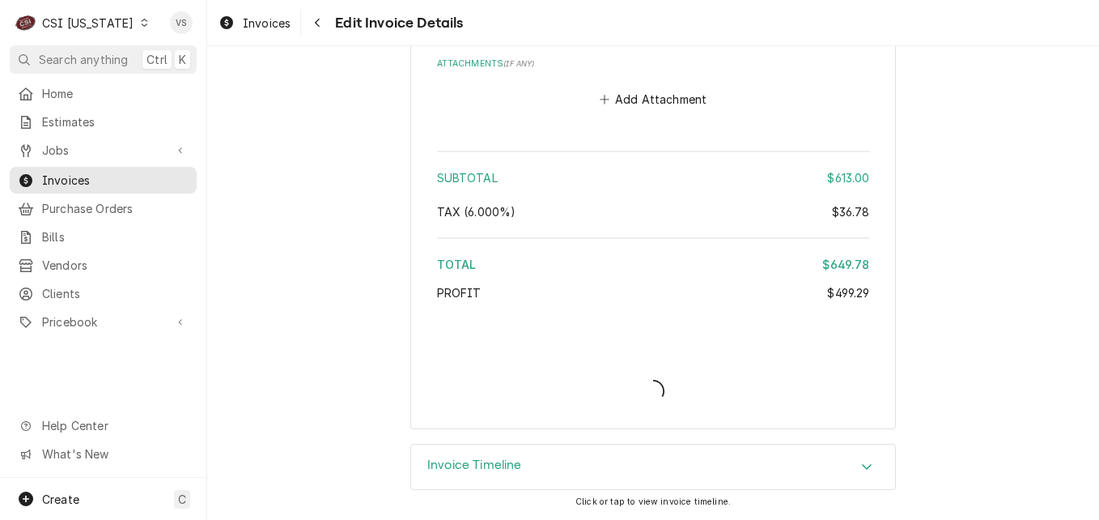
scroll to position [3512, 0]
type textarea "x"
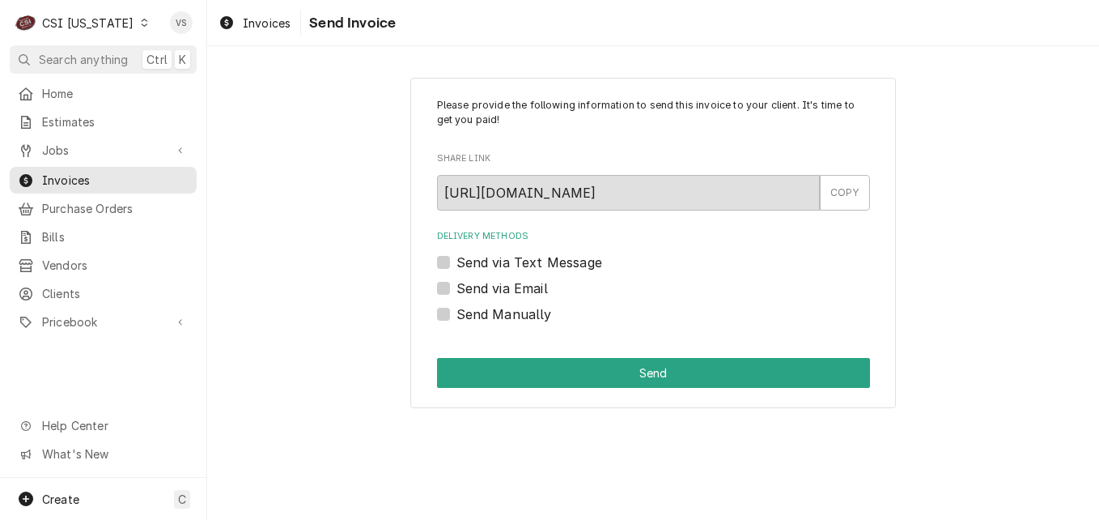
click at [457, 313] on label "Send Manually" at bounding box center [505, 313] width 96 height 19
click at [457, 313] on input "Send Manually" at bounding box center [673, 322] width 433 height 36
checkbox input "true"
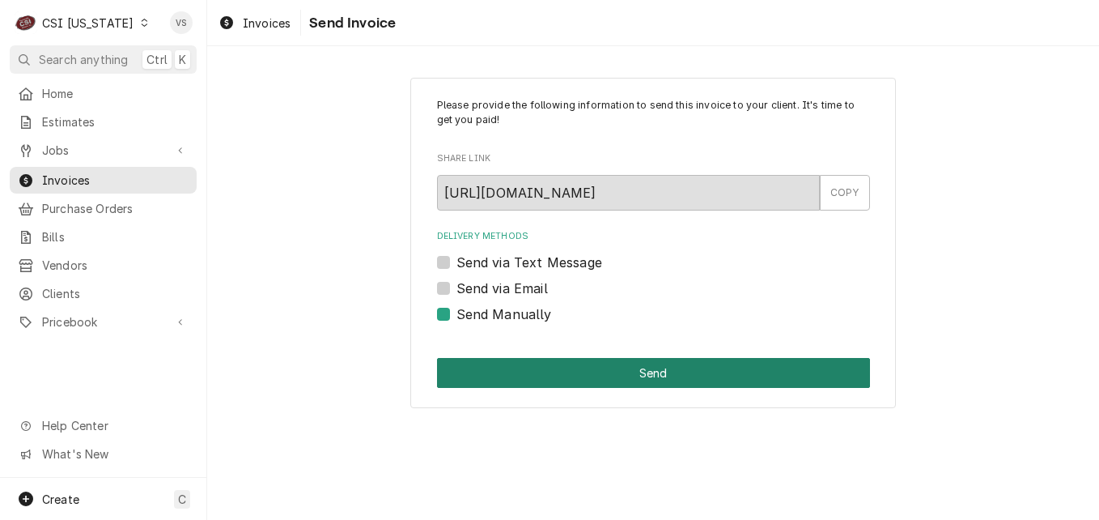
click at [547, 383] on button "Send" at bounding box center [653, 373] width 433 height 30
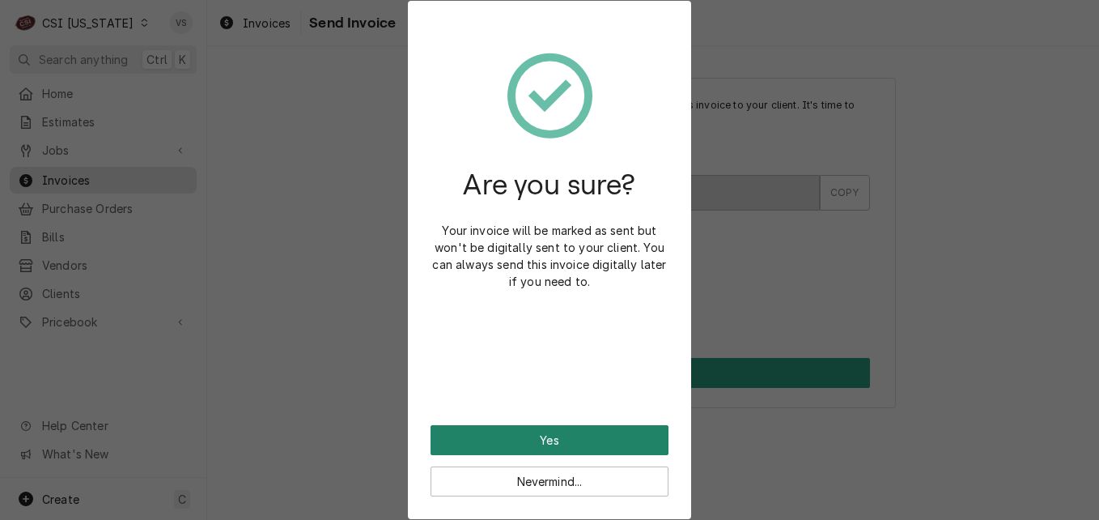
click at [570, 440] on button "Yes" at bounding box center [550, 440] width 238 height 30
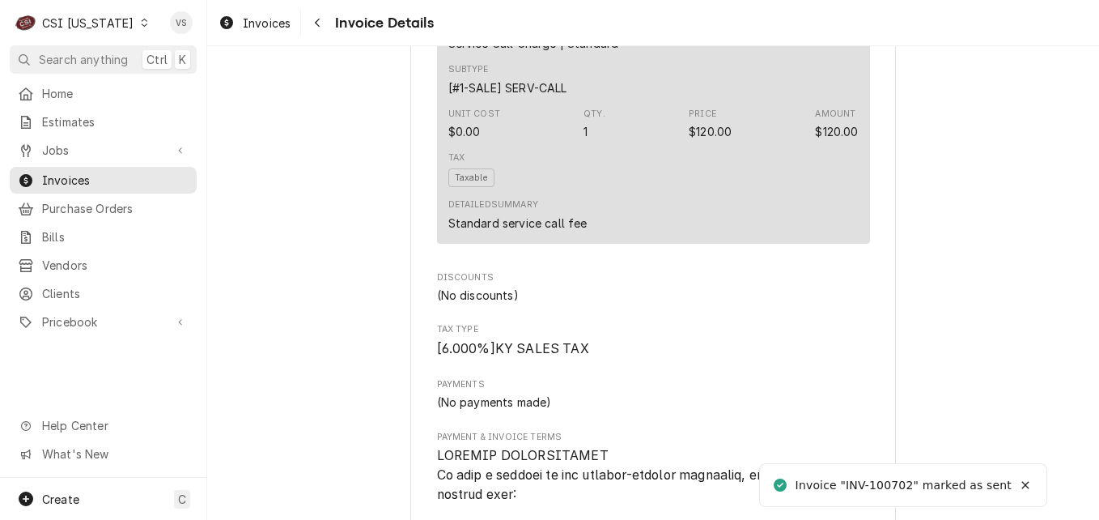
scroll to position [3366, 0]
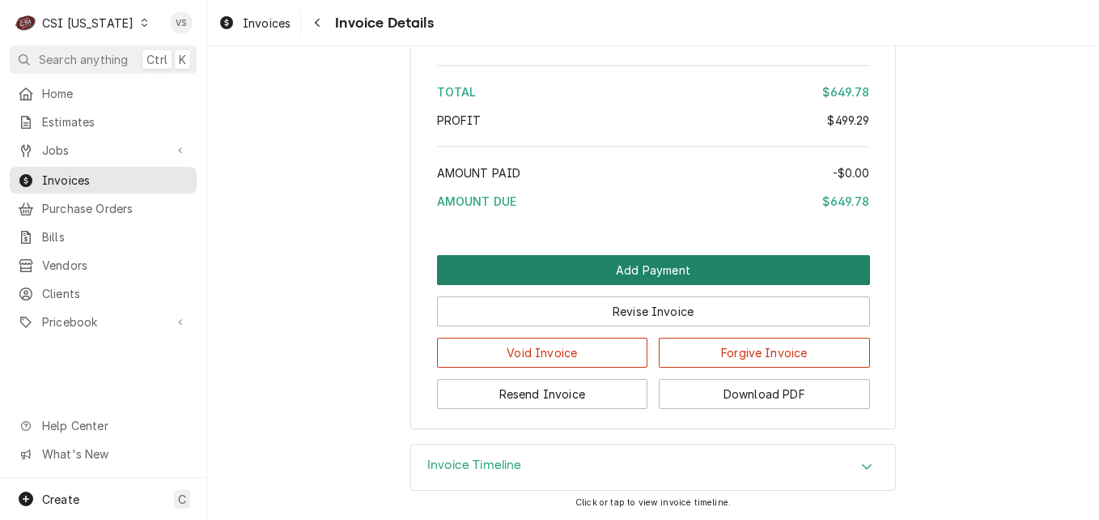
click at [589, 274] on button "Add Payment" at bounding box center [653, 270] width 433 height 30
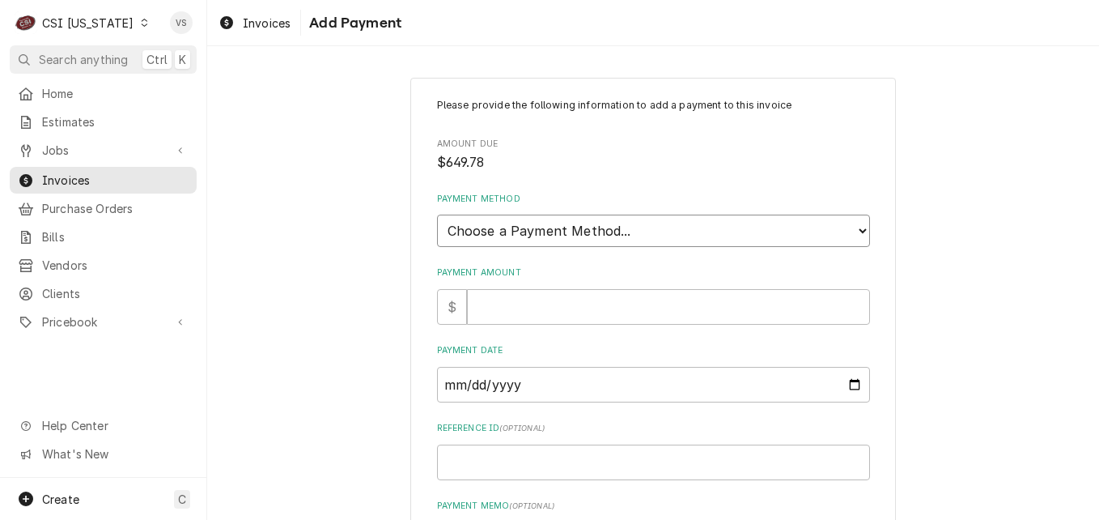
click at [559, 233] on select "Choose a Payment Method... Cash Check Credit/Debit Card ACH/eCheck Other" at bounding box center [653, 230] width 433 height 32
select select "3"
click at [437, 214] on select "Choose a Payment Method... Cash Check Credit/Debit Card ACH/eCheck Other" at bounding box center [653, 230] width 433 height 32
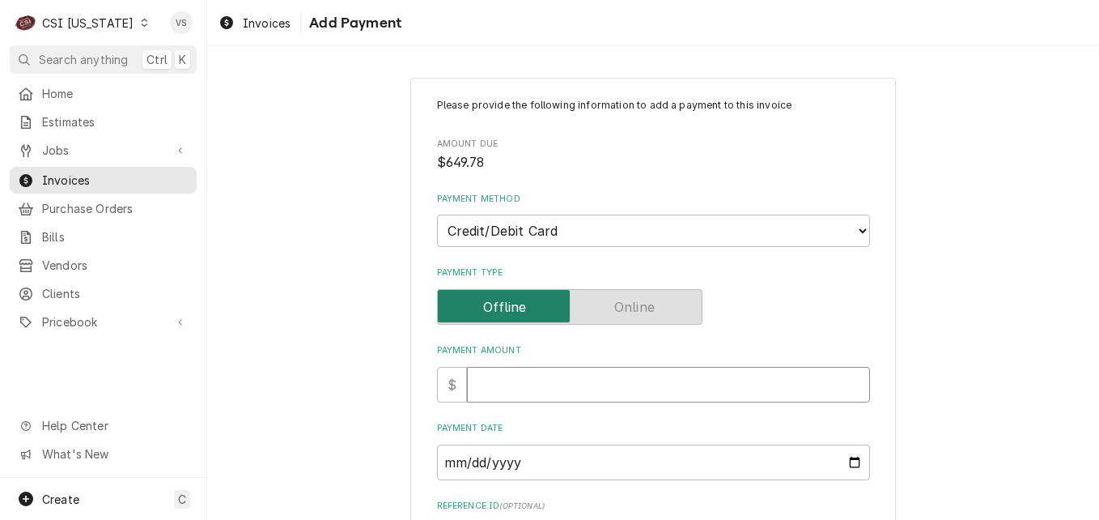
click at [478, 381] on input "Payment Amount" at bounding box center [668, 385] width 403 height 36
type textarea "x"
type input "6"
type textarea "x"
type input "64"
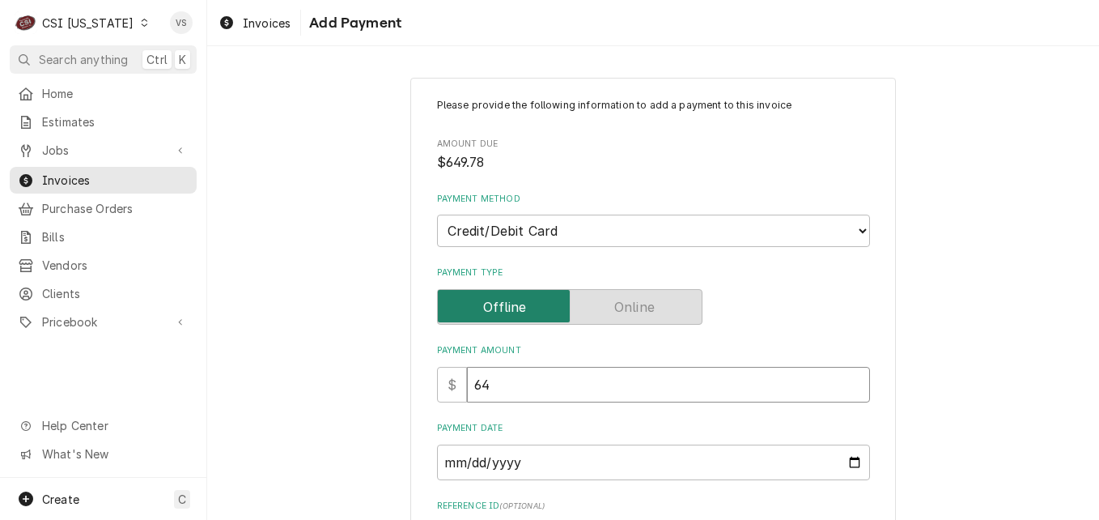
type textarea "x"
type input "649"
type textarea "x"
type input "649.7"
type textarea "x"
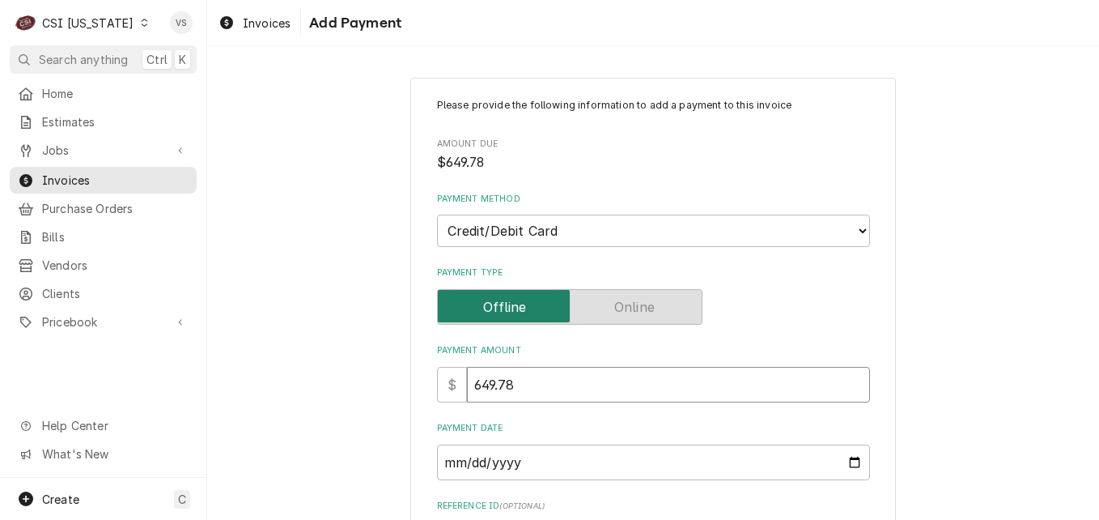
type input "649.78"
click at [847, 457] on input "Payment Date" at bounding box center [653, 462] width 433 height 36
type input "2025-09-16"
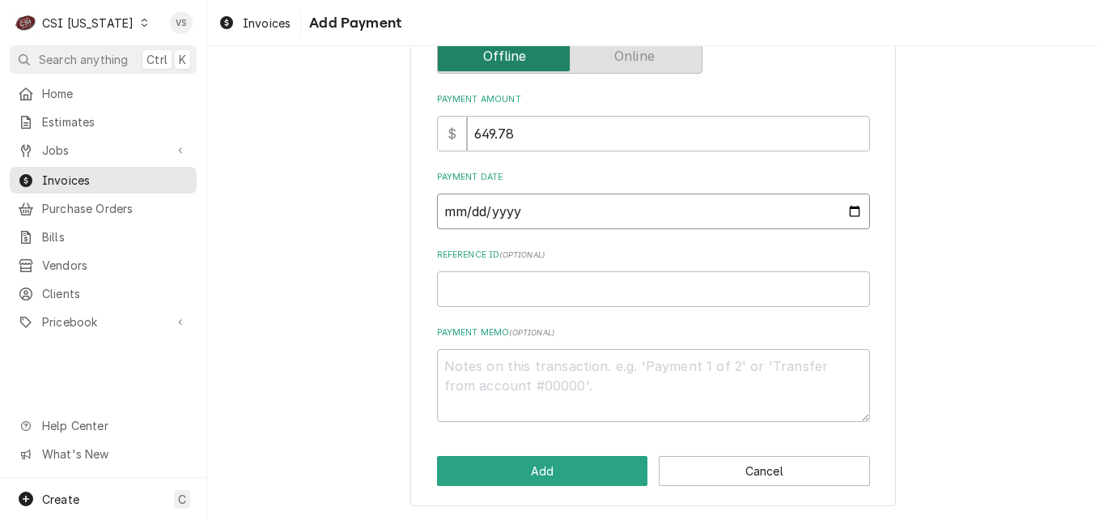
scroll to position [252, 0]
click at [469, 289] on input "Reference ID ( optional )" at bounding box center [653, 288] width 433 height 36
type textarea "x"
type input "6"
type textarea "x"
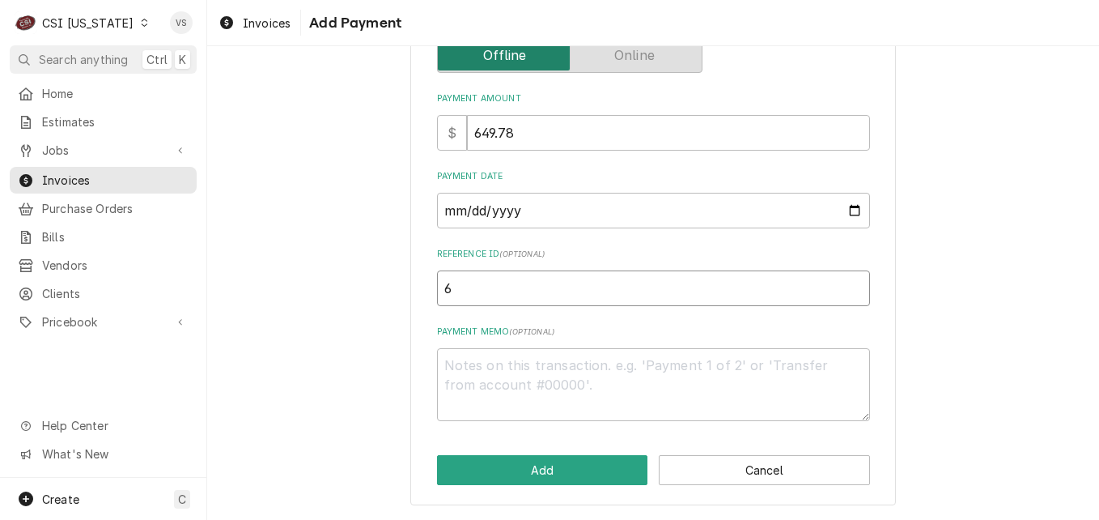
type input "64"
type textarea "x"
type input "644"
type textarea "x"
type input "6444"
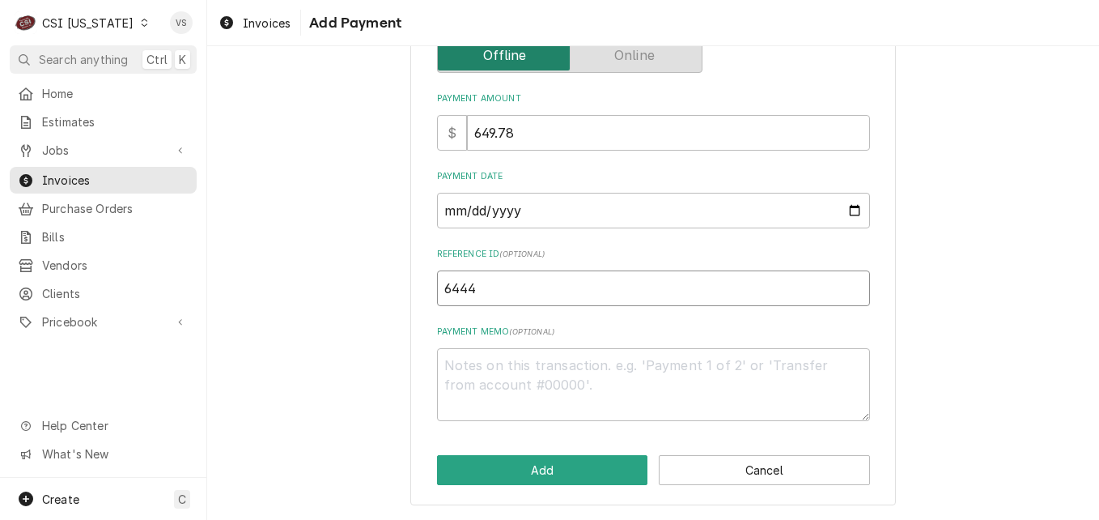
type textarea "x"
type input "64445"
type textarea "x"
type input "644457"
click at [459, 368] on textarea "Payment Memo ( optional )" at bounding box center [653, 384] width 433 height 73
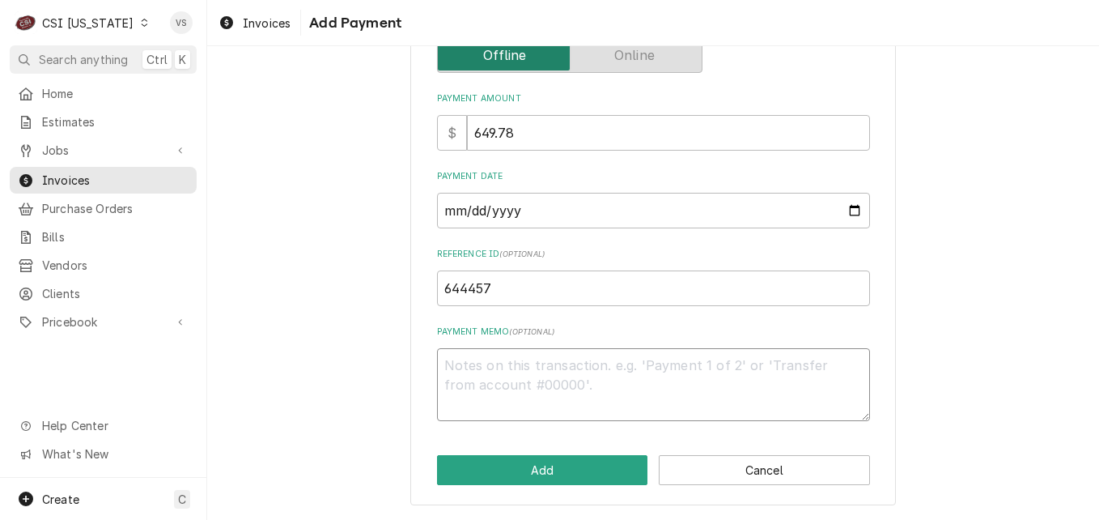
type textarea "x"
type textarea "V"
type textarea "x"
type textarea "Vi"
type textarea "x"
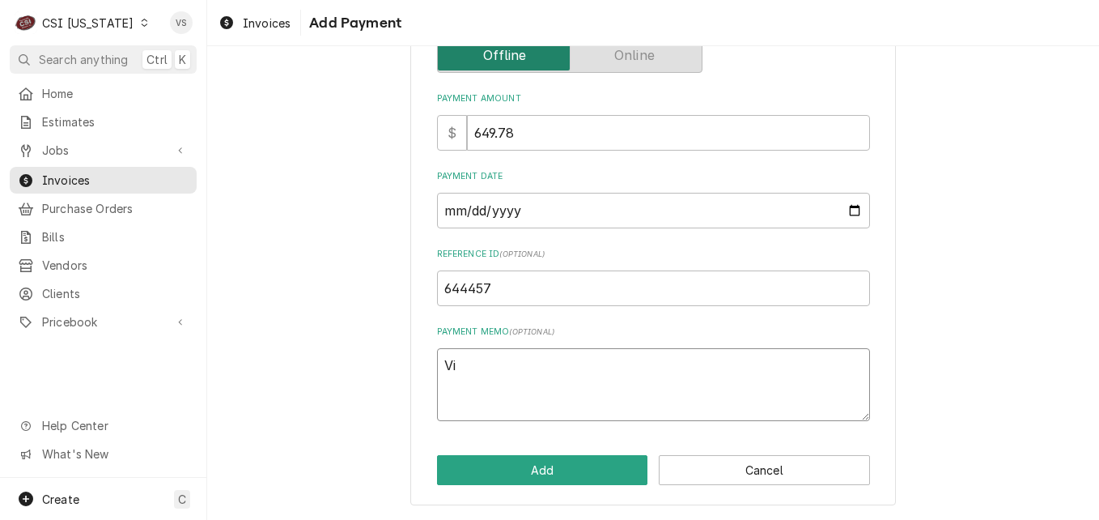
type textarea "Vis"
type textarea "x"
type textarea "Visa"
type textarea "x"
type textarea "Visa"
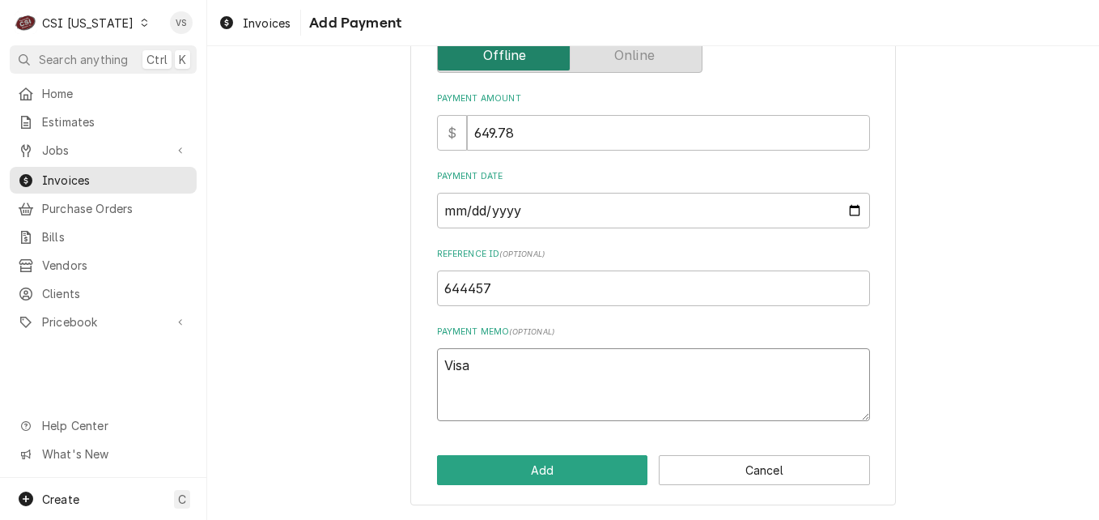
type textarea "x"
type textarea "Visa 1"
type textarea "x"
type textarea "Visa 19"
type textarea "x"
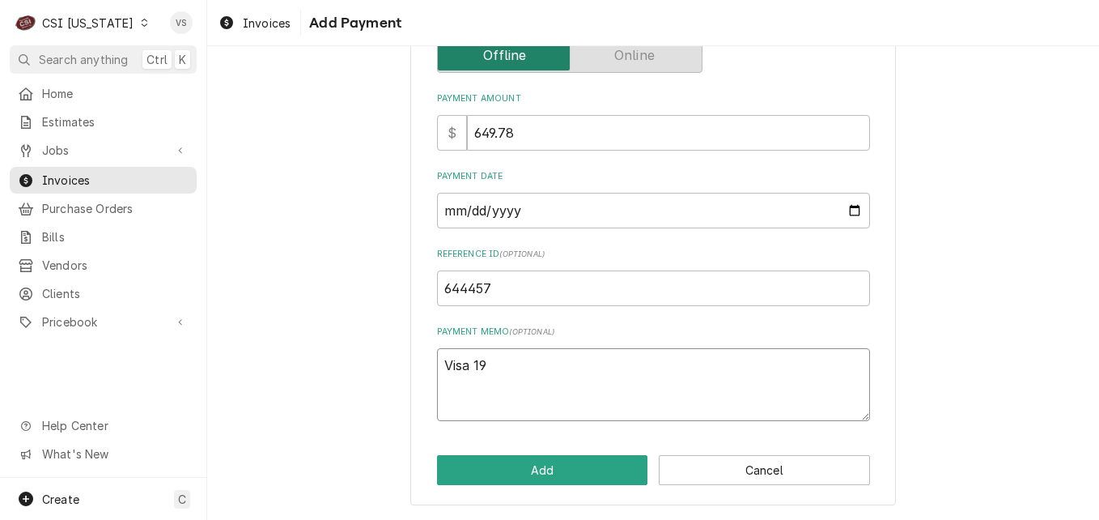
type textarea "Visa 195"
type textarea "x"
type textarea "Visa 1951"
click at [540, 468] on button "Add" at bounding box center [542, 470] width 211 height 30
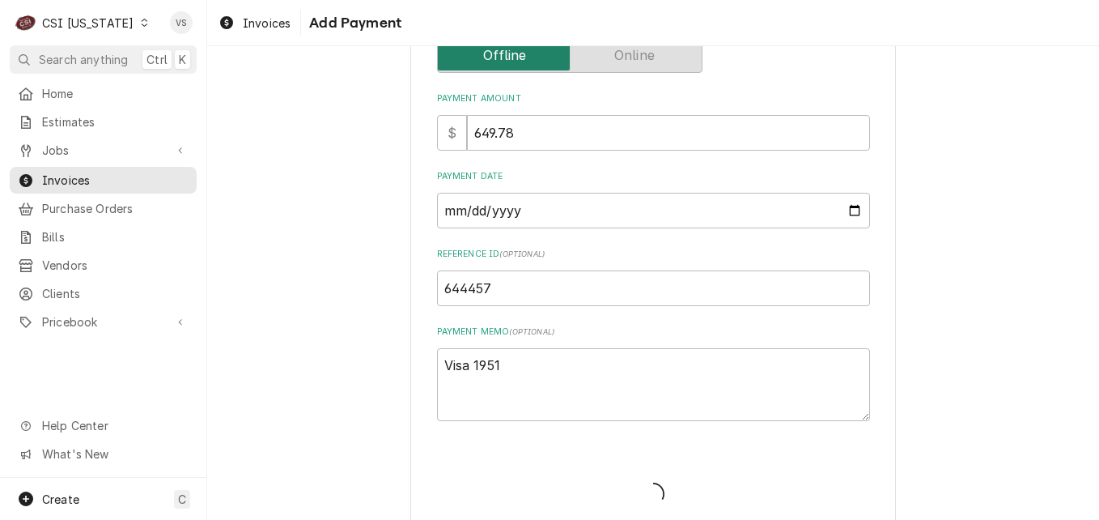
type textarea "x"
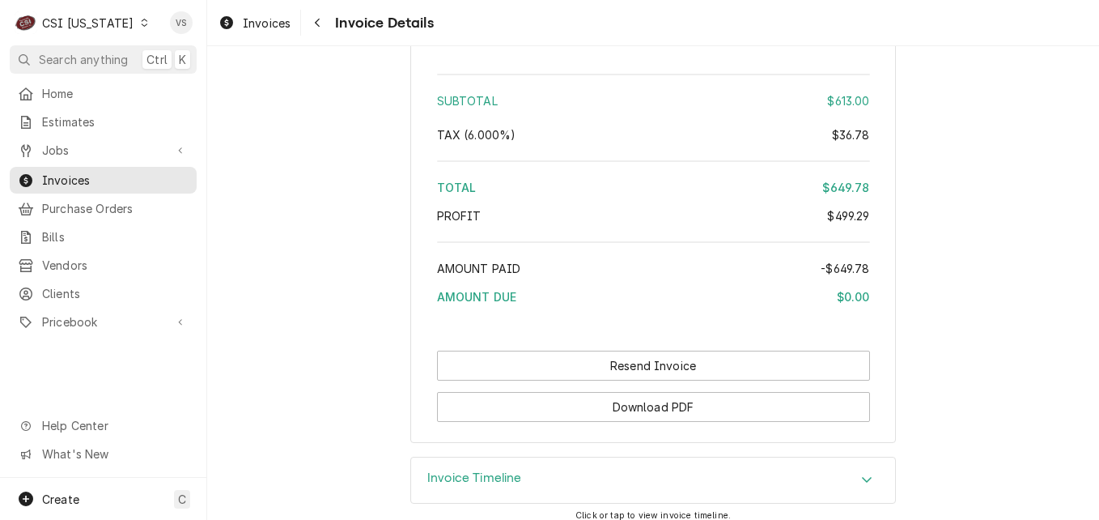
scroll to position [3554, 0]
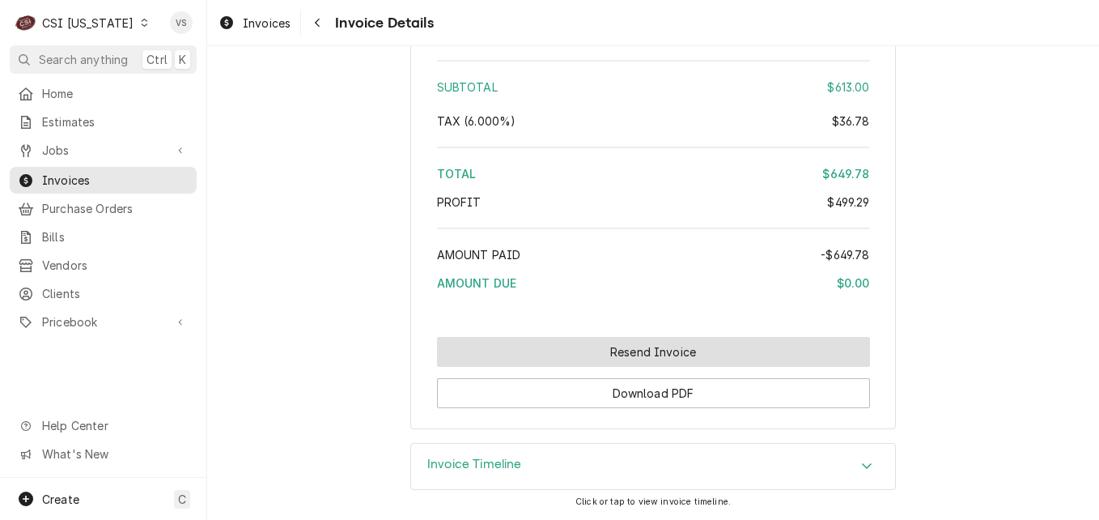
click at [589, 357] on button "Resend Invoice" at bounding box center [653, 352] width 433 height 30
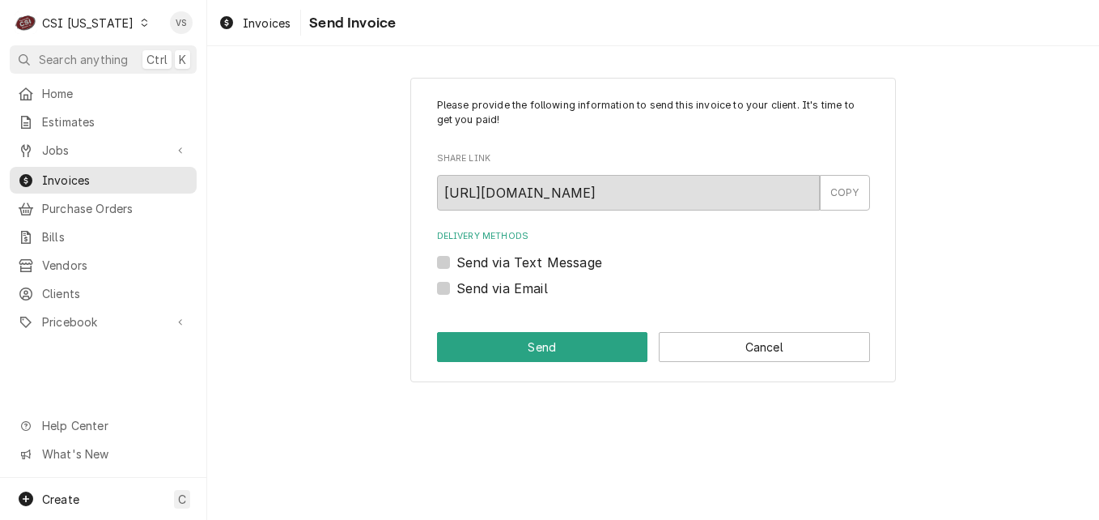
click at [457, 288] on label "Send via Email" at bounding box center [502, 287] width 91 height 19
click at [457, 288] on input "Send via Email" at bounding box center [673, 296] width 433 height 36
checkbox input "true"
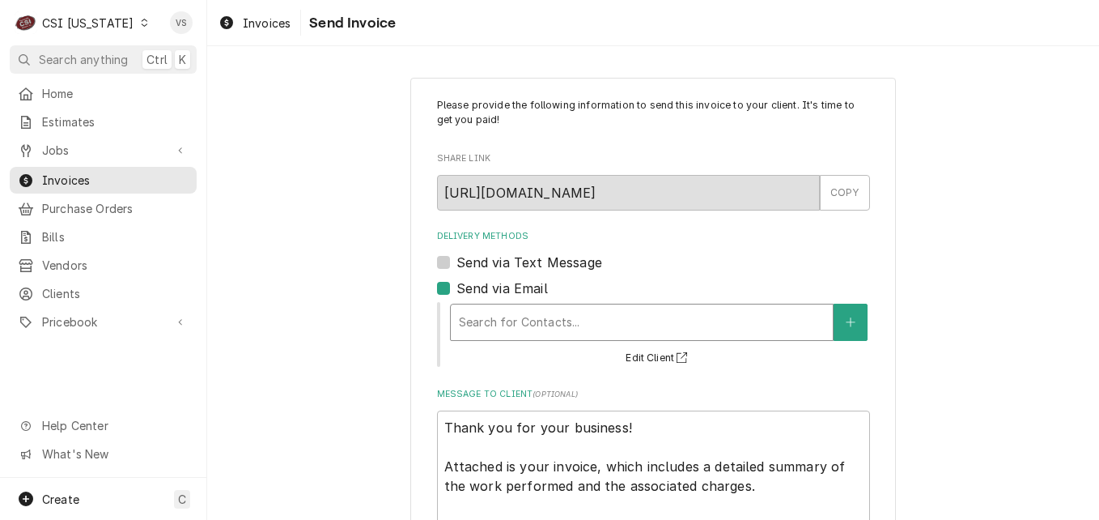
click at [490, 333] on div "Delivery Methods" at bounding box center [642, 322] width 366 height 29
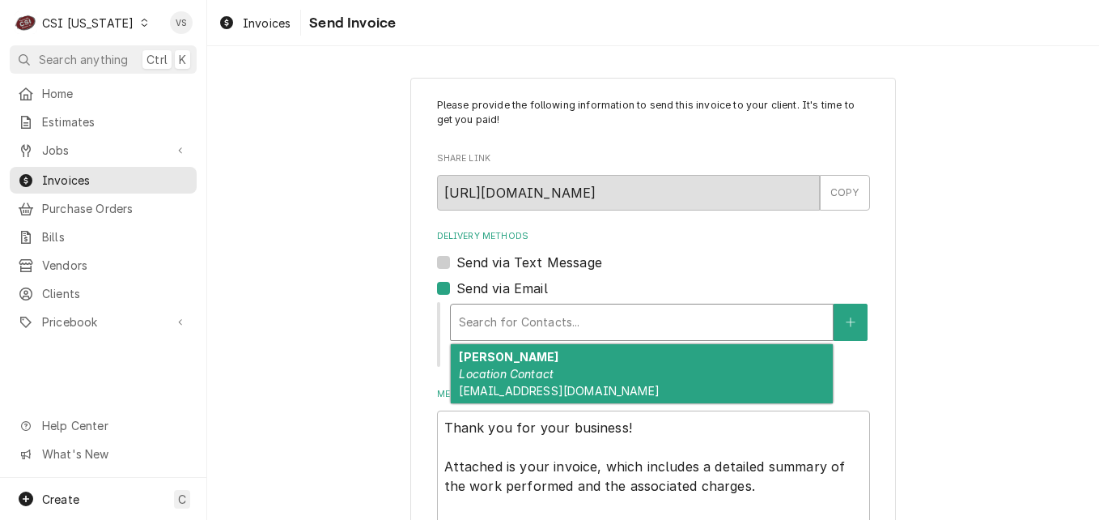
click at [495, 373] on em "Location Contact" at bounding box center [506, 374] width 95 height 14
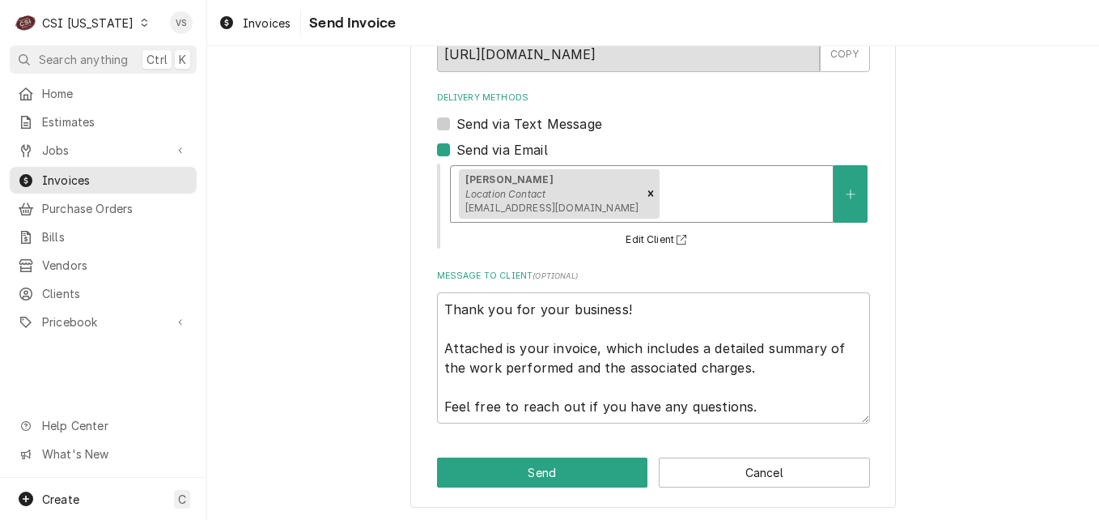
scroll to position [141, 0]
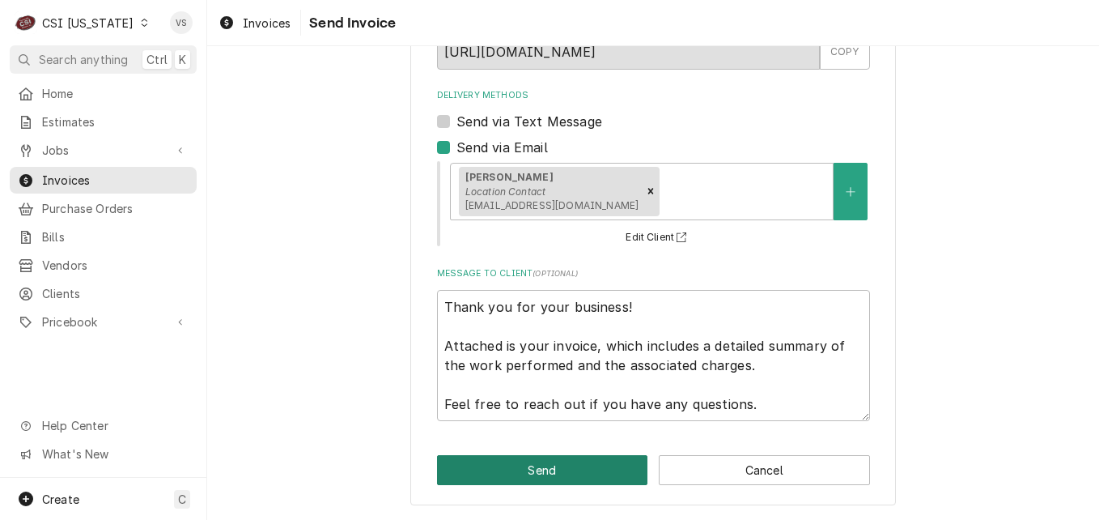
click at [549, 466] on button "Send" at bounding box center [542, 470] width 211 height 30
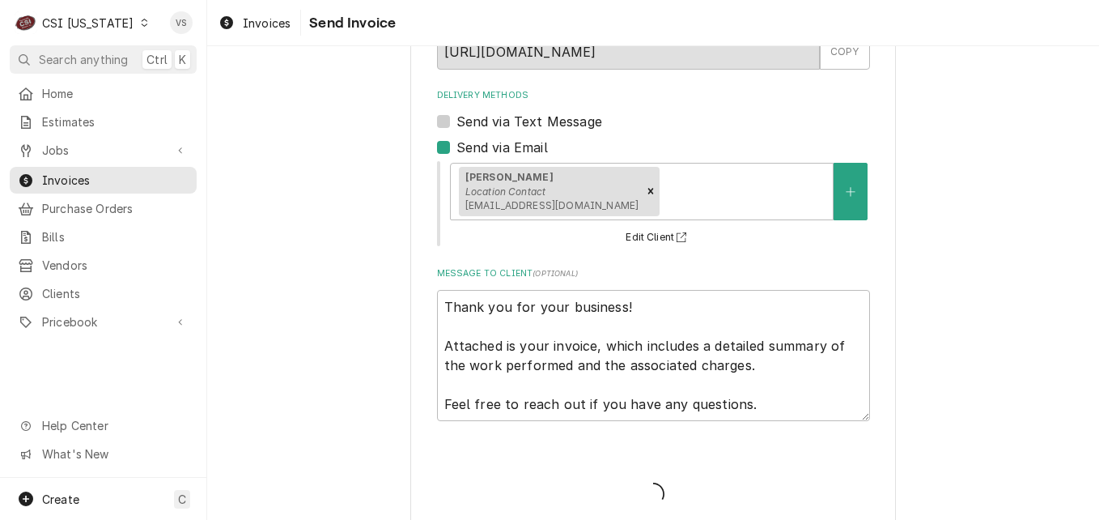
type textarea "x"
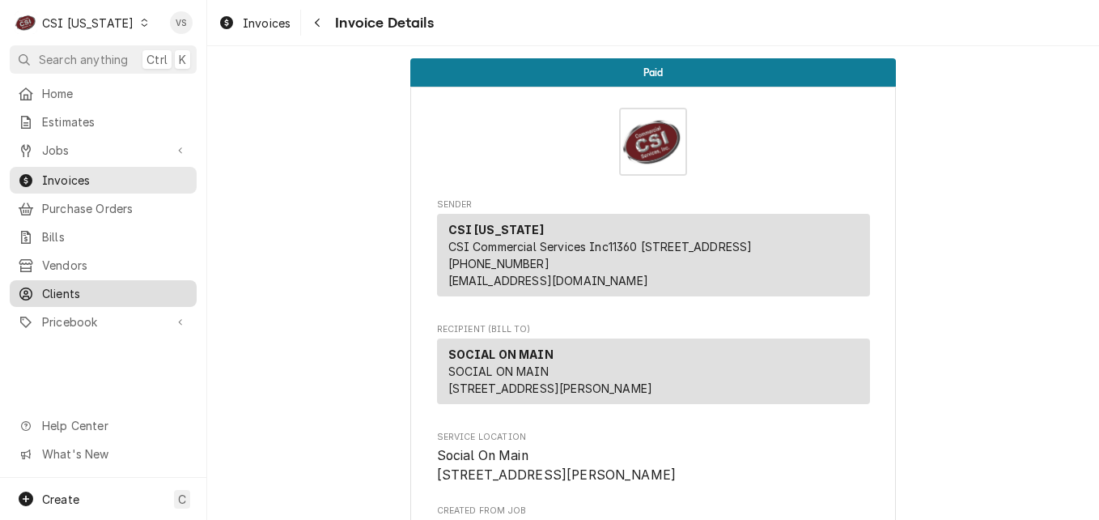
click at [93, 288] on span "Clients" at bounding box center [115, 293] width 147 height 17
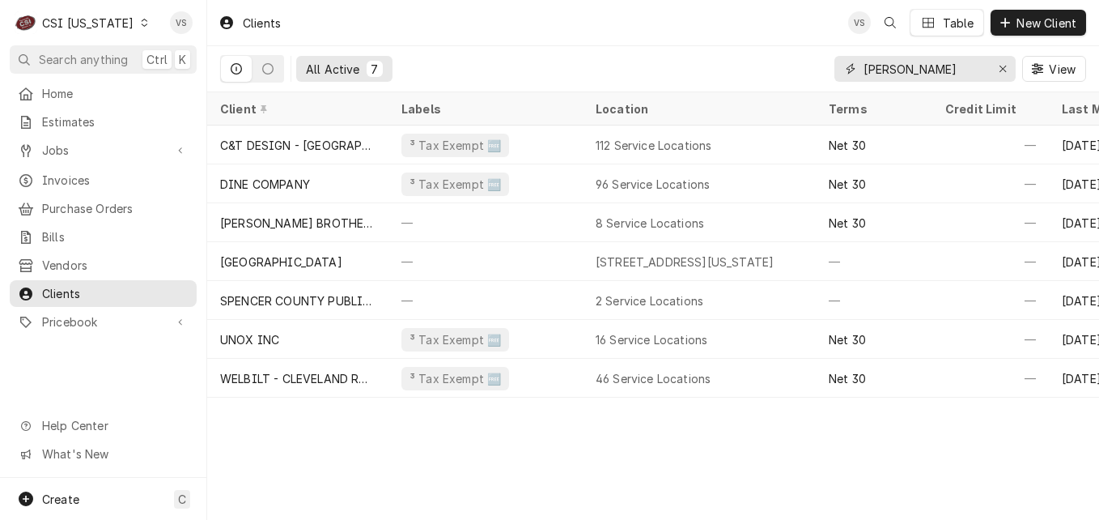
drag, startPoint x: 923, startPoint y: 69, endPoint x: 786, endPoint y: 77, distance: 137.0
click at [786, 77] on div "All Active 7 spencer View" at bounding box center [653, 68] width 866 height 45
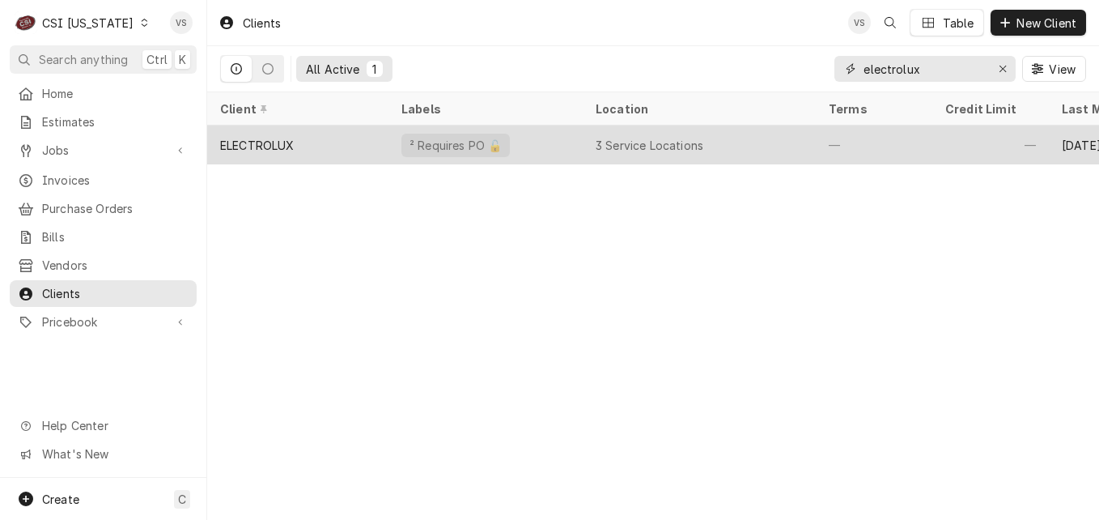
type input "electrolux"
click at [368, 142] on div "ELECTROLUX" at bounding box center [297, 144] width 181 height 39
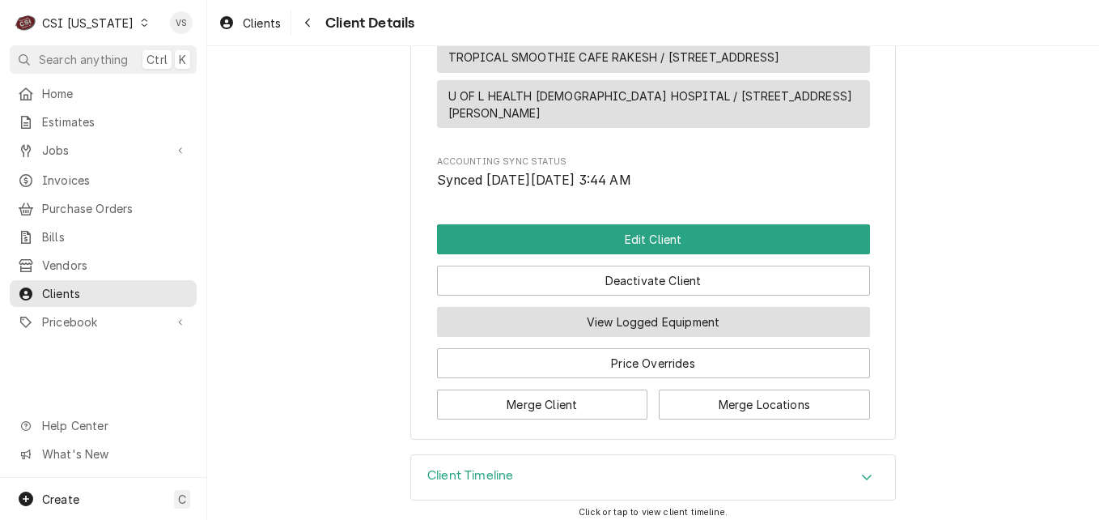
scroll to position [864, 0]
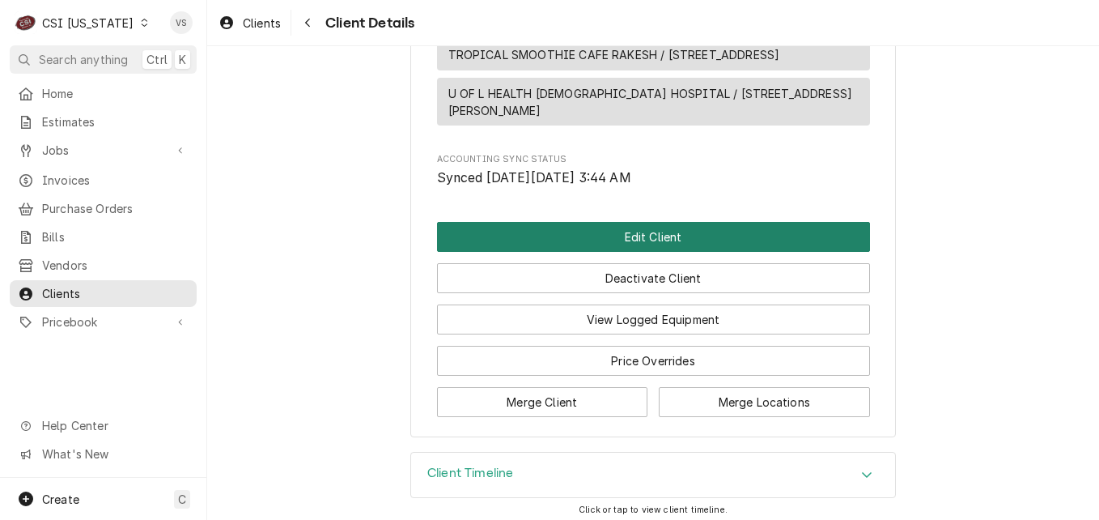
click at [542, 227] on button "Edit Client" at bounding box center [653, 237] width 433 height 30
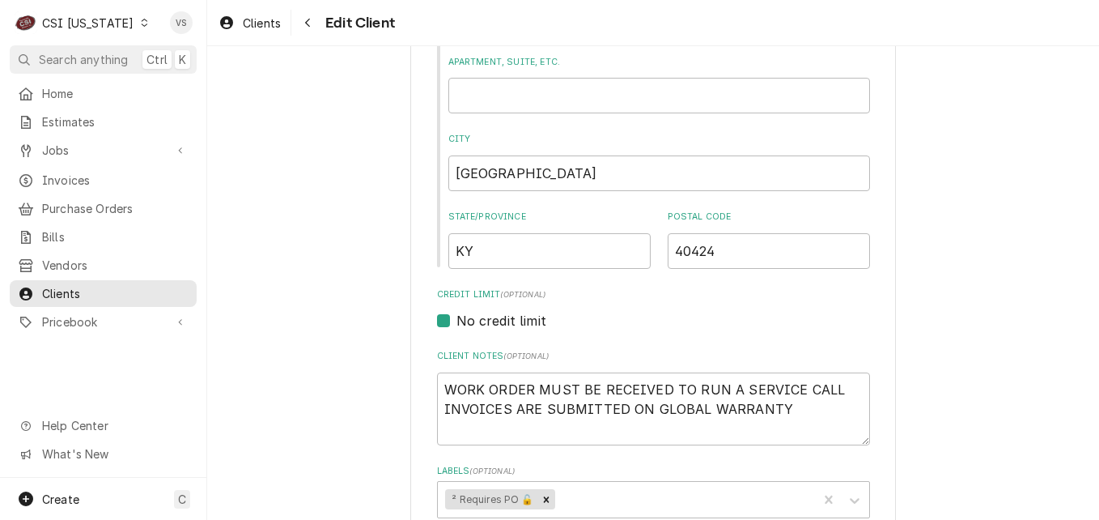
scroll to position [890, 0]
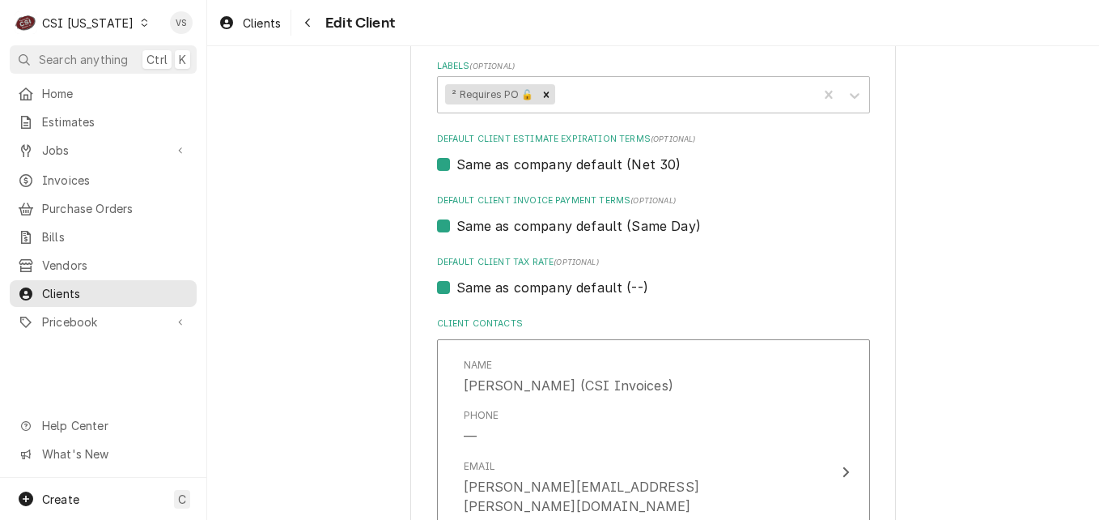
click at [457, 230] on label "Same as company default (Same Day)" at bounding box center [579, 225] width 244 height 19
click at [457, 230] on input "Same as company default (Same Day)" at bounding box center [673, 234] width 433 height 36
checkbox input "false"
type textarea "x"
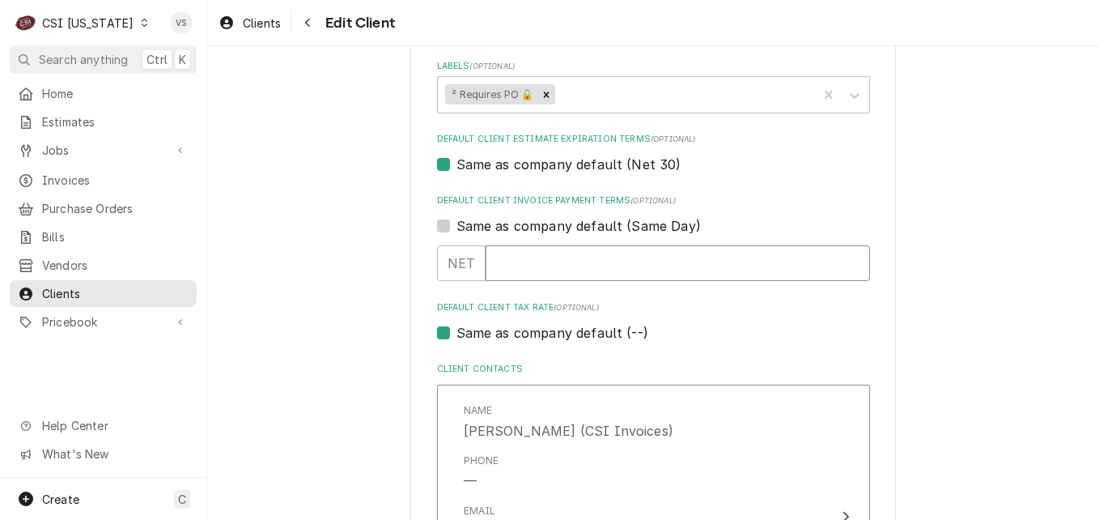
click at [513, 258] on input "Default Client Invoice Payment Terms" at bounding box center [678, 263] width 384 height 36
type input "30"
type textarea "x"
type input "30"
click at [457, 334] on label "Same as company default (--)" at bounding box center [553, 332] width 192 height 19
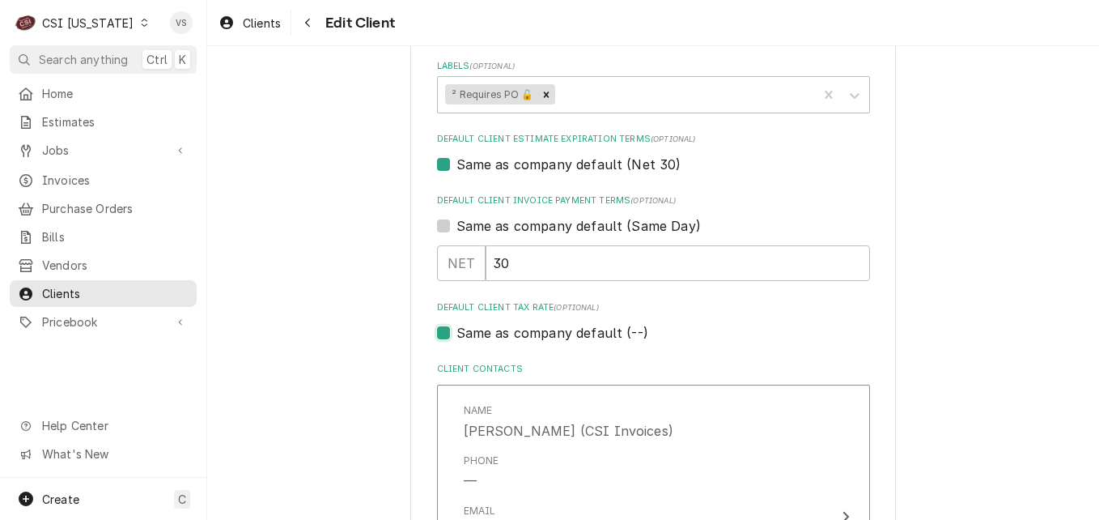
click at [457, 334] on input "Same as company default (--)" at bounding box center [673, 341] width 433 height 36
checkbox input "false"
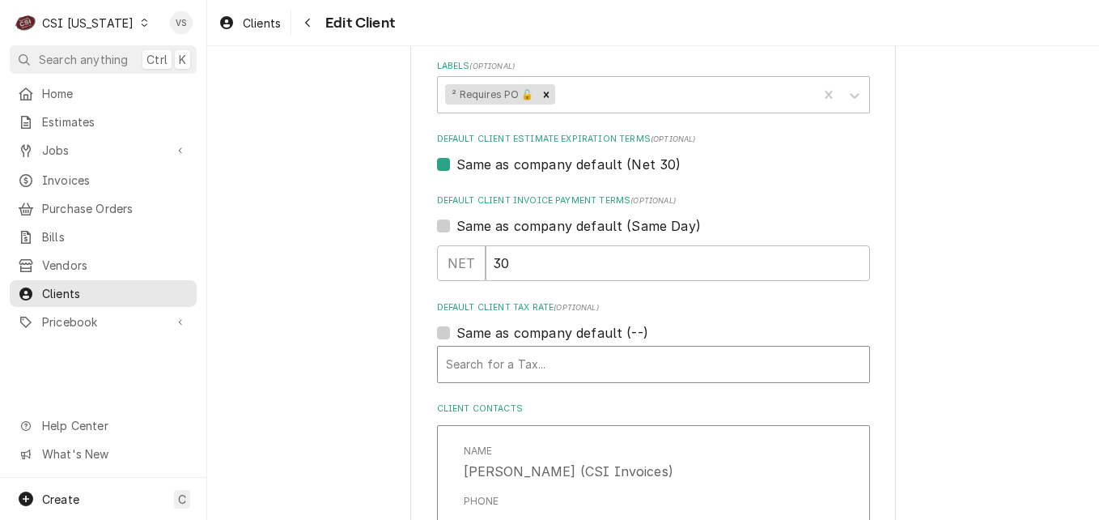
click at [479, 370] on div "Default Client Tax Rate" at bounding box center [653, 364] width 415 height 29
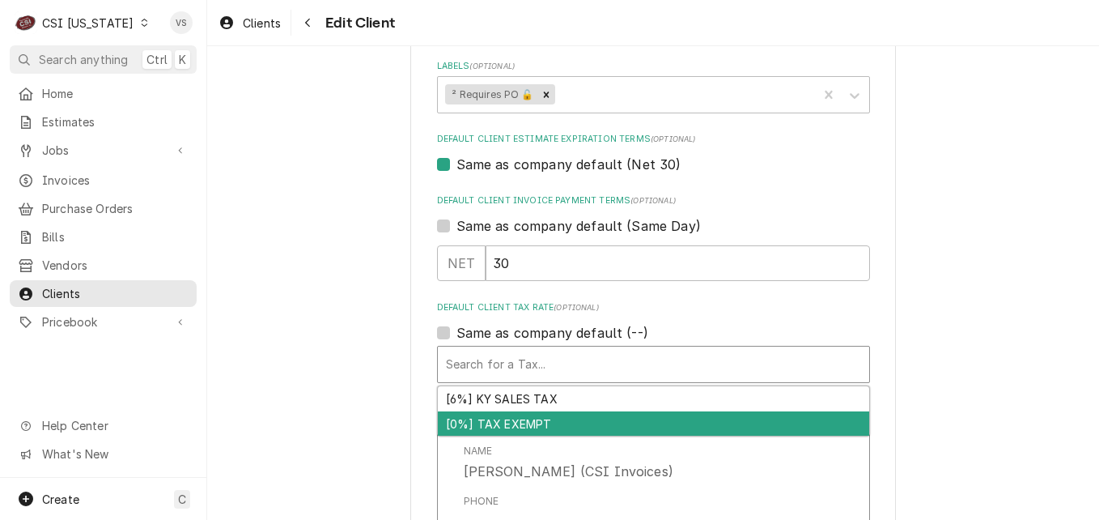
click at [491, 418] on div "[0%] TAX EXEMPT" at bounding box center [653, 423] width 431 height 25
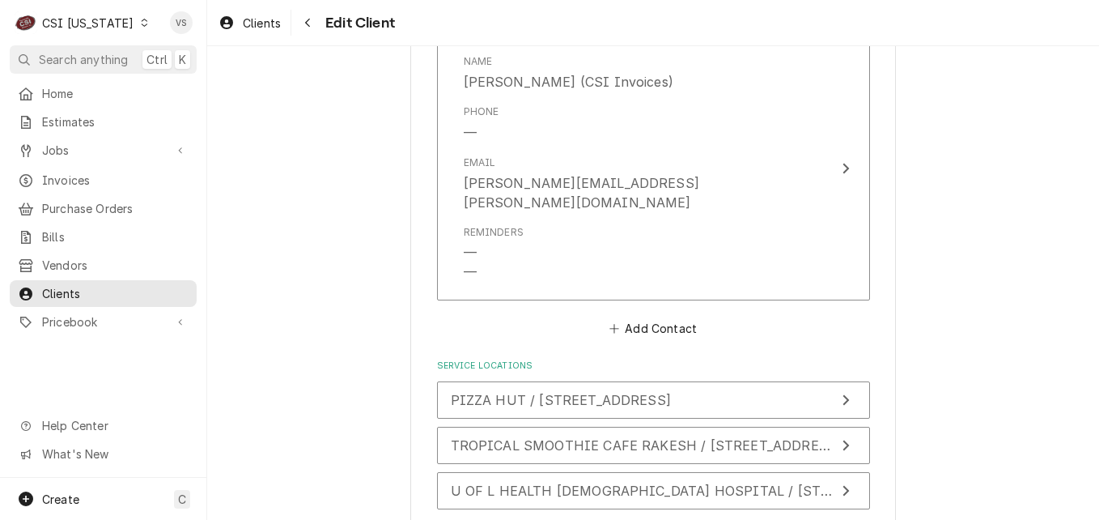
scroll to position [1415, 0]
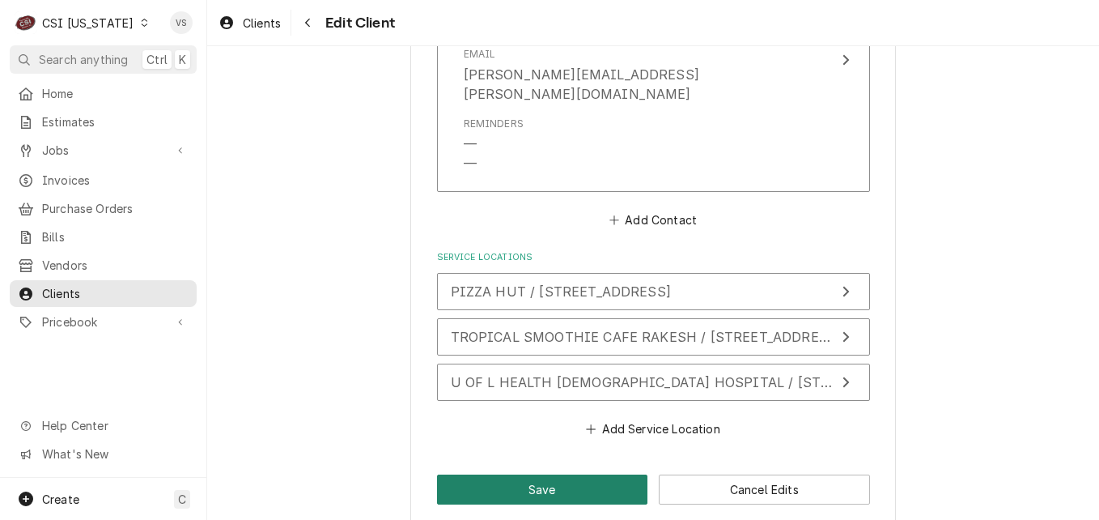
click at [536, 474] on button "Save" at bounding box center [542, 489] width 211 height 30
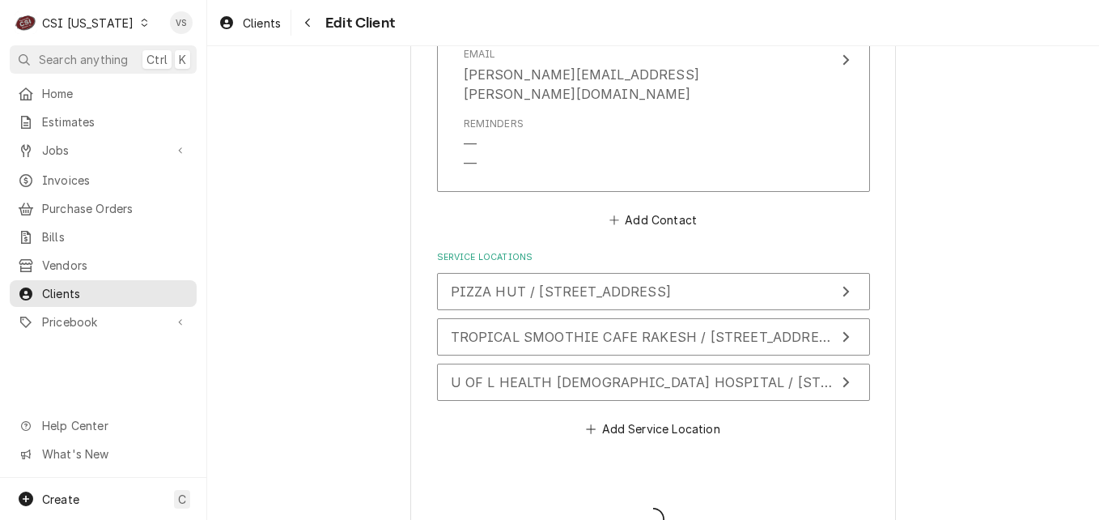
type textarea "x"
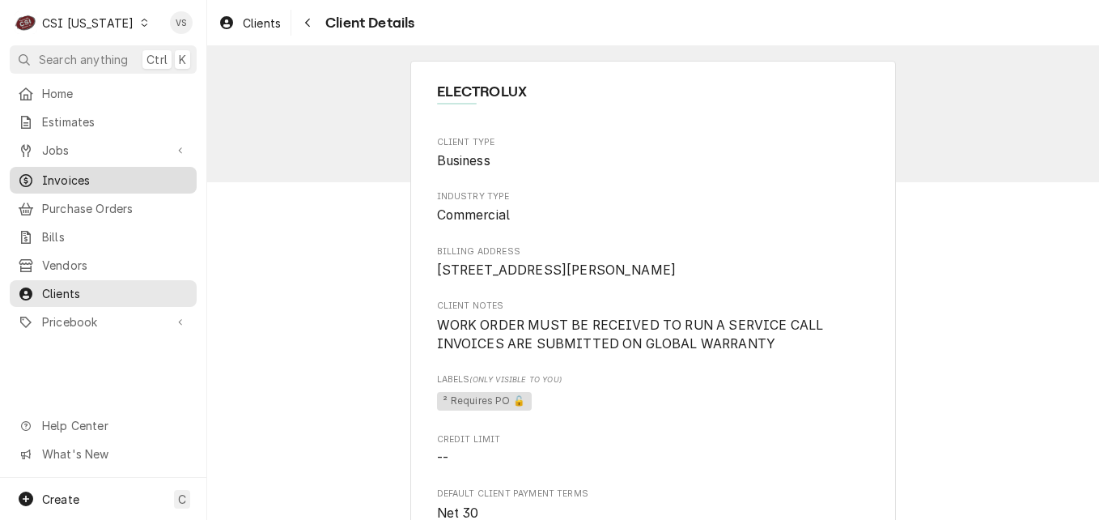
click at [79, 173] on span "Invoices" at bounding box center [115, 180] width 147 height 17
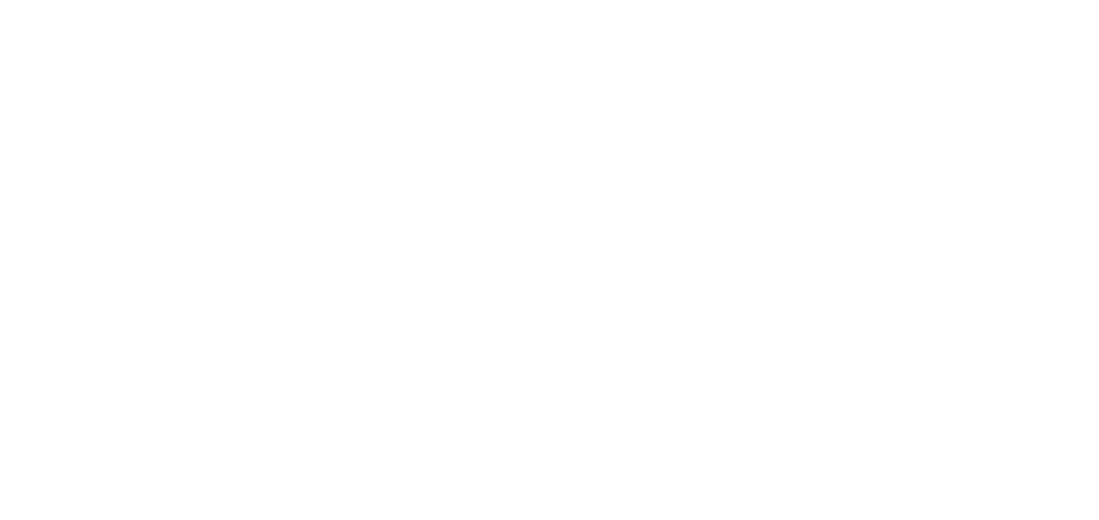
click at [128, 23] on div "Dynamic Content Wrapper" at bounding box center [549, 260] width 1099 height 520
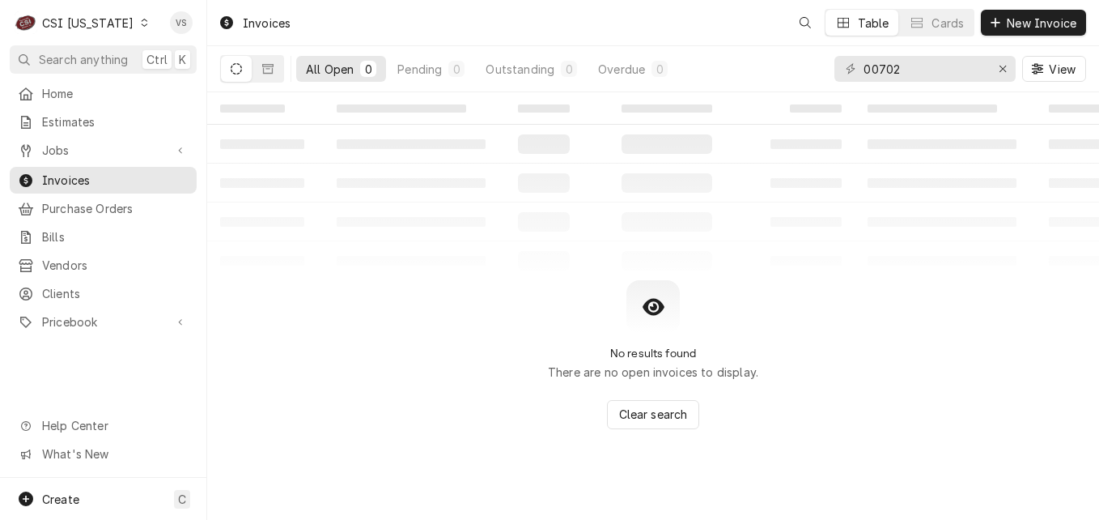
click at [141, 23] on icon "Dynamic Content Wrapper" at bounding box center [144, 23] width 7 height 8
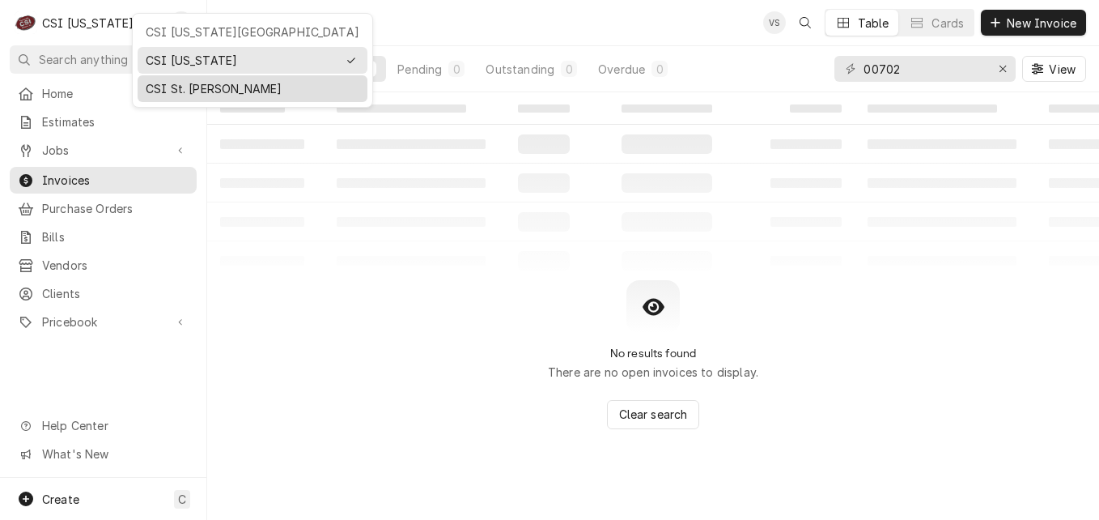
click at [183, 85] on div "CSI St. [PERSON_NAME]" at bounding box center [253, 88] width 214 height 17
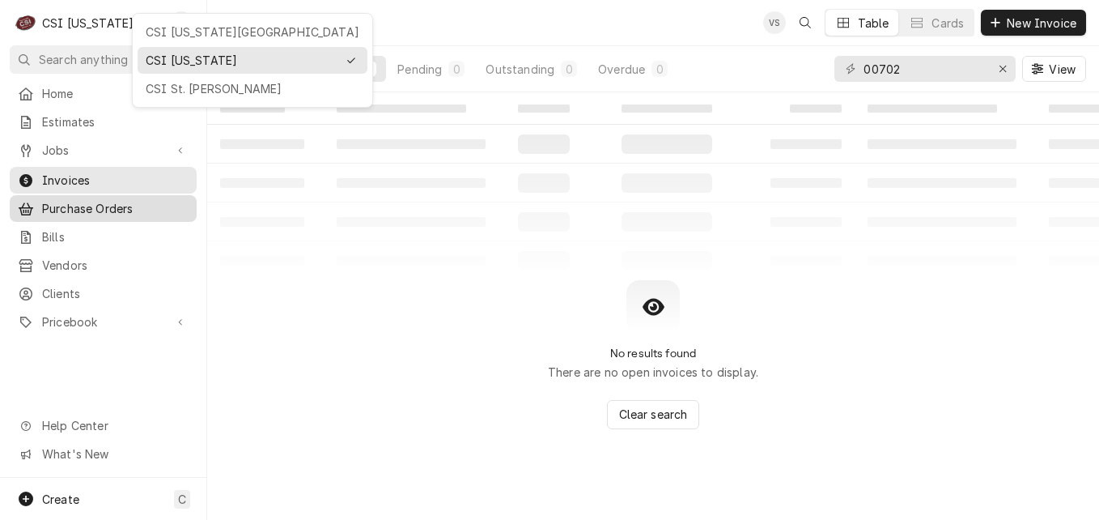
click at [187, 88] on span "Home" at bounding box center [115, 93] width 147 height 17
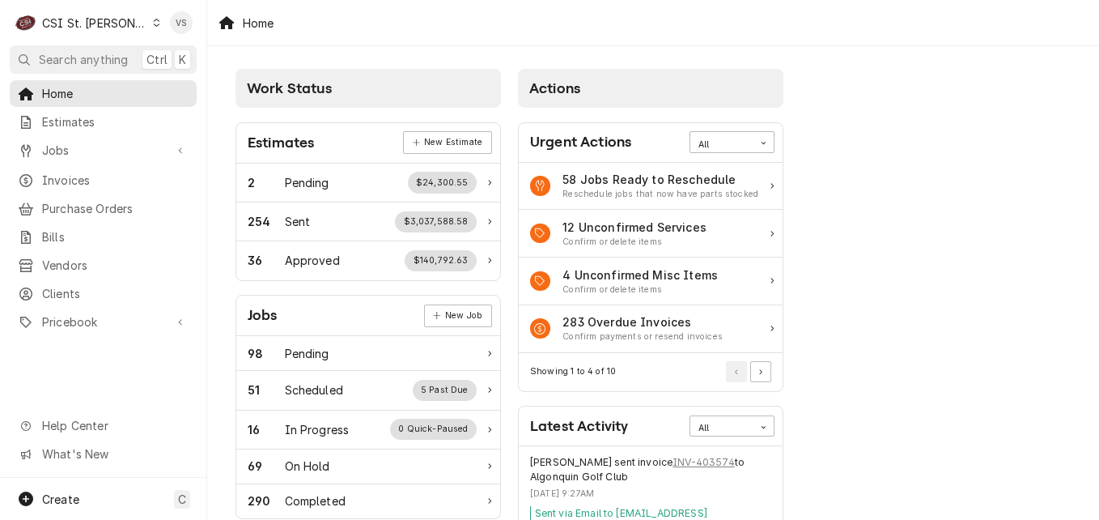
click at [67, 174] on span "Invoices" at bounding box center [115, 180] width 147 height 17
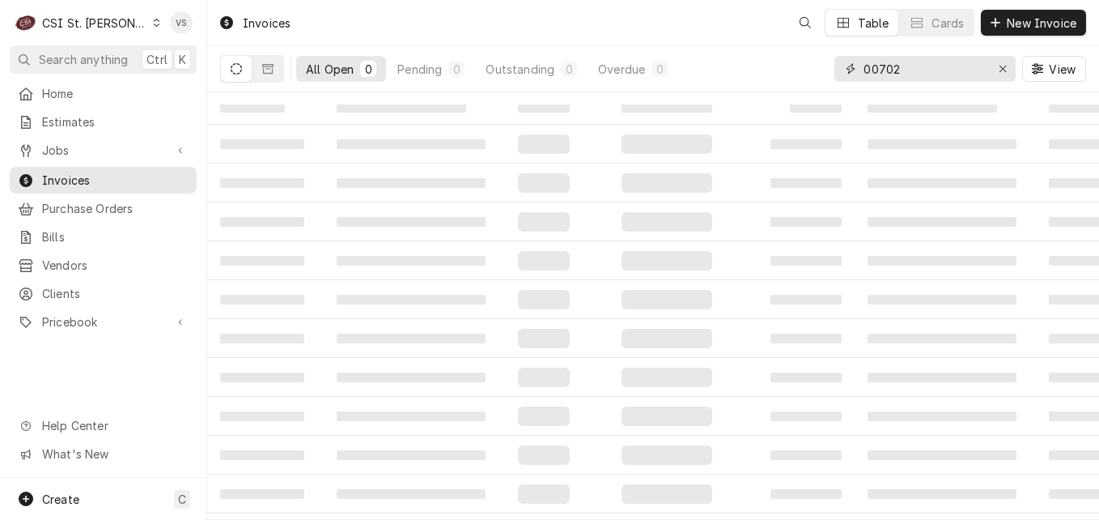
click at [823, 74] on div "All Open 0 Pending 0 Outstanding 0 Overdue 0 00702 View" at bounding box center [653, 68] width 866 height 45
click at [917, 74] on input "00702" at bounding box center [924, 69] width 121 height 26
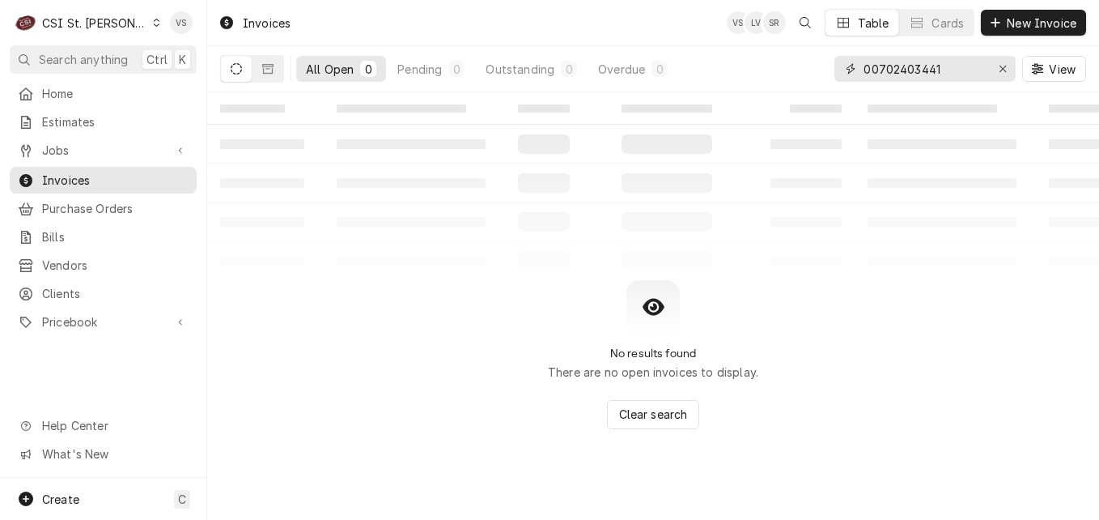
click at [841, 70] on div "00702403441" at bounding box center [925, 69] width 181 height 26
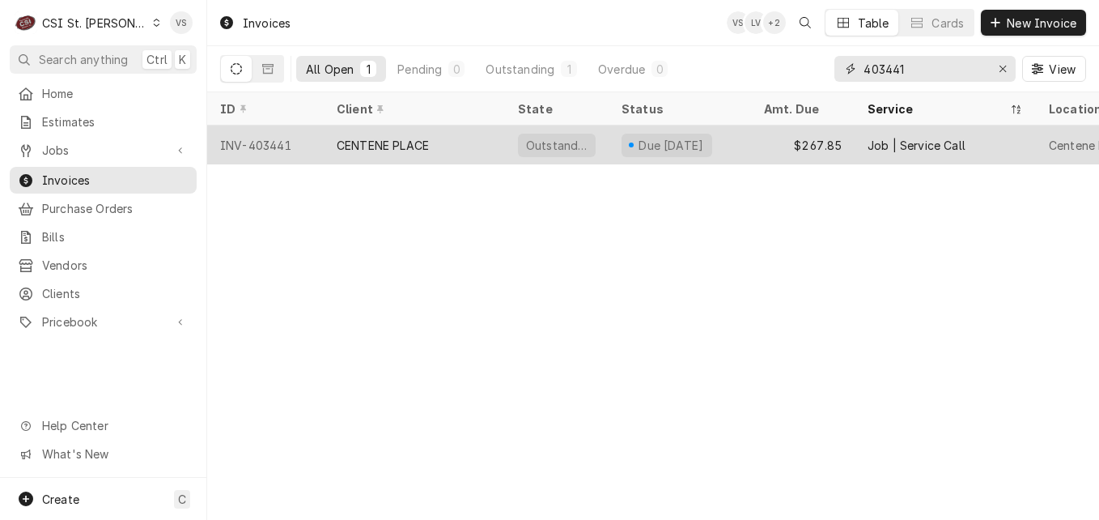
type input "403441"
click at [459, 147] on div "CENTENE PLACE" at bounding box center [414, 144] width 181 height 39
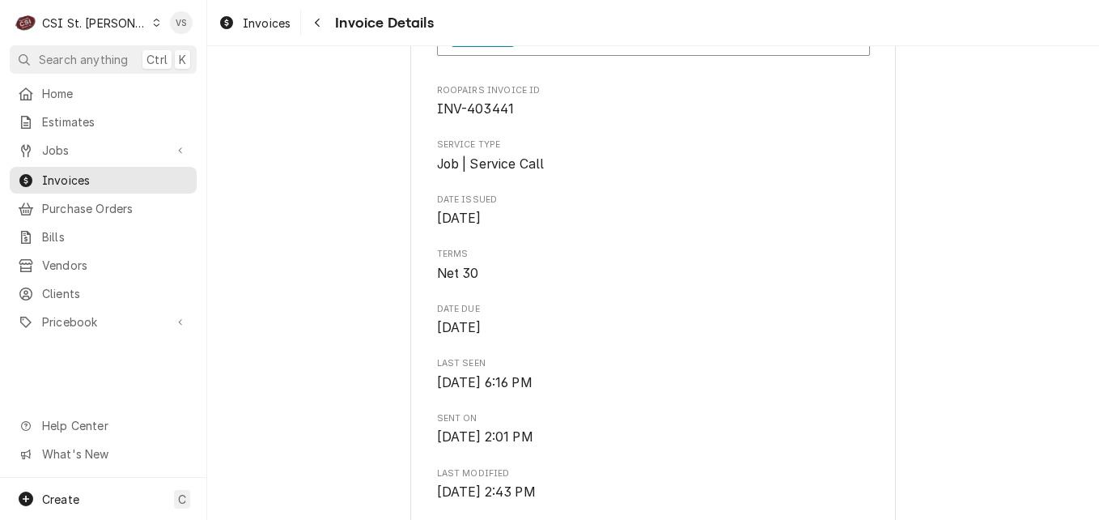
scroll to position [385, 0]
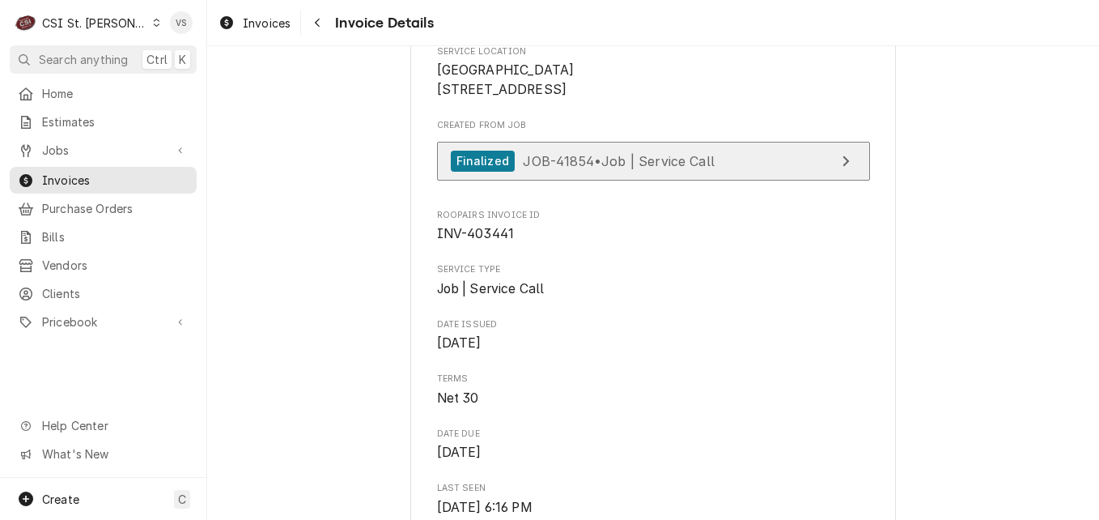
click at [596, 168] on span "JOB-41854 • Job | Service Call" at bounding box center [619, 160] width 192 height 16
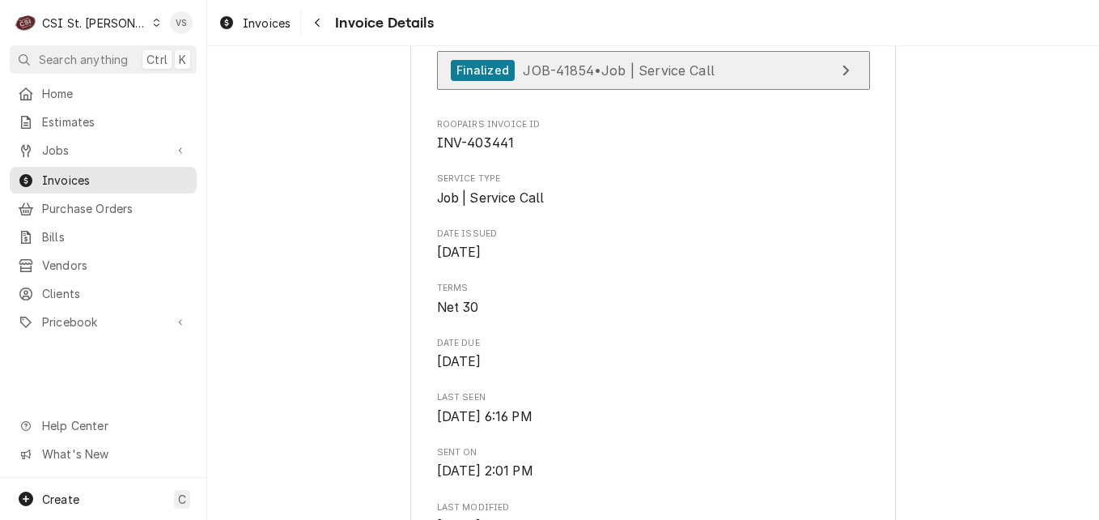
scroll to position [466, 0]
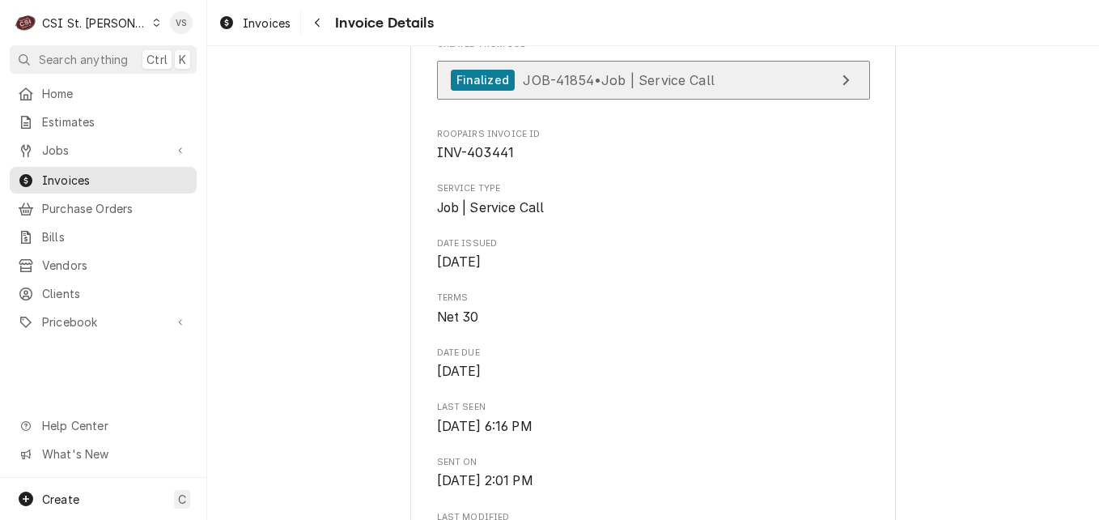
click at [656, 87] on span "JOB-41854 • Job | Service Call" at bounding box center [619, 79] width 192 height 16
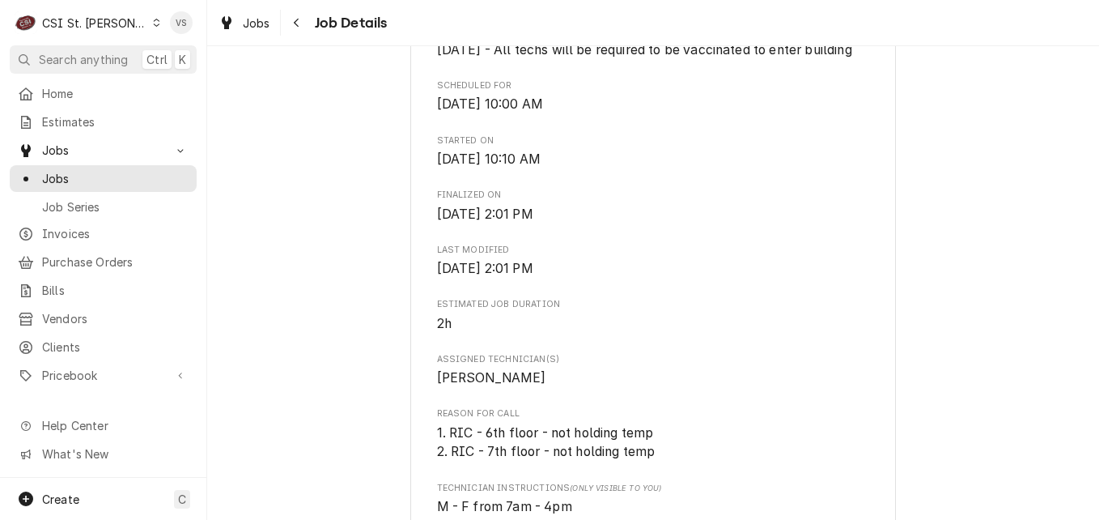
scroll to position [809, 0]
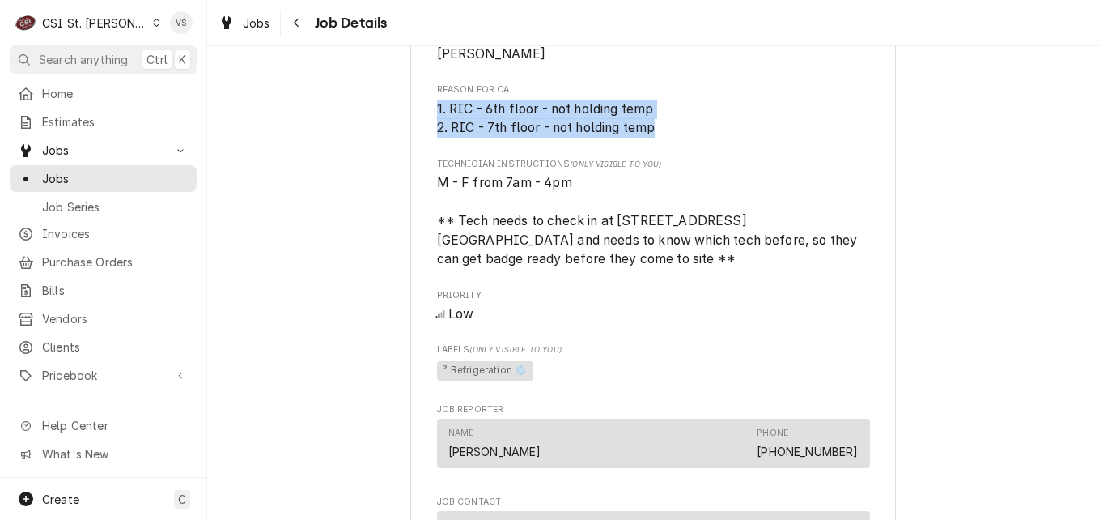
drag, startPoint x: 432, startPoint y: 122, endPoint x: 660, endPoint y: 150, distance: 229.1
click at [660, 138] on span "1. RIC - 6th floor - not holding temp 2. RIC - 7th floor - not holding temp" at bounding box center [653, 119] width 433 height 38
drag, startPoint x: 660, startPoint y: 150, endPoint x: 567, endPoint y: 134, distance: 93.5
copy span "1. RIC - 6th floor - not holding temp 2. RIC - 7th floor - not holding temp"
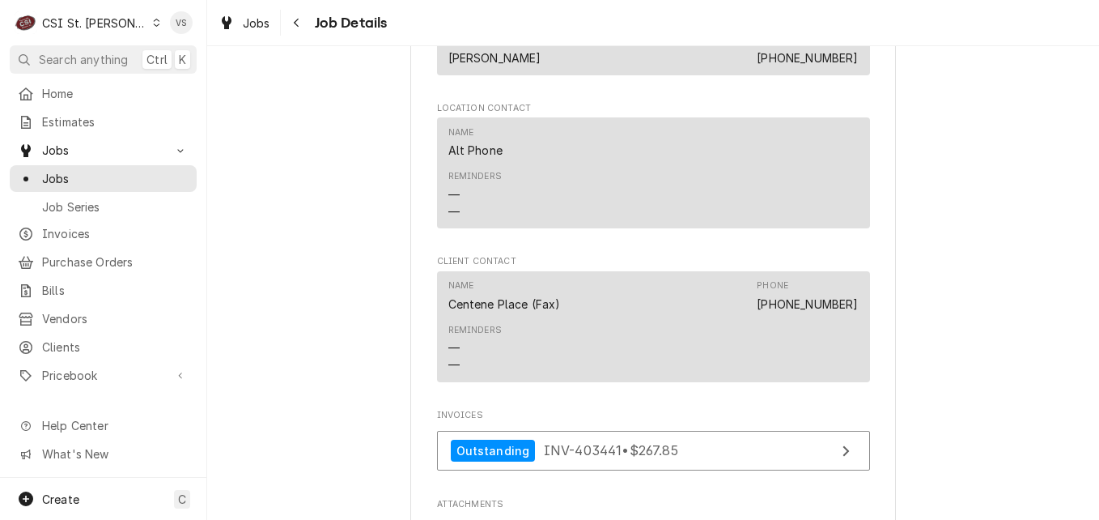
scroll to position [1781, 0]
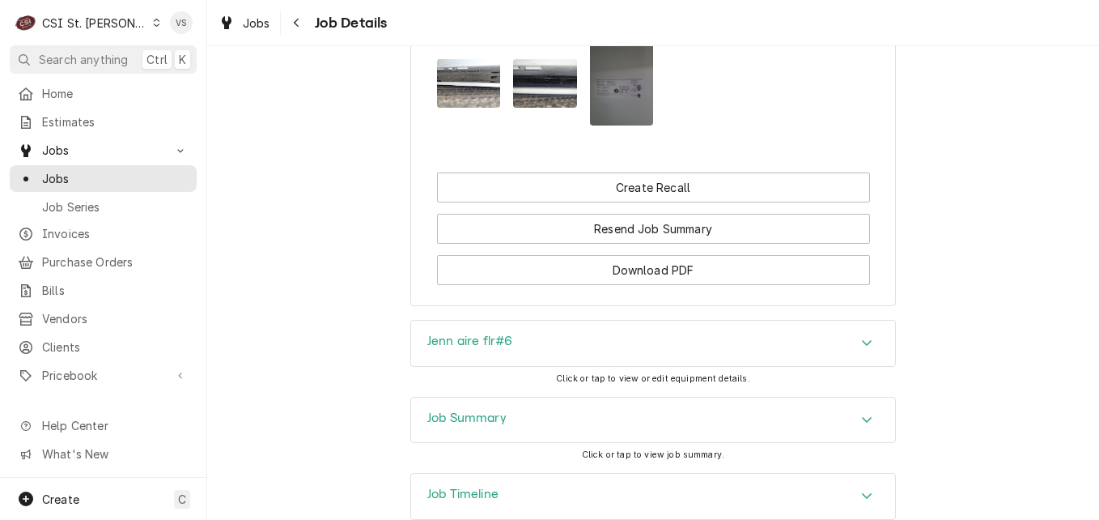
click at [539, 440] on div "Job Summary" at bounding box center [653, 419] width 484 height 45
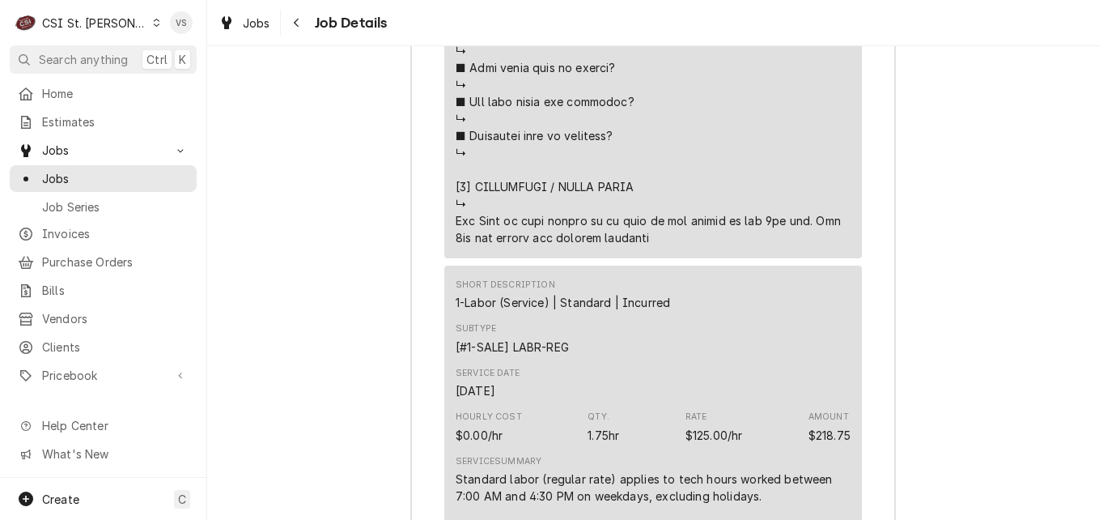
scroll to position [3481, 0]
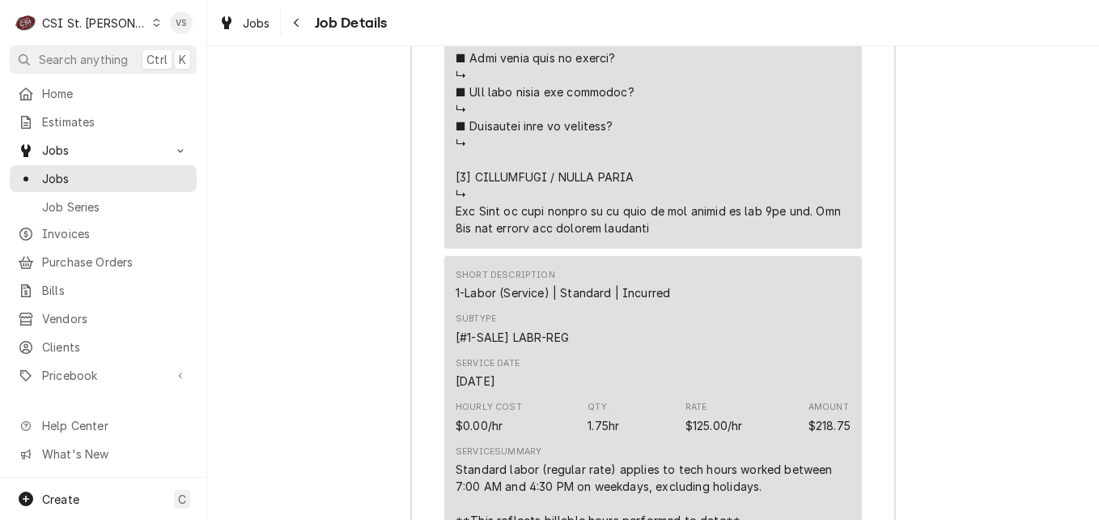
drag, startPoint x: 451, startPoint y: 230, endPoint x: 631, endPoint y: 254, distance: 182.1
drag, startPoint x: 631, startPoint y: 254, endPoint x: 565, endPoint y: 240, distance: 68.0
copy div "⚠️ 𝗙𝗢𝗥𝗠 𝗜𝗡𝗦𝗧𝗥𝗨𝗖𝗧𝗜𝗢𝗡𝗦 ⚠️ ✪ 𝗖𝗼𝗺𝗽𝗹𝗲𝘁𝗲 𝗮𝗹𝗹 𝗿𝗲𝗹𝗲𝘃𝗮𝗻𝘁 𝘀𝗲𝗰𝘁𝗶𝗼𝗻𝘀 ✪ 𝗣𝗿𝗼𝘃𝗶𝗱𝗲 𝗱𝗲𝘁𝗮𝗶𝗹𝗲𝗱 𝗮𝗻𝘀…"
click at [76, 176] on span "Jobs" at bounding box center [115, 178] width 147 height 17
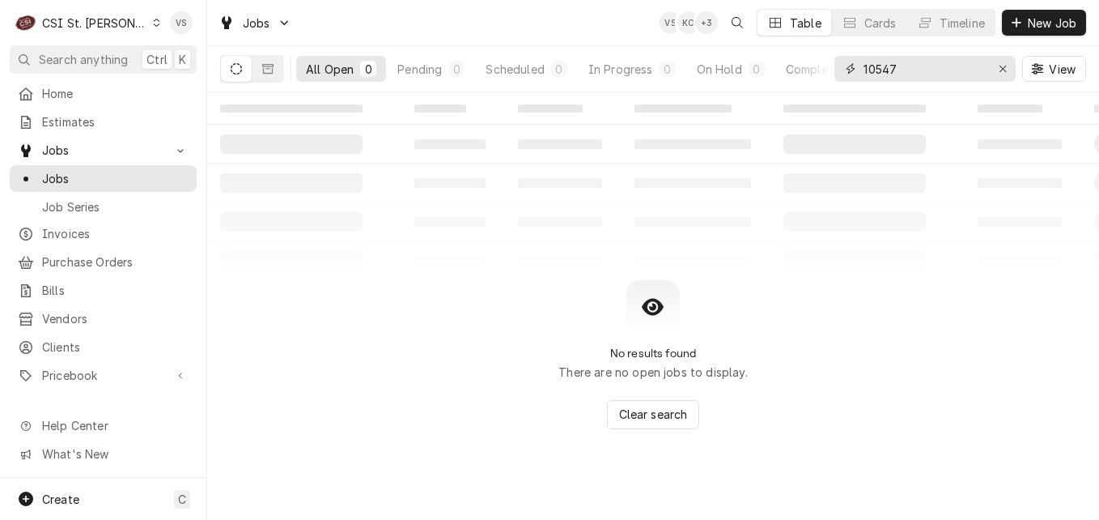
drag, startPoint x: 925, startPoint y: 73, endPoint x: 464, endPoint y: 185, distance: 474.7
click at [847, 79] on div "10547" at bounding box center [925, 69] width 181 height 26
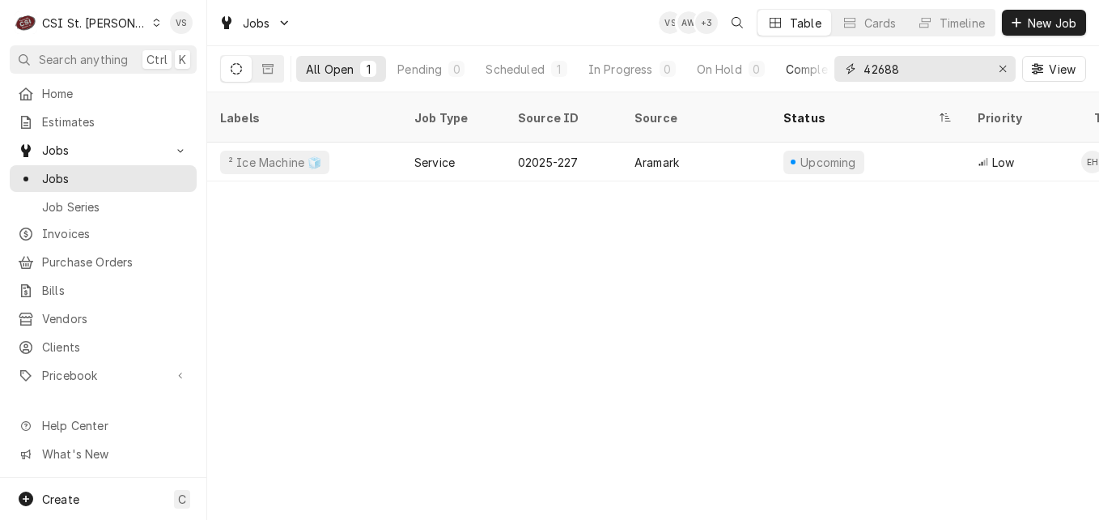
drag, startPoint x: 922, startPoint y: 71, endPoint x: 809, endPoint y: 72, distance: 112.5
click at [811, 70] on div "All Open 1 Pending 0 Scheduled 1 In Progress 0 On Hold 0 Completed 0 42688 View" at bounding box center [653, 68] width 866 height 45
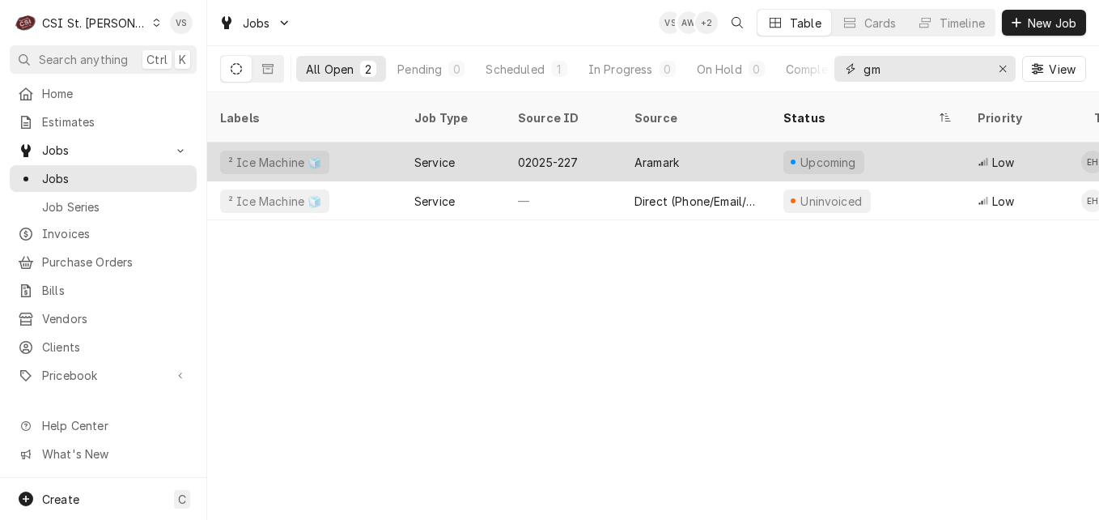
type input "gm"
click at [383, 142] on div "² Ice Machine 🧊" at bounding box center [304, 161] width 194 height 39
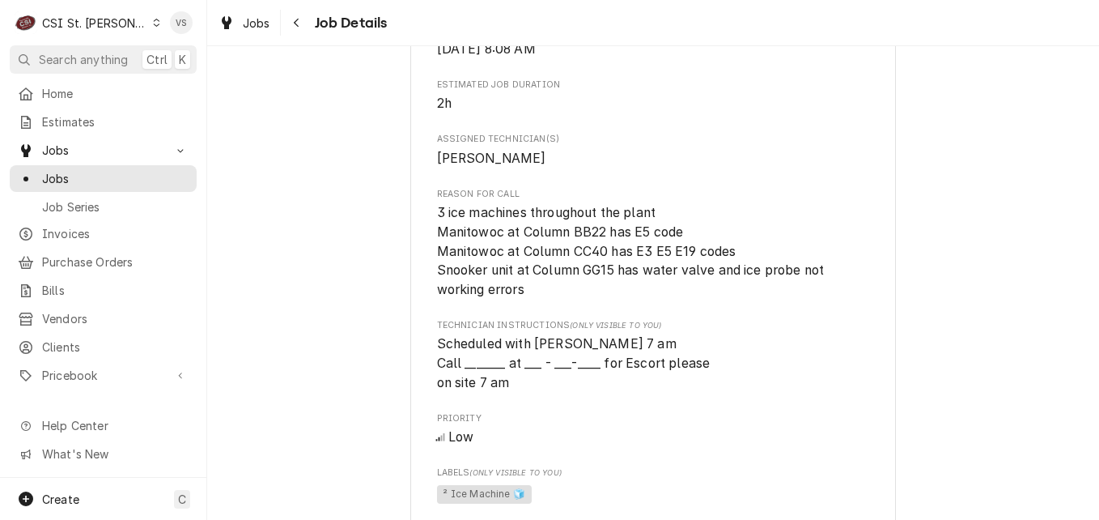
scroll to position [809, 0]
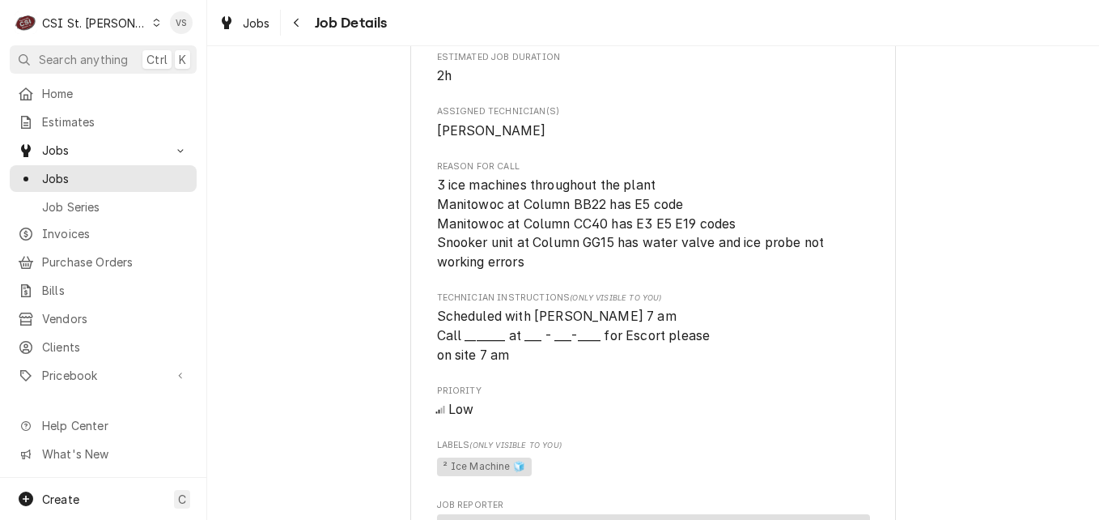
click at [153, 25] on icon "Dynamic Content Wrapper" at bounding box center [156, 23] width 7 height 8
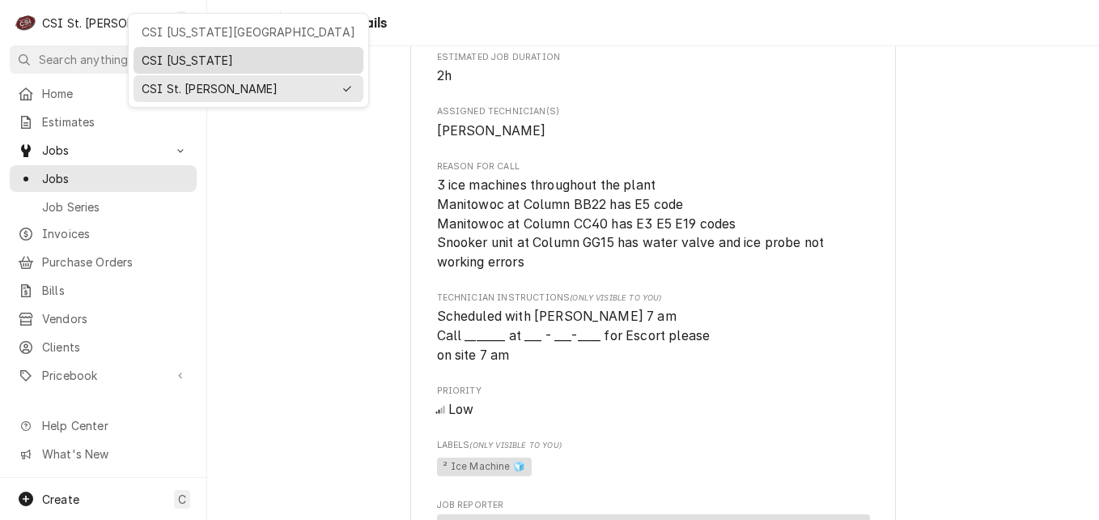
click at [172, 58] on div "CSI [US_STATE]" at bounding box center [249, 60] width 214 height 17
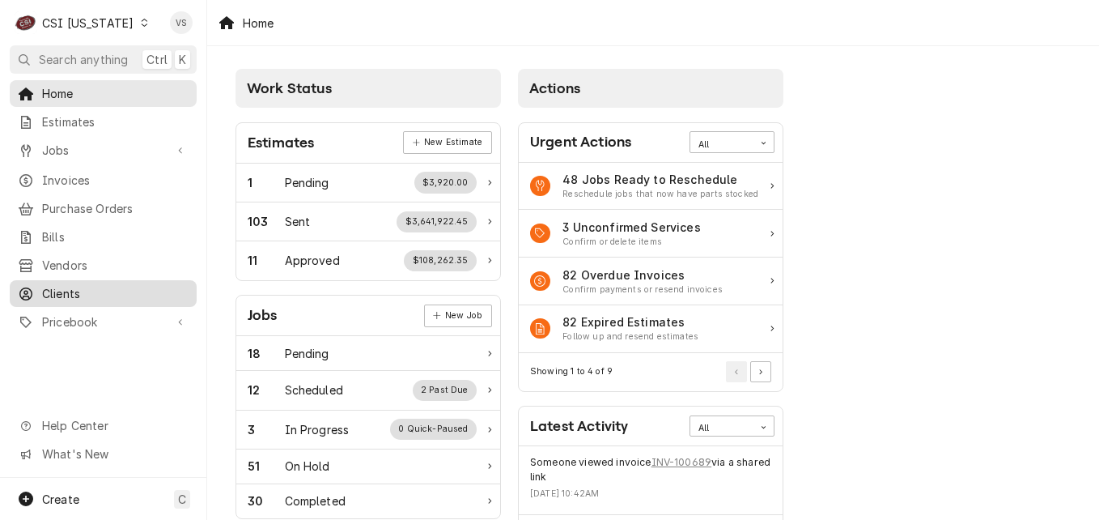
click at [66, 286] on span "Clients" at bounding box center [115, 293] width 147 height 17
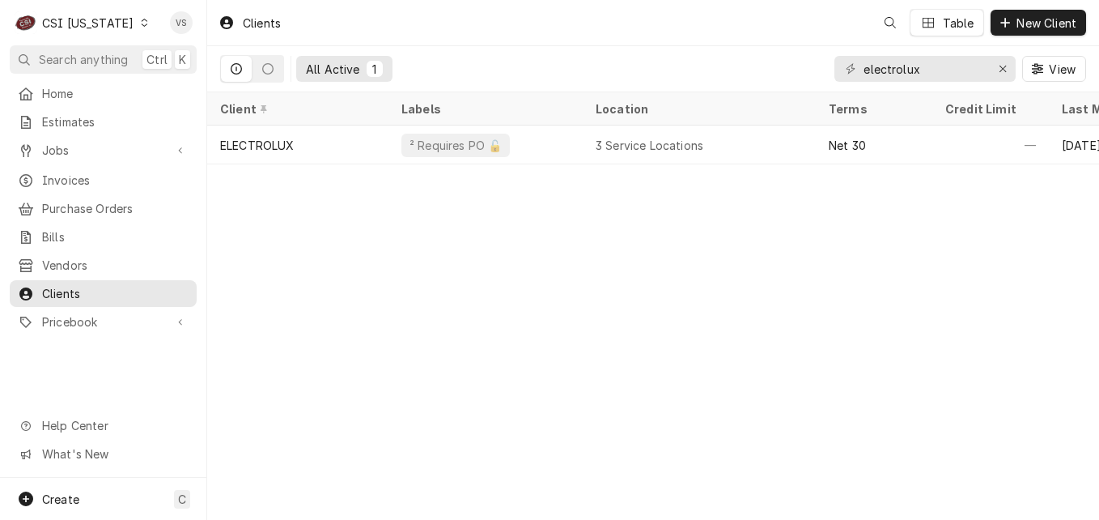
click at [62, 289] on span "Clients" at bounding box center [115, 293] width 147 height 17
drag, startPoint x: 927, startPoint y: 66, endPoint x: 834, endPoint y: 66, distance: 93.1
click at [835, 66] on div "electrolux" at bounding box center [925, 69] width 181 height 26
type input "k"
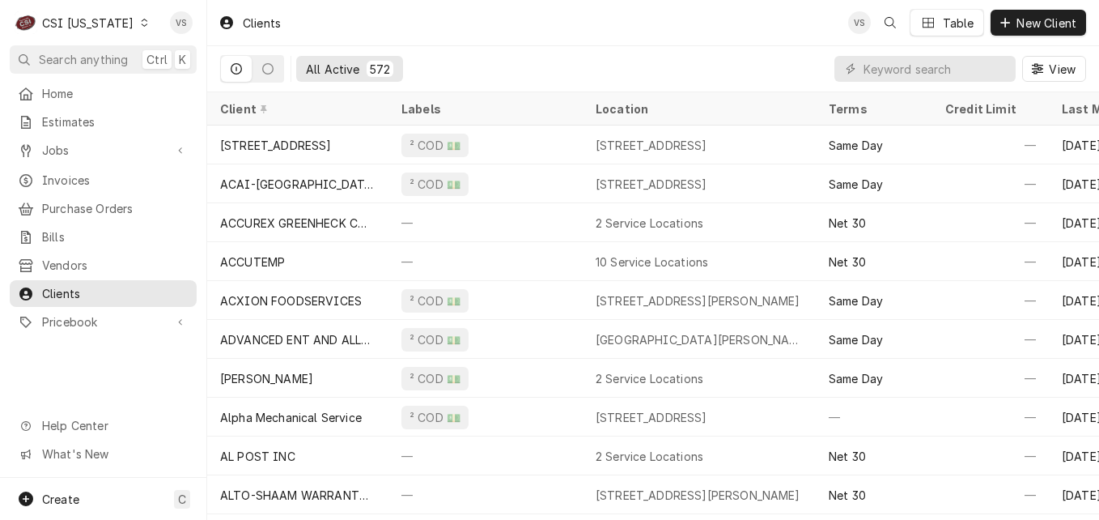
click at [138, 25] on div "Dynamic Content Wrapper" at bounding box center [143, 22] width 11 height 11
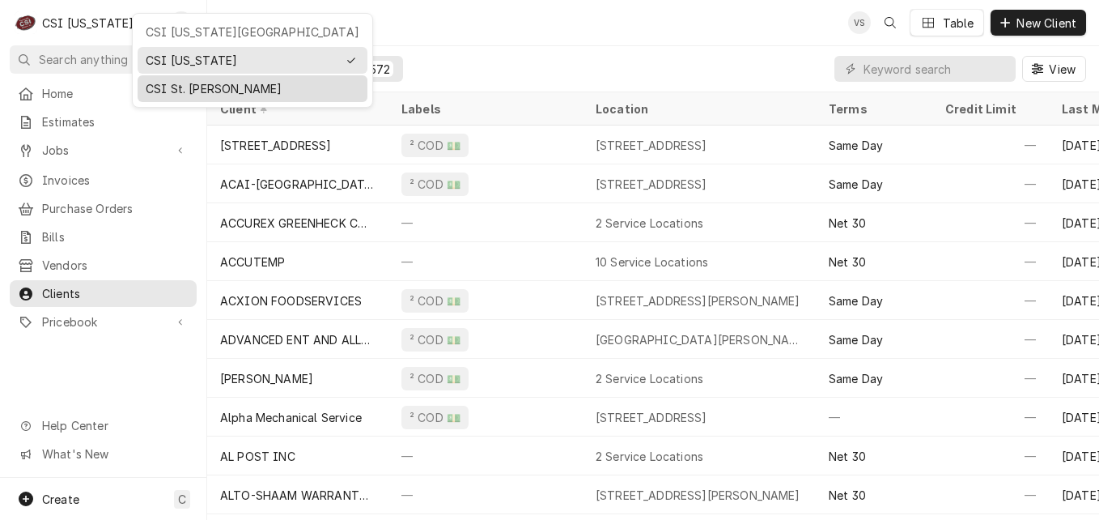
click at [201, 90] on div "CSI St. [PERSON_NAME]" at bounding box center [253, 88] width 214 height 17
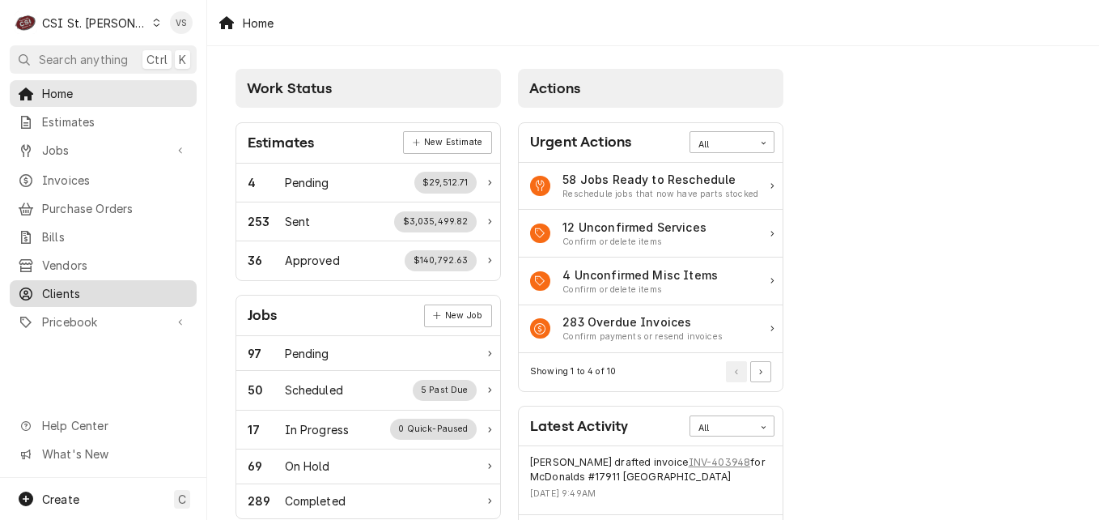
click at [63, 291] on span "Clients" at bounding box center [115, 293] width 147 height 17
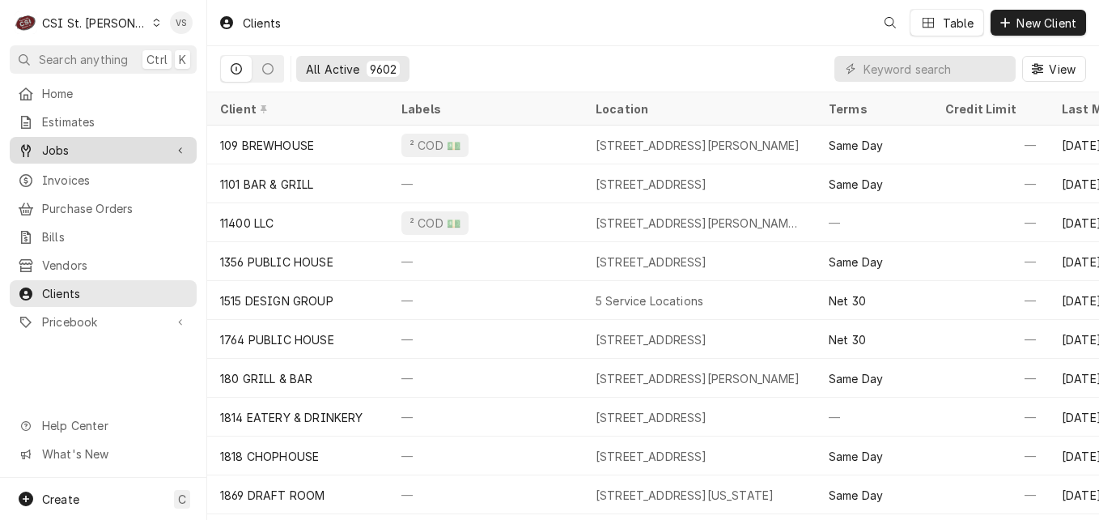
click at [63, 147] on span "Jobs" at bounding box center [103, 150] width 122 height 17
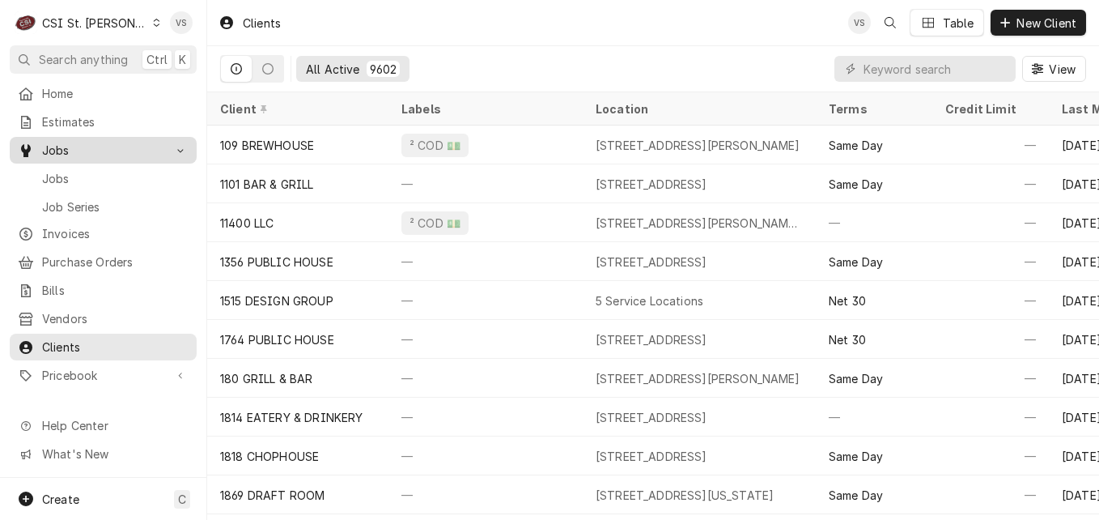
click at [63, 147] on span "Jobs" at bounding box center [103, 150] width 122 height 17
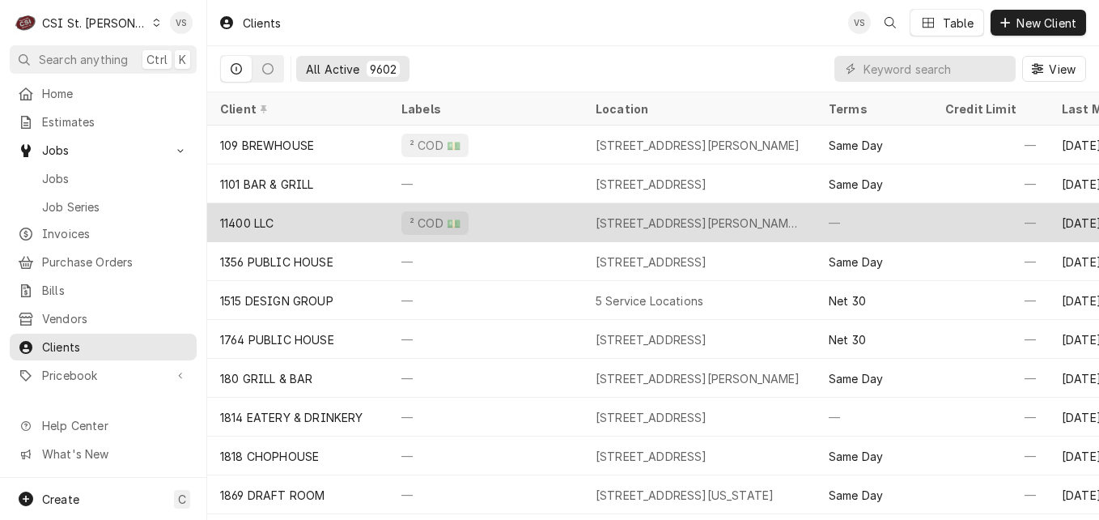
drag, startPoint x: 63, startPoint y: 147, endPoint x: 465, endPoint y: 207, distance: 406.8
click at [63, 147] on span "Jobs" at bounding box center [103, 150] width 122 height 17
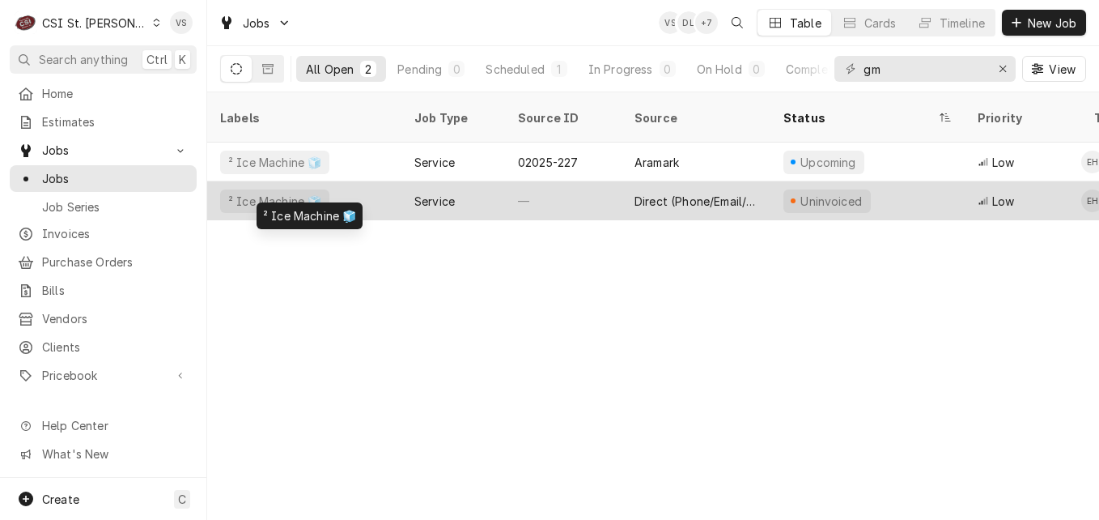
click at [372, 183] on div "² Ice Machine 🧊" at bounding box center [304, 200] width 194 height 39
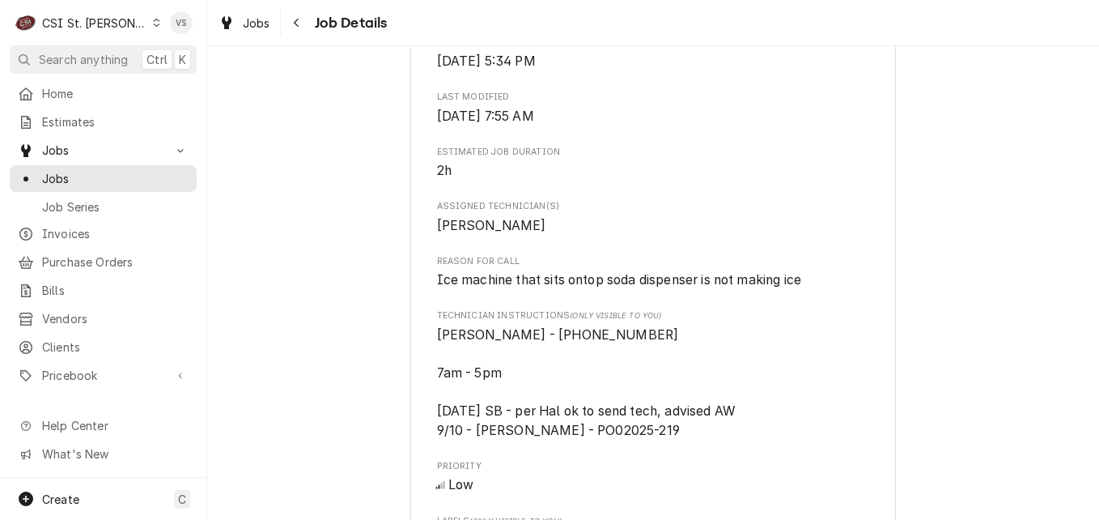
scroll to position [728, 0]
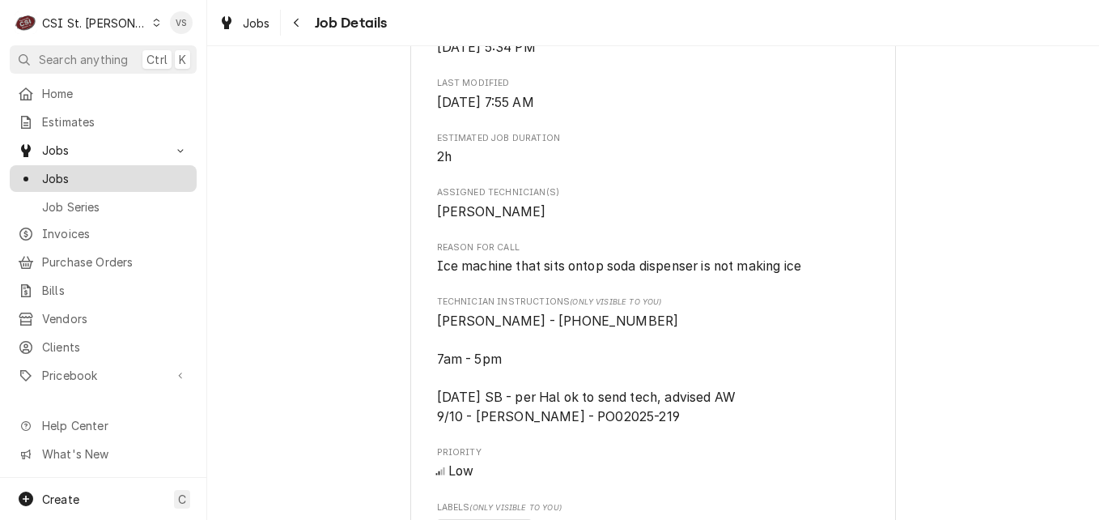
click at [50, 176] on span "Jobs" at bounding box center [115, 178] width 147 height 17
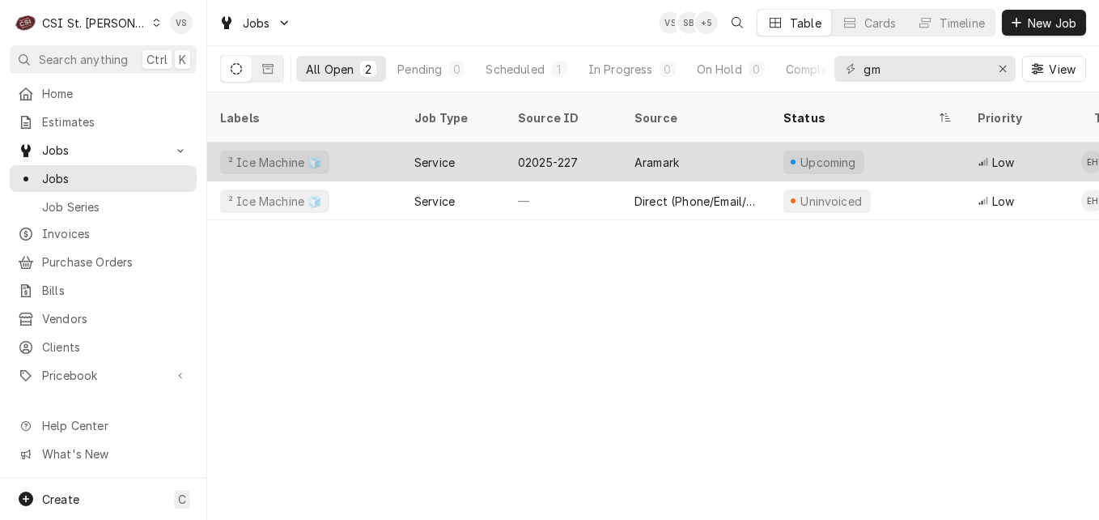
click at [364, 150] on div "² Ice Machine 🧊" at bounding box center [304, 161] width 194 height 39
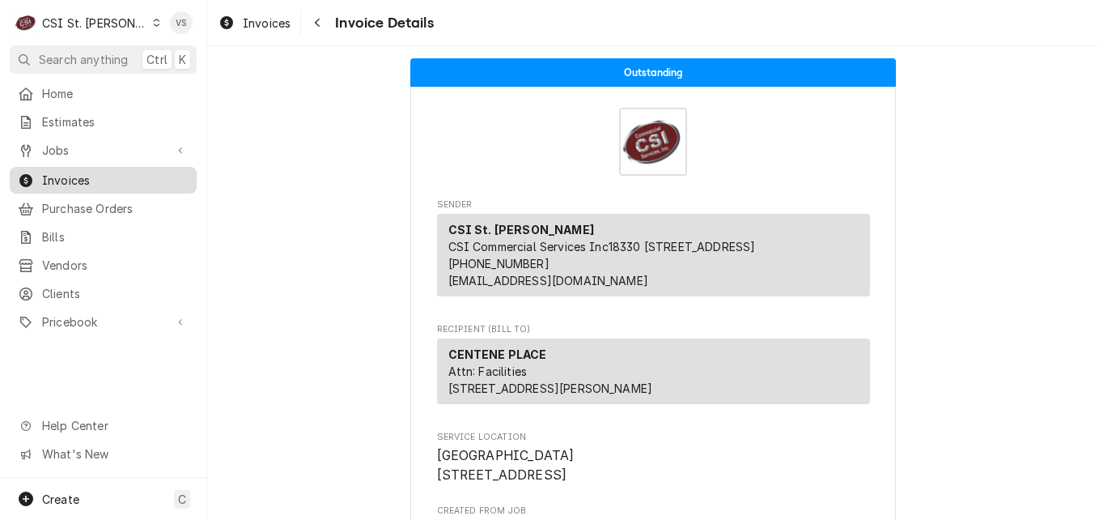
scroll to position [466, 0]
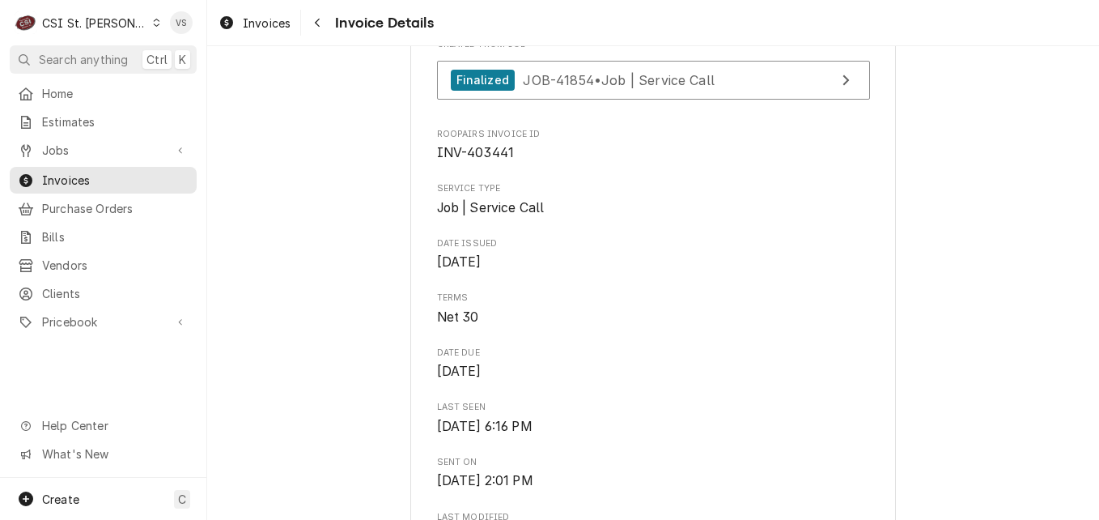
click at [154, 25] on icon "Dynamic Content Wrapper" at bounding box center [157, 23] width 6 height 8
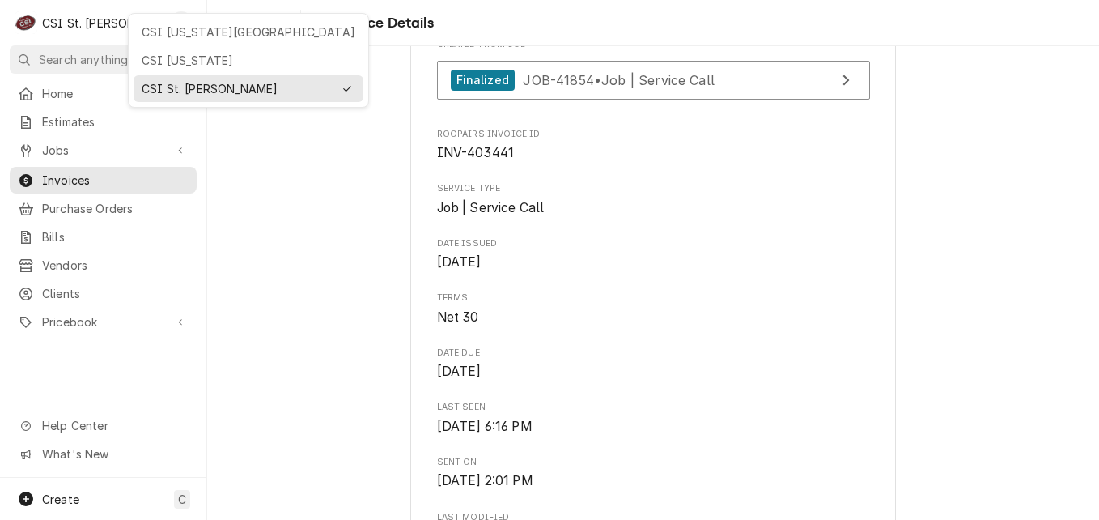
click at [176, 36] on div "CSI [US_STATE][GEOGRAPHIC_DATA]" at bounding box center [249, 31] width 214 height 17
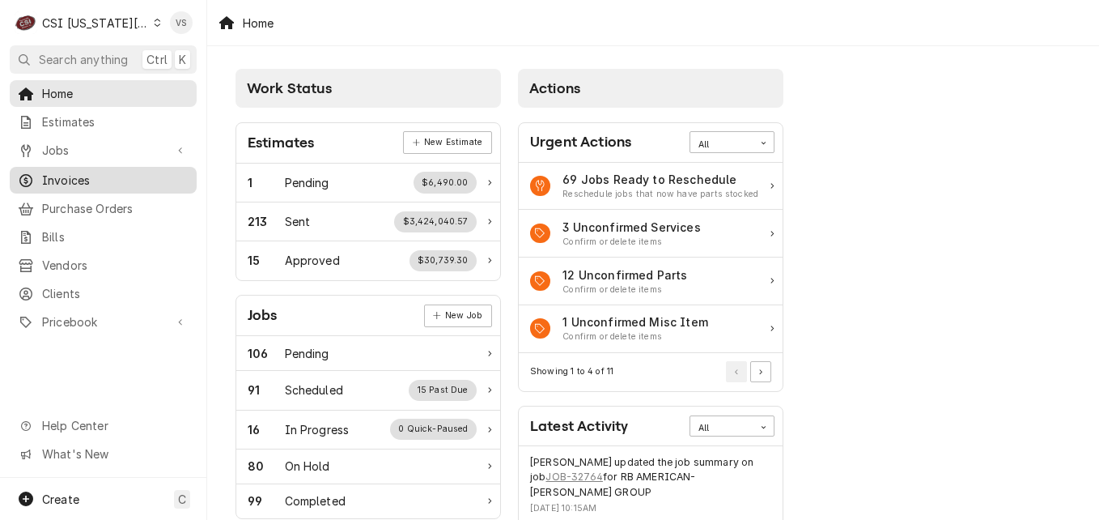
click at [73, 180] on span "Invoices" at bounding box center [115, 180] width 147 height 17
click at [73, 174] on span "Invoices" at bounding box center [115, 180] width 147 height 17
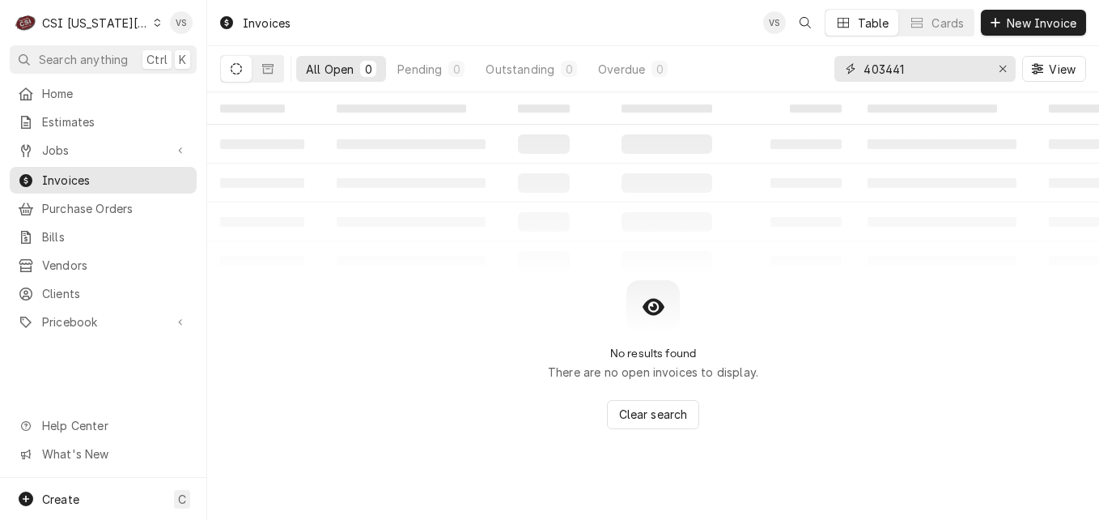
click at [831, 77] on div "All Open 0 Pending 0 Outstanding 0 Overdue 0 403441 View" at bounding box center [653, 68] width 866 height 45
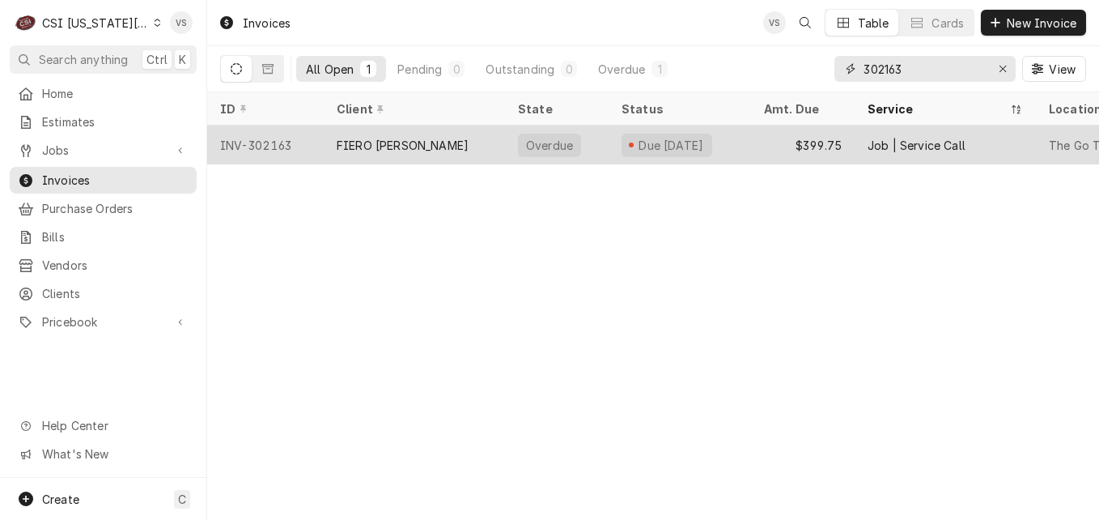
type input "302163"
click at [427, 141] on div "FIERO FORNI" at bounding box center [414, 144] width 181 height 39
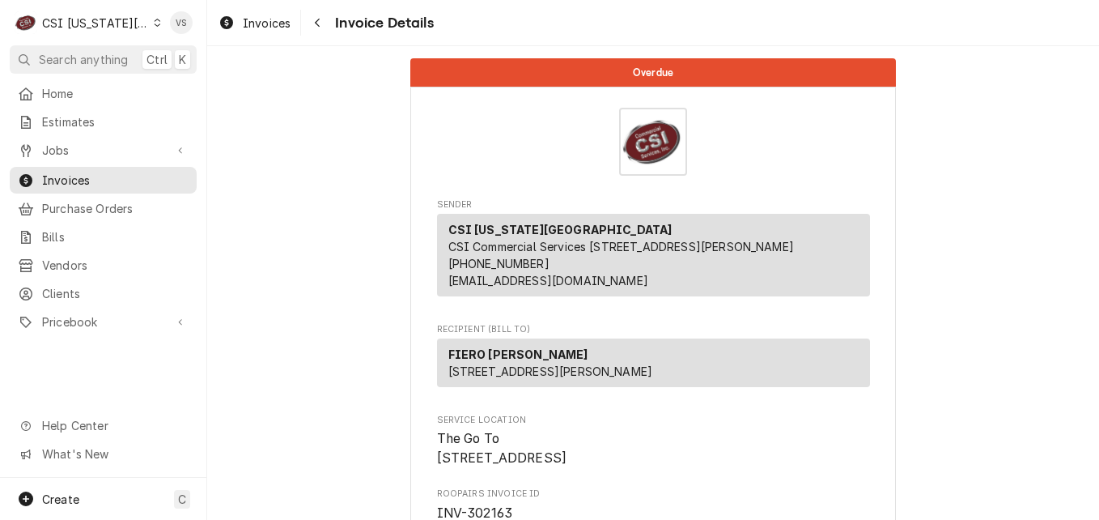
click at [154, 23] on icon "Dynamic Content Wrapper" at bounding box center [157, 23] width 7 height 8
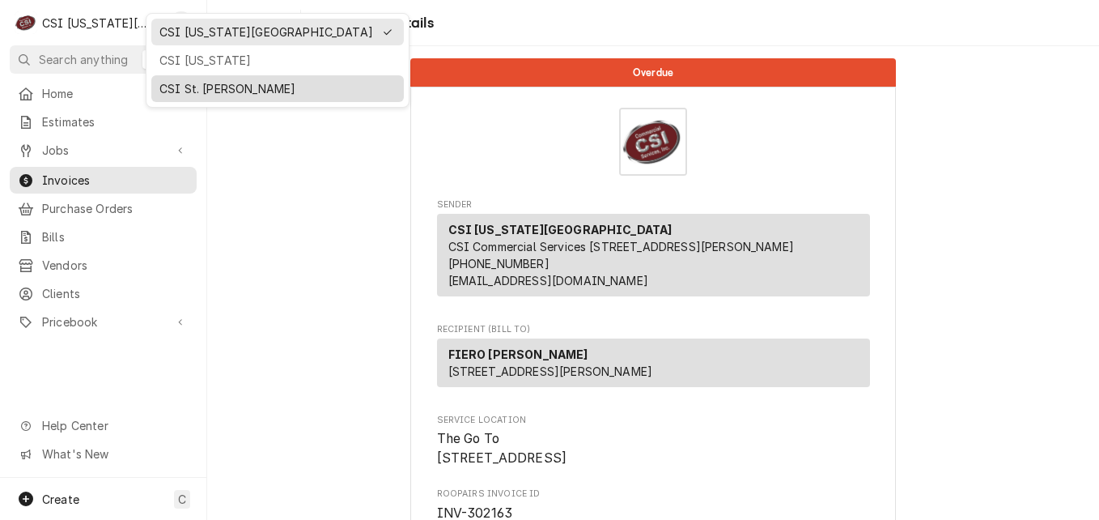
click at [197, 83] on div "CSI St. [PERSON_NAME]" at bounding box center [277, 88] width 236 height 17
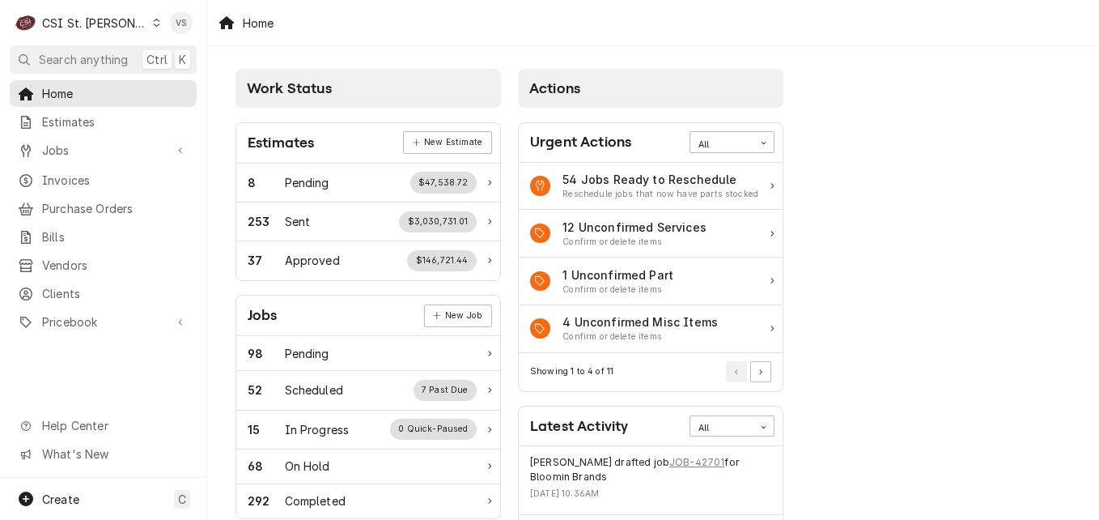
click at [70, 289] on span "Clients" at bounding box center [115, 293] width 147 height 17
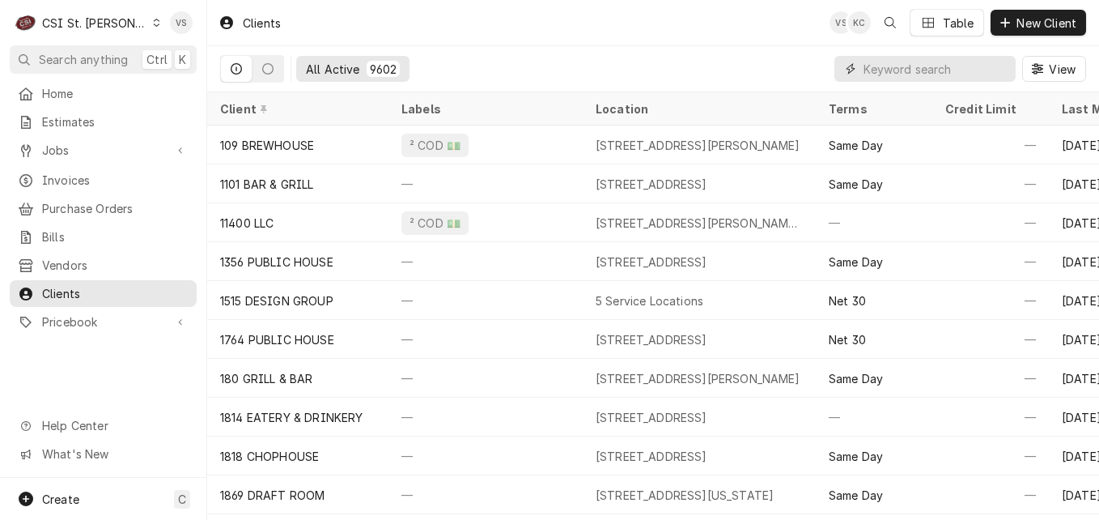
click at [903, 69] on input "Dynamic Content Wrapper" at bounding box center [936, 69] width 144 height 26
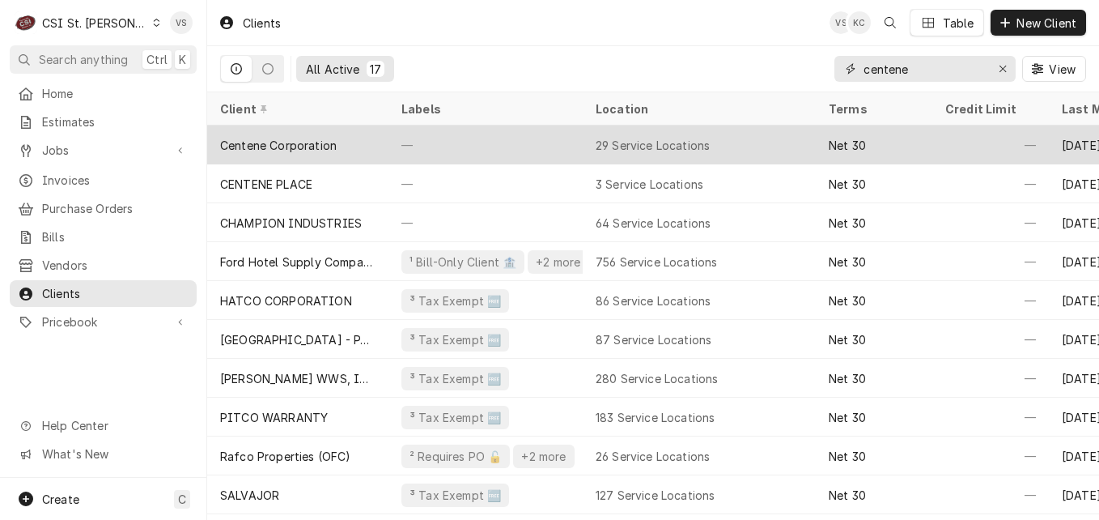
type input "centene"
click at [437, 146] on div "—" at bounding box center [486, 144] width 194 height 39
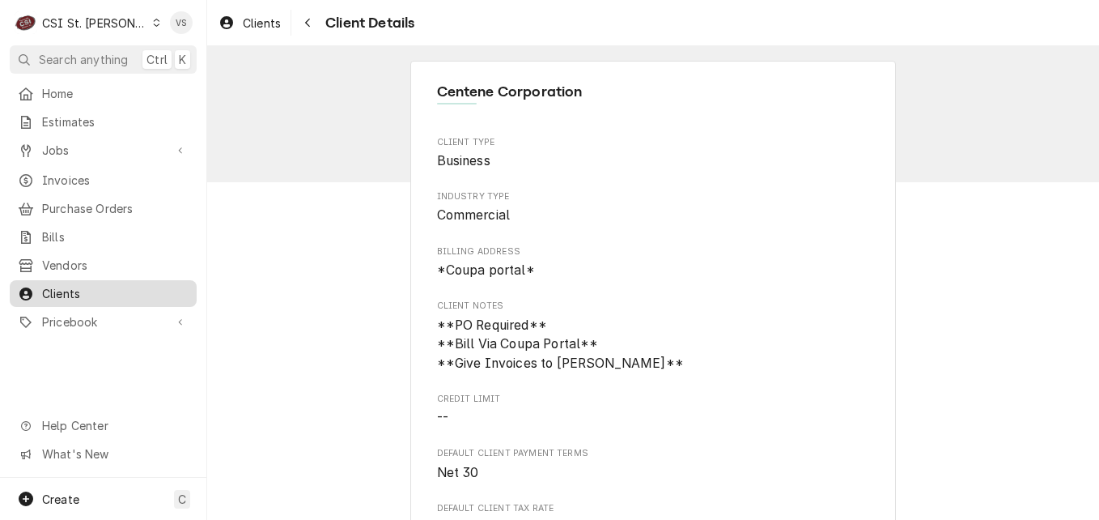
click at [76, 286] on span "Clients" at bounding box center [115, 293] width 147 height 17
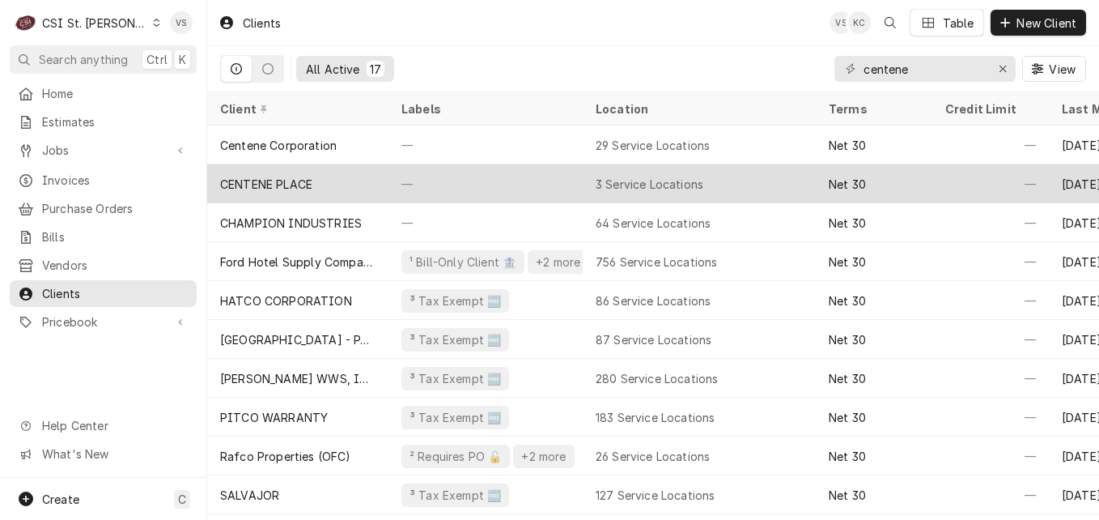
click at [359, 182] on div "CENTENE PLACE" at bounding box center [297, 183] width 181 height 39
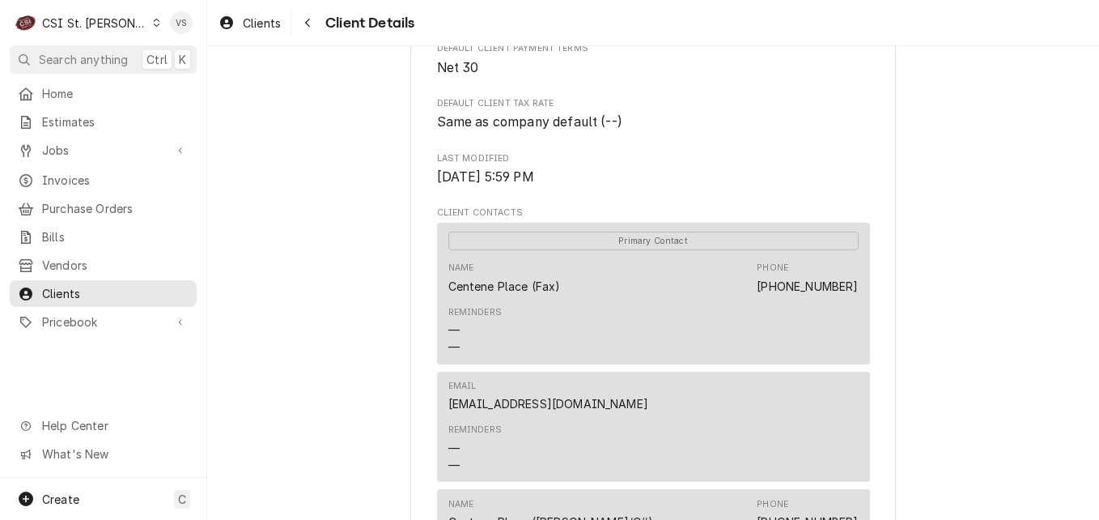
scroll to position [890, 0]
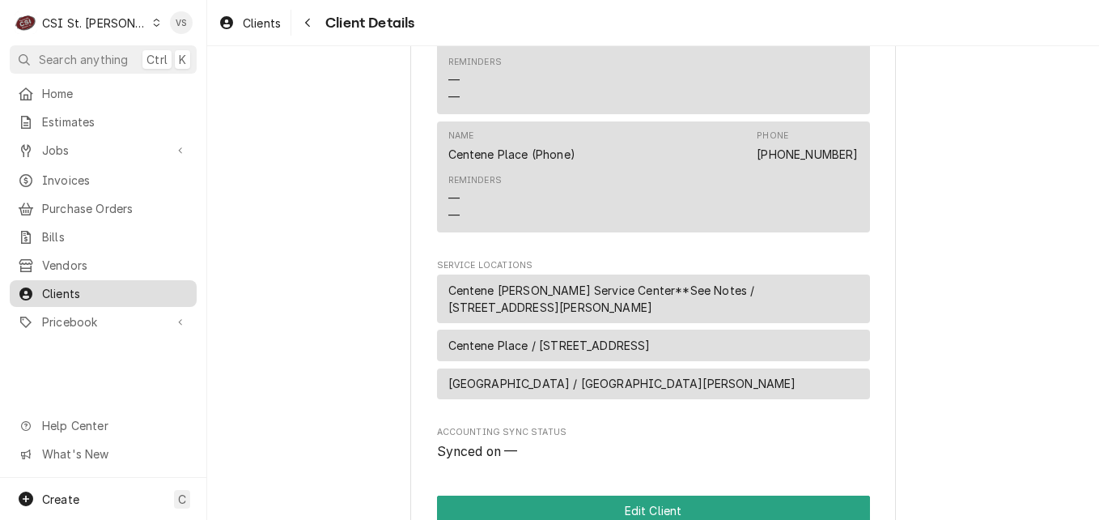
click at [149, 291] on span "Clients" at bounding box center [115, 293] width 147 height 17
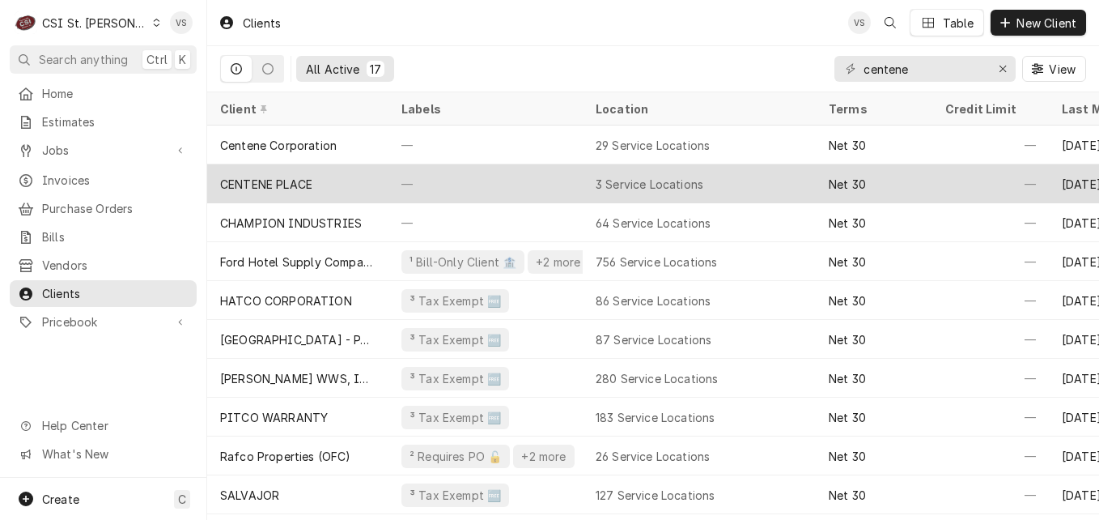
click at [338, 184] on div "CENTENE PLACE" at bounding box center [297, 183] width 181 height 39
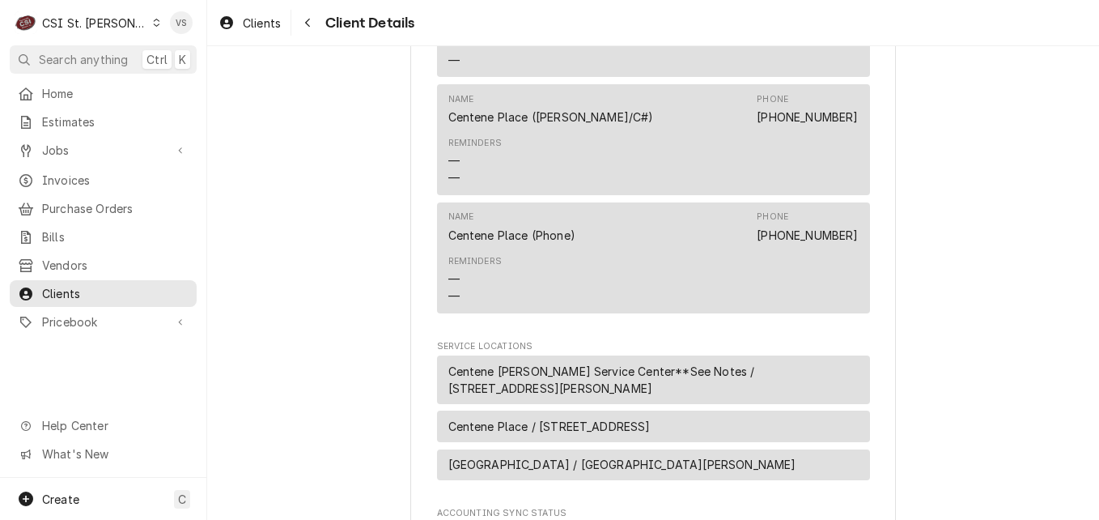
scroll to position [1189, 0]
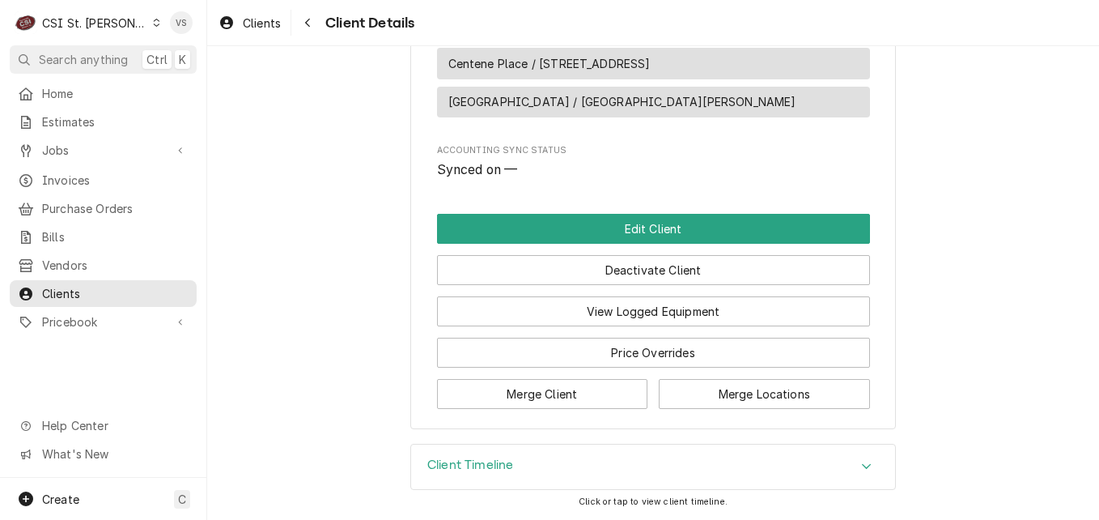
click at [864, 463] on icon "Accordion Header" at bounding box center [866, 466] width 11 height 13
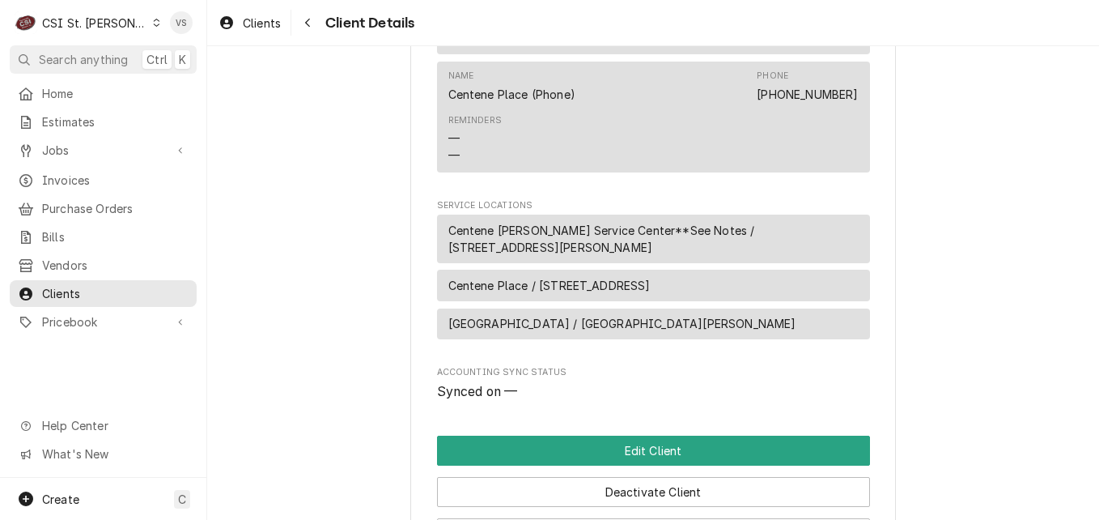
scroll to position [934, 0]
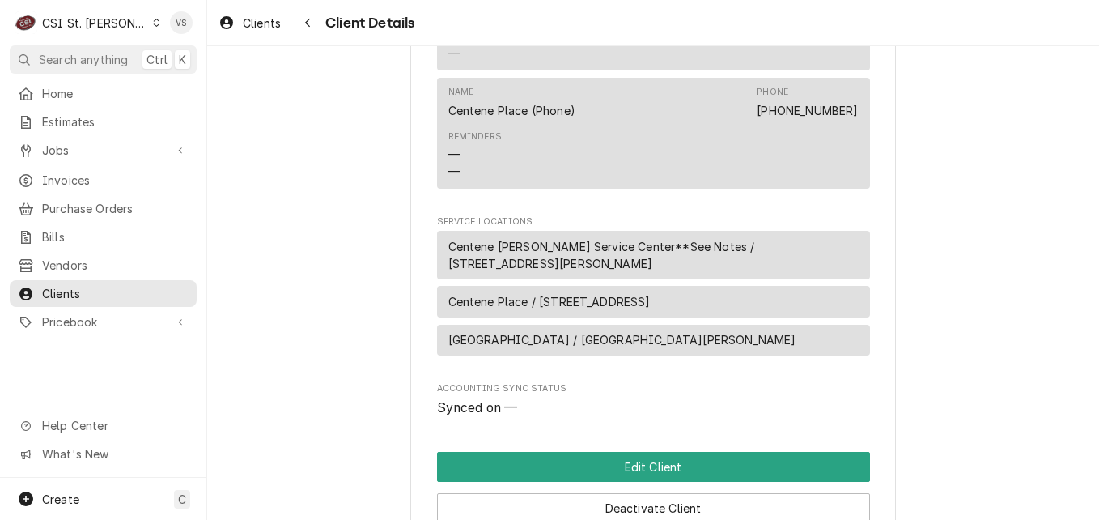
click at [665, 254] on span "Centene [PERSON_NAME] Service Center**See Notes / [STREET_ADDRESS][PERSON_NAME]" at bounding box center [653, 255] width 410 height 34
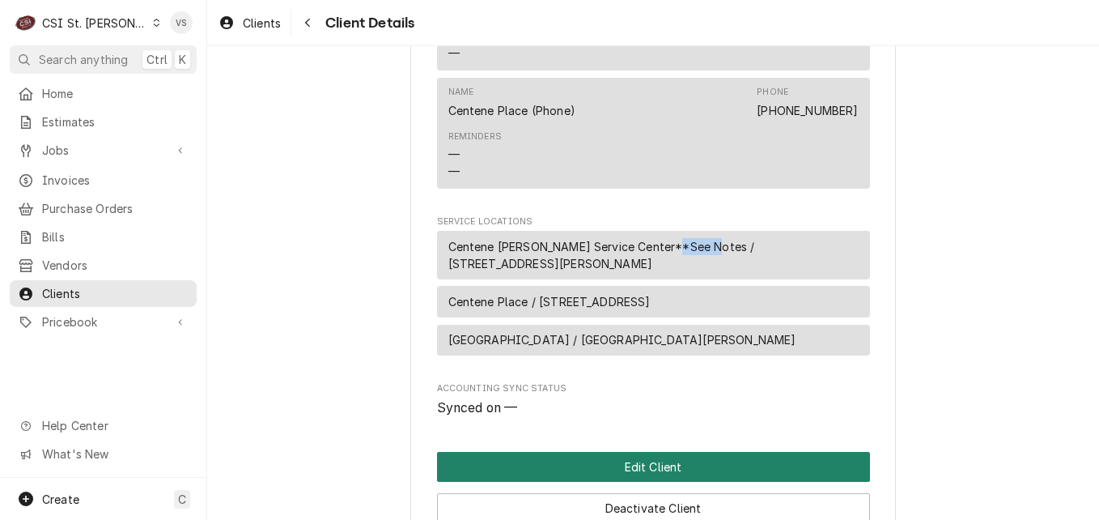
click at [636, 482] on button "Edit Client" at bounding box center [653, 467] width 433 height 30
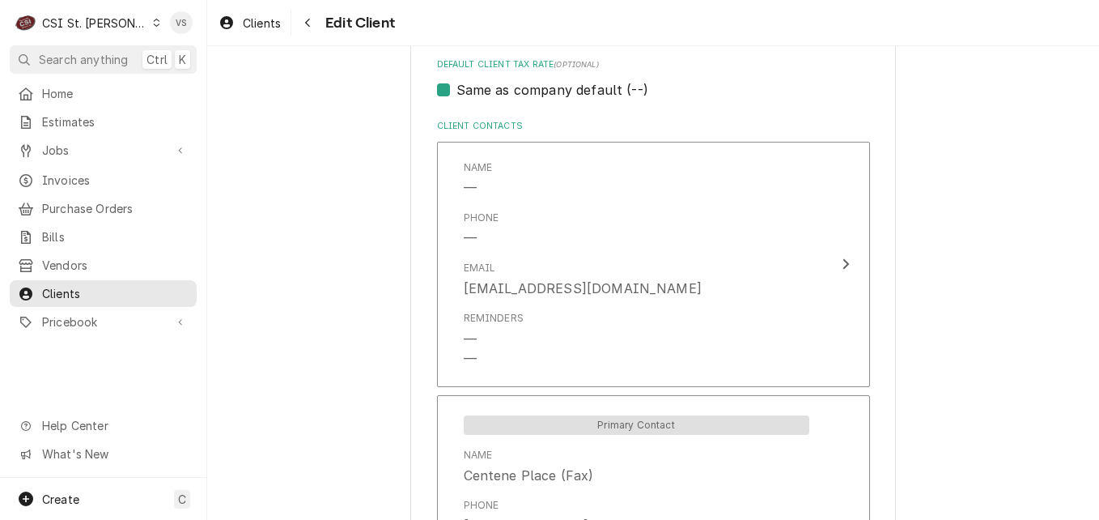
scroll to position [2024, 0]
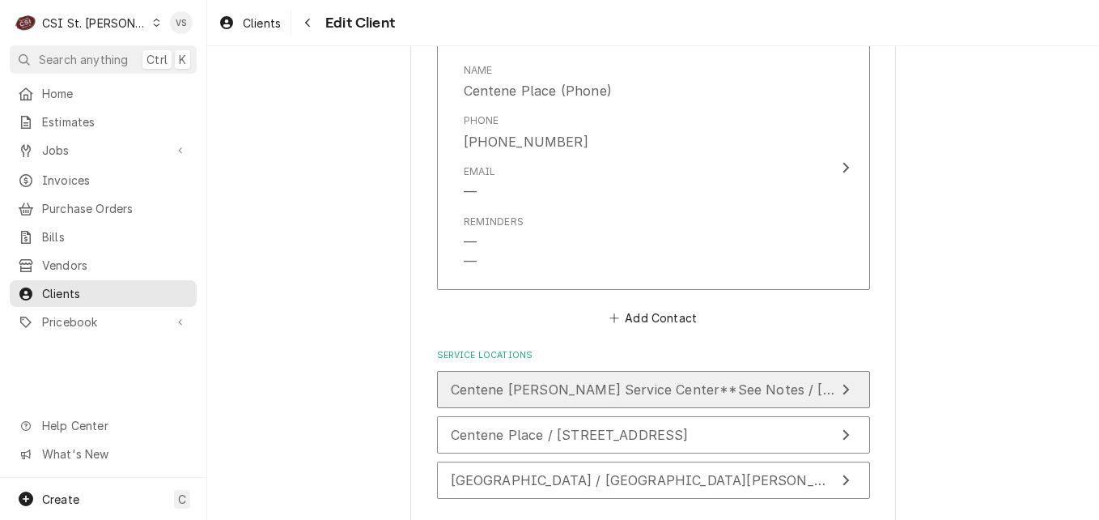
click at [623, 389] on span "Centene [PERSON_NAME] Service Center**See Notes / [STREET_ADDRESS][PERSON_NAME]" at bounding box center [757, 389] width 612 height 16
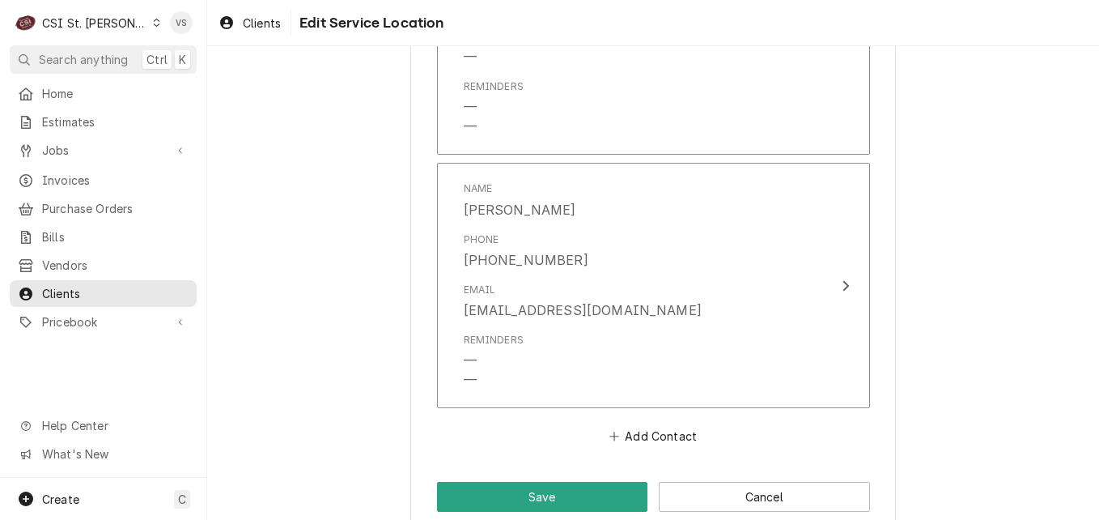
scroll to position [1117, 0]
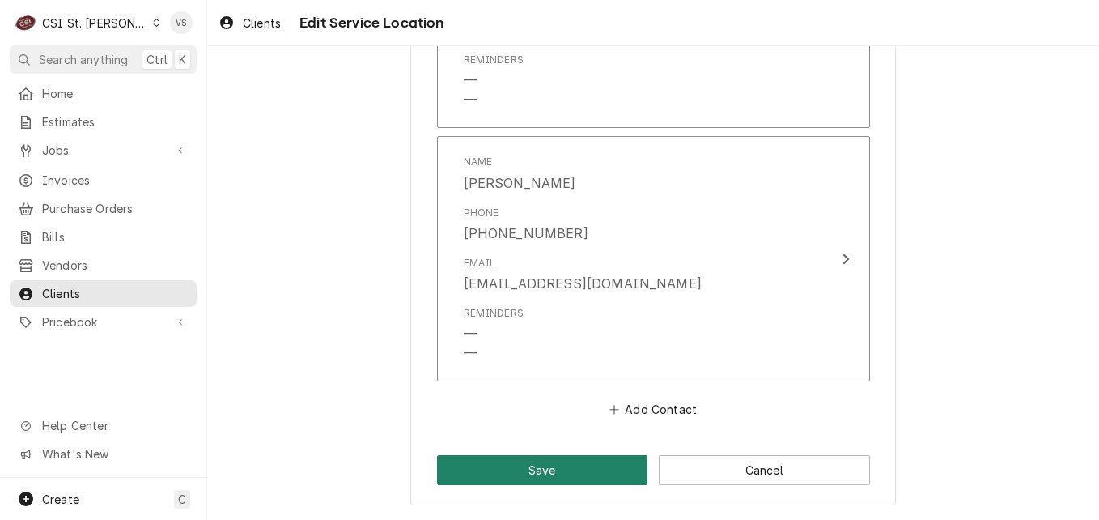
click at [548, 467] on button "Save" at bounding box center [542, 470] width 211 height 30
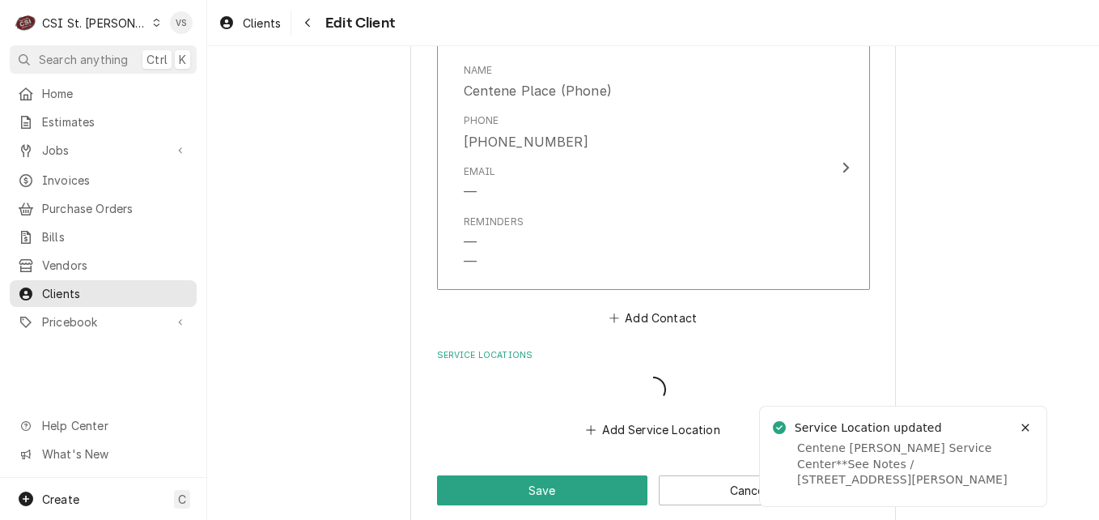
scroll to position [2004, 0]
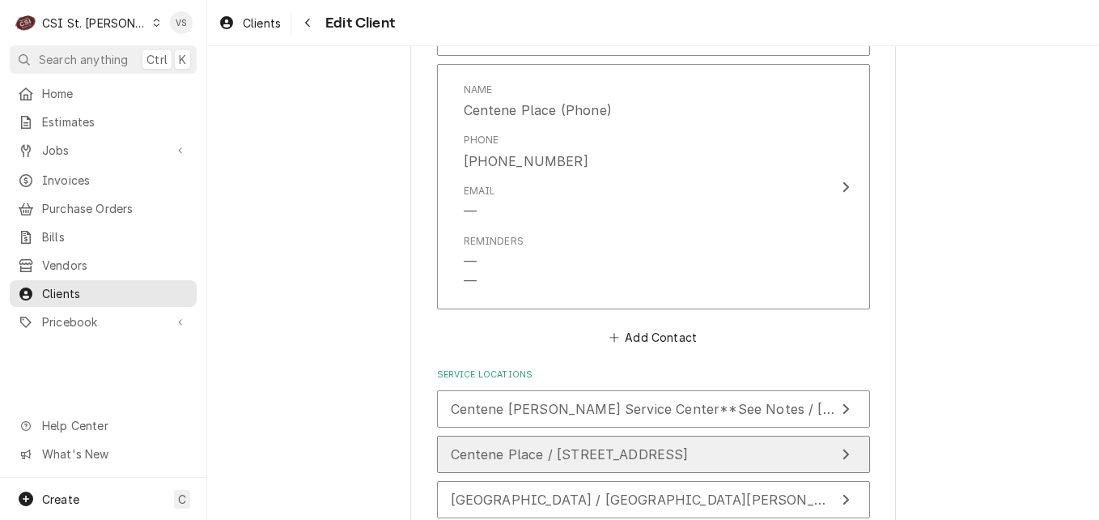
click at [627, 462] on span "Centene Place / [STREET_ADDRESS]" at bounding box center [570, 454] width 238 height 16
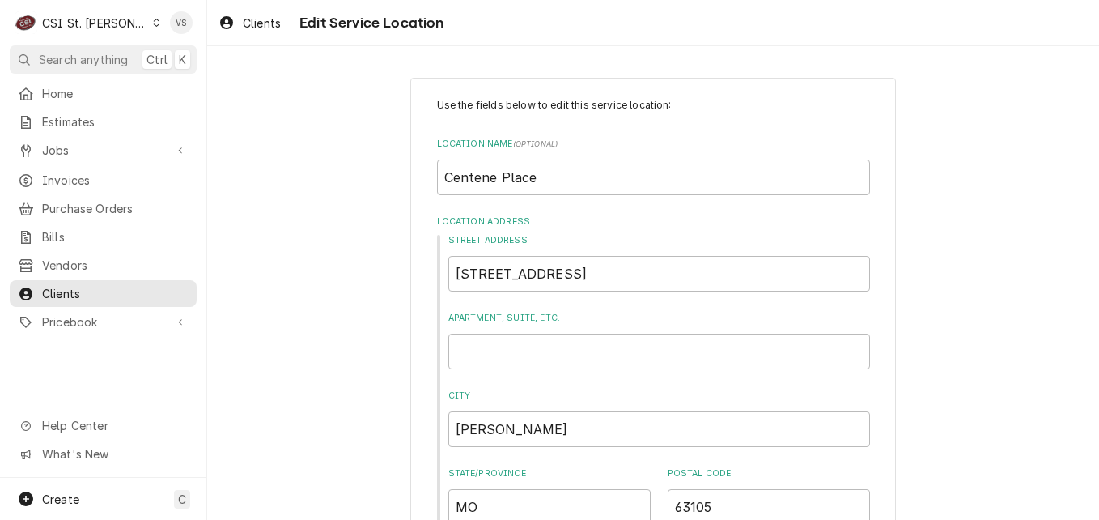
click at [576, 451] on div "Street Address [STREET_ADDRESS]. [GEOGRAPHIC_DATA]/Province [GEOGRAPHIC_DATA] P…" at bounding box center [653, 379] width 433 height 291
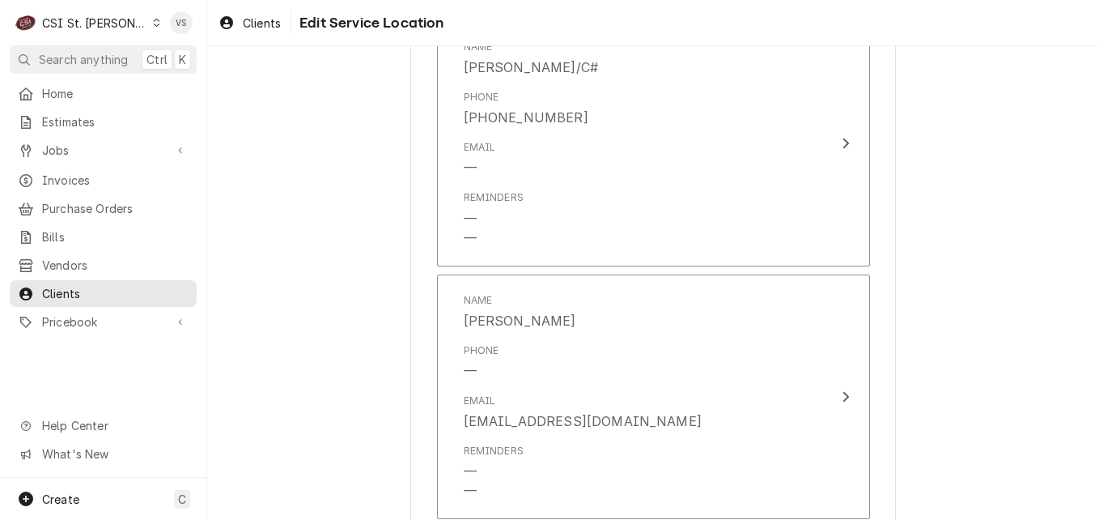
scroll to position [2091, 0]
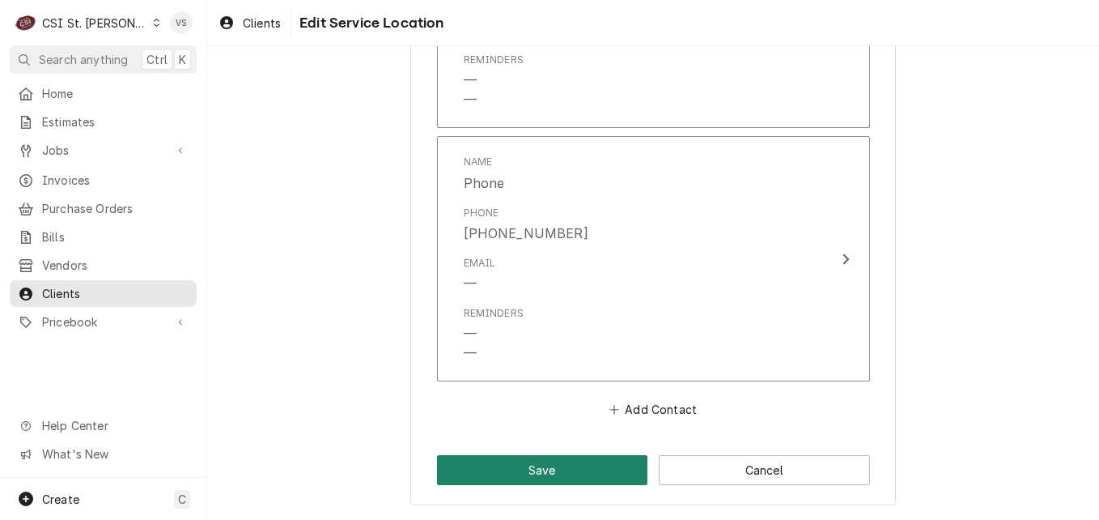
click at [571, 473] on button "Save" at bounding box center [542, 470] width 211 height 30
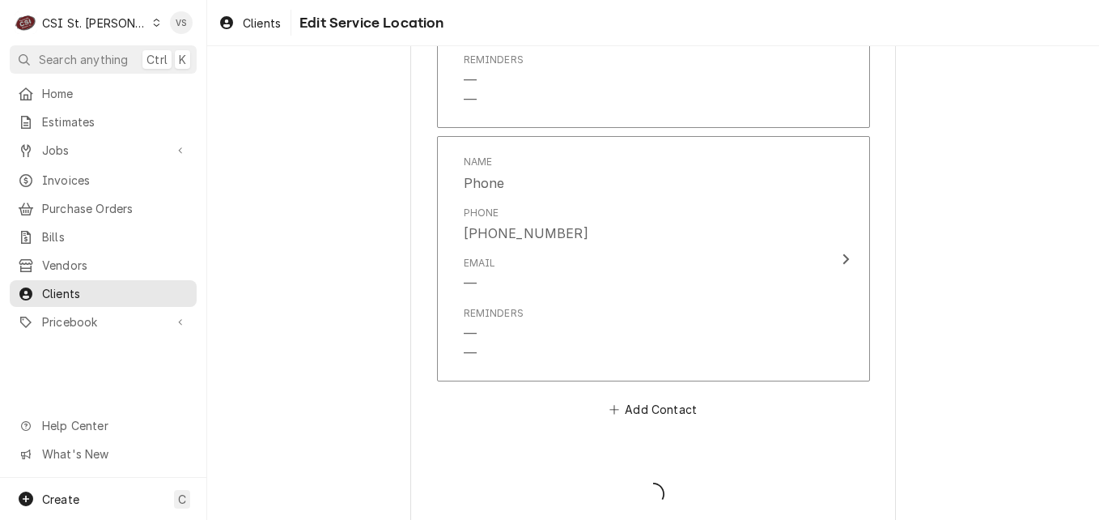
type textarea "x"
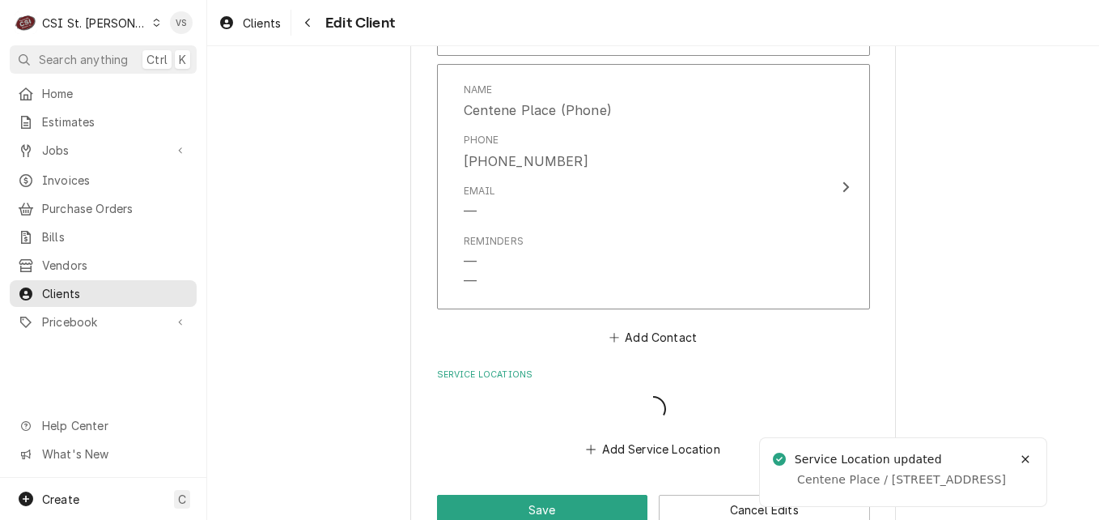
scroll to position [1985, 0]
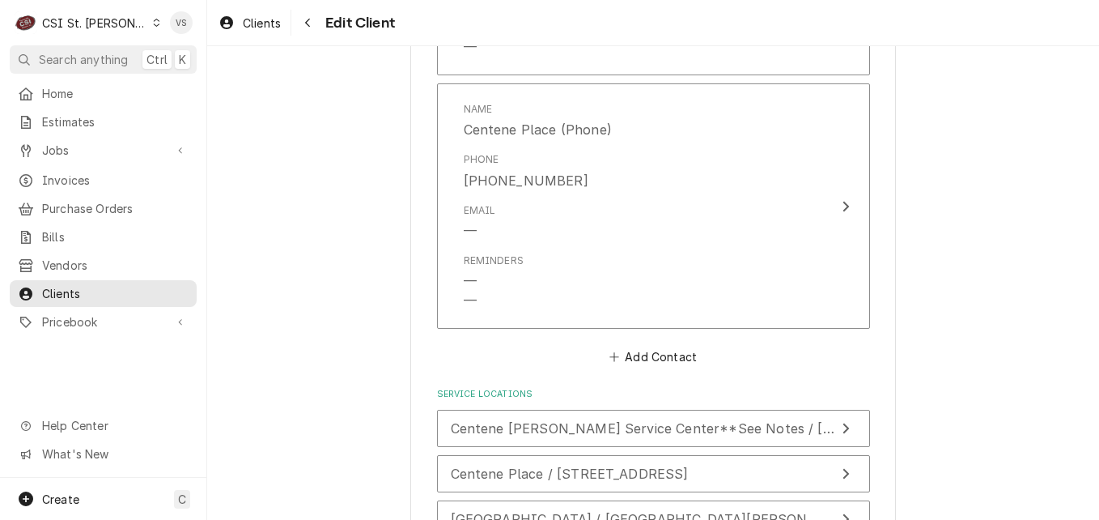
click at [153, 23] on icon "Dynamic Content Wrapper" at bounding box center [156, 23] width 7 height 8
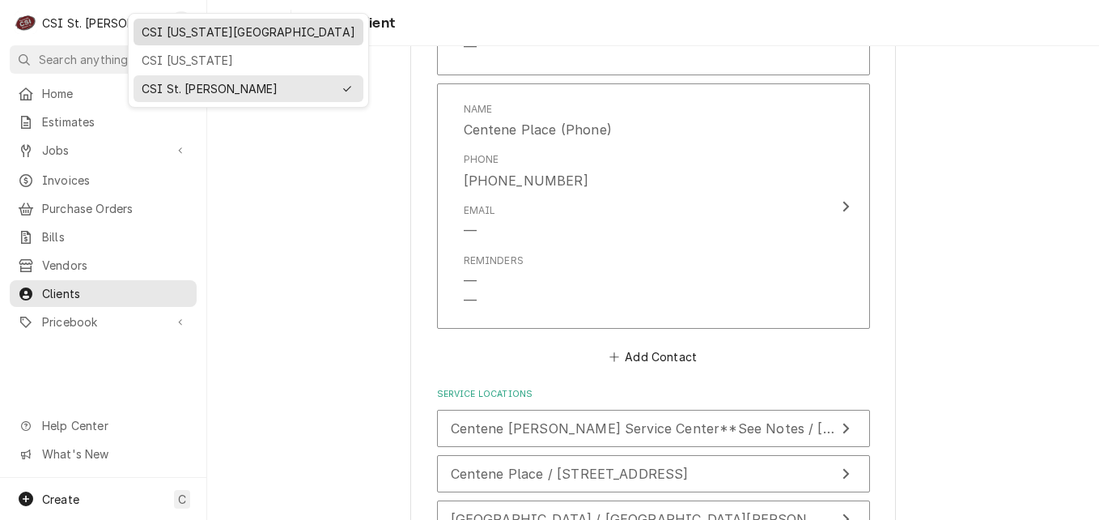
click at [194, 38] on div "CSI [US_STATE][GEOGRAPHIC_DATA]" at bounding box center [249, 31] width 214 height 17
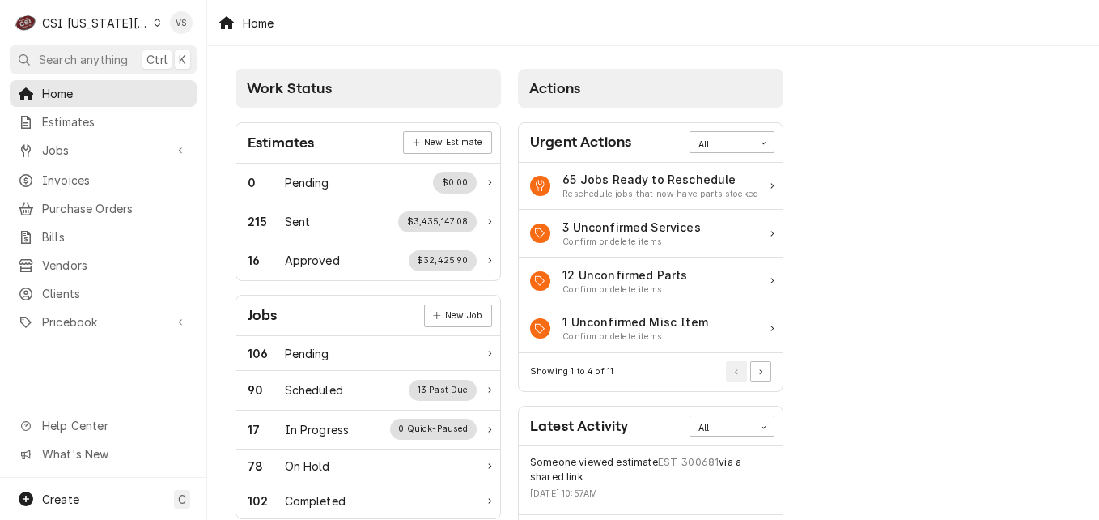
click at [79, 233] on span "Bills" at bounding box center [115, 236] width 147 height 17
click at [82, 285] on span "Clients" at bounding box center [115, 293] width 147 height 17
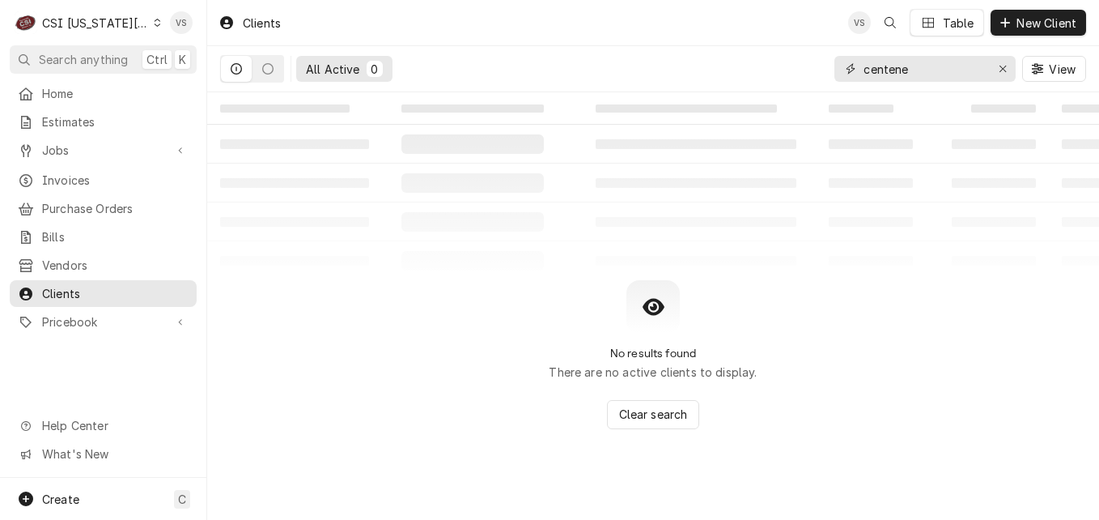
click at [779, 71] on div "All Active 0 centene View" at bounding box center [653, 68] width 866 height 45
type input "303312"
click at [83, 172] on span "Invoices" at bounding box center [115, 180] width 147 height 17
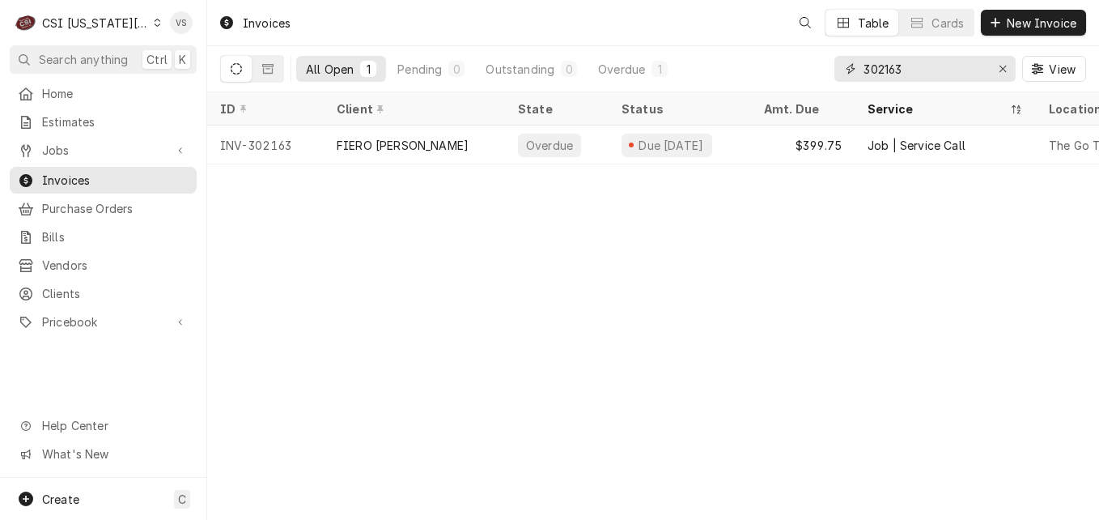
click at [907, 69] on input "302163" at bounding box center [924, 69] width 121 height 26
drag, startPoint x: 909, startPoint y: 67, endPoint x: 818, endPoint y: 68, distance: 90.7
click at [839, 68] on div "302163" at bounding box center [925, 69] width 181 height 26
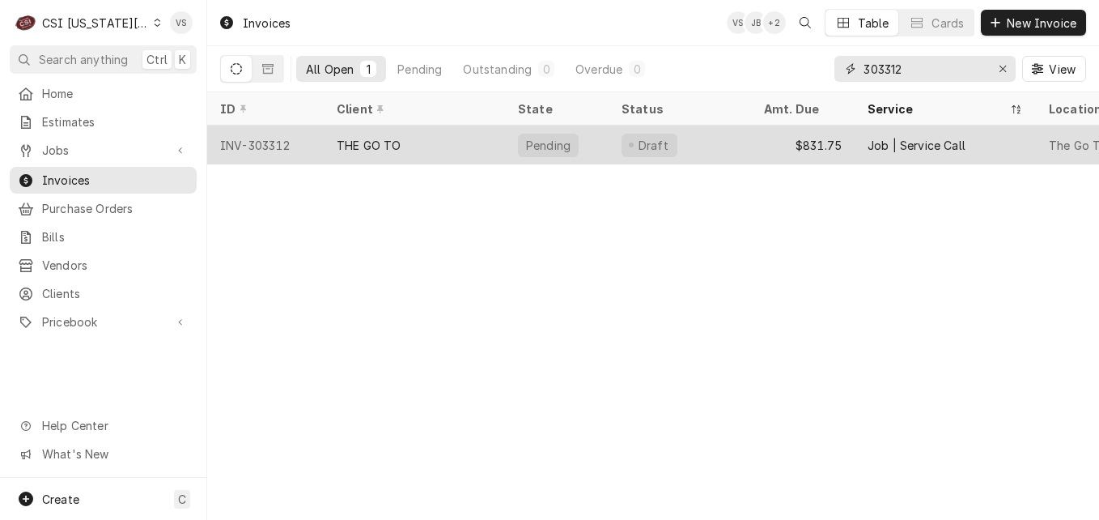
type input "303312"
click at [436, 151] on div "THE GO TO" at bounding box center [414, 144] width 181 height 39
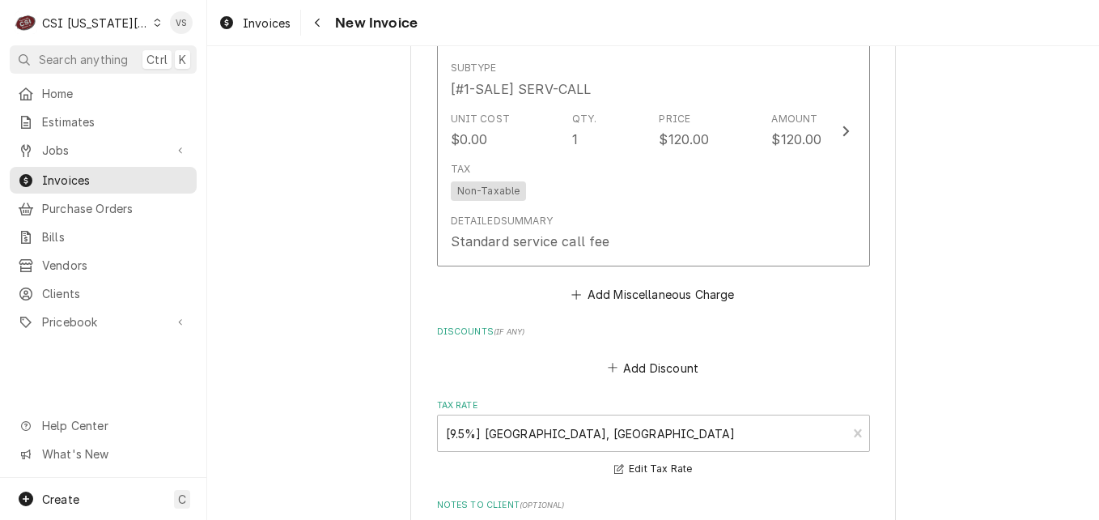
scroll to position [2105, 0]
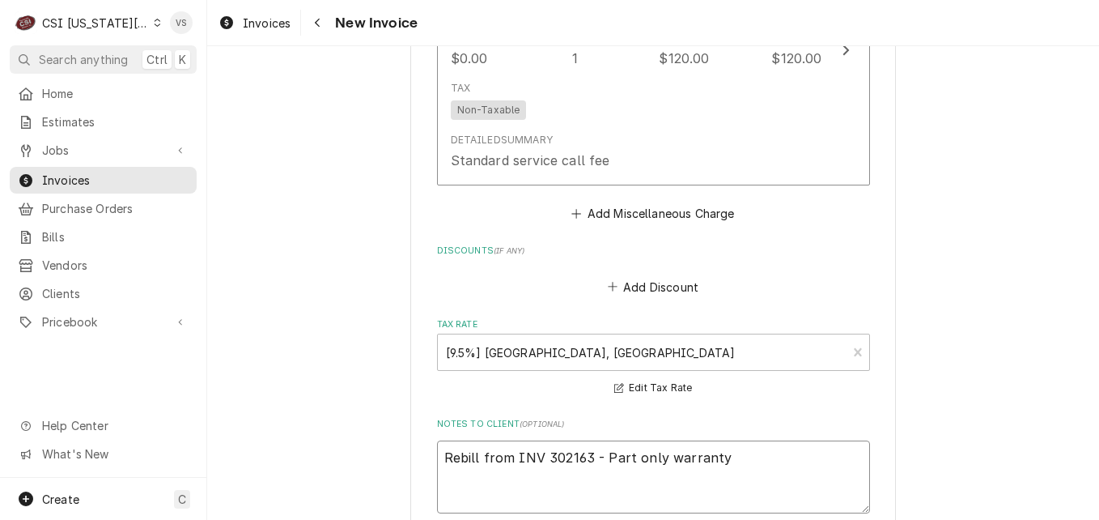
click at [638, 440] on textarea "Rebill from INV 302163 - Part only warranty" at bounding box center [653, 476] width 433 height 73
drag, startPoint x: 597, startPoint y: 438, endPoint x: 747, endPoint y: 444, distance: 149.9
click at [747, 444] on textarea "Rebill from INV 302163 - Part only warranty" at bounding box center [653, 476] width 433 height 73
type textarea "x"
type textarea "Rebill from INV 302163 -"
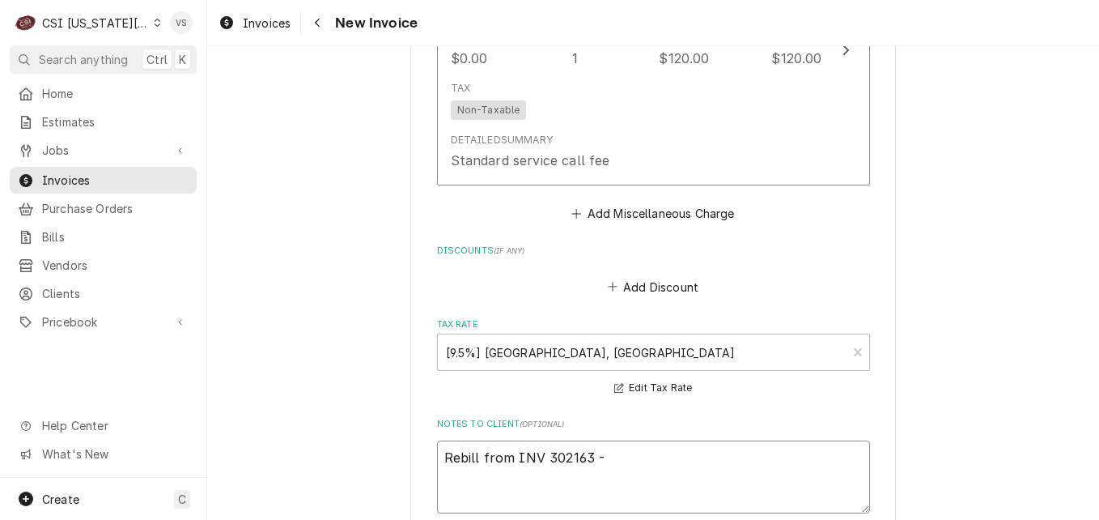
type textarea "x"
type textarea "Rebill from INV 302163 -"
type textarea "x"
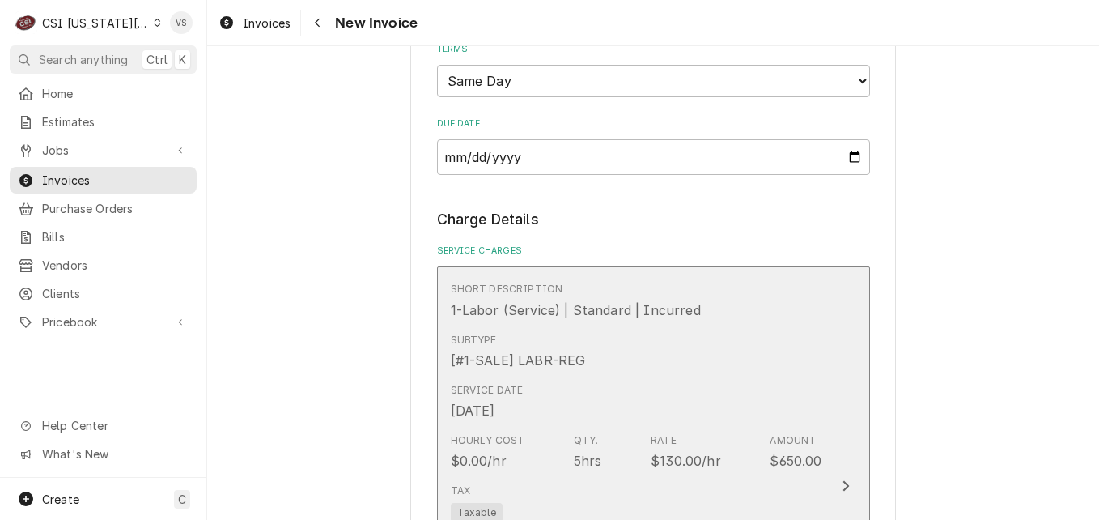
scroll to position [1133, 0]
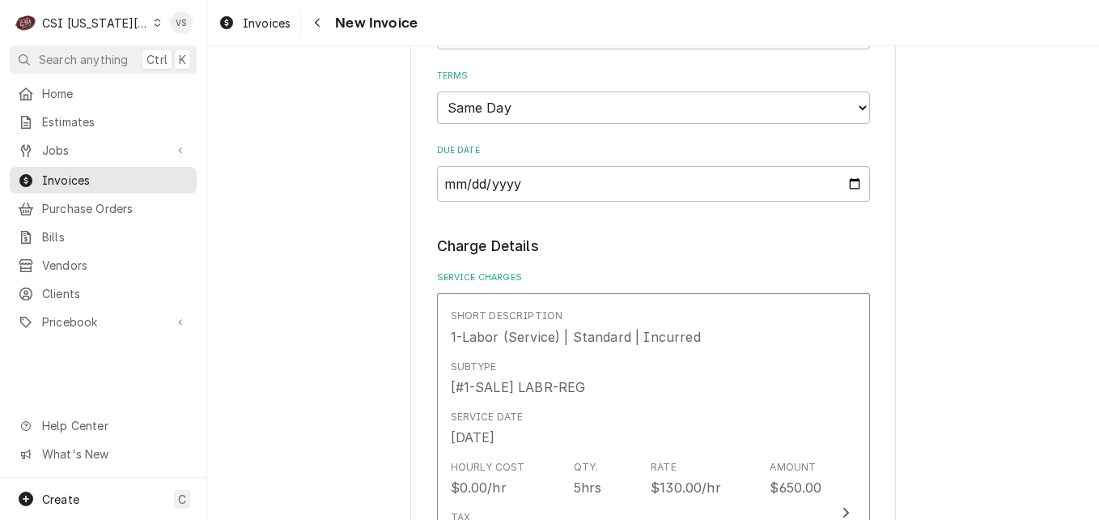
type textarea "Rebill from INV 302163"
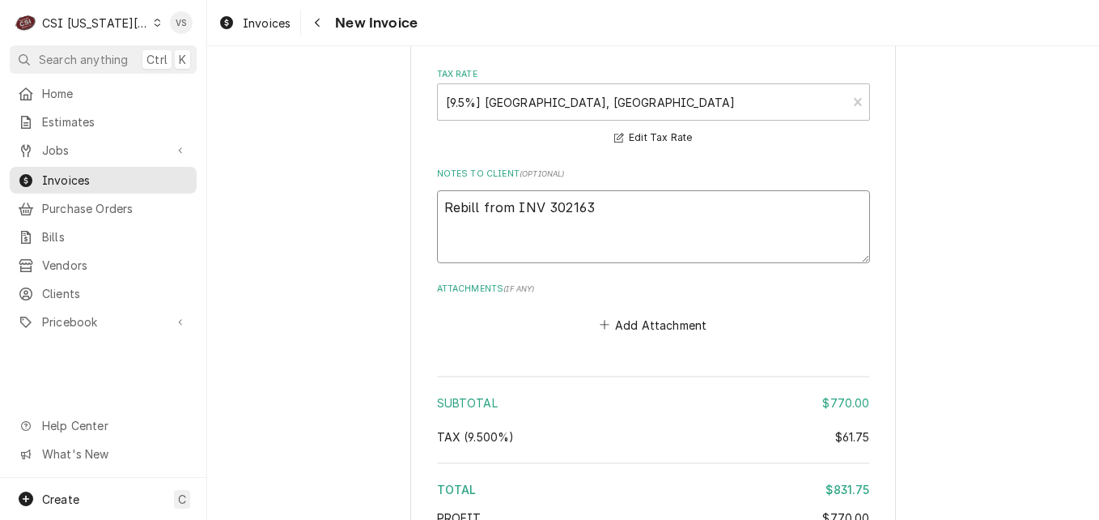
scroll to position [2529, 0]
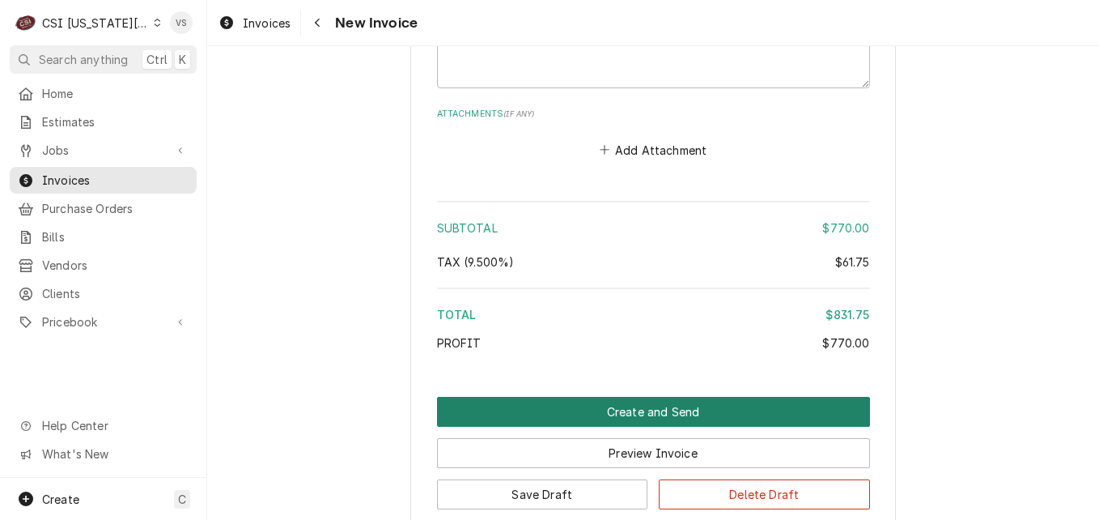
click at [625, 397] on button "Create and Send" at bounding box center [653, 412] width 433 height 30
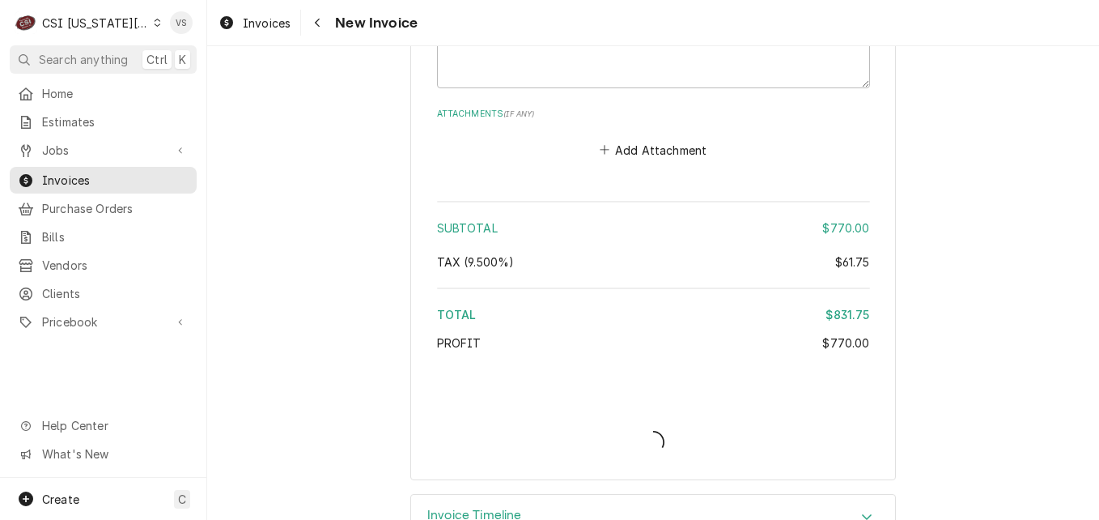
type textarea "x"
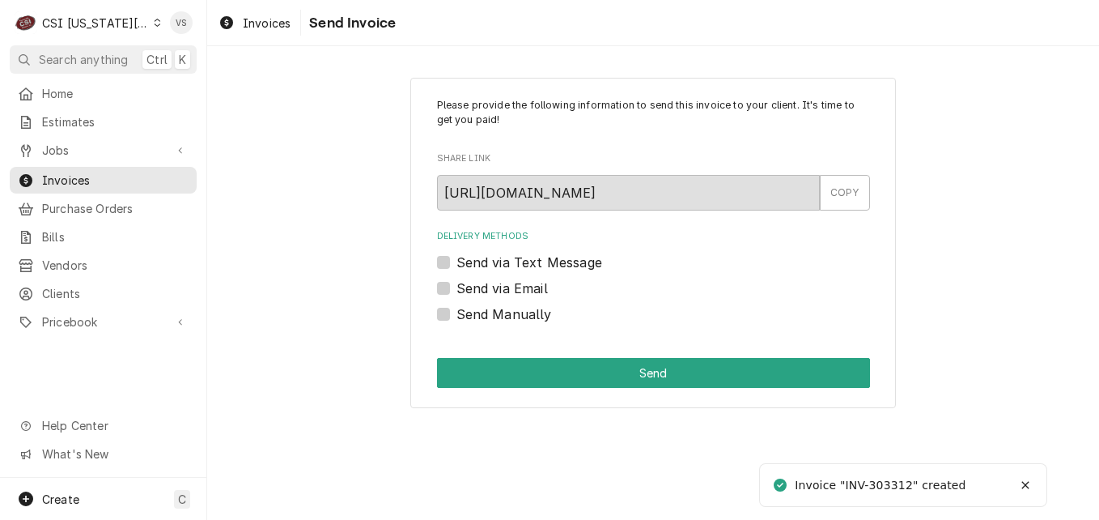
click at [457, 287] on label "Send via Email" at bounding box center [502, 287] width 91 height 19
click at [457, 287] on input "Send via Email" at bounding box center [673, 296] width 433 height 36
checkbox input "true"
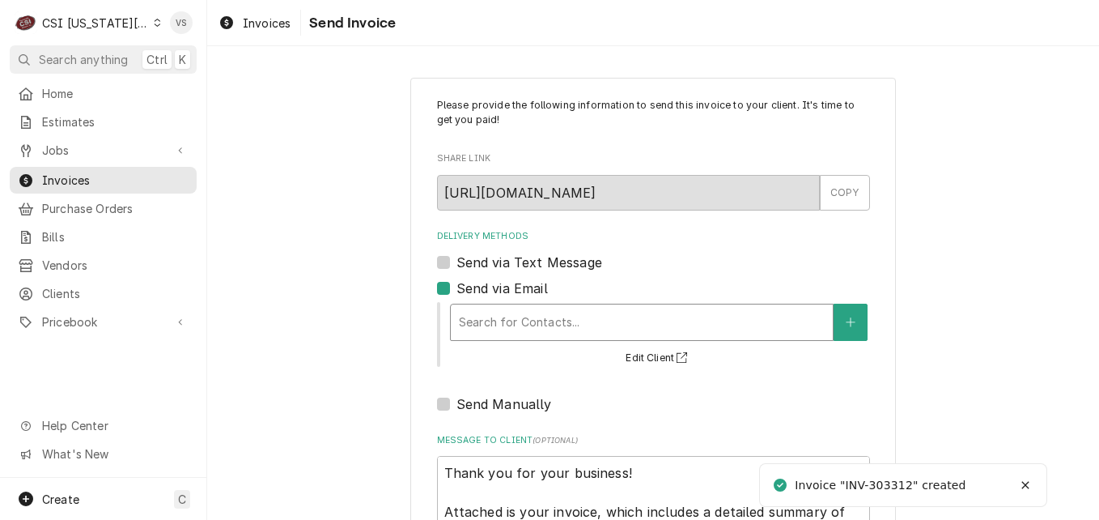
click at [505, 329] on div "Delivery Methods" at bounding box center [642, 322] width 366 height 29
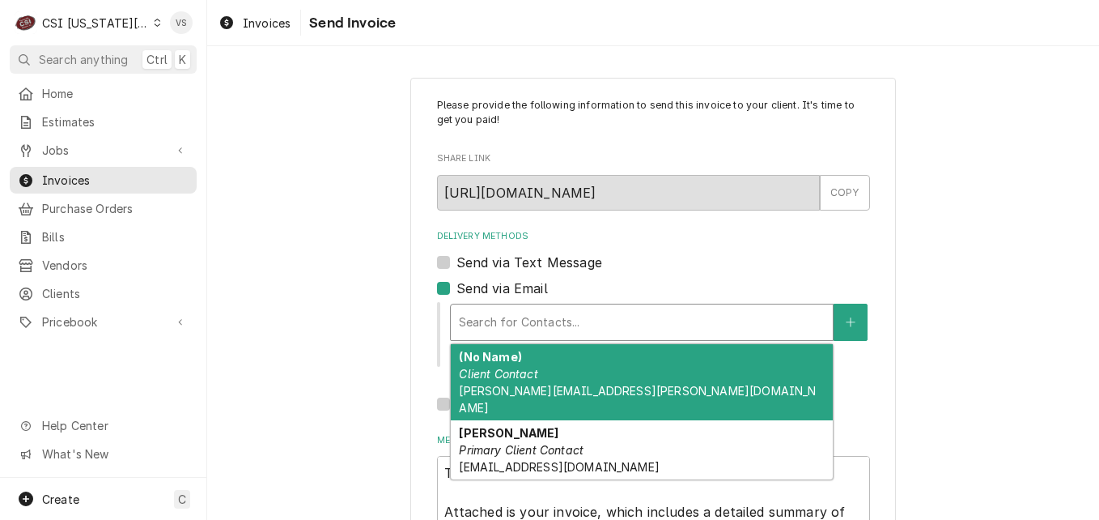
click at [537, 460] on span "APEXCHEF09@GMAIL.COM" at bounding box center [559, 467] width 200 height 14
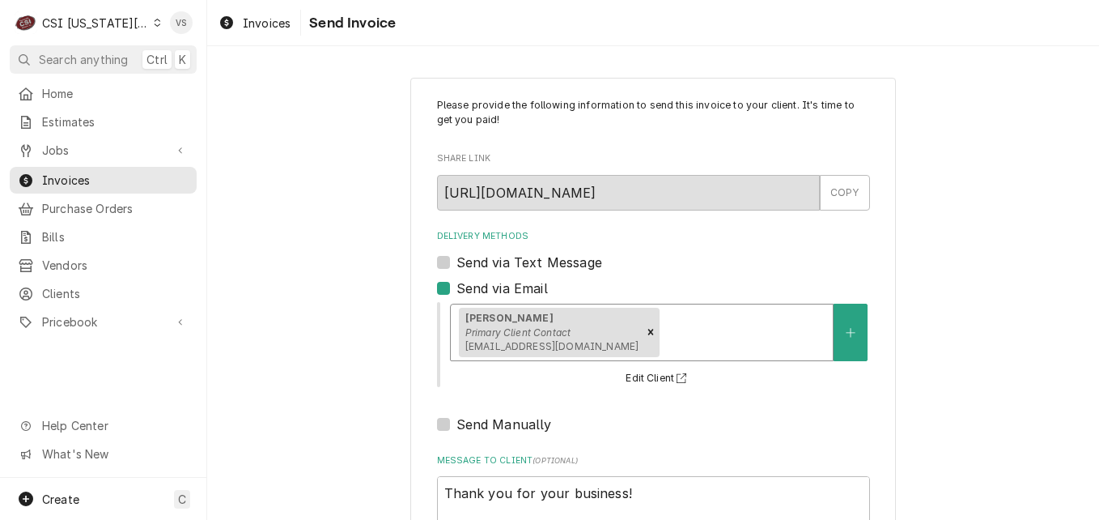
scroll to position [361, 0]
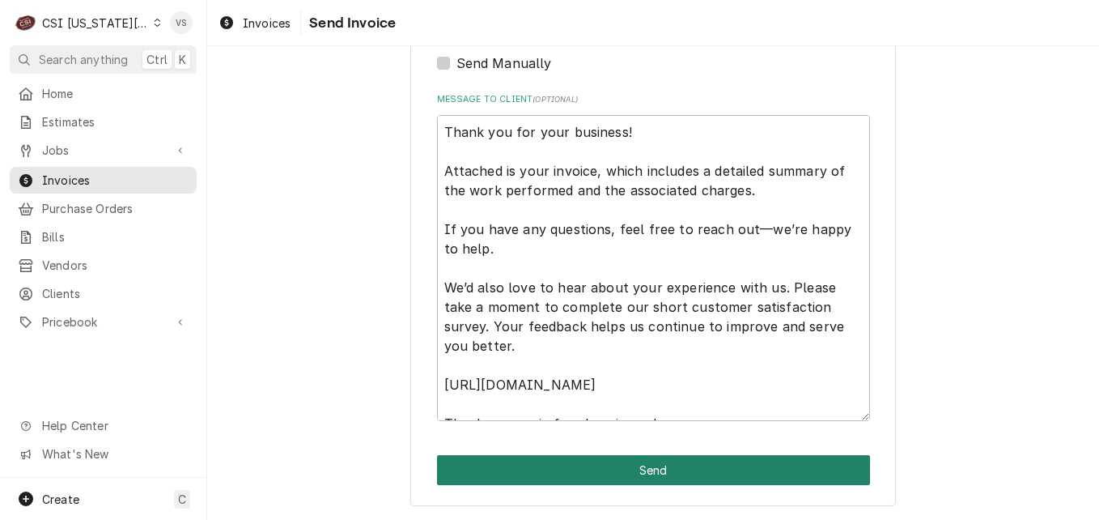
click at [565, 465] on button "Send" at bounding box center [653, 470] width 433 height 30
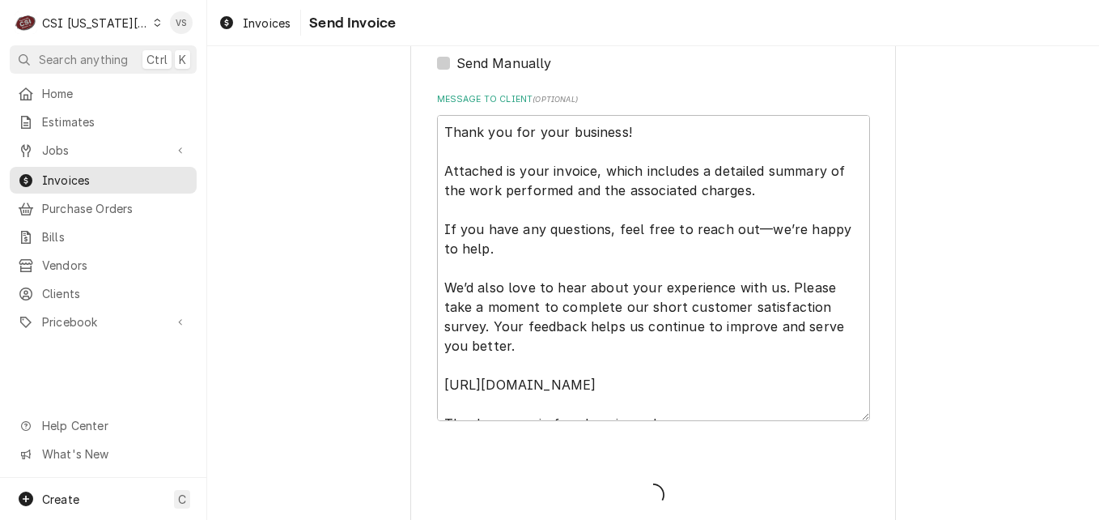
type textarea "x"
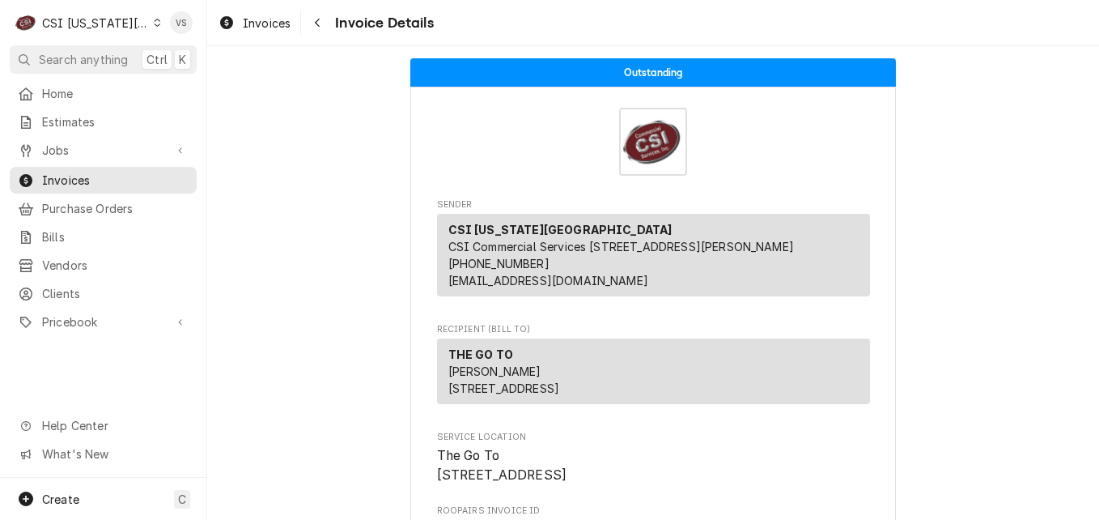
click at [154, 27] on div "Dynamic Content Wrapper" at bounding box center [157, 22] width 7 height 11
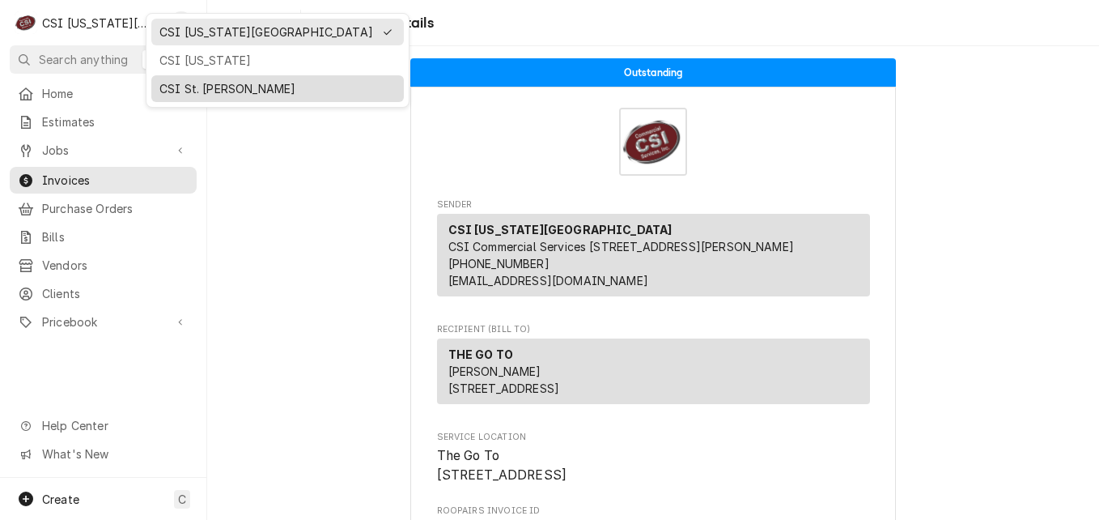
click at [209, 90] on div "CSI St. [PERSON_NAME]" at bounding box center [277, 88] width 236 height 17
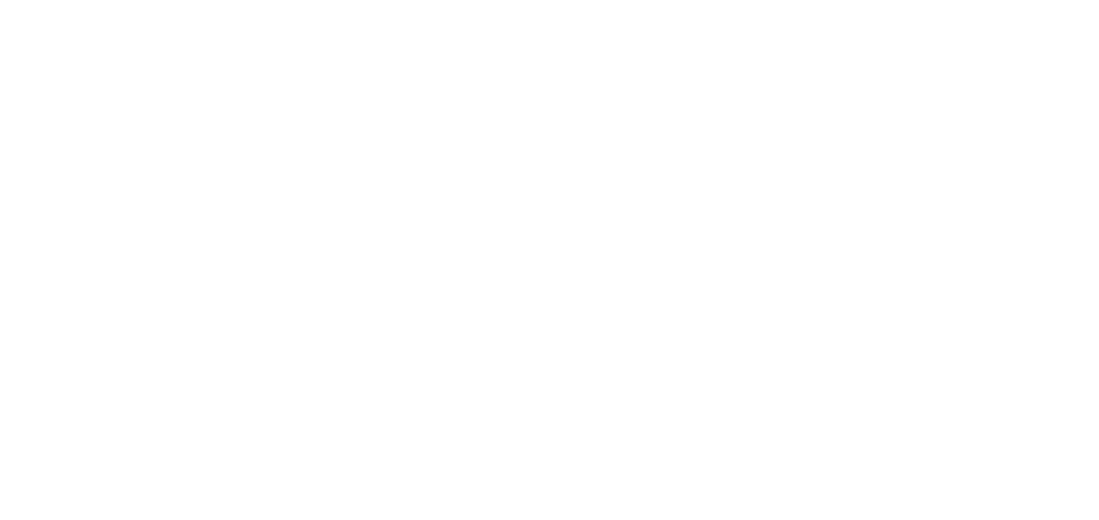
click at [59, 282] on div "Dynamic Content Wrapper" at bounding box center [549, 260] width 1099 height 520
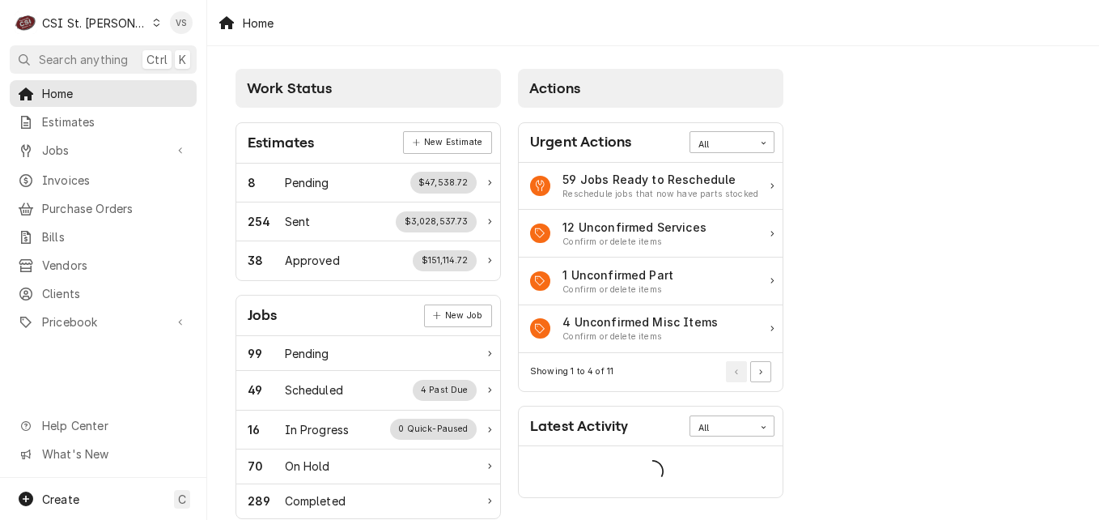
click at [59, 285] on span "Clients" at bounding box center [115, 293] width 147 height 17
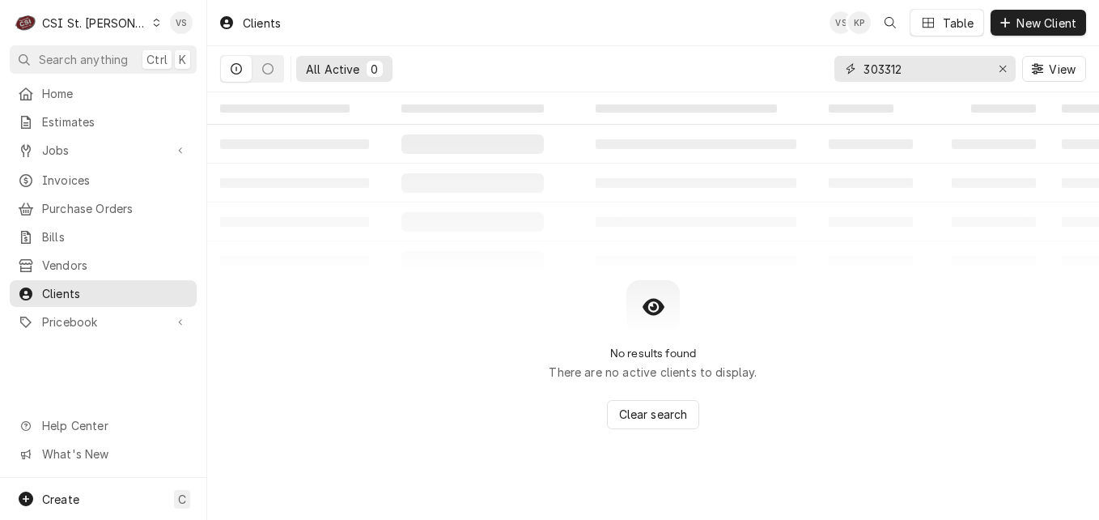
drag, startPoint x: 916, startPoint y: 66, endPoint x: 833, endPoint y: 73, distance: 83.6
click at [833, 73] on div "All Active 0 303312 View" at bounding box center [653, 68] width 866 height 45
type input "e"
type input "v"
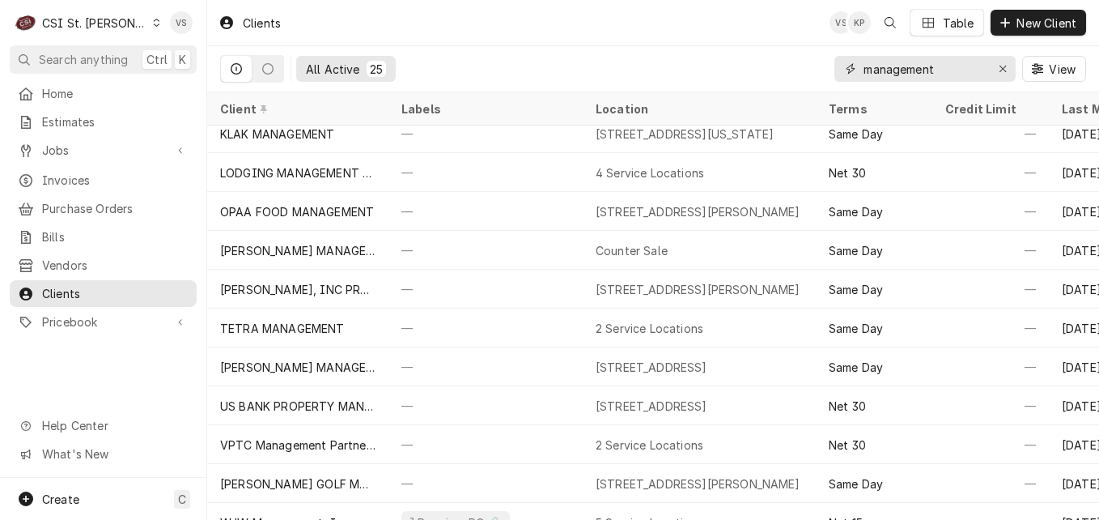
scroll to position [585, 0]
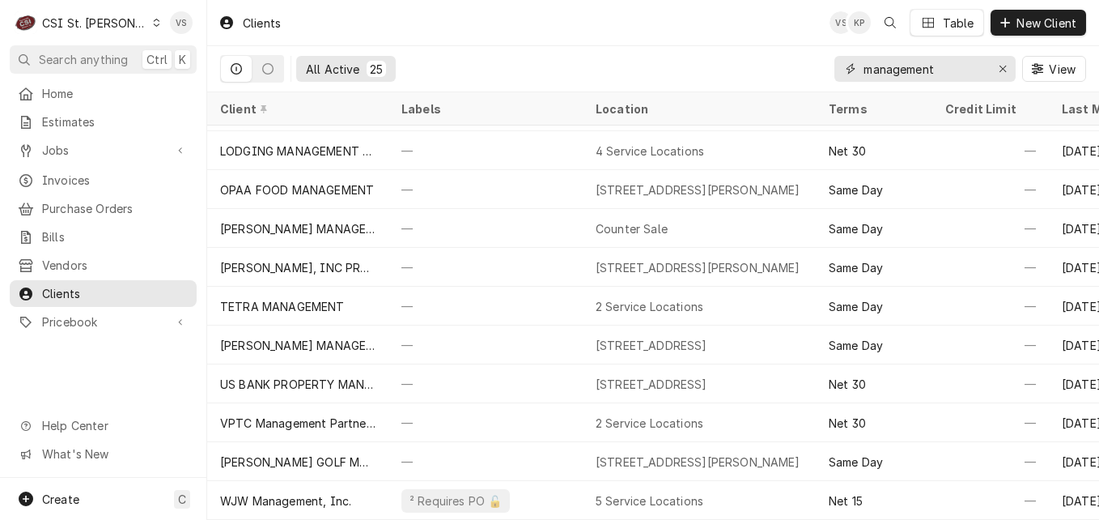
type input "management"
click at [153, 20] on icon "Dynamic Content Wrapper" at bounding box center [156, 23] width 7 height 8
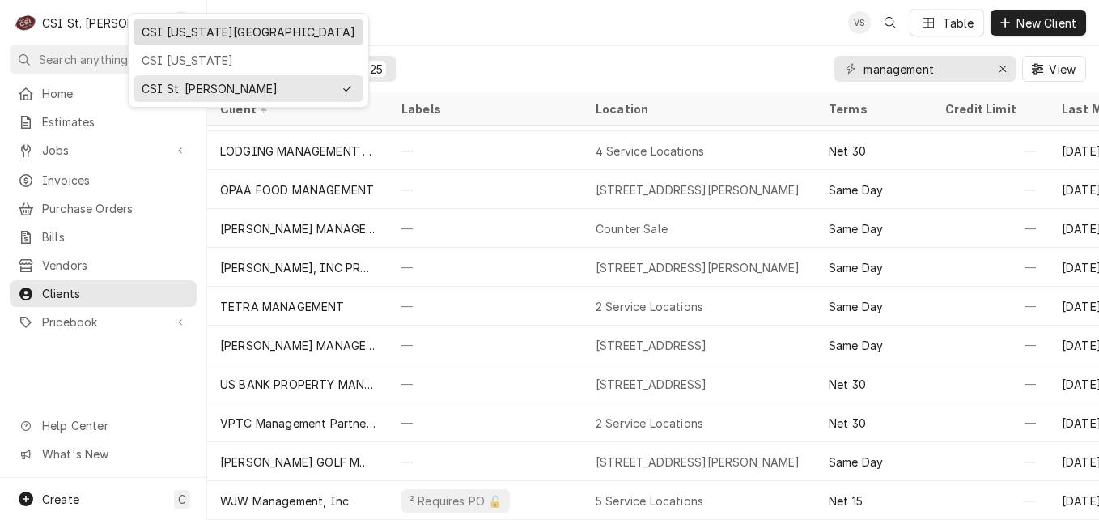
click at [176, 34] on div "CSI [US_STATE][GEOGRAPHIC_DATA]" at bounding box center [249, 31] width 214 height 17
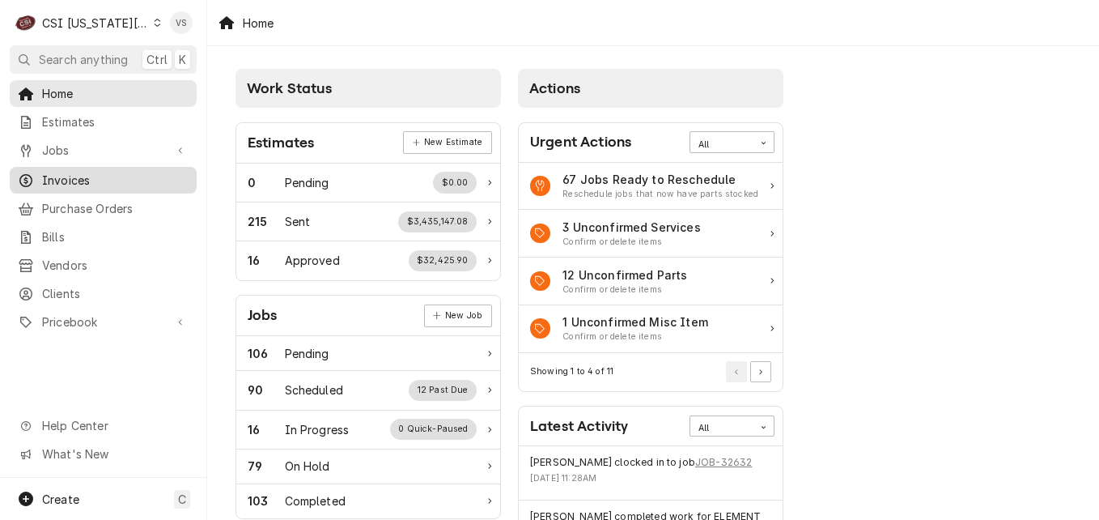
click at [77, 177] on span "Invoices" at bounding box center [115, 180] width 147 height 17
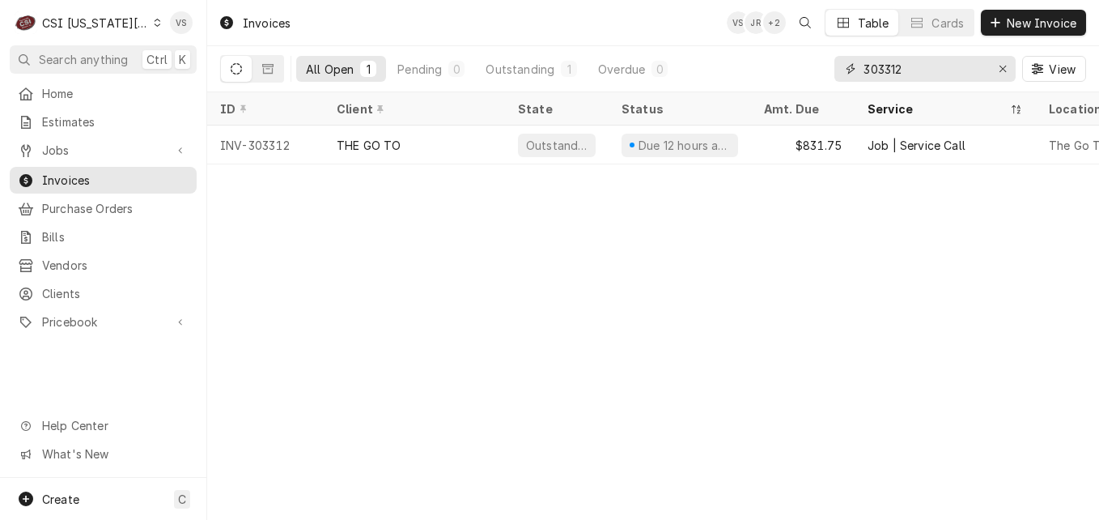
drag, startPoint x: 911, startPoint y: 66, endPoint x: 806, endPoint y: 74, distance: 104.7
click at [777, 74] on div "All Open 1 Pending 0 Outstanding 1 Overdue 0 303312 View" at bounding box center [653, 68] width 866 height 45
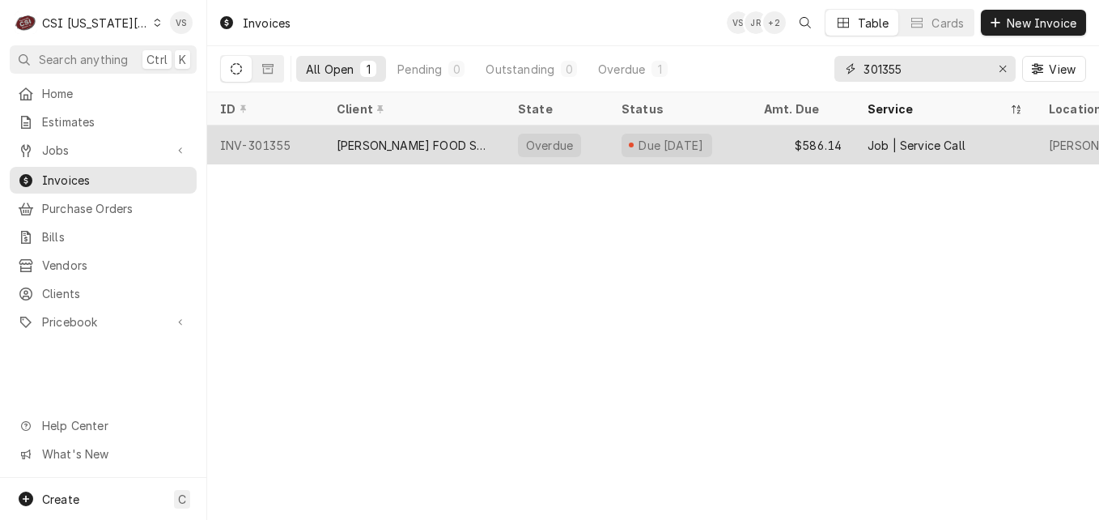
type input "301355"
click at [405, 147] on div "FELLERS FOOD SERVICE EQUIPMENT (1)" at bounding box center [414, 145] width 155 height 17
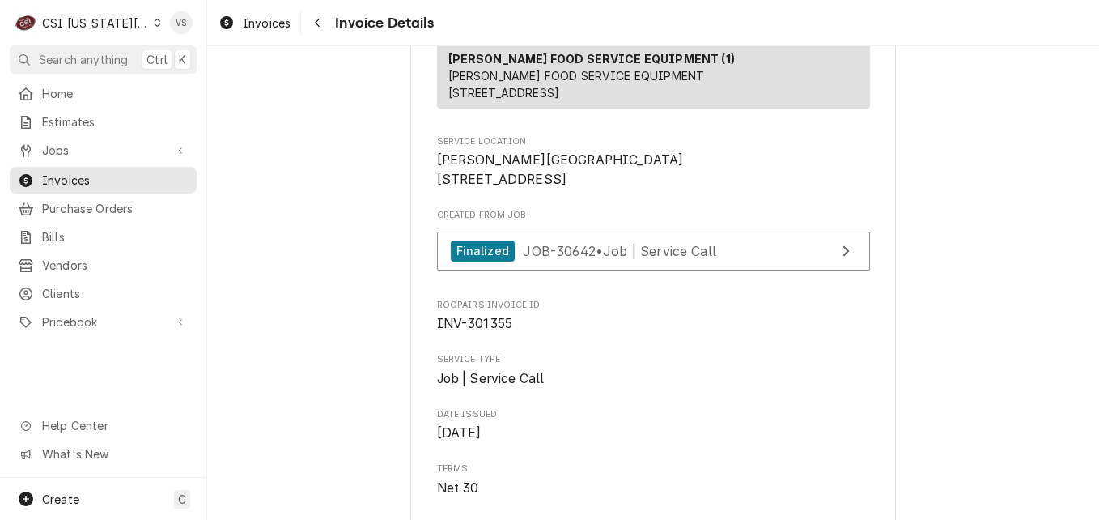
scroll to position [324, 0]
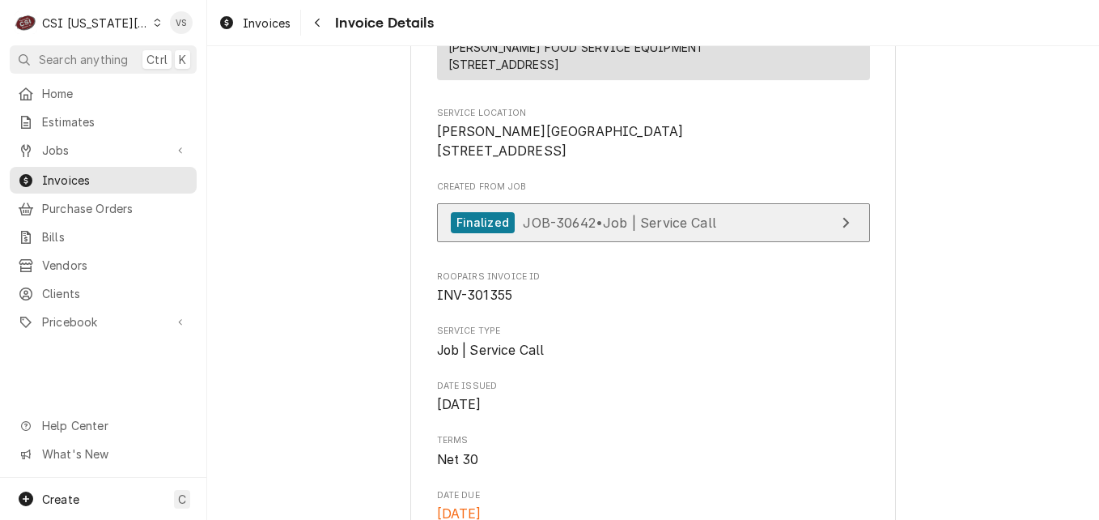
click at [653, 230] on span "JOB-30642 • Job | Service Call" at bounding box center [619, 222] width 193 height 16
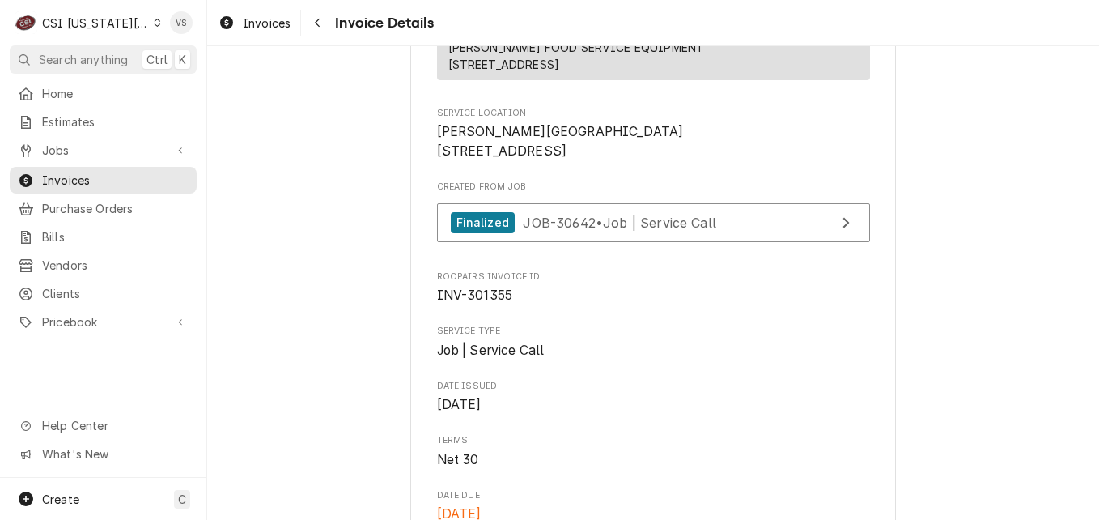
click at [154, 24] on icon "Dynamic Content Wrapper" at bounding box center [157, 23] width 7 height 8
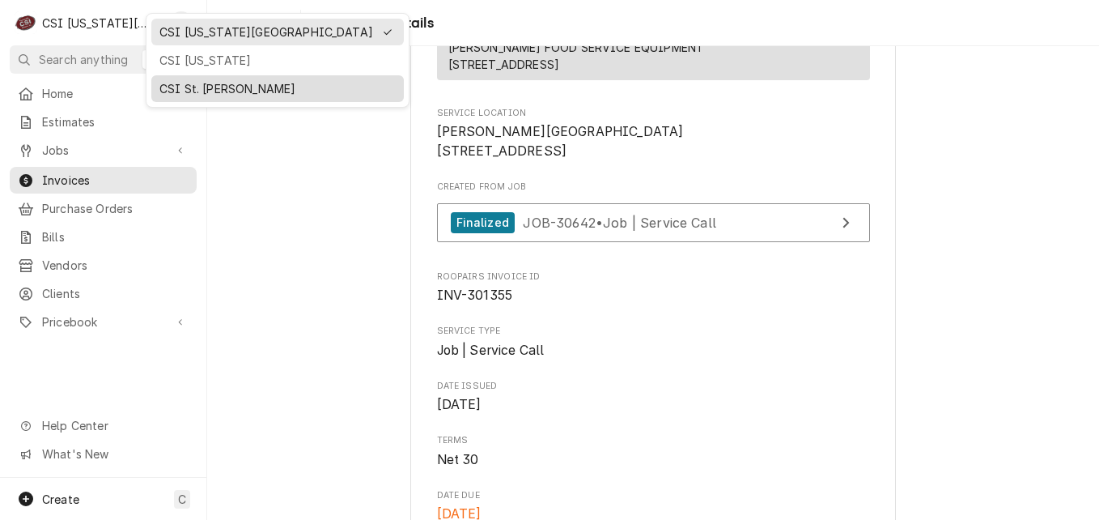
click at [168, 85] on div "CSI St. Louis" at bounding box center [277, 88] width 236 height 17
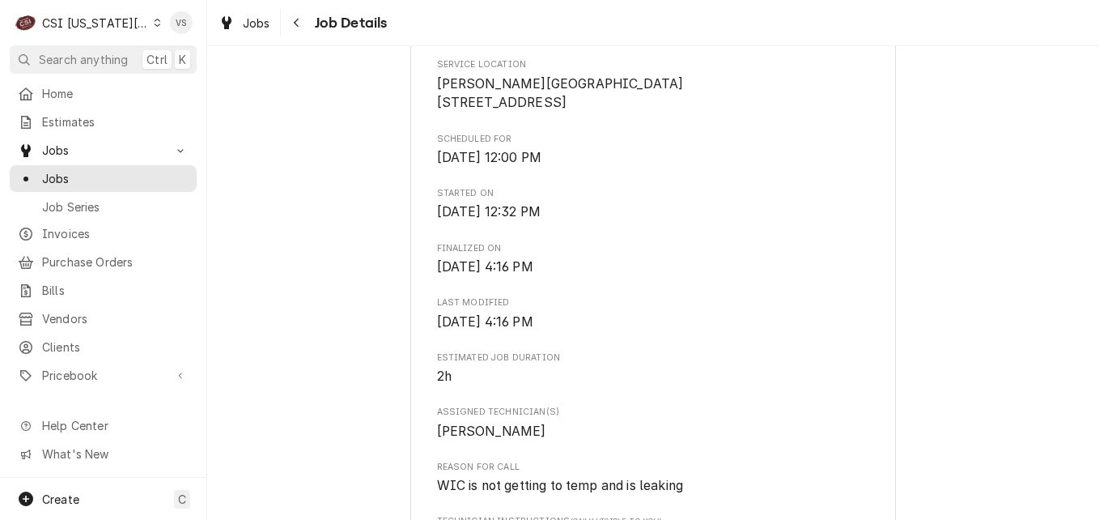
scroll to position [405, 0]
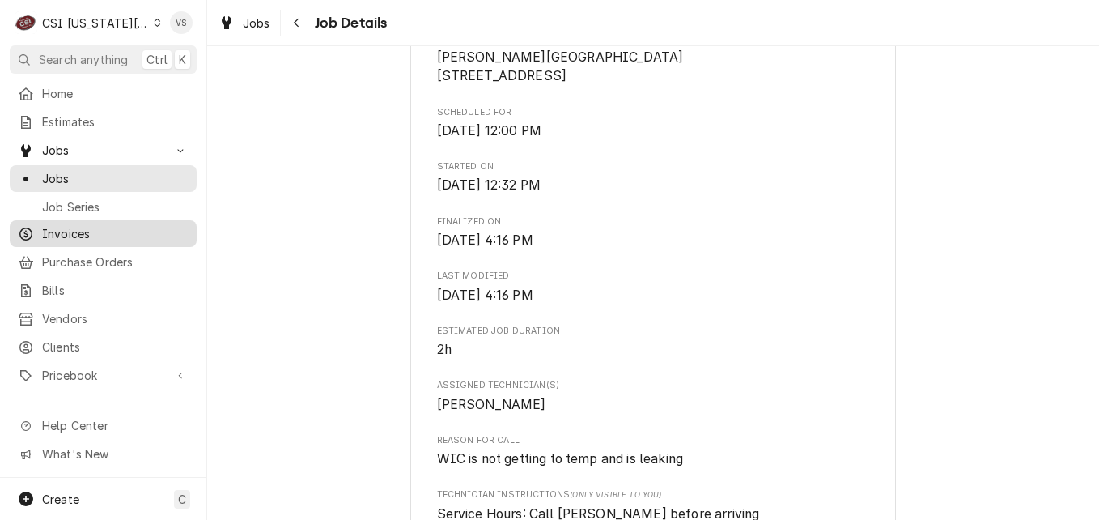
click at [60, 234] on span "Invoices" at bounding box center [115, 233] width 147 height 17
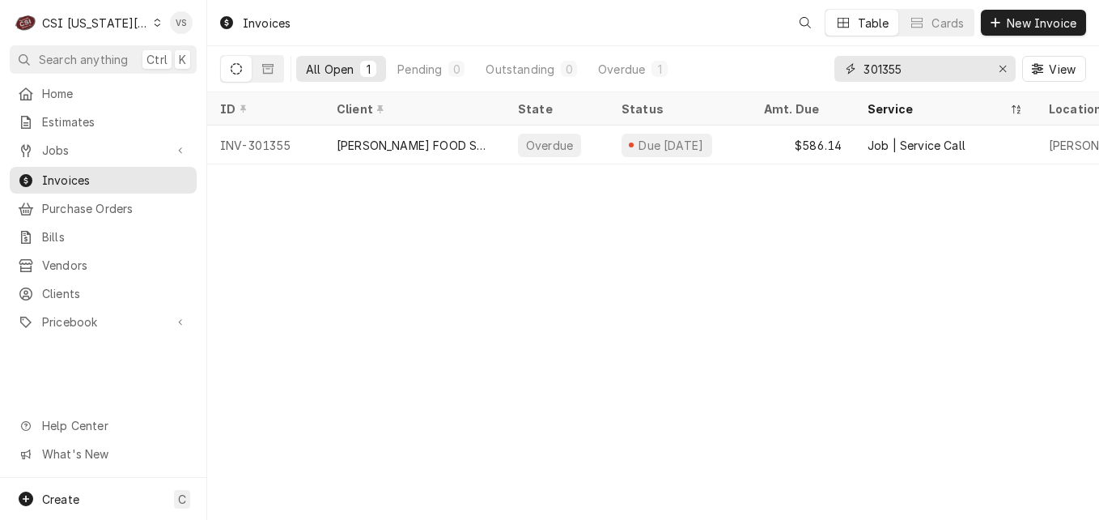
click at [916, 72] on input "301355" at bounding box center [924, 69] width 121 height 26
drag, startPoint x: 914, startPoint y: 70, endPoint x: 903, endPoint y: 70, distance: 11.4
click at [881, 68] on input "301355" at bounding box center [924, 69] width 121 height 26
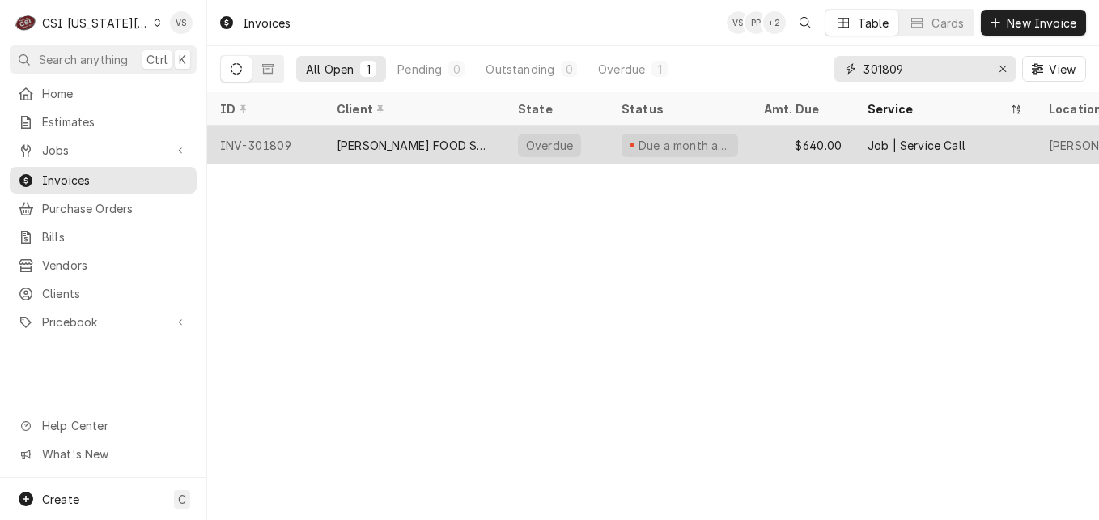
type input "301809"
click at [374, 151] on div "[PERSON_NAME] FOOD SERVICE EQUIPMENT (1)" at bounding box center [414, 144] width 181 height 39
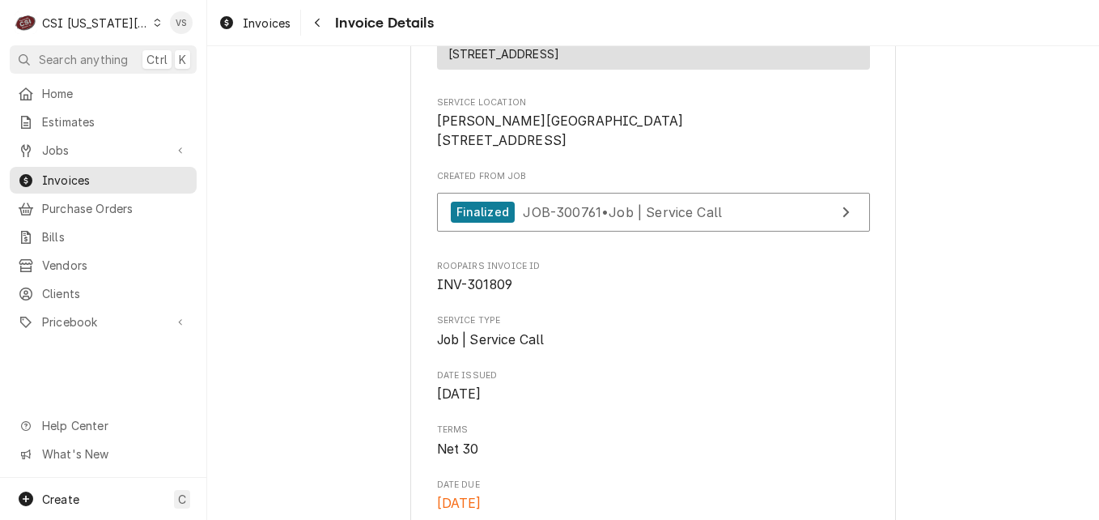
scroll to position [324, 0]
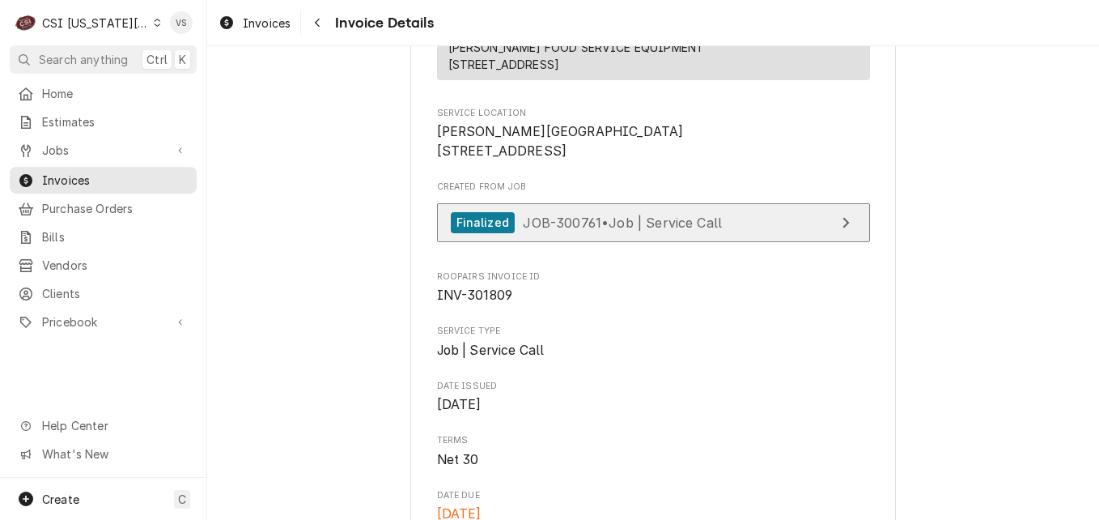
click at [639, 230] on span "JOB-300761 • Job | Service Call" at bounding box center [622, 222] width 199 height 16
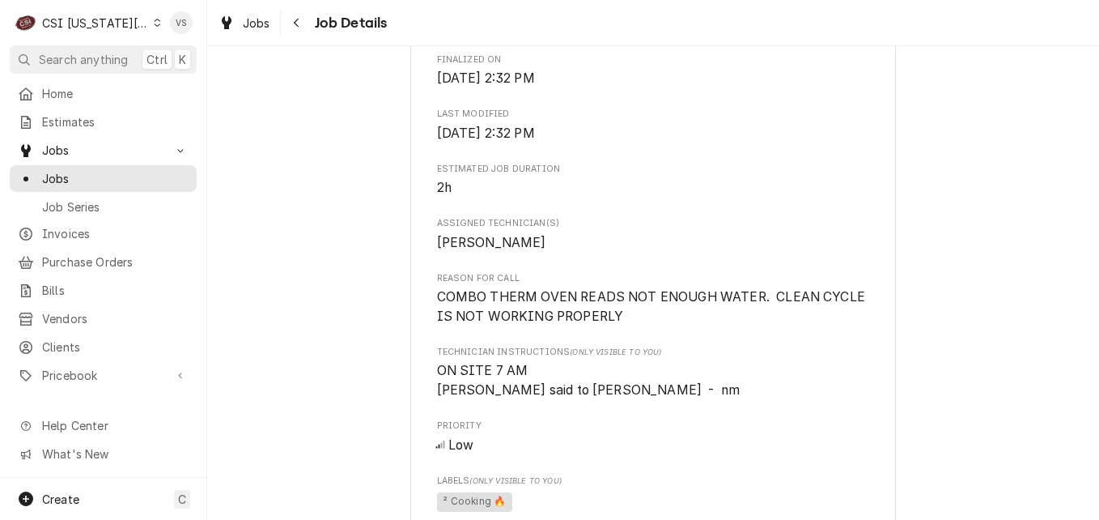
scroll to position [728, 0]
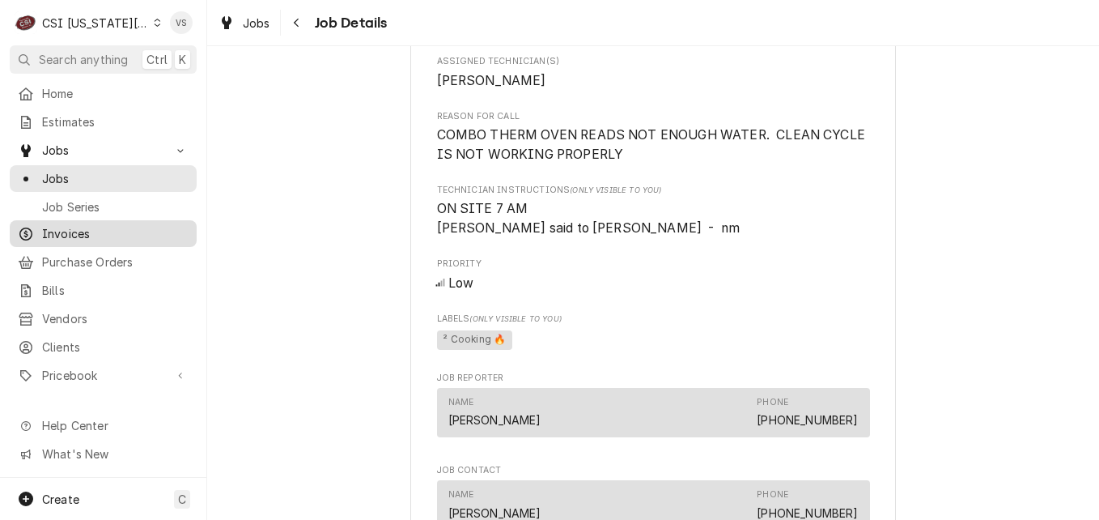
click at [88, 232] on span "Invoices" at bounding box center [115, 233] width 147 height 17
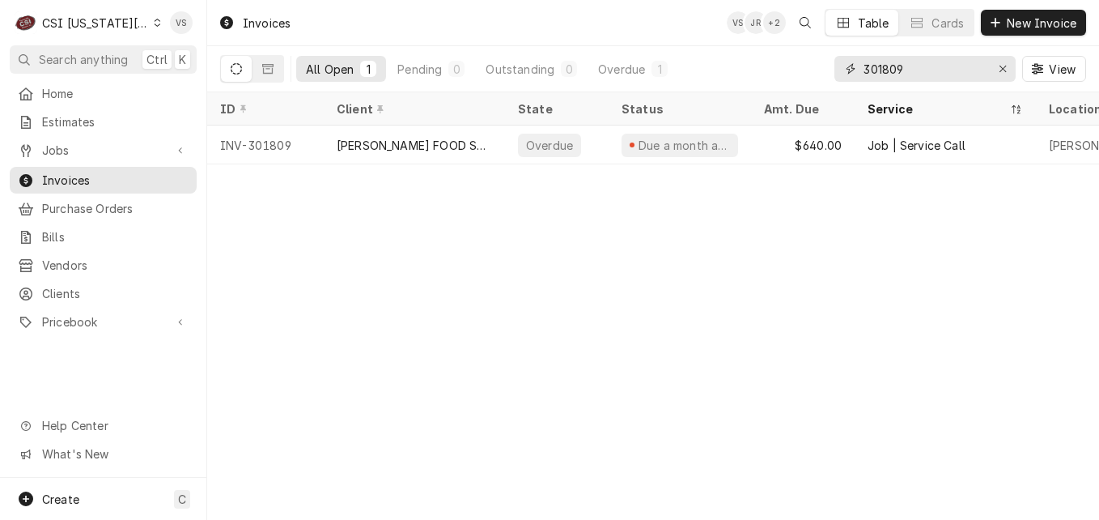
drag, startPoint x: 921, startPoint y: 63, endPoint x: 859, endPoint y: 69, distance: 62.6
click at [859, 69] on div "301809" at bounding box center [925, 69] width 181 height 26
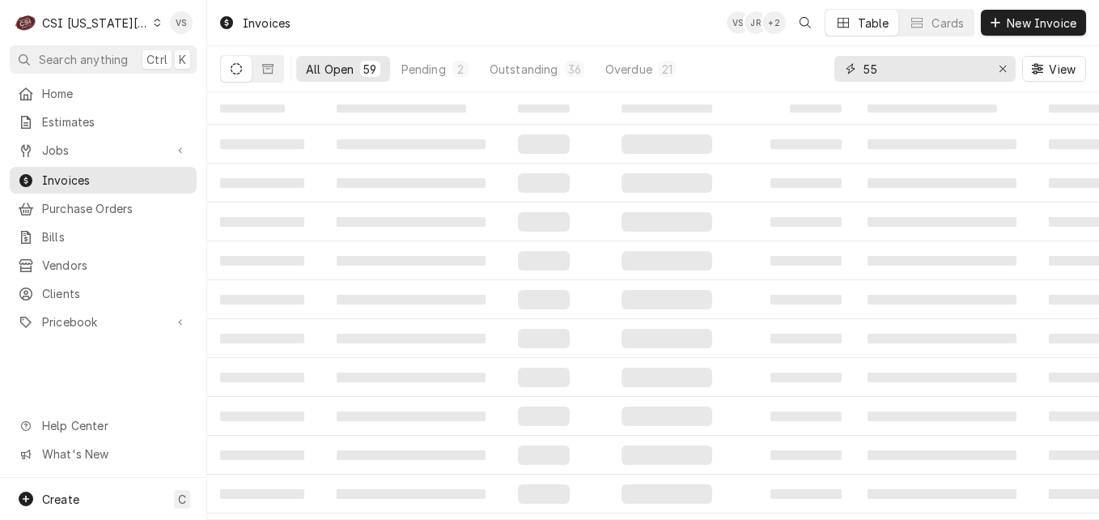
click at [866, 70] on input "55" at bounding box center [924, 69] width 121 height 26
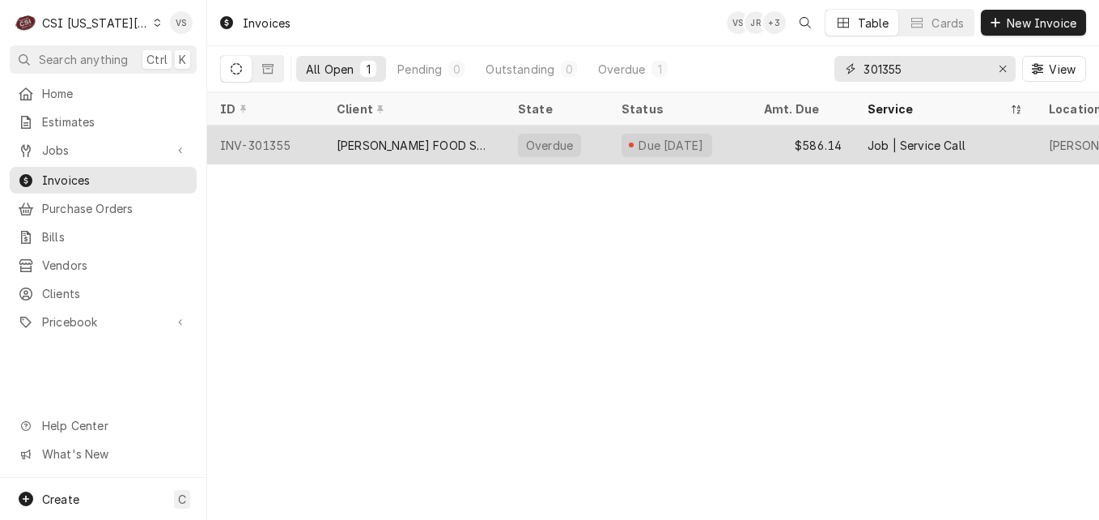
type input "301355"
click at [442, 147] on div "[PERSON_NAME] FOOD SERVICE EQUIPMENT (1)" at bounding box center [414, 145] width 155 height 17
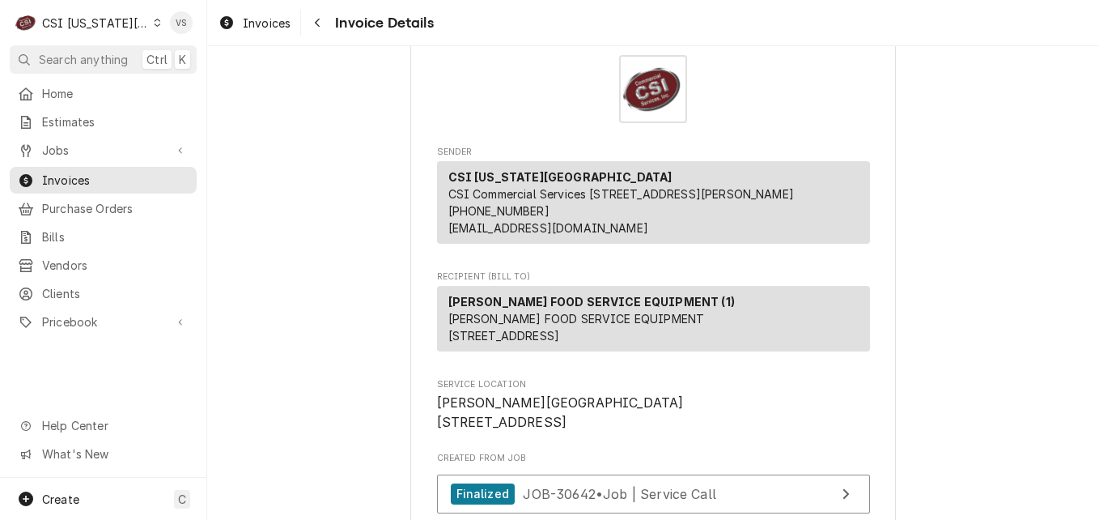
scroll to position [81, 0]
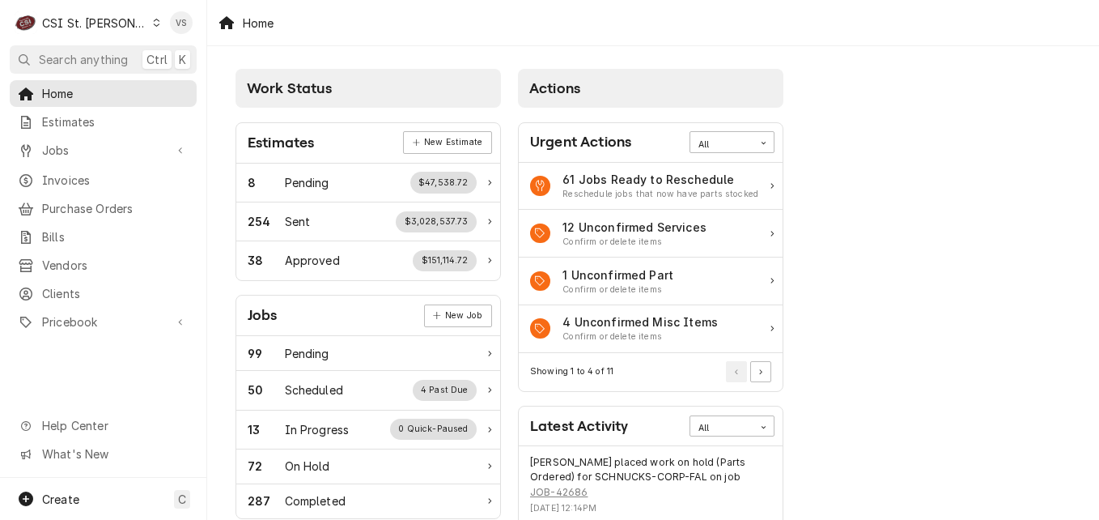
click at [153, 20] on icon "Dynamic Content Wrapper" at bounding box center [156, 23] width 7 height 8
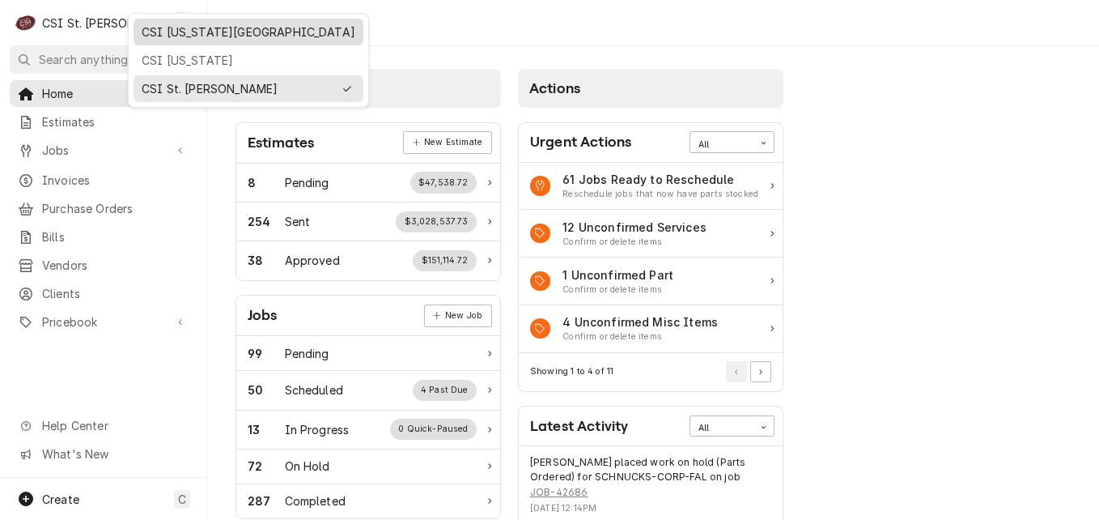
click at [199, 39] on div "CSI [US_STATE][GEOGRAPHIC_DATA]" at bounding box center [249, 31] width 214 height 17
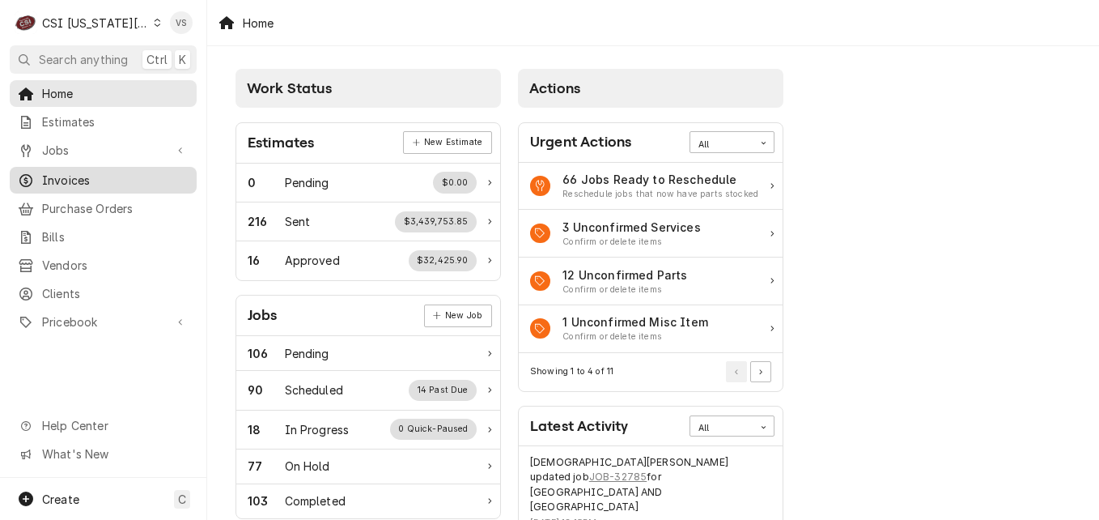
click at [83, 176] on span "Invoices" at bounding box center [115, 180] width 147 height 17
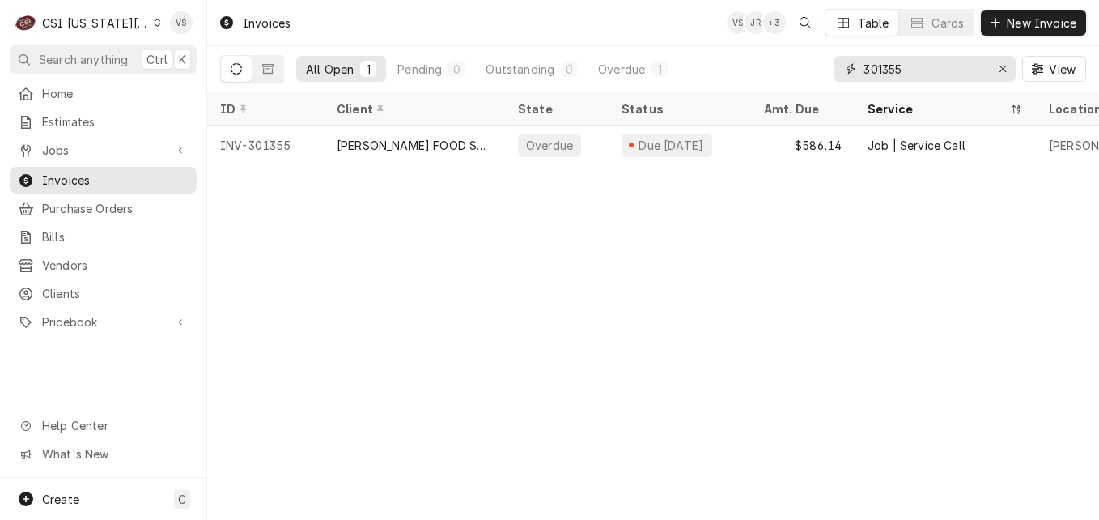
drag, startPoint x: 911, startPoint y: 70, endPoint x: 890, endPoint y: 65, distance: 20.8
click at [880, 67] on input "301355" at bounding box center [924, 69] width 121 height 26
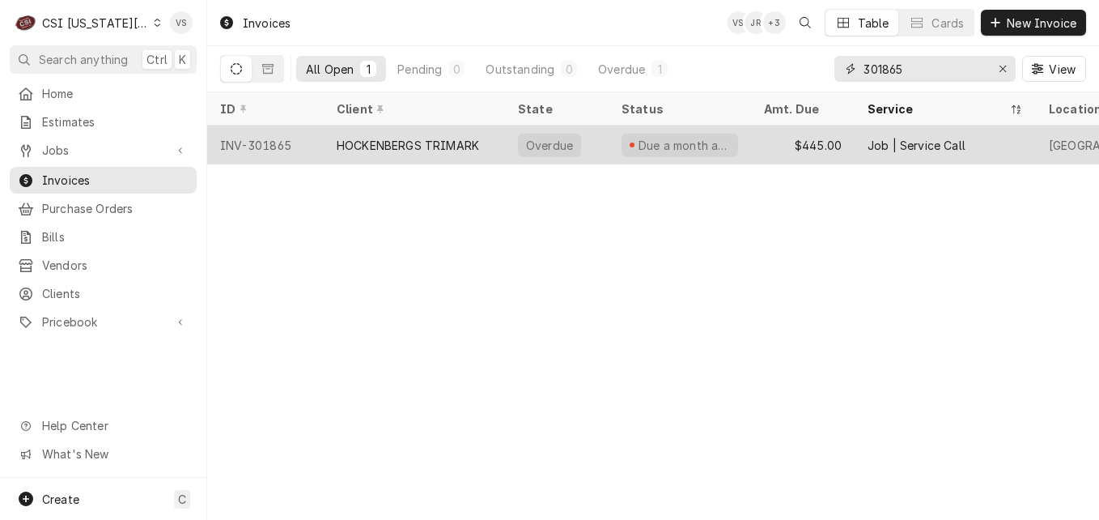
type input "301865"
click at [424, 137] on div "HOCKENBERGS TRIMARK" at bounding box center [408, 145] width 142 height 17
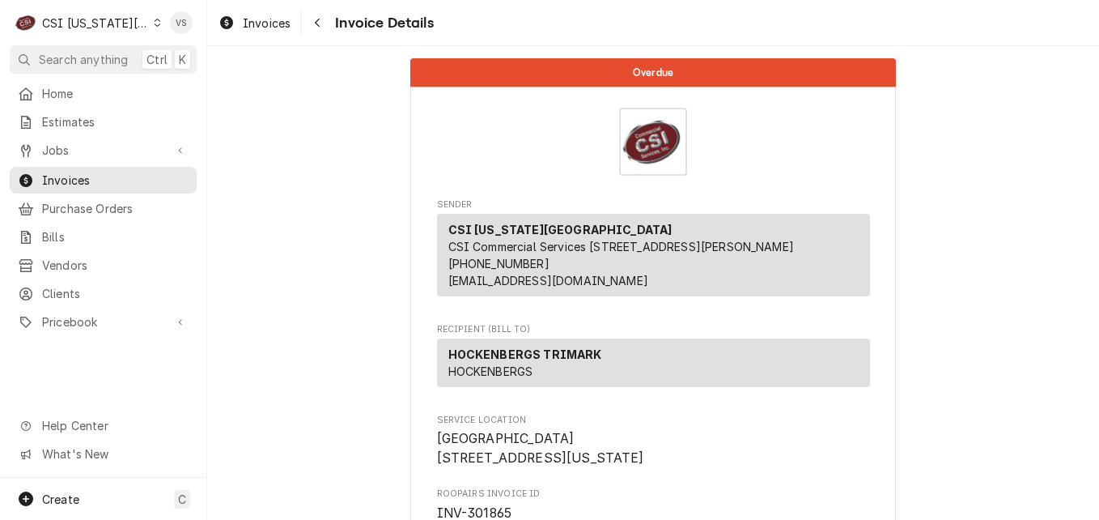
scroll to position [405, 0]
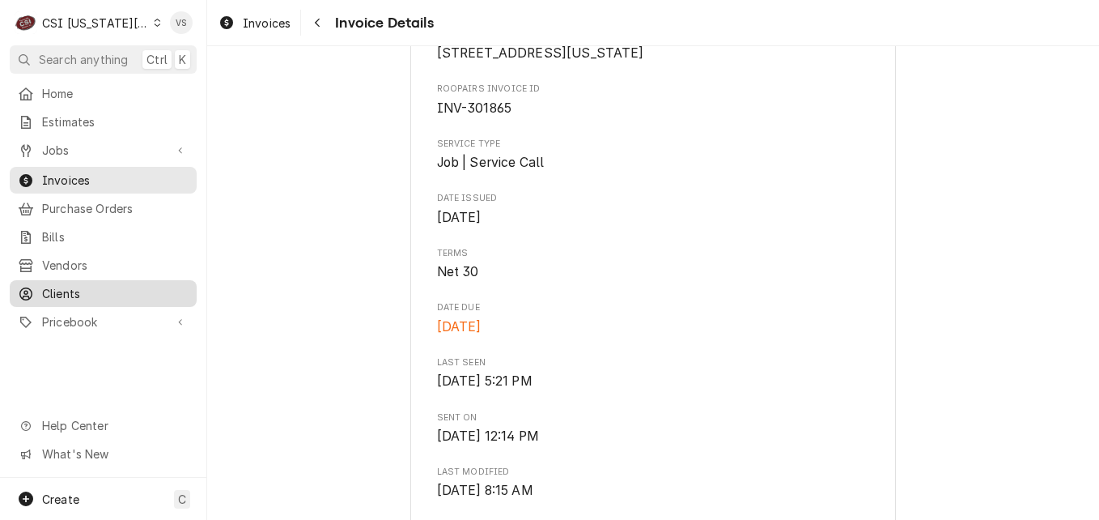
click at [80, 286] on span "Clients" at bounding box center [115, 293] width 147 height 17
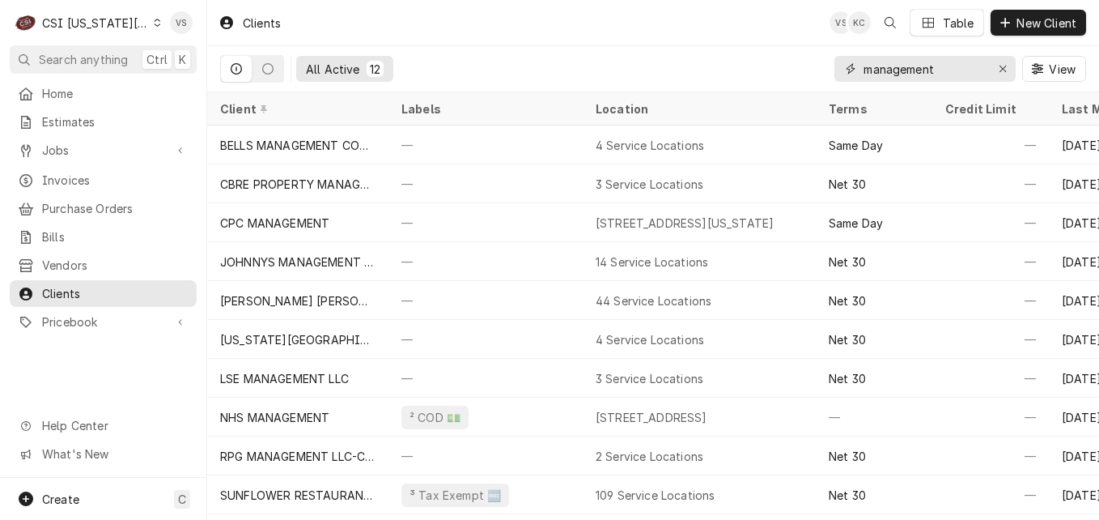
click at [847, 68] on div "management" at bounding box center [925, 69] width 181 height 26
click at [945, 73] on input "management" at bounding box center [924, 69] width 121 height 26
drag, startPoint x: 945, startPoint y: 73, endPoint x: 143, endPoint y: 121, distance: 802.8
click at [143, 121] on div "C CSI Kansas City VS Search anything Ctrl K Home Estimates Jobs Jobs Job Series…" at bounding box center [549, 260] width 1099 height 520
type input "f"
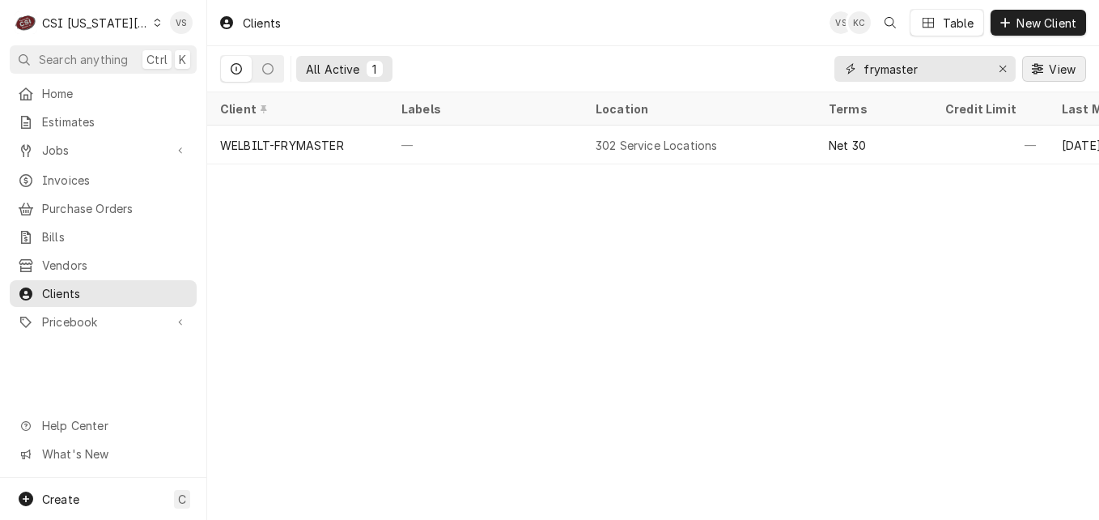
type input "frymaster"
click at [1065, 67] on span "View" at bounding box center [1062, 69] width 33 height 17
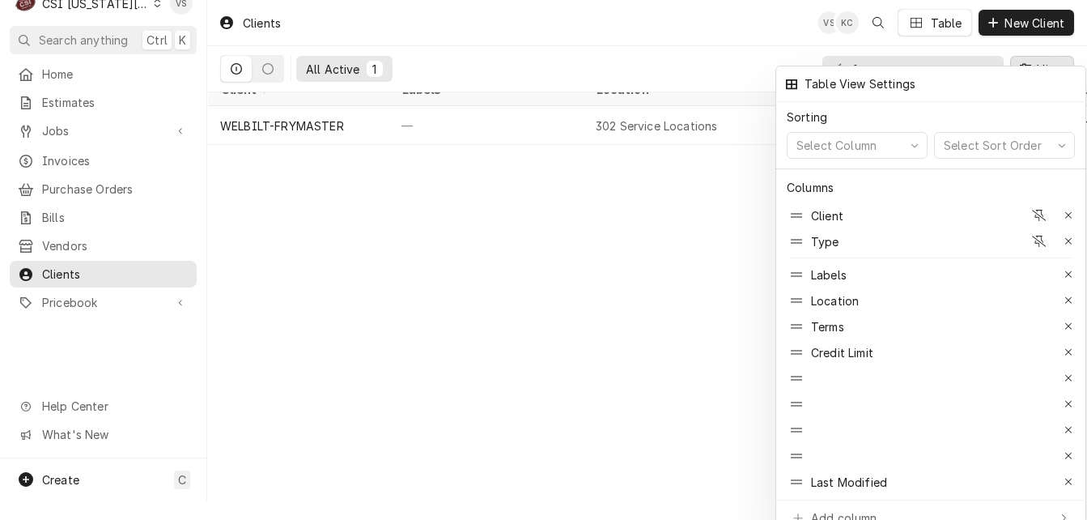
scroll to position [25, 0]
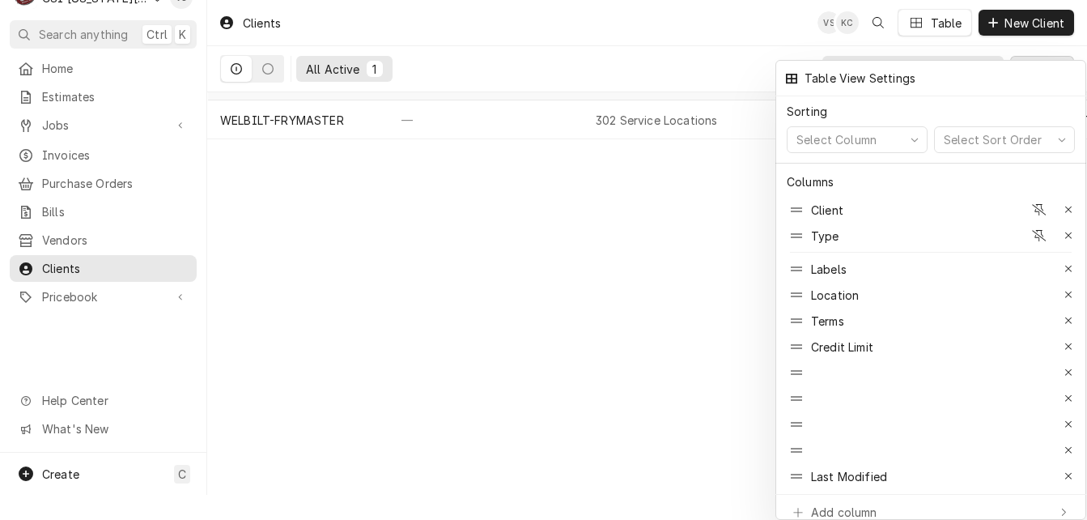
click at [704, 396] on div at bounding box center [543, 260] width 1087 height 520
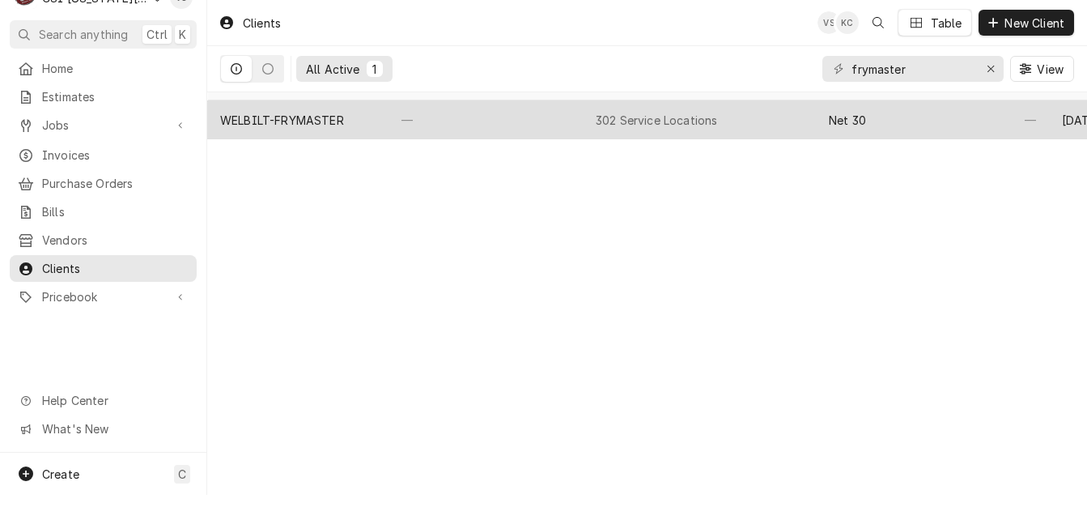
click at [441, 116] on div "—" at bounding box center [486, 119] width 194 height 39
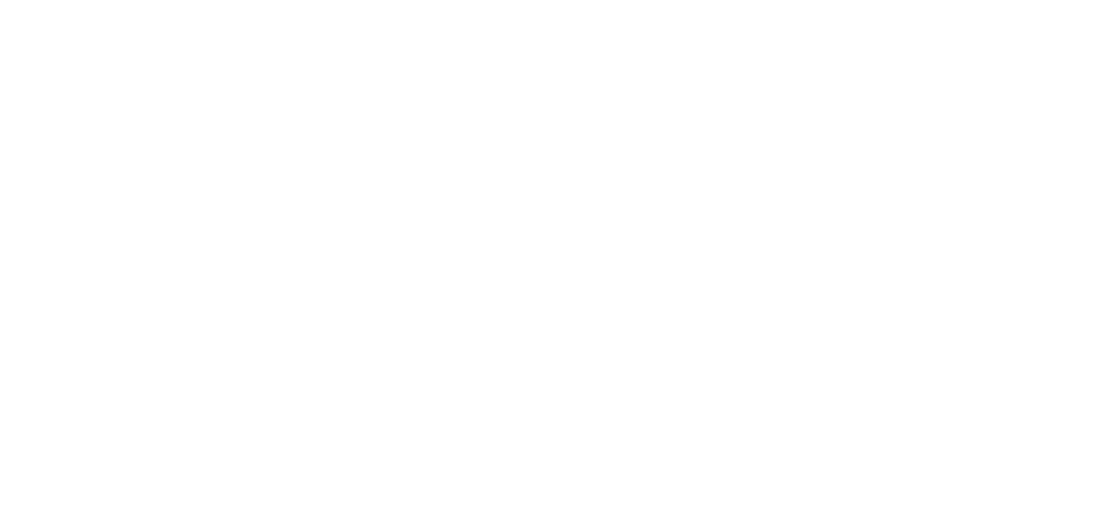
drag, startPoint x: 0, startPoint y: 0, endPoint x: 470, endPoint y: 119, distance: 485.1
click at [470, 119] on div "Dynamic Content Wrapper" at bounding box center [549, 260] width 1099 height 520
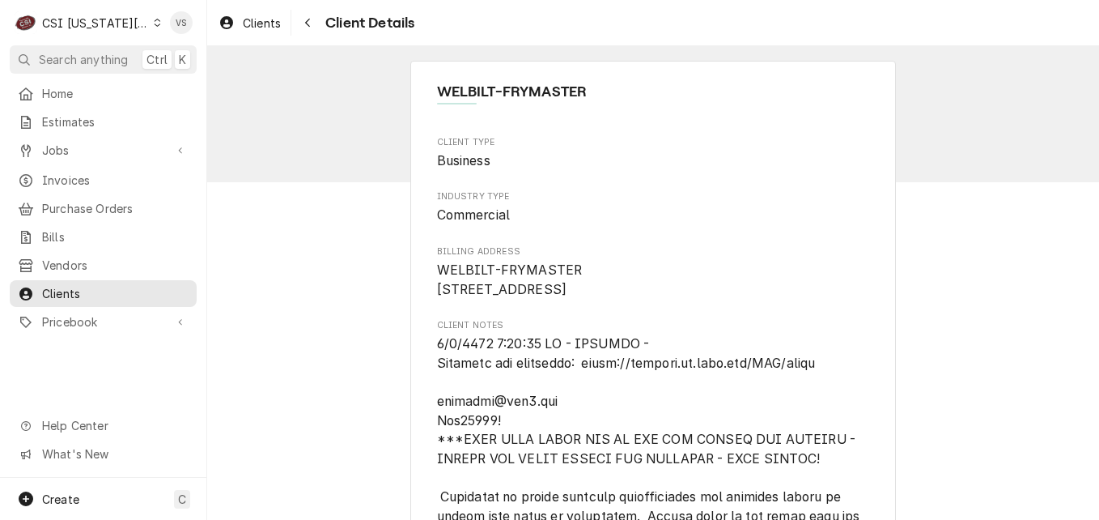
scroll to position [14240, 0]
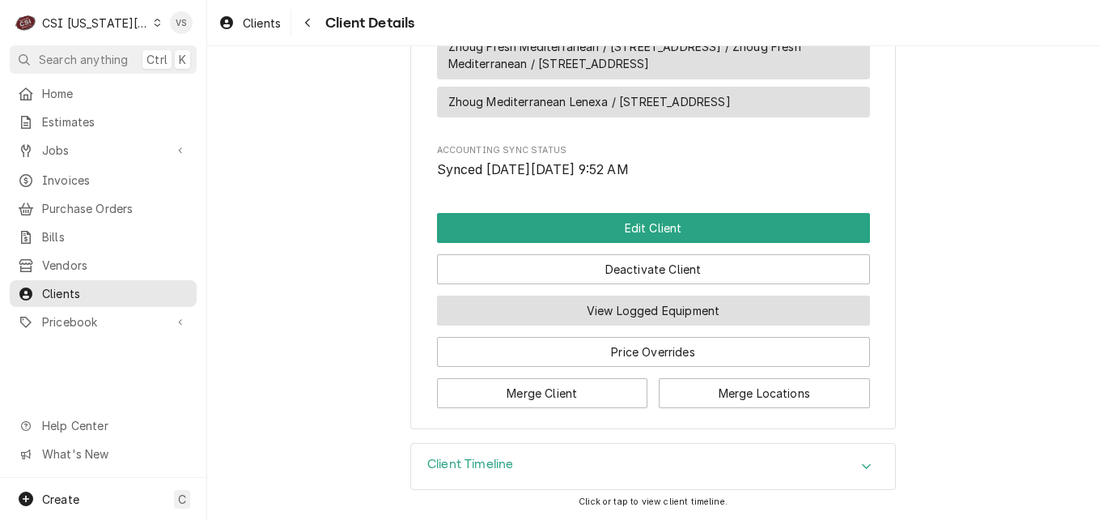
click at [585, 314] on button "View Logged Equipment" at bounding box center [653, 310] width 433 height 30
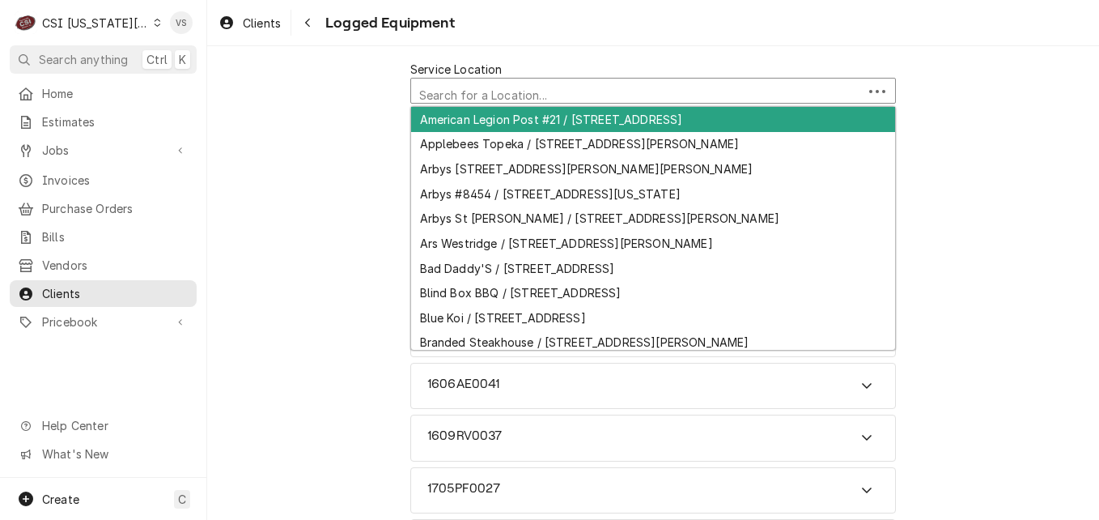
scroll to position [4, 0]
click at [452, 98] on div "Service Location" at bounding box center [653, 92] width 468 height 28
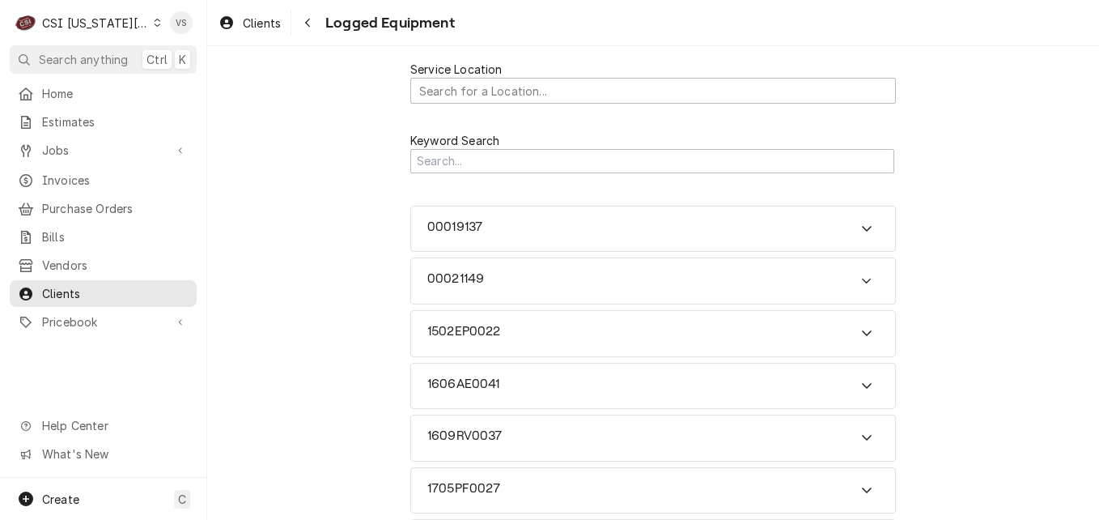
click at [92, 285] on span "Clients" at bounding box center [115, 293] width 147 height 17
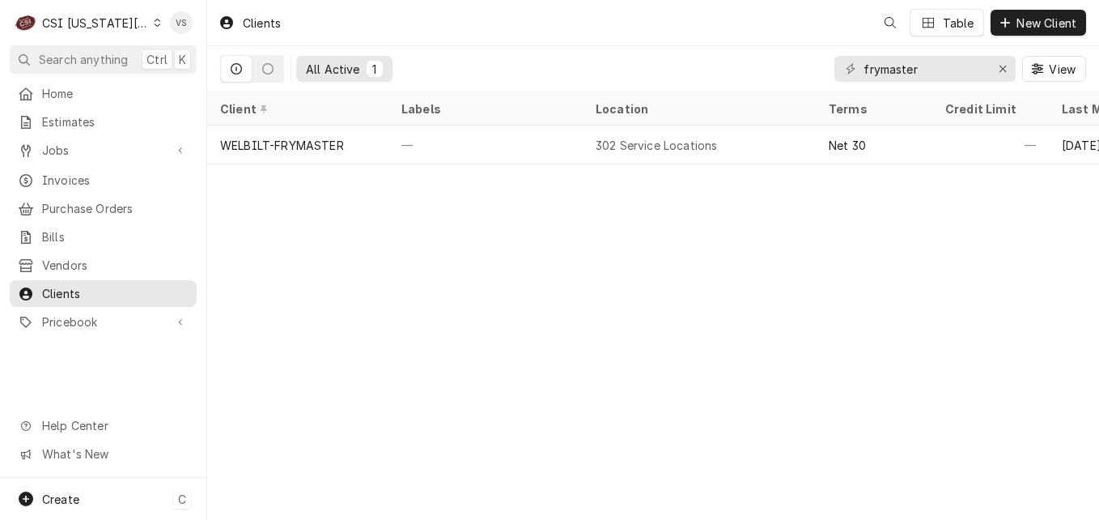
click at [62, 499] on span "Create" at bounding box center [60, 499] width 37 height 14
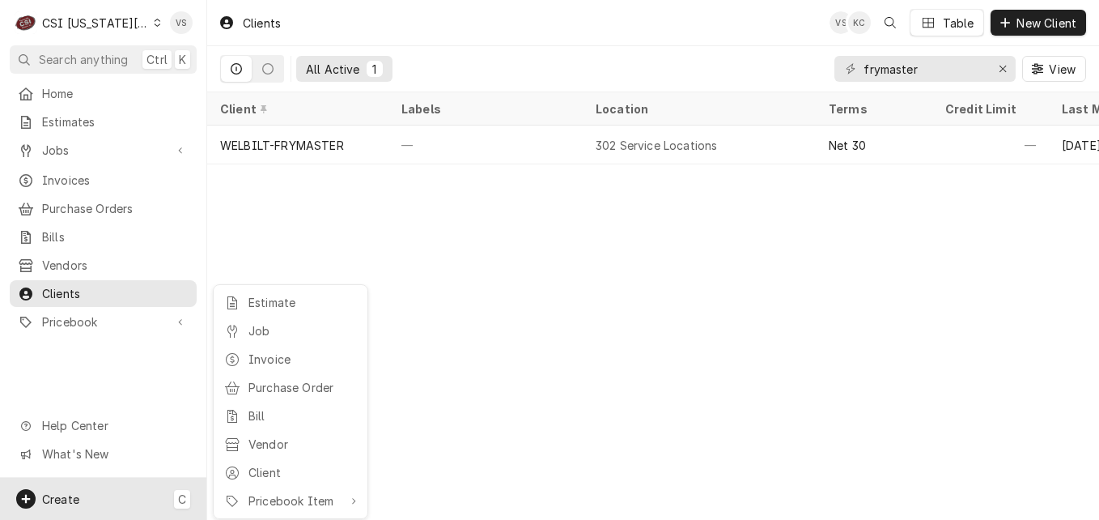
click at [79, 459] on html "C CSI Kansas City VS Search anything Ctrl K Home Estimates Jobs Jobs Job Series…" at bounding box center [549, 260] width 1099 height 520
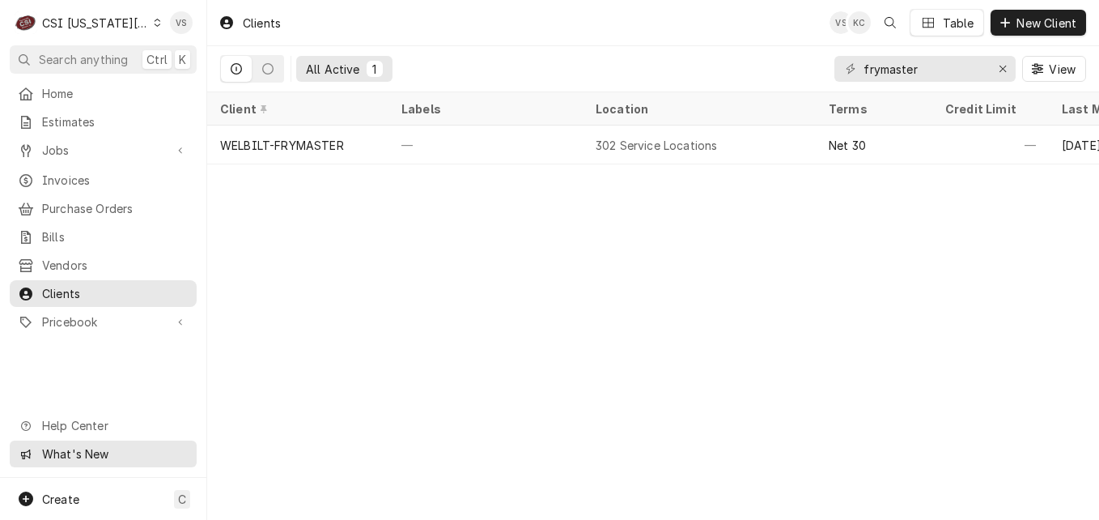
click at [104, 459] on span "What's New" at bounding box center [114, 453] width 145 height 17
click at [70, 459] on span "What's New" at bounding box center [114, 453] width 145 height 17
click at [154, 20] on icon "Dynamic Content Wrapper" at bounding box center [157, 23] width 7 height 8
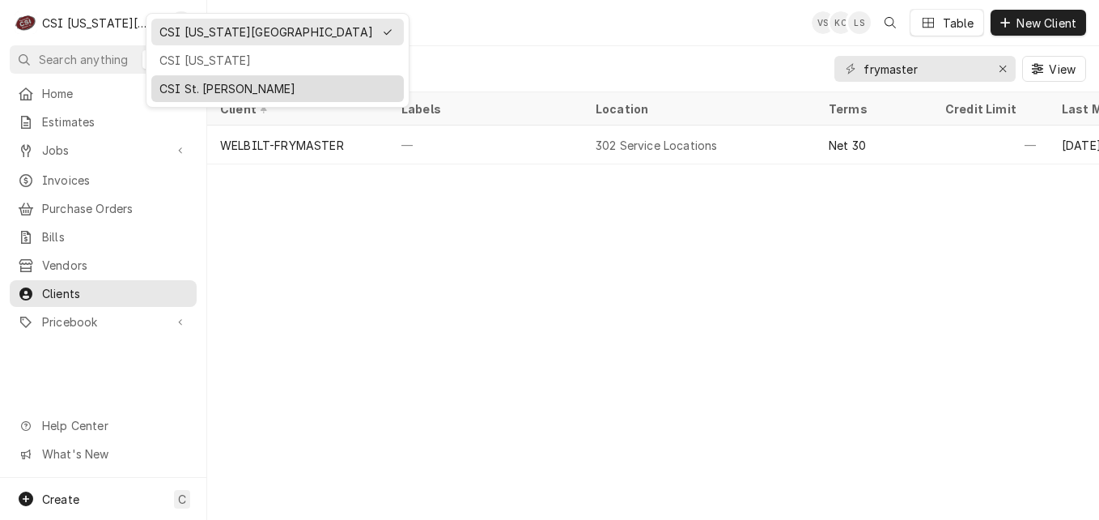
click at [202, 80] on div "CSI St. Louis" at bounding box center [277, 88] width 236 height 17
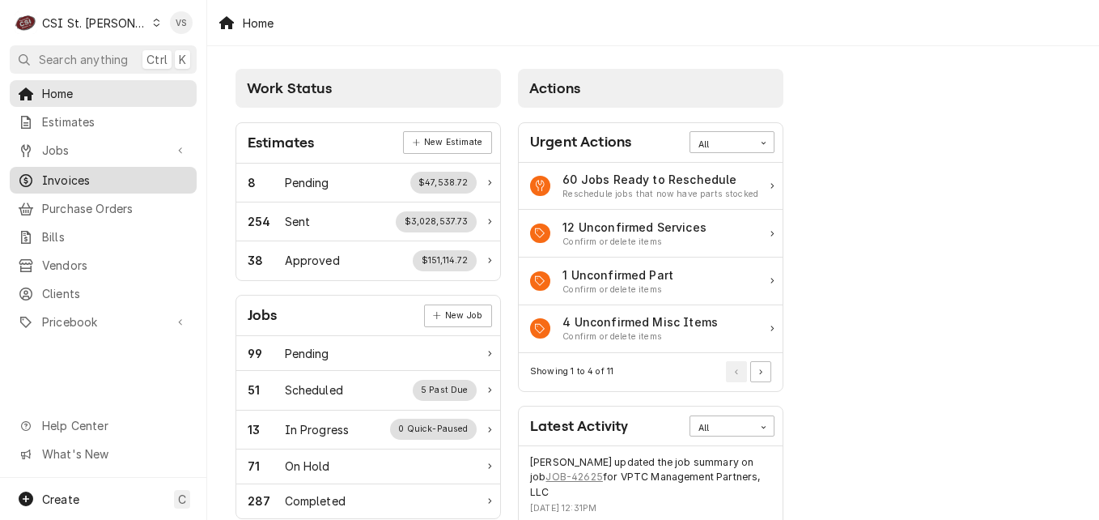
click at [115, 172] on span "Invoices" at bounding box center [115, 180] width 147 height 17
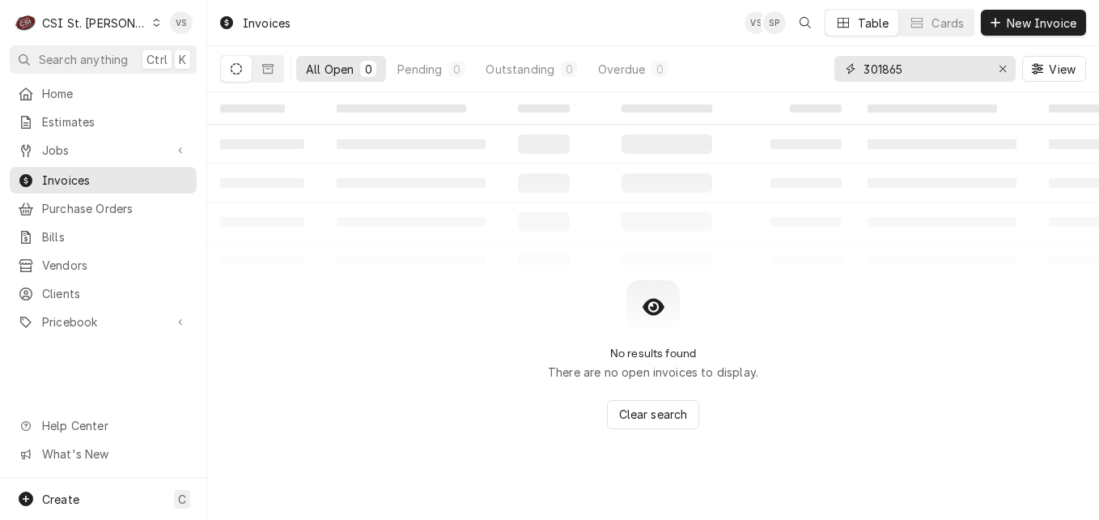
click at [832, 70] on div "All Open 0 Pending 0 Outstanding 0 Overdue 0 301865 View" at bounding box center [653, 68] width 866 height 45
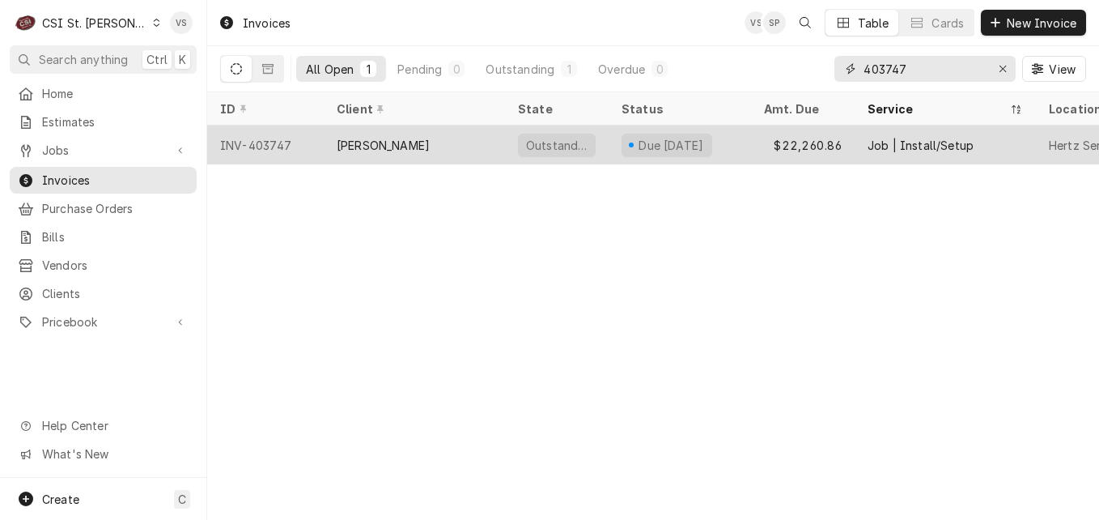
type input "403747"
click at [304, 142] on div "INV-403747" at bounding box center [265, 144] width 117 height 39
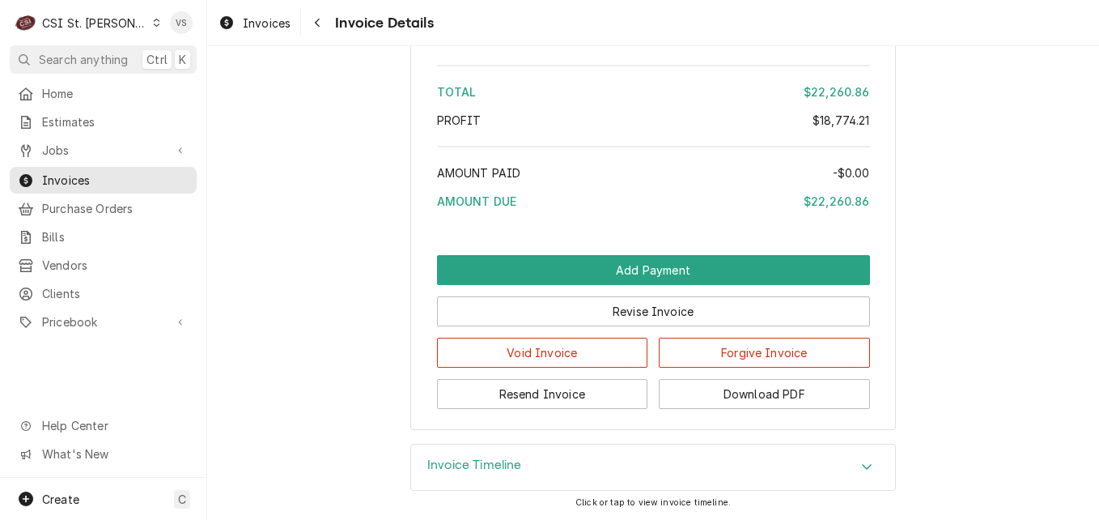
scroll to position [5987, 0]
click at [756, 395] on button "Download PDF" at bounding box center [764, 394] width 211 height 30
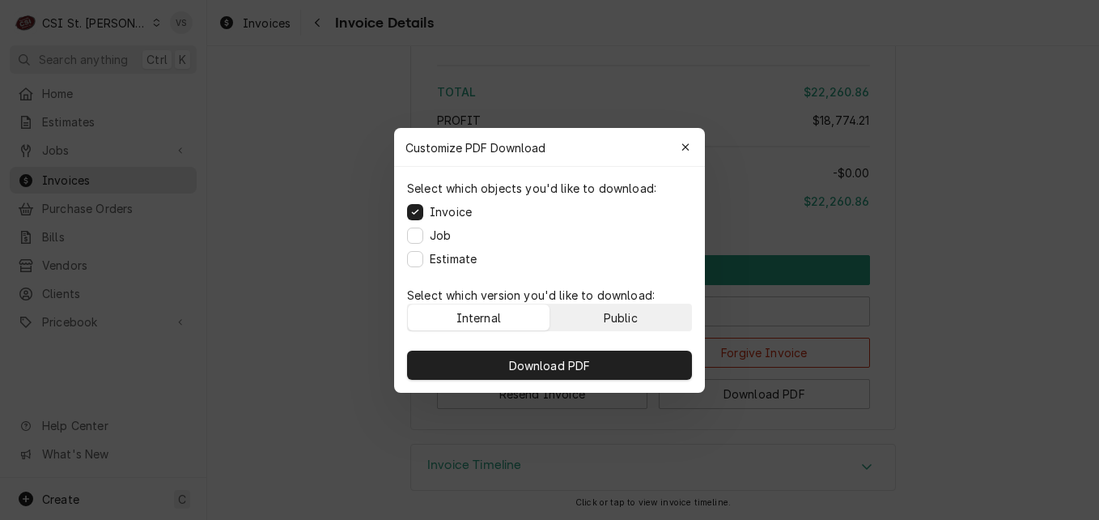
click at [642, 321] on button "Public" at bounding box center [621, 317] width 142 height 26
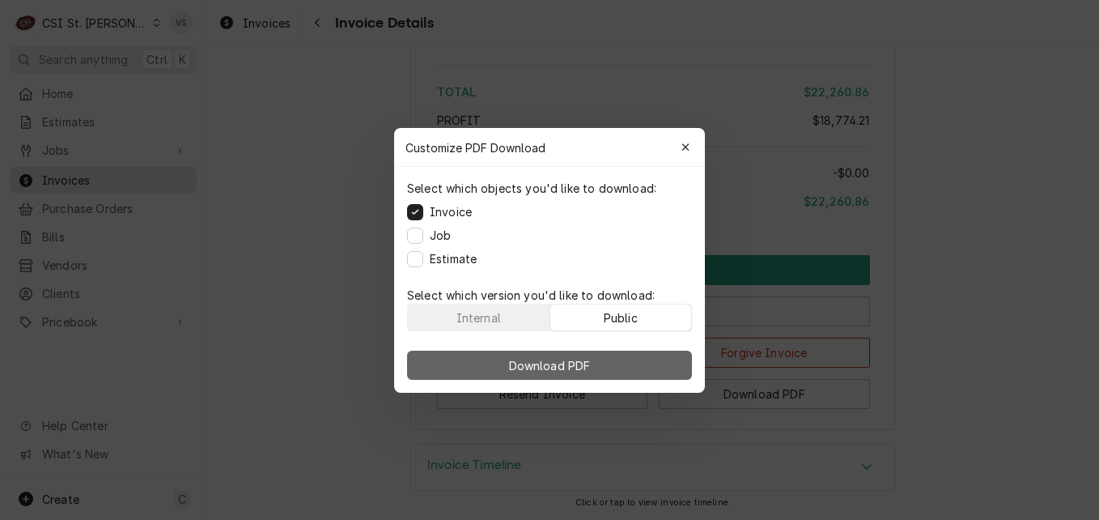
click at [643, 355] on button "Download PDF" at bounding box center [549, 364] width 285 height 29
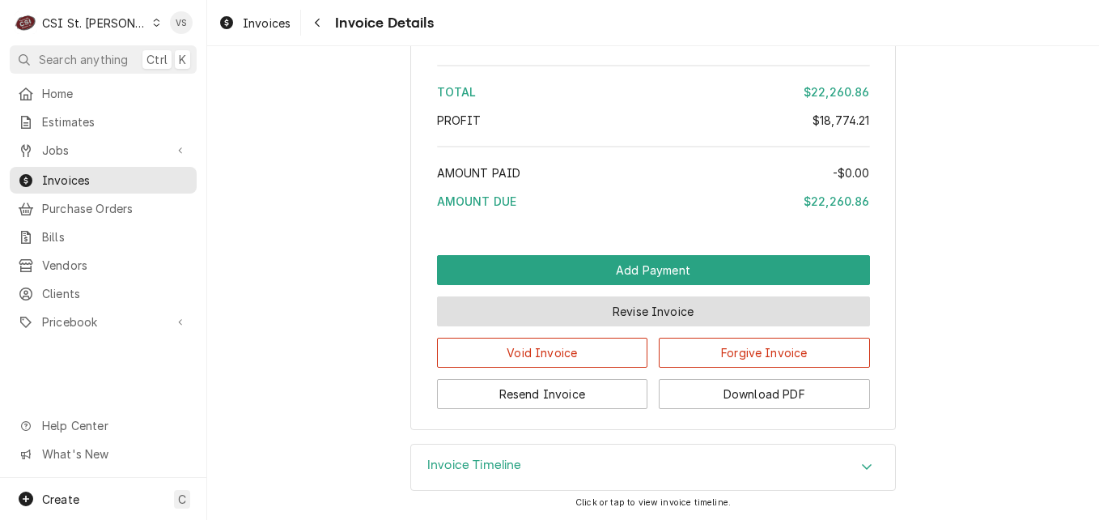
click at [610, 313] on button "Revise Invoice" at bounding box center [653, 311] width 433 height 30
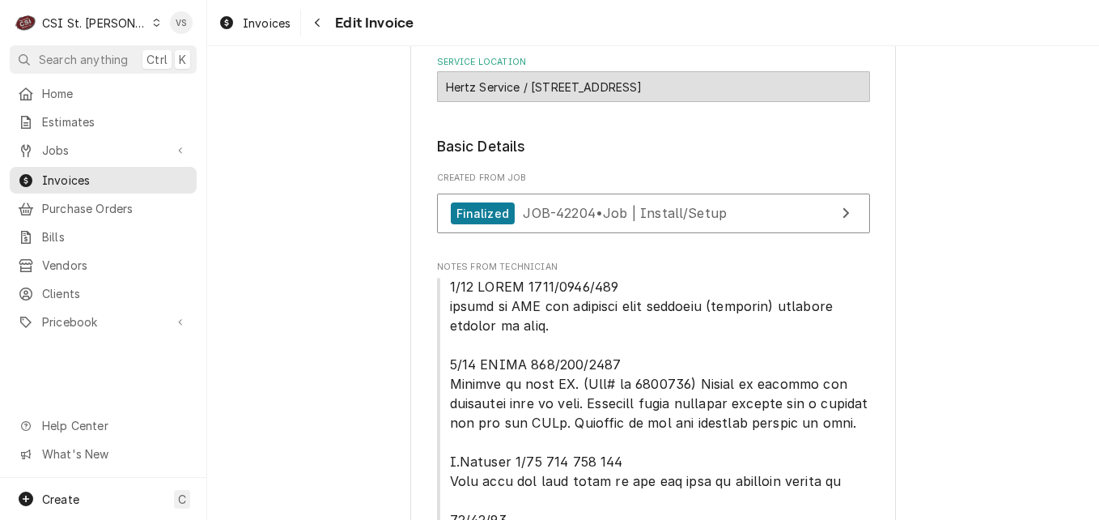
scroll to position [405, 0]
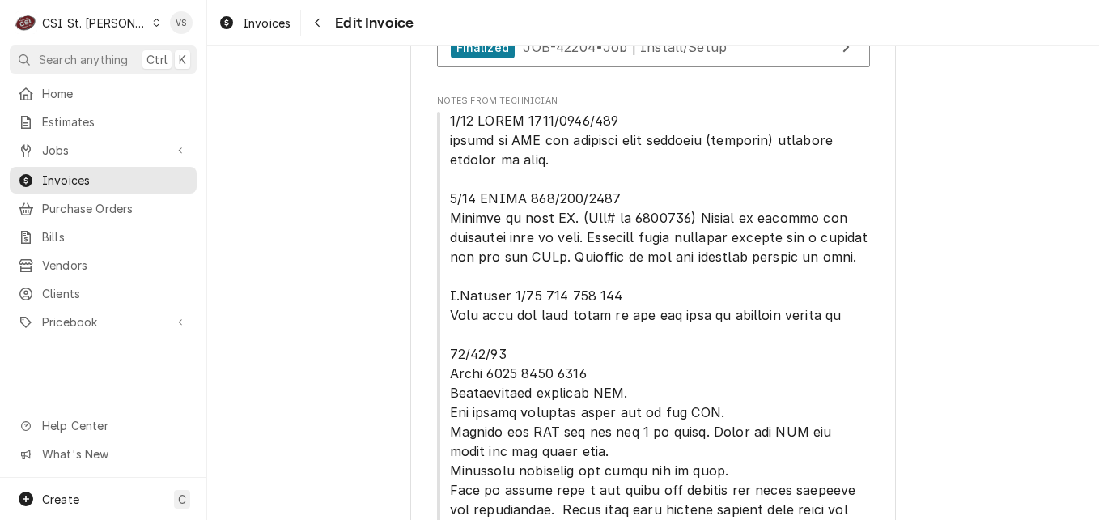
click at [699, 300] on span "Notes From Technician" at bounding box center [653, 460] width 433 height 699
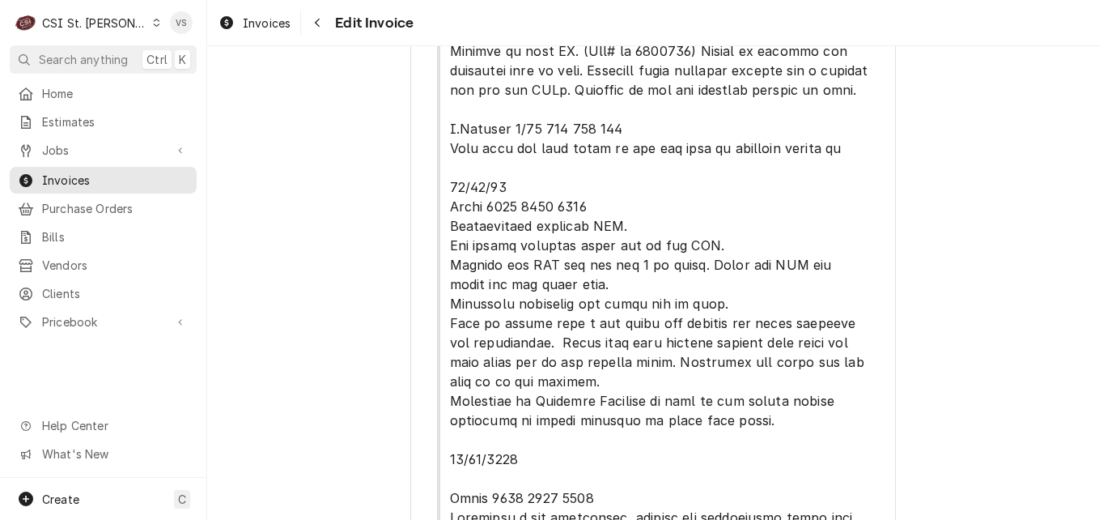
scroll to position [324, 0]
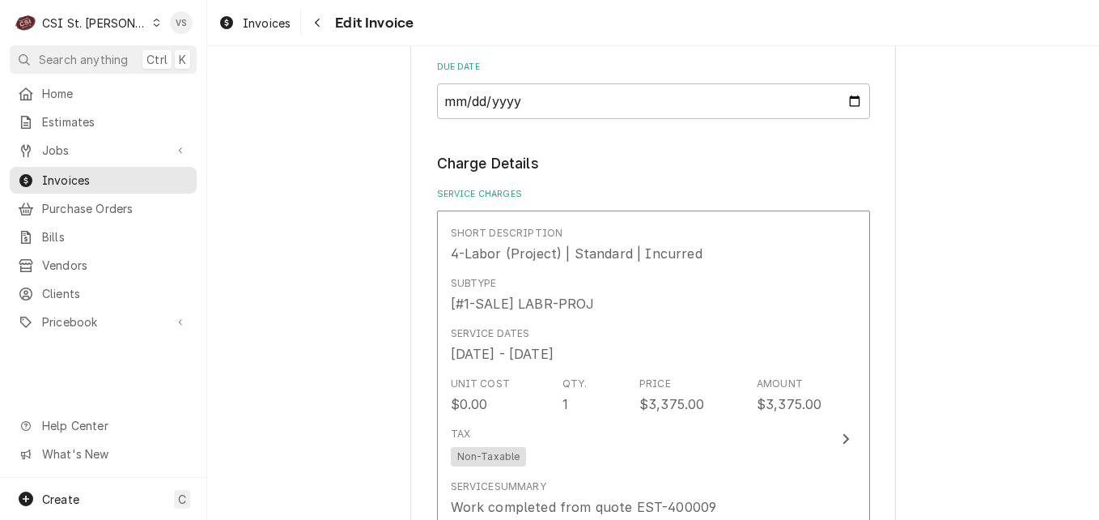
scroll to position [1943, 0]
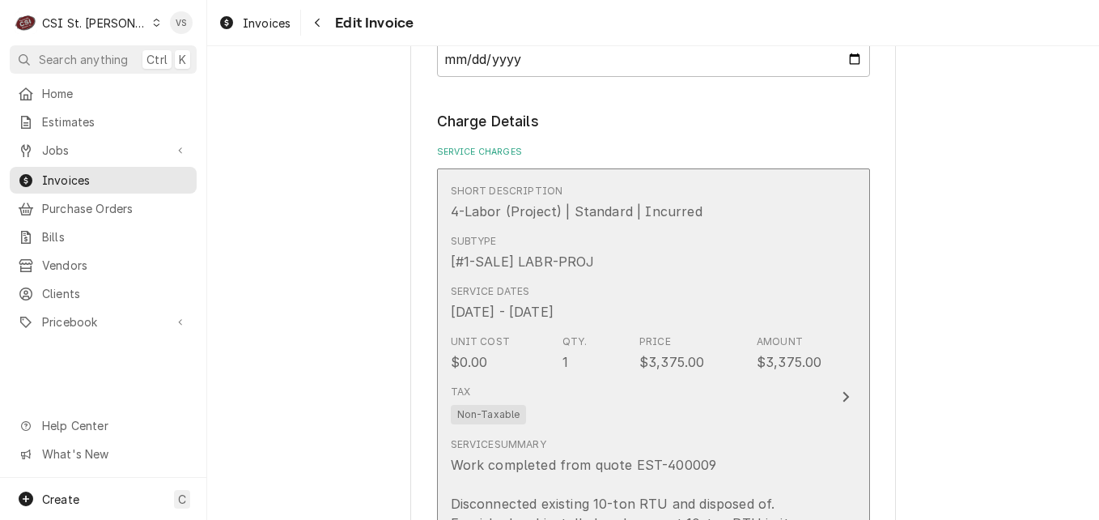
click at [530, 410] on div "Tax Non-Taxable" at bounding box center [637, 404] width 372 height 52
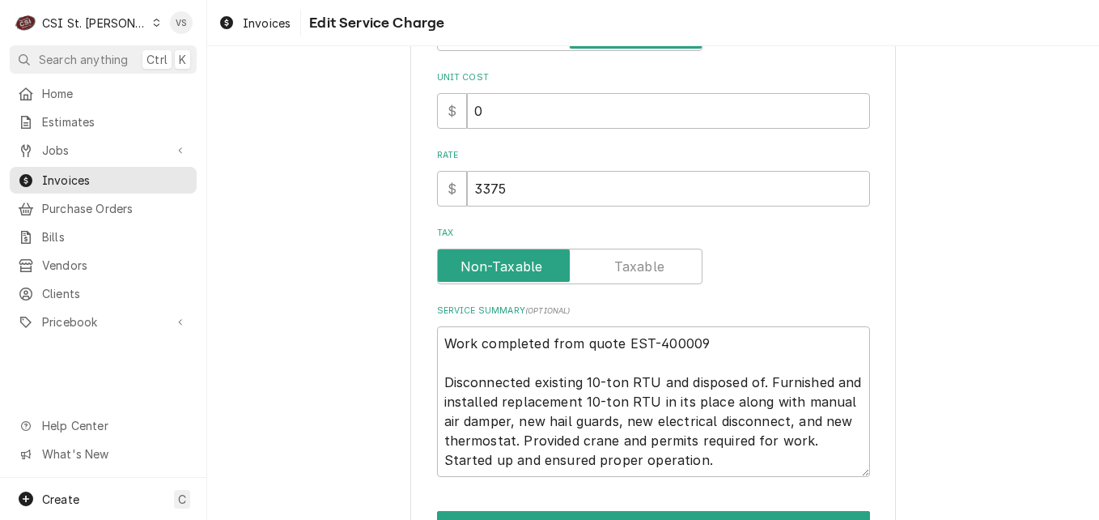
scroll to position [366, 0]
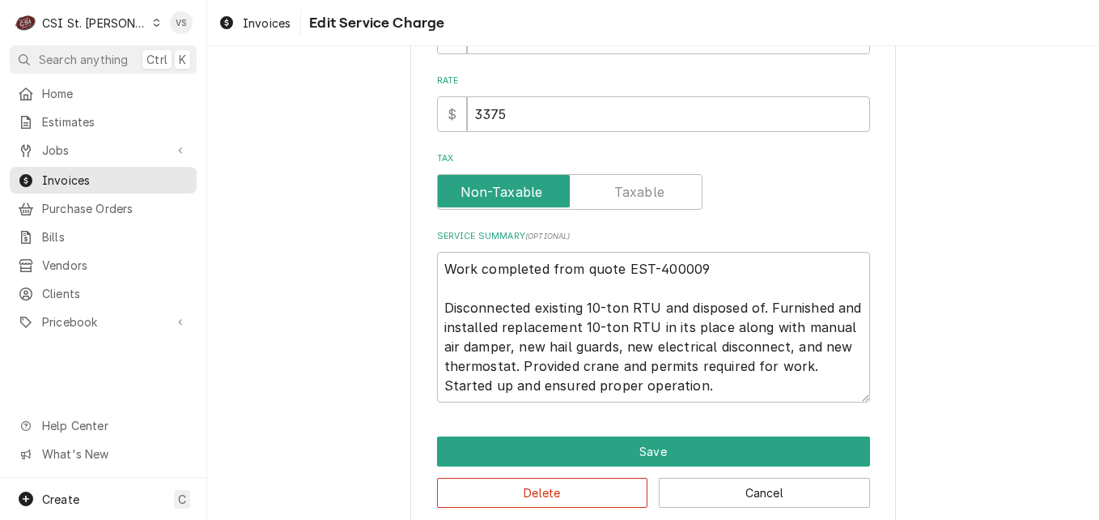
type textarea "x"
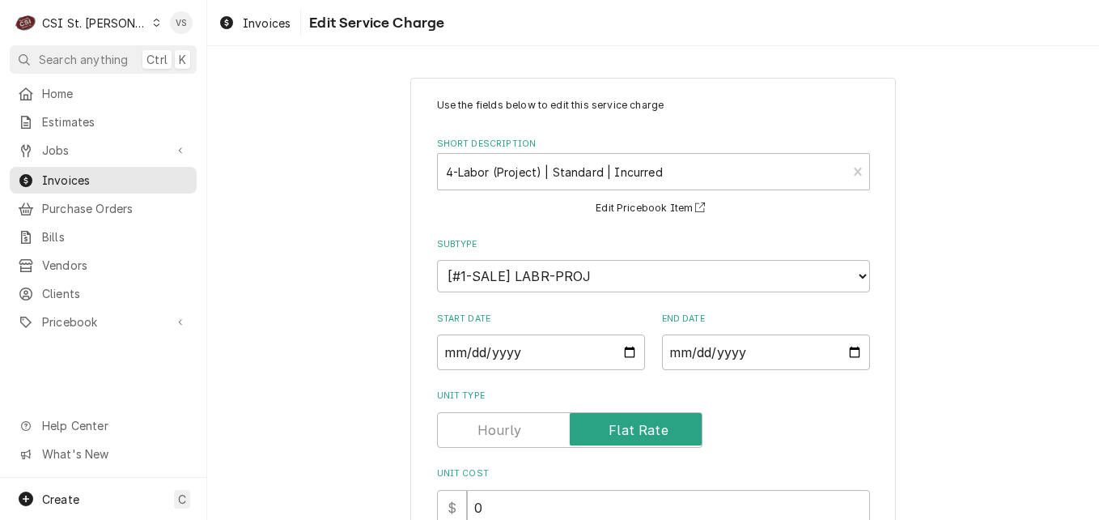
scroll to position [494, 0]
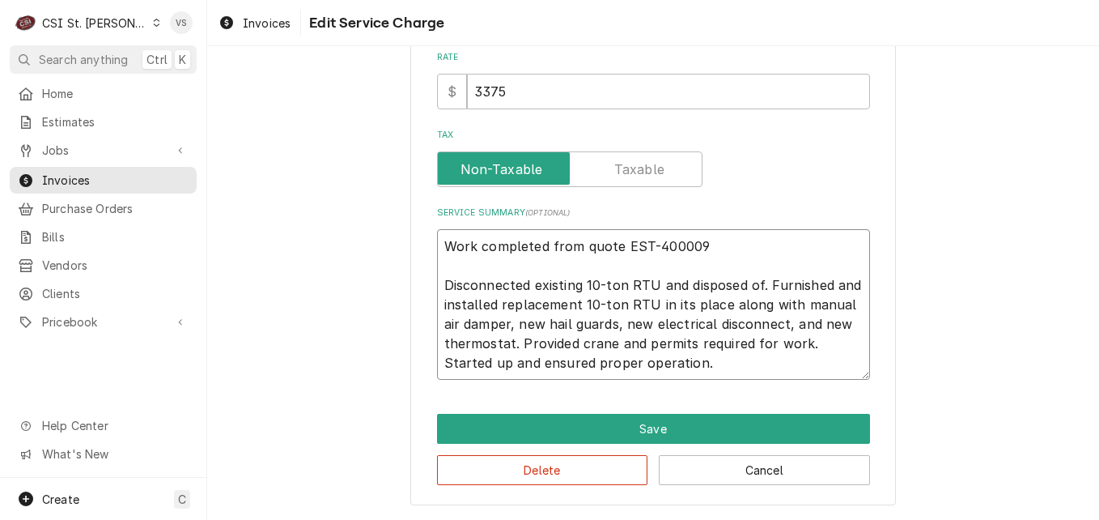
click at [439, 243] on textarea "Work completed from quote EST-400009 Disconnected existing 10-ton RTU and dispo…" at bounding box center [653, 304] width 433 height 151
click at [438, 247] on textarea "Work completed from quote EST-400009 Disconnected existing 10-ton RTU and dispo…" at bounding box center [653, 304] width 433 height 151
type textarea "Work completed from quote EST-400009 Disconnected existing 10-ton RTU and dispo…"
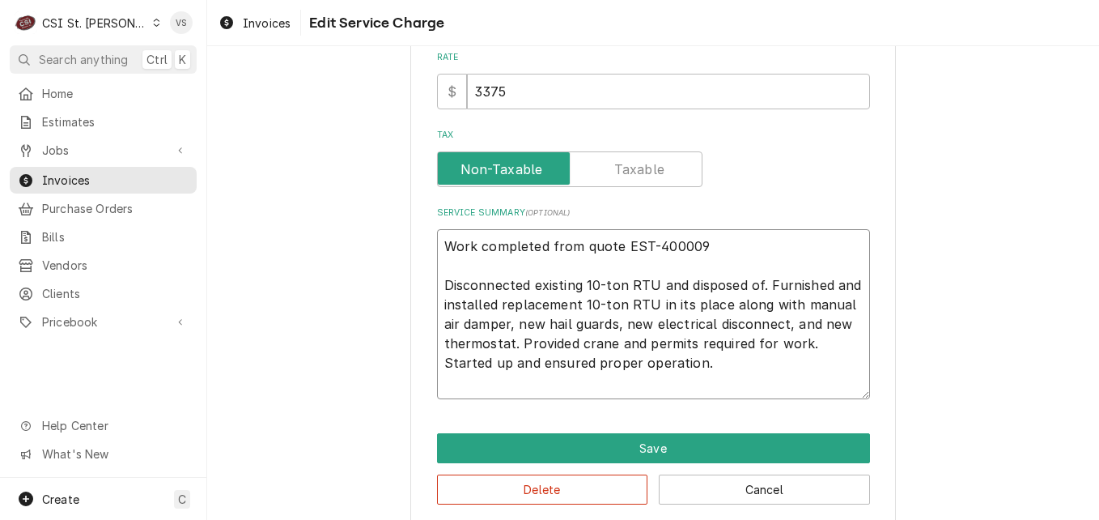
type textarea "x"
type textarea "J Work completed from quote EST-400009 Disconnected existing 10-ton RTU and dis…"
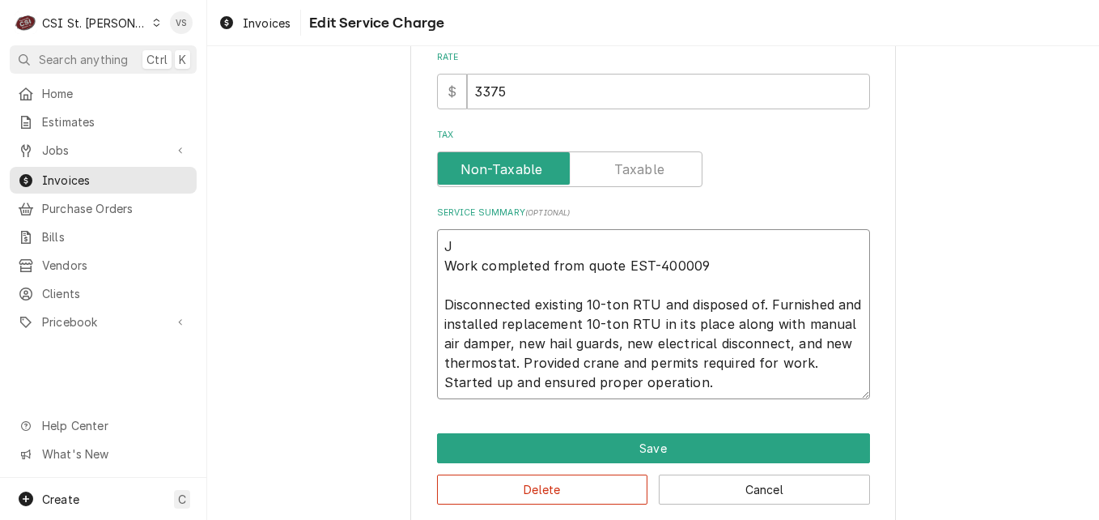
type textarea "x"
type textarea "Jo Work completed from quote EST-400009 Disconnected existing 10-ton RTU and di…"
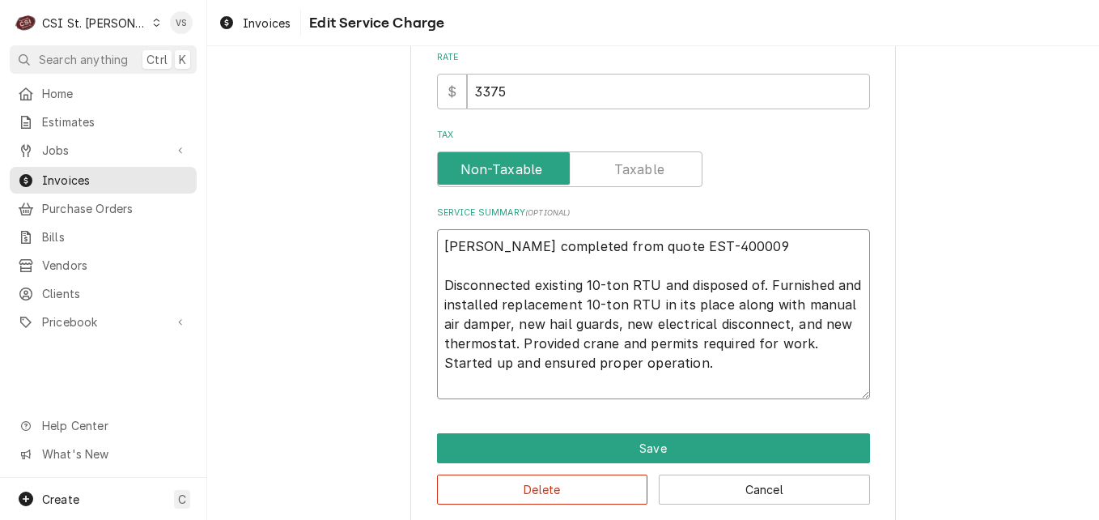
type textarea "x"
type textarea "Job Work completed from quote EST-400009 Disconnected existing 10-ton RTU and d…"
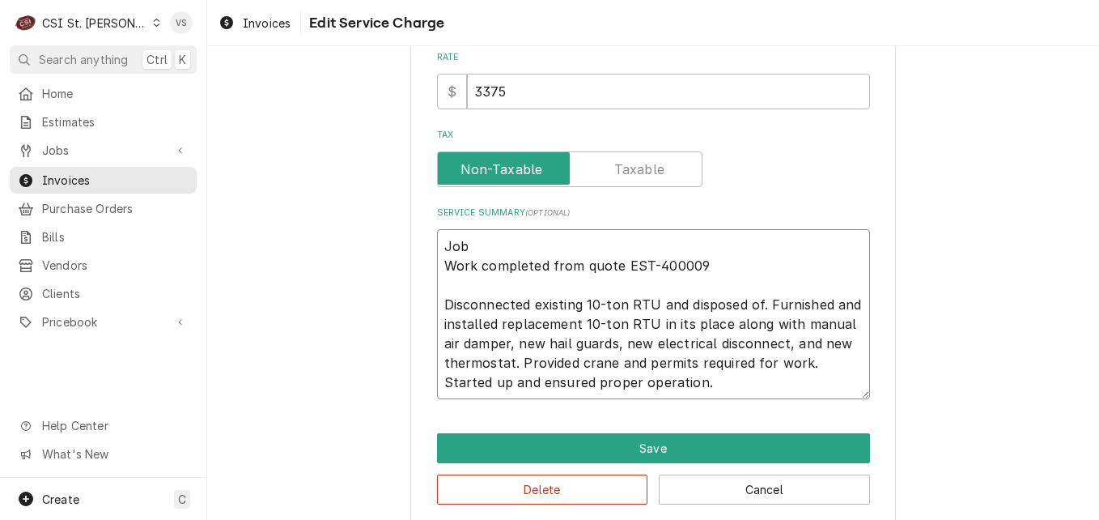
type textarea "x"
type textarea "Job Work completed from quote EST-400009 Disconnected existing 10-ton RTU and d…"
type textarea "x"
type textarea "Job # Work completed from quote EST-400009 Disconnected existing 10-ton RTU and…"
paste textarea "2340912"
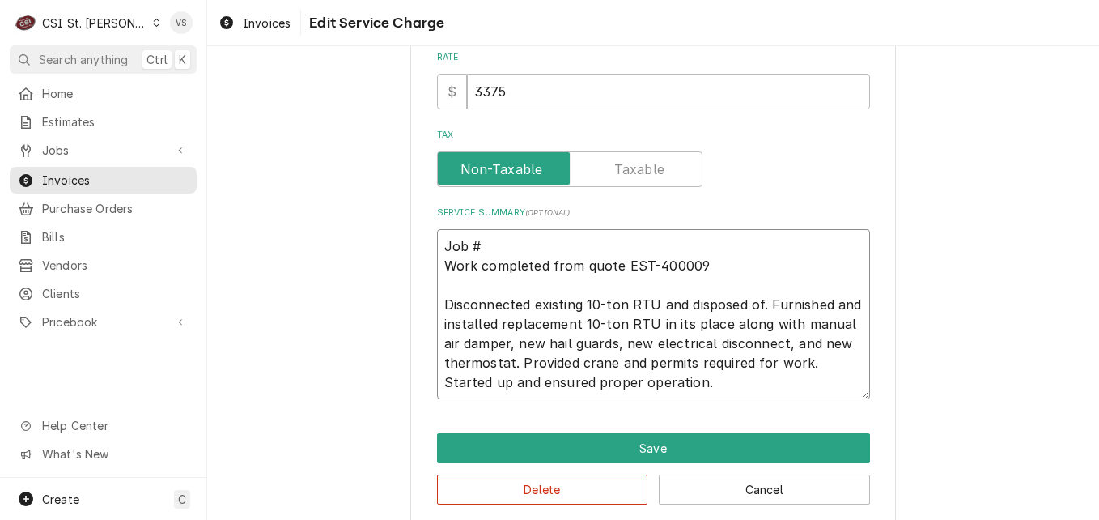
type textarea "x"
drag, startPoint x: 530, startPoint y: 248, endPoint x: 414, endPoint y: 237, distance: 117.1
click at [414, 237] on div "Use the fields below to edit this service charge Short Description 4-Labor (Pro…" at bounding box center [653, 54] width 486 height 941
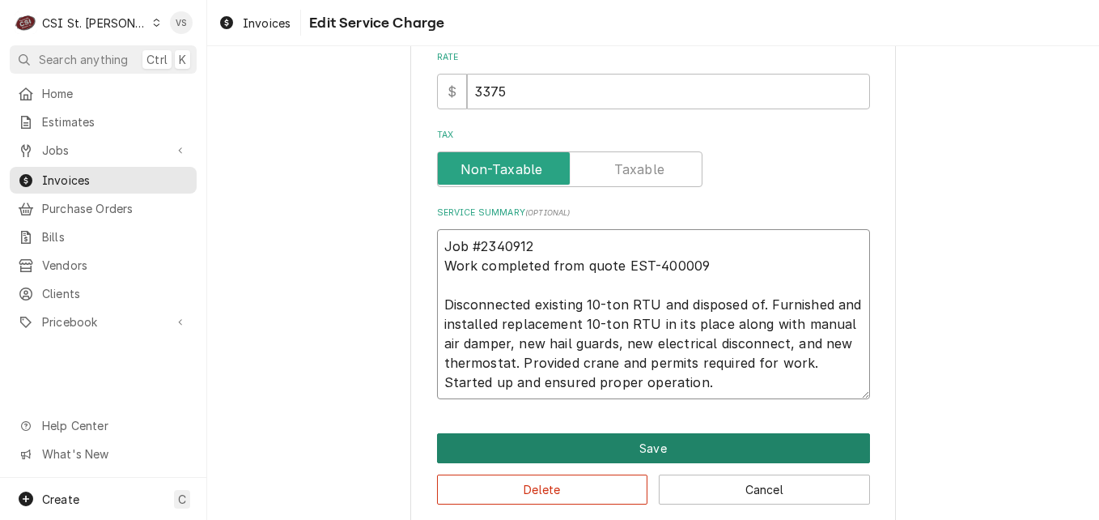
type textarea "Job #2340912 Work completed from quote EST-400009 Disconnected existing 10-ton …"
click at [606, 454] on button "Save" at bounding box center [653, 448] width 433 height 30
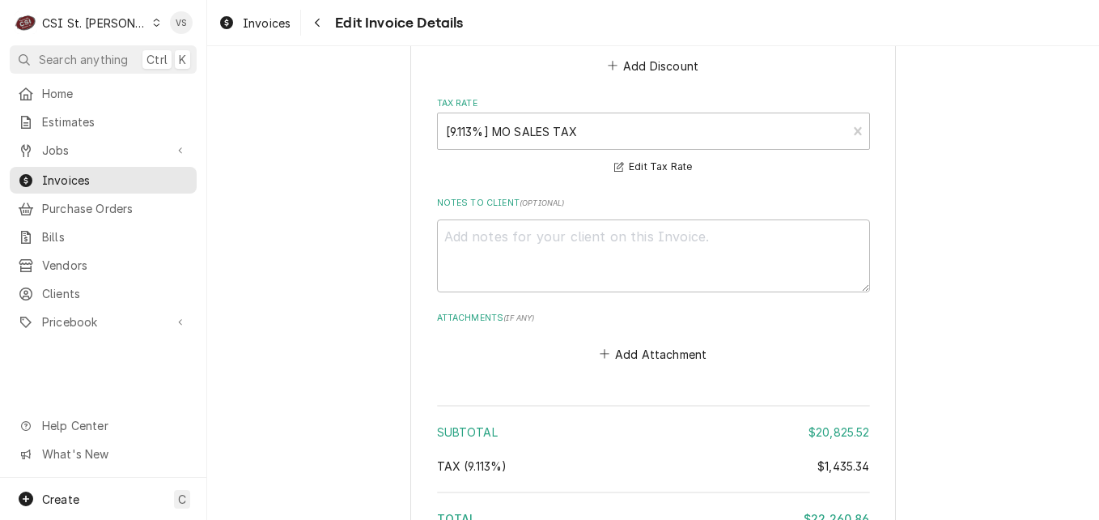
scroll to position [6780, 0]
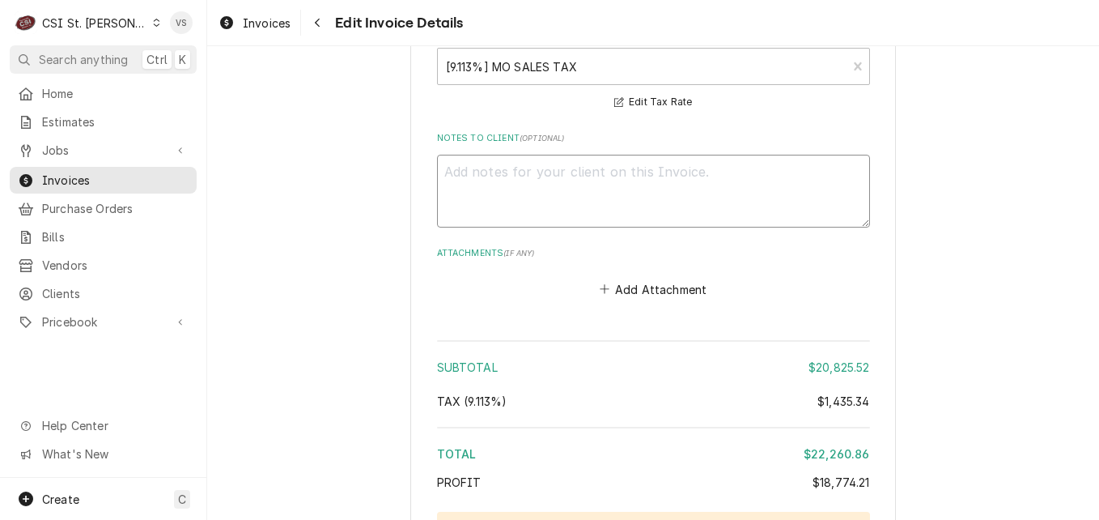
click at [469, 169] on textarea "Notes to Client ( optional )" at bounding box center [653, 191] width 433 height 73
paste textarea "Job #2340912"
type textarea "x"
drag, startPoint x: 549, startPoint y: 172, endPoint x: 426, endPoint y: 175, distance: 123.1
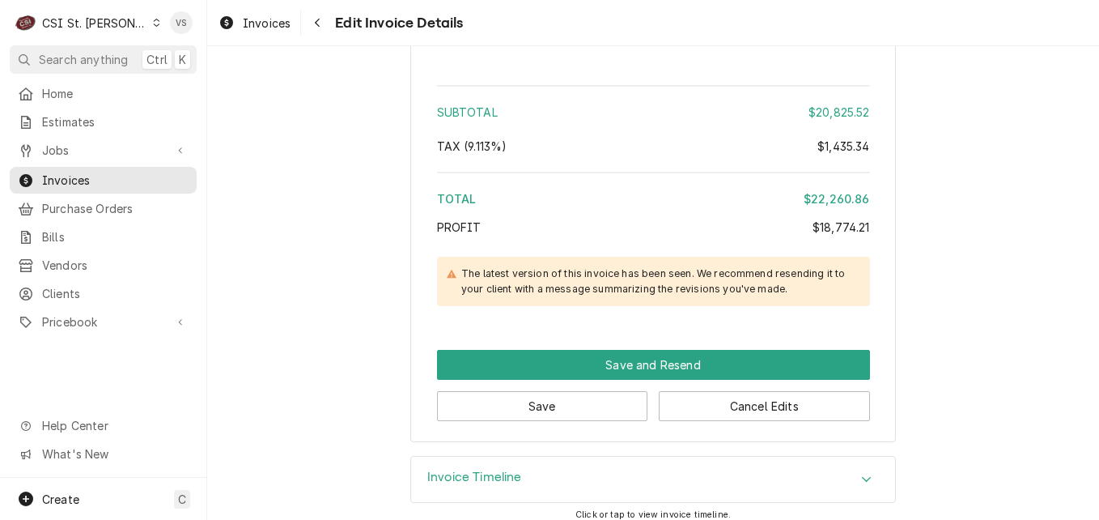
scroll to position [7048, 0]
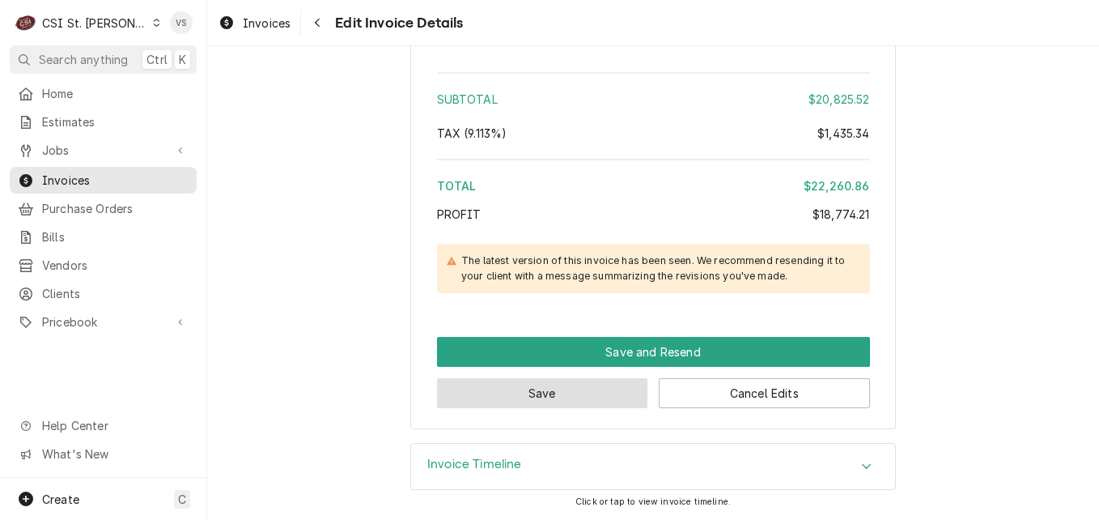
type textarea "Job #2340912"
click at [565, 391] on button "Save" at bounding box center [542, 393] width 211 height 30
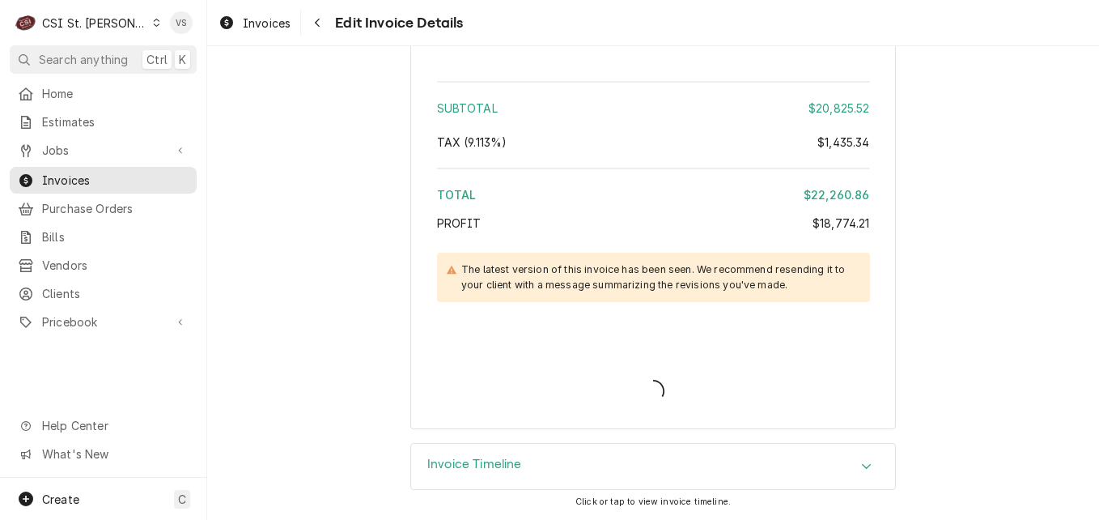
scroll to position [7039, 0]
type textarea "x"
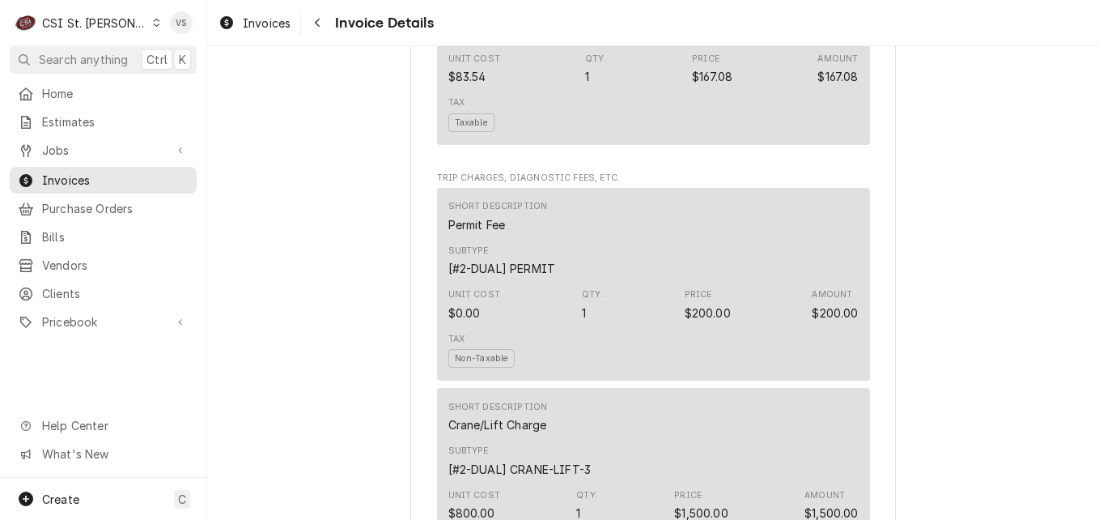
scroll to position [6004, 0]
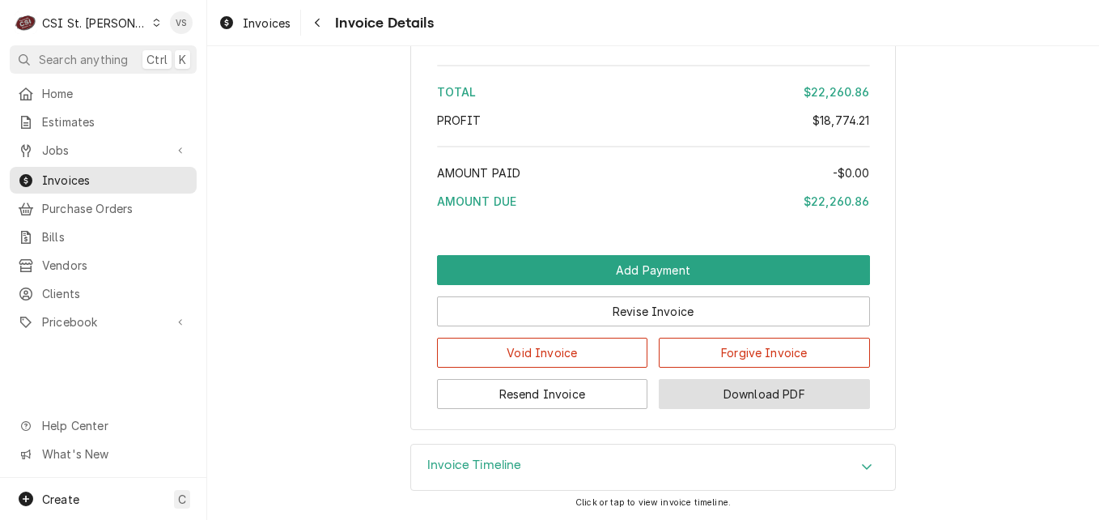
click at [717, 390] on button "Download PDF" at bounding box center [764, 394] width 211 height 30
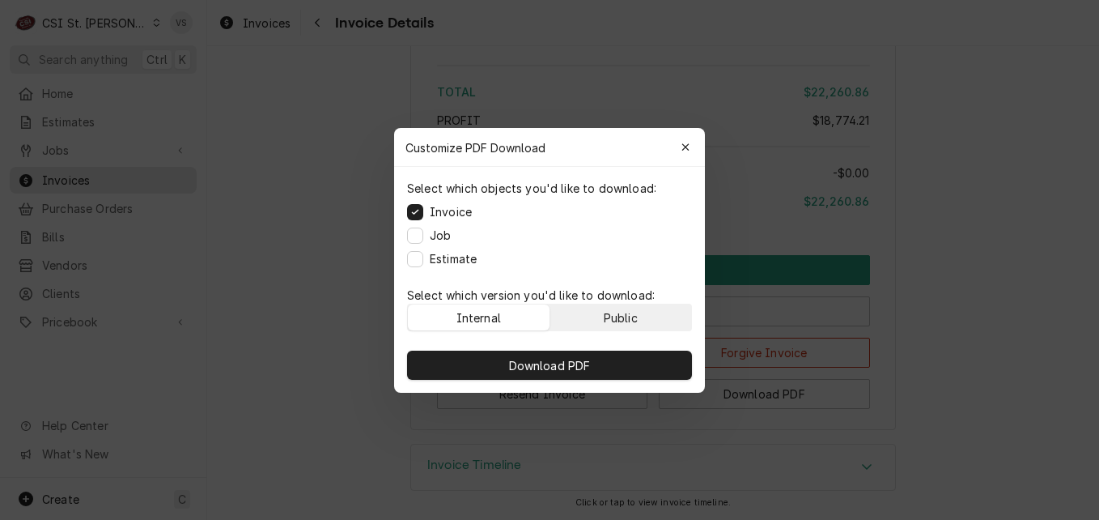
click at [628, 317] on div "Public" at bounding box center [621, 316] width 34 height 17
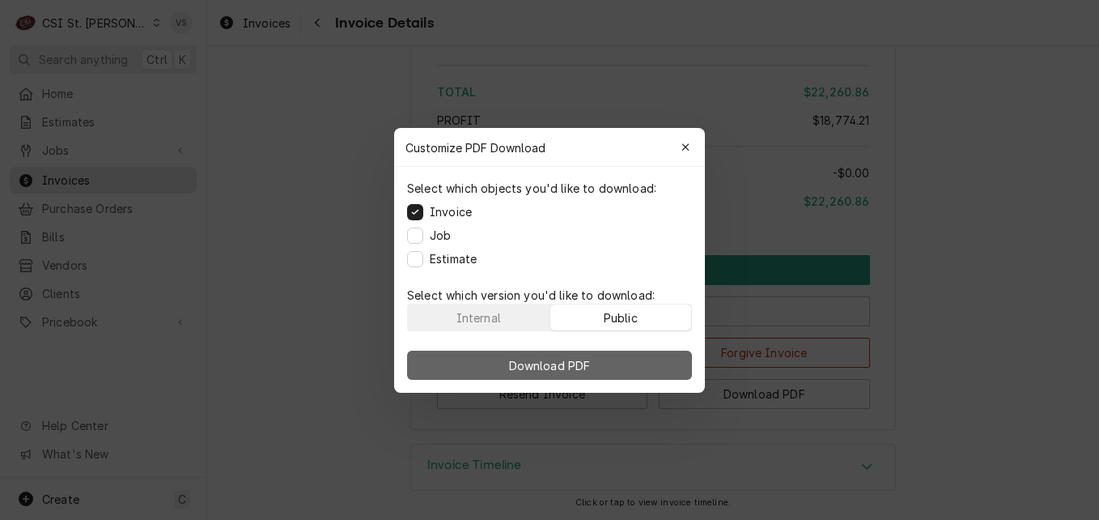
click at [627, 355] on button "Download PDF" at bounding box center [549, 364] width 285 height 29
